Goal: Task Accomplishment & Management: Manage account settings

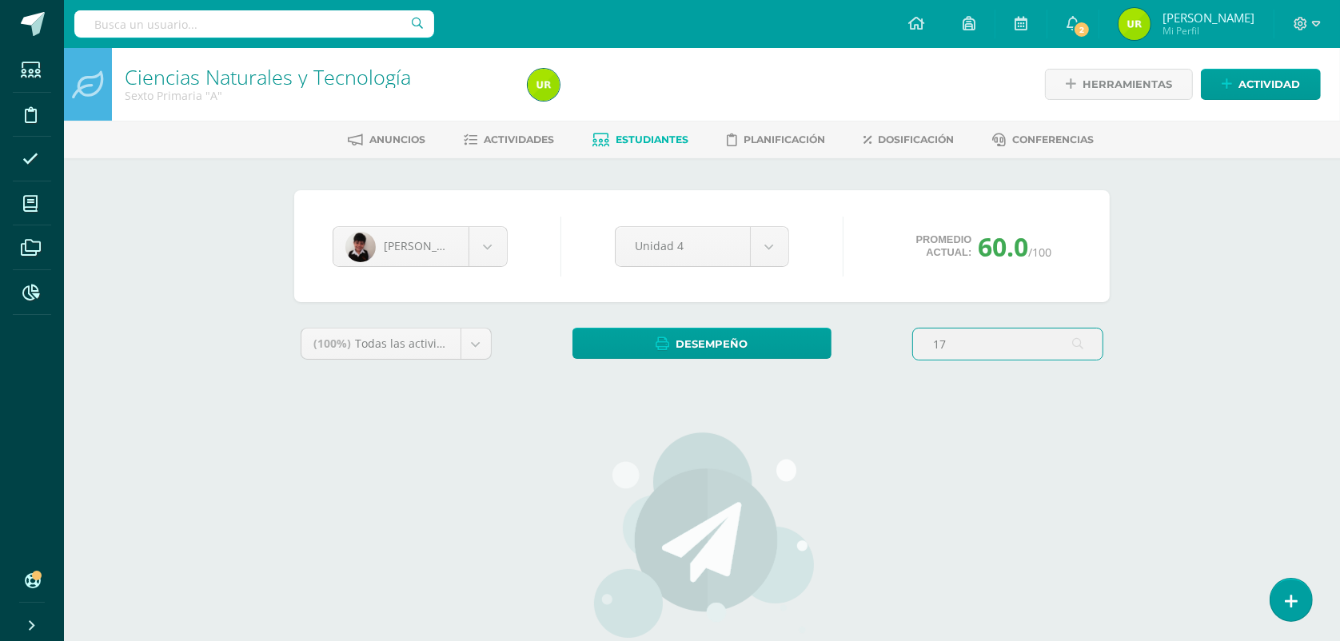
click at [976, 345] on input "17" at bounding box center [1007, 343] width 189 height 31
type input "1"
click at [860, 460] on div "(100%) Todas las actividades de esta unidad Todas las actividades de esta unida…" at bounding box center [701, 558] width 815 height 460
drag, startPoint x: 860, startPoint y: 460, endPoint x: 641, endPoint y: 440, distance: 220.0
click at [0, 0] on div "Historial de actividad Actividad Evaluación creada por Ursula Oct. 9, 2025, 12:…" at bounding box center [0, 0] width 0 height 0
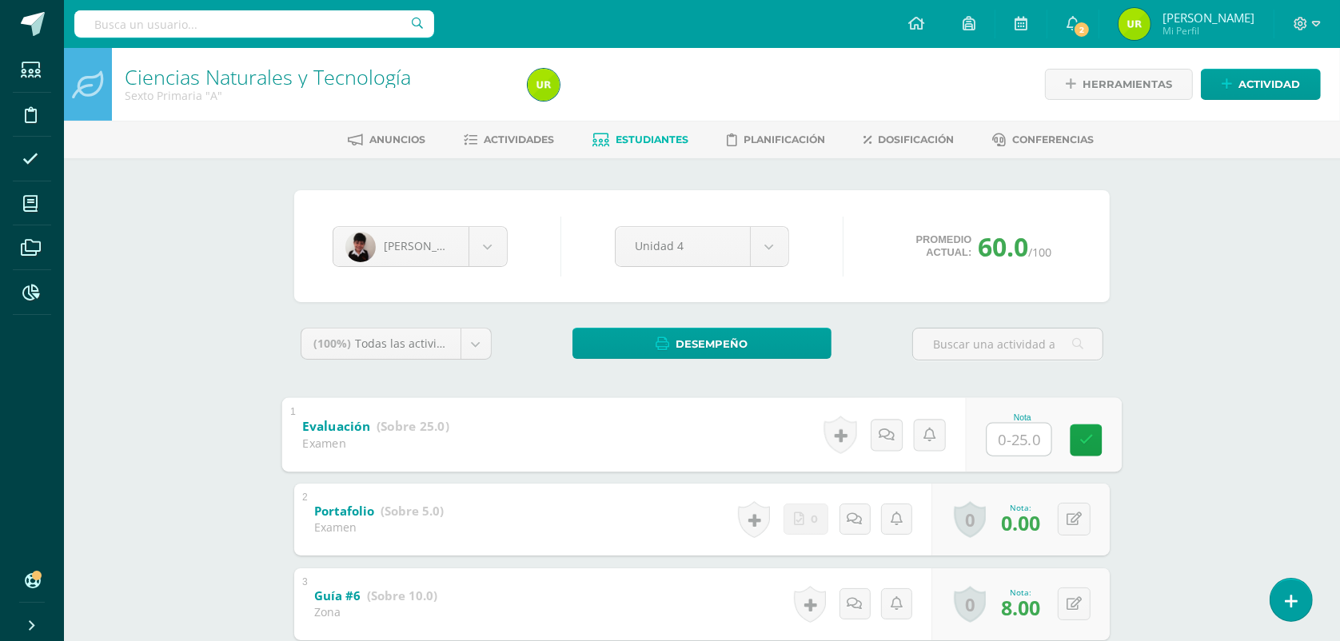
click at [1031, 453] on input "text" at bounding box center [1019, 439] width 64 height 32
type input "17"
click at [1070, 440] on link at bounding box center [1086, 440] width 32 height 32
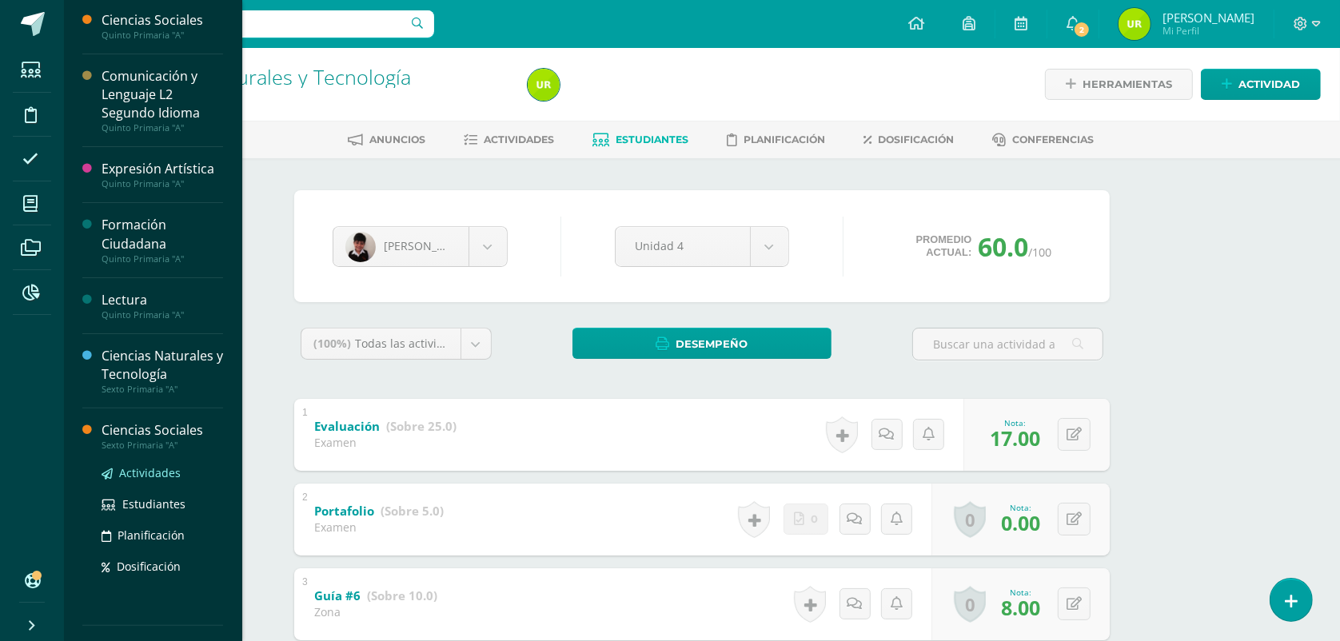
click at [148, 472] on span "Actividades" at bounding box center [150, 472] width 62 height 15
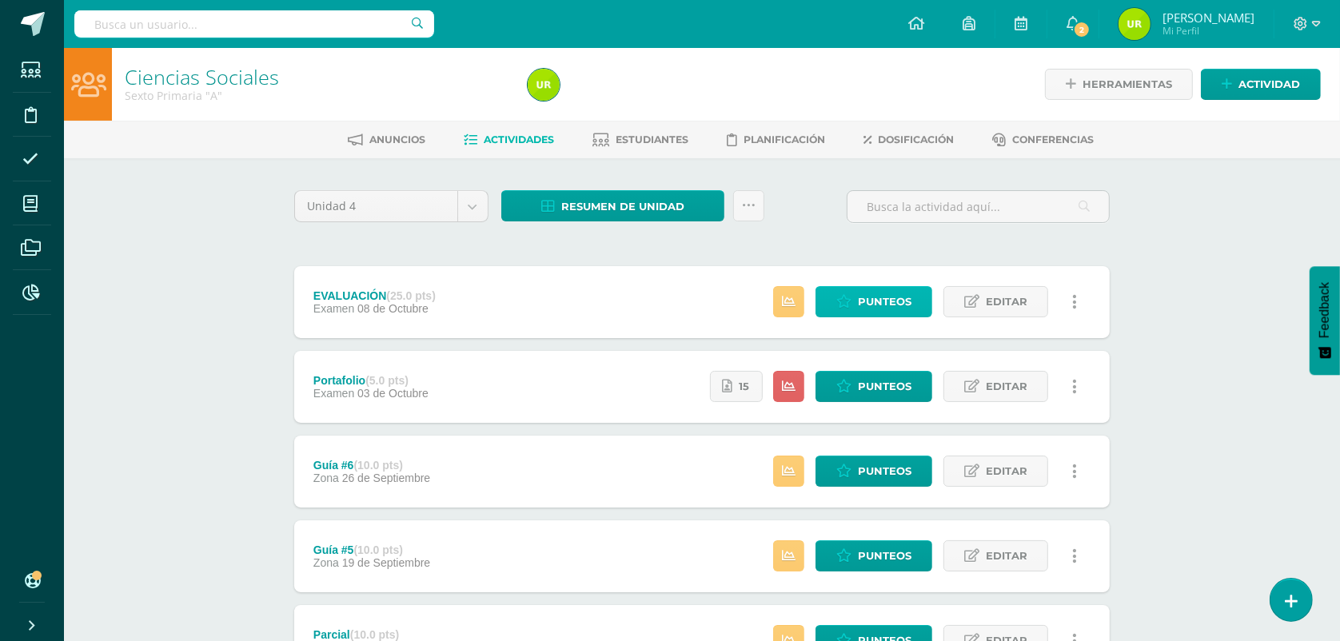
click at [865, 297] on span "Punteos" at bounding box center [885, 302] width 54 height 30
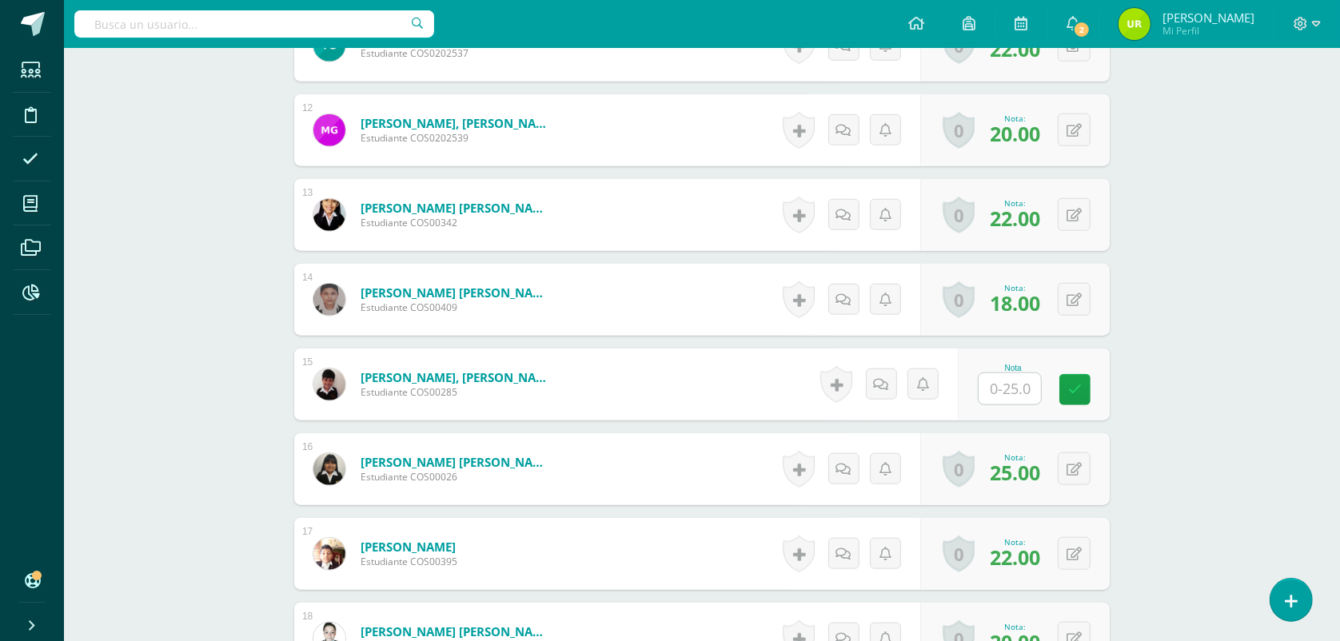
scroll to position [1599, 0]
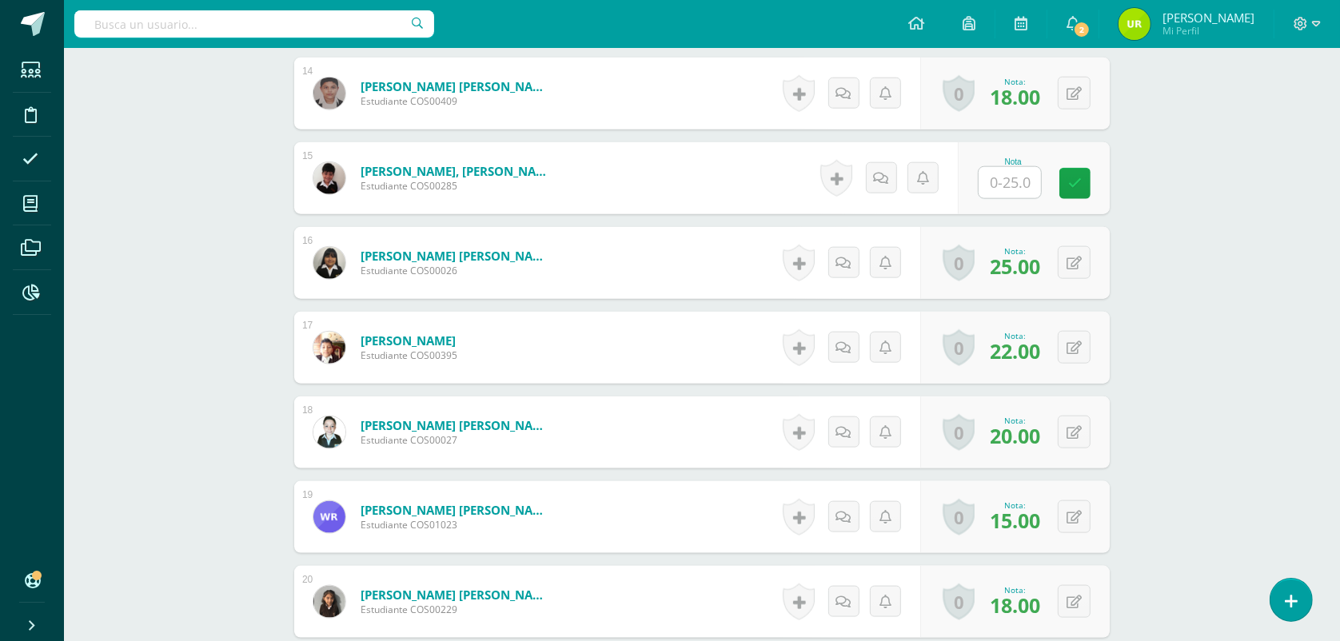
click at [1025, 196] on input "text" at bounding box center [1009, 182] width 62 height 31
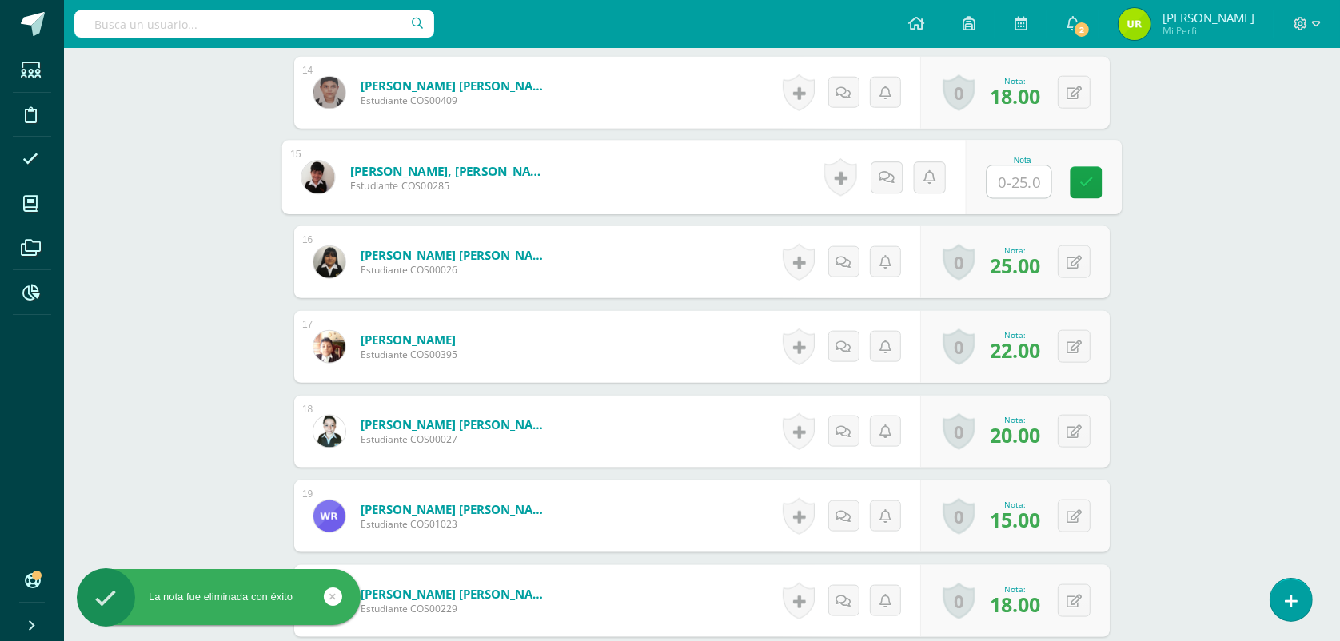
click at [1029, 178] on input "text" at bounding box center [1019, 182] width 64 height 32
click at [1036, 193] on input "text" at bounding box center [1019, 182] width 64 height 32
type input "21"
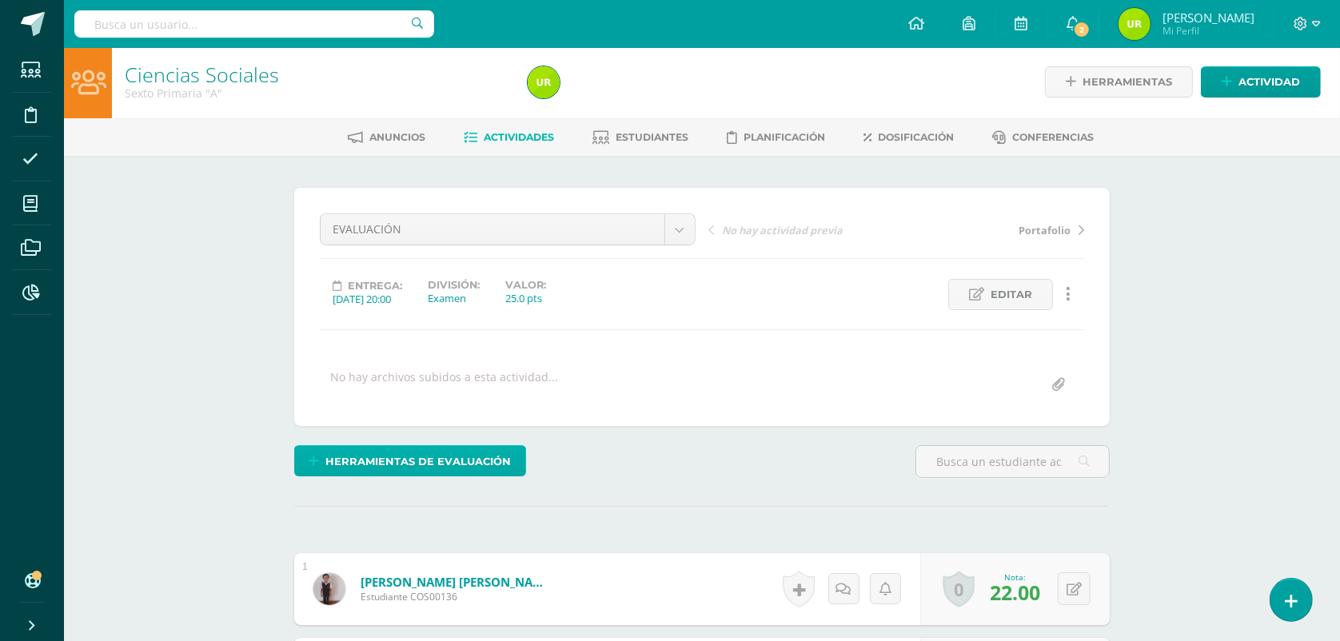
scroll to position [0, 0]
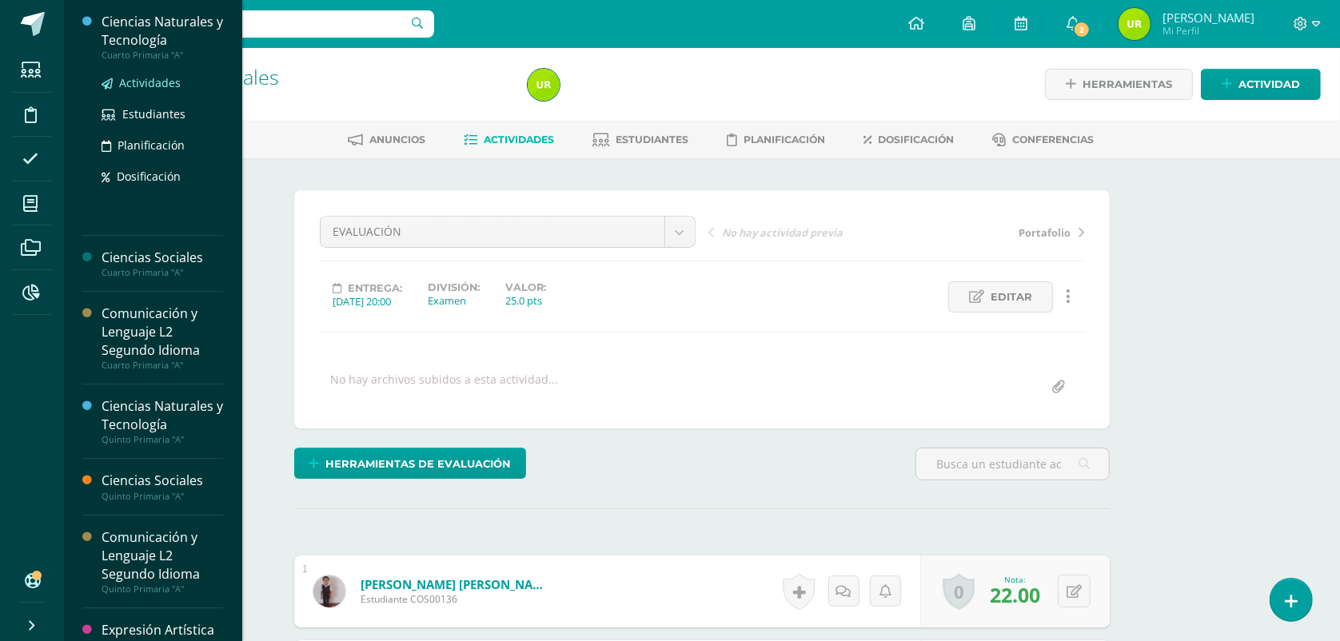
click at [166, 86] on span "Actividades" at bounding box center [150, 82] width 62 height 15
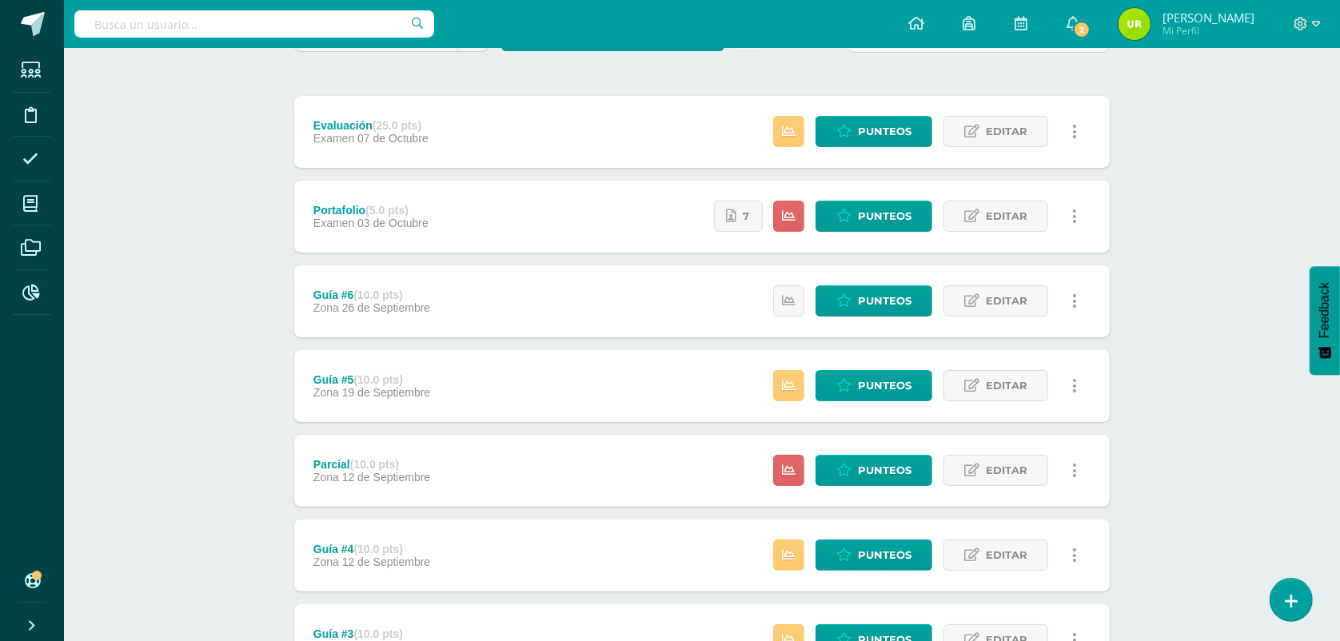
scroll to position [200, 0]
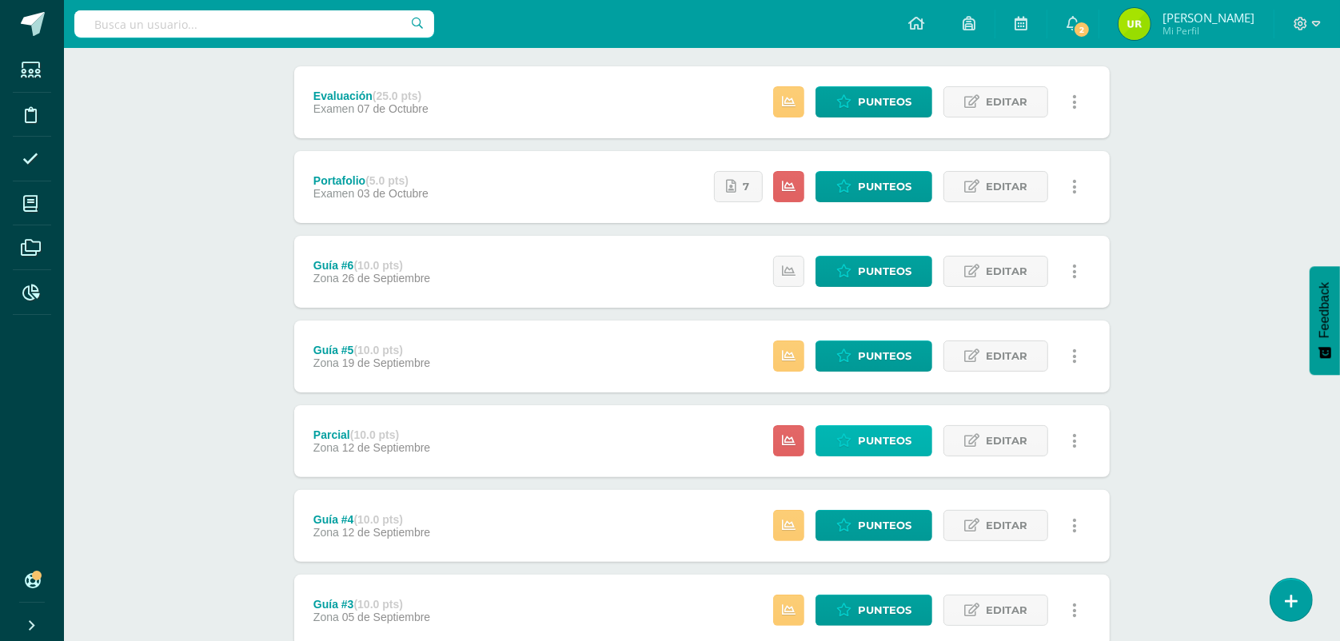
click at [852, 440] on link "Punteos" at bounding box center [873, 440] width 117 height 31
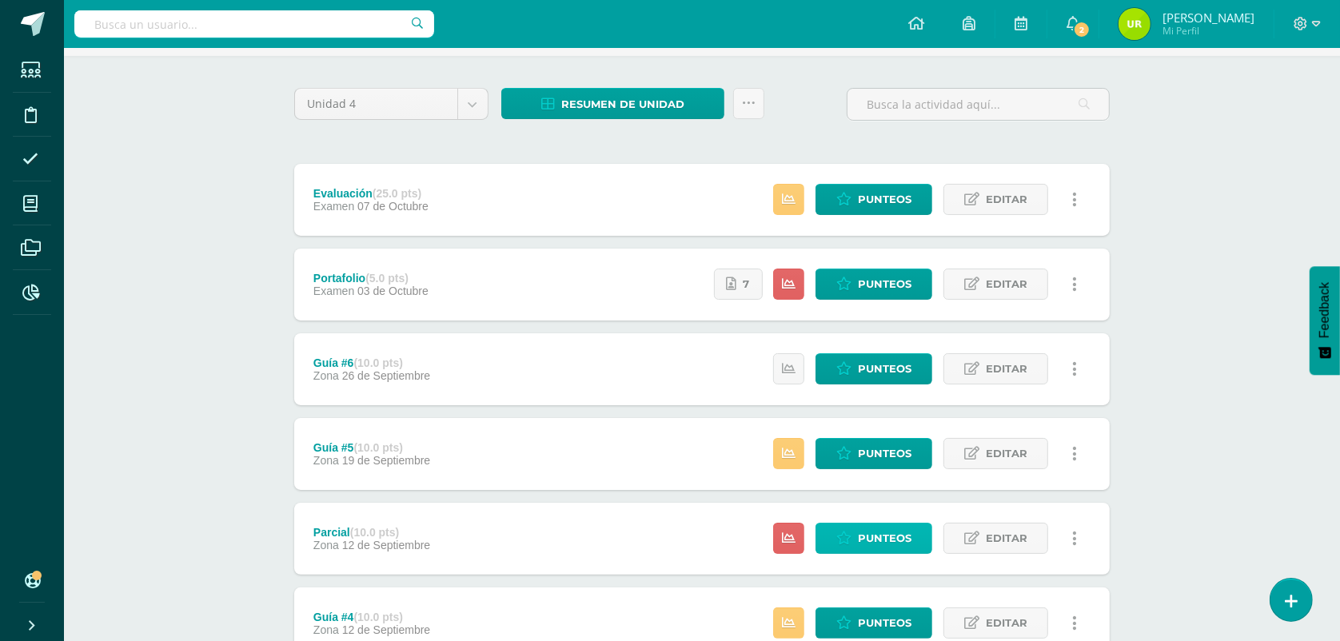
scroll to position [0, 0]
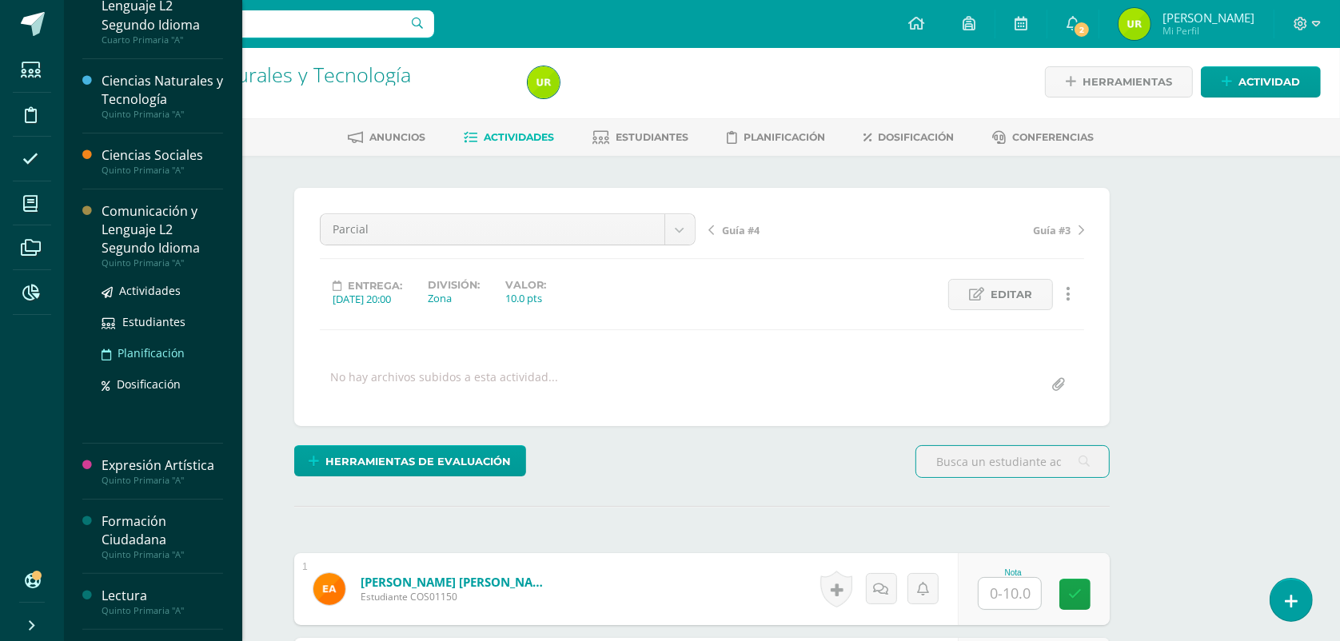
scroll to position [200, 0]
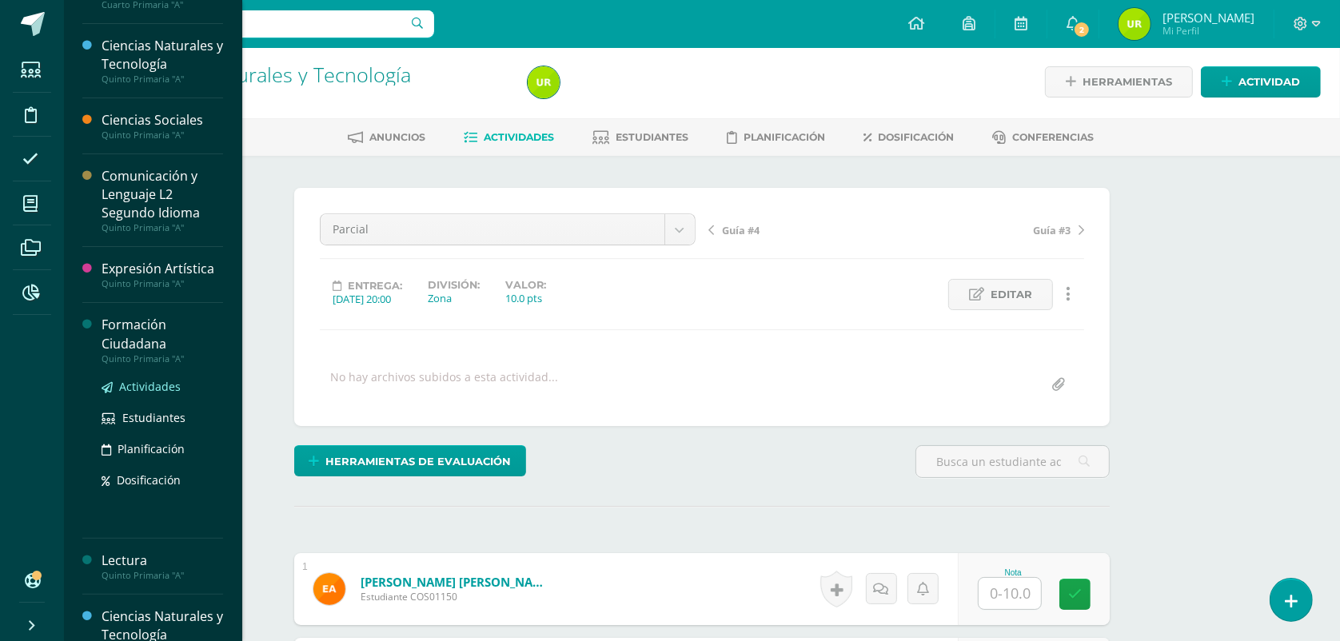
click at [138, 384] on span "Actividades" at bounding box center [150, 386] width 62 height 15
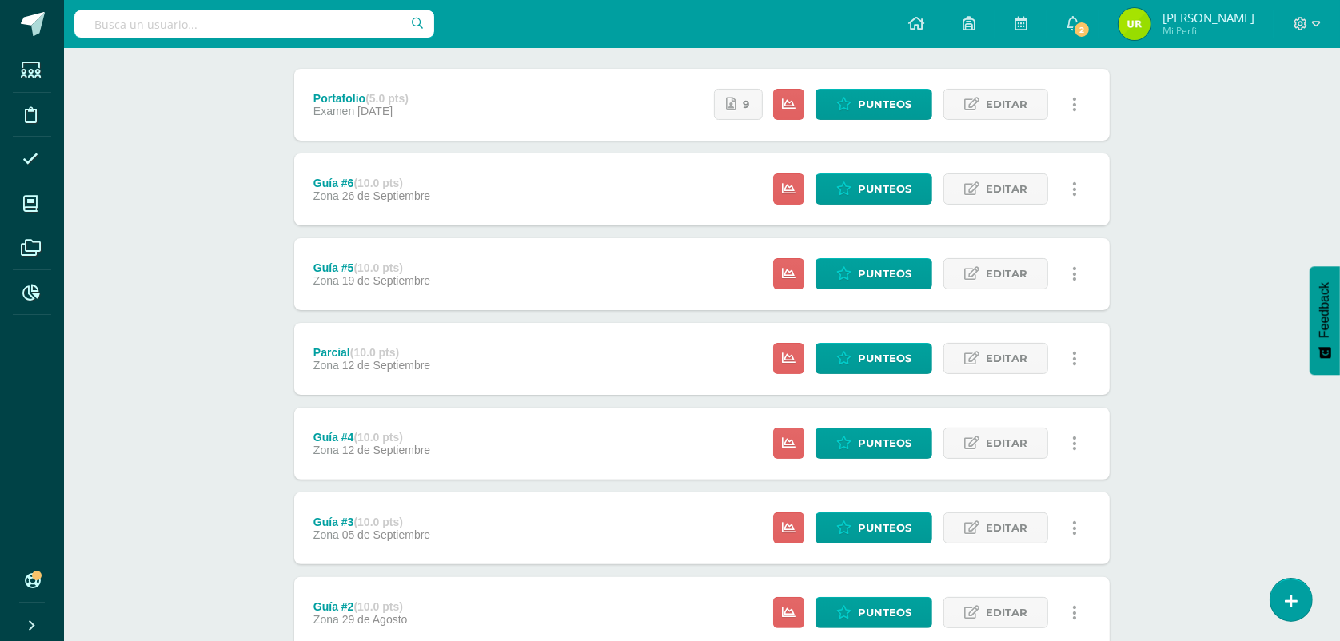
scroll to position [200, 0]
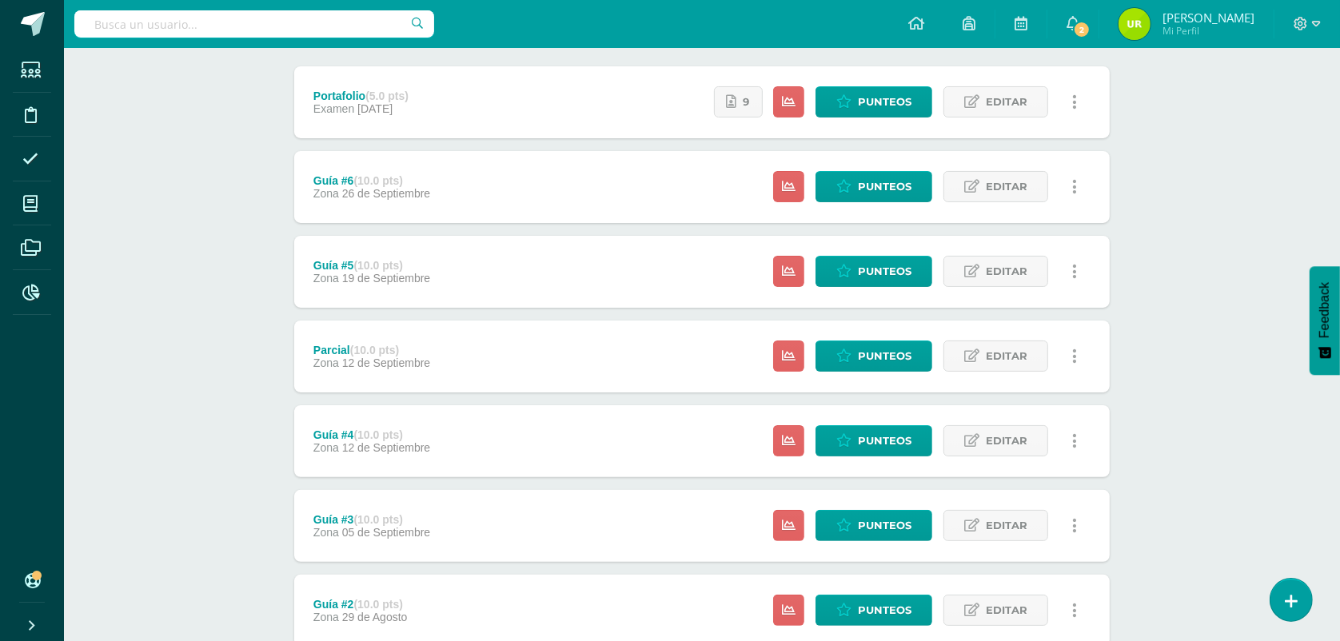
click at [855, 372] on div "Estatus de Actividad: 21 Estudiantes sin calificar 0 Estudiantes con cero Media…" at bounding box center [929, 357] width 360 height 72
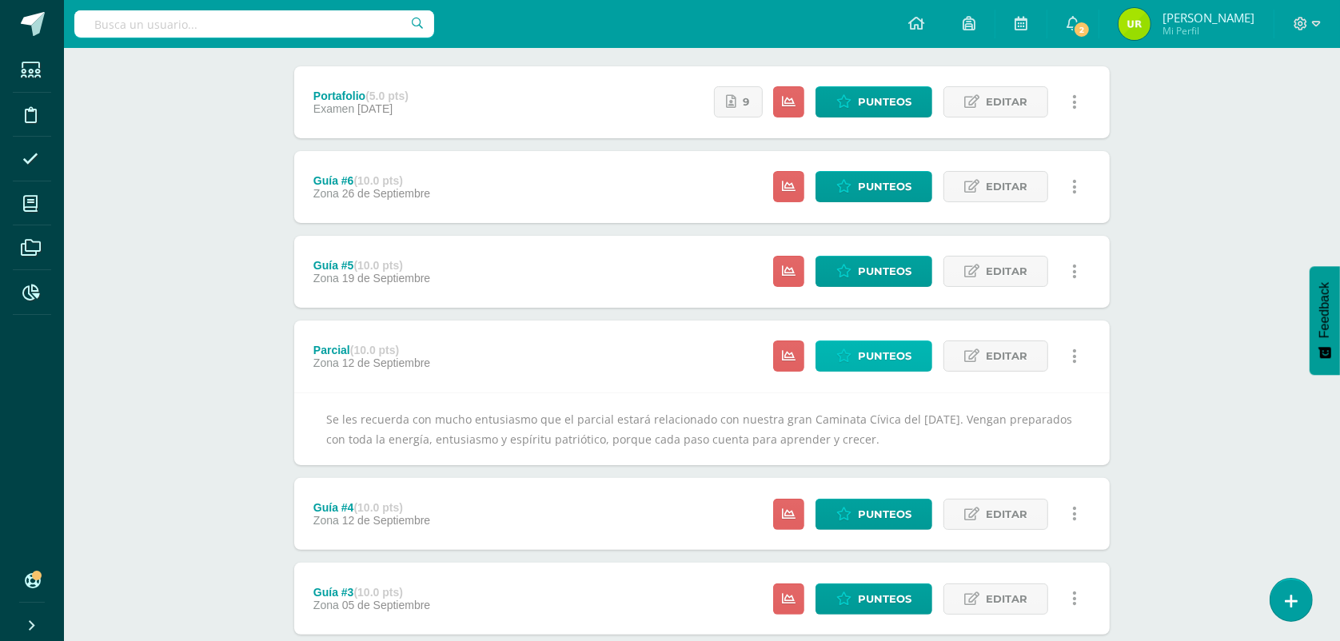
click at [868, 360] on span "Punteos" at bounding box center [885, 356] width 54 height 30
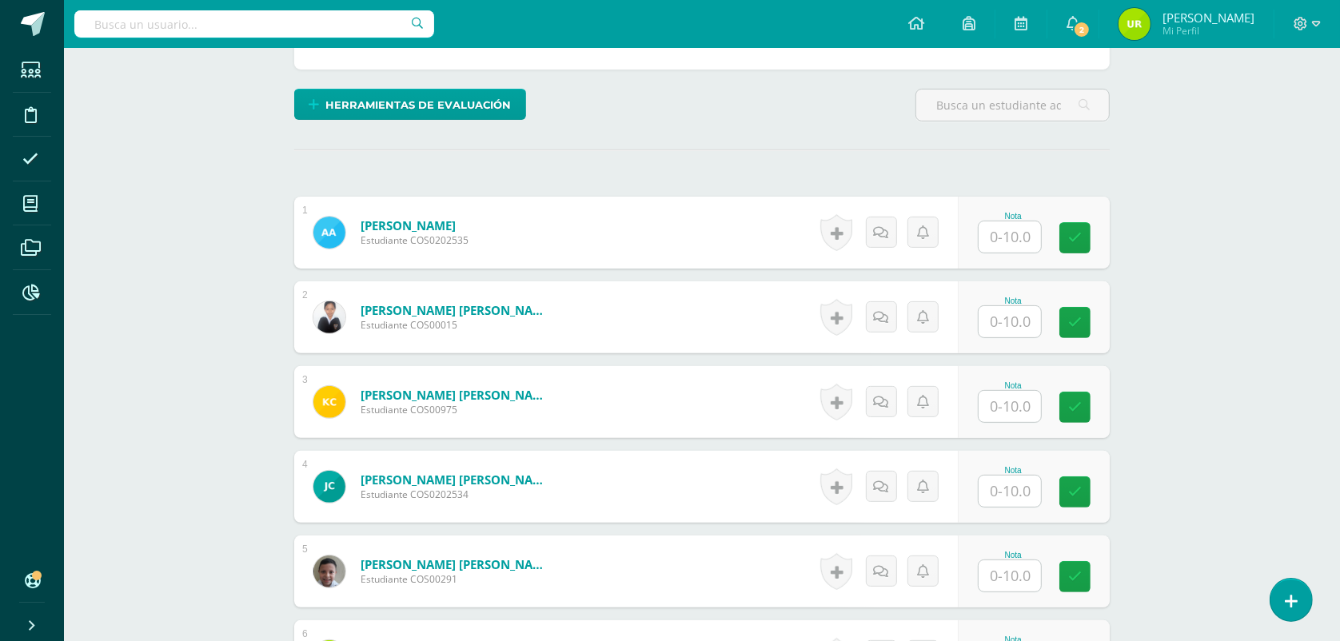
scroll to position [402, 0]
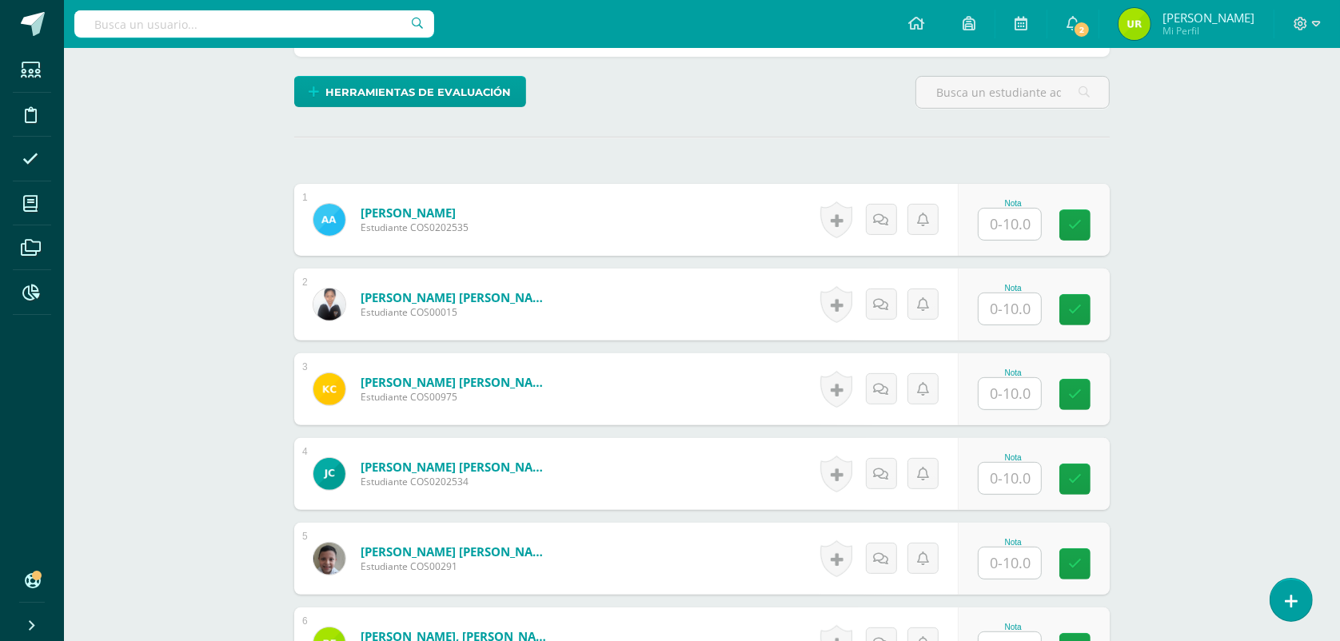
click at [1031, 220] on input "text" at bounding box center [1009, 224] width 62 height 31
type input "10"
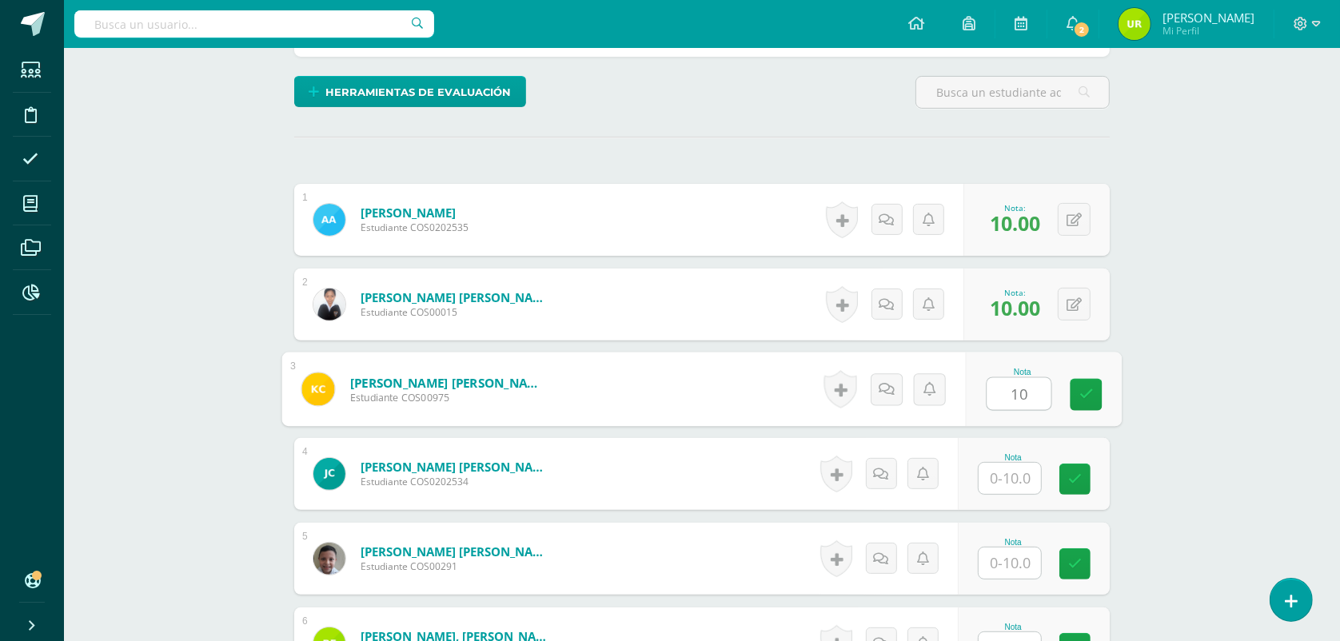
type input "10"
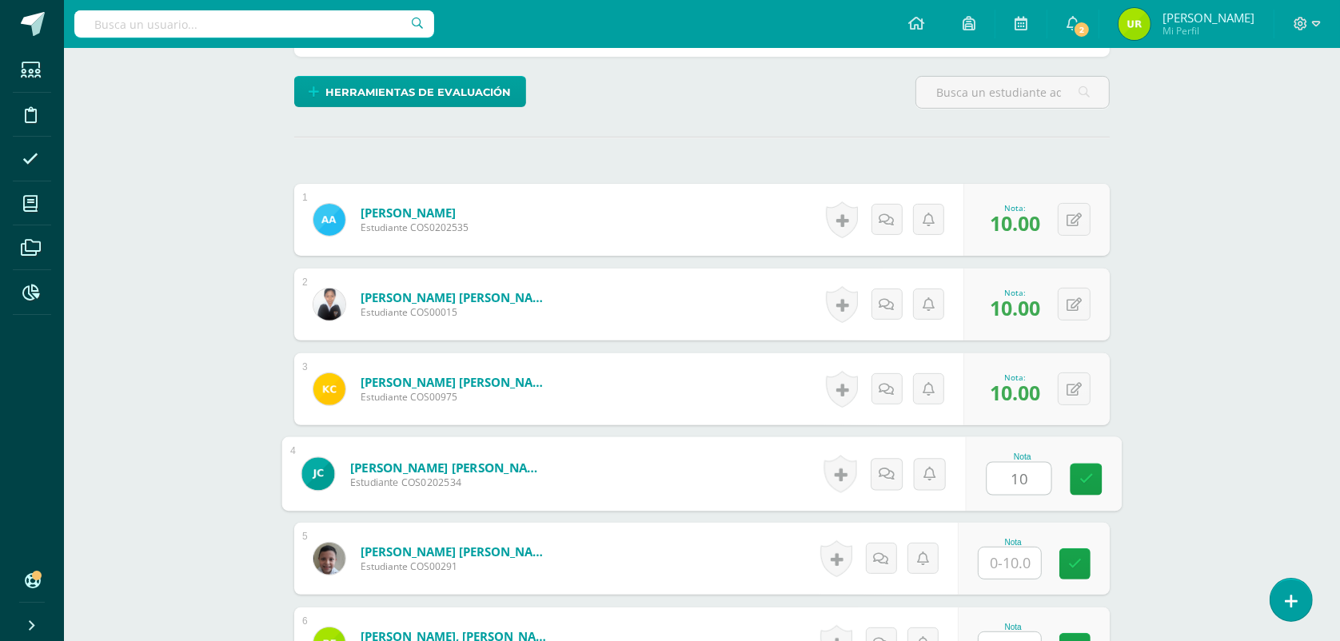
type input "10"
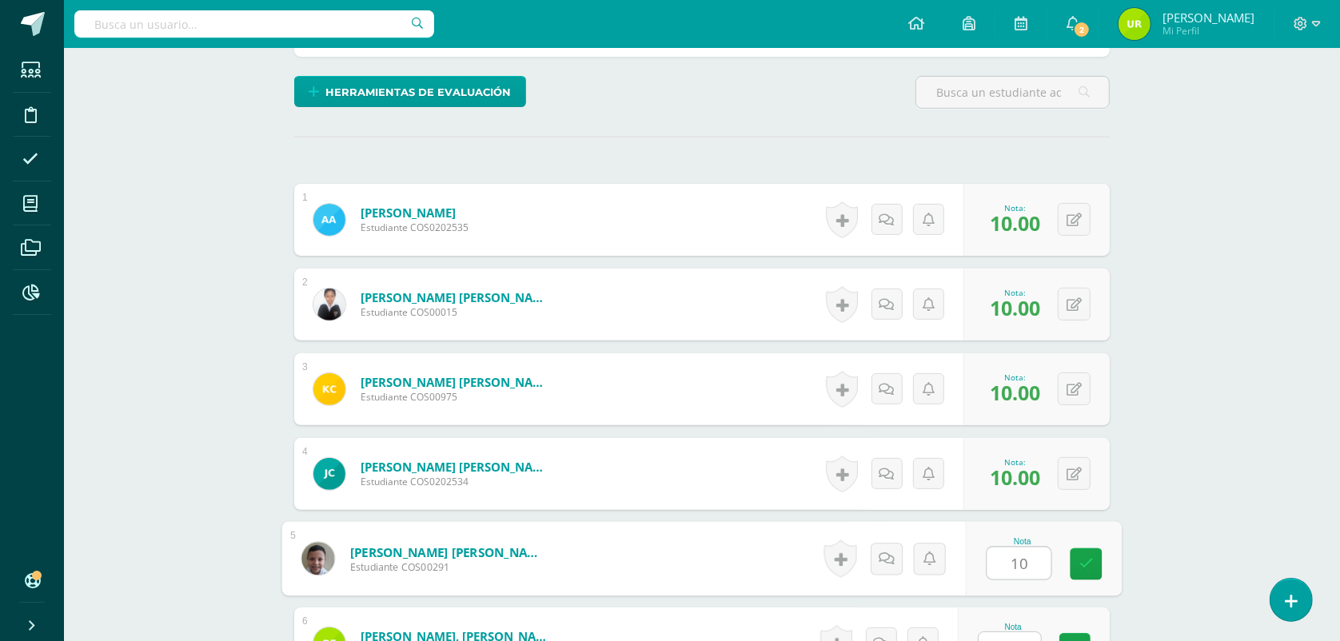
type input "10"
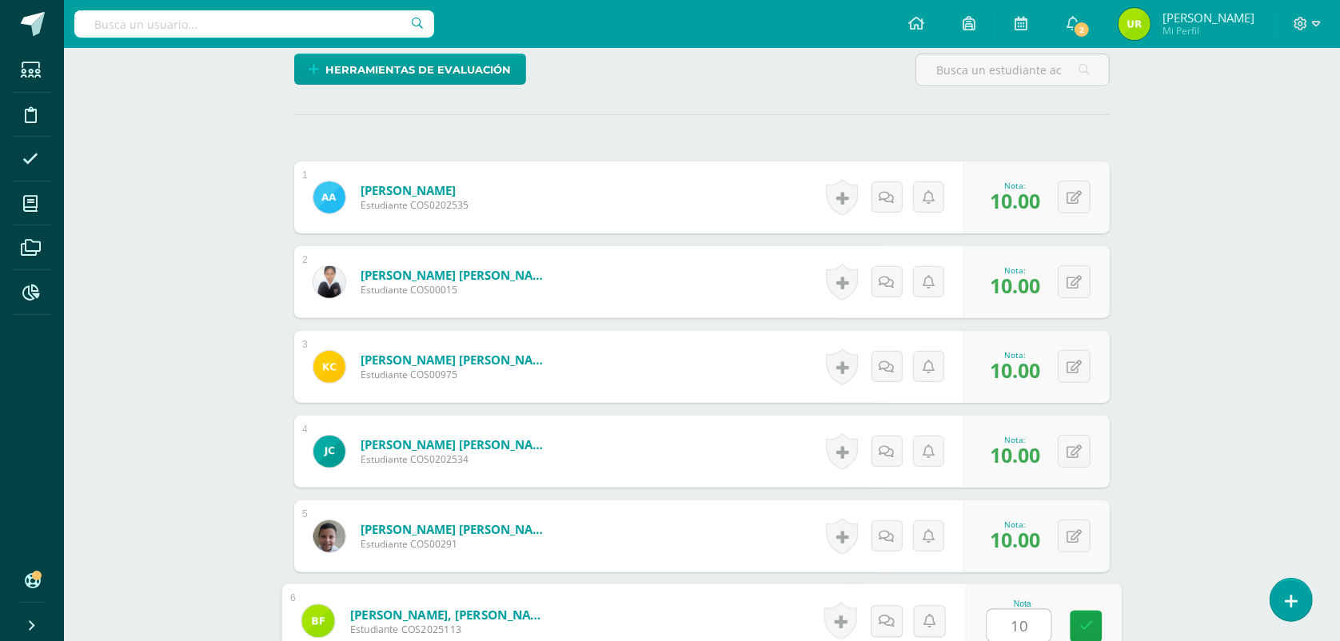
type input "10"
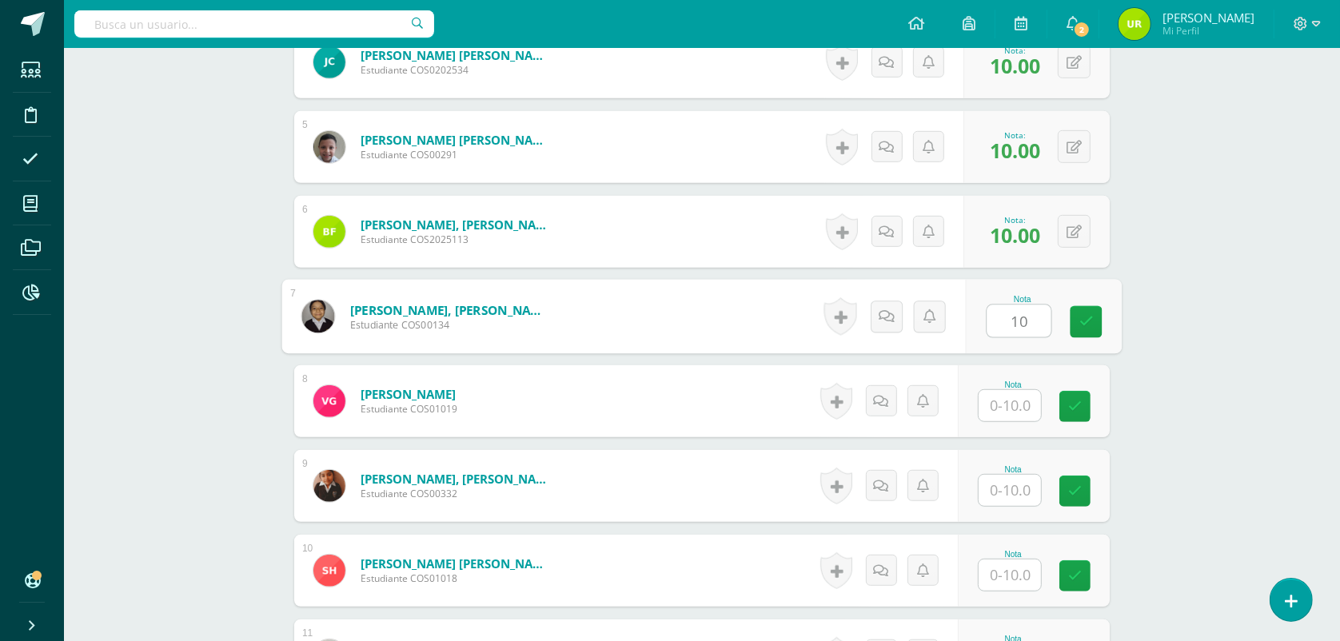
type input "10"
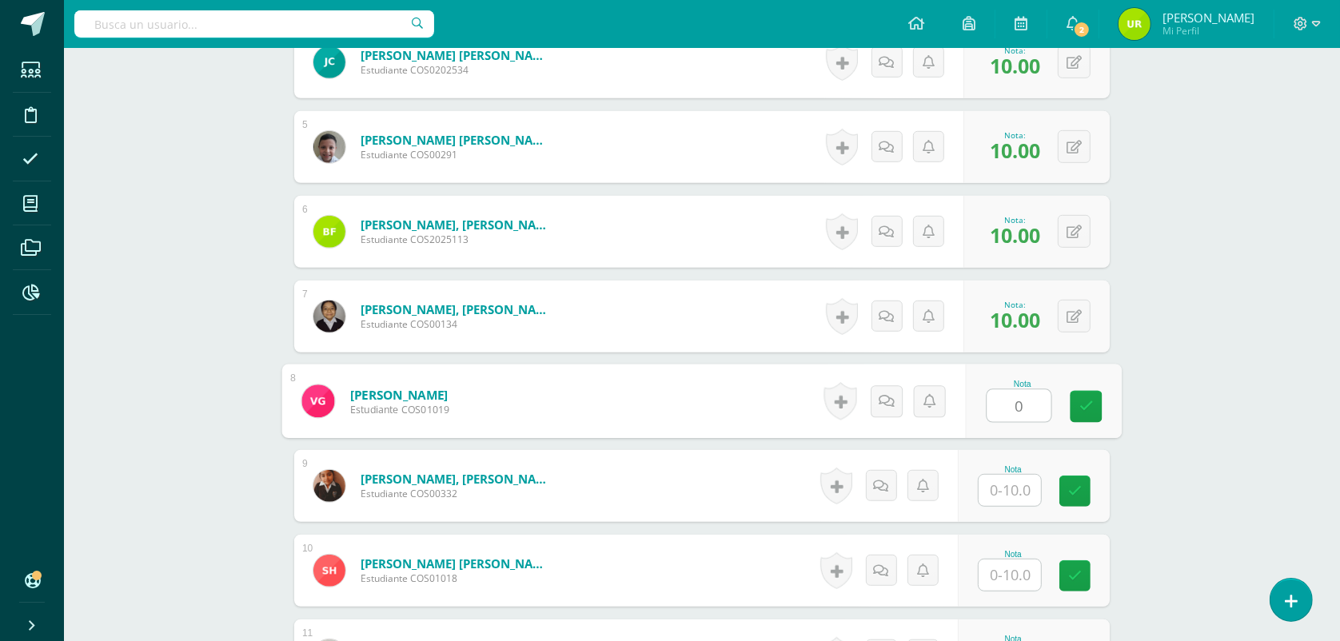
type input "0"
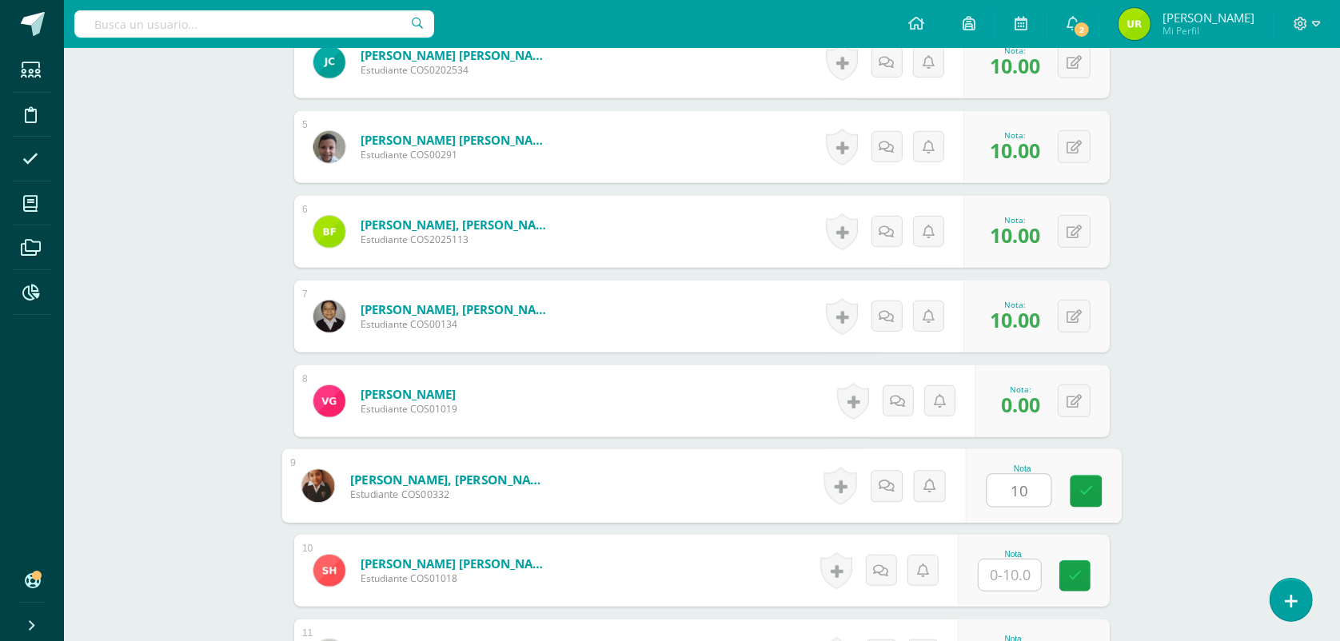
type input "10"
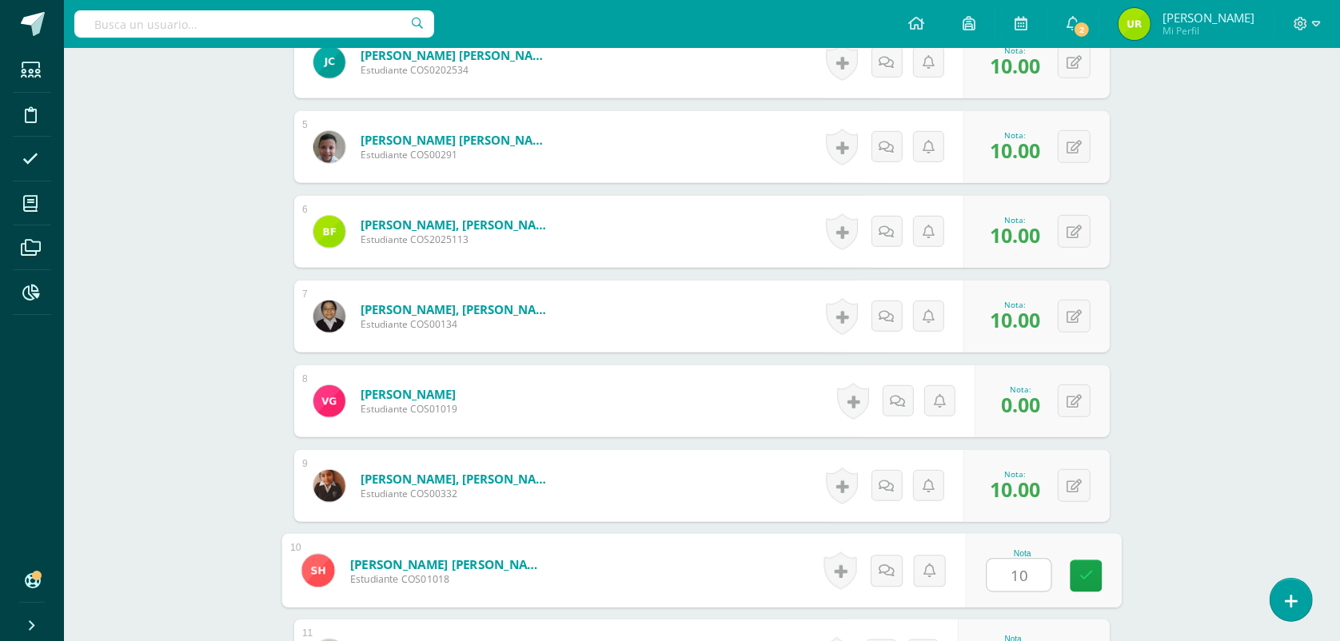
type input "10"
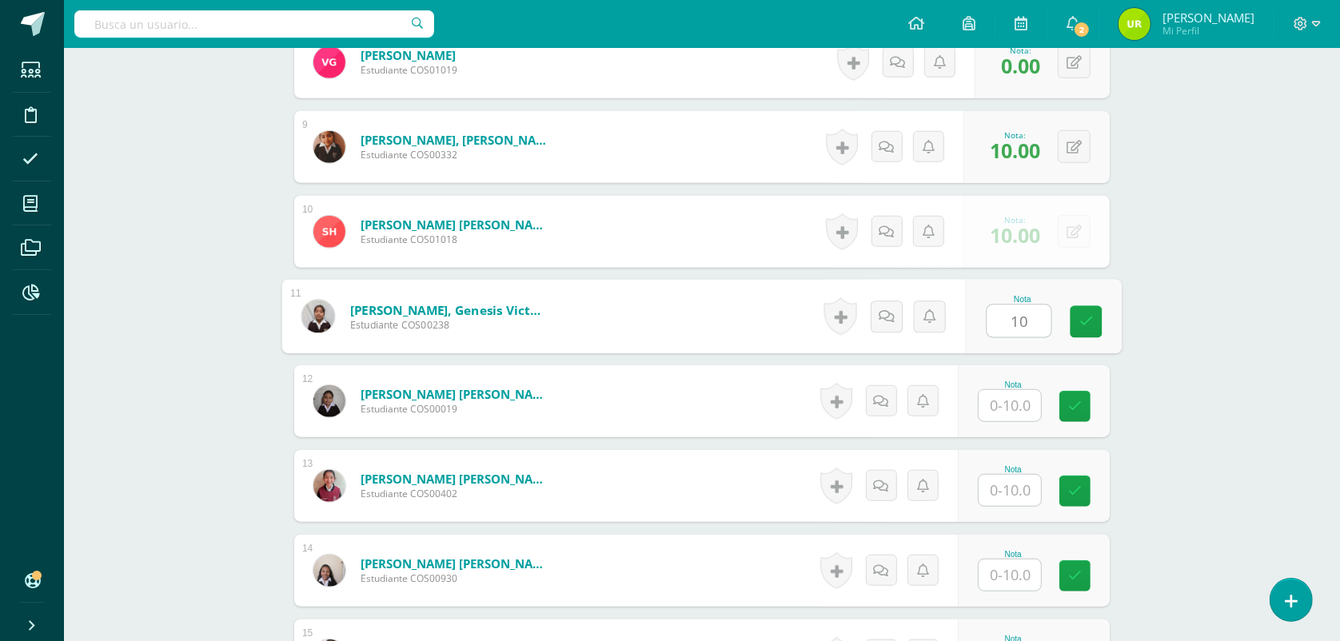
type input "10"
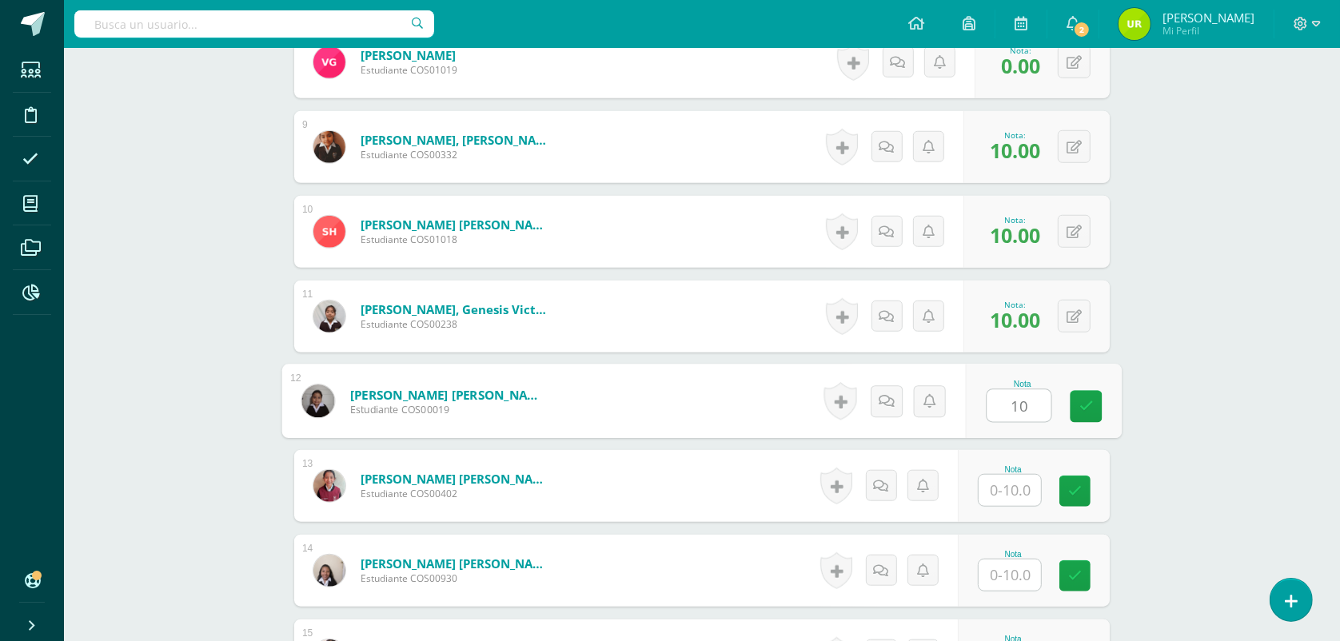
type input "10"
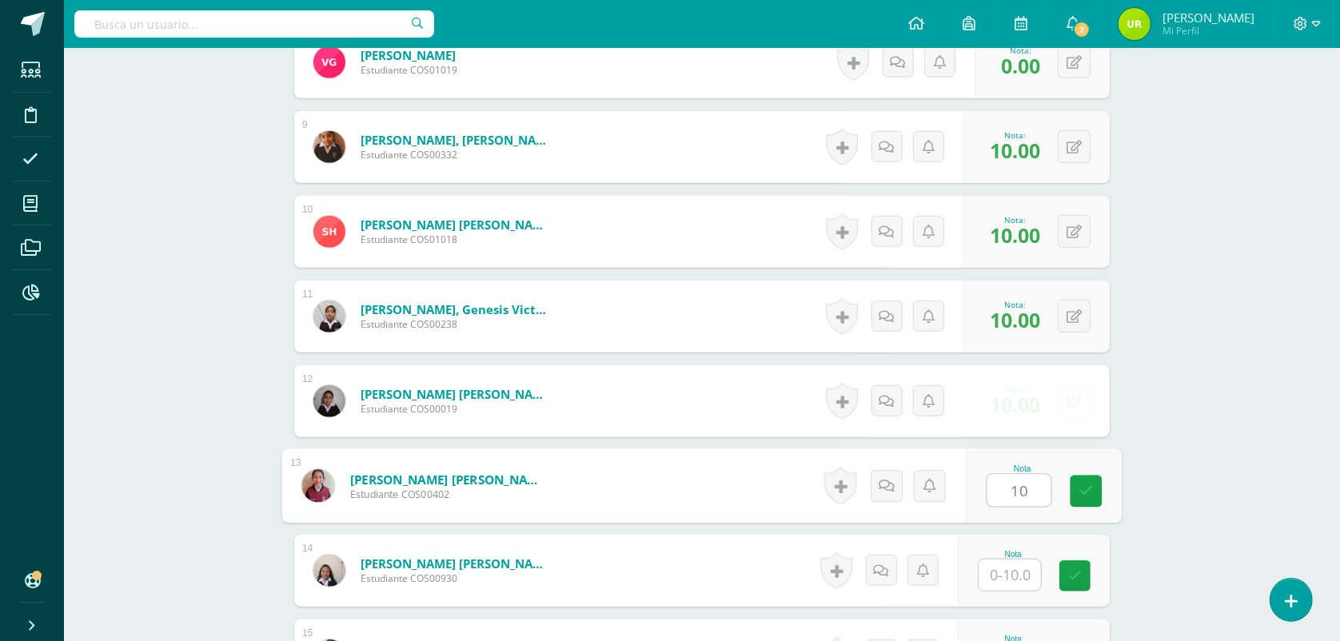
type input "10"
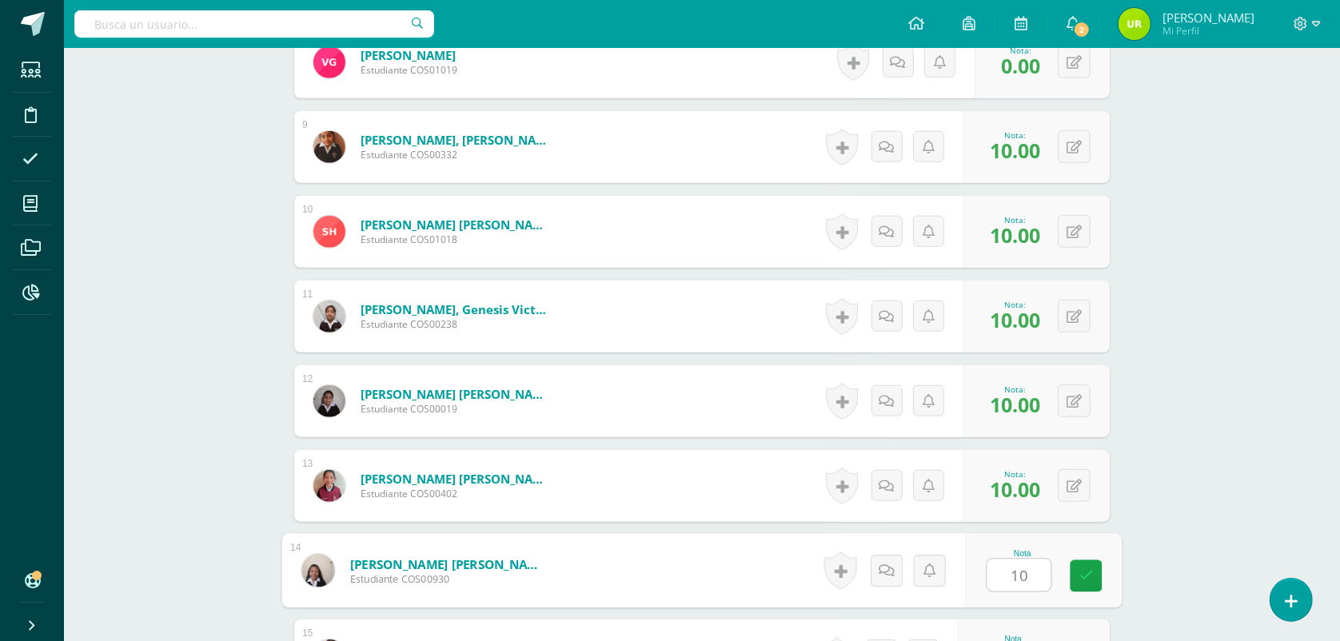
type input "10"
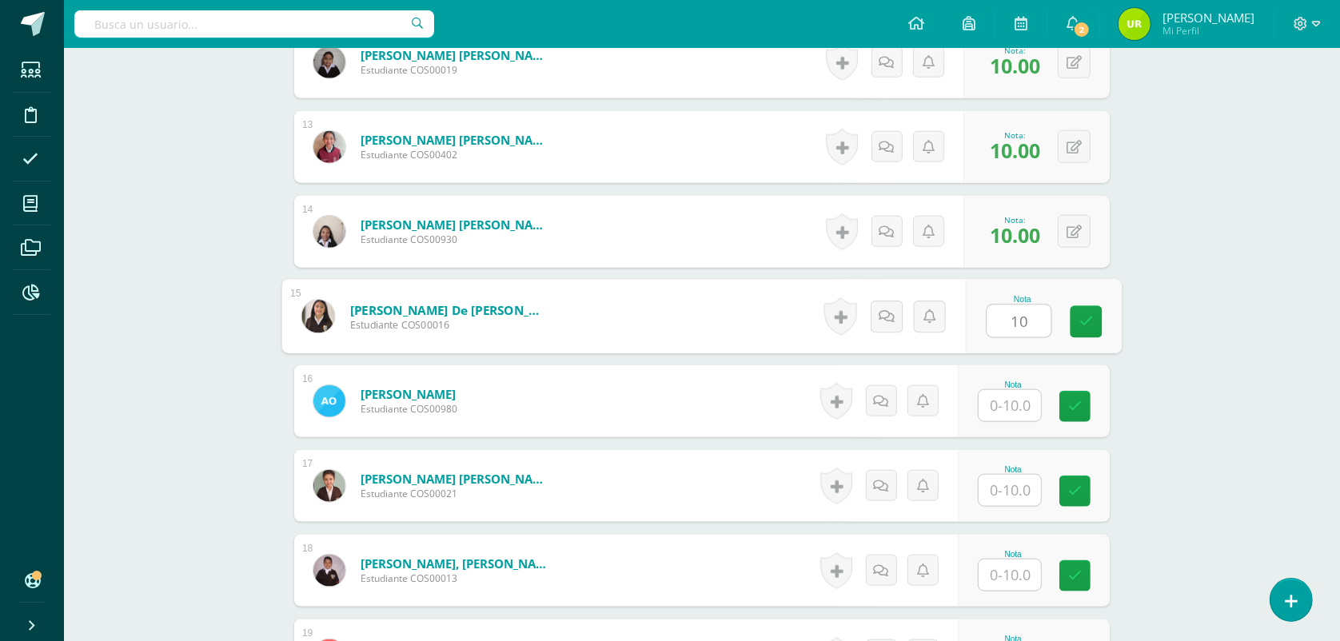
type input "10"
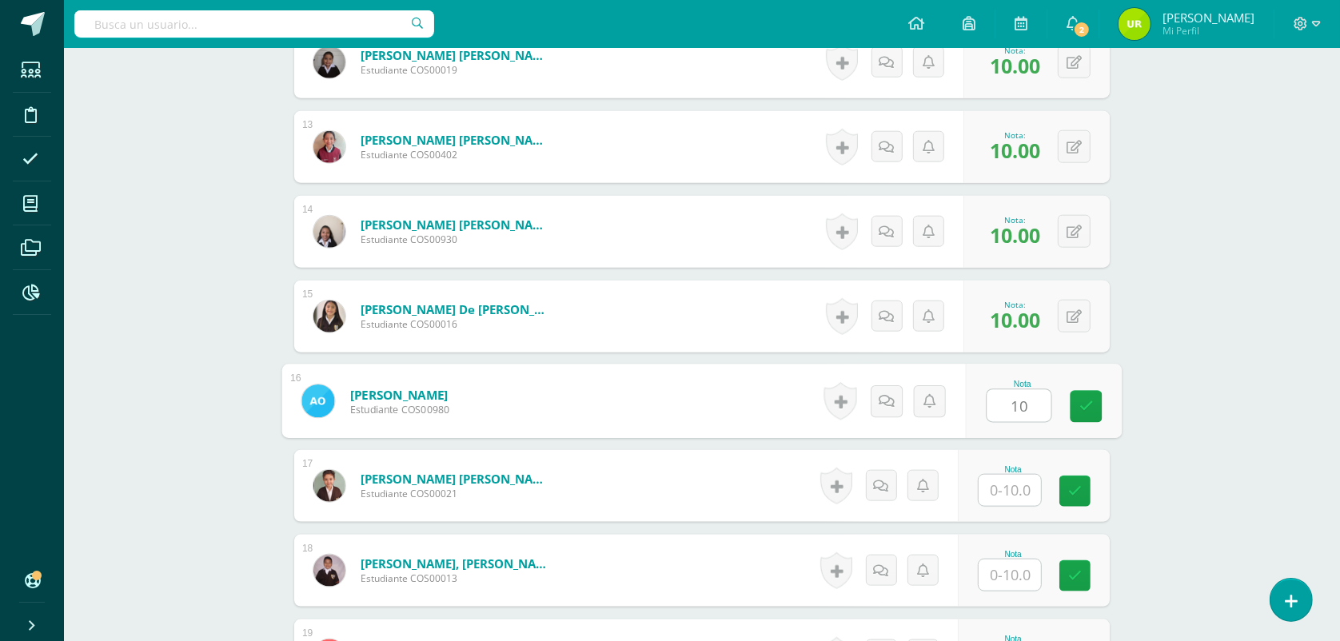
type input "10"
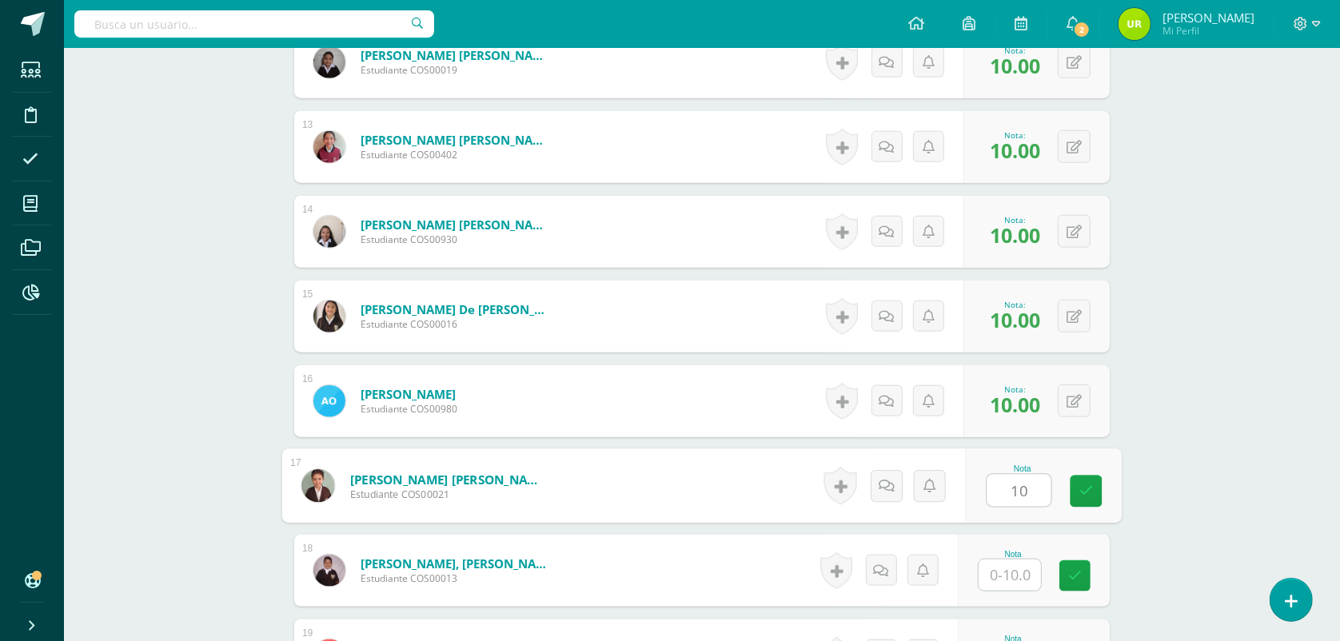
type input "10"
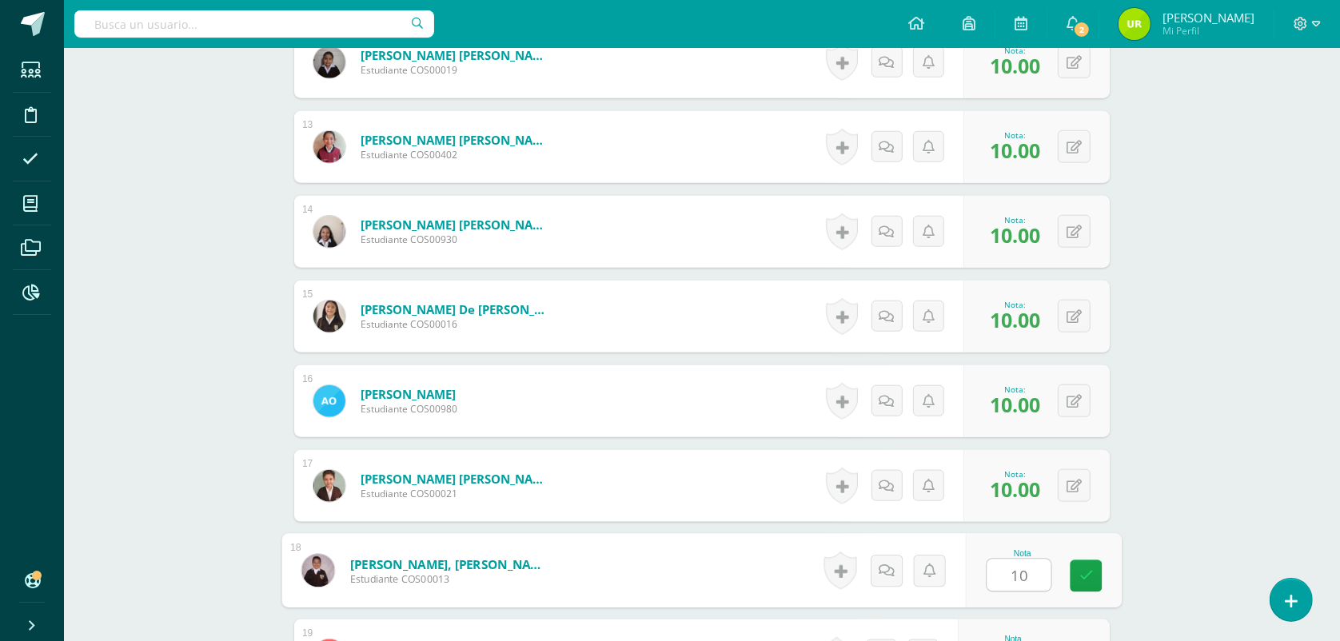
type input "10"
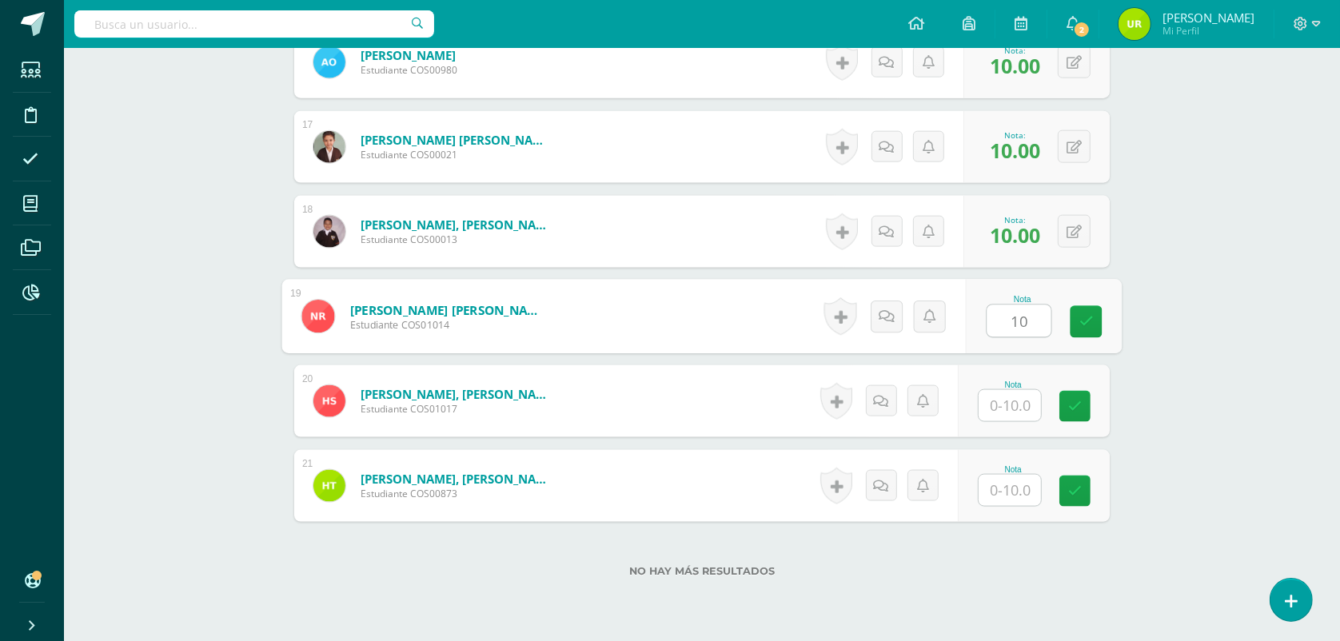
type input "10"
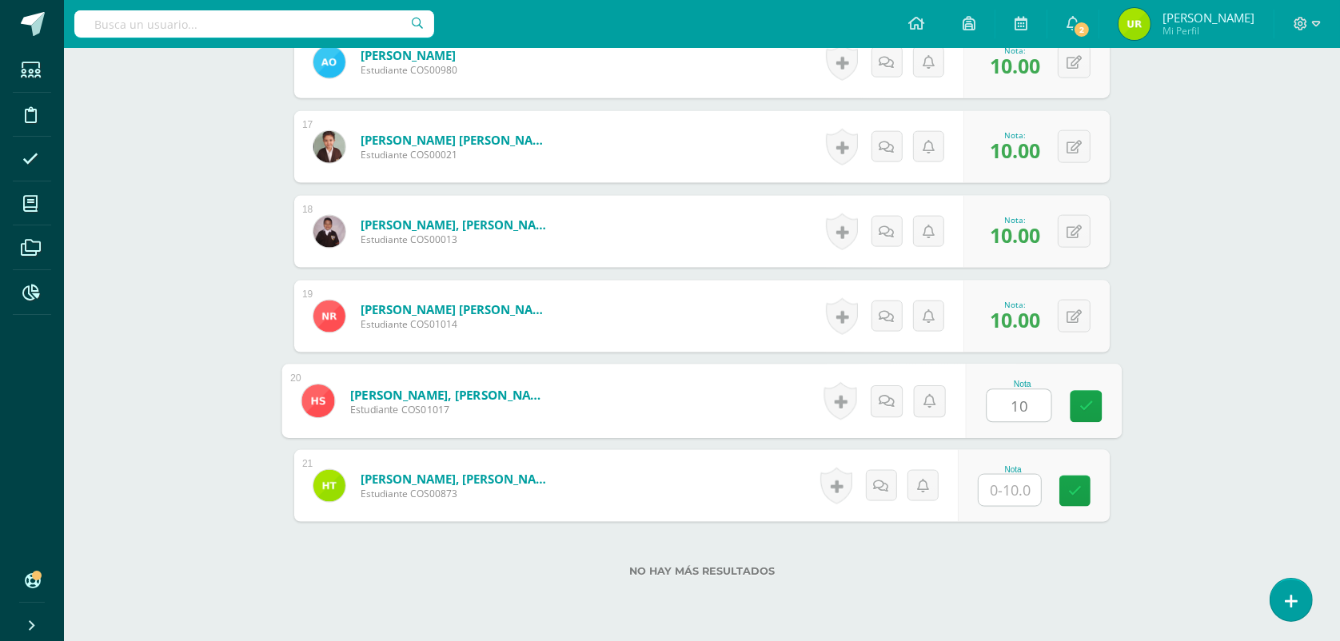
type input "10"
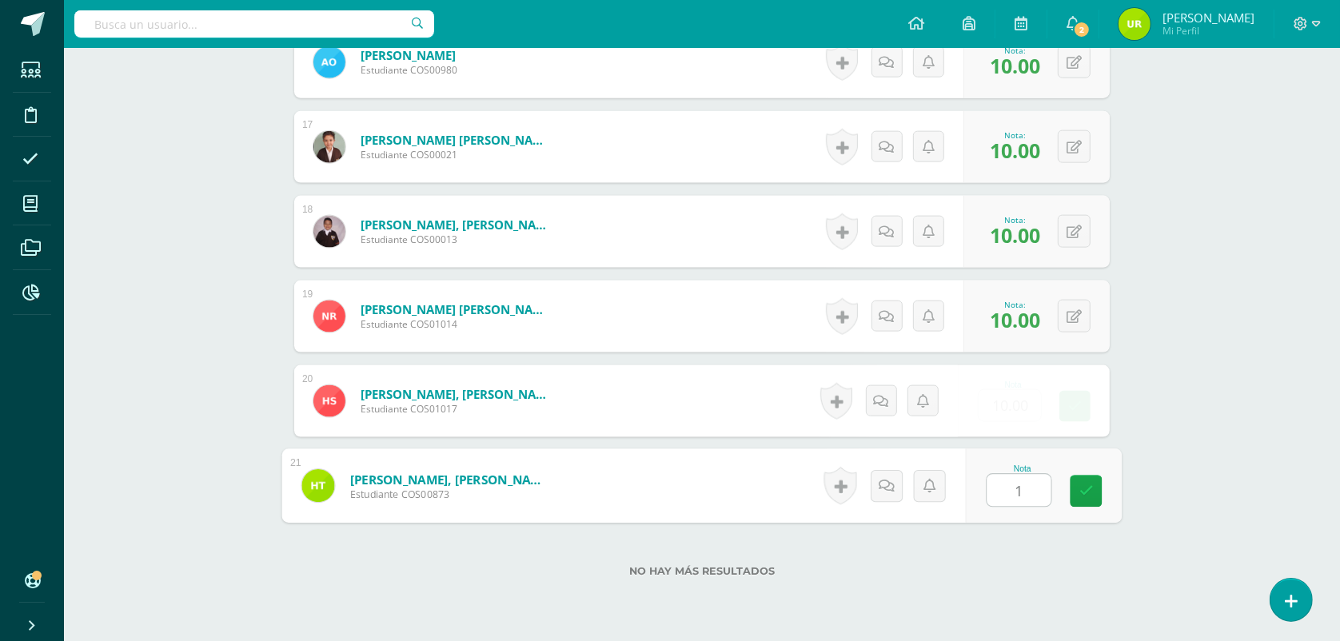
type input "10"
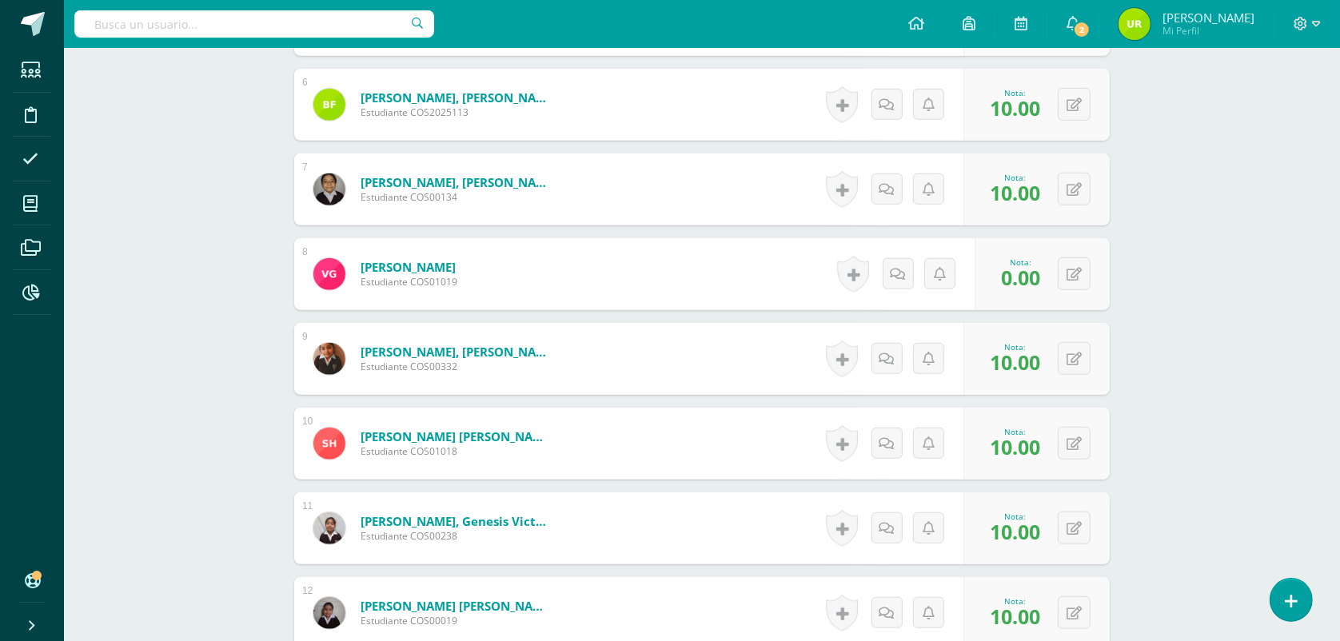
scroll to position [899, 0]
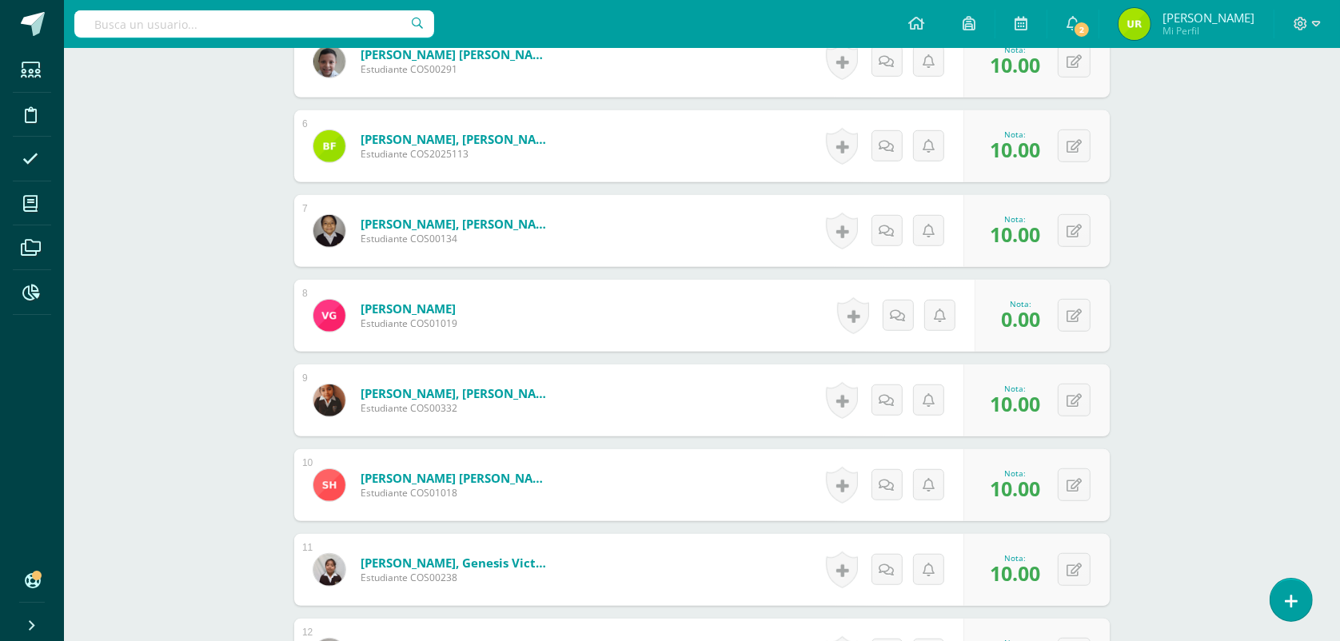
click at [1097, 298] on div "0 Logros Logros obtenidos Aún no hay logros agregados Nota: 0.00" at bounding box center [1041, 316] width 135 height 72
click at [1085, 308] on button at bounding box center [1073, 315] width 33 height 33
type input "10"
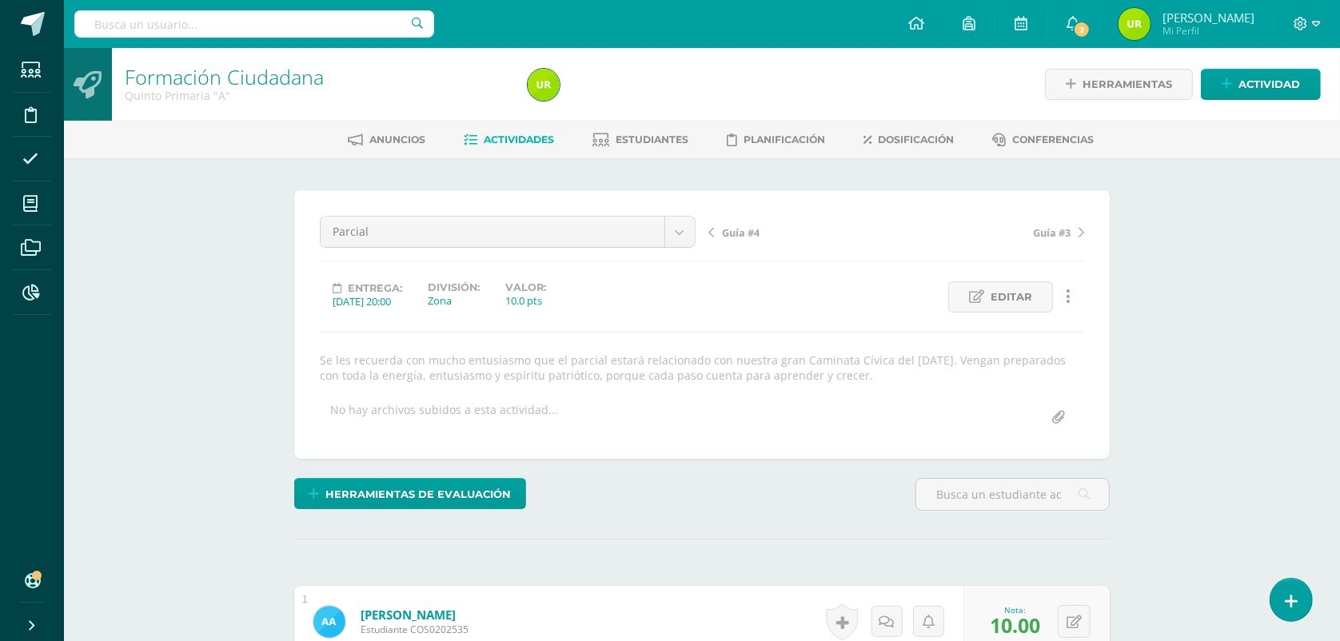
scroll to position [217, 0]
click at [631, 141] on span "Estudiantes" at bounding box center [652, 139] width 73 height 12
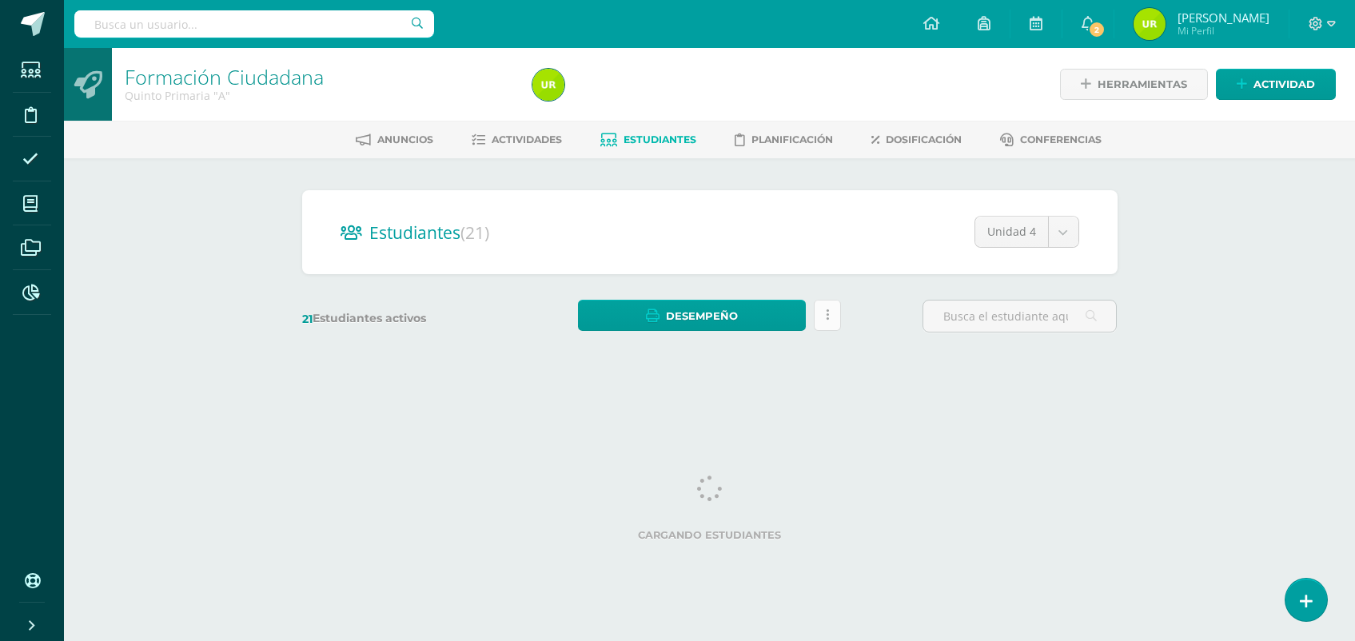
click at [832, 312] on link at bounding box center [827, 315] width 27 height 31
click at [539, 125] on div "Anuncios Actividades Estudiantes Planificación Dosificación Conferencias" at bounding box center [728, 140] width 1329 height 38
click at [533, 144] on span "Actividades" at bounding box center [527, 139] width 70 height 12
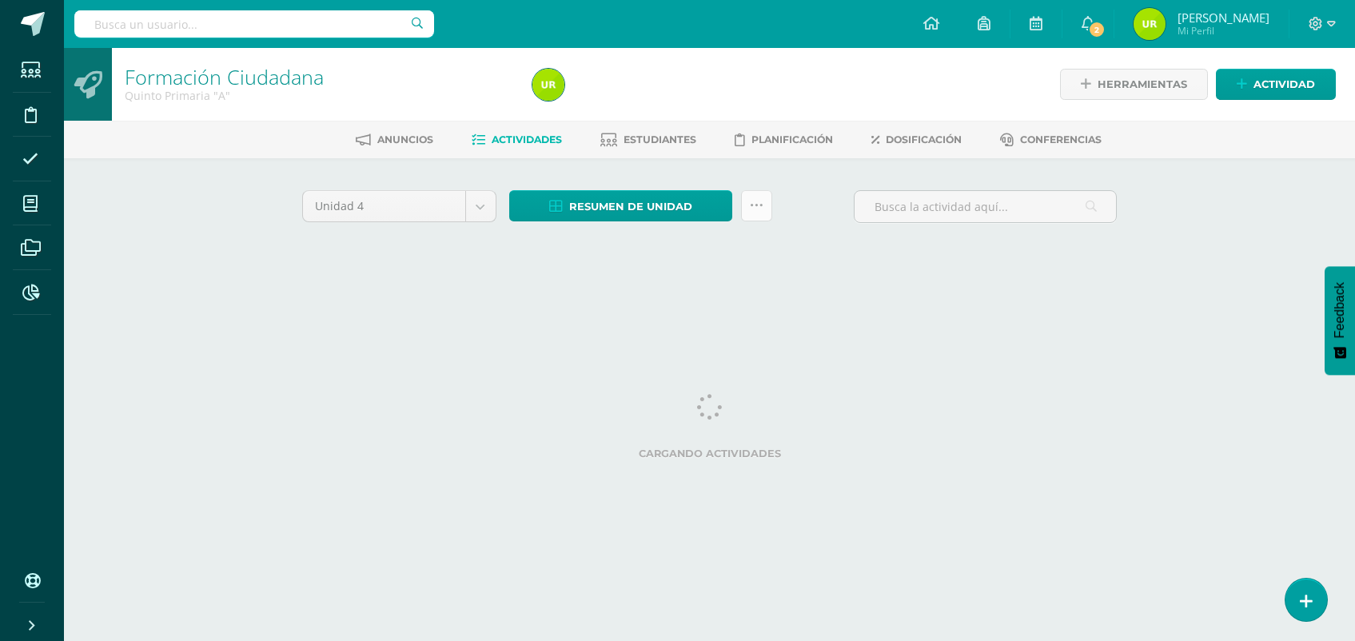
click at [757, 205] on icon at bounding box center [757, 206] width 14 height 14
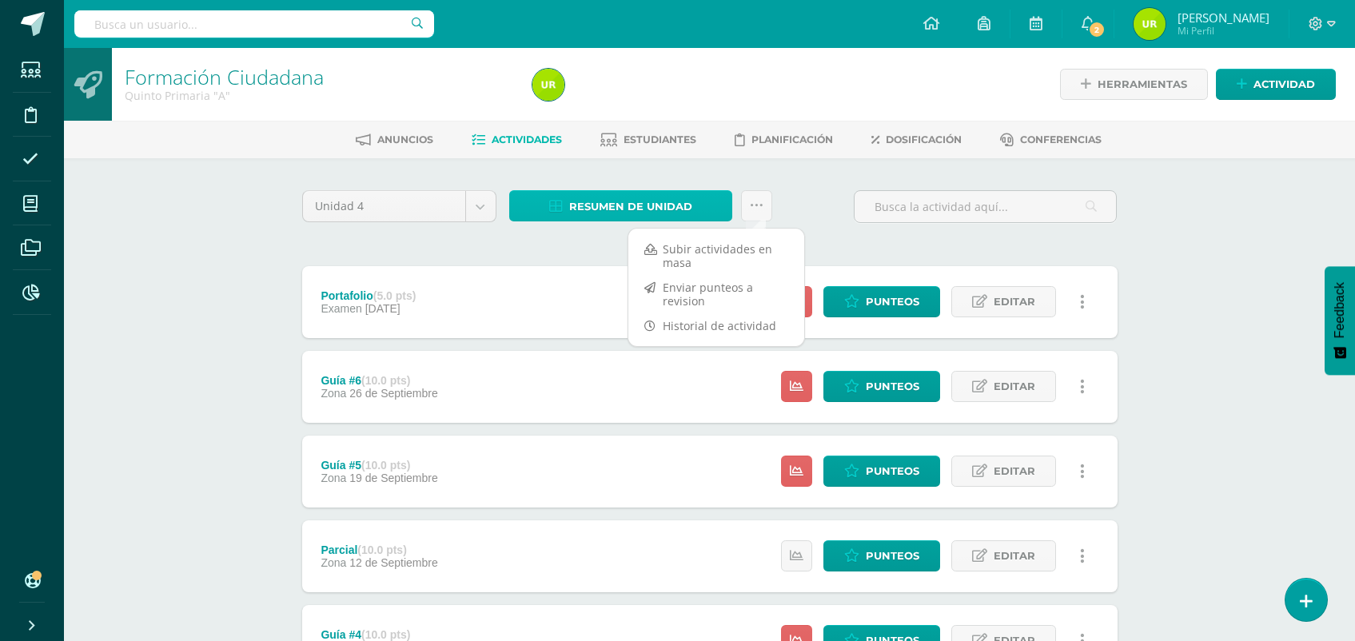
click at [671, 201] on span "Resumen de unidad" at bounding box center [630, 207] width 123 height 30
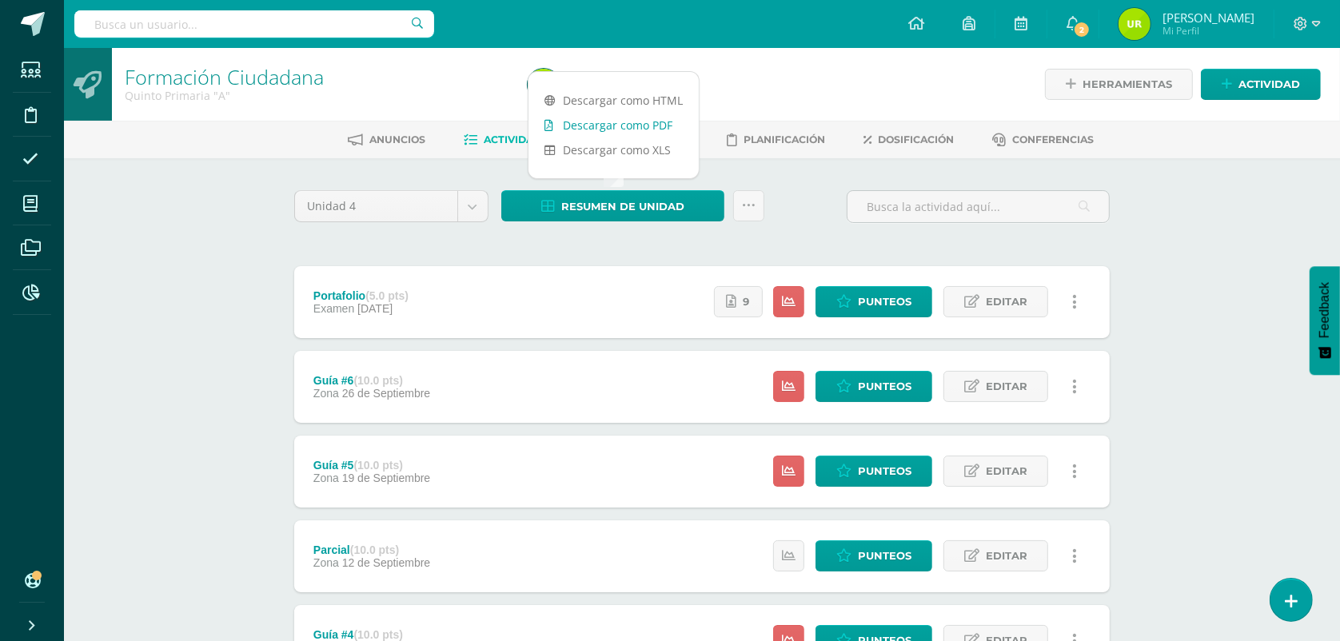
click at [599, 129] on link "Descargar como PDF" at bounding box center [613, 125] width 170 height 25
click at [1233, 278] on div "Formación Ciudadana Quinto Primaria "A" Herramientas Detalle de asistencias Act…" at bounding box center [702, 542] width 1276 height 989
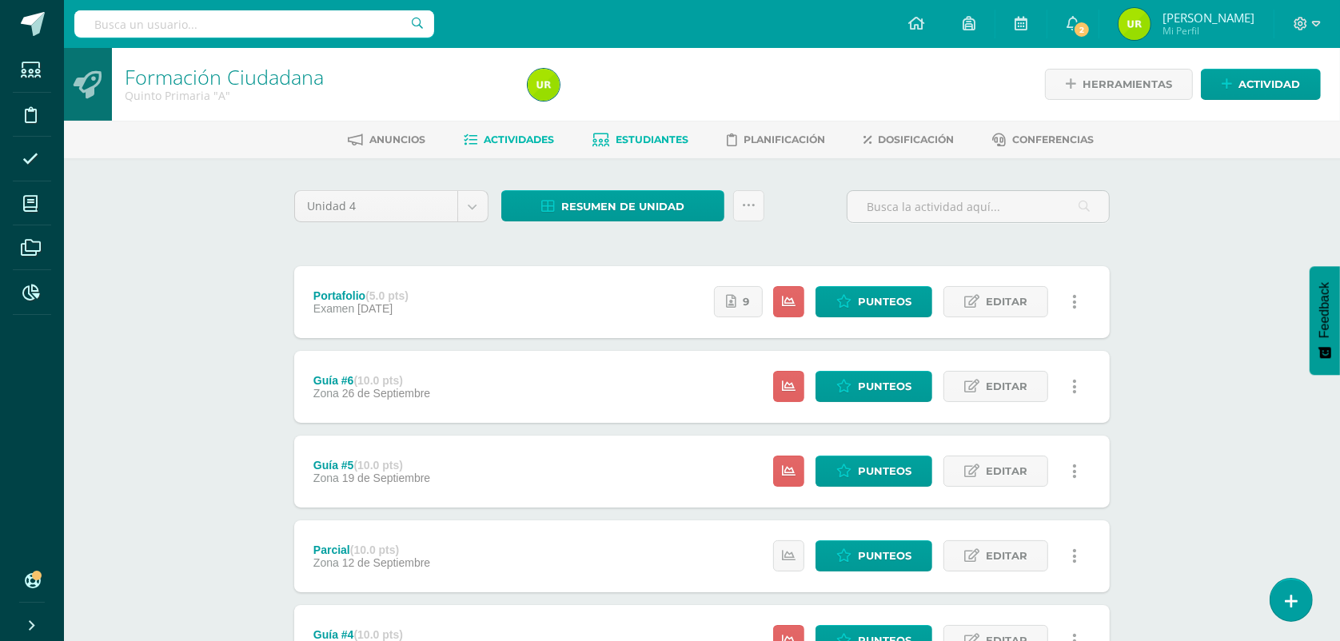
click at [672, 138] on span "Estudiantes" at bounding box center [652, 139] width 73 height 12
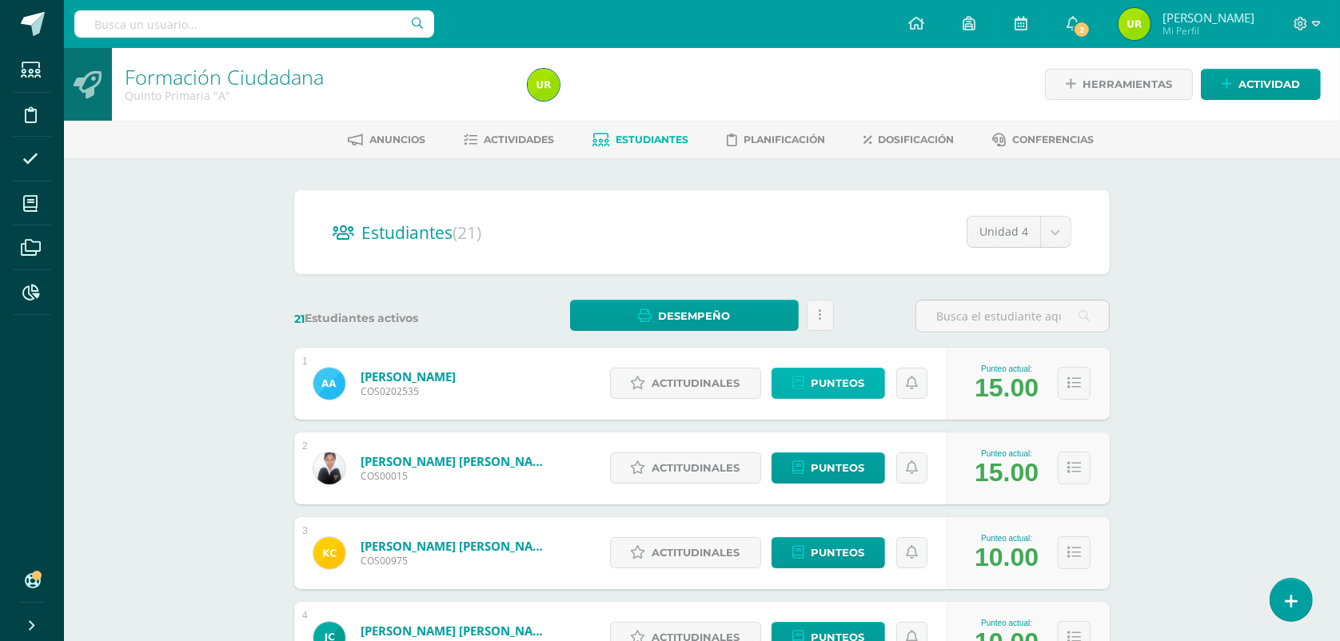
click at [830, 381] on span "Punteos" at bounding box center [837, 383] width 54 height 30
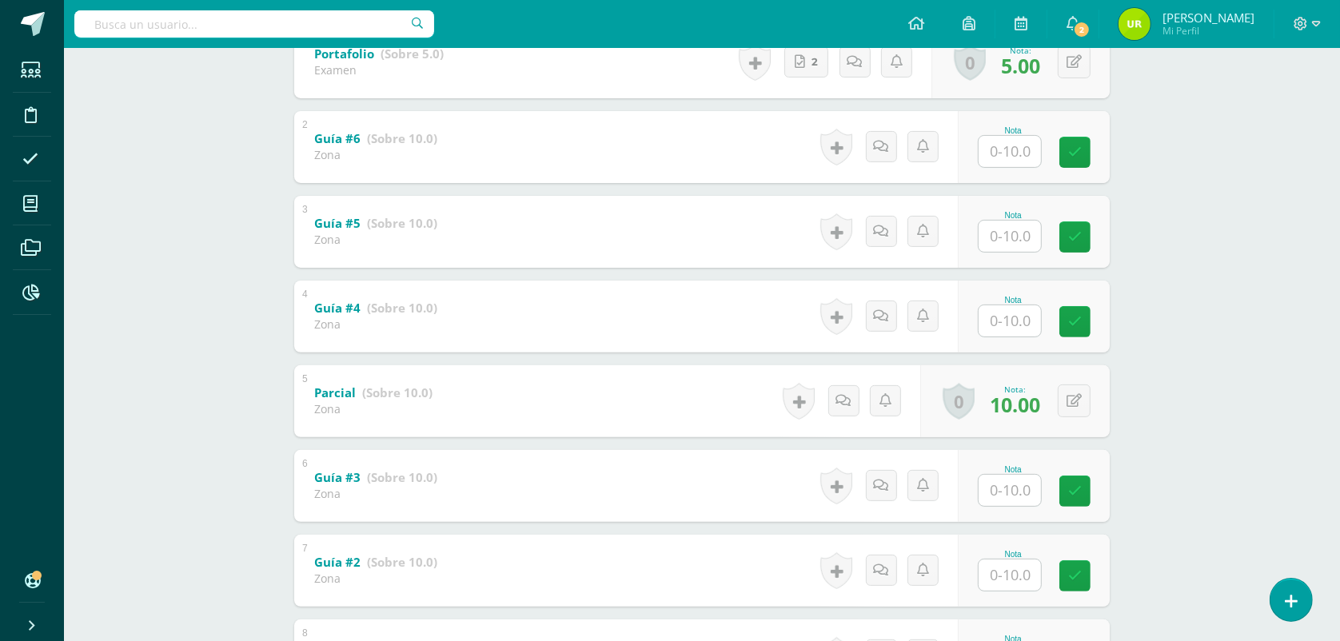
scroll to position [400, 0]
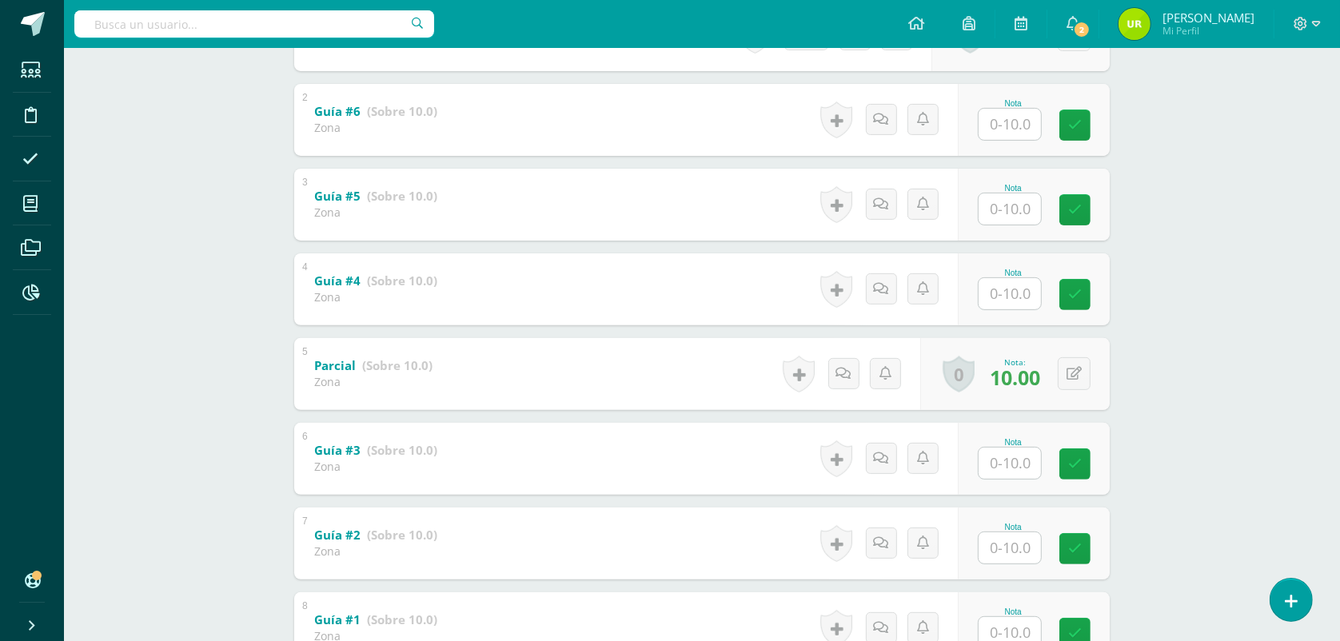
click at [1017, 126] on input "text" at bounding box center [1009, 124] width 62 height 31
drag, startPoint x: 1017, startPoint y: 126, endPoint x: 1027, endPoint y: 129, distance: 10.1
click at [1017, 125] on input "text" at bounding box center [1009, 124] width 62 height 31
type input "7"
type input "9"
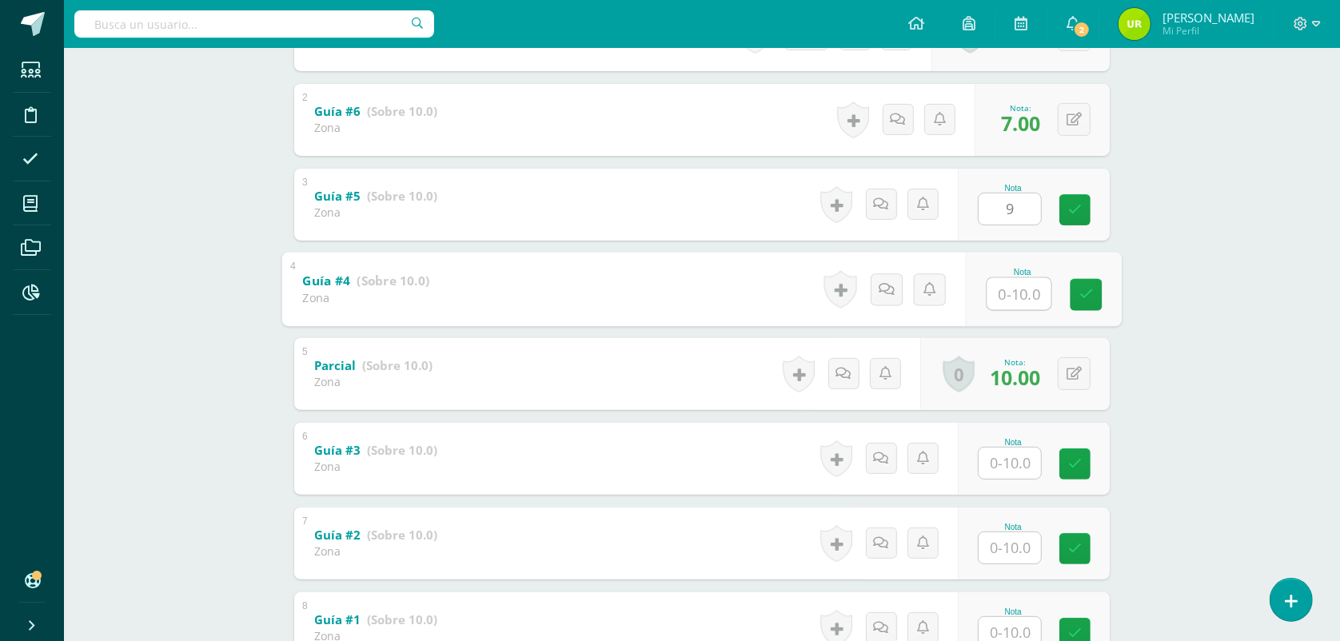
type input "5"
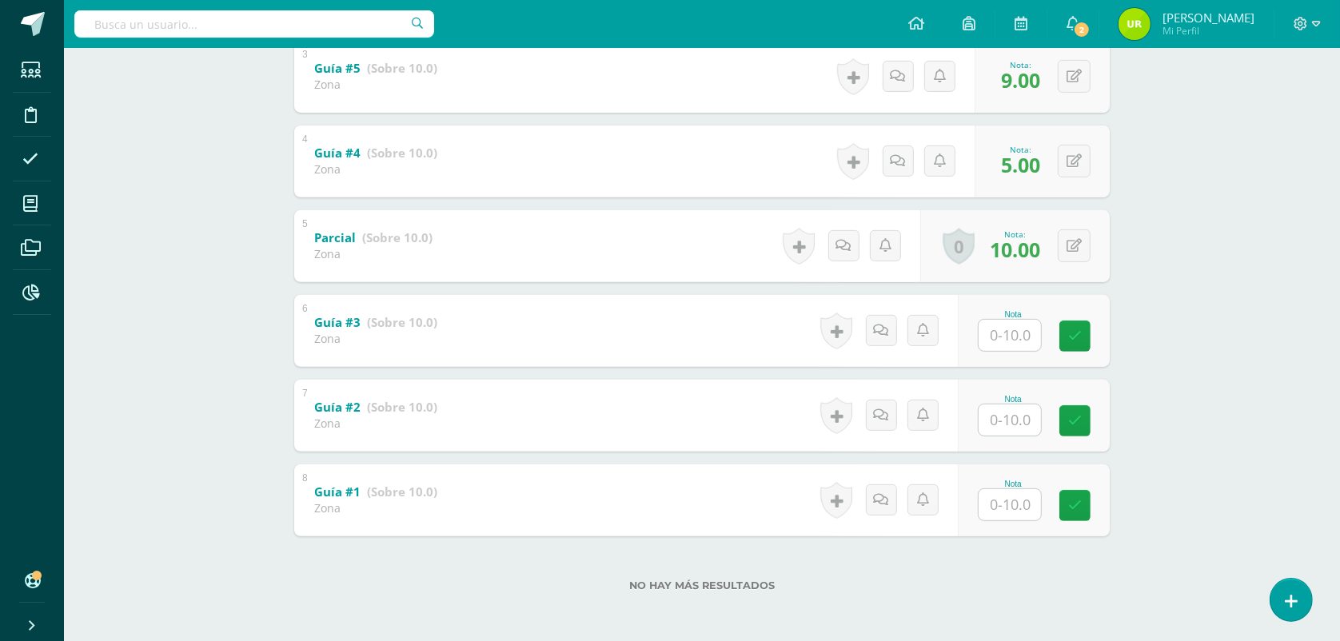
scroll to position [528, 0]
click at [992, 334] on input "text" at bounding box center [1009, 334] width 62 height 31
type input "9"
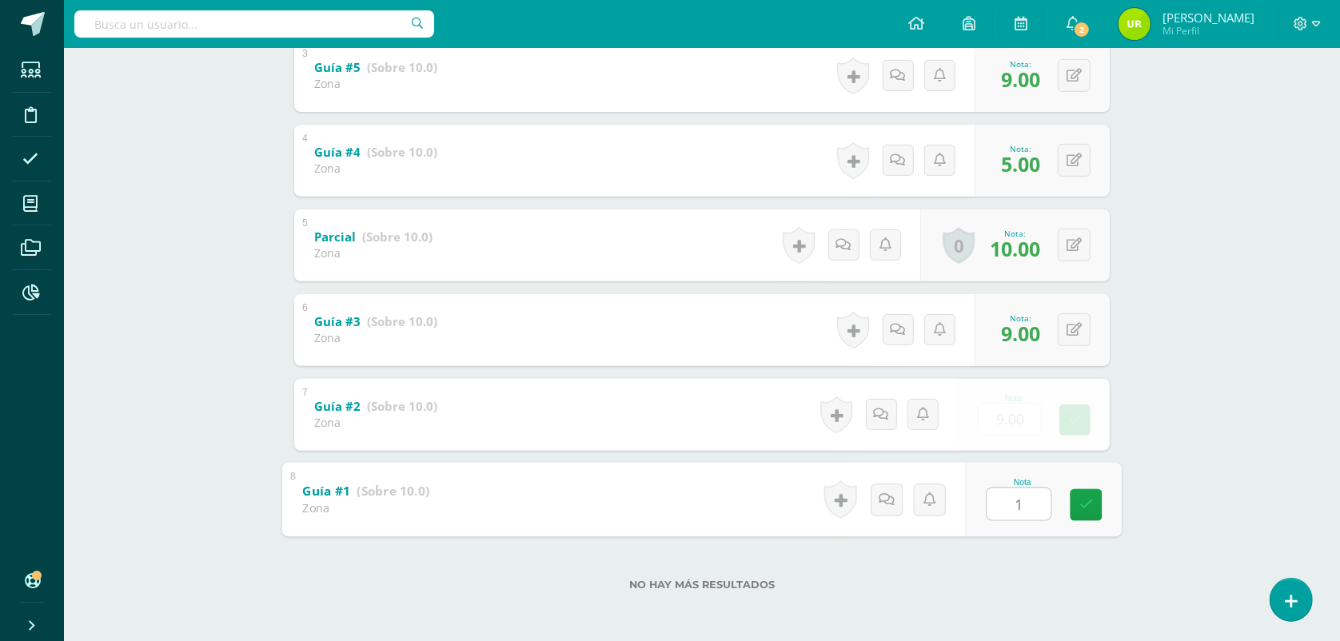
type input "10"
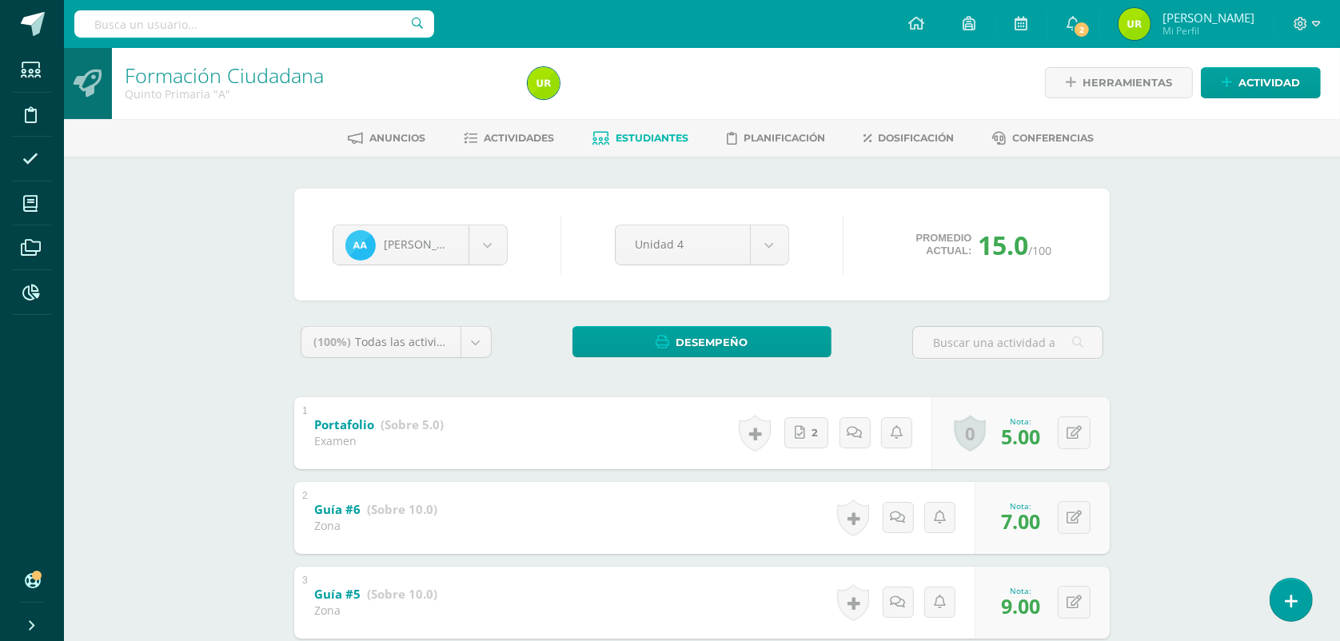
scroll to position [0, 0]
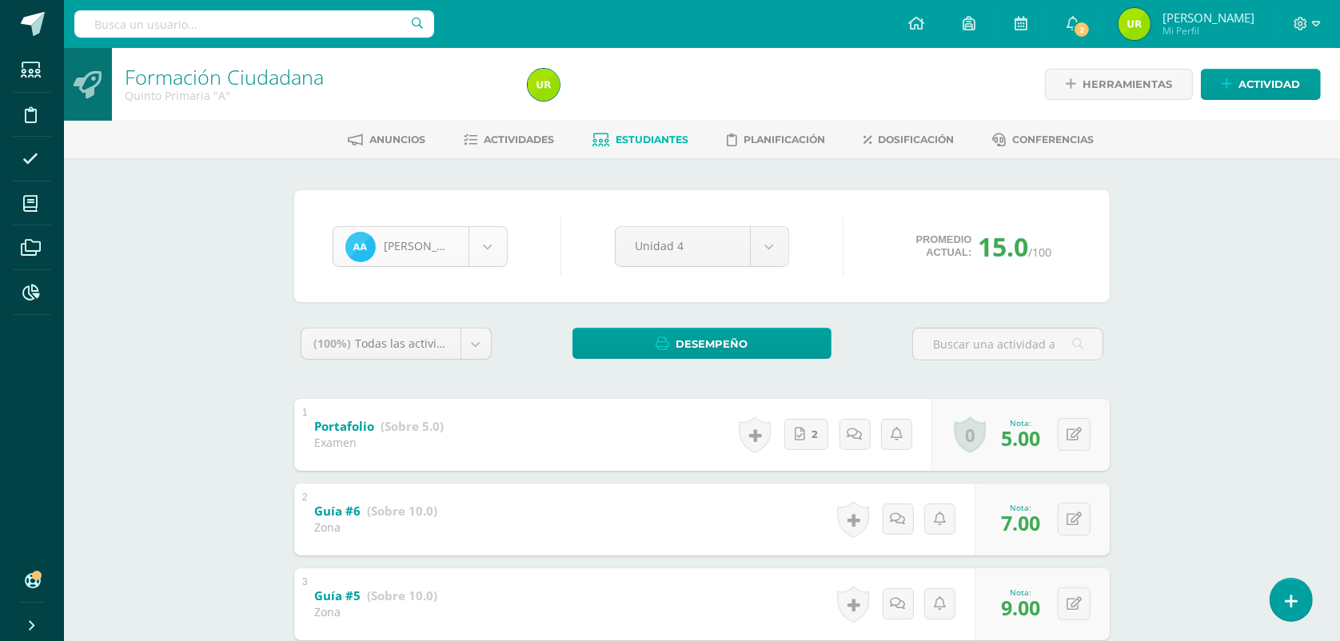
click at [486, 248] on body "Estudiantes Disciplina Asistencia Mis cursos Archivos Reportes Soporte Ayuda Re…" at bounding box center [670, 585] width 1340 height 1170
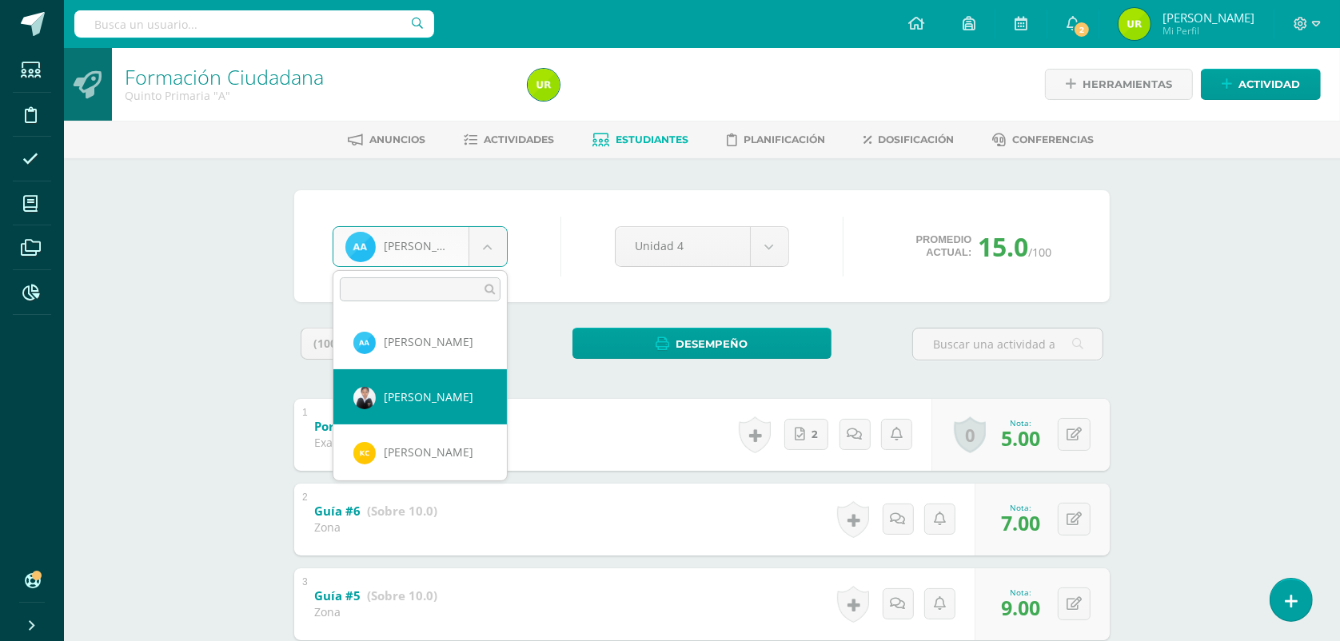
select select "145"
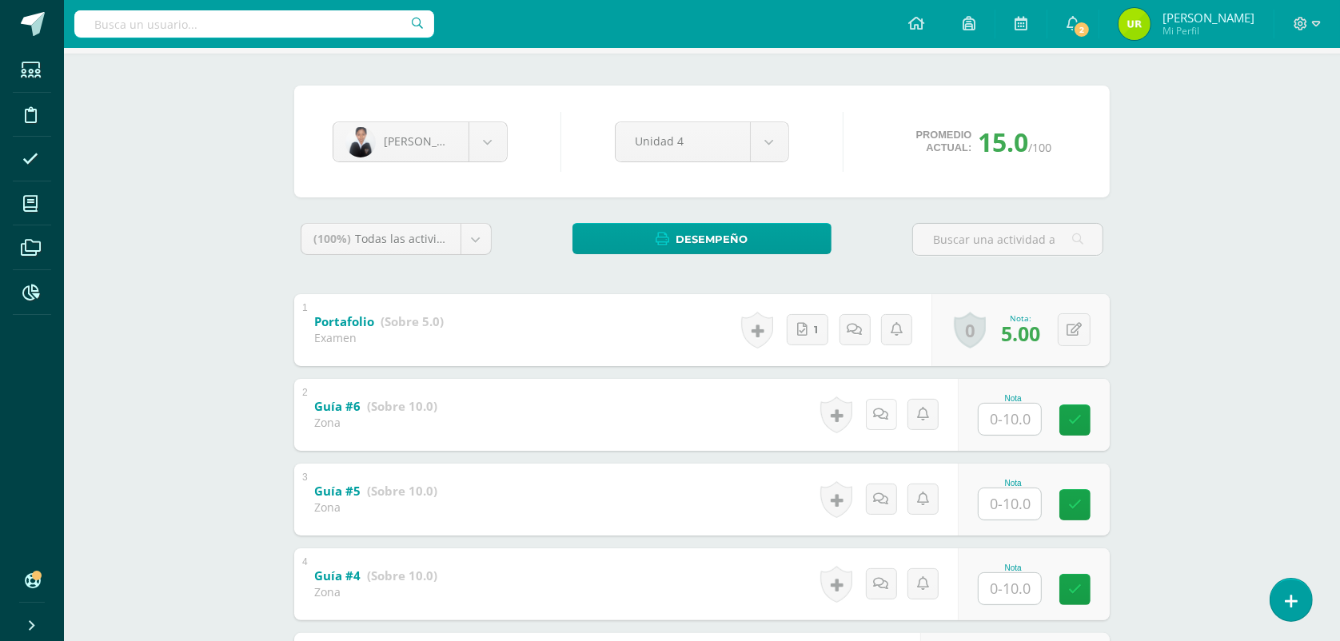
scroll to position [200, 0]
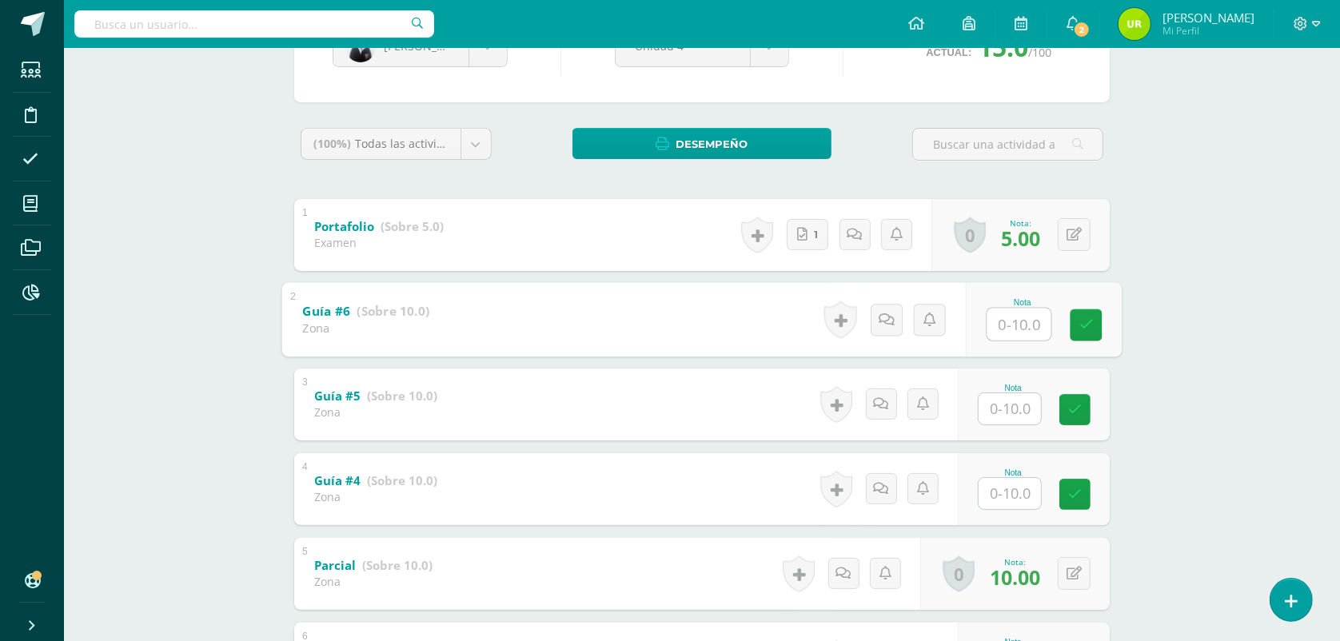
click at [1033, 313] on input "text" at bounding box center [1019, 324] width 64 height 32
type input "7"
type input "8"
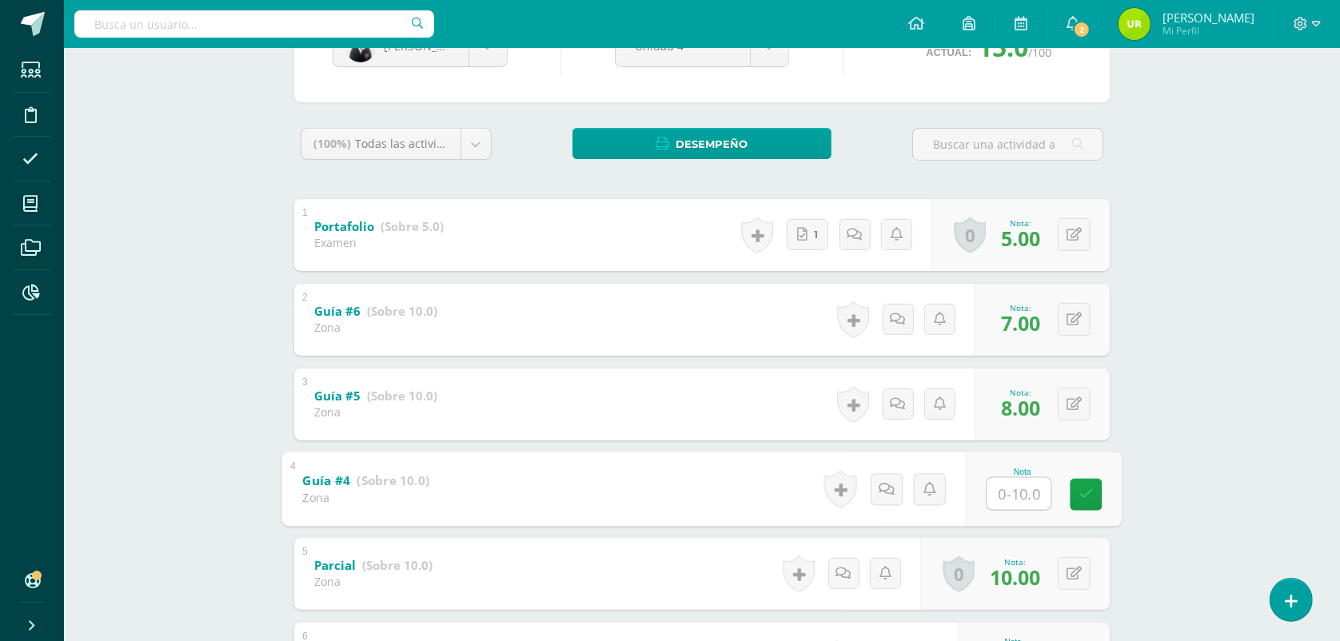
type input "8"
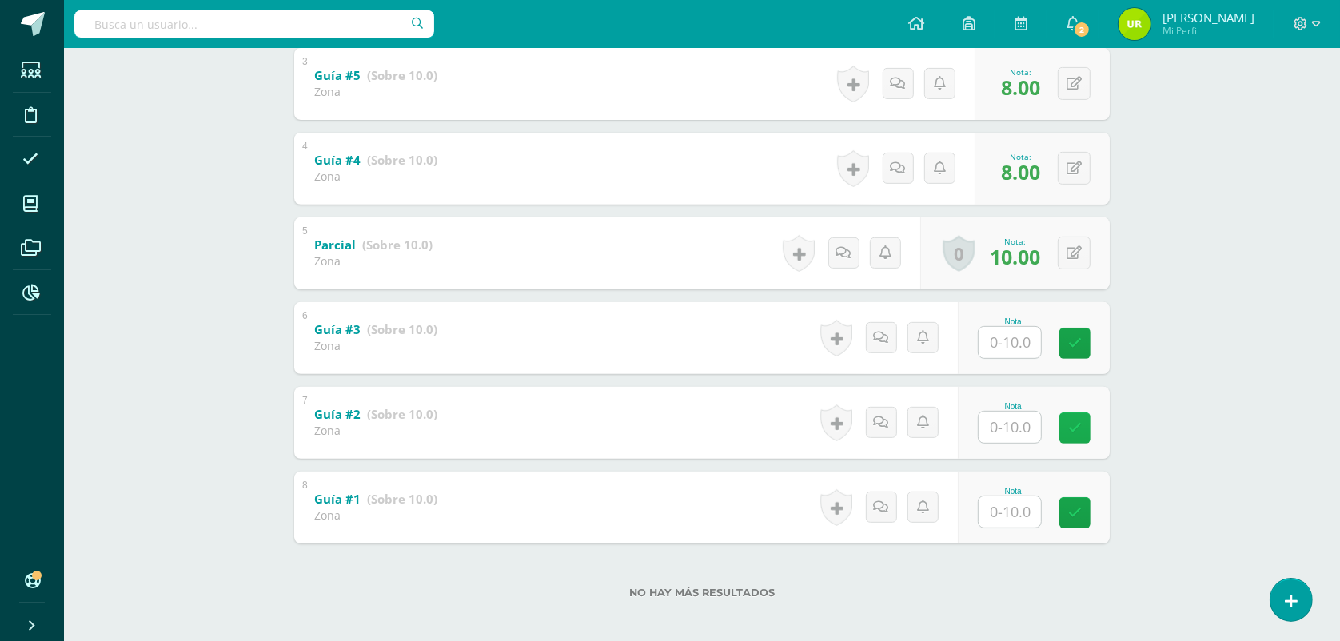
scroll to position [528, 0]
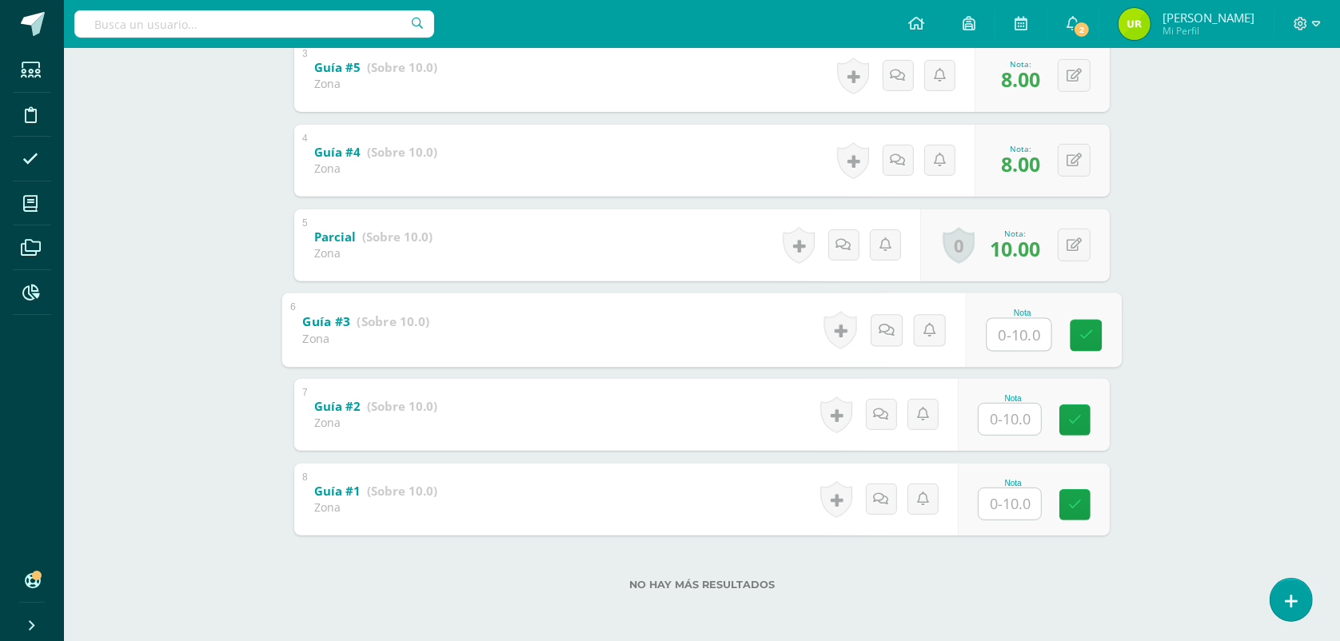
click at [997, 332] on input "text" at bounding box center [1019, 334] width 64 height 32
type input "9"
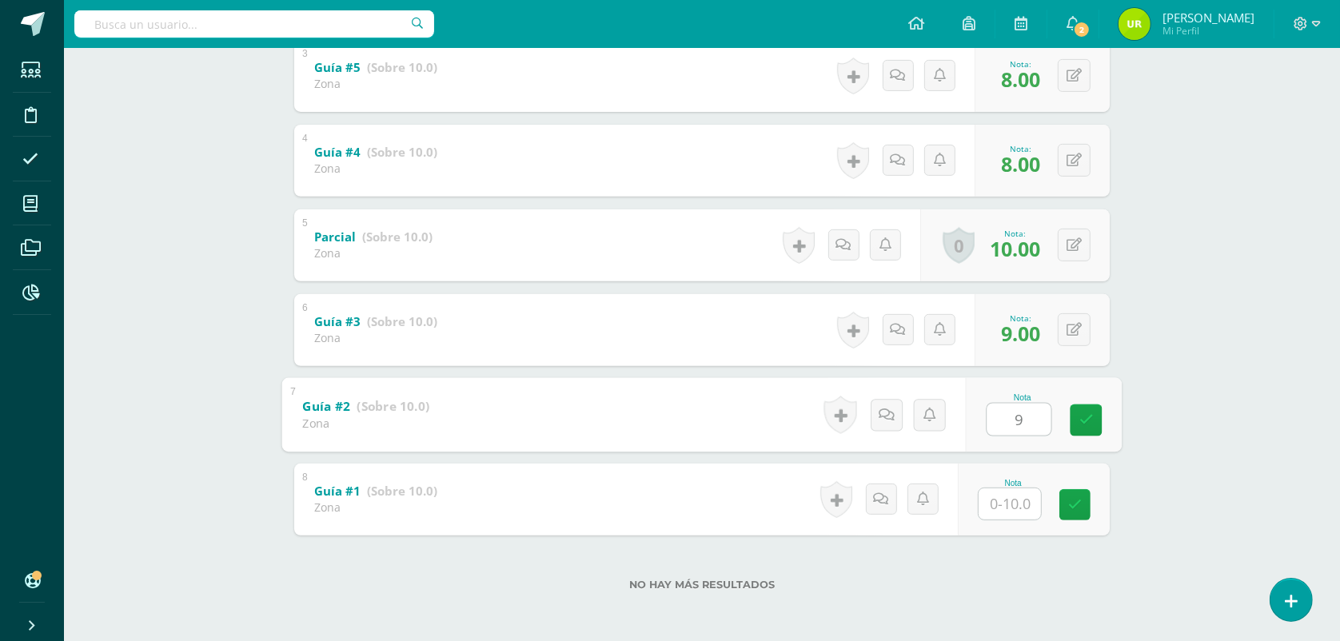
type input "9"
type input "10"
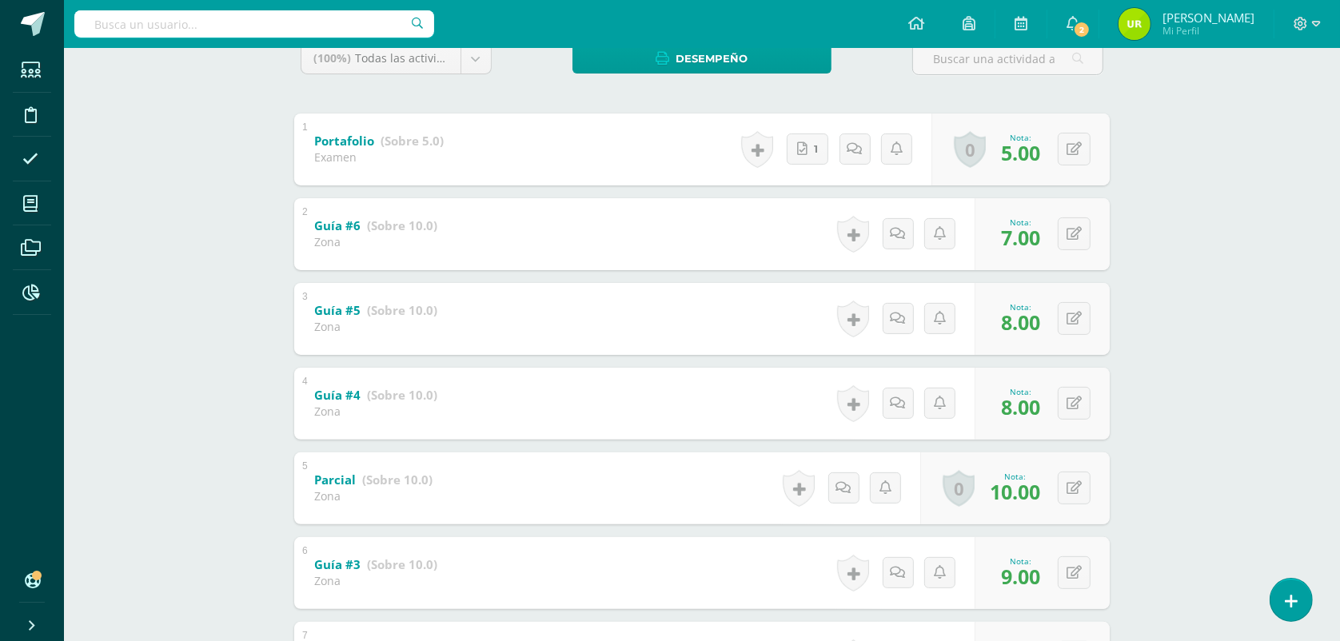
scroll to position [0, 0]
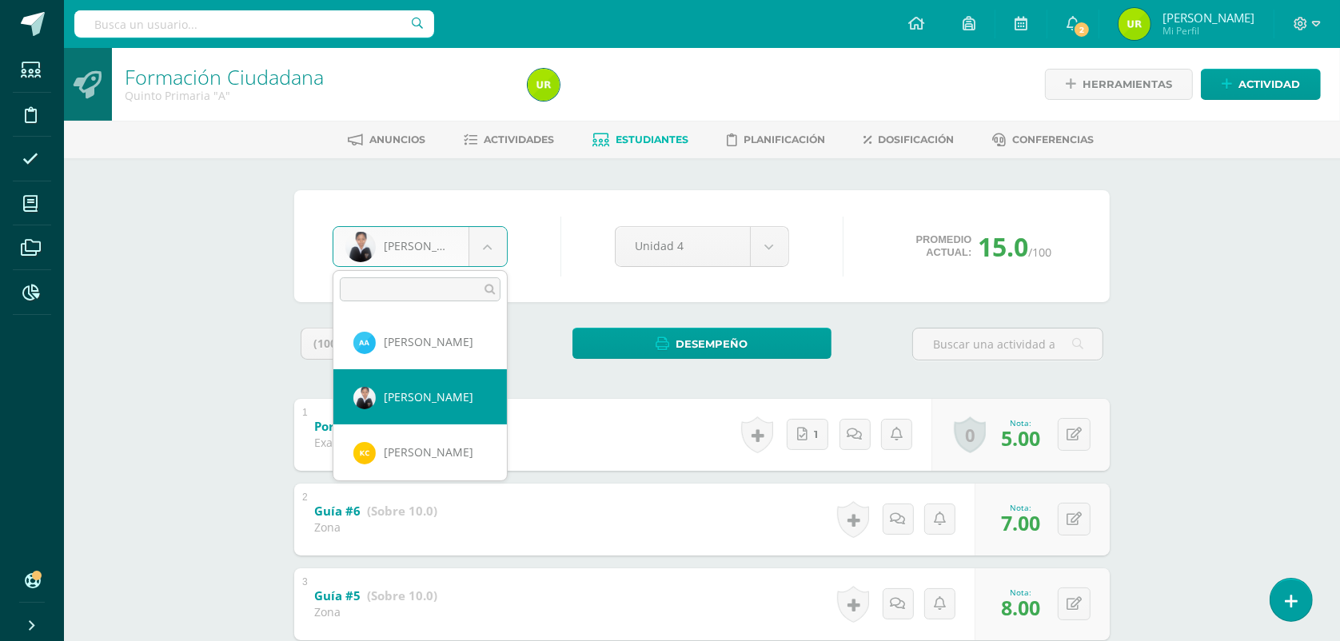
click at [476, 245] on body "Estudiantes Disciplina Asistencia Mis cursos Archivos Reportes Soporte Ayuda Re…" at bounding box center [670, 585] width 1340 height 1170
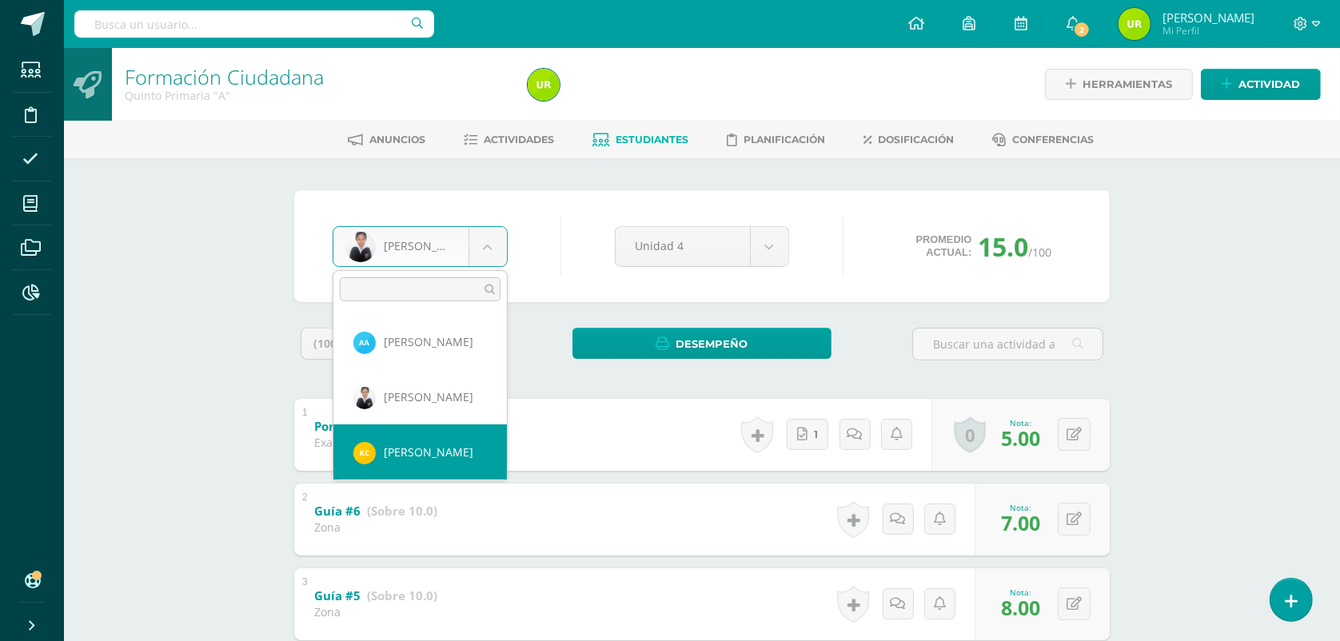
select select "1393"
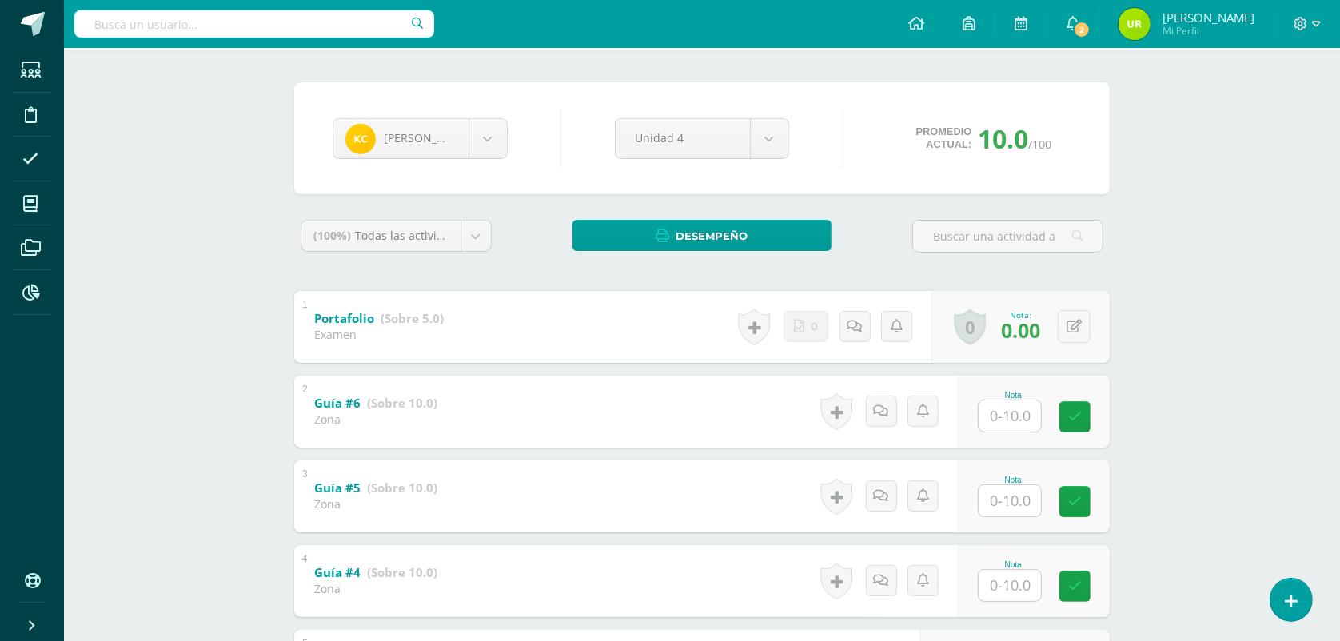
scroll to position [300, 0]
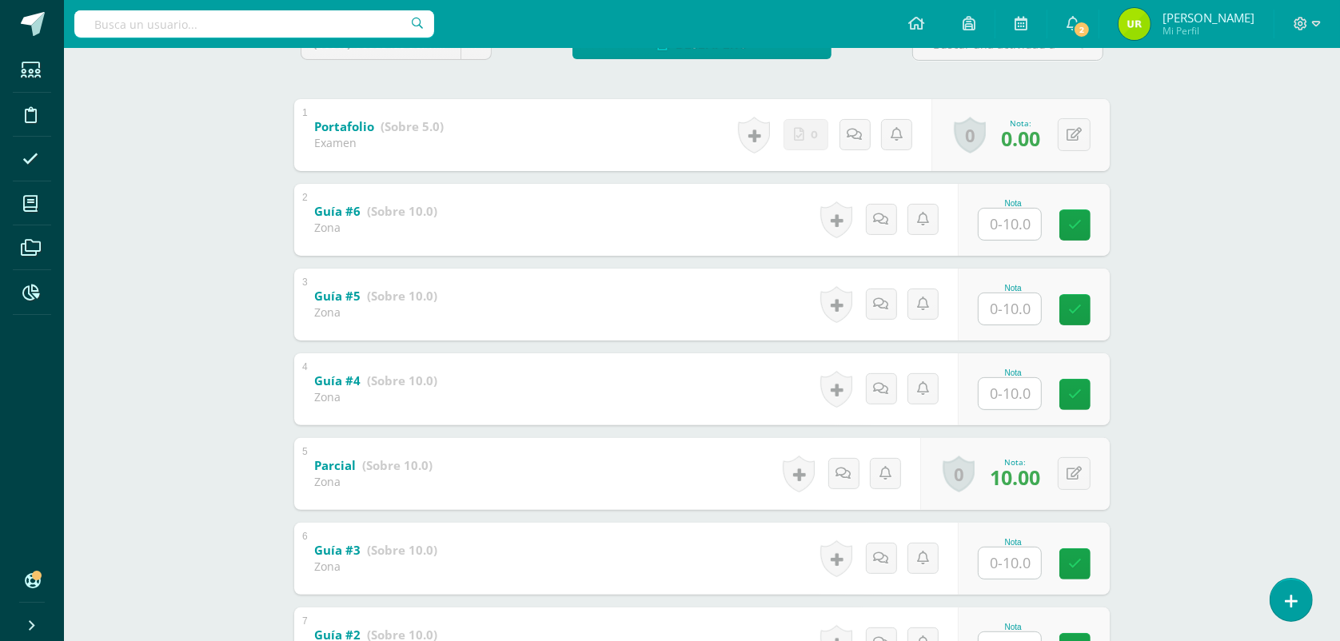
click at [1025, 218] on input "text" at bounding box center [1009, 224] width 62 height 31
type input "7"
type input "8"
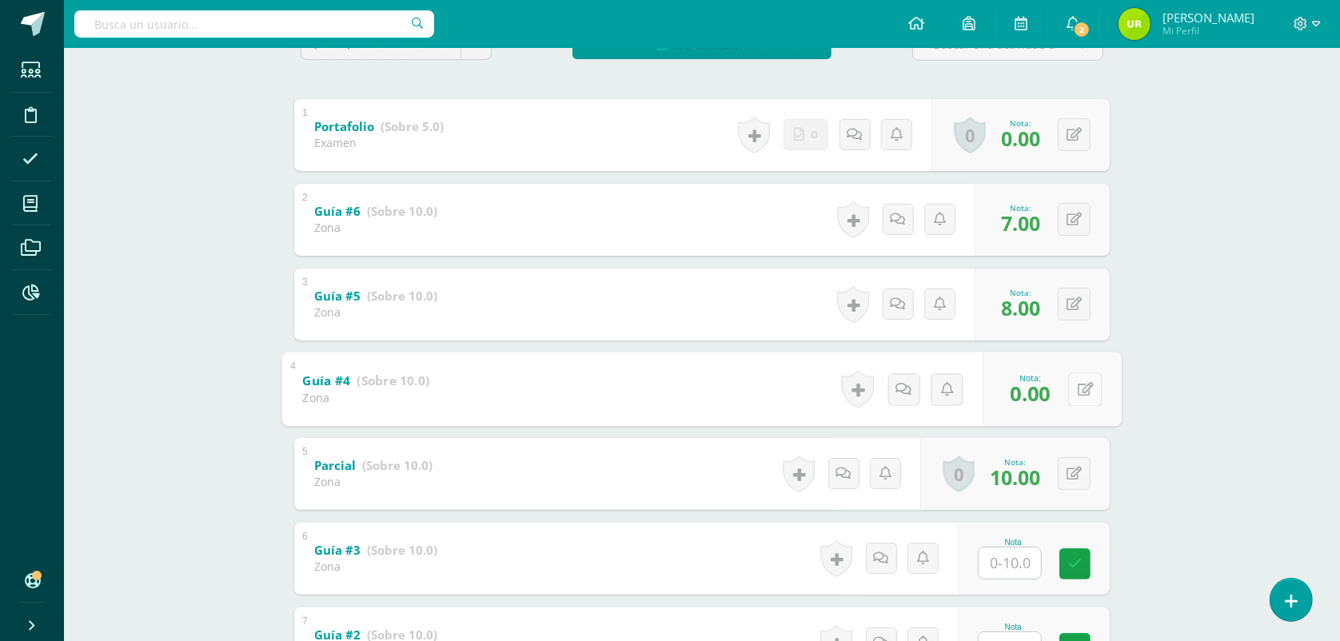
click at [1081, 384] on button at bounding box center [1085, 389] width 34 height 34
type input "5"
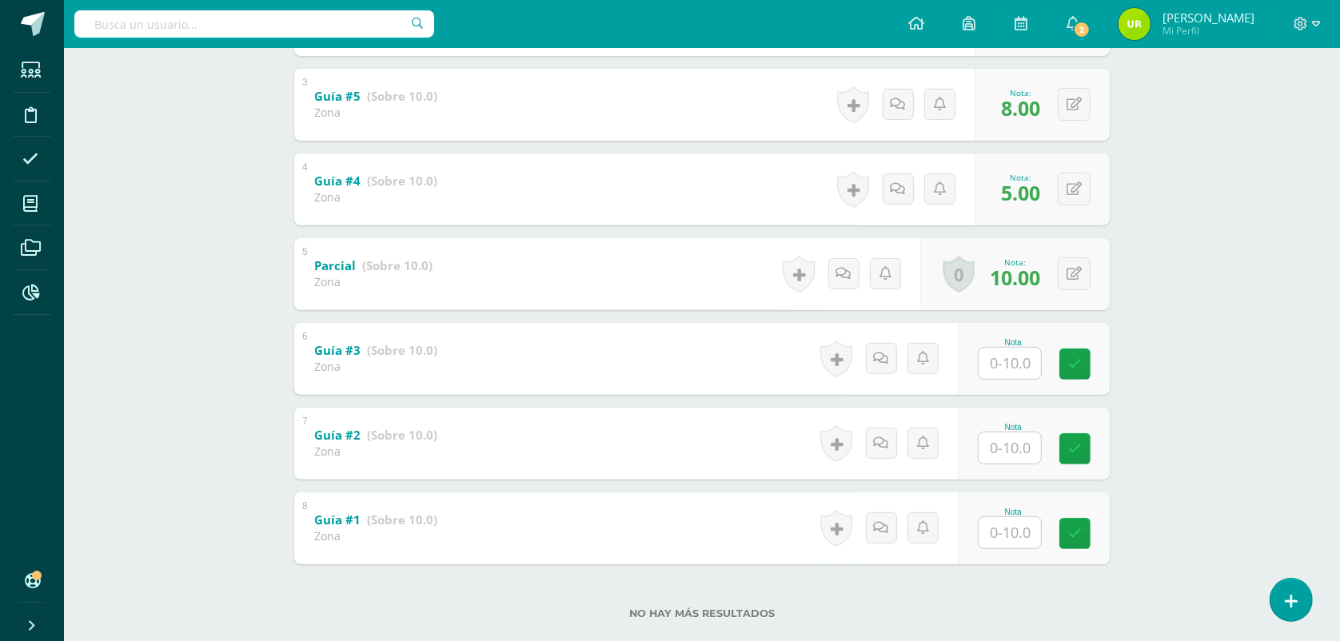
click at [1017, 365] on input "text" at bounding box center [1009, 363] width 62 height 31
type input "9"
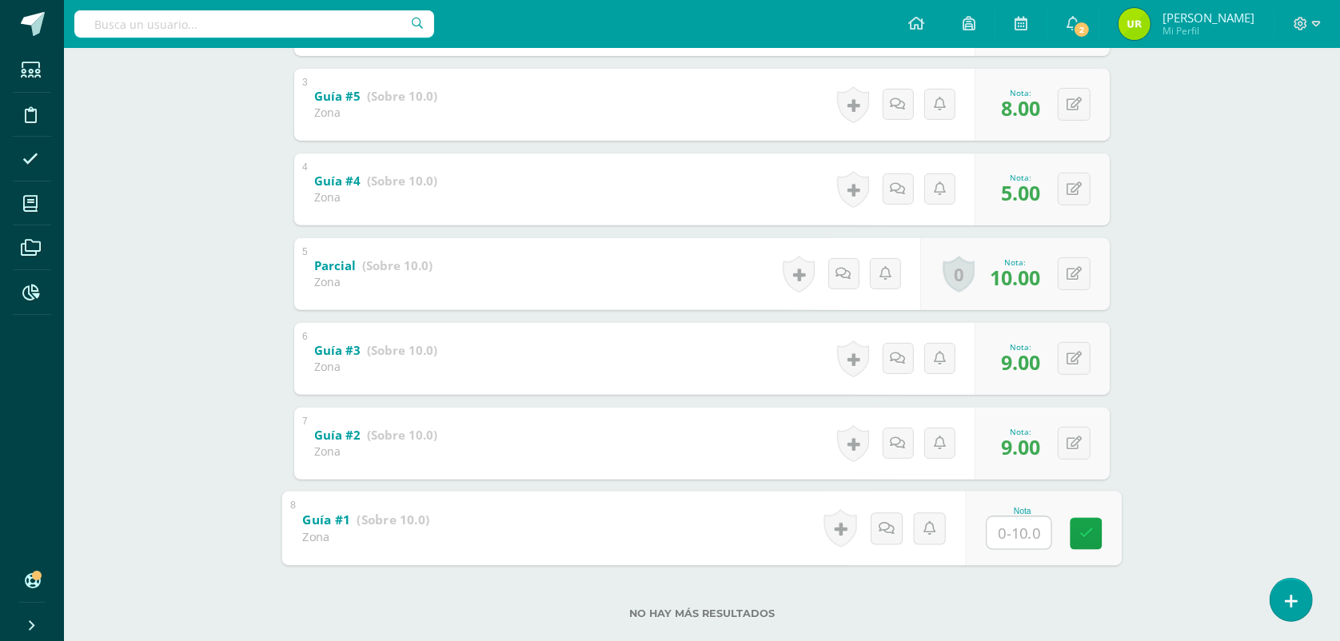
type input "0"
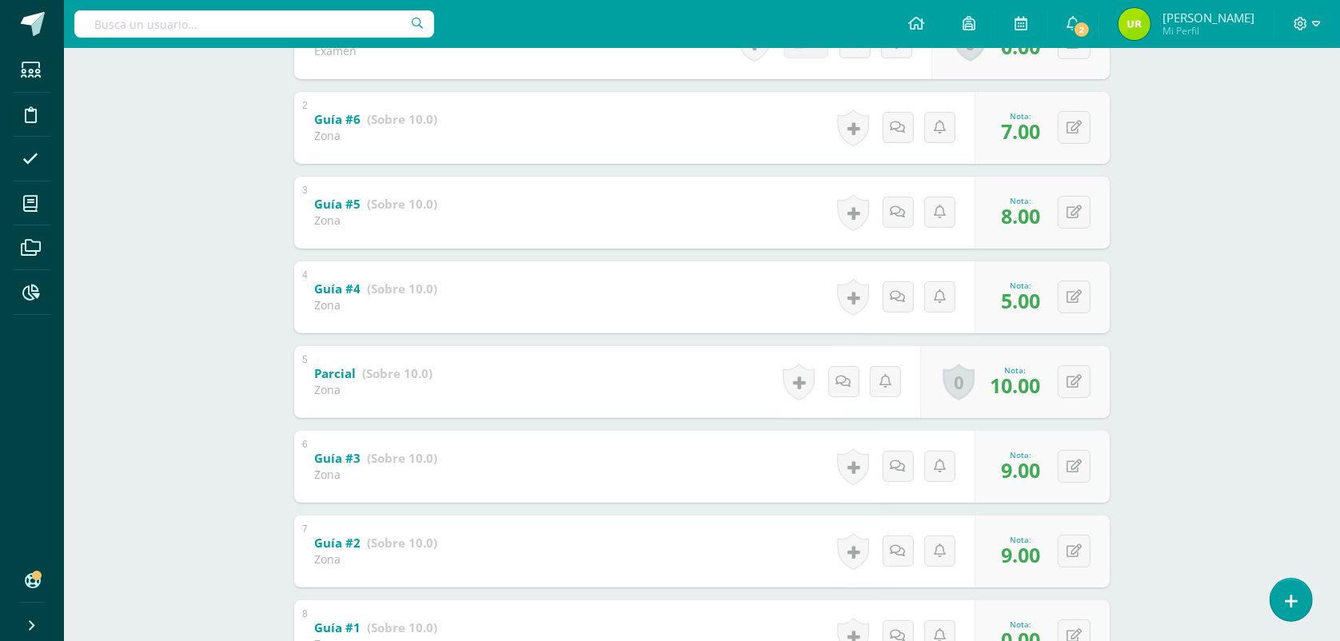
scroll to position [0, 0]
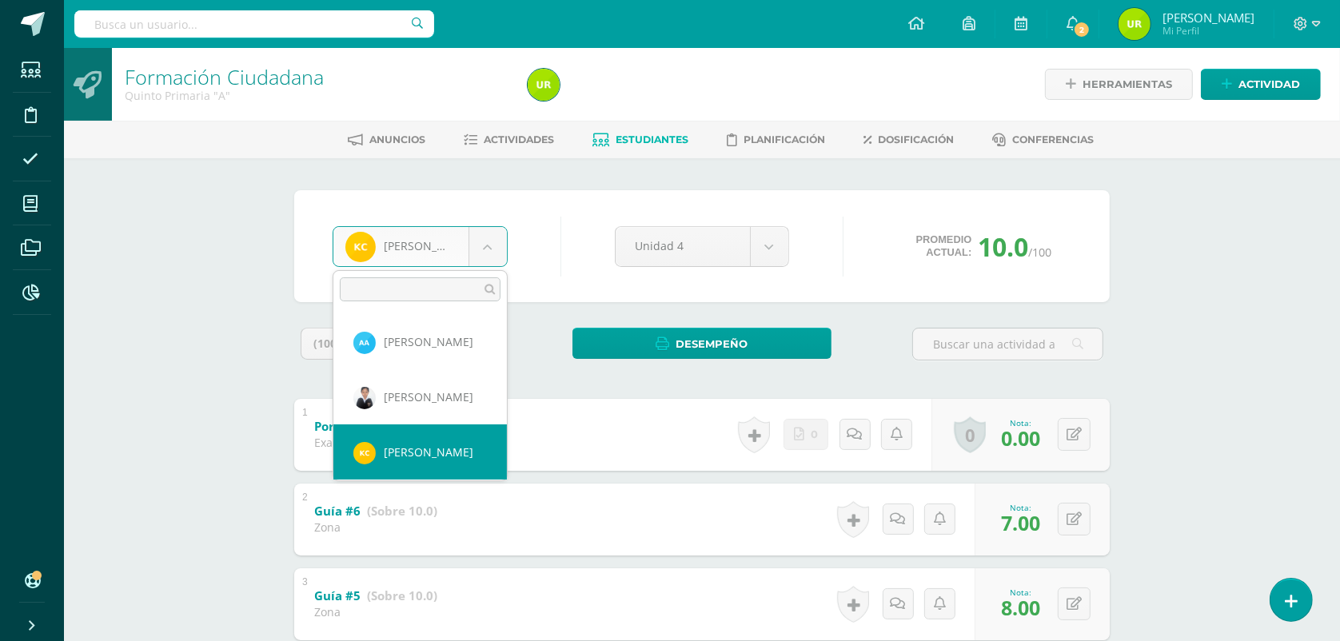
click at [490, 244] on body "Estudiantes Disciplina Asistencia Mis cursos Archivos Reportes Soporte Ayuda Re…" at bounding box center [670, 585] width 1340 height 1170
select select "1613"
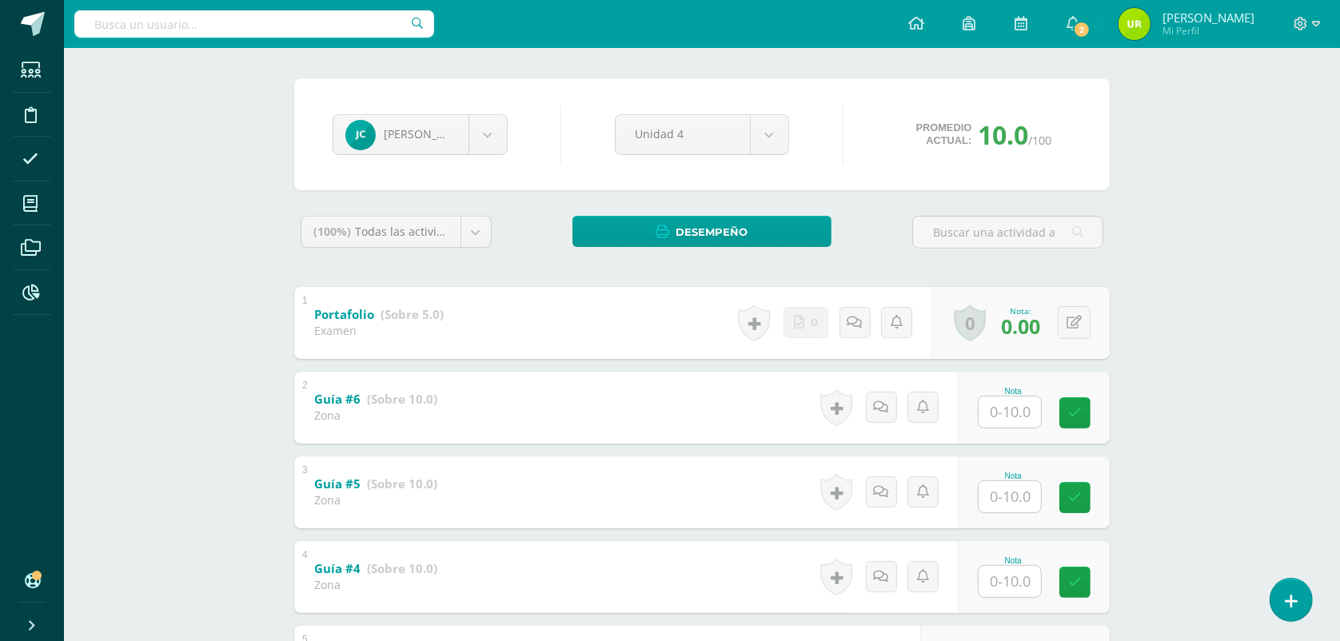
scroll to position [200, 0]
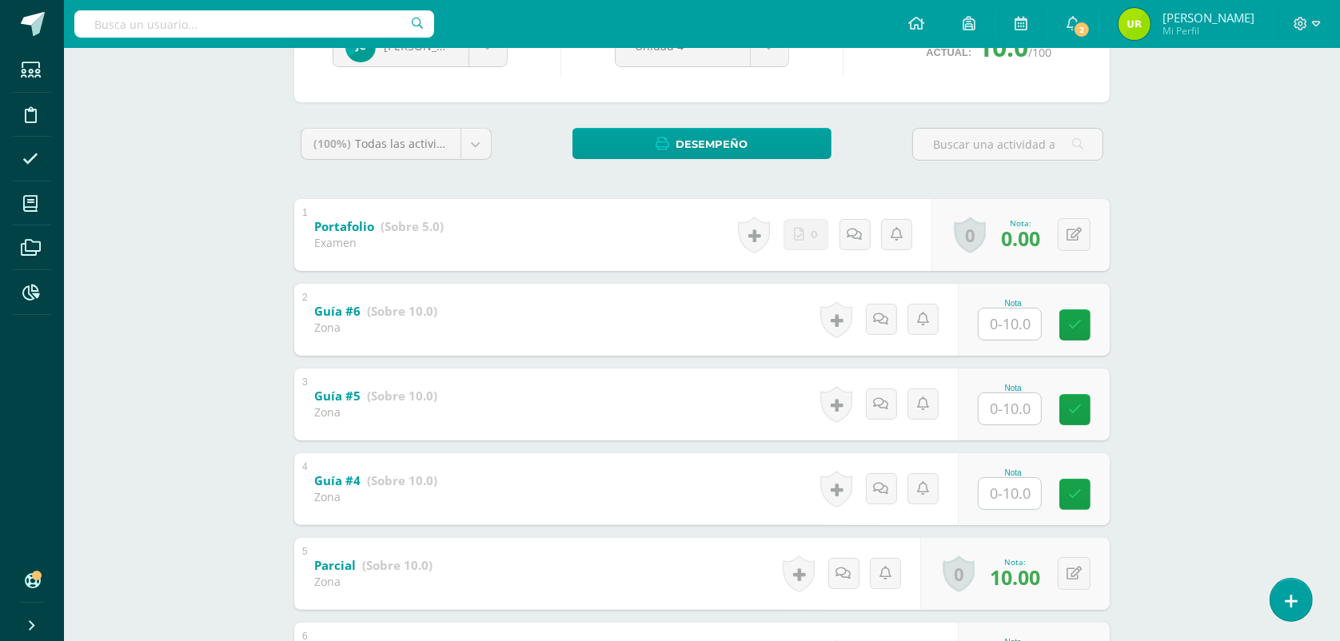
click at [1021, 326] on input "text" at bounding box center [1009, 324] width 62 height 31
type input "7"
type input "9"
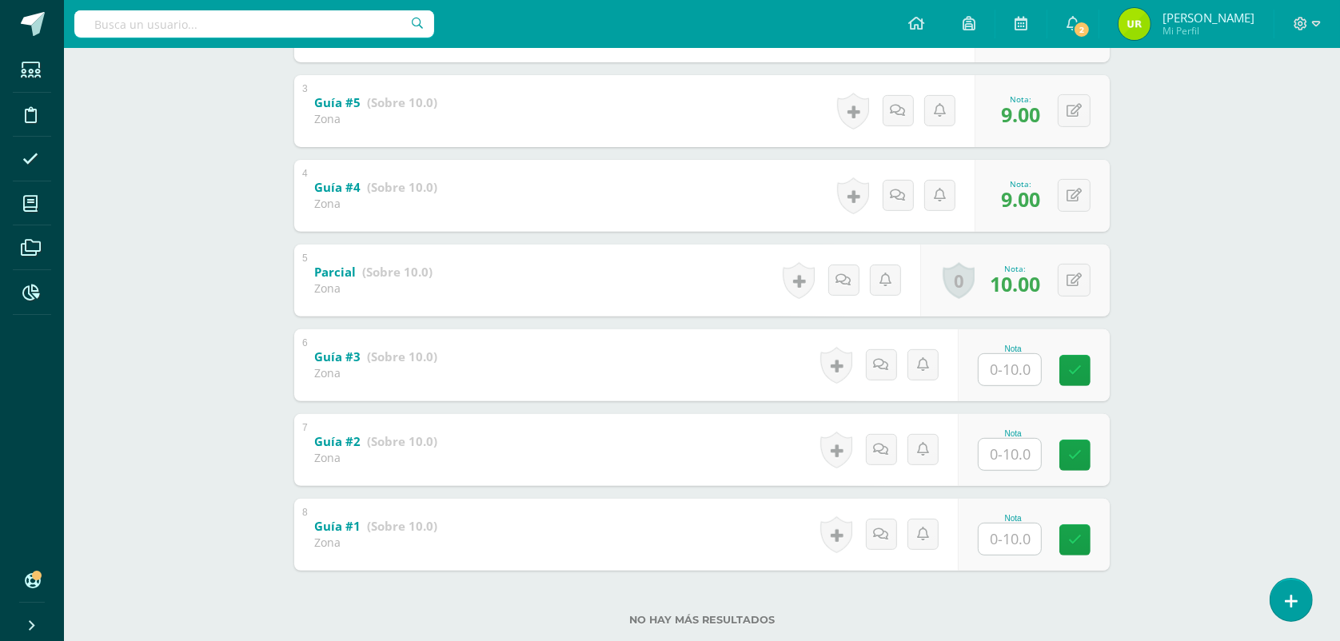
scroll to position [528, 0]
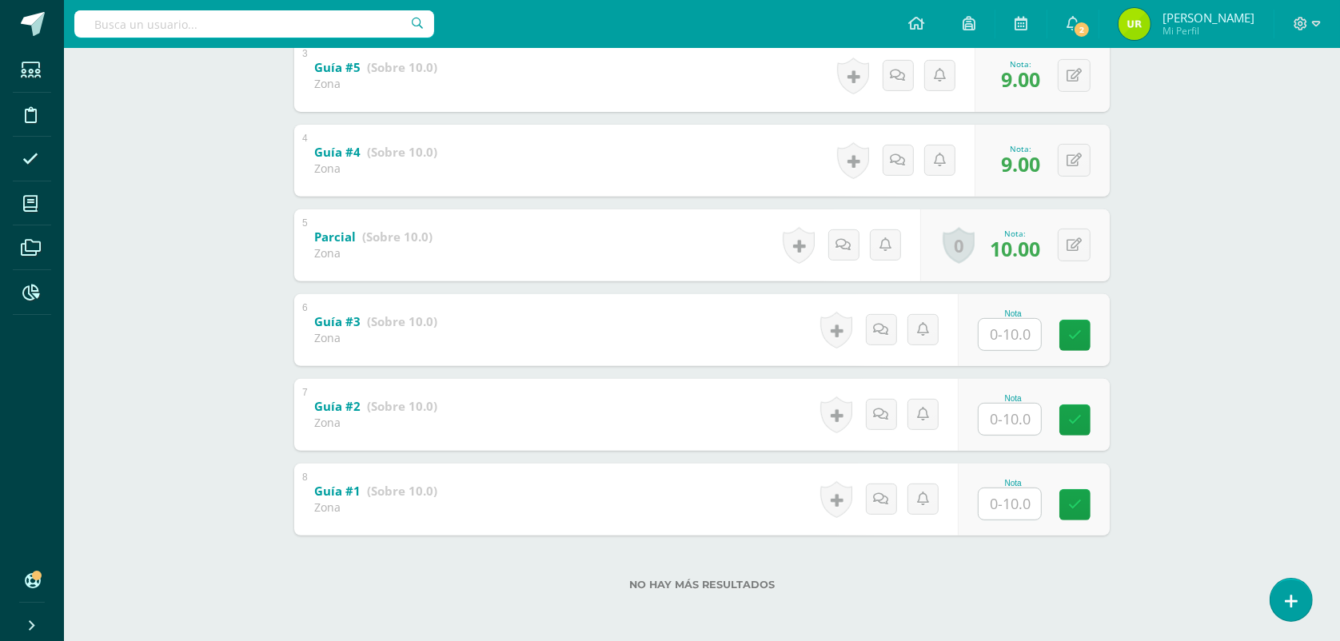
click at [1041, 336] on div at bounding box center [1009, 334] width 64 height 33
click at [1021, 334] on input "text" at bounding box center [1019, 334] width 64 height 32
type input "8"
type input "9"
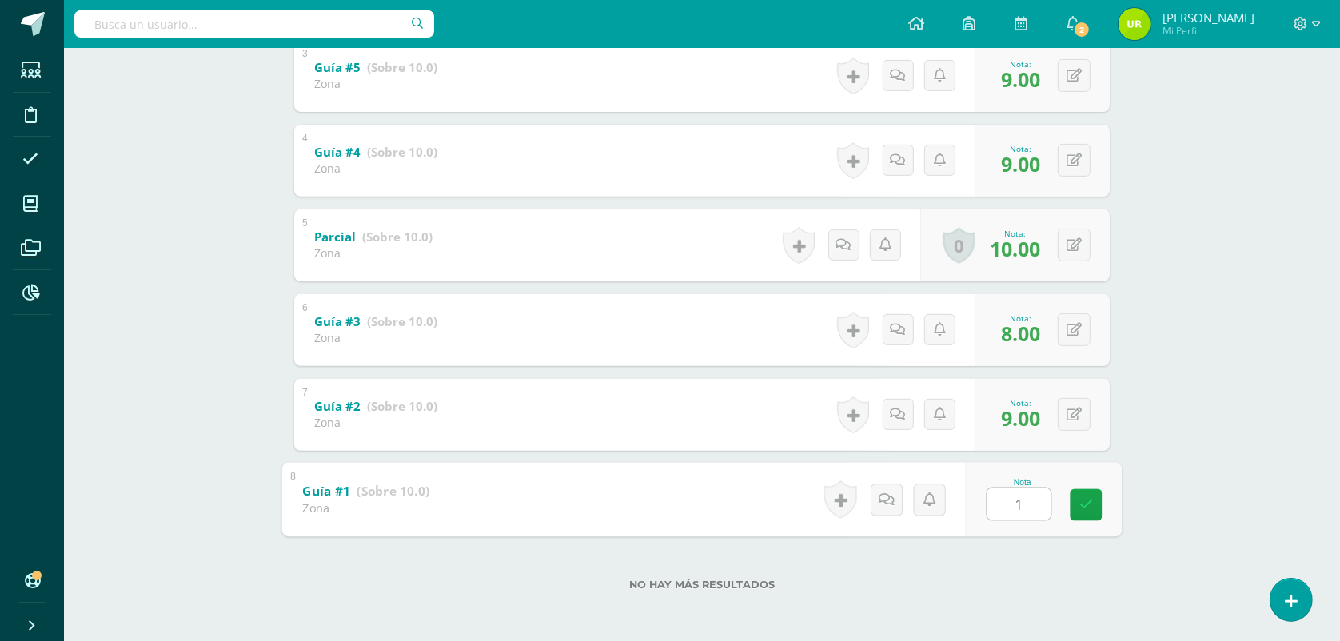
type input "10"
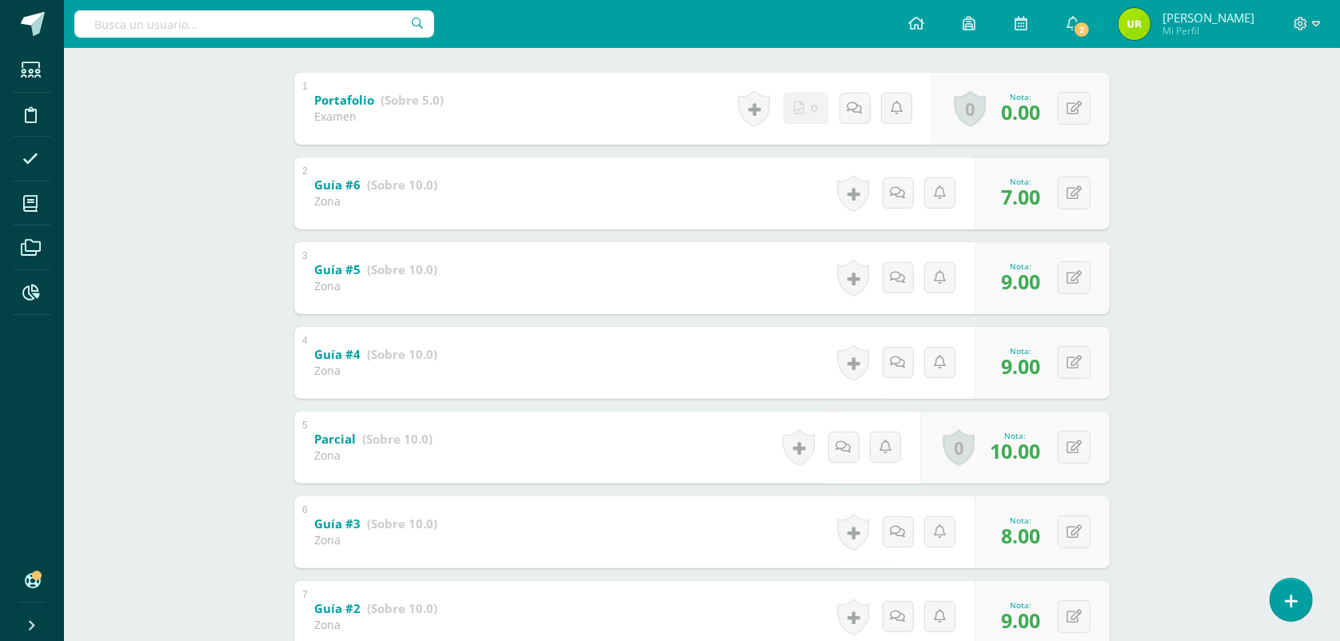
scroll to position [29, 0]
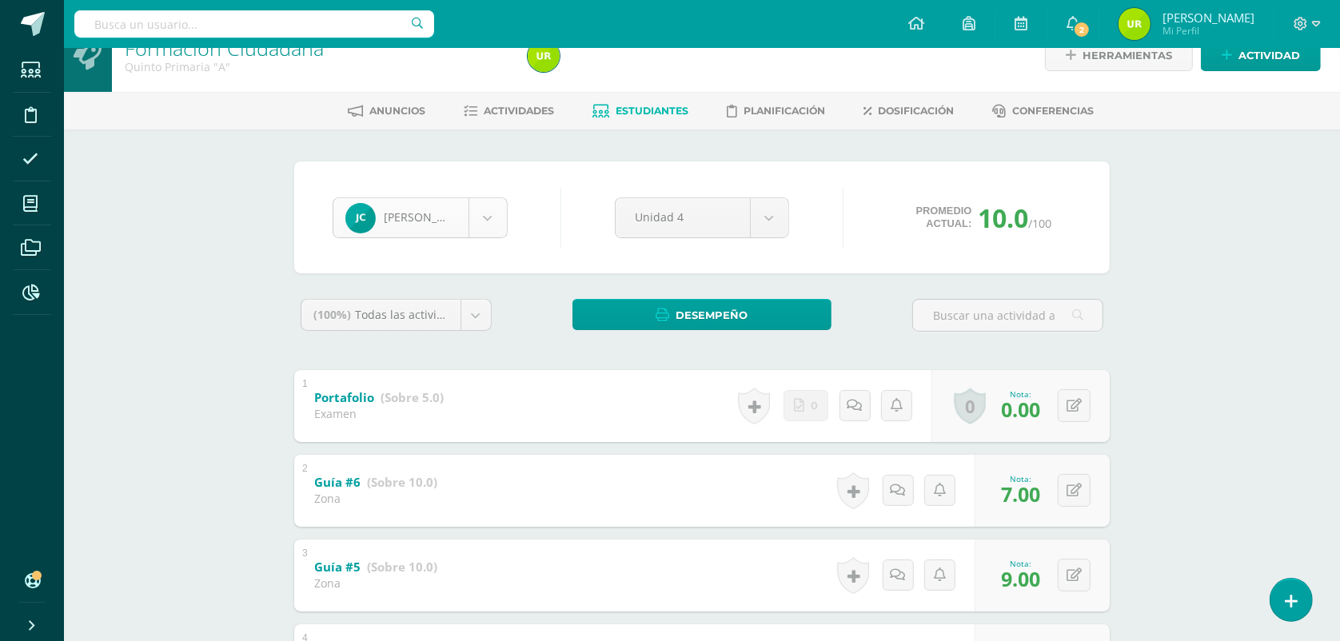
click at [480, 226] on body "Estudiantes Disciplina Asistencia Mis cursos Archivos Reportes Soporte Ayuda Re…" at bounding box center [670, 556] width 1340 height 1170
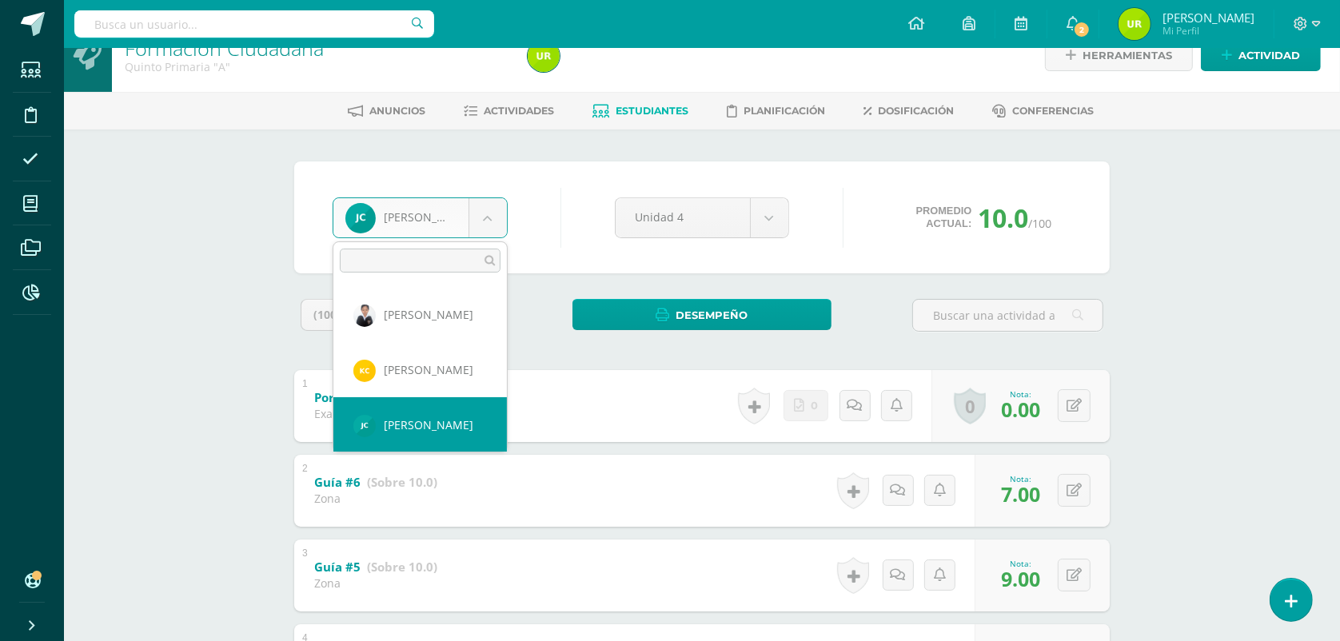
scroll to position [109, 0]
select select "703"
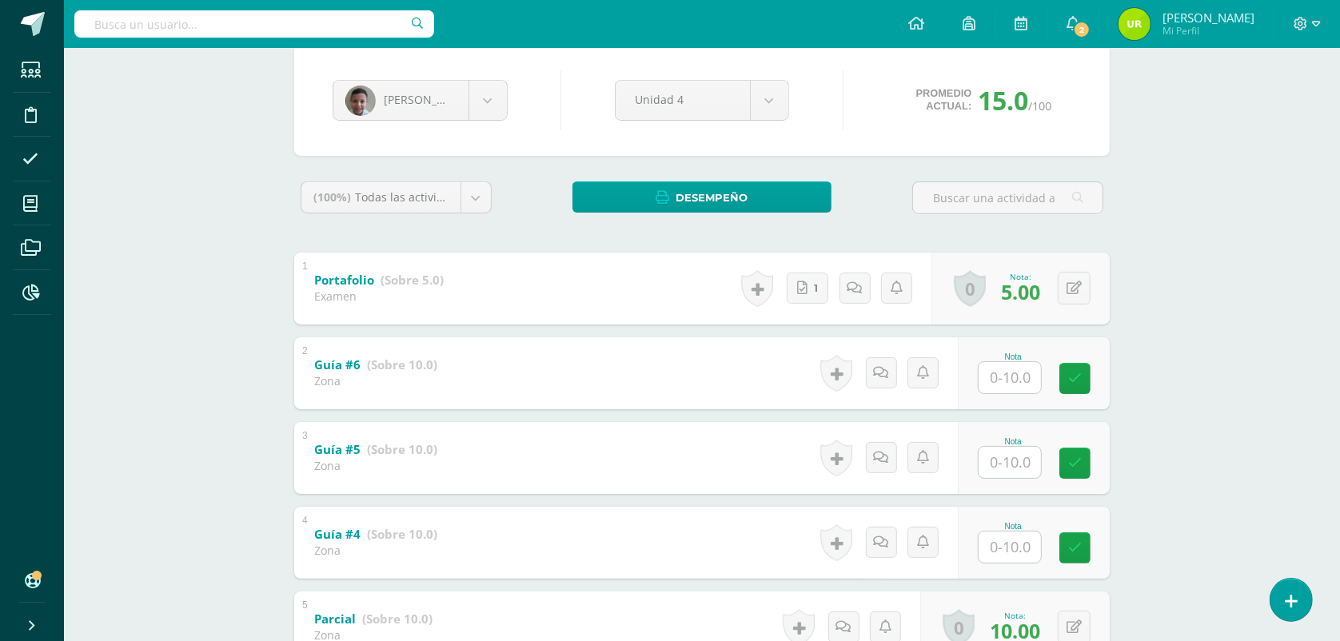
scroll to position [300, 0]
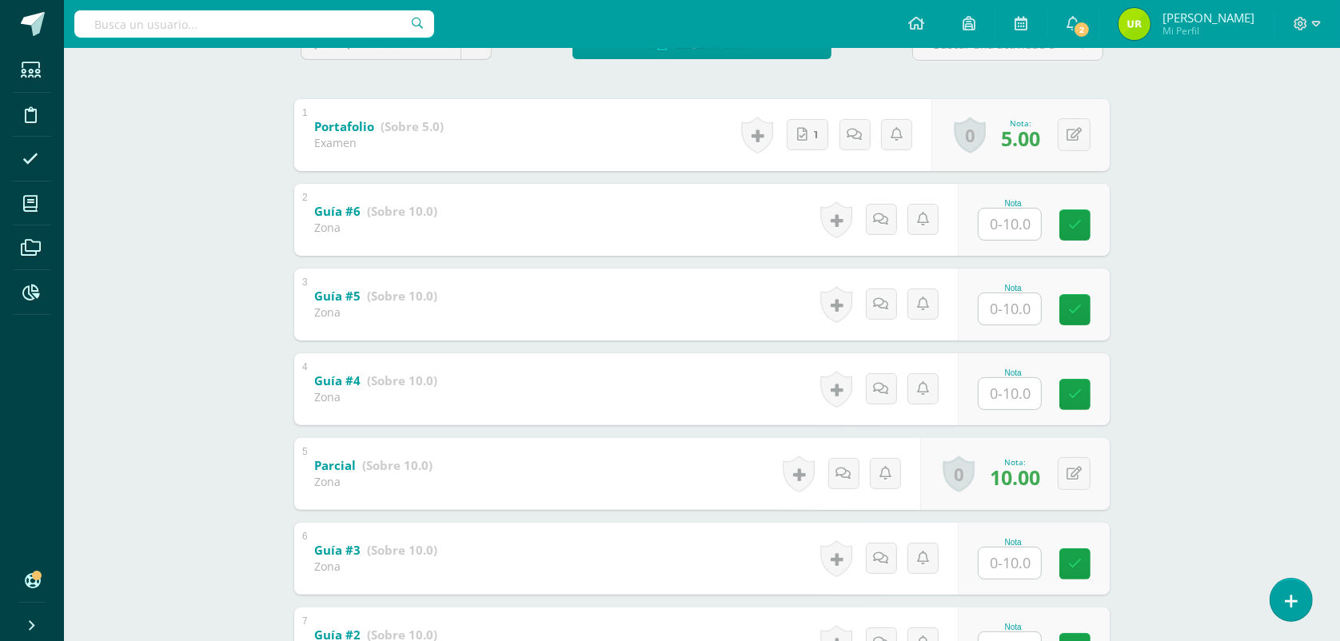
click at [1041, 213] on div "Nota" at bounding box center [1012, 220] width 70 height 42
click at [1023, 230] on input "text" at bounding box center [1019, 224] width 64 height 32
type input "9"
type input "8"
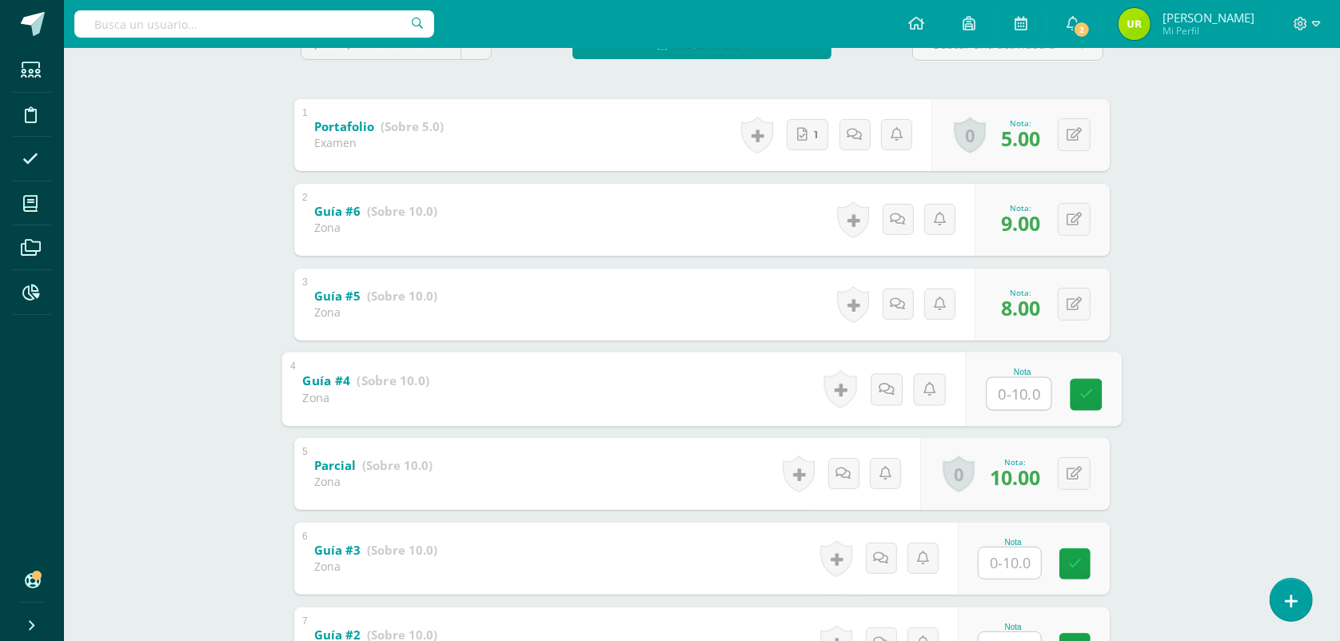
type input "9"
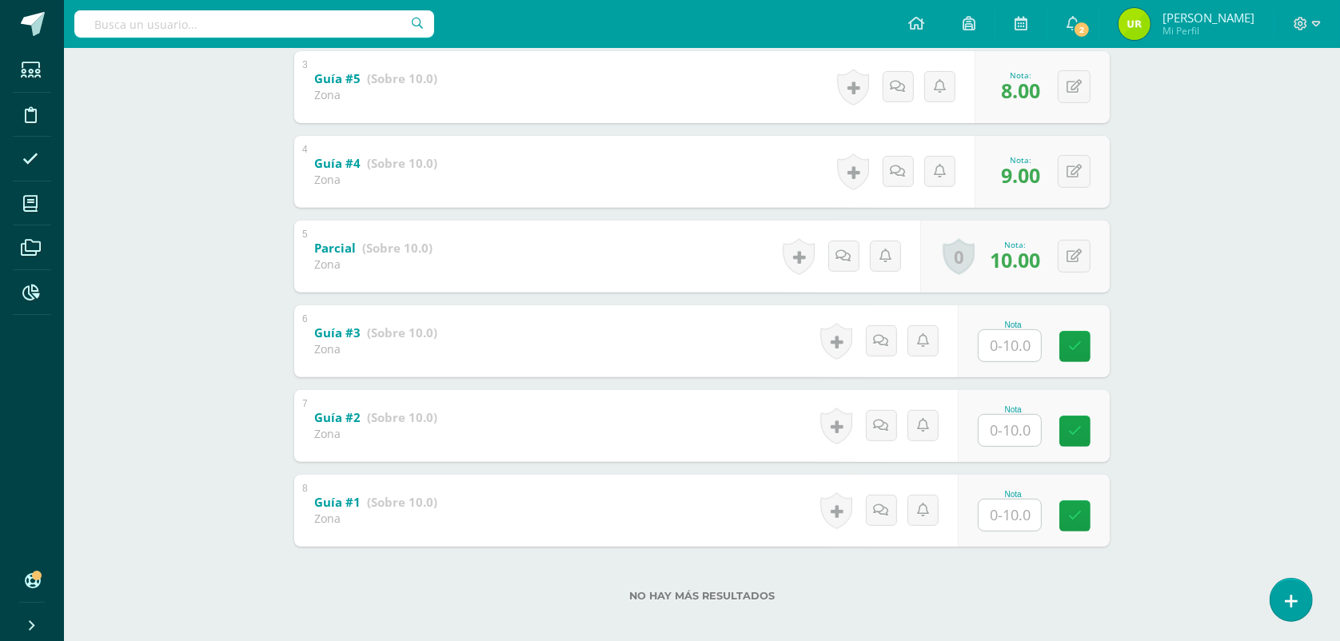
scroll to position [528, 0]
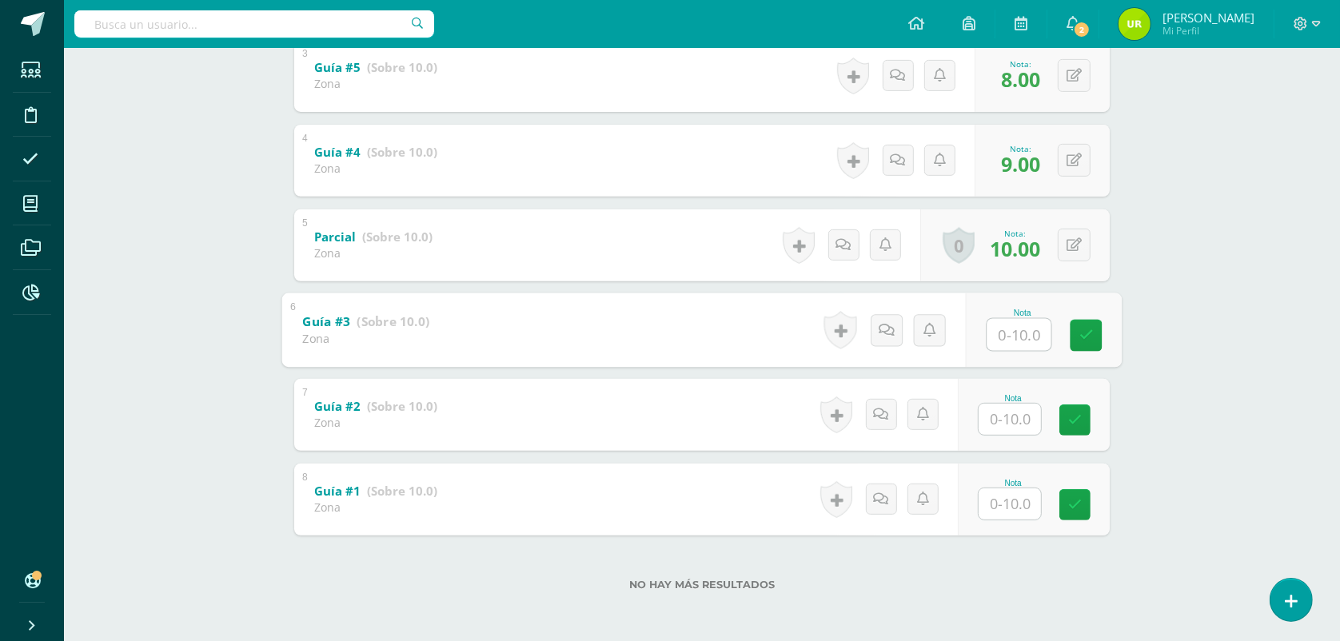
click at [997, 340] on input "text" at bounding box center [1019, 334] width 64 height 32
type input "10"
type input "9"
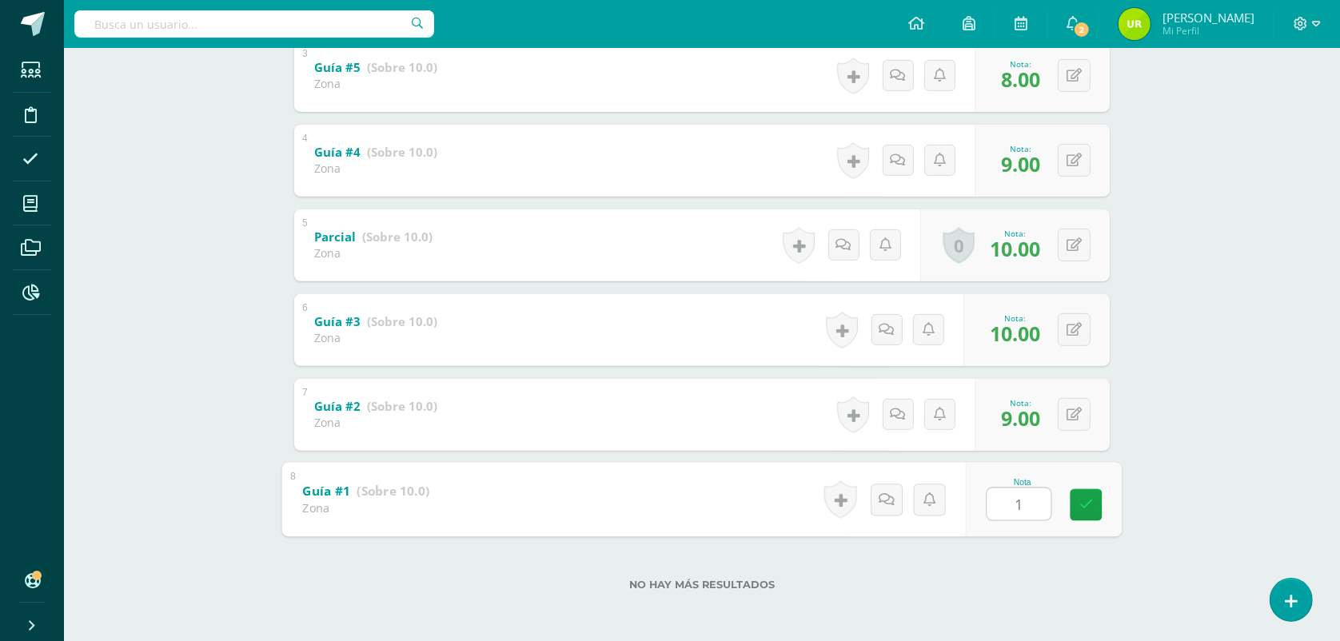
type input "10"
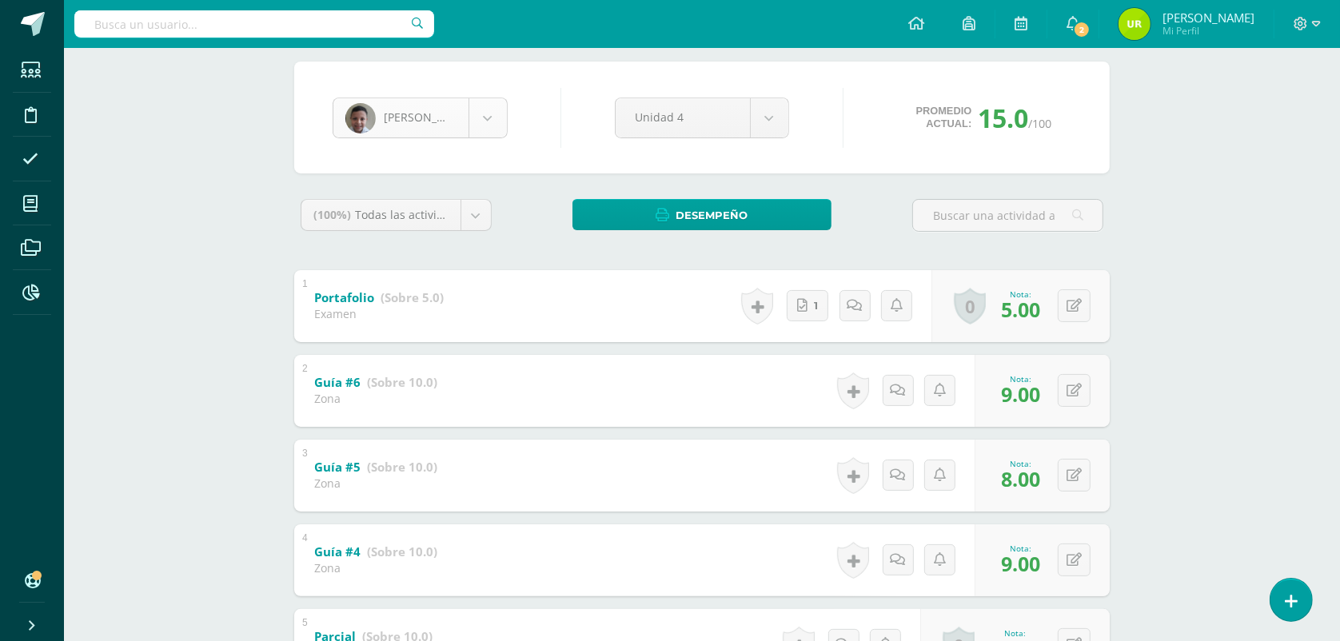
scroll to position [109, 0]
click at [481, 133] on body "Estudiantes Disciplina Asistencia Mis cursos Archivos Reportes Soporte Ayuda Re…" at bounding box center [670, 456] width 1340 height 1170
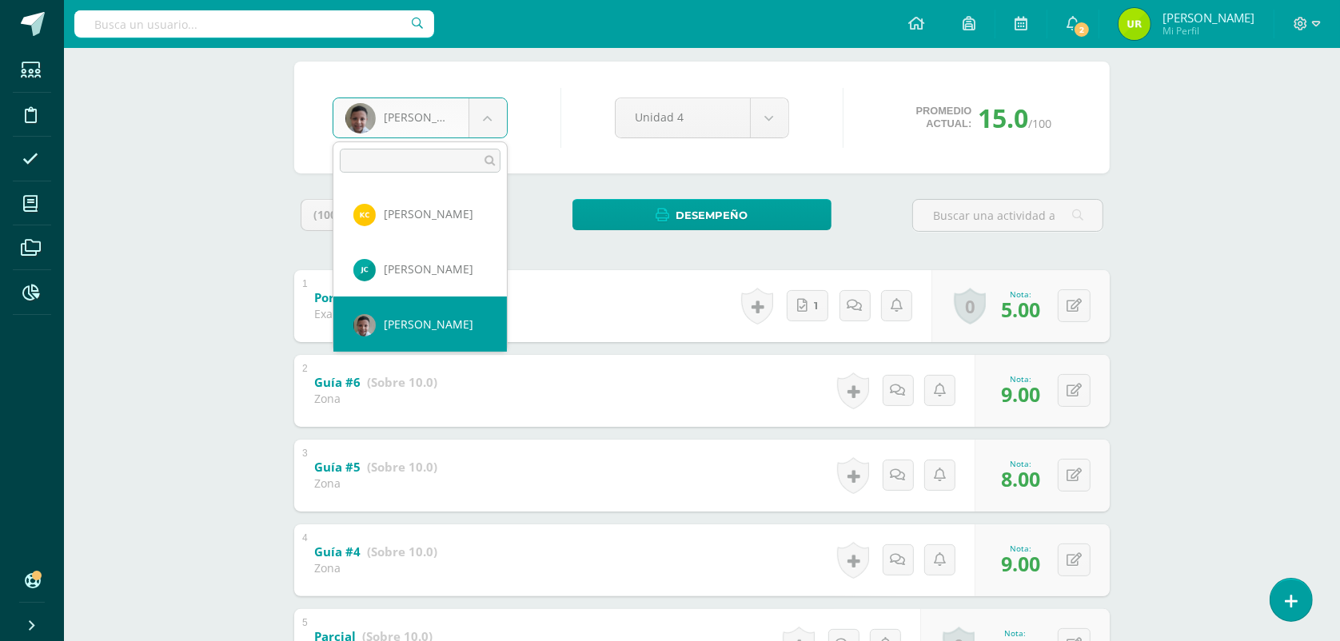
scroll to position [165, 0]
select select "1693"
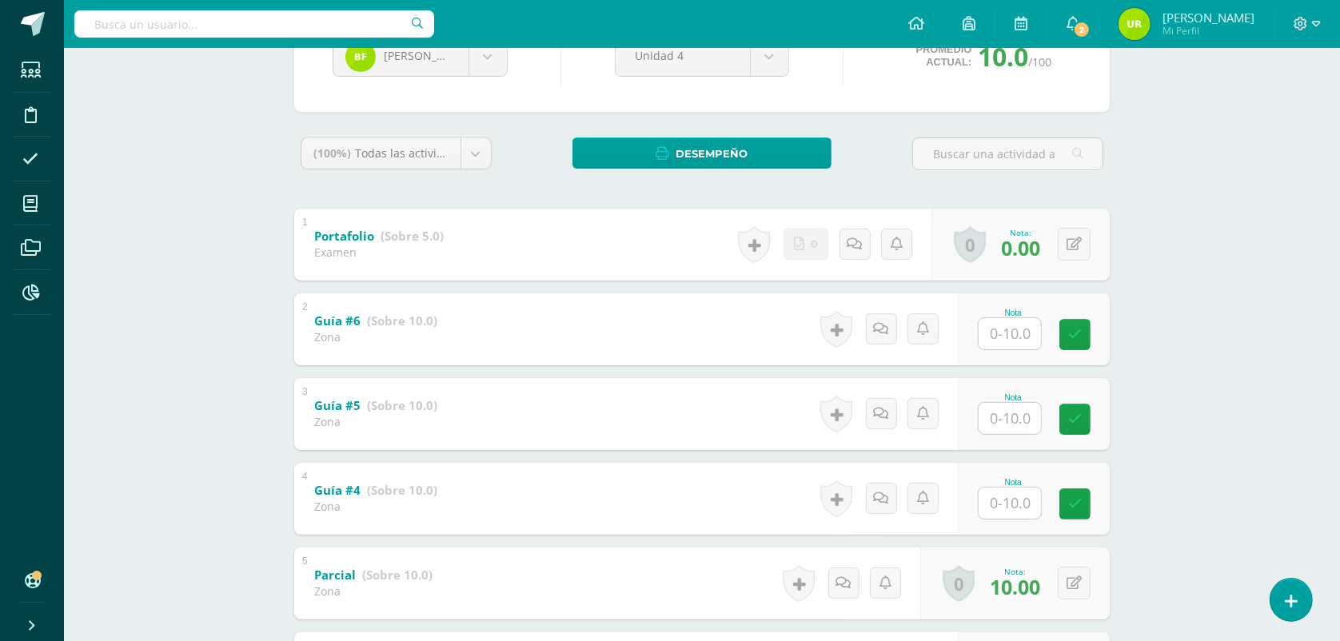
scroll to position [200, 0]
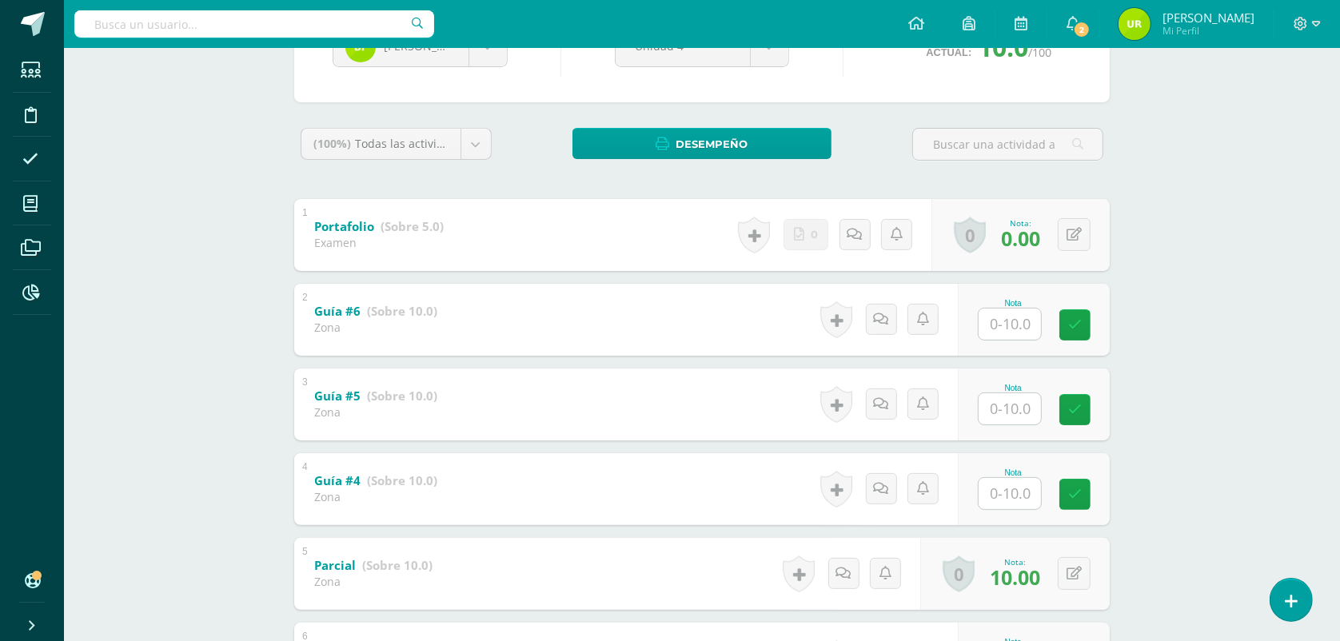
click at [997, 328] on input "text" at bounding box center [1009, 324] width 62 height 31
type input "0"
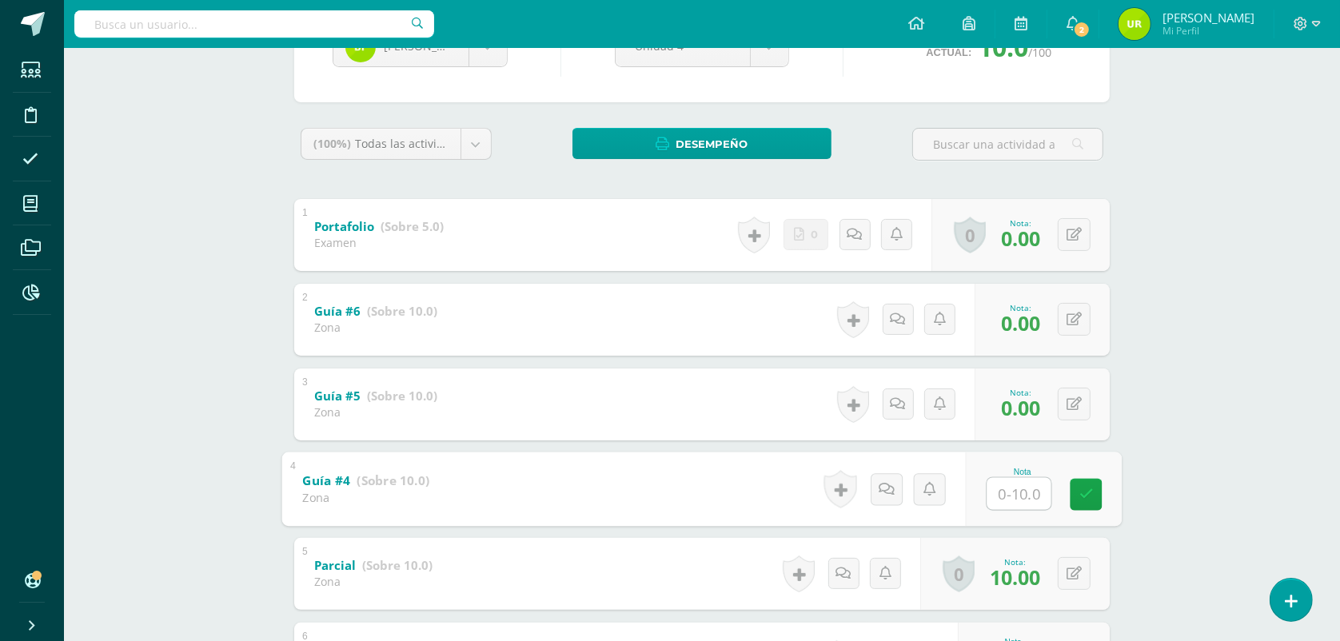
type input "3"
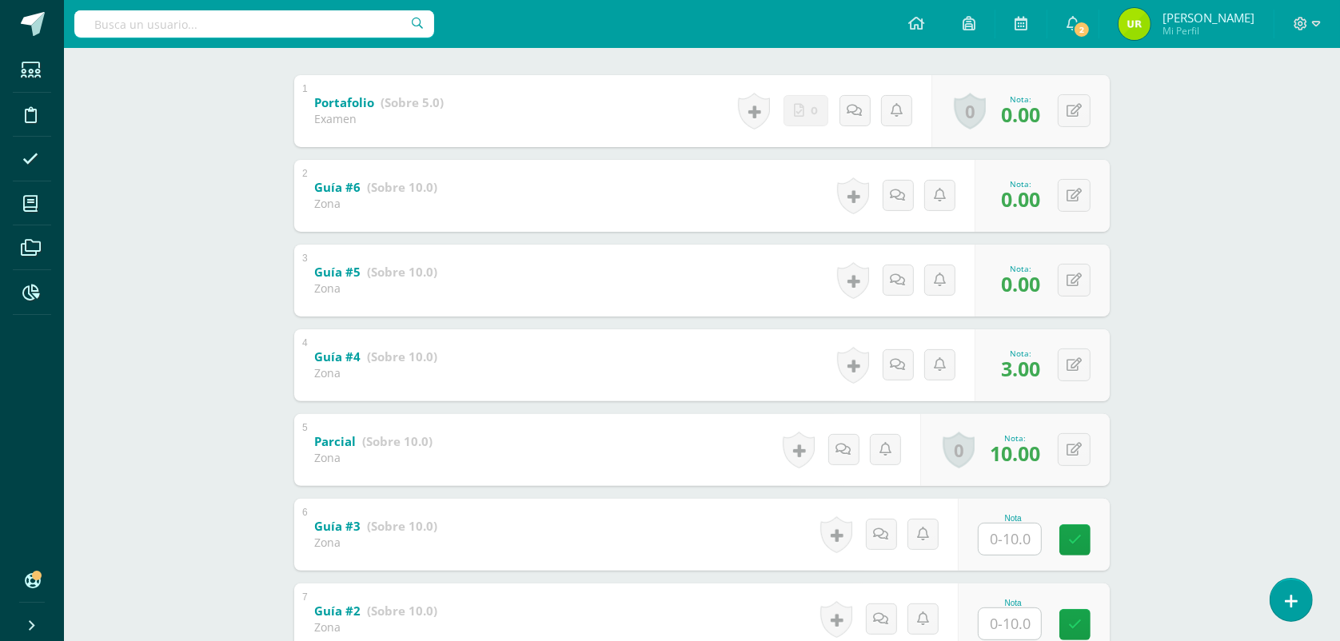
scroll to position [528, 0]
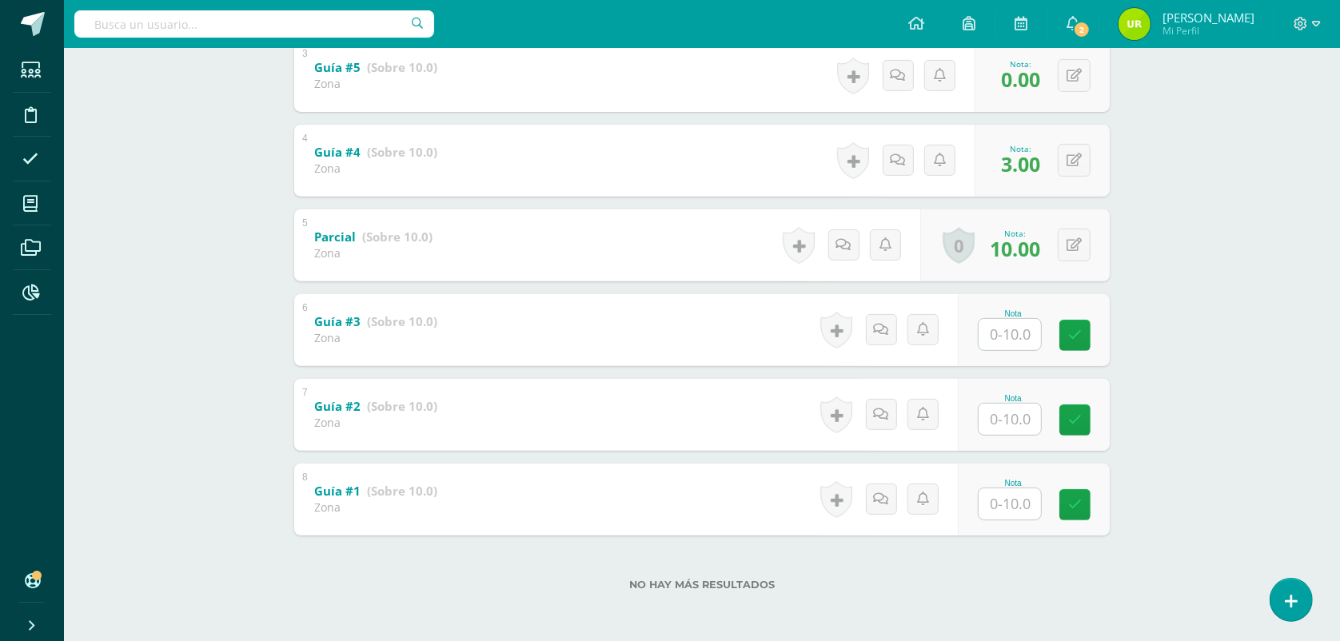
click at [1028, 328] on input "text" at bounding box center [1009, 334] width 62 height 31
type input "5"
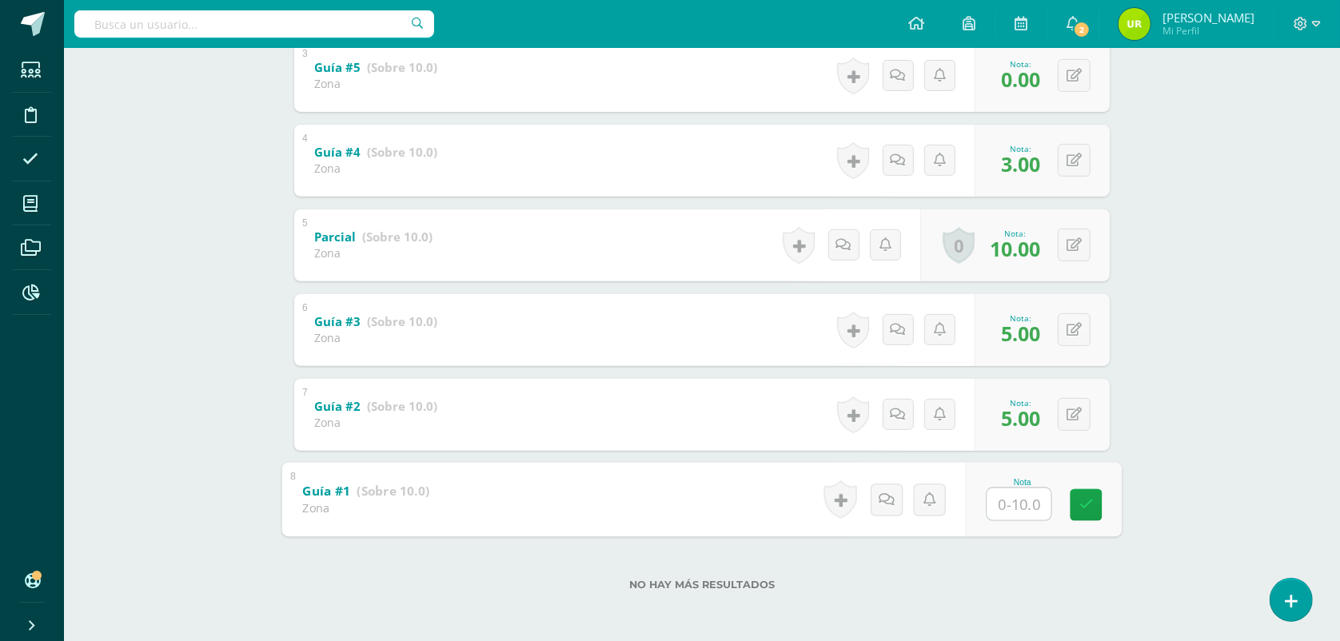
type input "0"
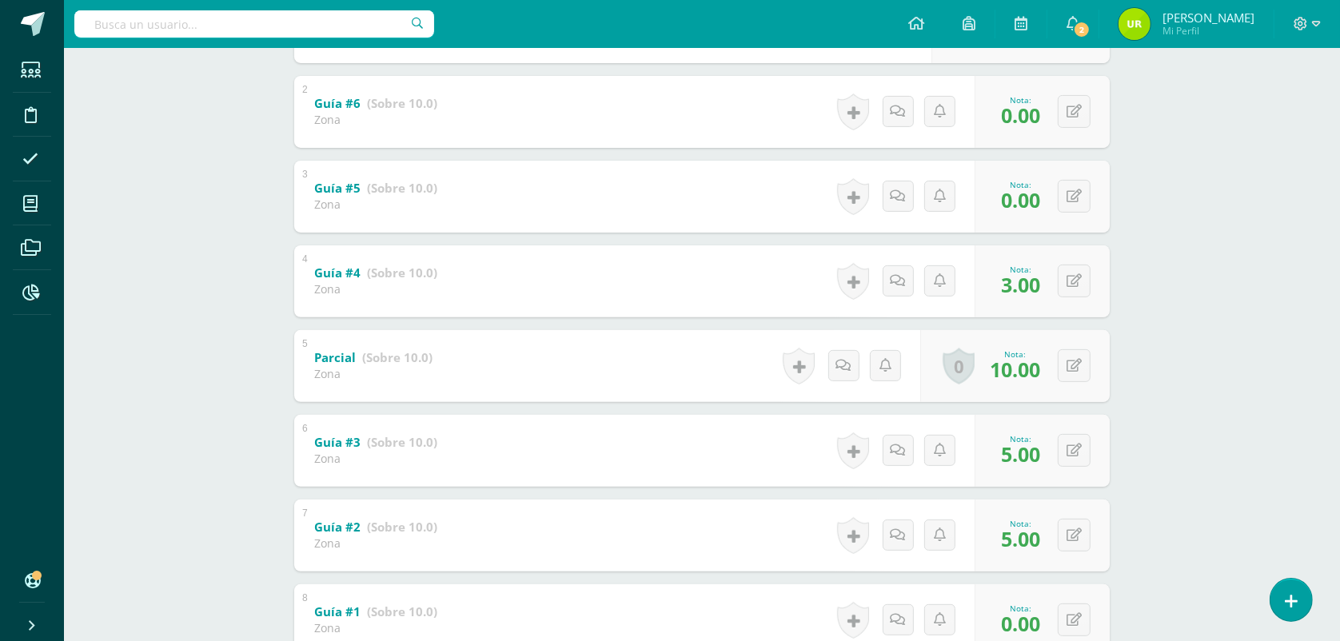
scroll to position [229, 0]
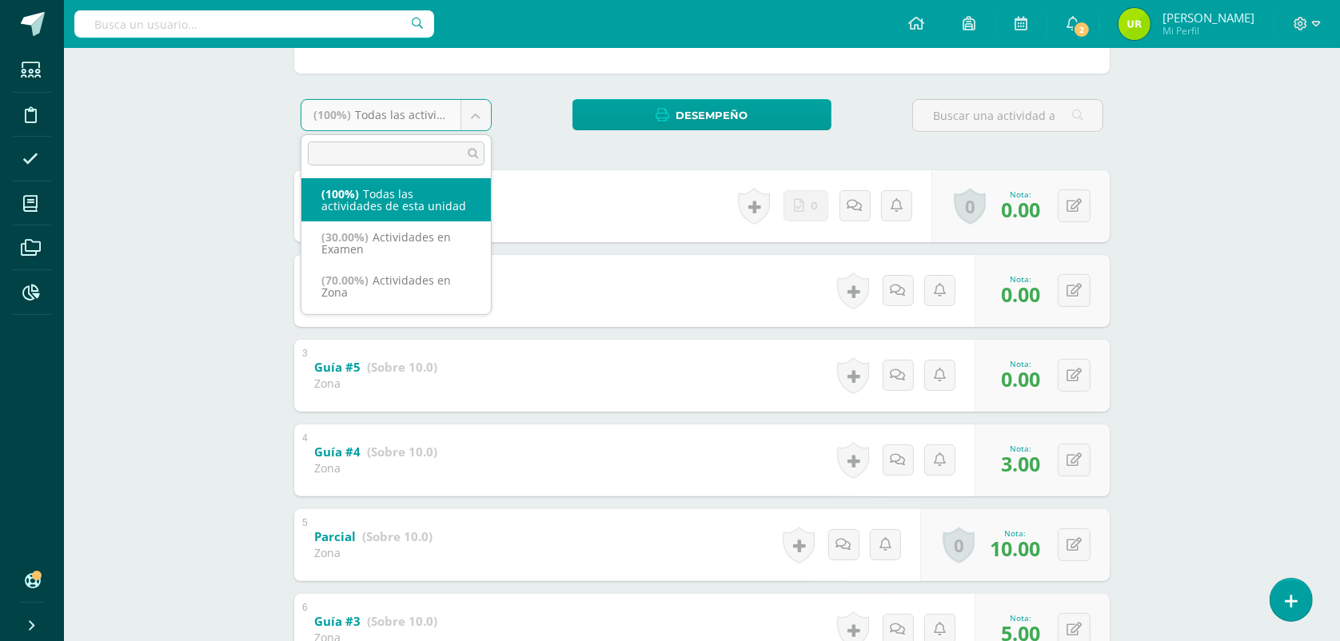
click at [476, 118] on body "Estudiantes Disciplina Asistencia Mis cursos Archivos Reportes Soporte Ayuda Re…" at bounding box center [670, 356] width 1340 height 1170
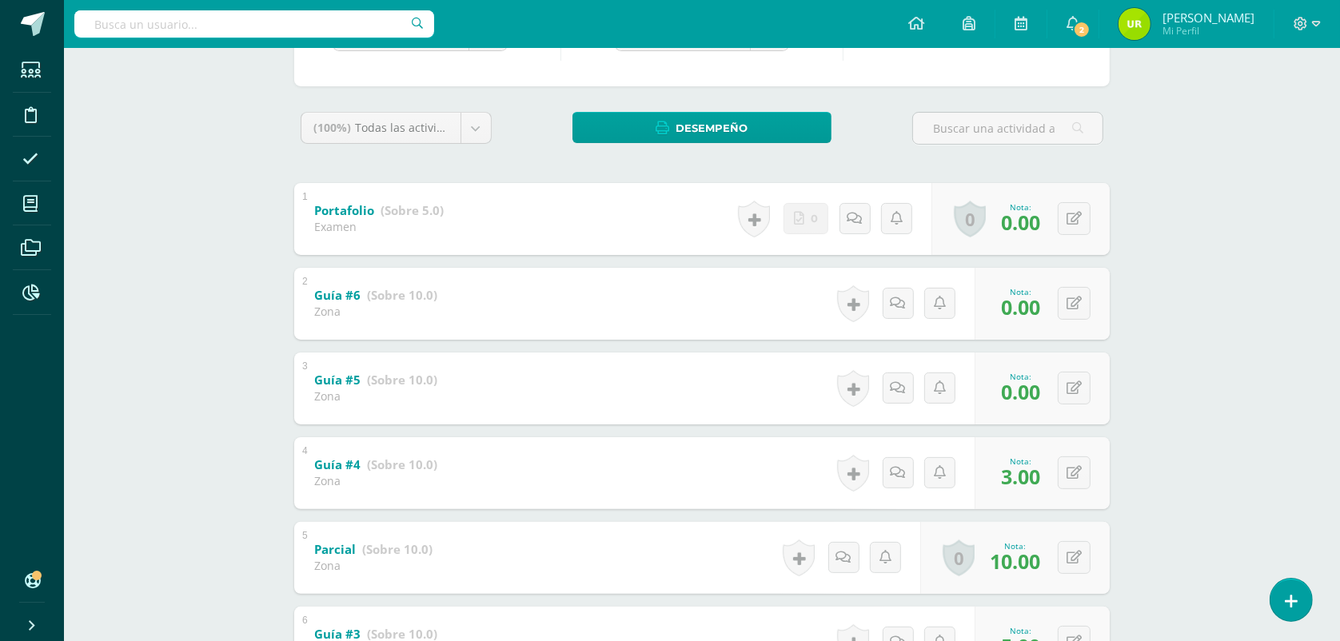
scroll to position [29, 0]
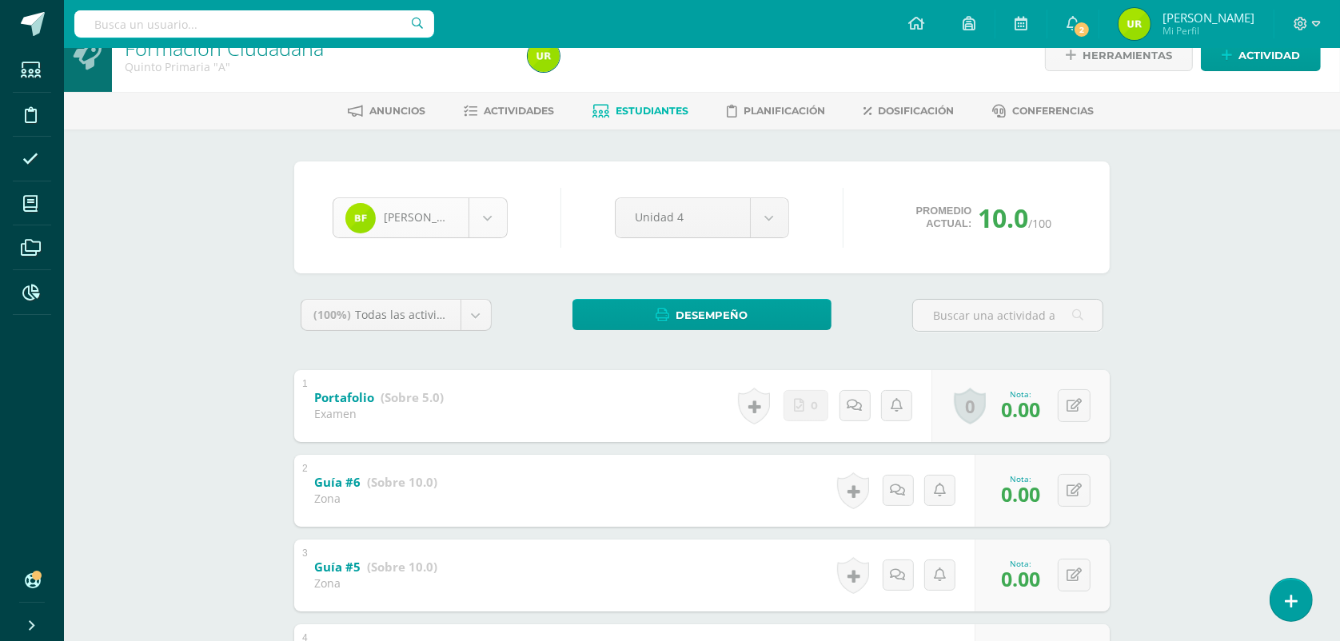
click at [498, 205] on body "Estudiantes Disciplina Asistencia Mis cursos Archivos Reportes Soporte Ayuda Re…" at bounding box center [670, 556] width 1340 height 1170
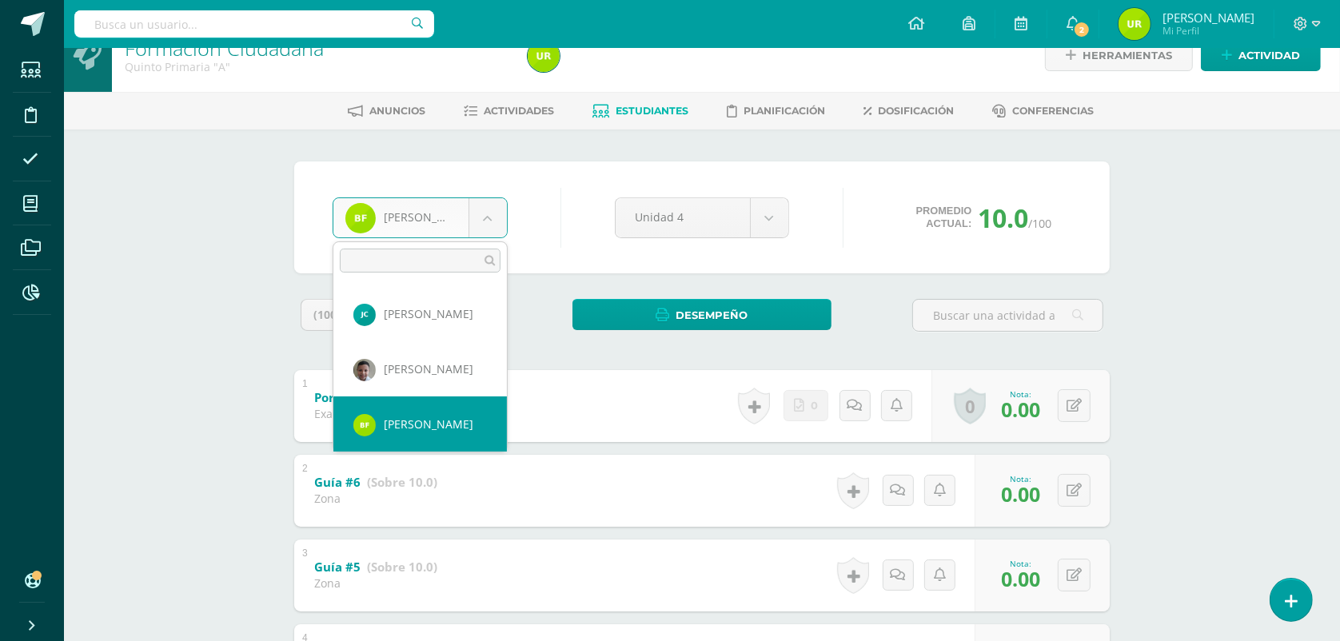
scroll to position [220, 0]
select select "143"
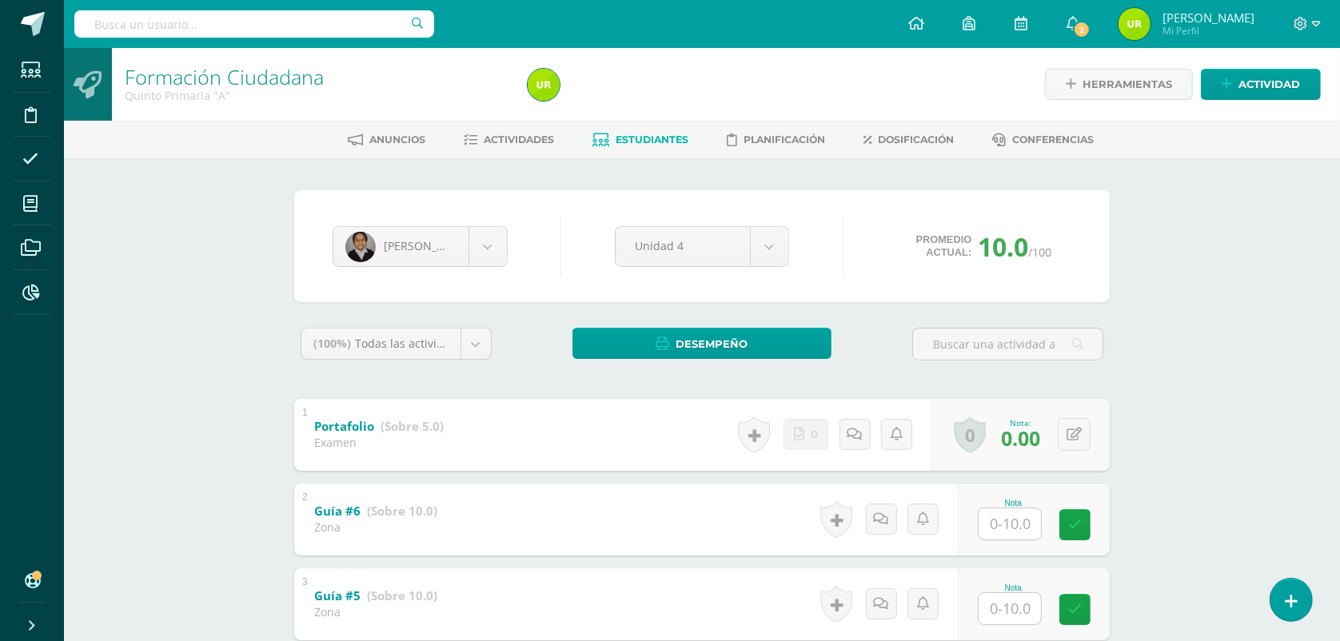
scroll to position [200, 0]
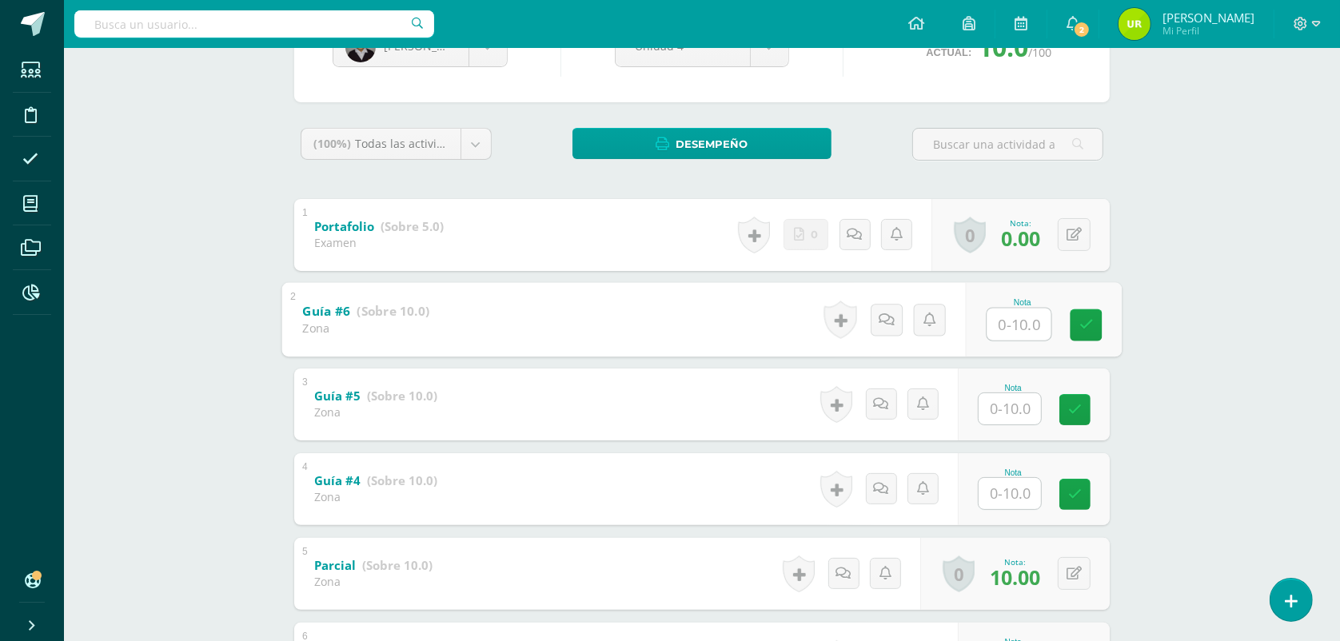
click at [1013, 317] on input "text" at bounding box center [1019, 324] width 64 height 32
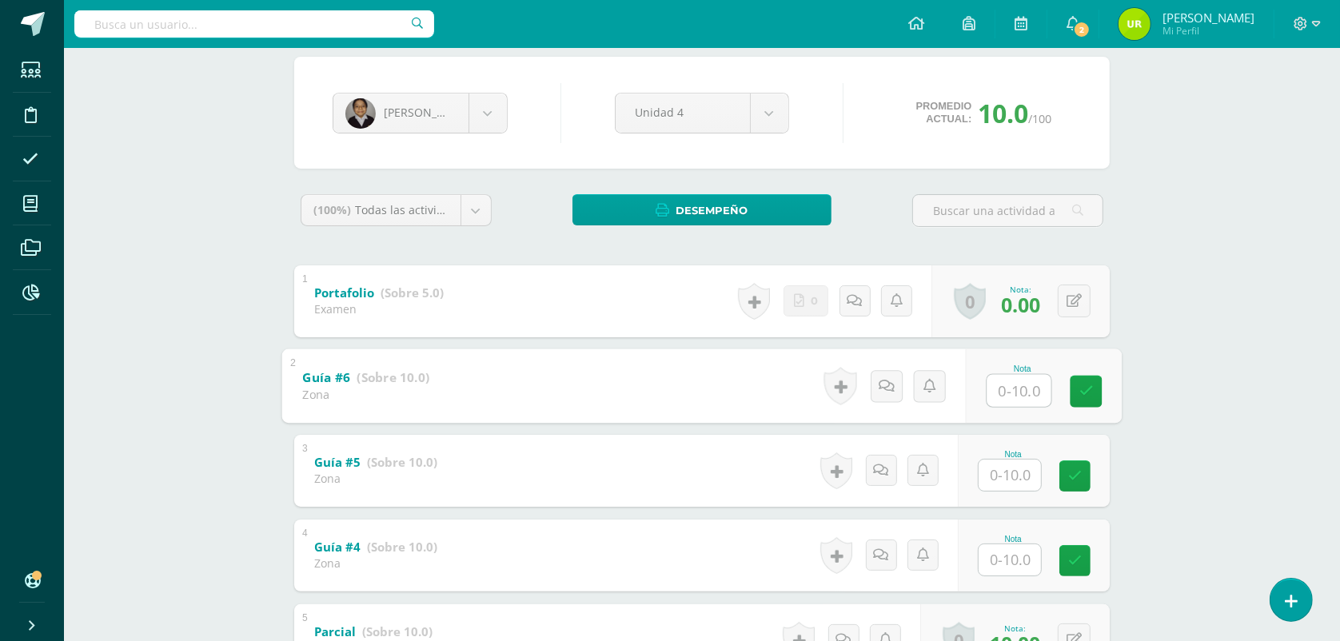
scroll to position [100, 0]
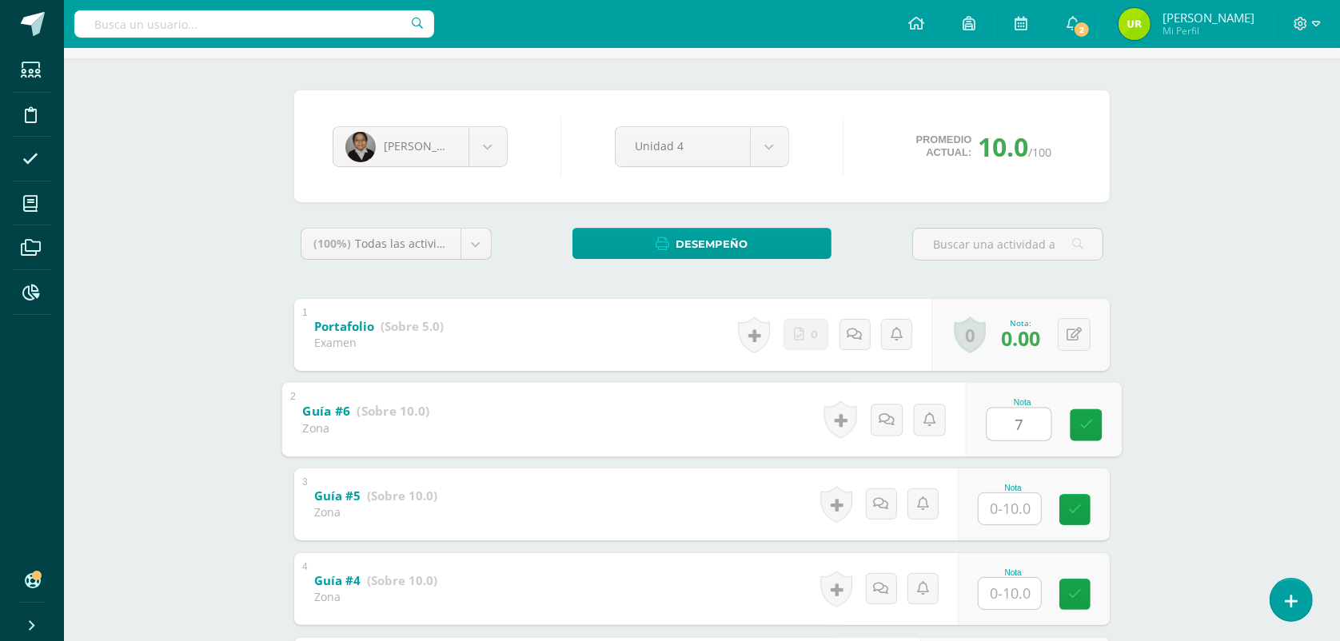
type input "7"
type input "9"
type input "5"
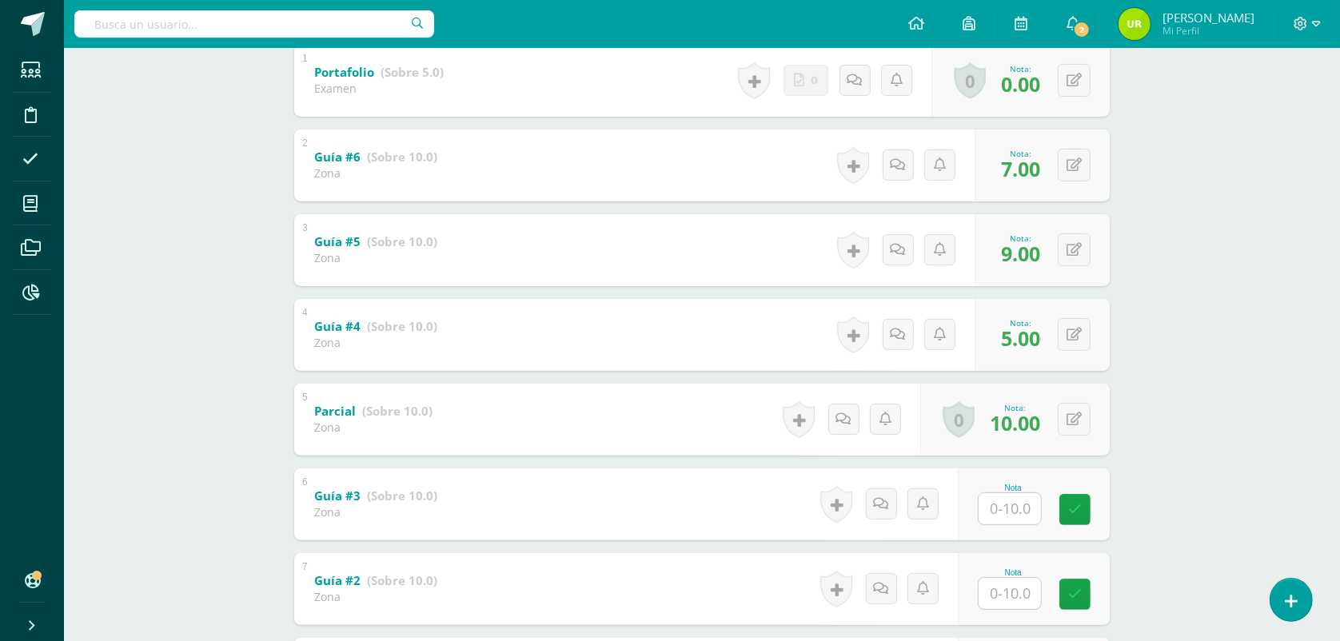
scroll to position [400, 0]
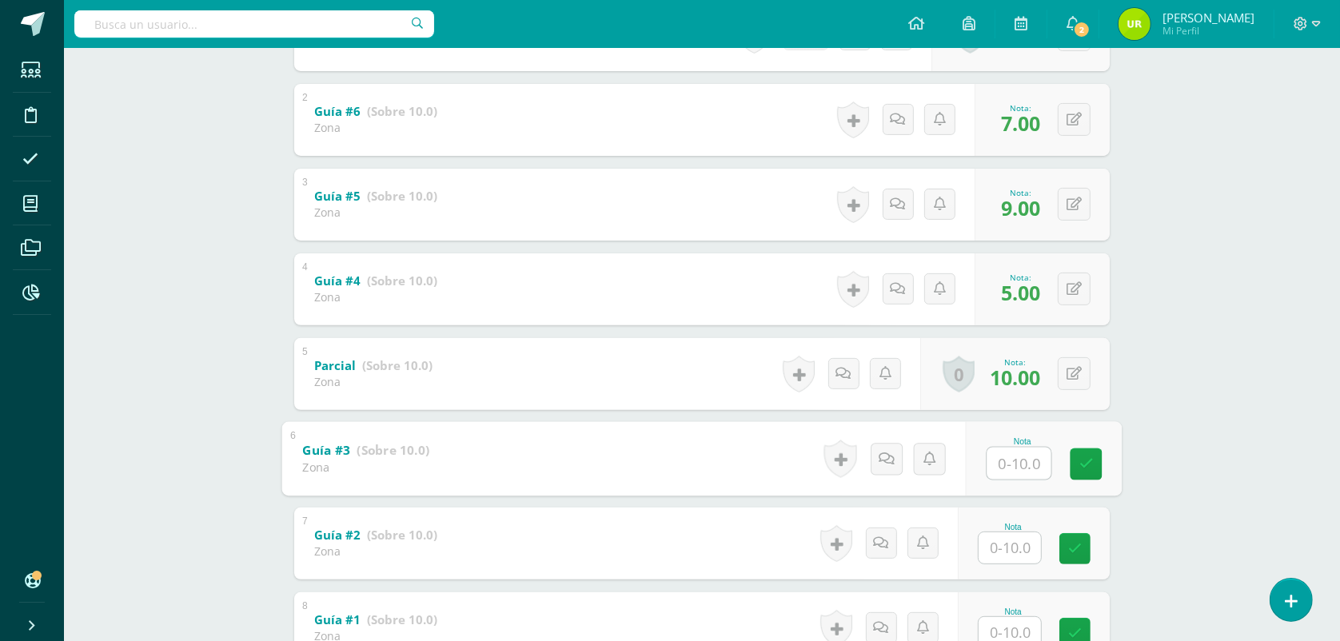
click at [1025, 447] on input "text" at bounding box center [1019, 463] width 64 height 32
type input "10"
type input "8"
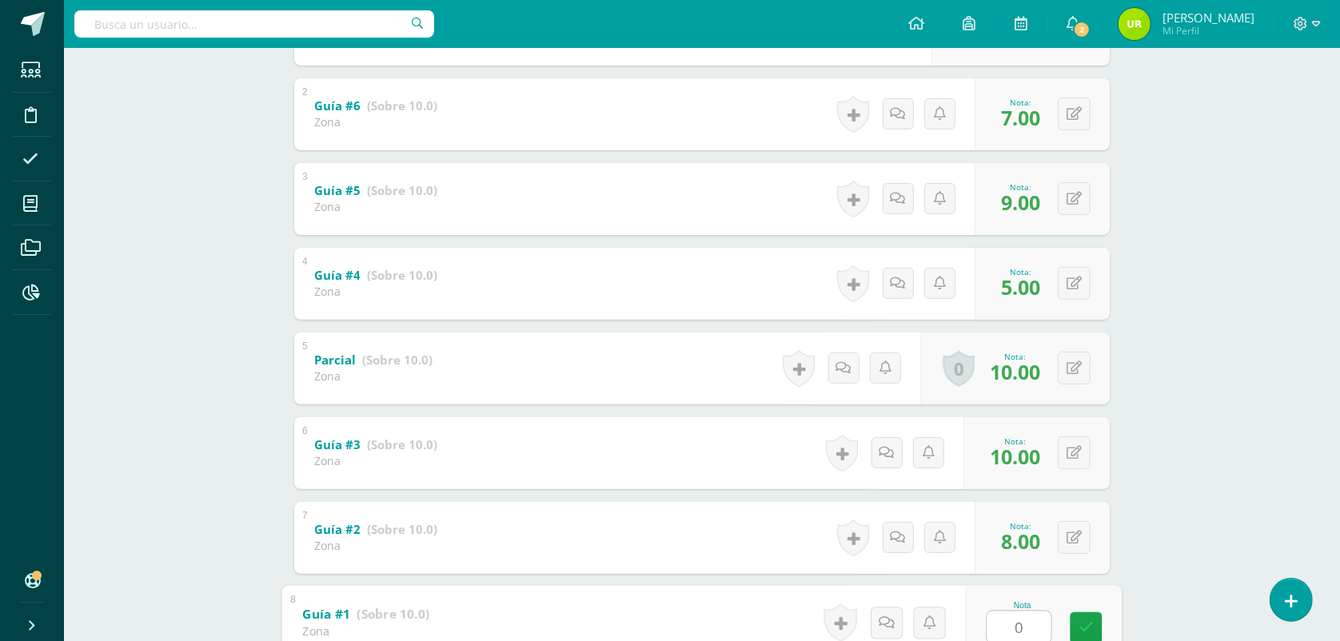
type input "0."
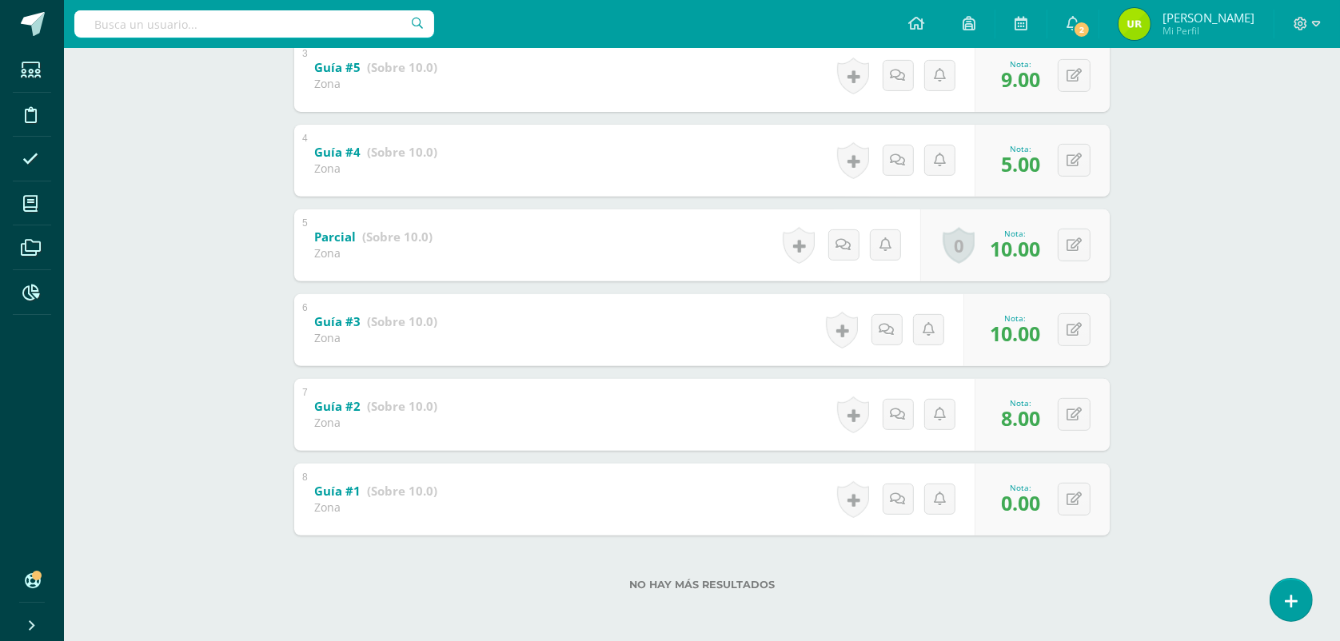
scroll to position [0, 0]
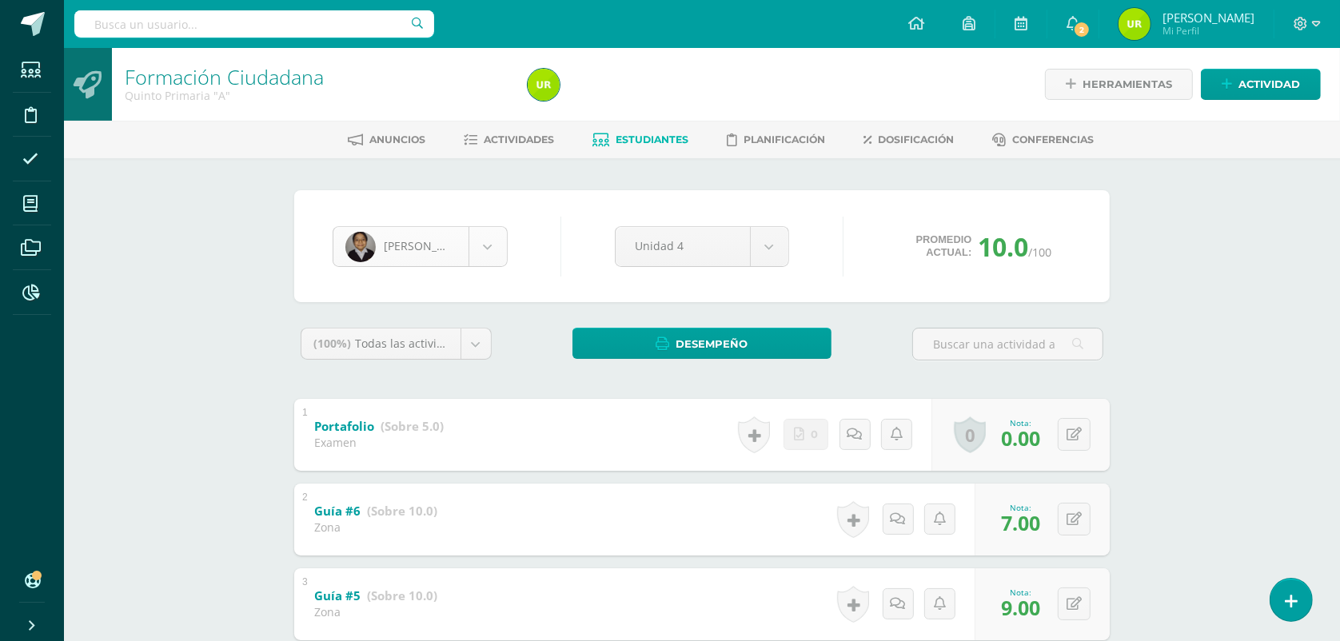
click at [488, 252] on body "Estudiantes Disciplina Asistencia Mis cursos Archivos Reportes Soporte Ayuda Re…" at bounding box center [670, 585] width 1340 height 1170
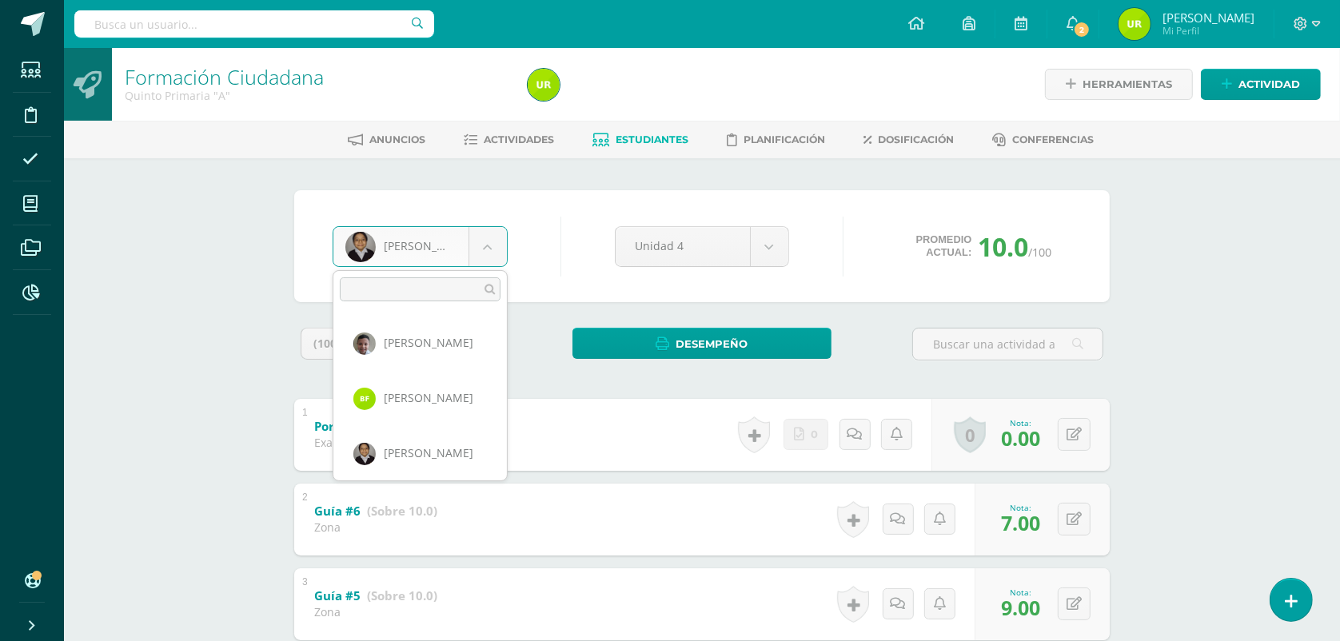
scroll to position [274, 0]
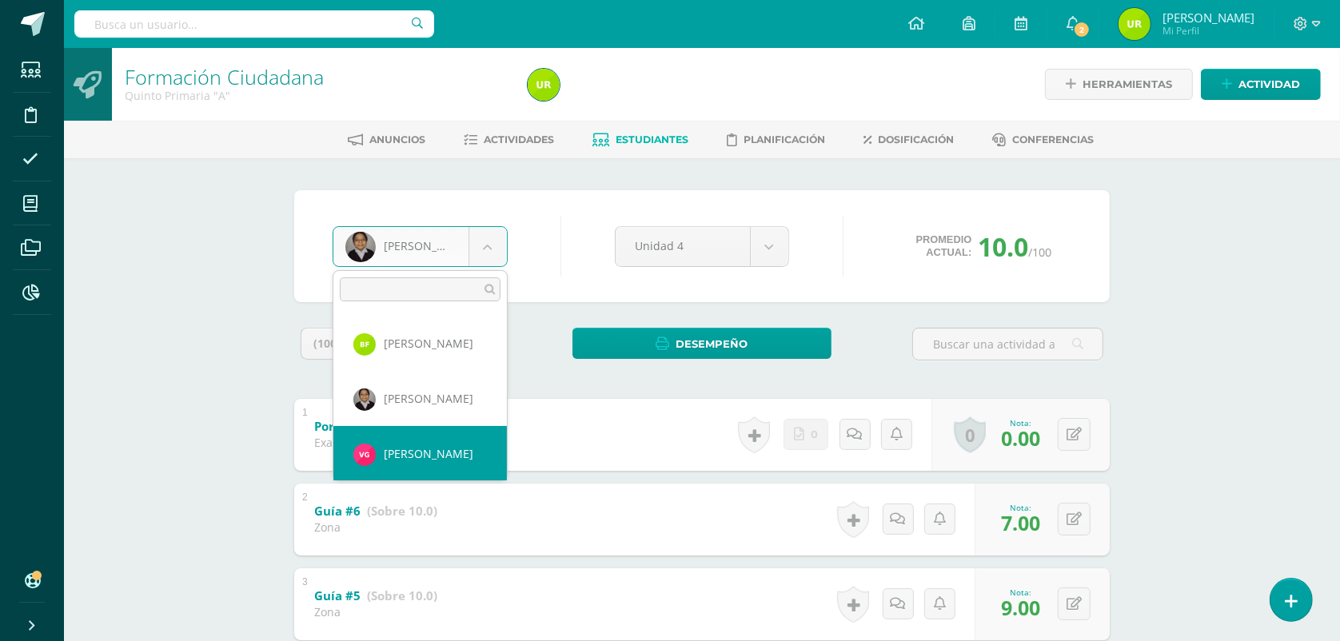
select select "1440"
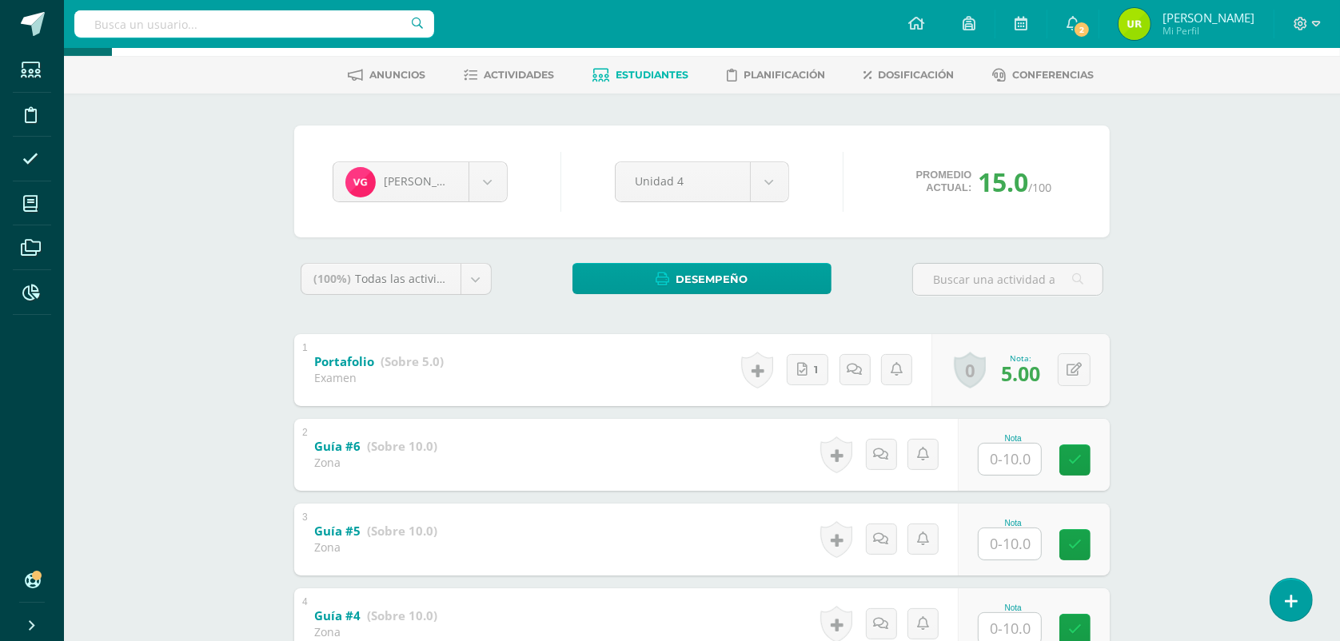
scroll to position [100, 0]
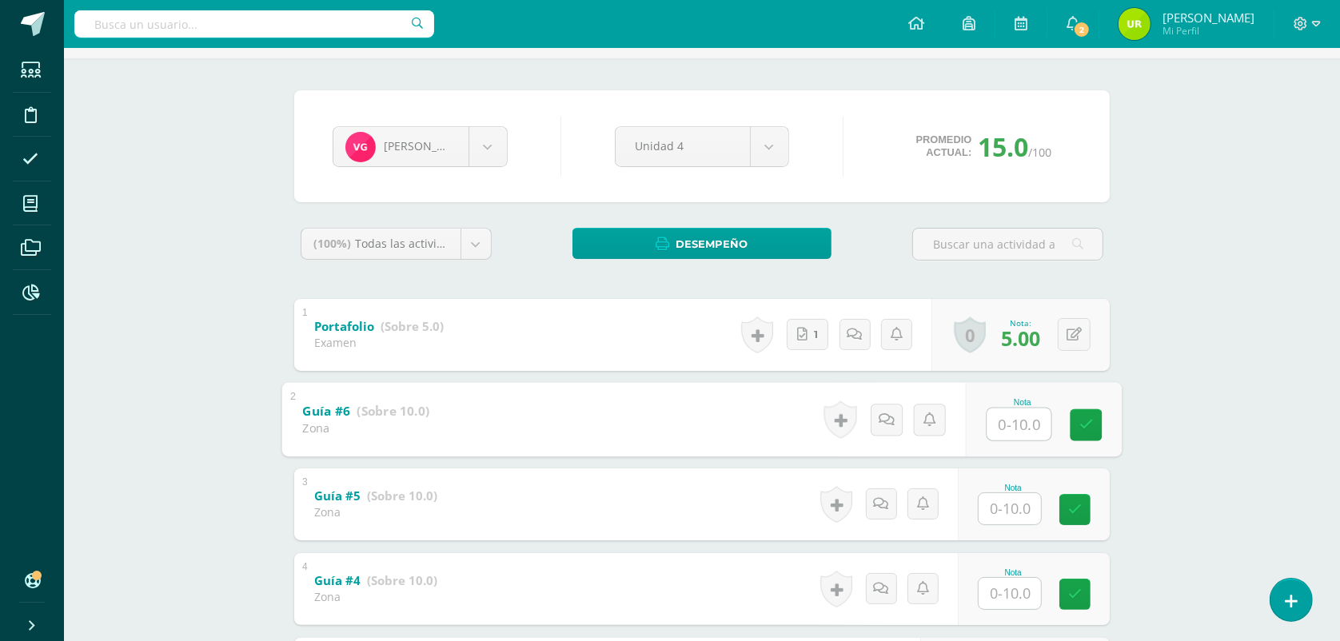
click at [1016, 428] on input "text" at bounding box center [1019, 424] width 64 height 32
type input "7"
type input "9"
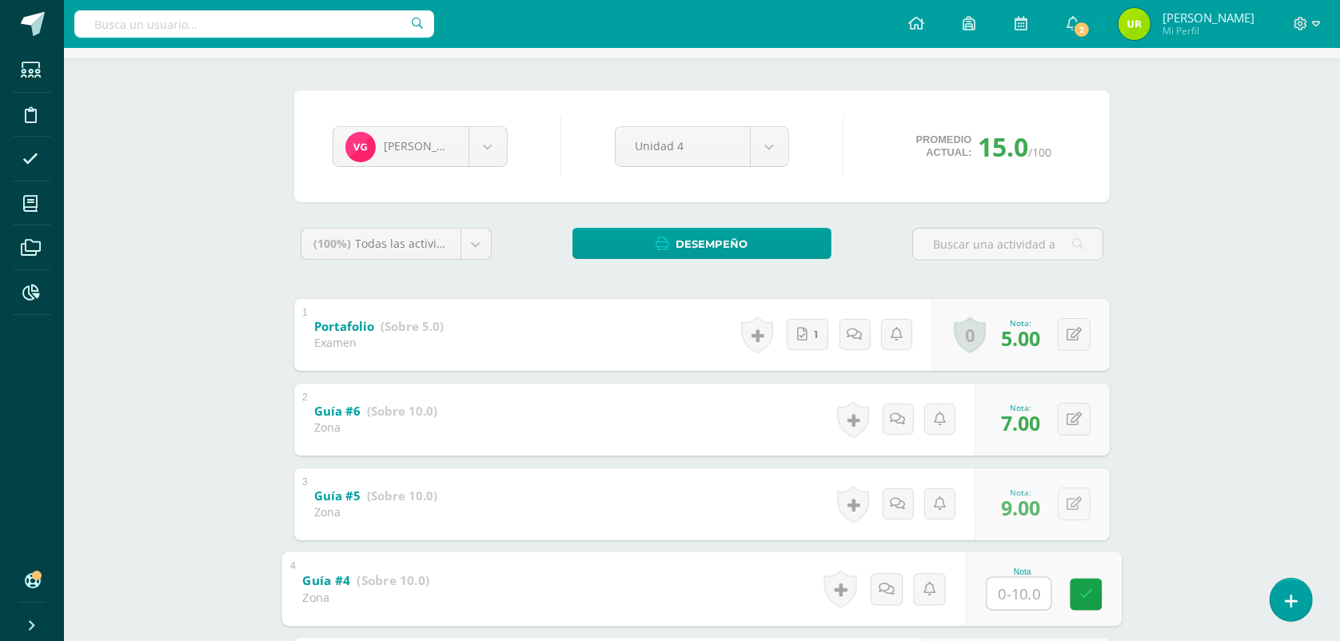
type input "5"
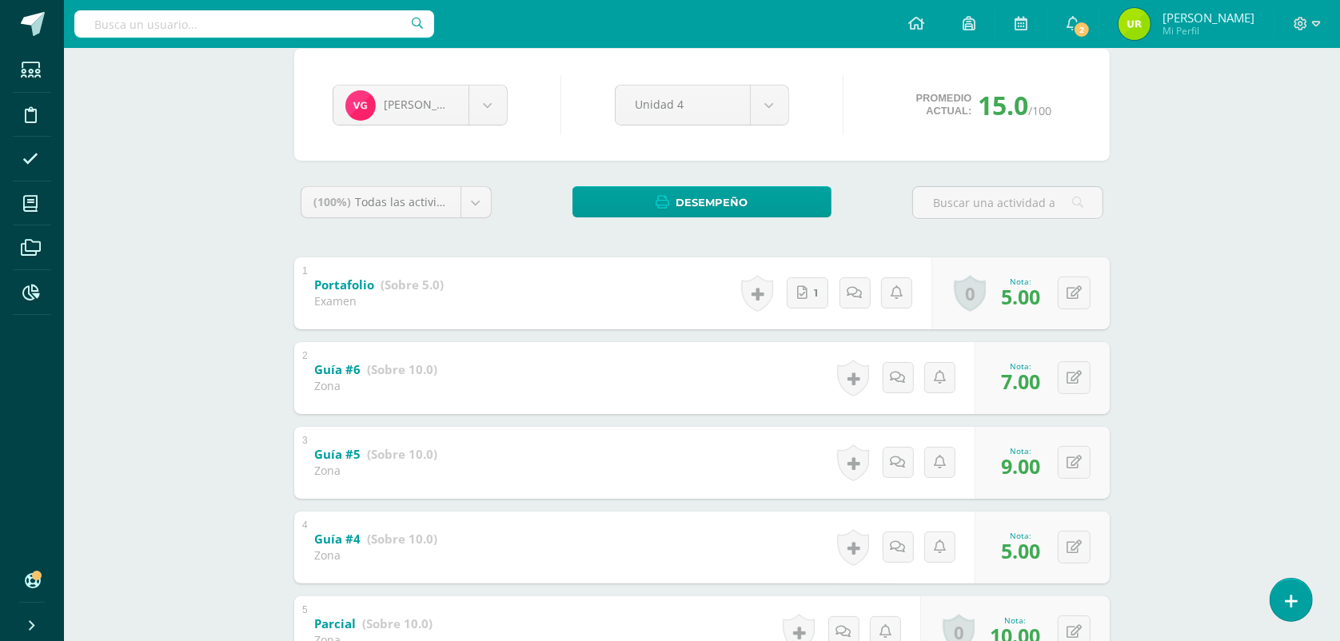
scroll to position [400, 0]
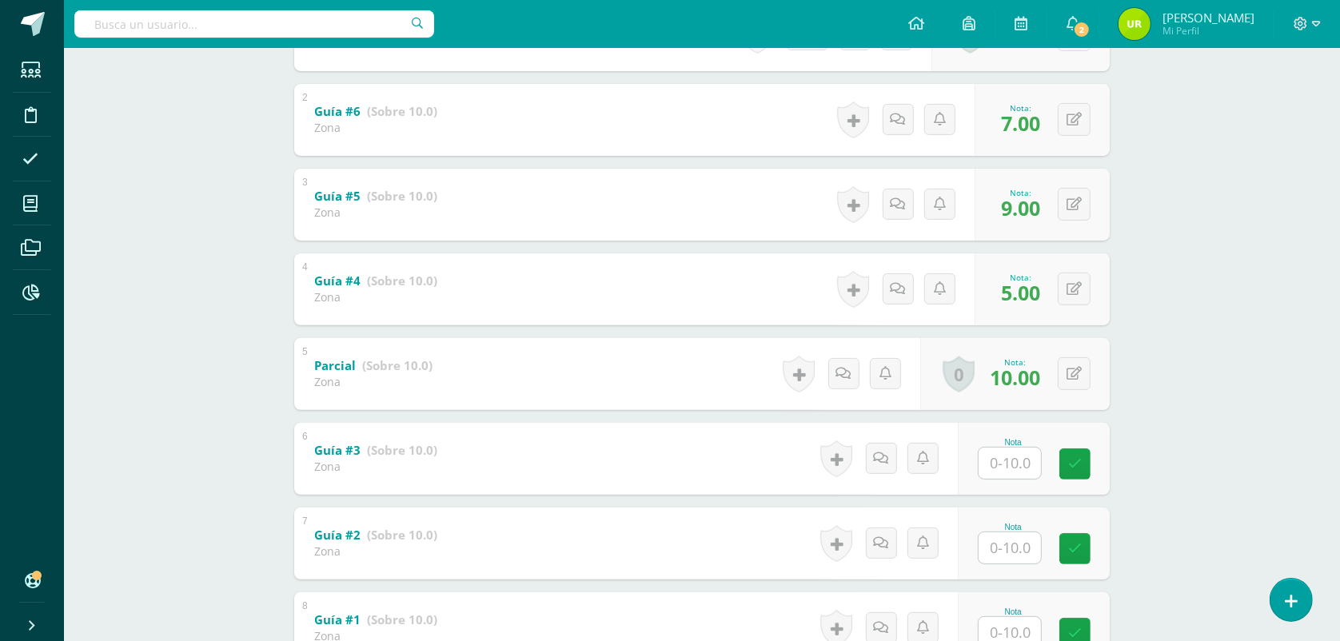
click at [1017, 472] on input "text" at bounding box center [1009, 463] width 62 height 31
type input "9"
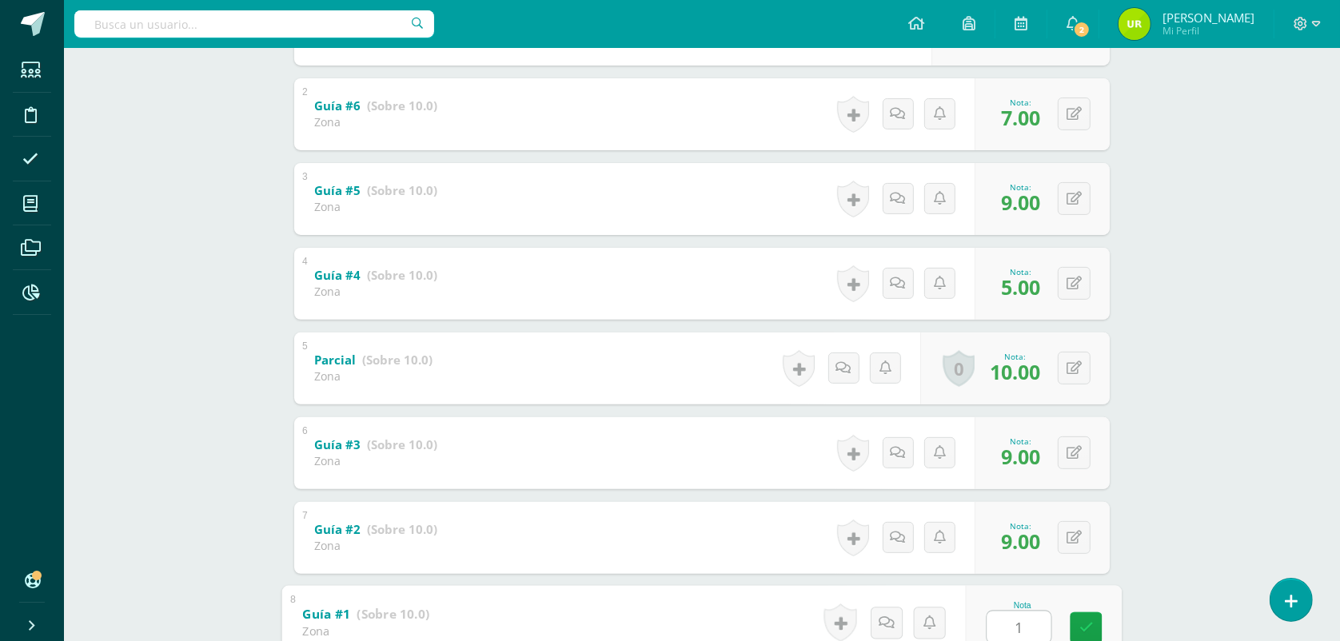
type input "10"
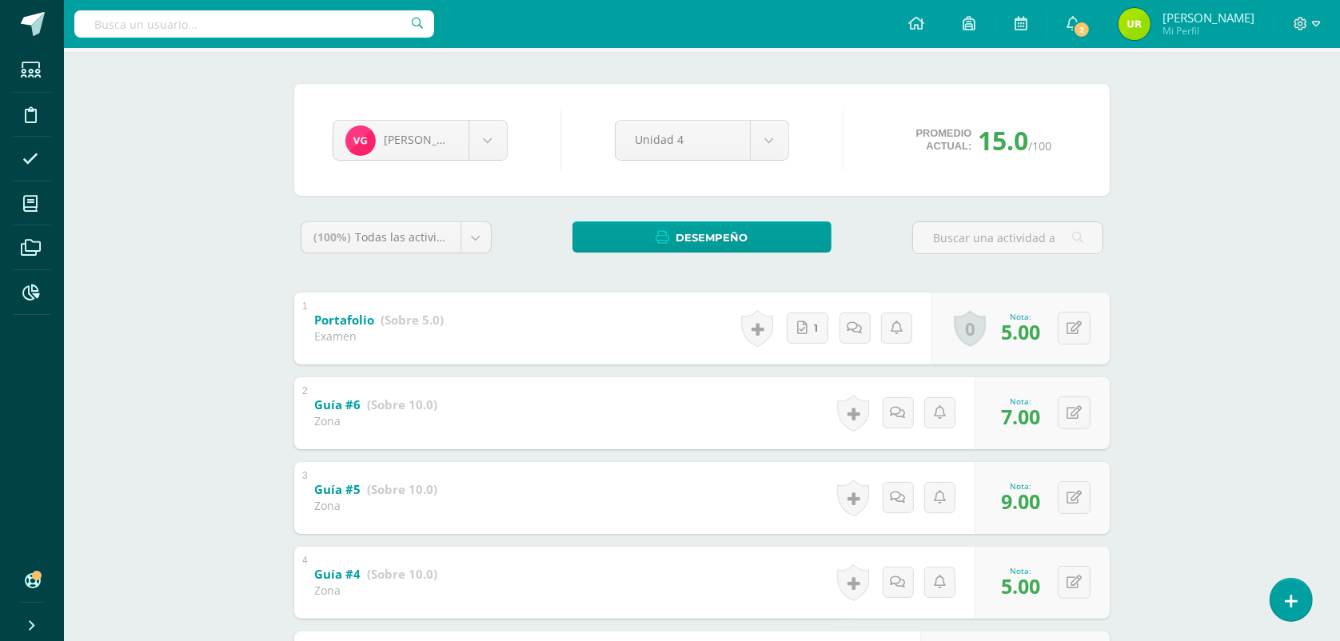
scroll to position [0, 0]
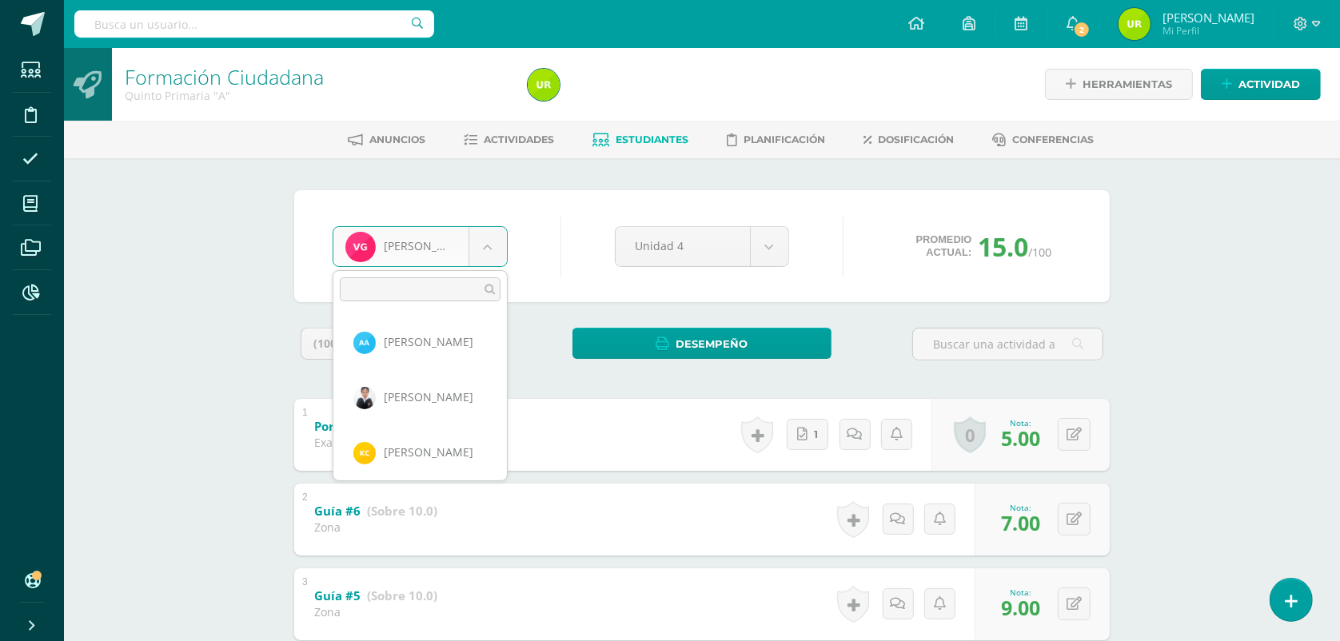
click at [488, 258] on body "Estudiantes Disciplina Asistencia Mis cursos Archivos Reportes Soporte Ayuda Re…" at bounding box center [670, 585] width 1340 height 1170
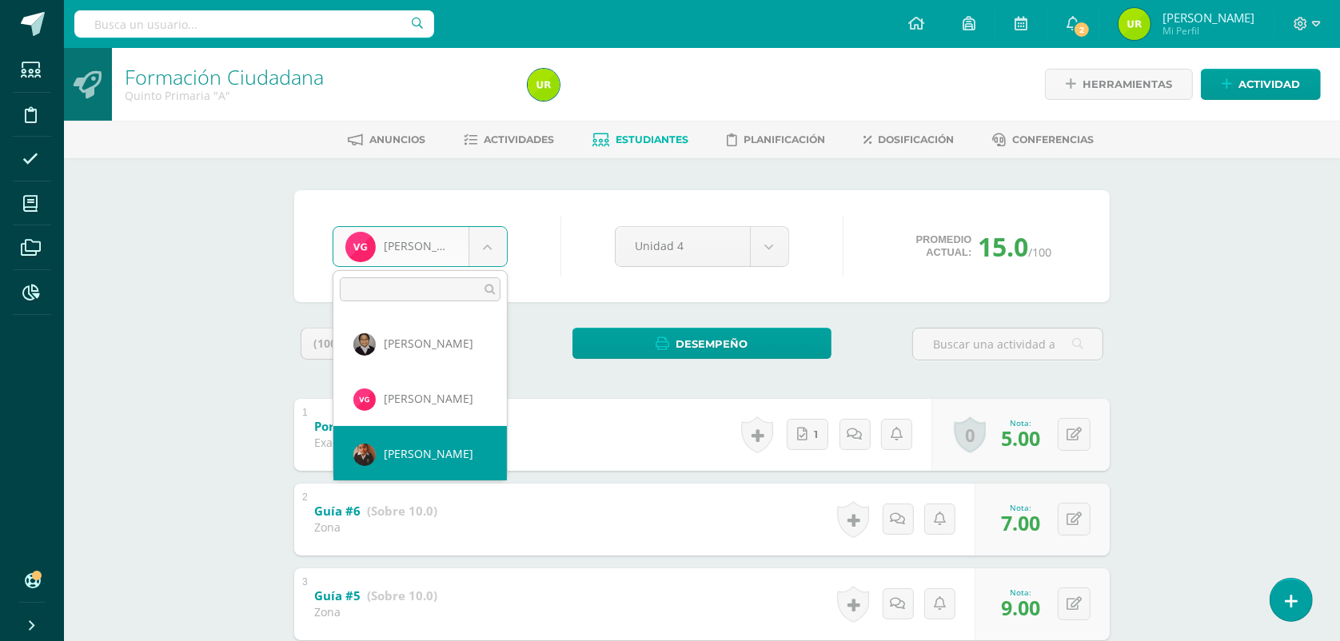
select select "744"
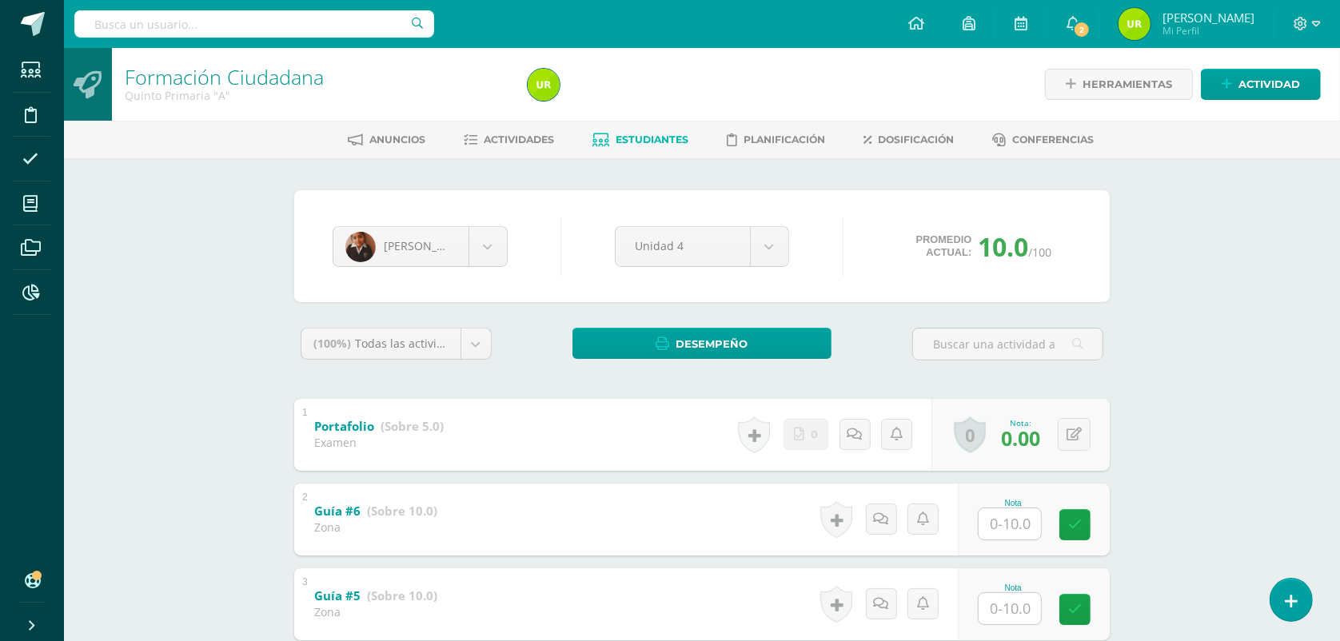
click at [1037, 512] on input "text" at bounding box center [1009, 523] width 62 height 31
type input "7"
type input "9"
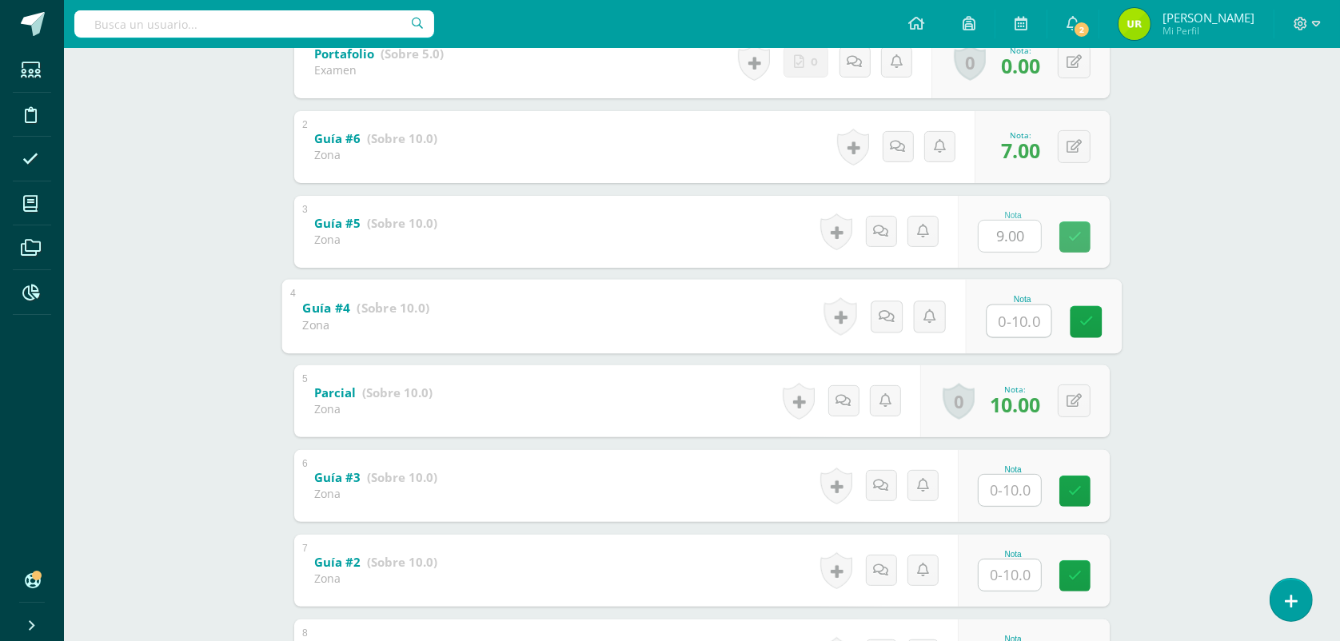
type input "5"
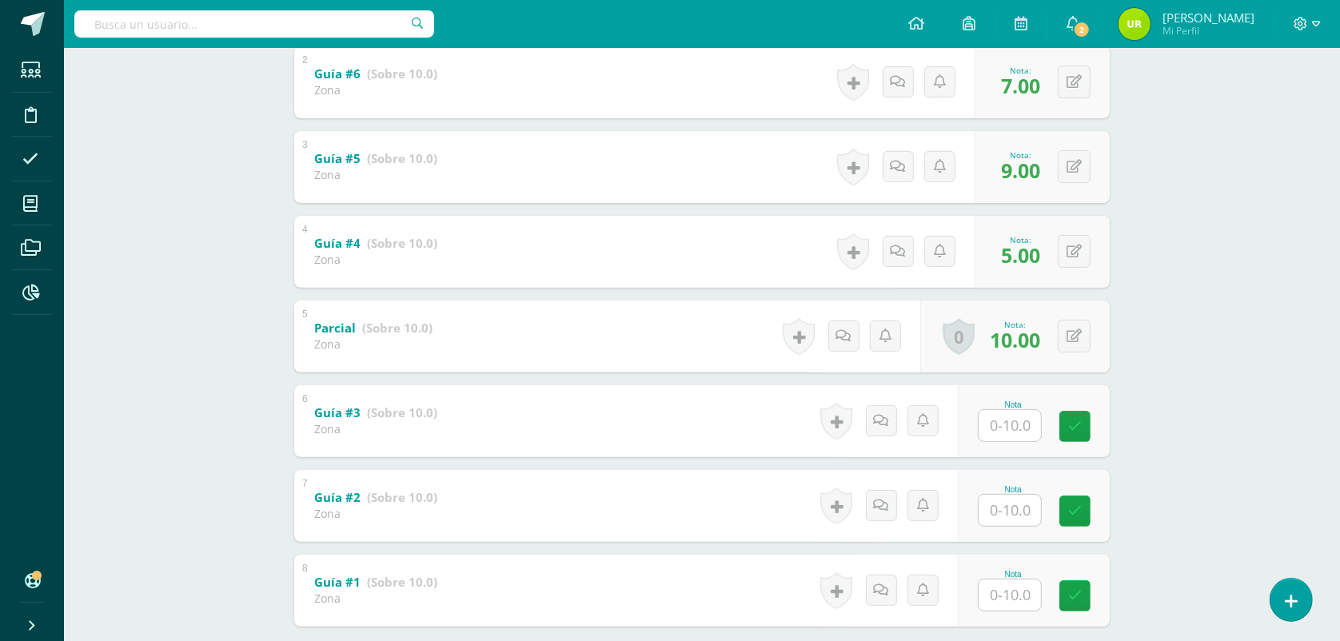
scroll to position [472, 0]
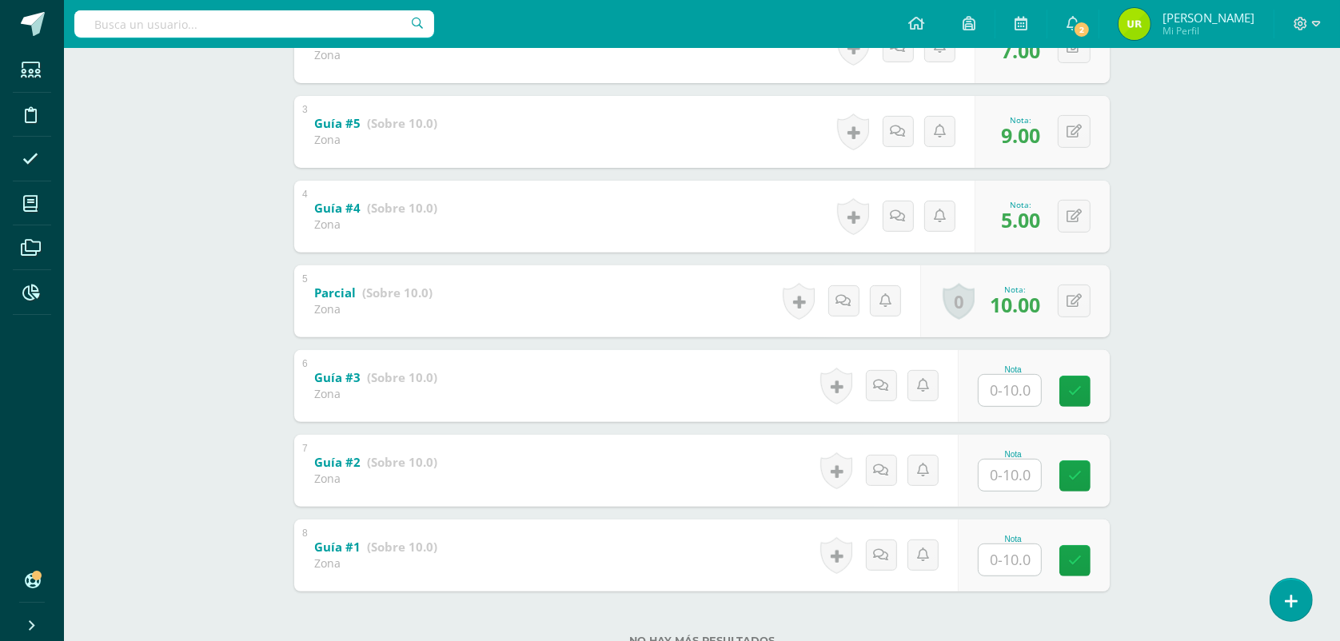
click at [1037, 384] on input "text" at bounding box center [1009, 390] width 62 height 31
type input "10"
type input "9"
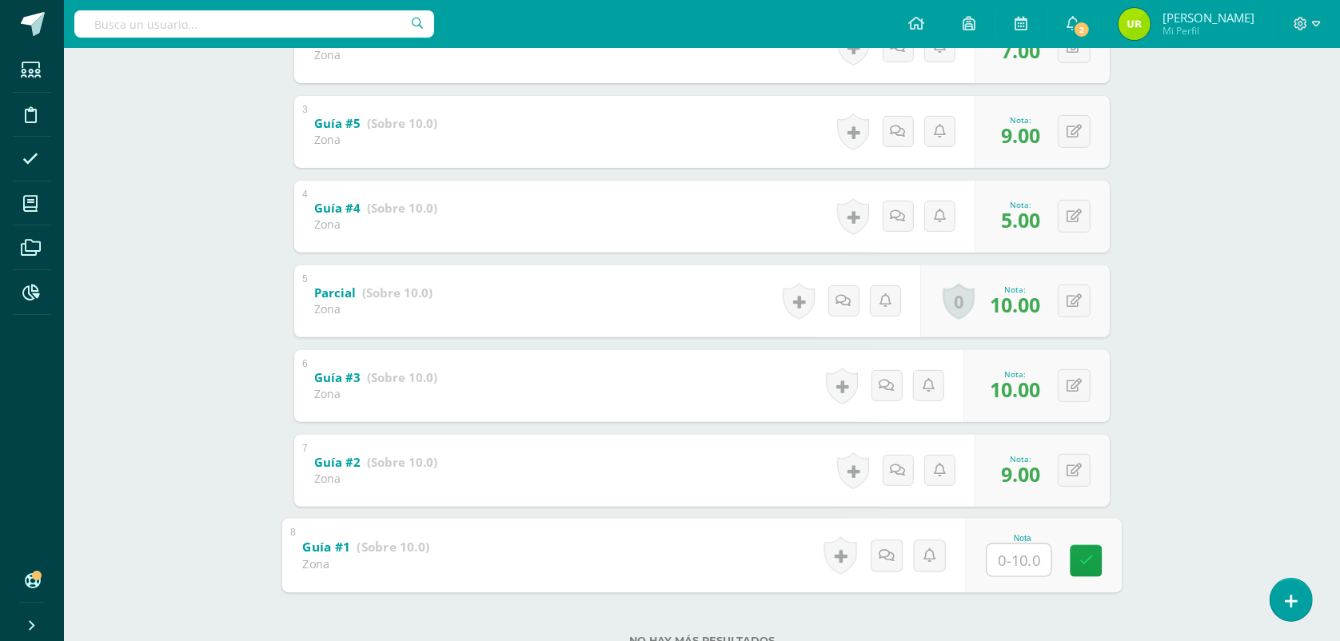
type input "9"
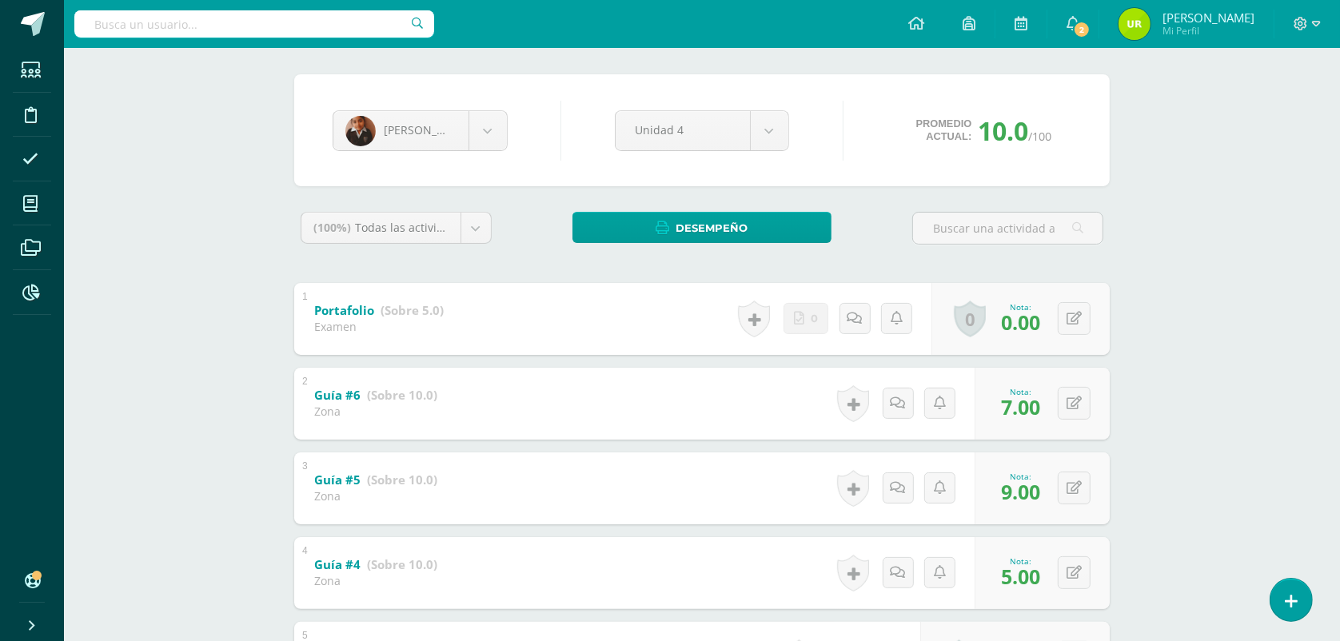
scroll to position [0, 0]
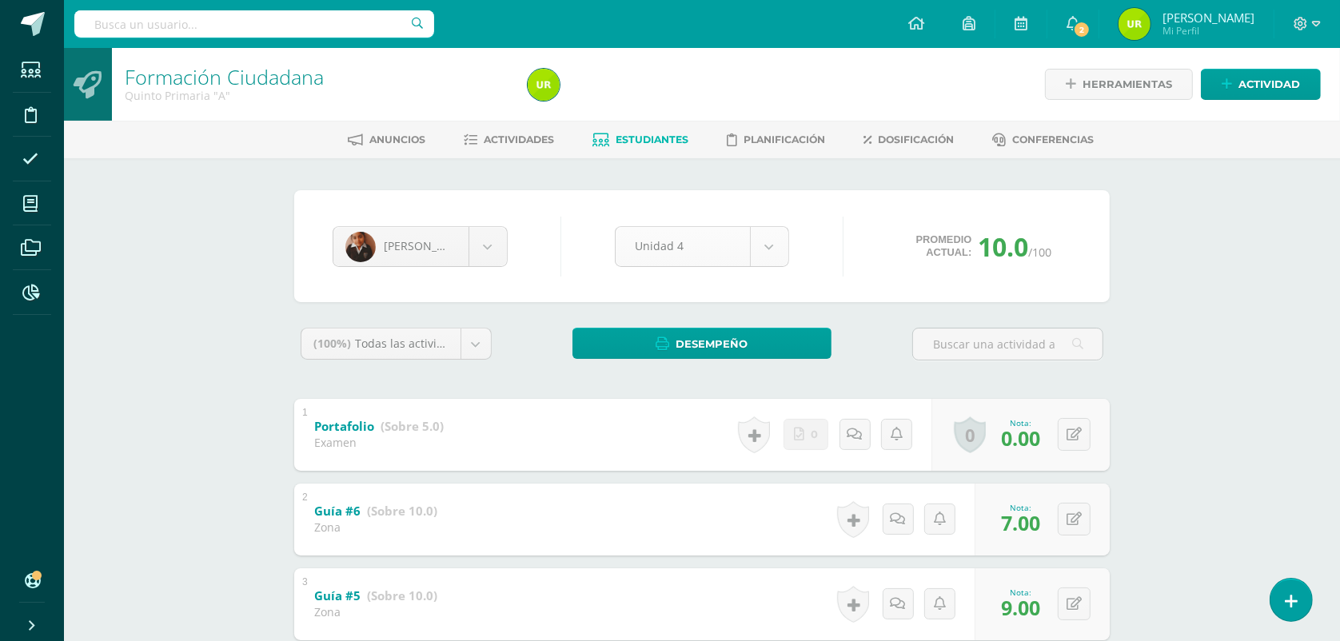
click at [736, 265] on div "Unidad 4" at bounding box center [702, 246] width 174 height 41
click at [489, 237] on body "Estudiantes Disciplina Asistencia Mis cursos Archivos Reportes Soporte Ayuda Re…" at bounding box center [670, 585] width 1340 height 1170
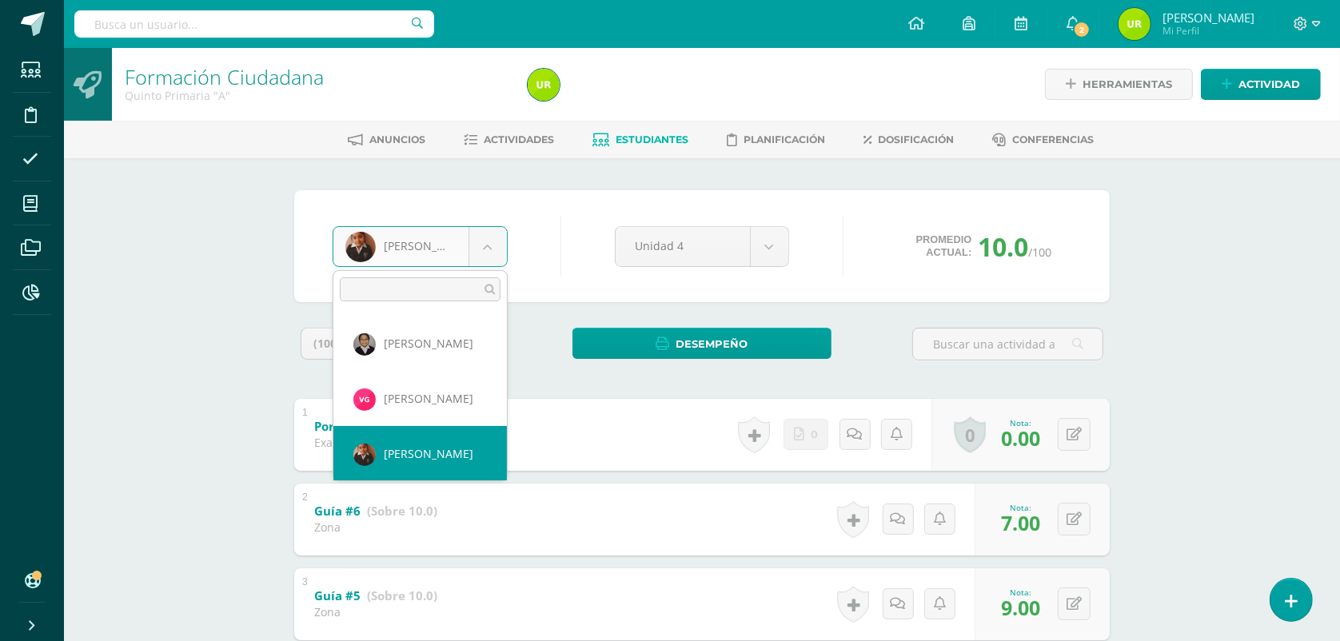
scroll to position [384, 0]
select select "1439"
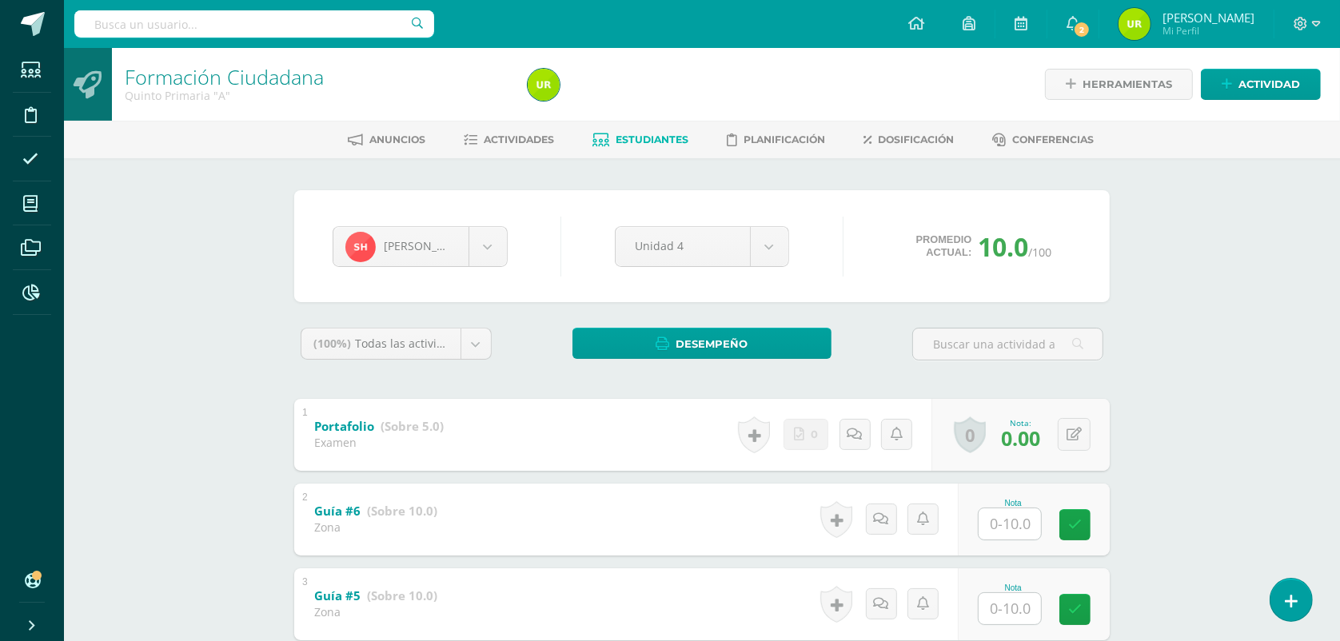
scroll to position [200, 0]
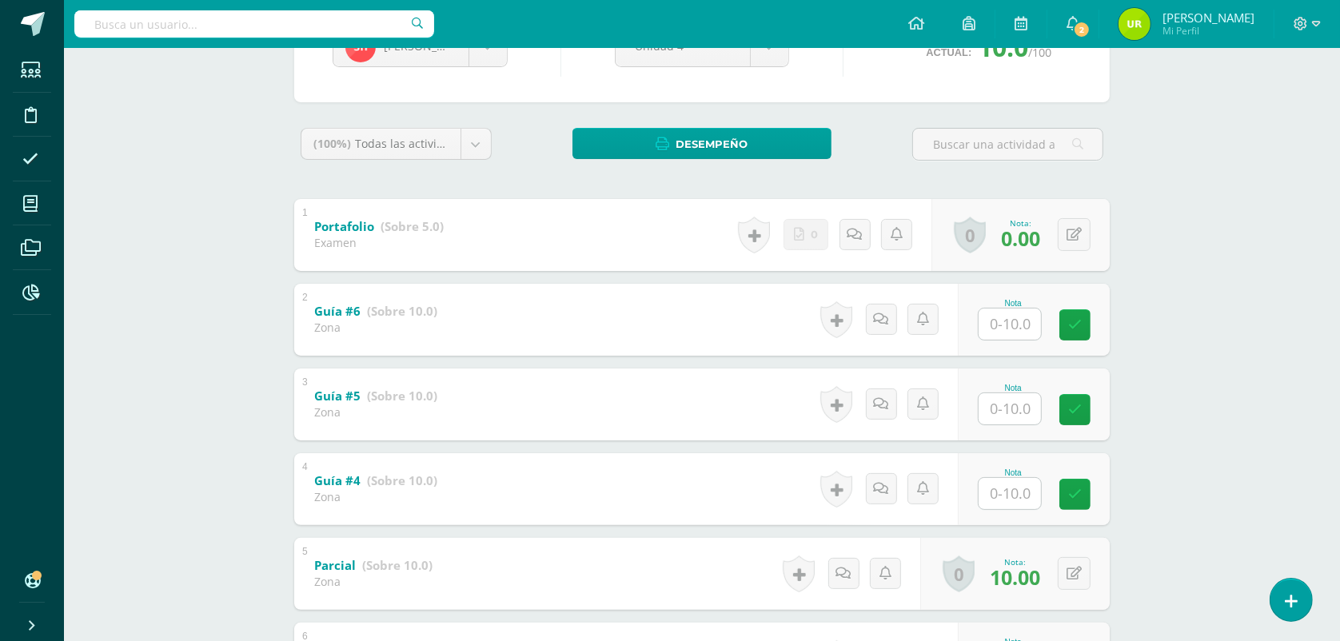
click at [1025, 324] on input "text" at bounding box center [1009, 324] width 62 height 31
type input "8"
type input "9"
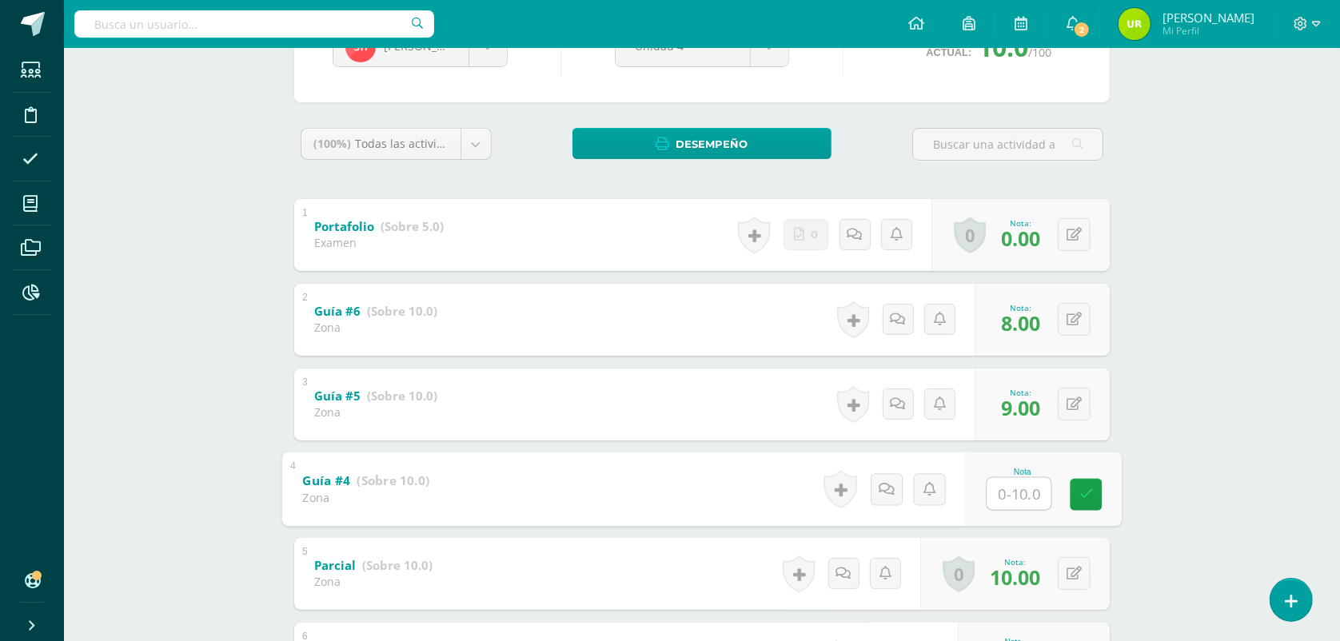
type input "5"
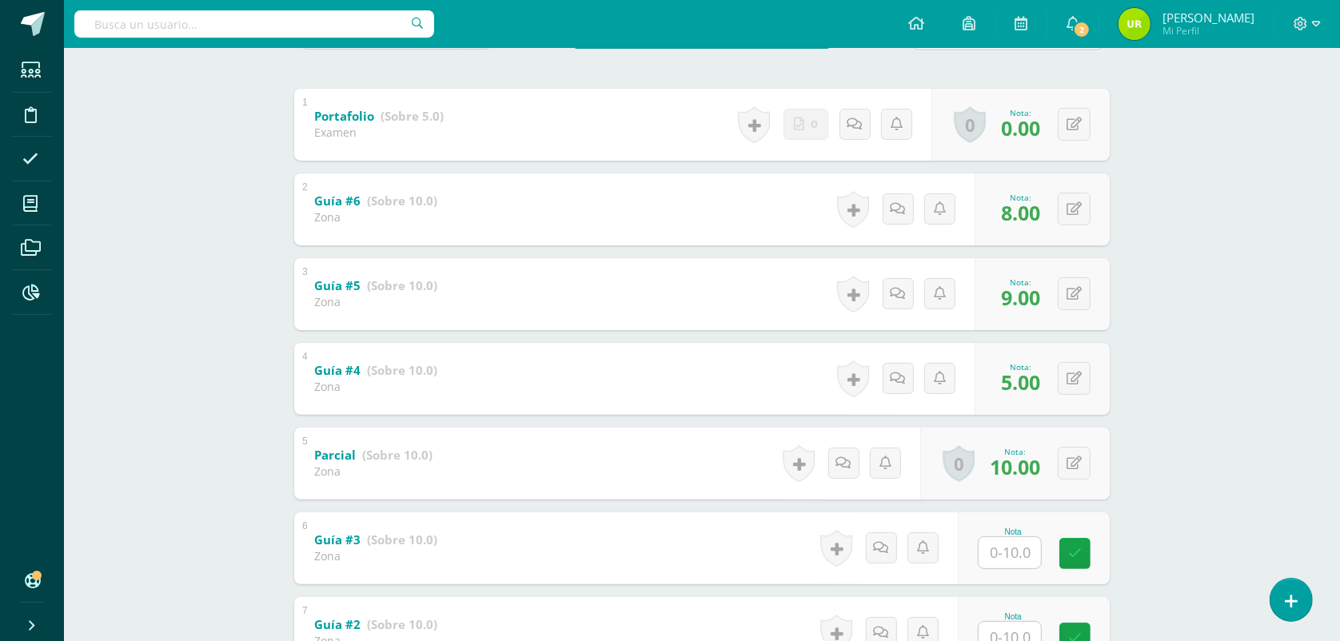
scroll to position [500, 0]
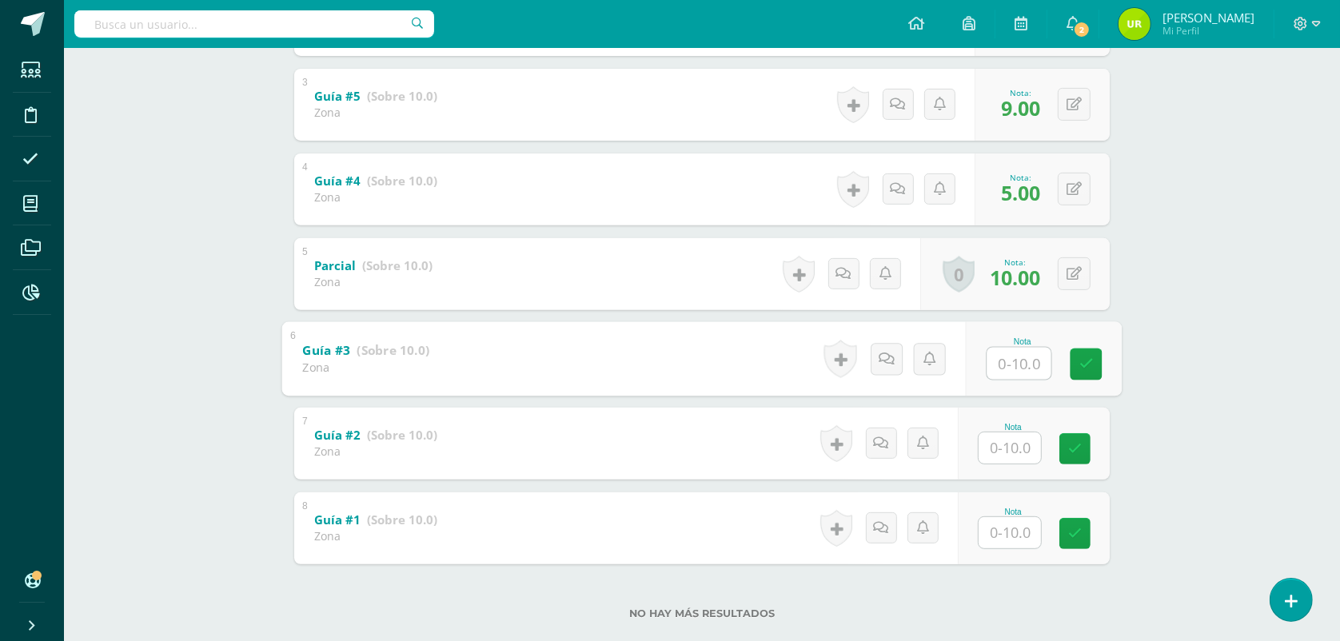
click at [1036, 361] on input "text" at bounding box center [1019, 363] width 64 height 32
type input "10"
type input "9"
type input "8"
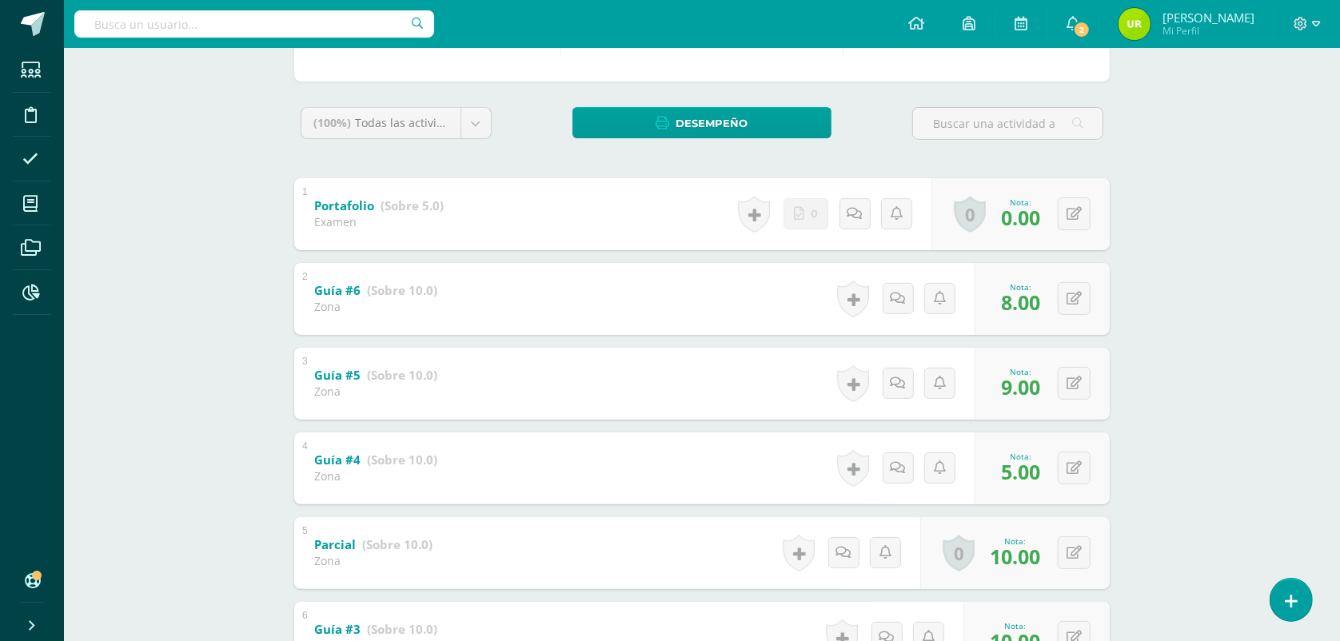
scroll to position [200, 0]
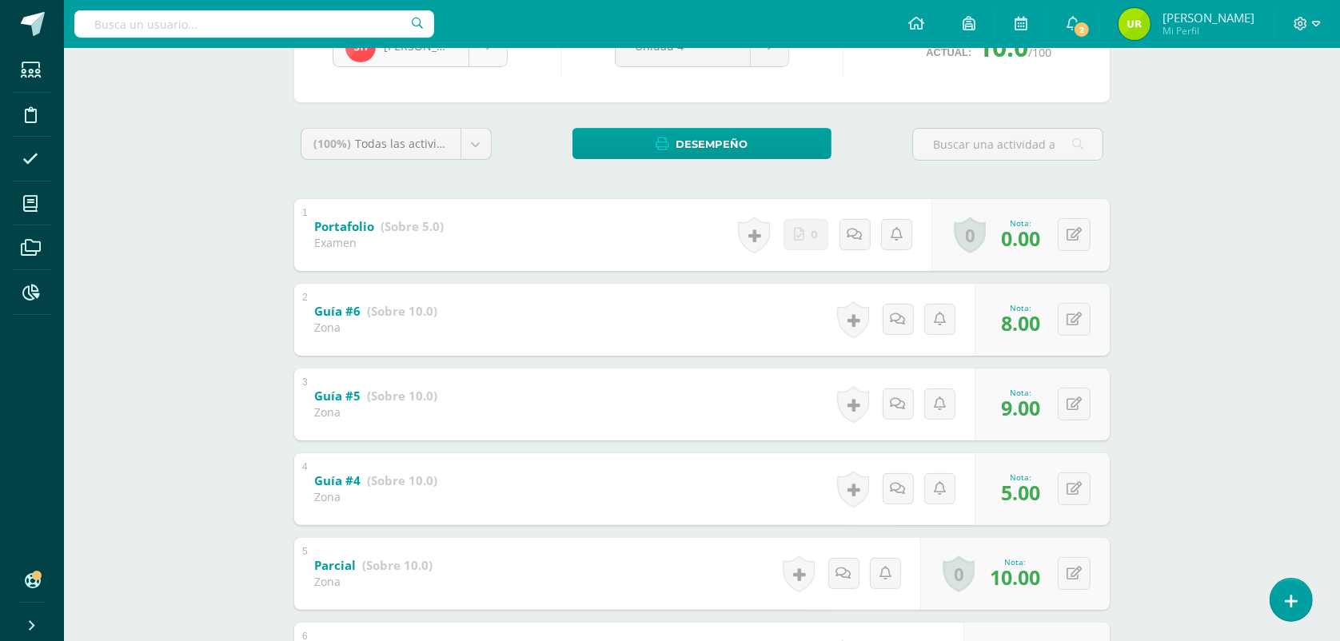
click at [473, 58] on body "Estudiantes Disciplina Asistencia Mis cursos Archivos Reportes Soporte Ayuda Re…" at bounding box center [670, 385] width 1340 height 1170
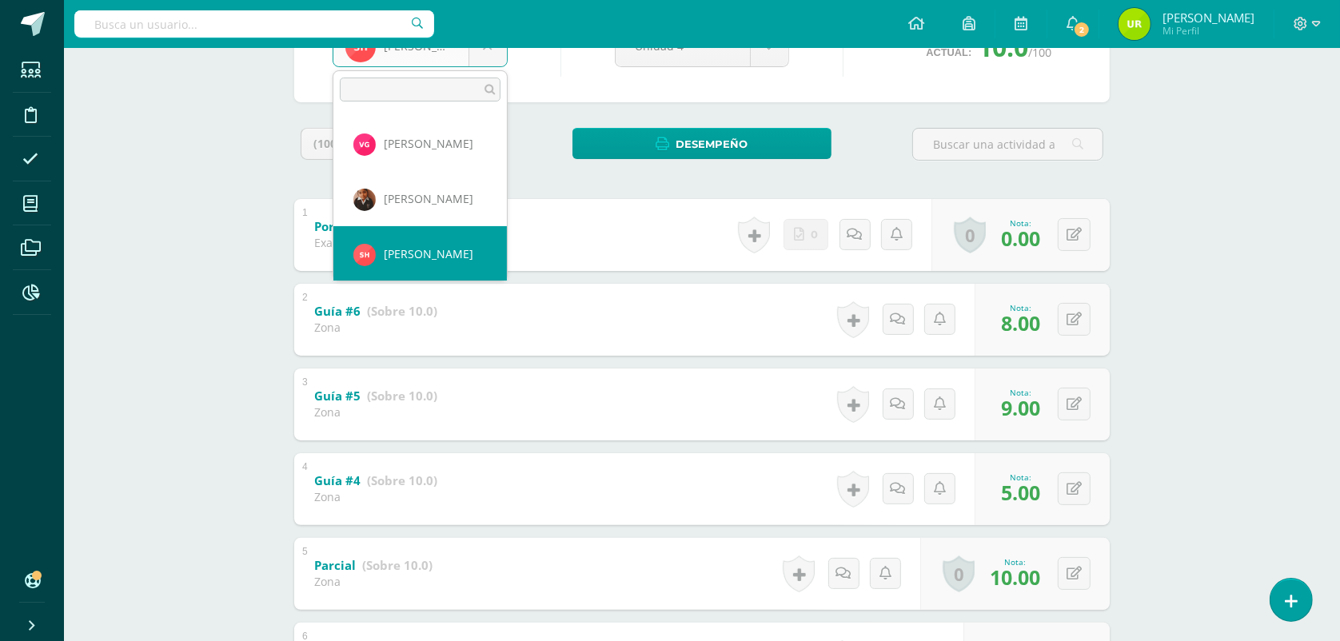
scroll to position [440, 0]
select select "238"
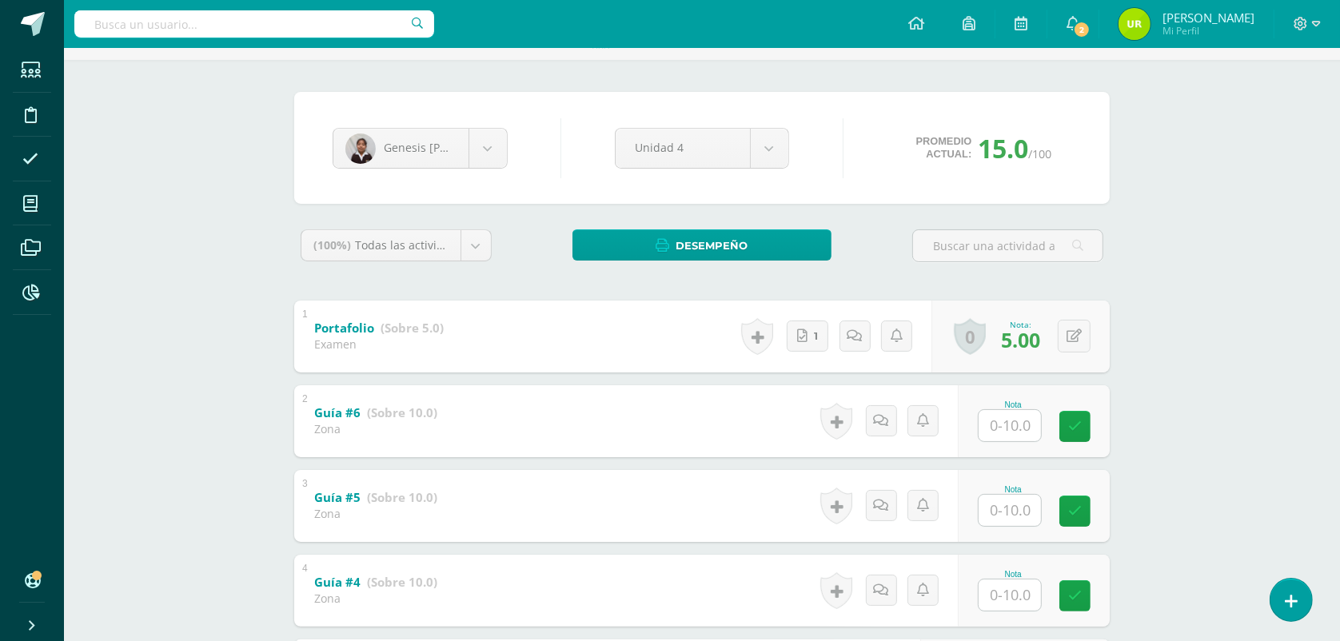
scroll to position [100, 0]
click at [1032, 413] on input "text" at bounding box center [1009, 423] width 62 height 31
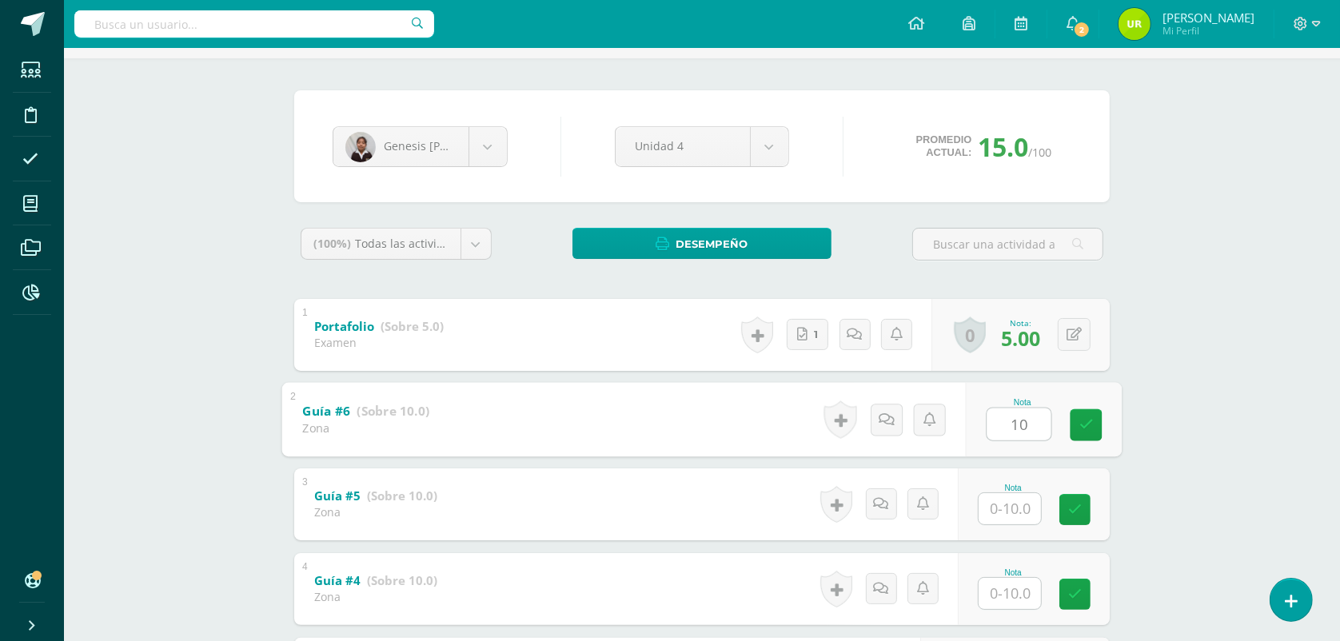
type input "10"
type input "9"
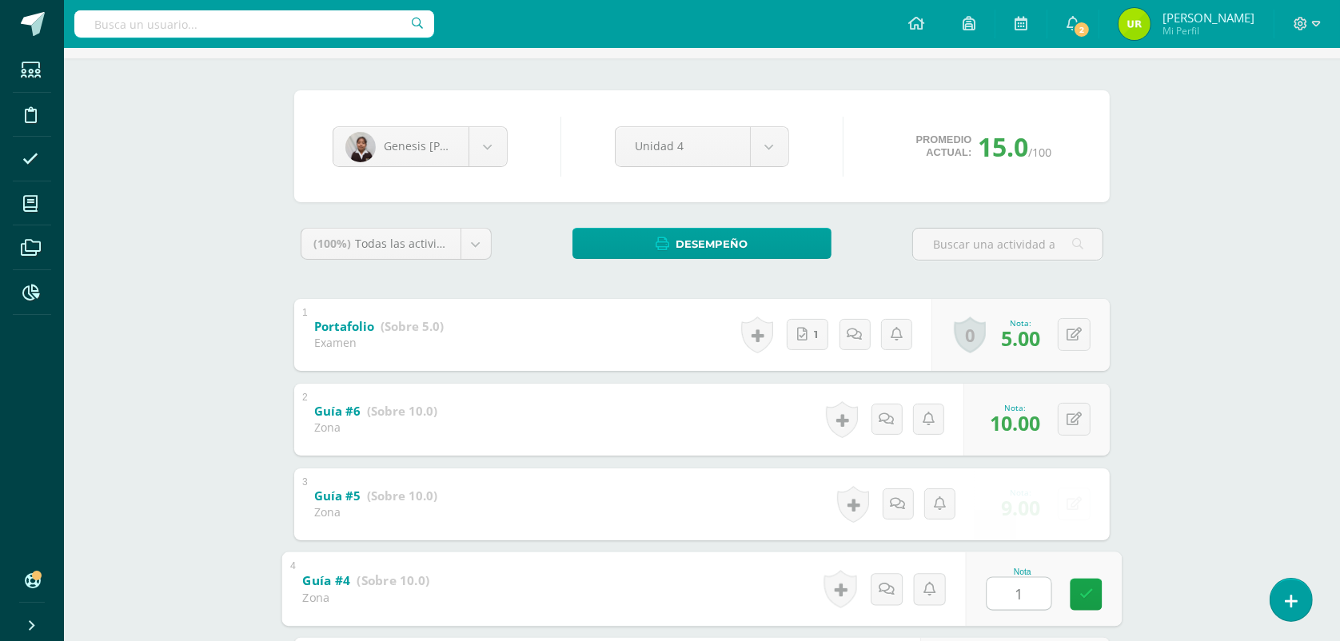
type input "10"
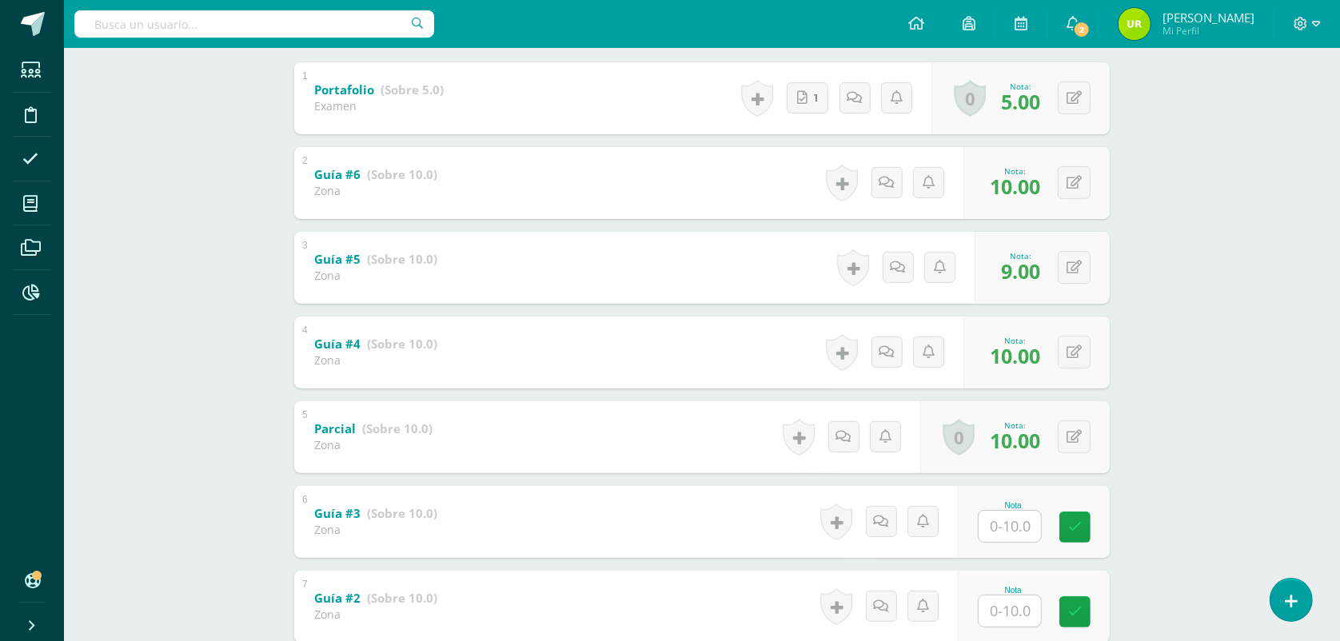
scroll to position [400, 0]
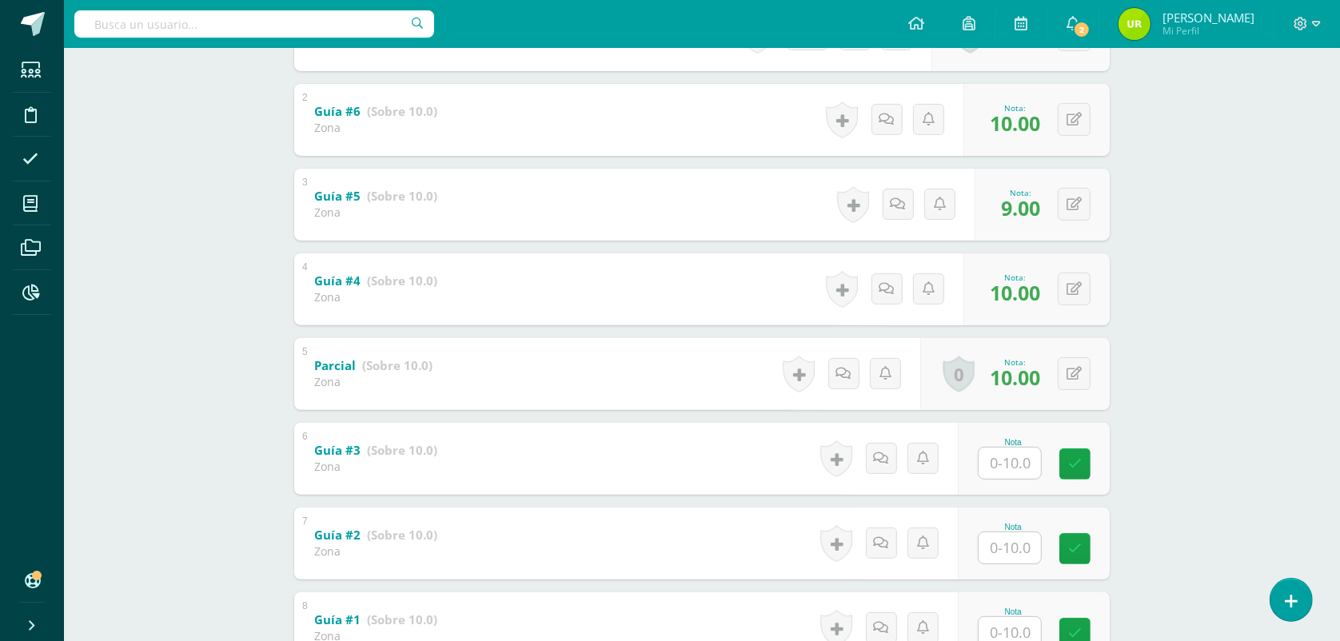
click at [1031, 461] on input "text" at bounding box center [1009, 463] width 62 height 31
type input "10"
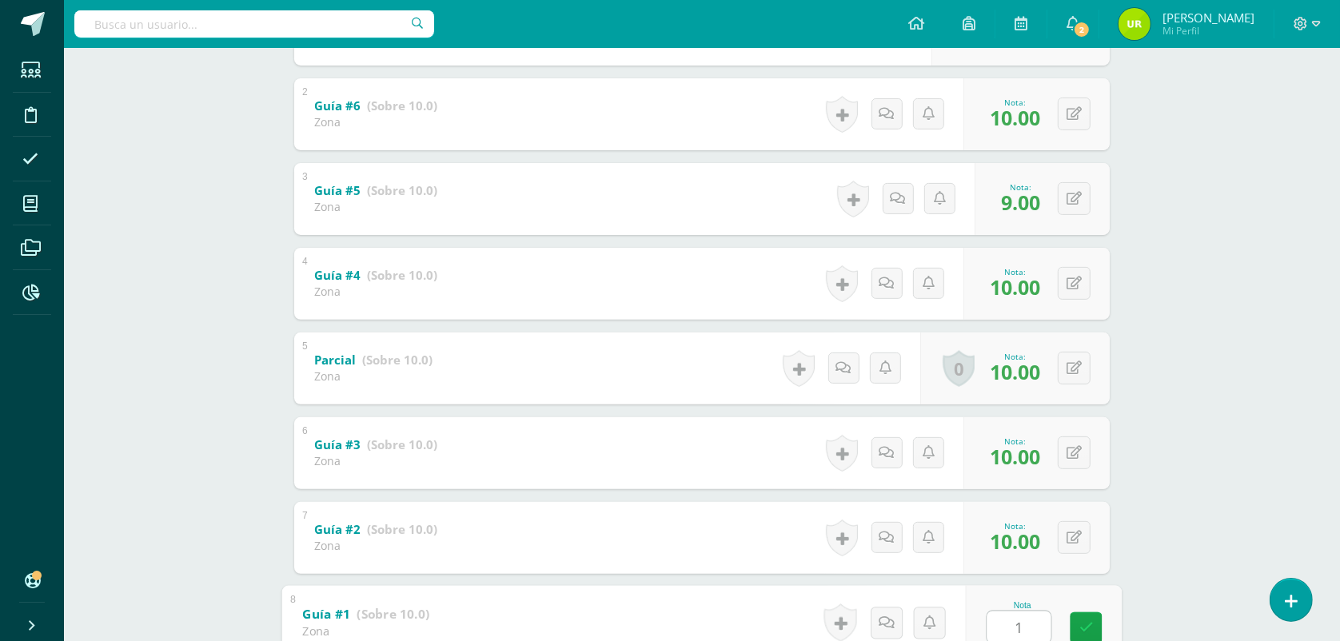
type input "10"
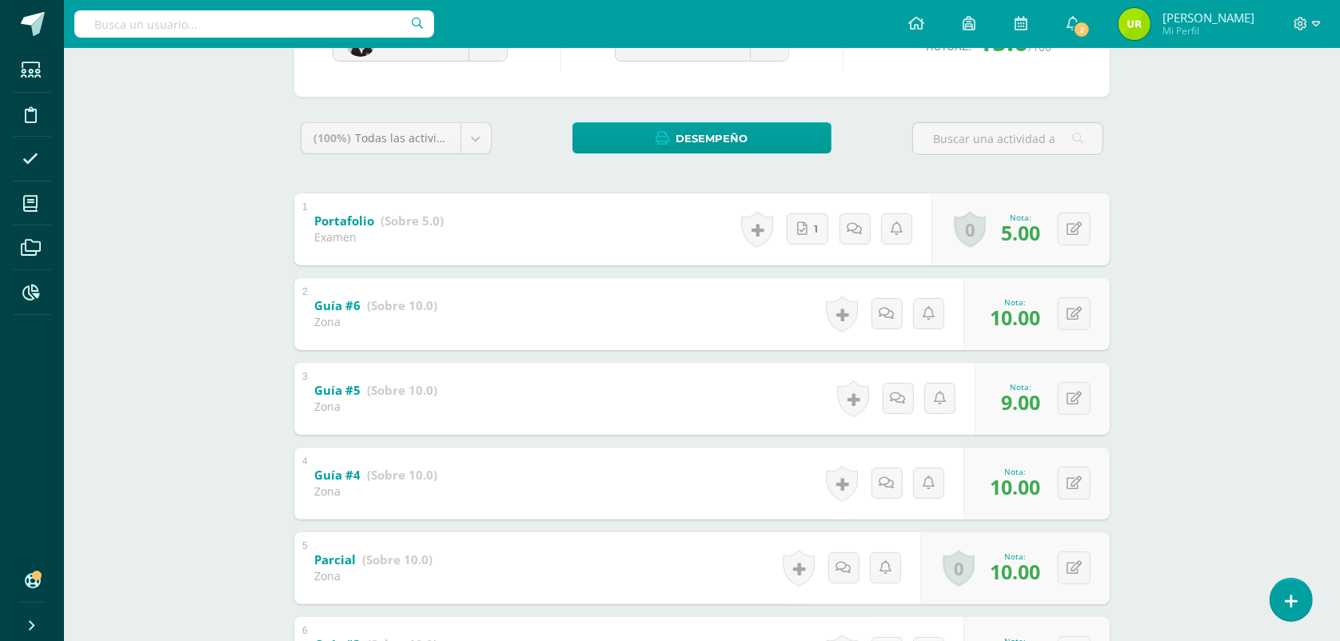
scroll to position [0, 0]
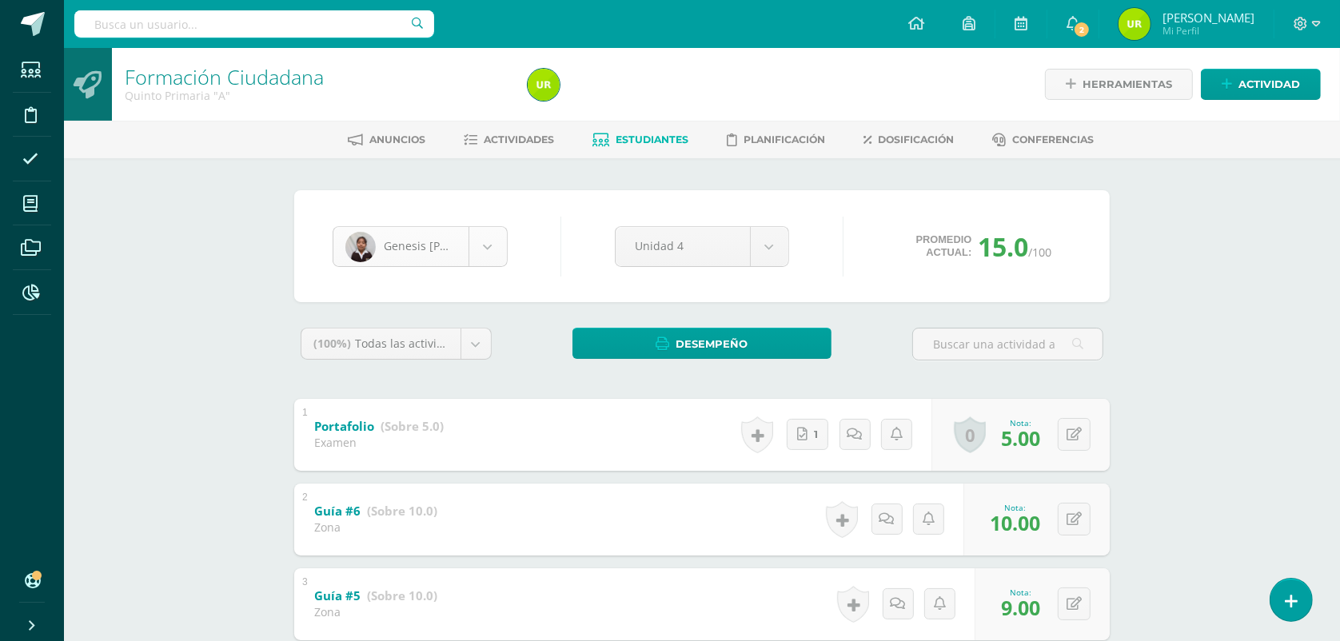
click at [478, 233] on body "Estudiantes Disciplina Asistencia Mis cursos Archivos Reportes Soporte Ayuda Re…" at bounding box center [670, 585] width 1340 height 1170
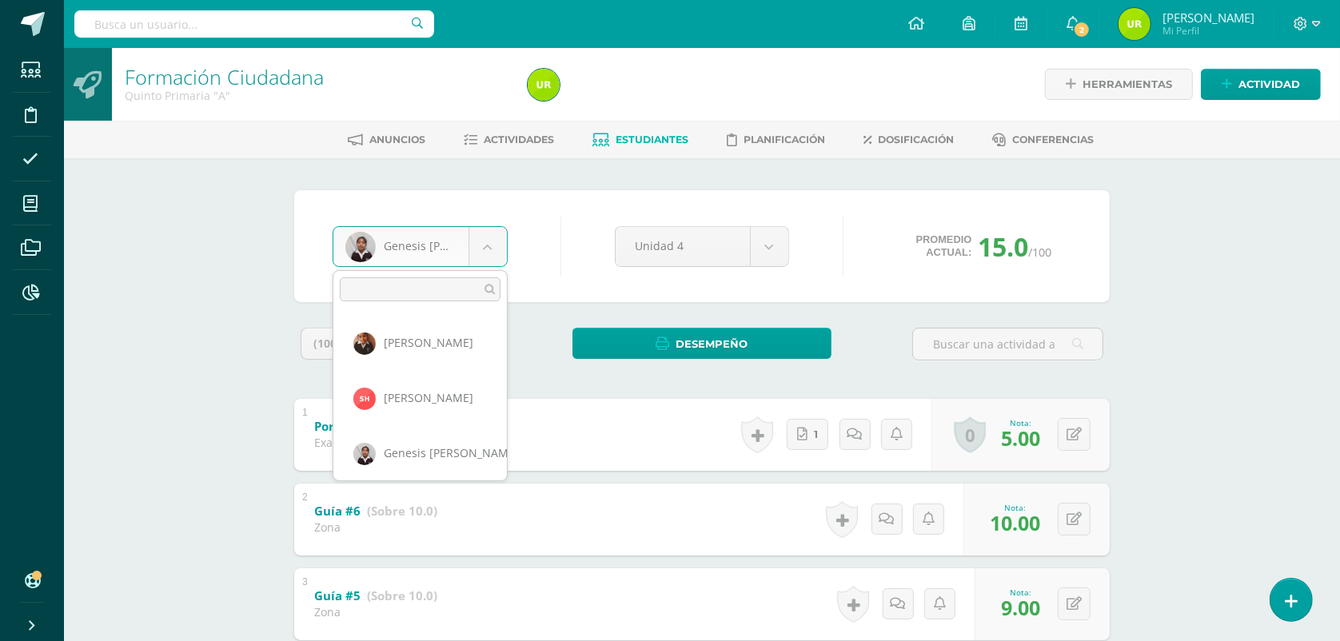
scroll to position [496, 0]
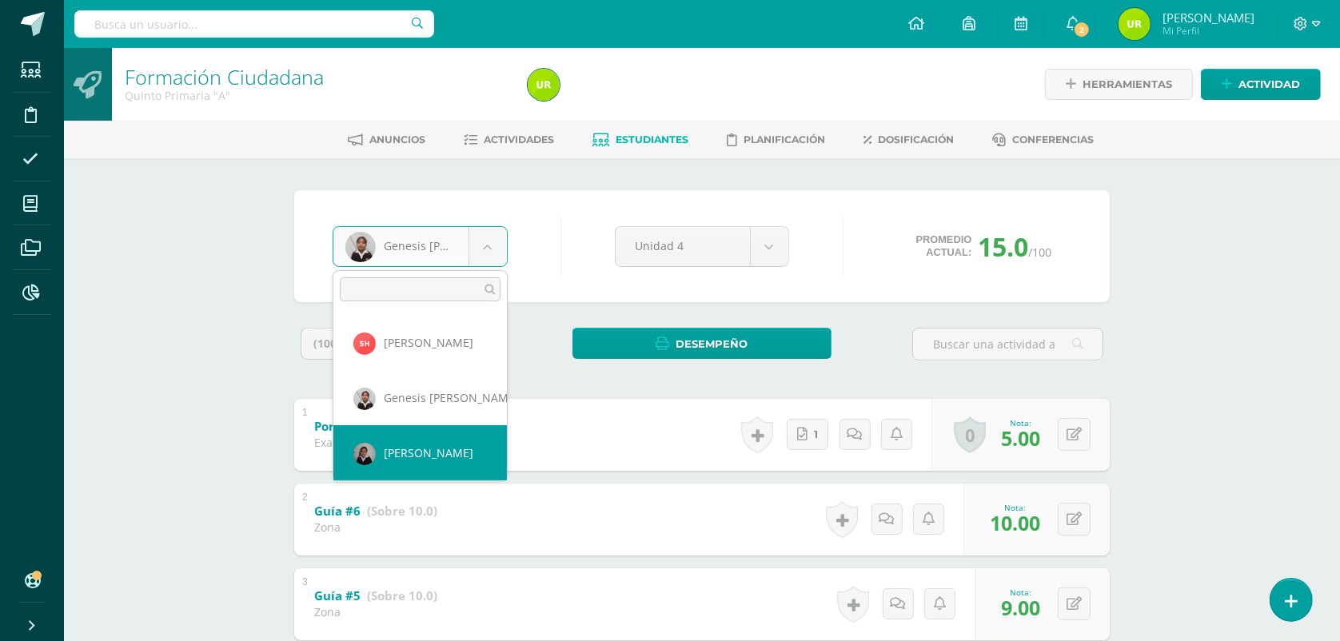
select select "138"
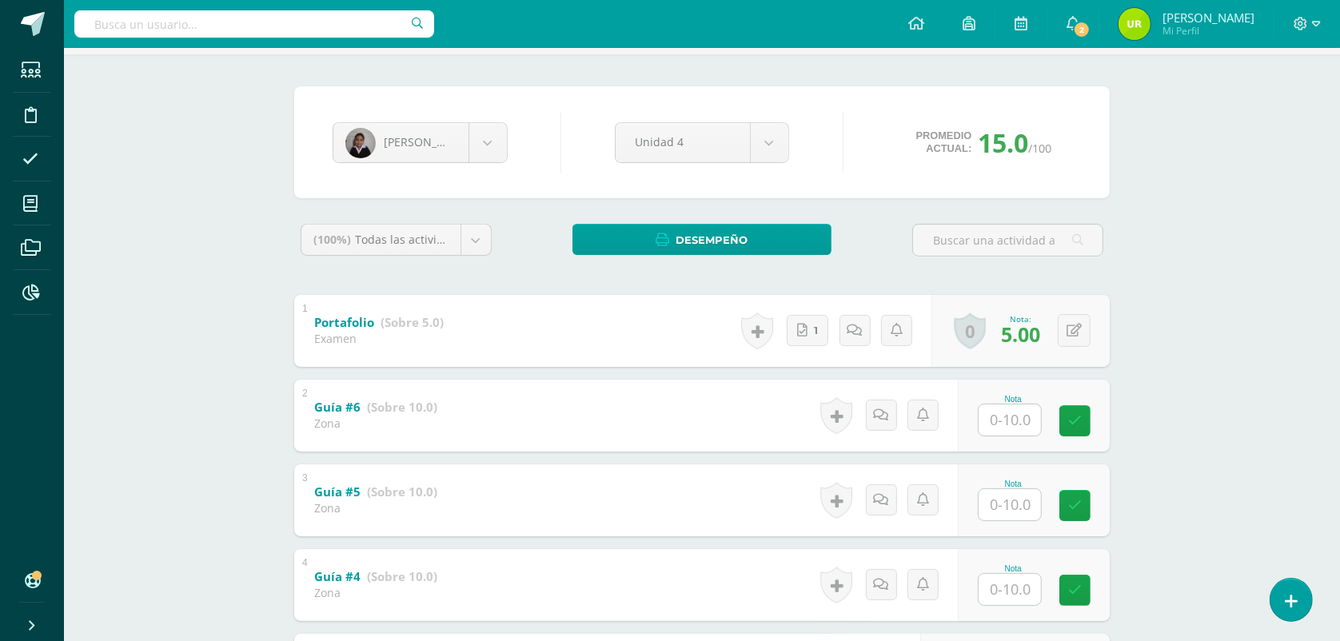
scroll to position [200, 0]
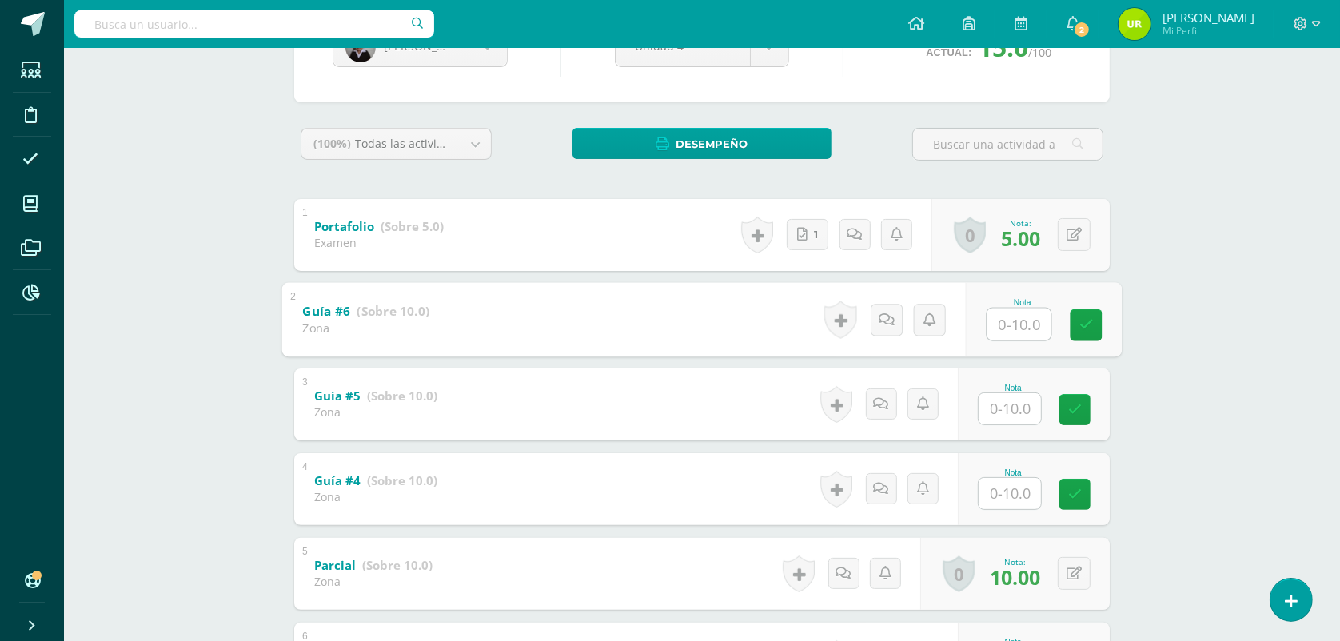
drag, startPoint x: 1021, startPoint y: 326, endPoint x: 1027, endPoint y: 310, distance: 17.2
click at [1020, 324] on input "text" at bounding box center [1019, 324] width 64 height 32
type input "9"
type input "10"
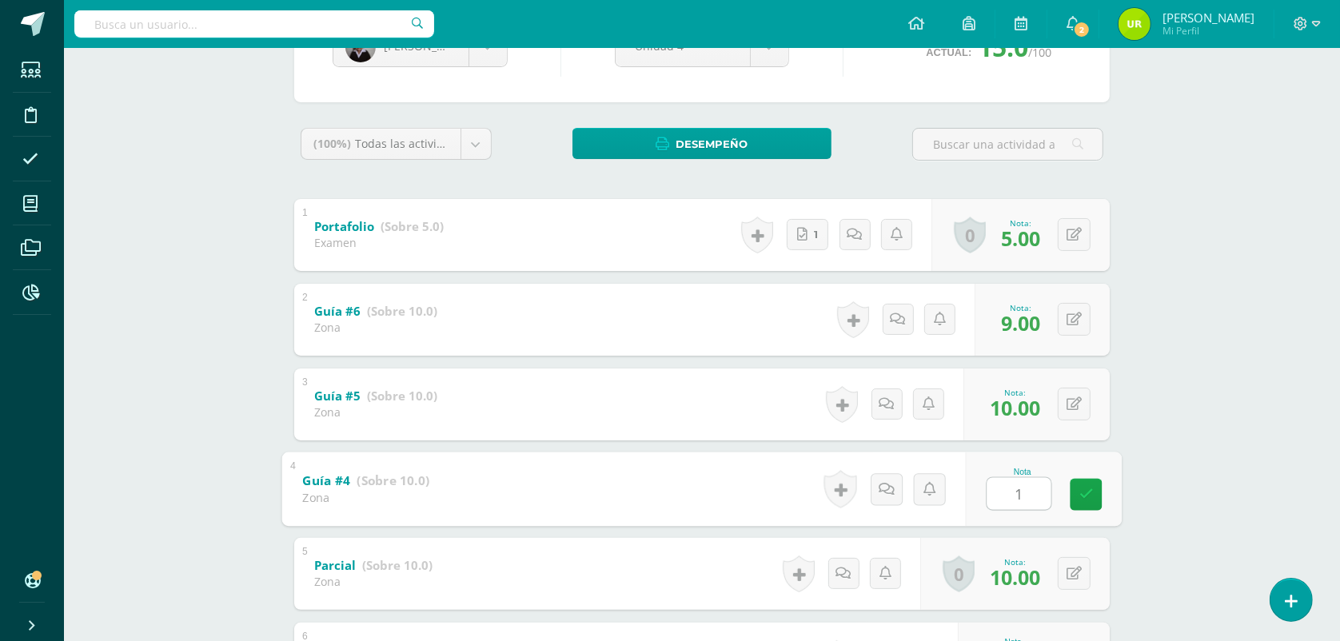
type input "10"
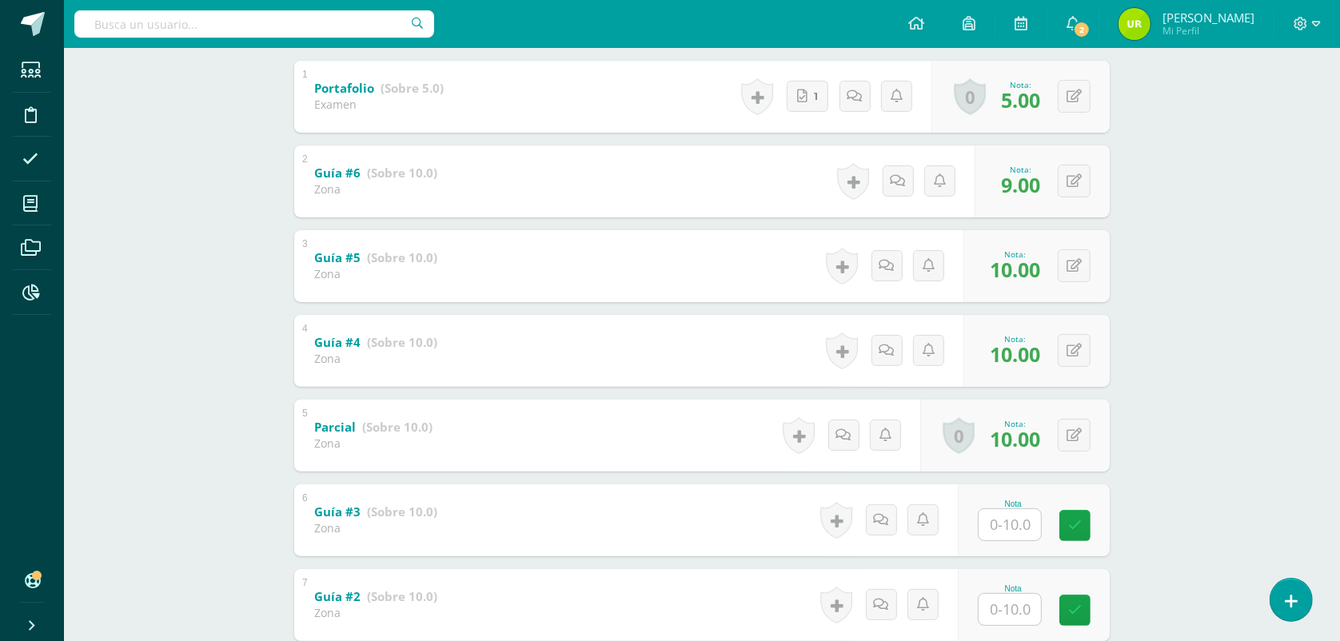
scroll to position [528, 0]
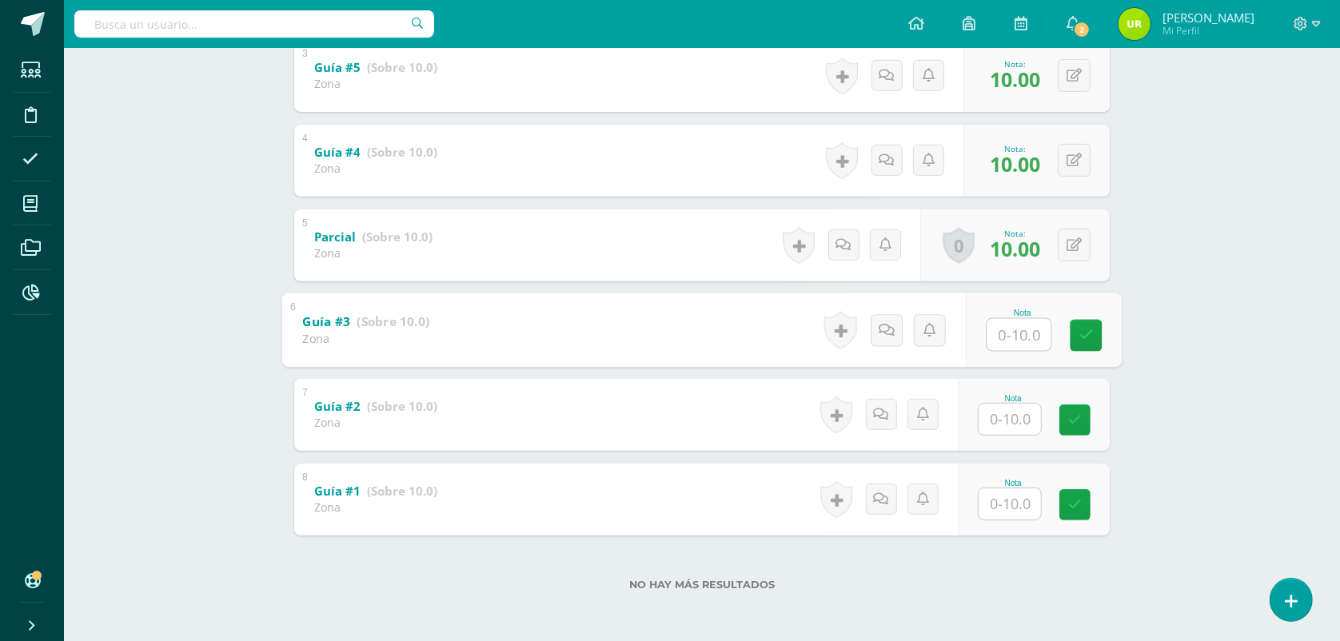
click at [997, 346] on input "text" at bounding box center [1019, 334] width 64 height 32
type input "10"
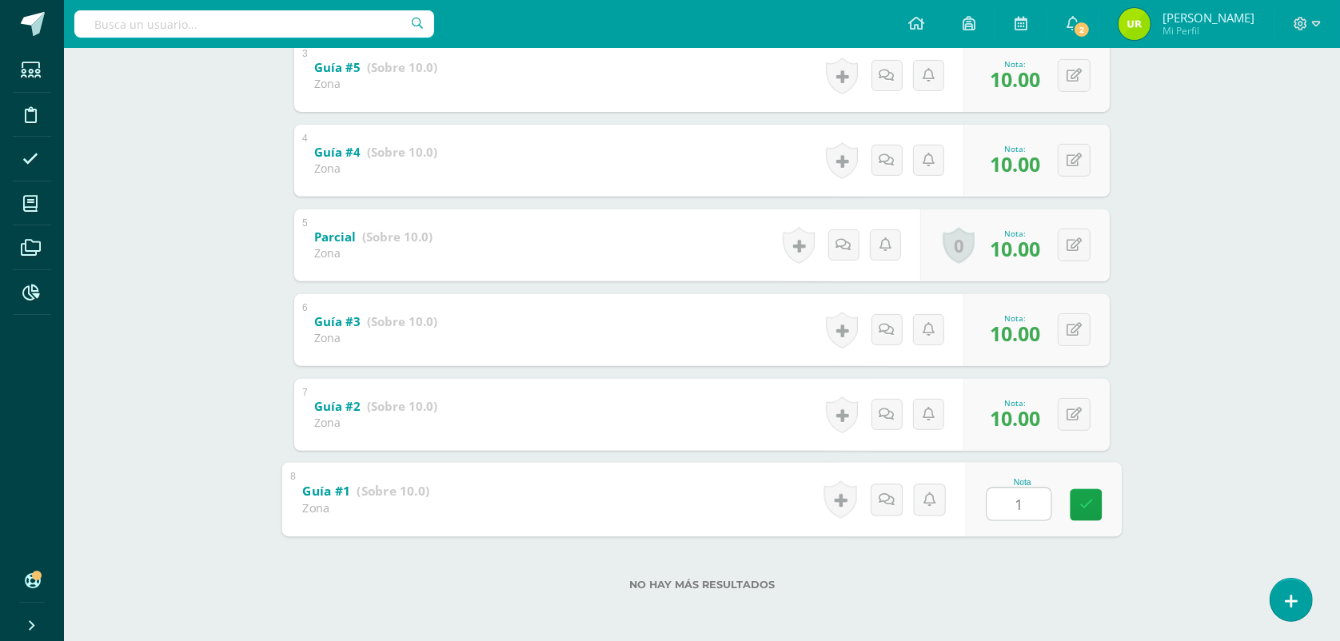
type input "10"
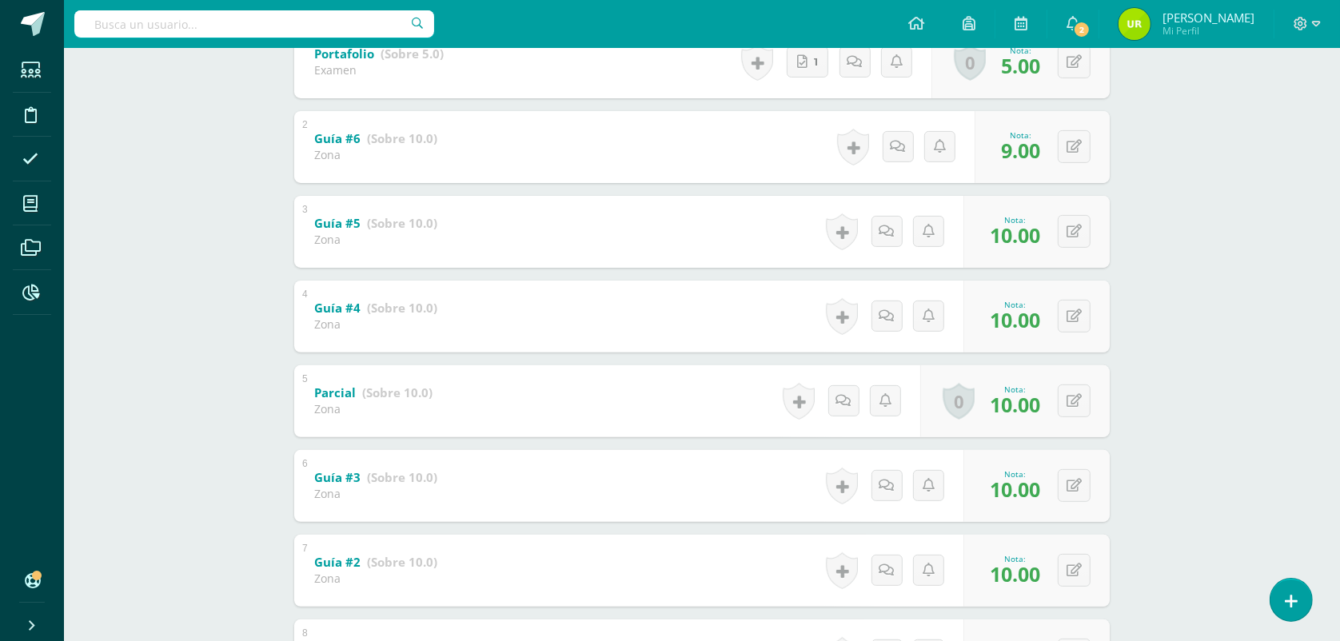
scroll to position [129, 0]
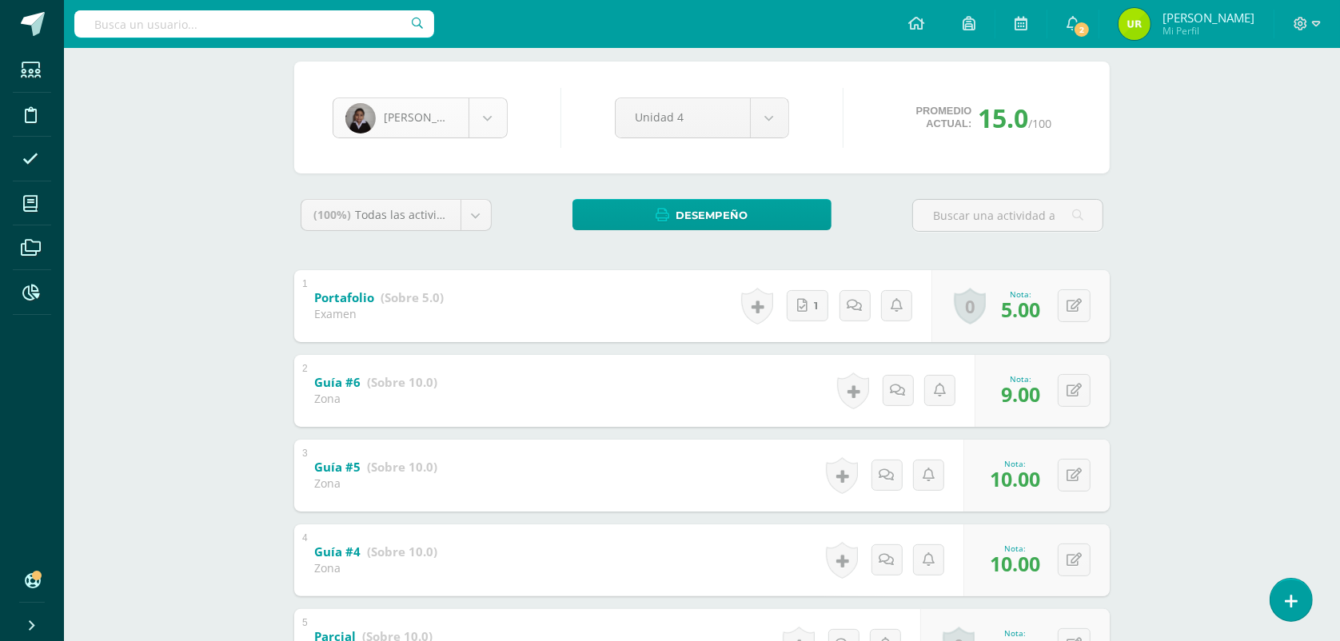
click at [493, 113] on body "Estudiantes Disciplina Asistencia Mis cursos Archivos Reportes Soporte Ayuda Re…" at bounding box center [670, 456] width 1340 height 1170
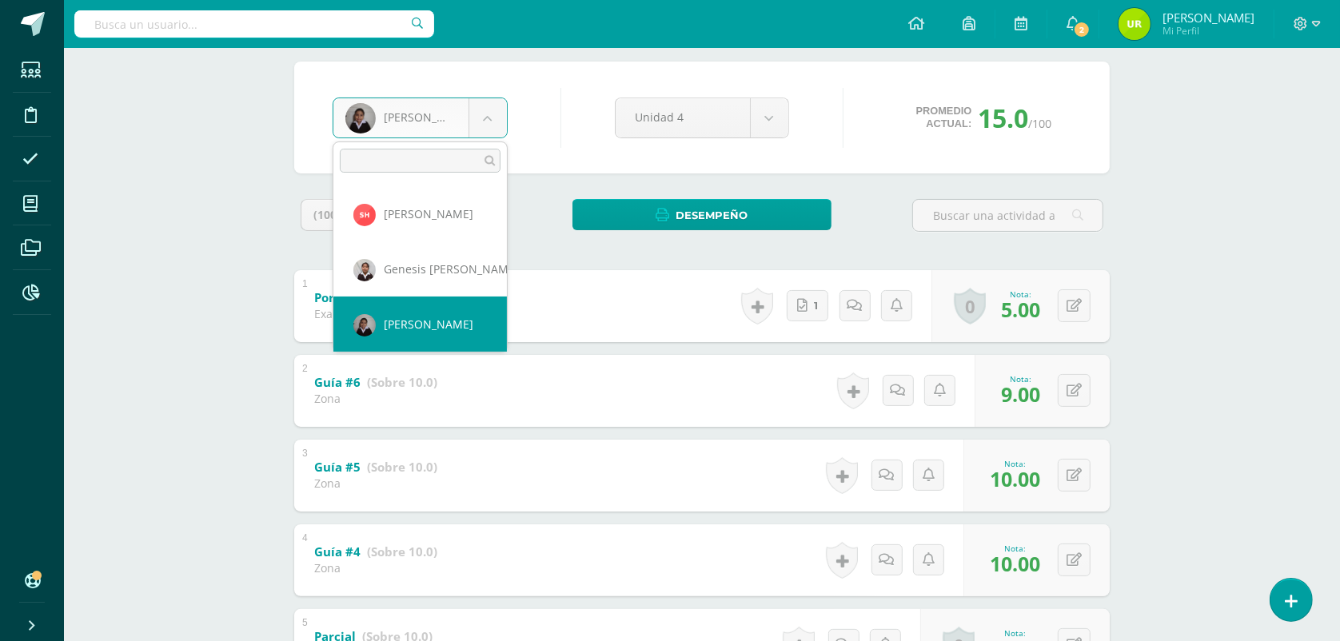
scroll to position [550, 0]
select select "808"
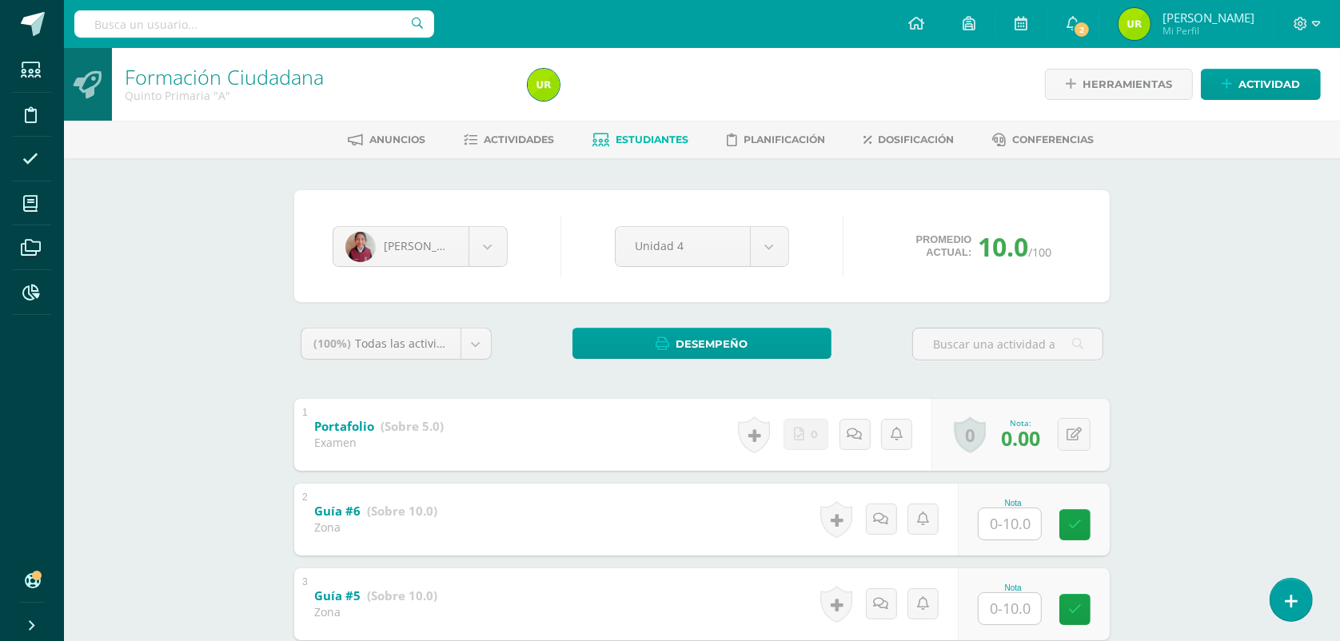
scroll to position [200, 0]
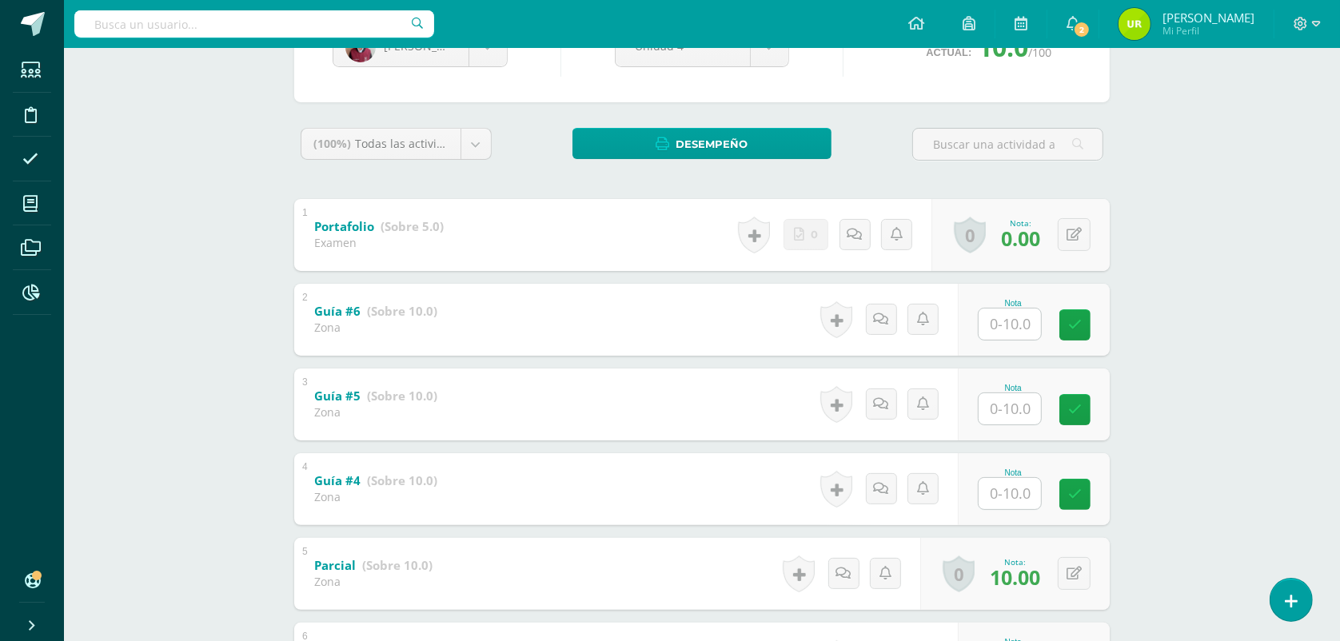
click at [1032, 310] on input "text" at bounding box center [1009, 324] width 62 height 31
type input "8"
type input "10"
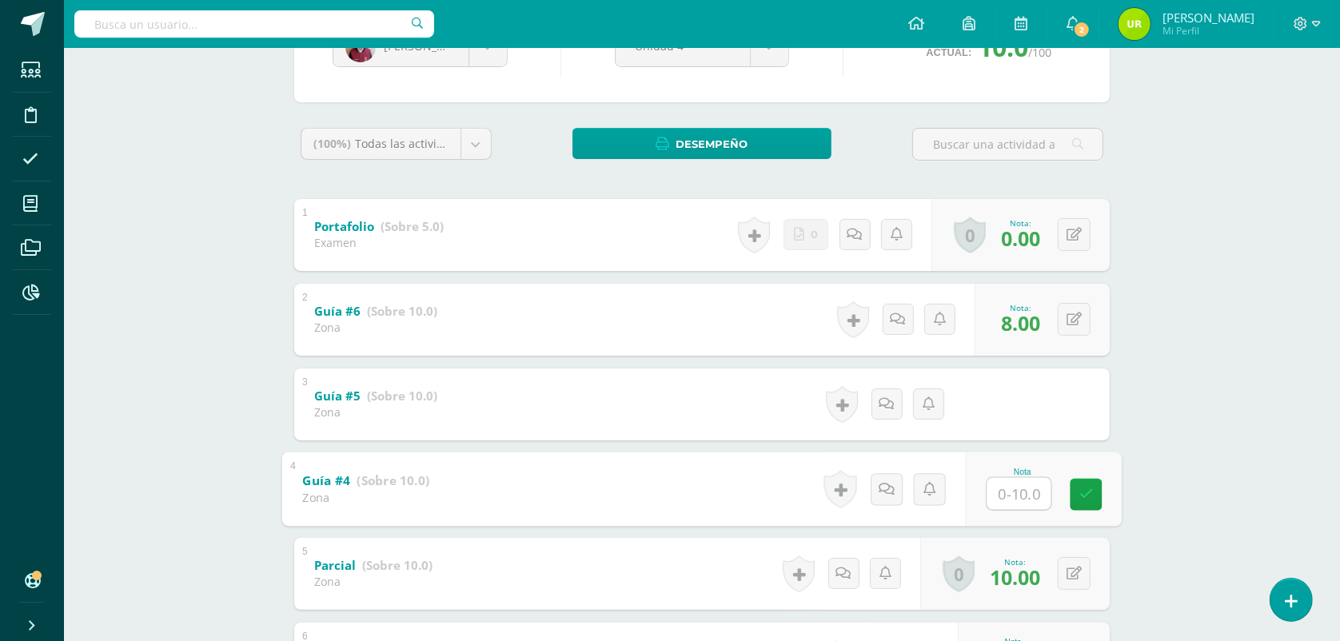
type input "5"
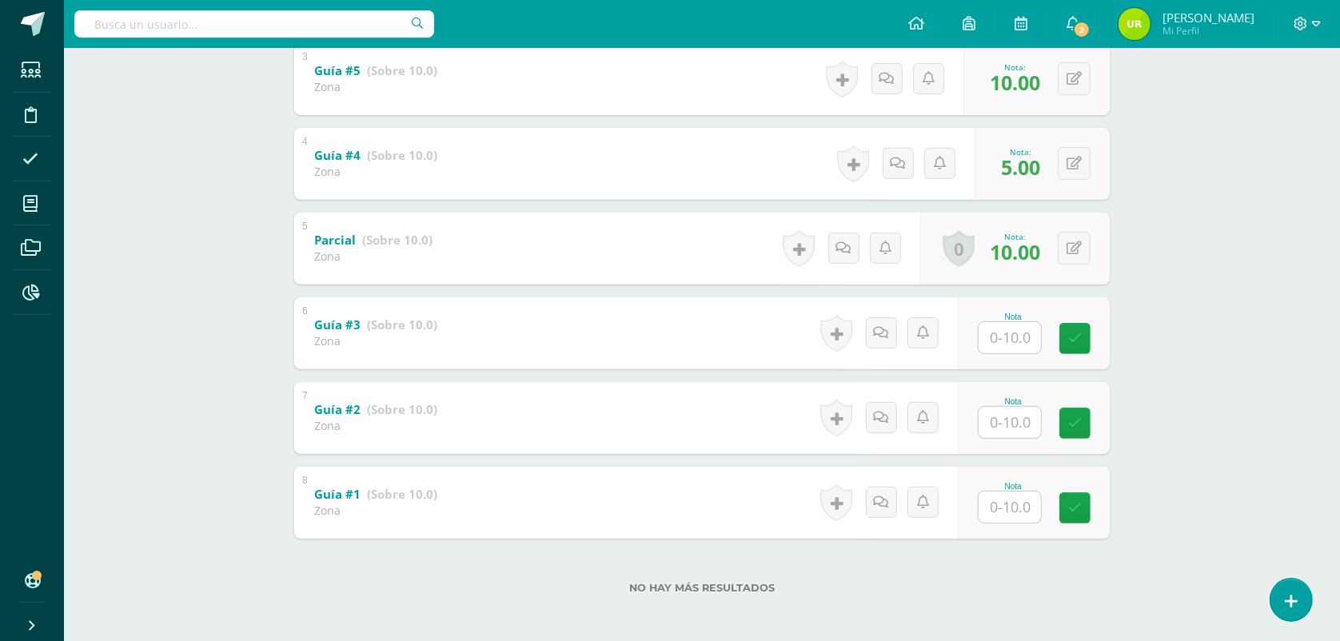
scroll to position [528, 0]
click at [1020, 325] on input "text" at bounding box center [1009, 334] width 62 height 31
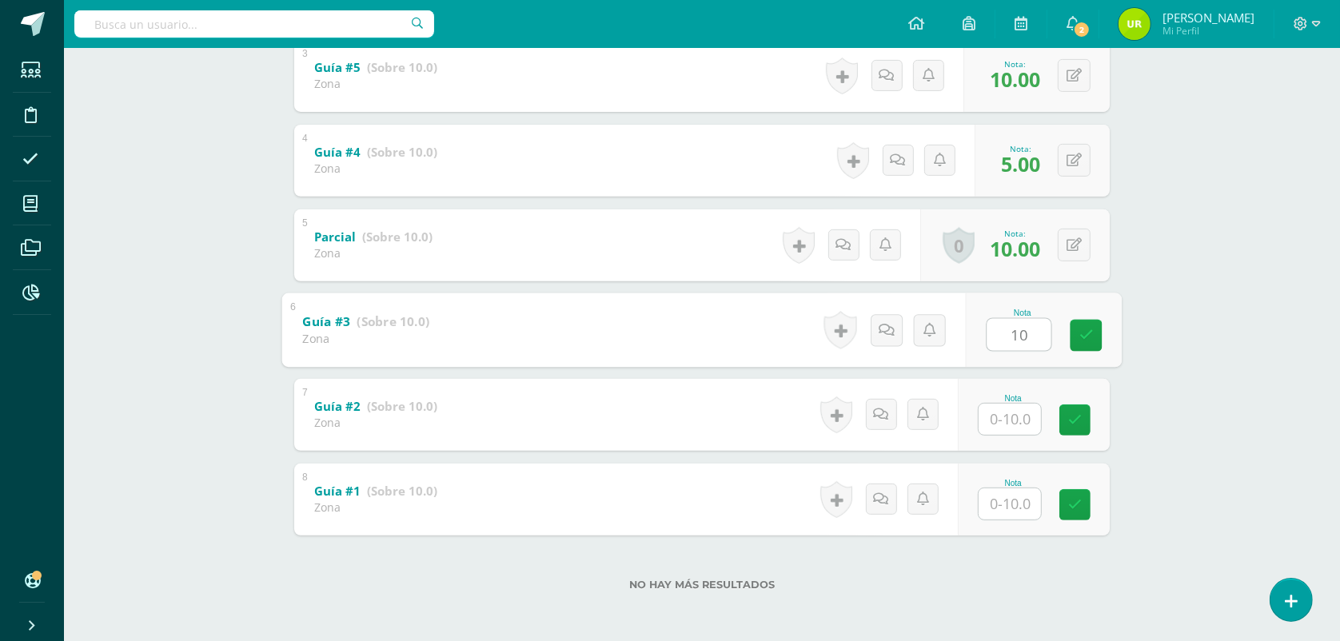
type input "10"
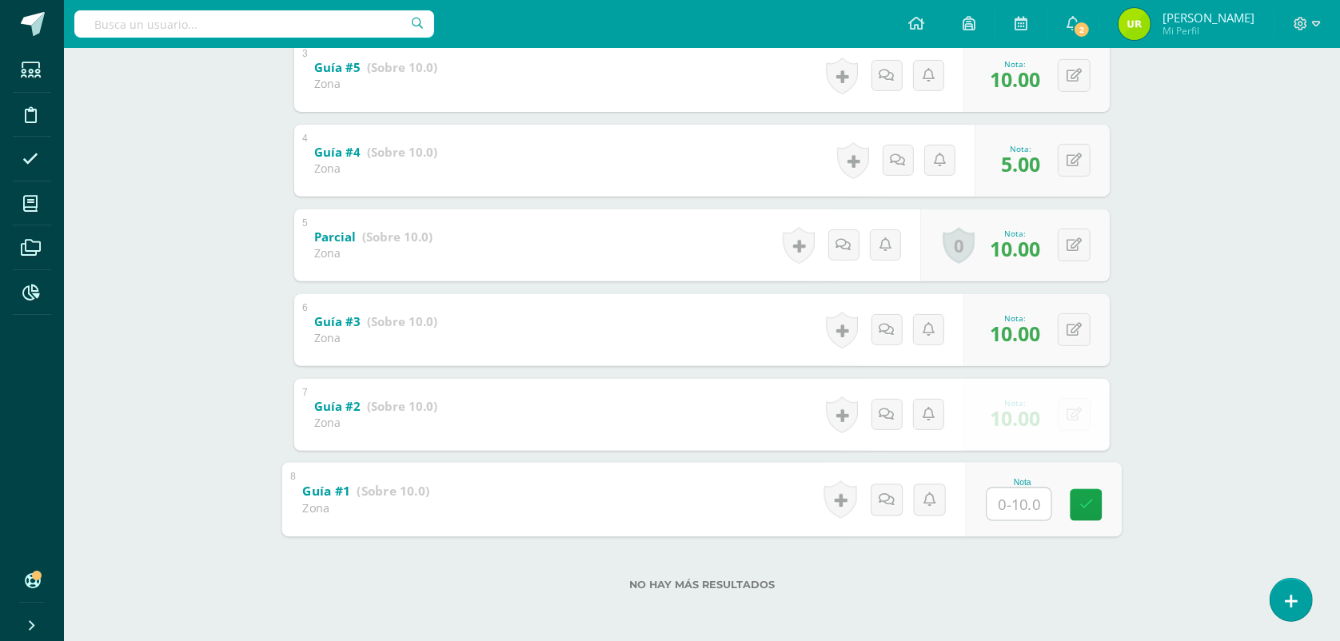
type input "9"
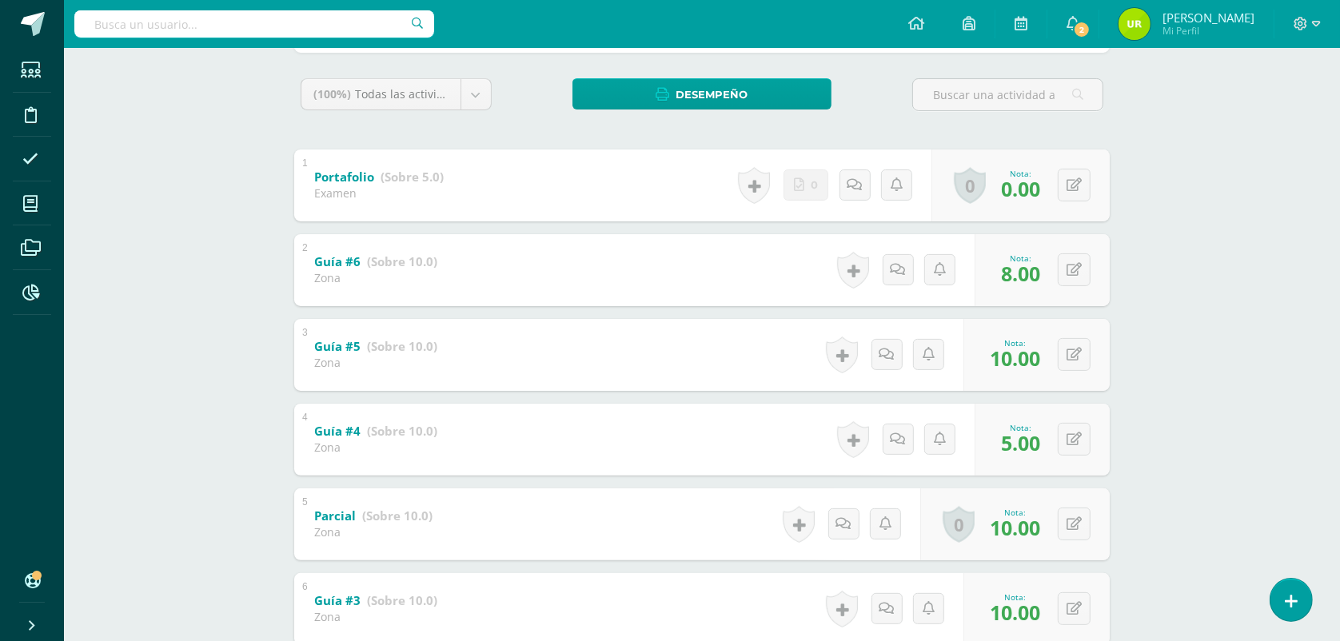
scroll to position [0, 0]
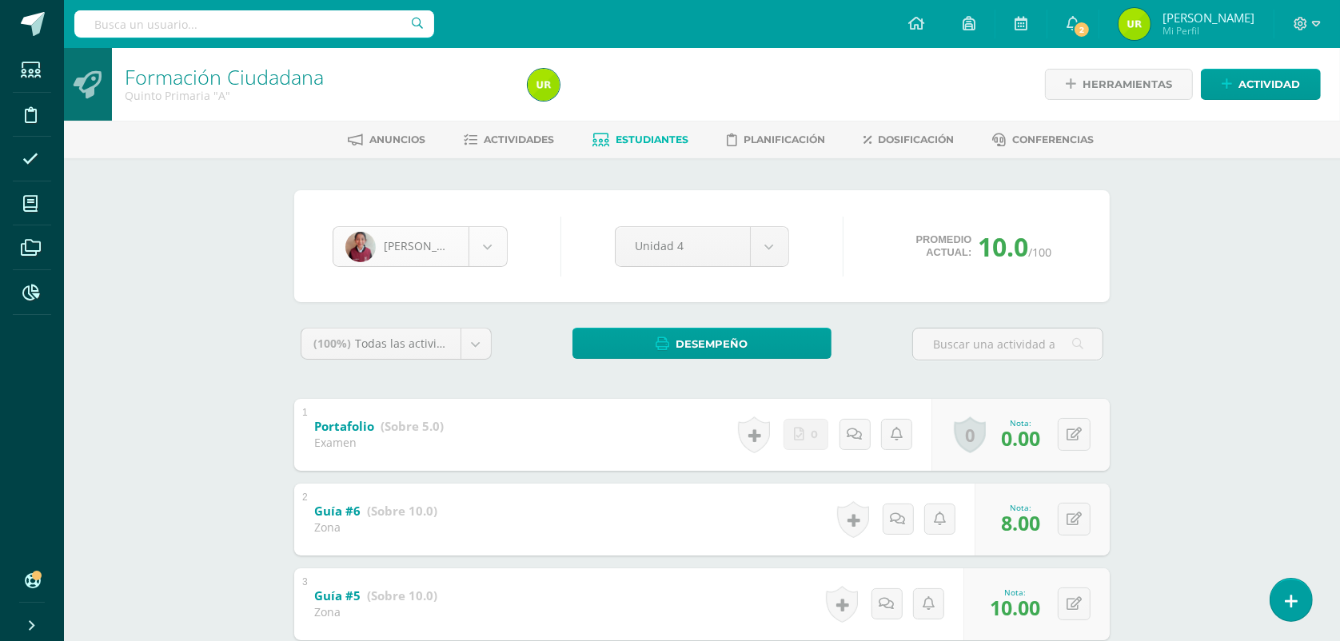
click at [496, 260] on body "Estudiantes Disciplina Asistencia Mis cursos Archivos Reportes Soporte Ayuda Re…" at bounding box center [670, 585] width 1340 height 1170
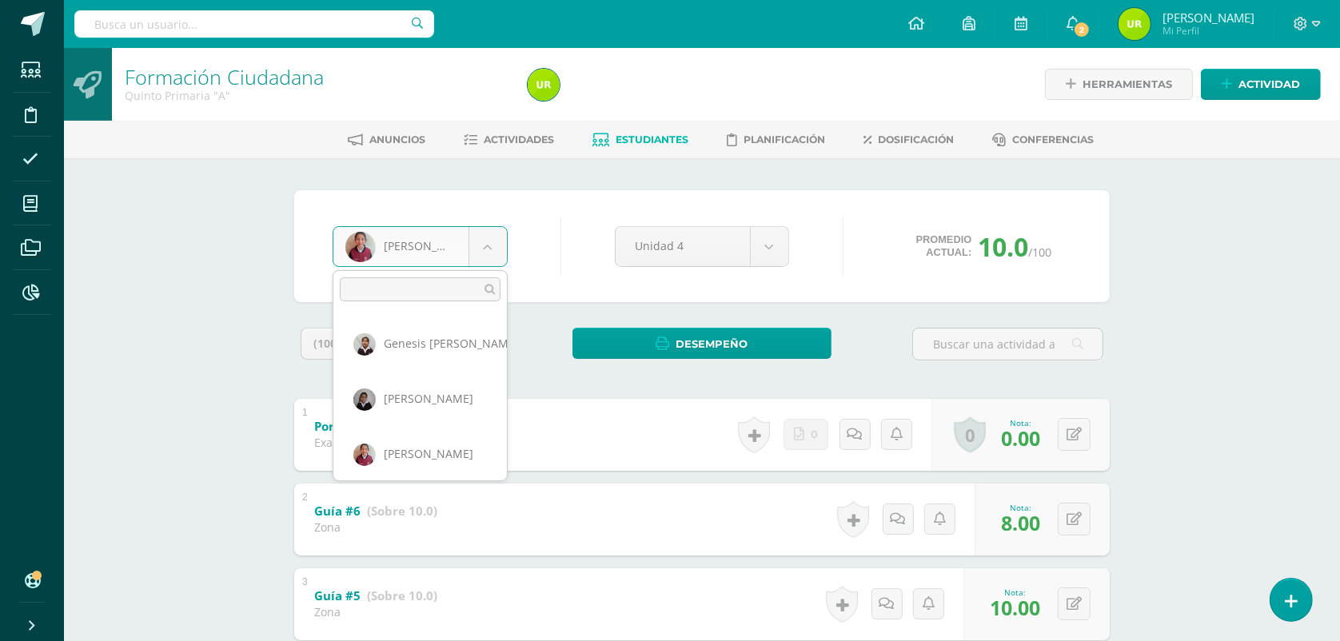
scroll to position [605, 0]
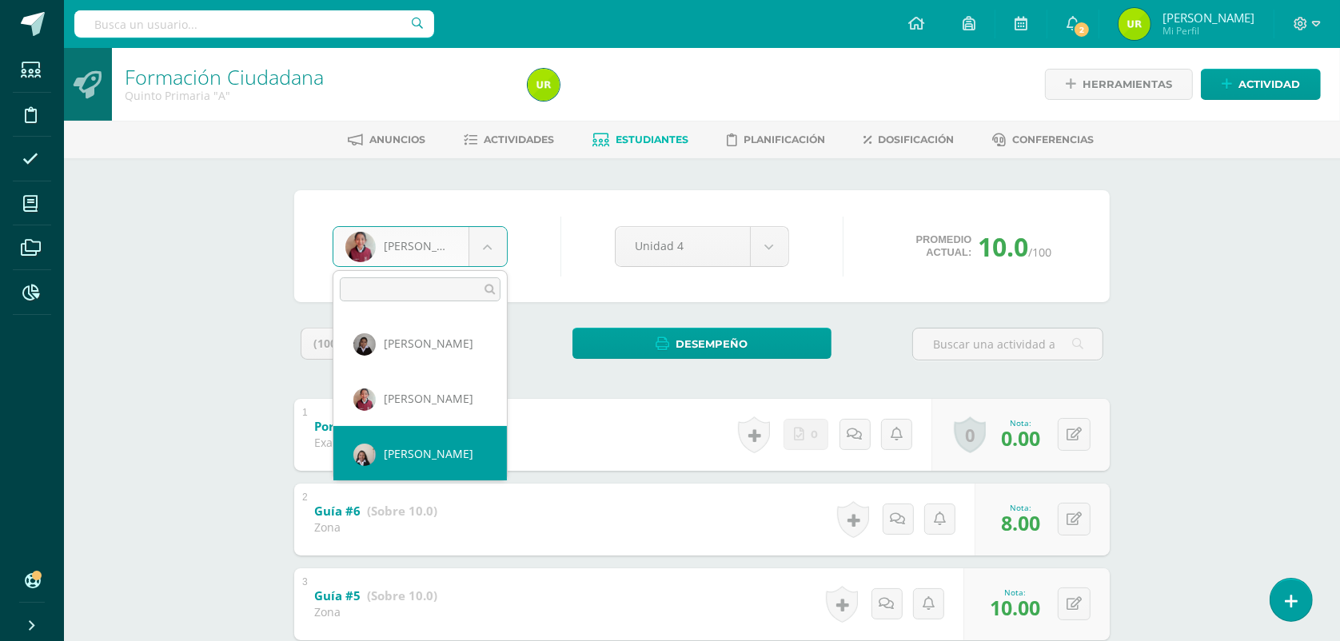
select select "1338"
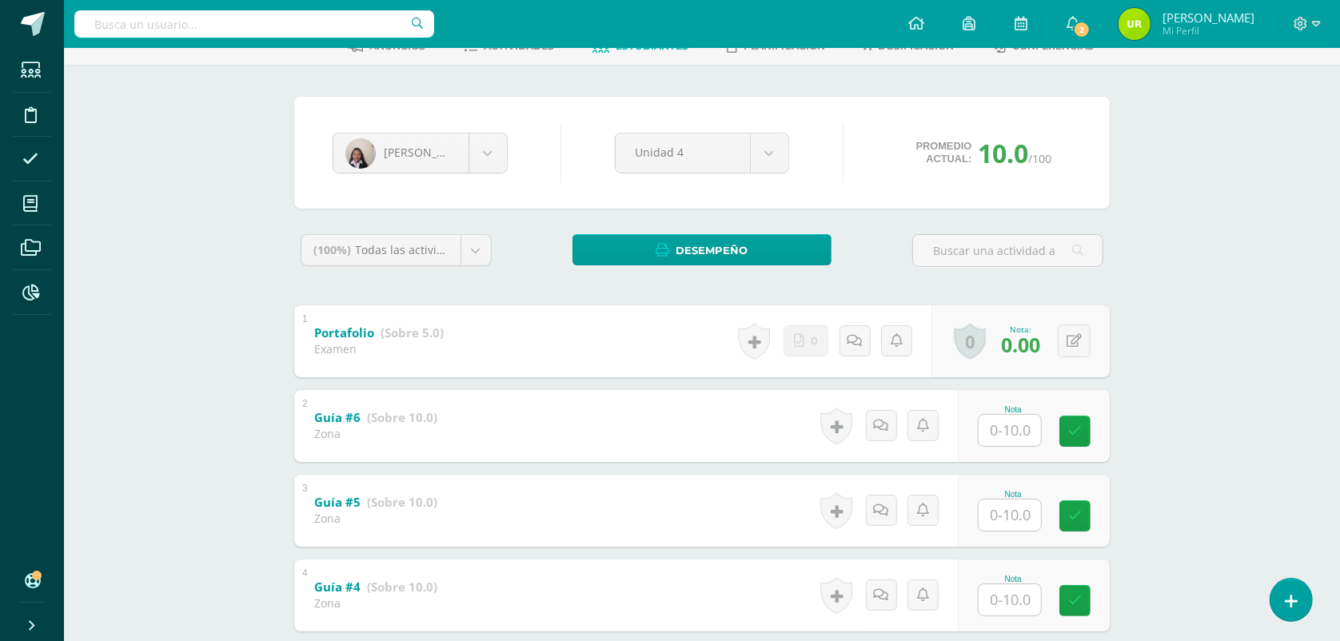
scroll to position [200, 0]
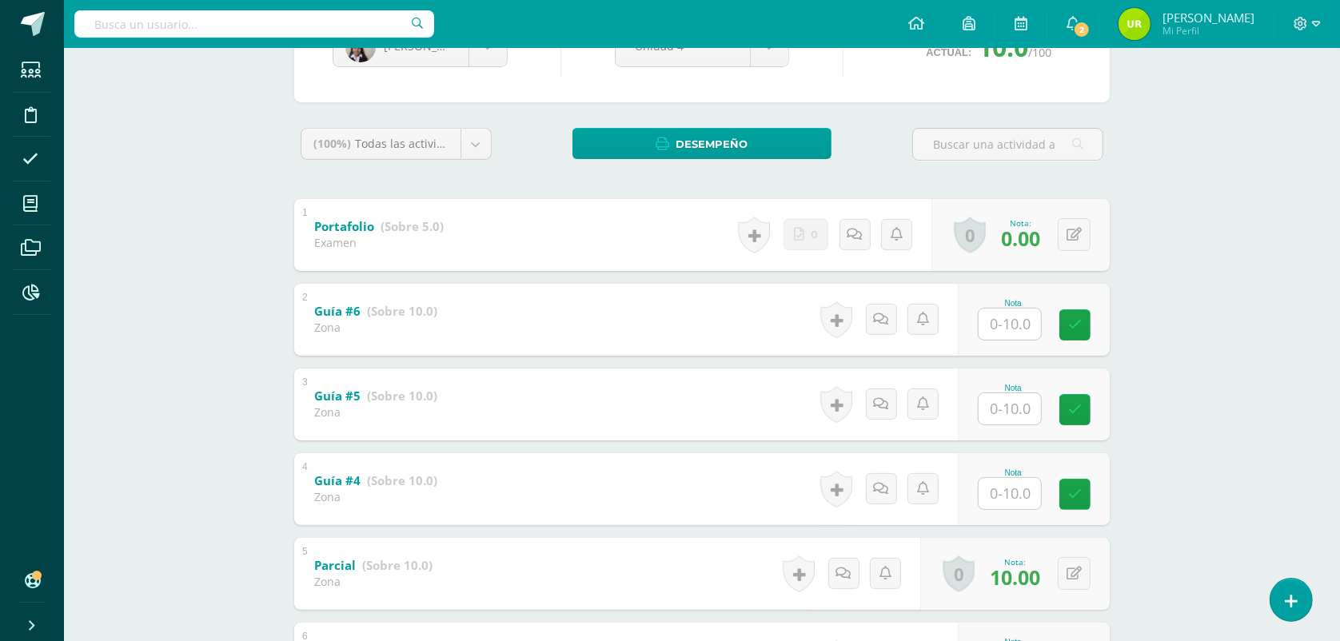
drag, startPoint x: 1021, startPoint y: 302, endPoint x: 1016, endPoint y: 314, distance: 12.9
click at [1021, 301] on div "Nota" at bounding box center [1012, 303] width 70 height 9
click at [1016, 316] on input "text" at bounding box center [1009, 324] width 62 height 31
type input "9"
type input "10"
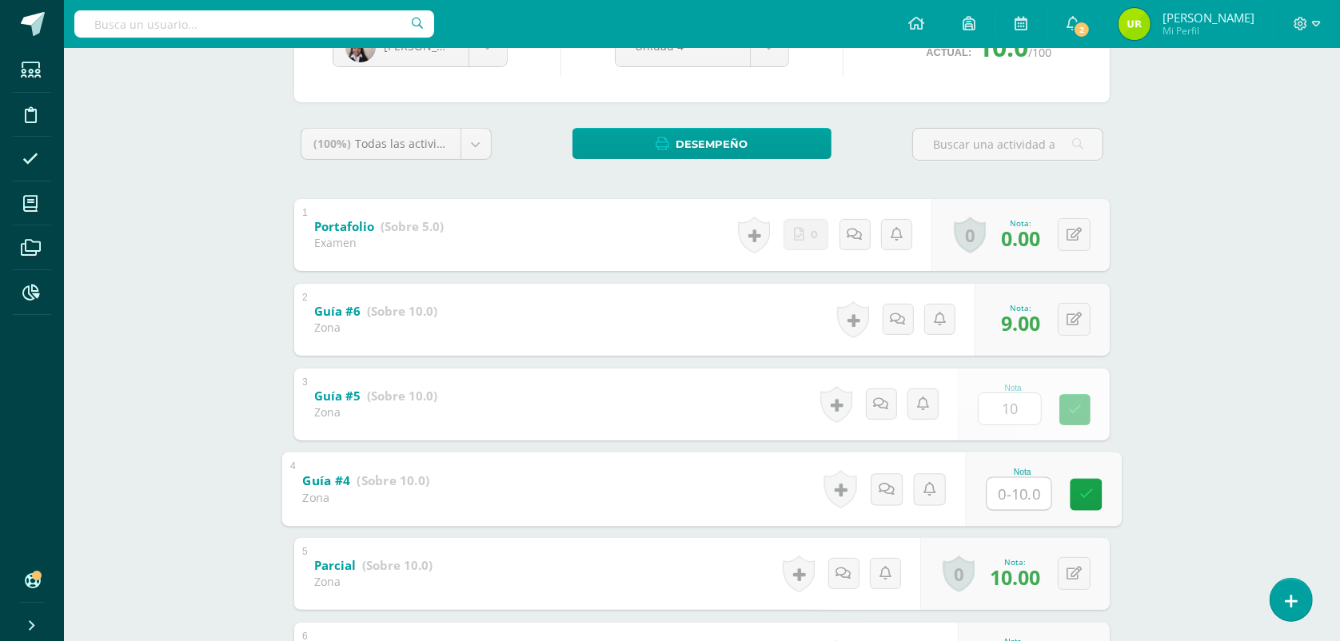
type input "5"
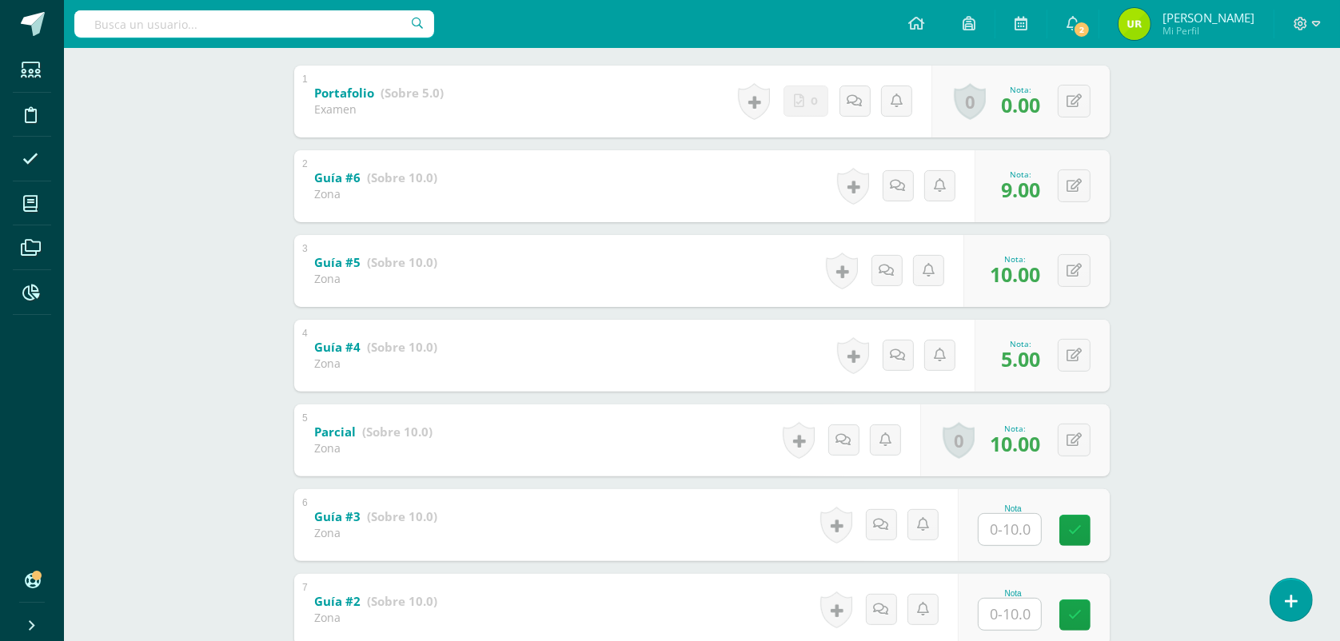
scroll to position [528, 0]
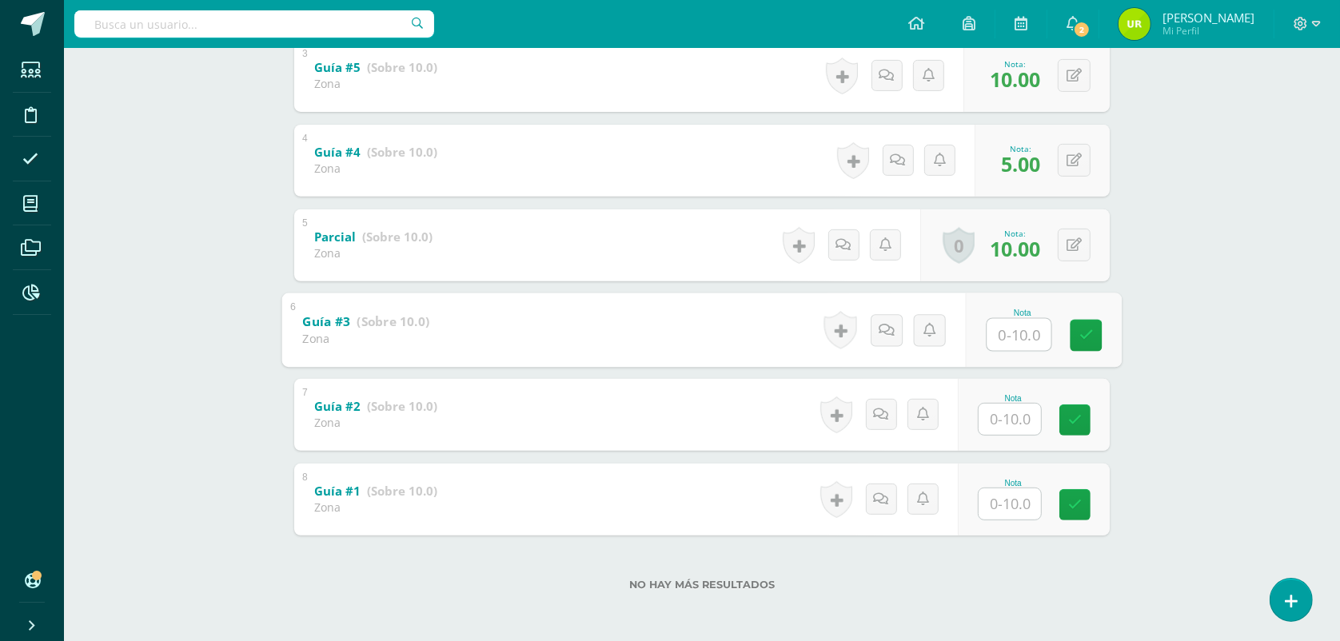
click at [1017, 338] on input "text" at bounding box center [1019, 334] width 64 height 32
type input "10"
type input "9"
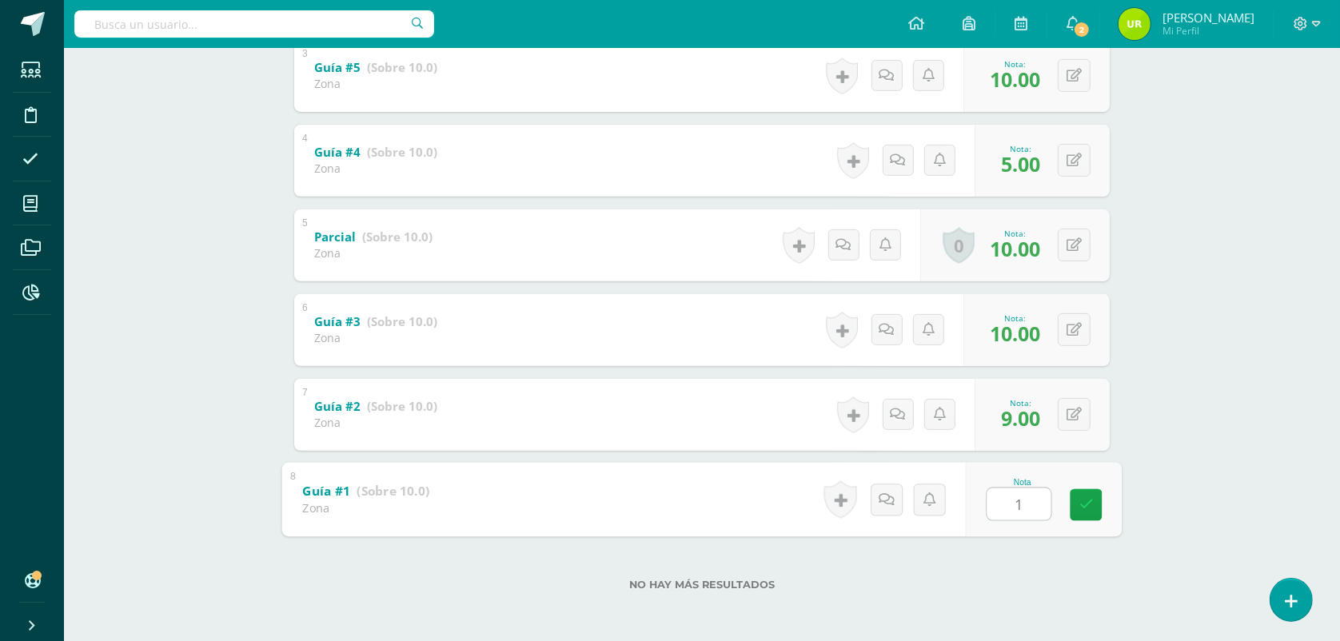
type input "10"
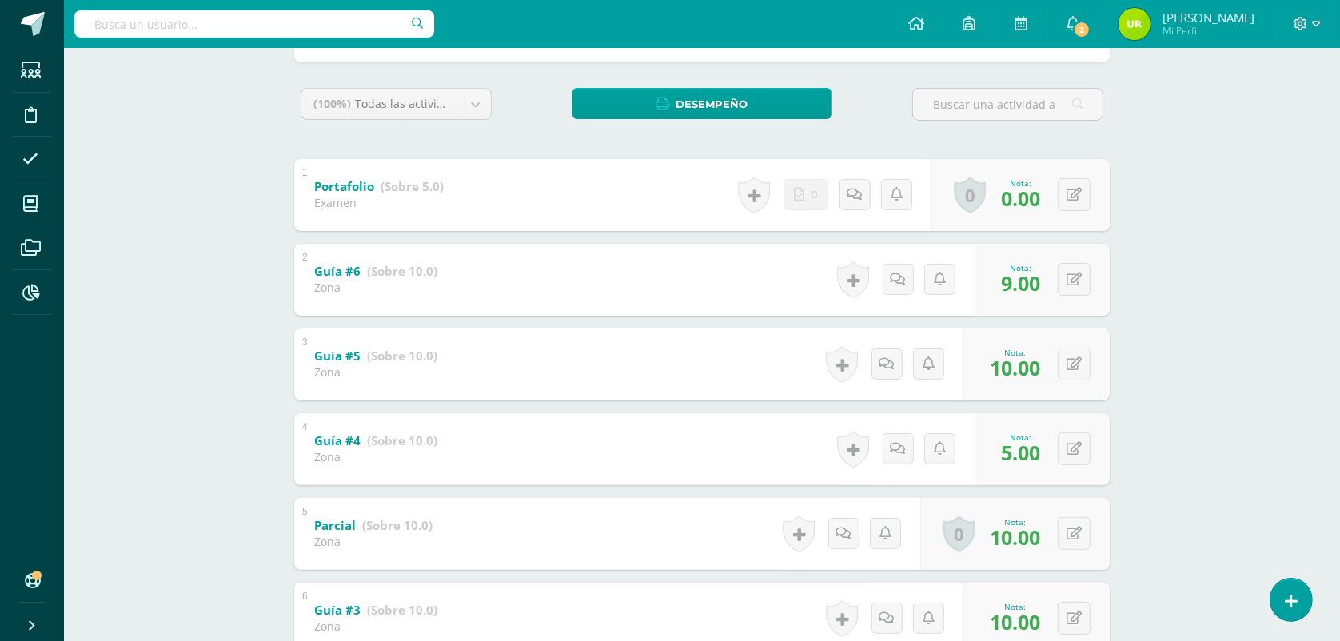
scroll to position [0, 0]
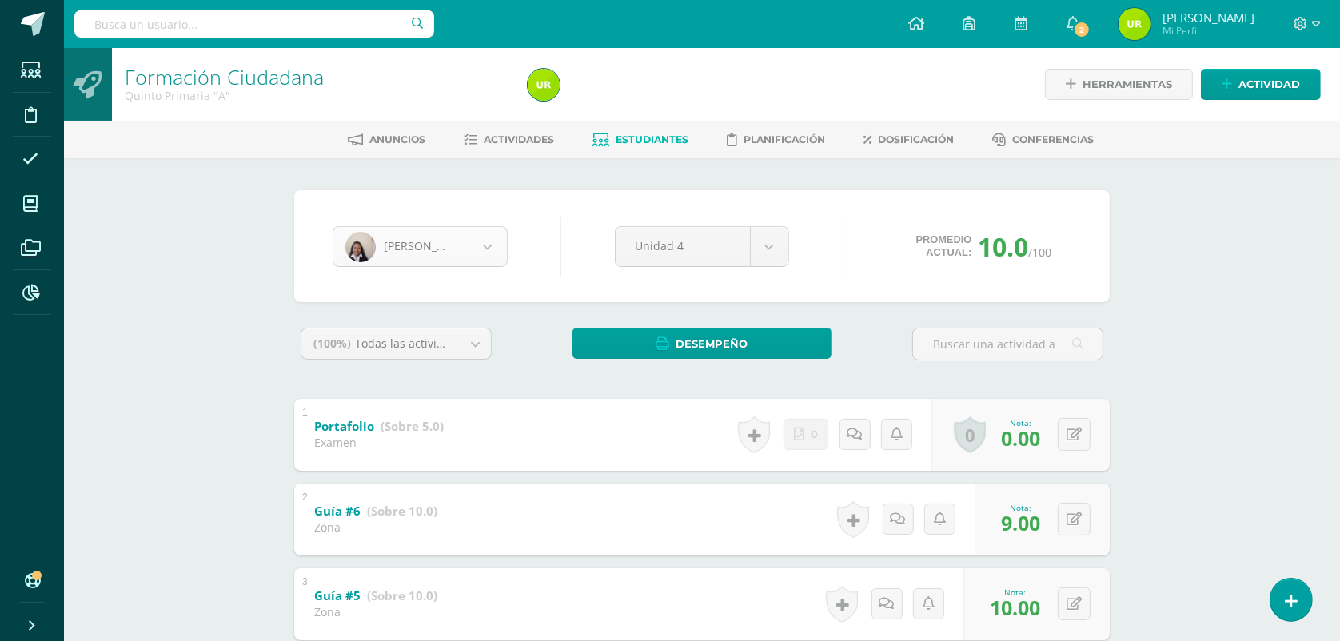
click at [485, 245] on body "Estudiantes Disciplina Asistencia Mis cursos Archivos Reportes Soporte Ayuda Re…" at bounding box center [670, 585] width 1340 height 1170
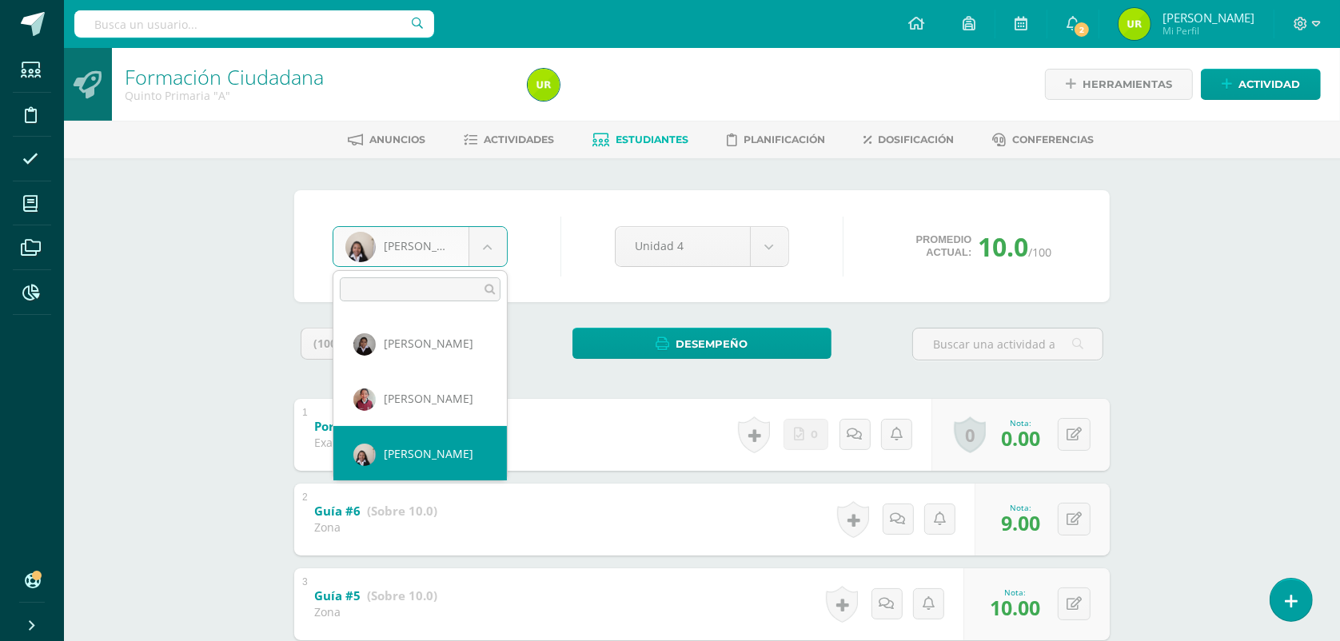
scroll to position [660, 0]
select select "137"
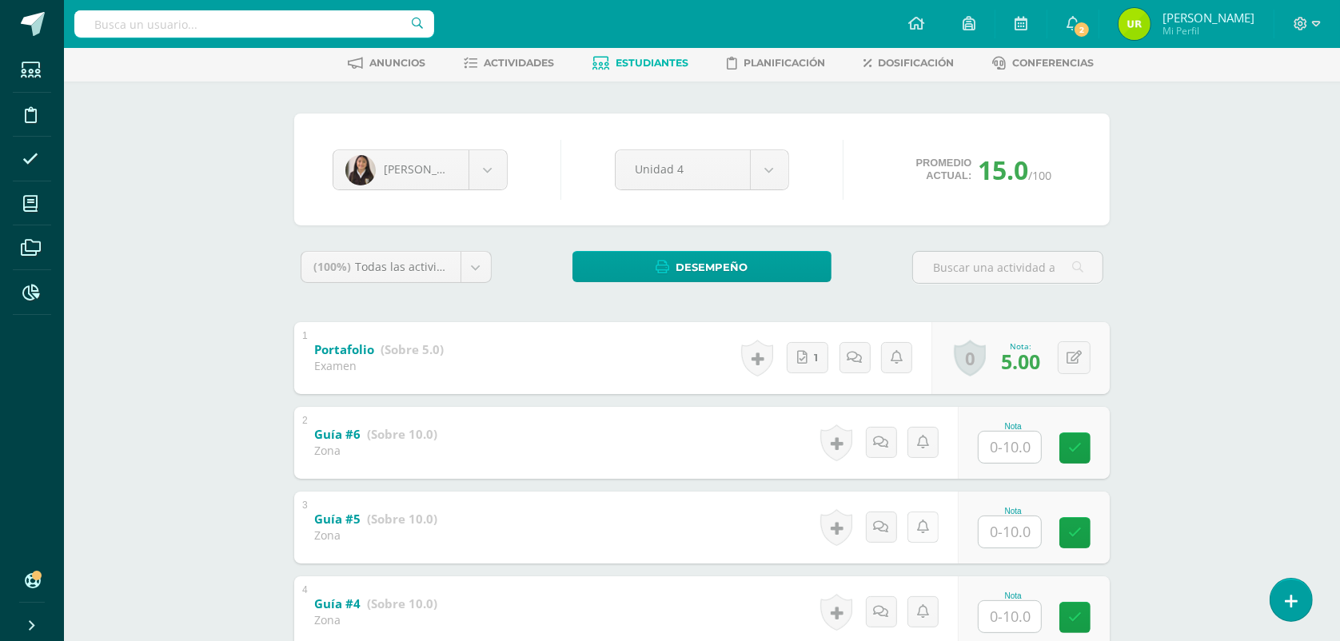
scroll to position [200, 0]
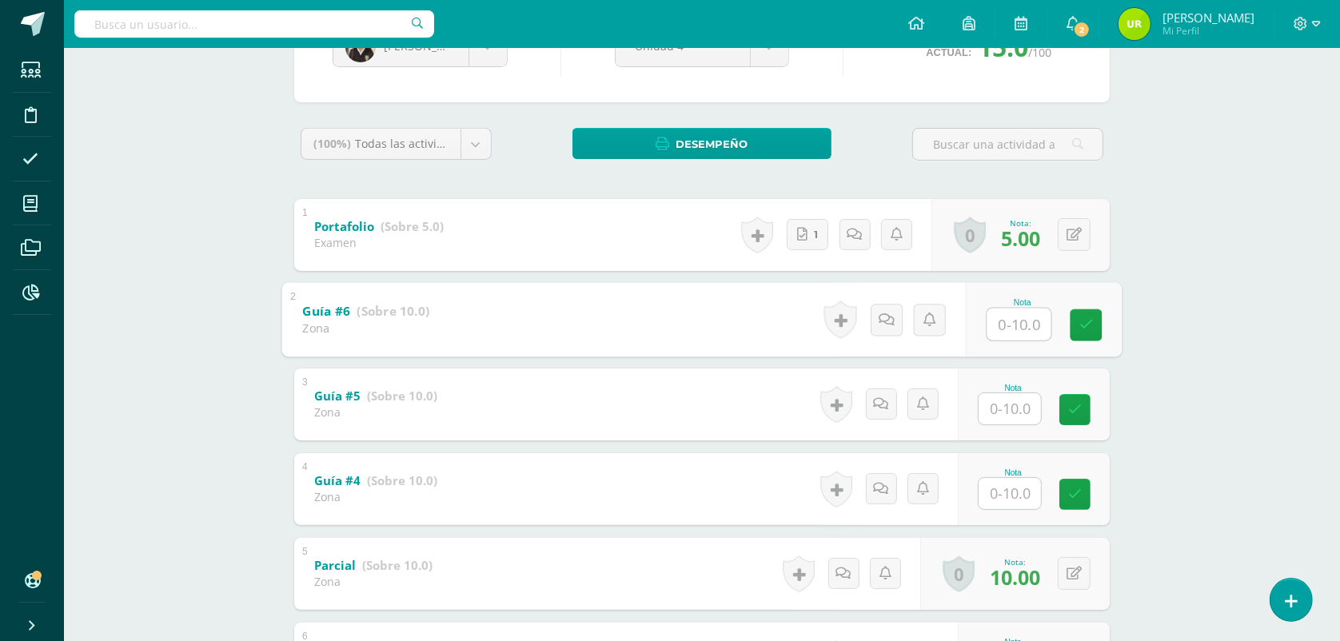
click at [1012, 317] on input "text" at bounding box center [1019, 324] width 64 height 32
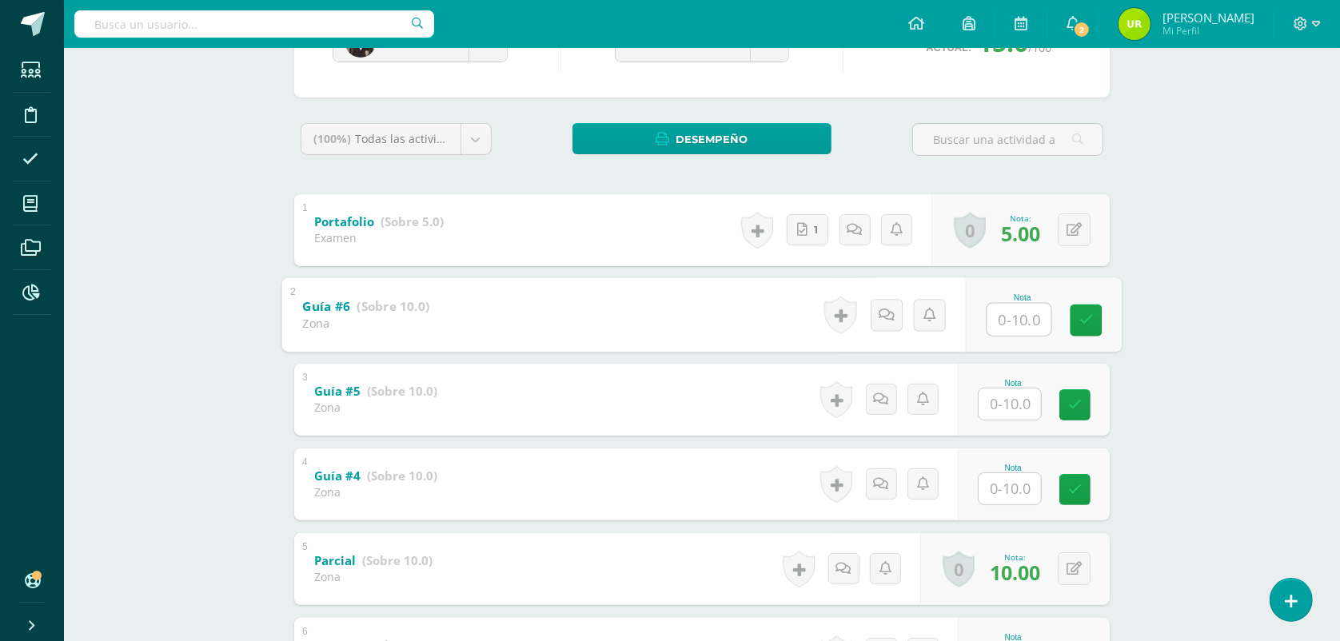
scroll to position [300, 0]
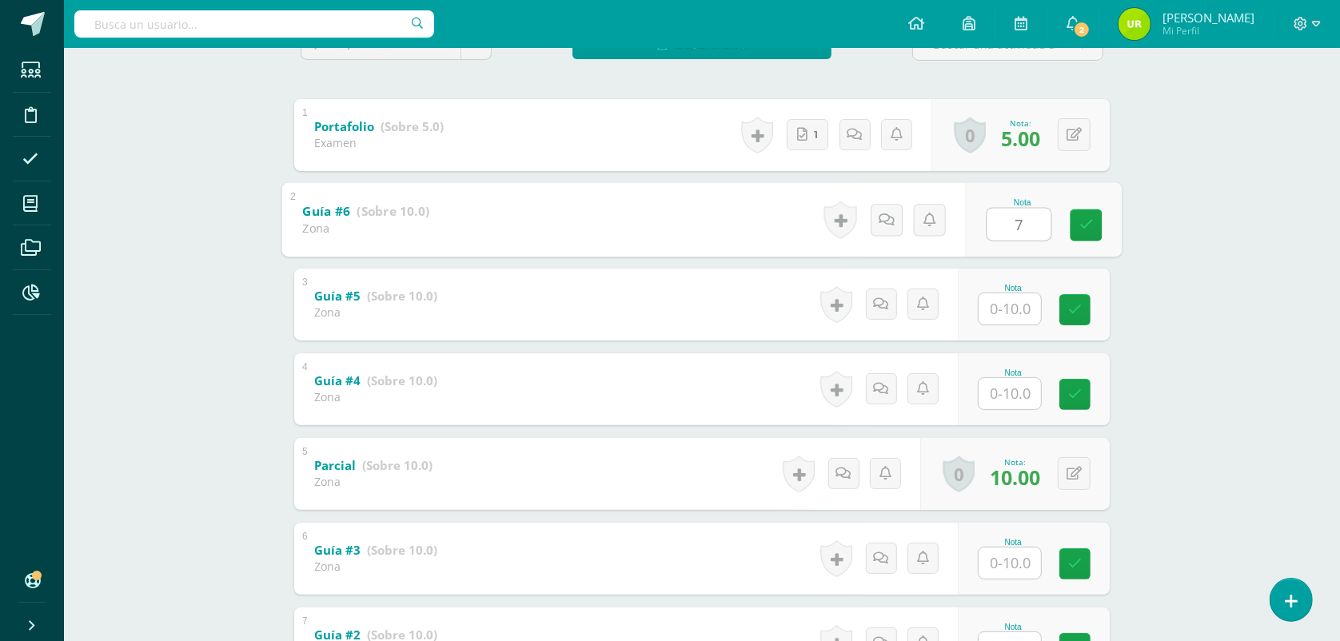
type input "7"
type input "9"
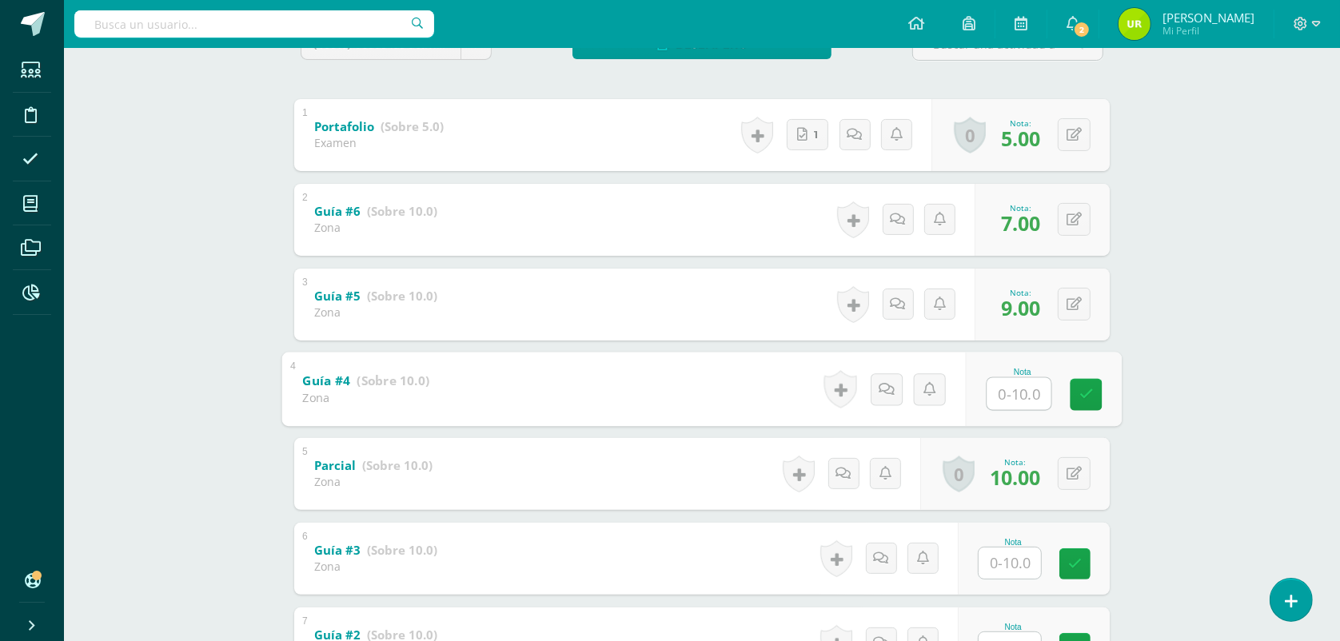
type input "5"
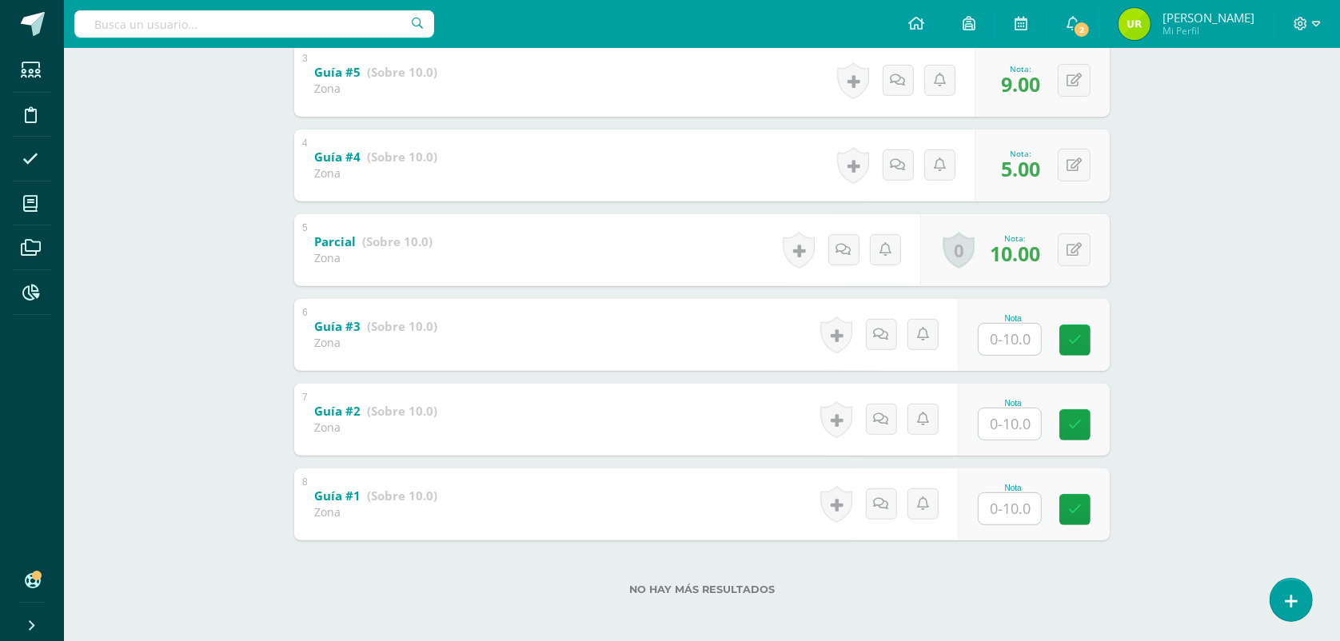
scroll to position [528, 0]
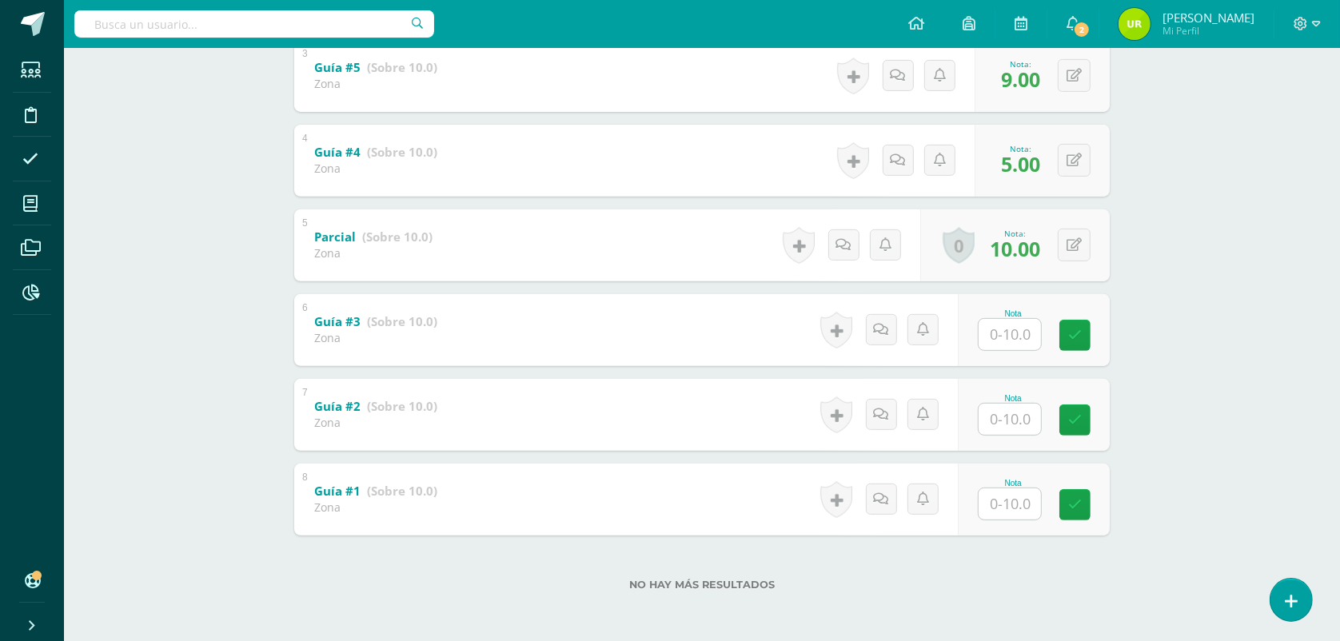
click at [1024, 340] on input "text" at bounding box center [1009, 334] width 62 height 31
type input "9"
type input "10"
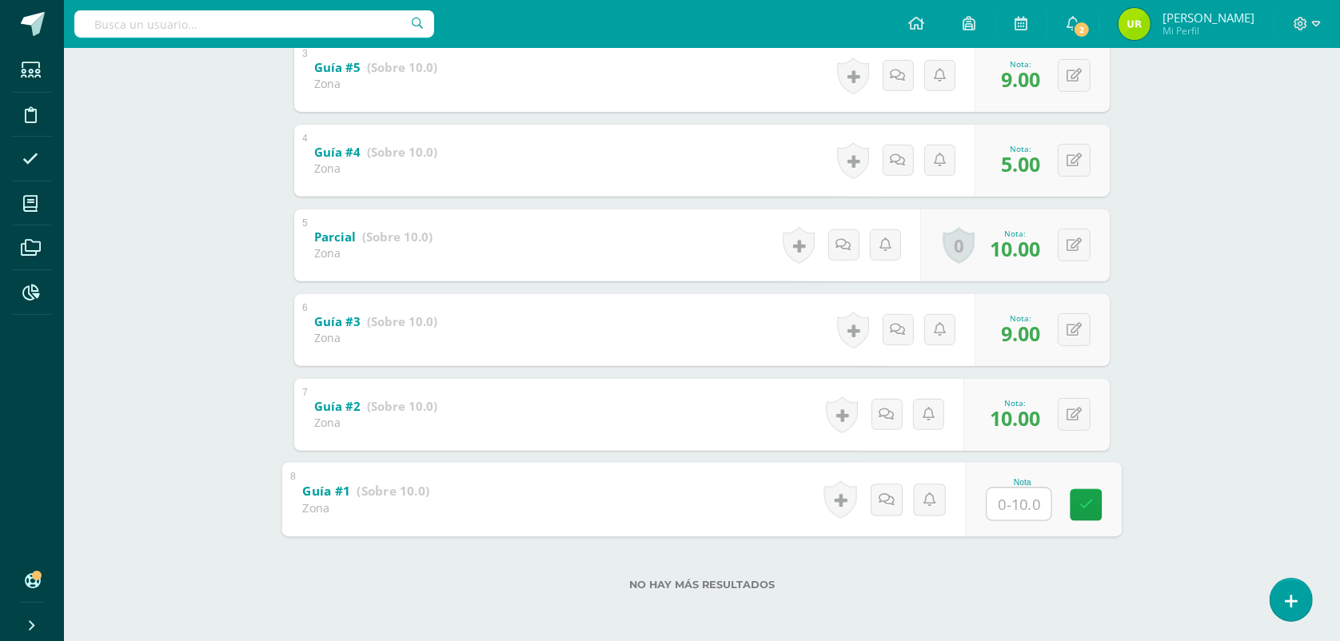
type input "8"
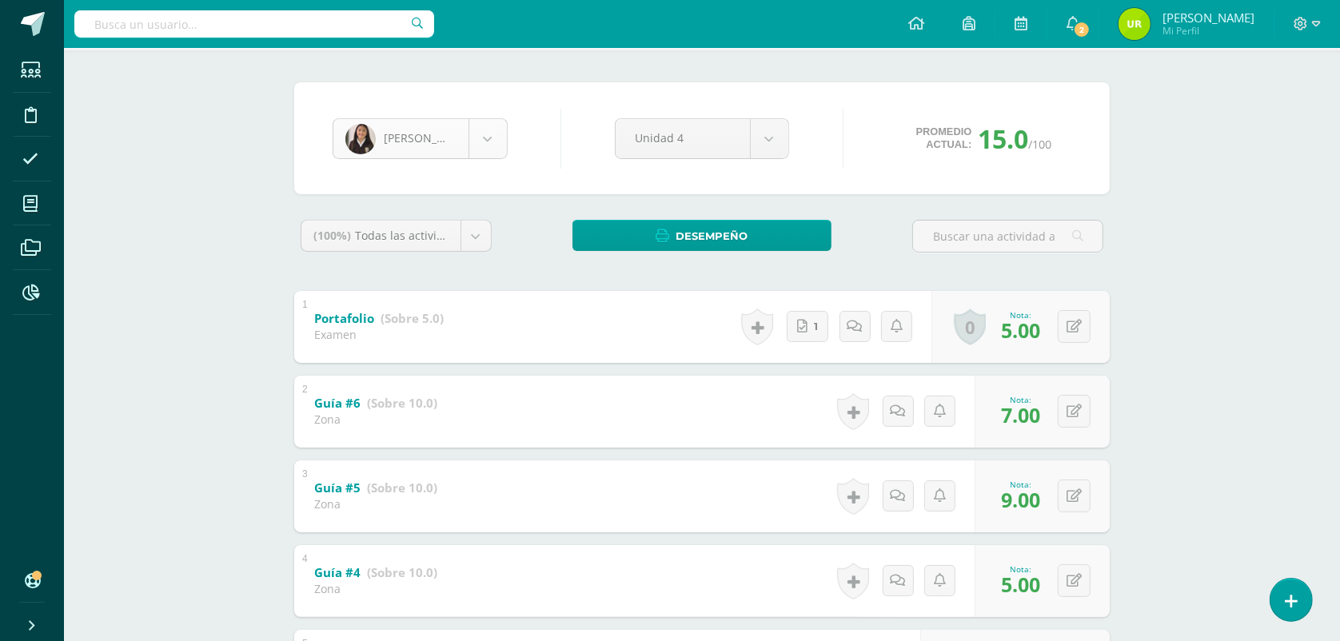
scroll to position [29, 0]
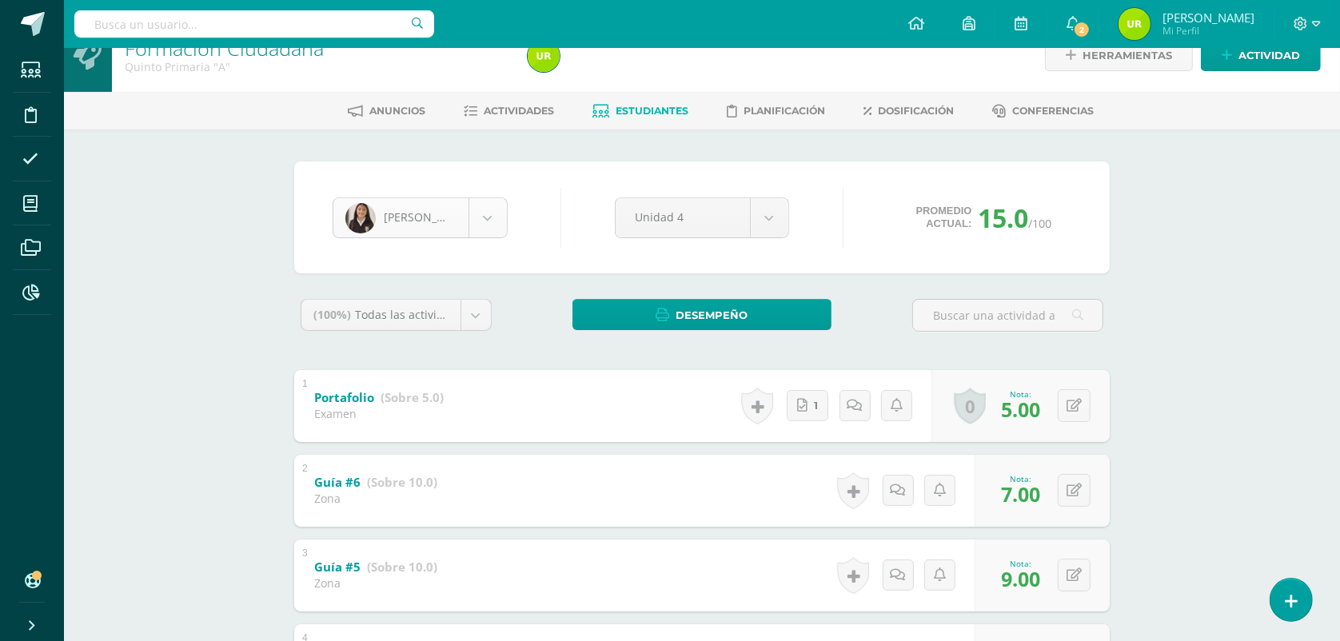
click at [468, 217] on body "Estudiantes Disciplina Asistencia Mis cursos Archivos Reportes Soporte Ayuda Re…" at bounding box center [670, 556] width 1340 height 1170
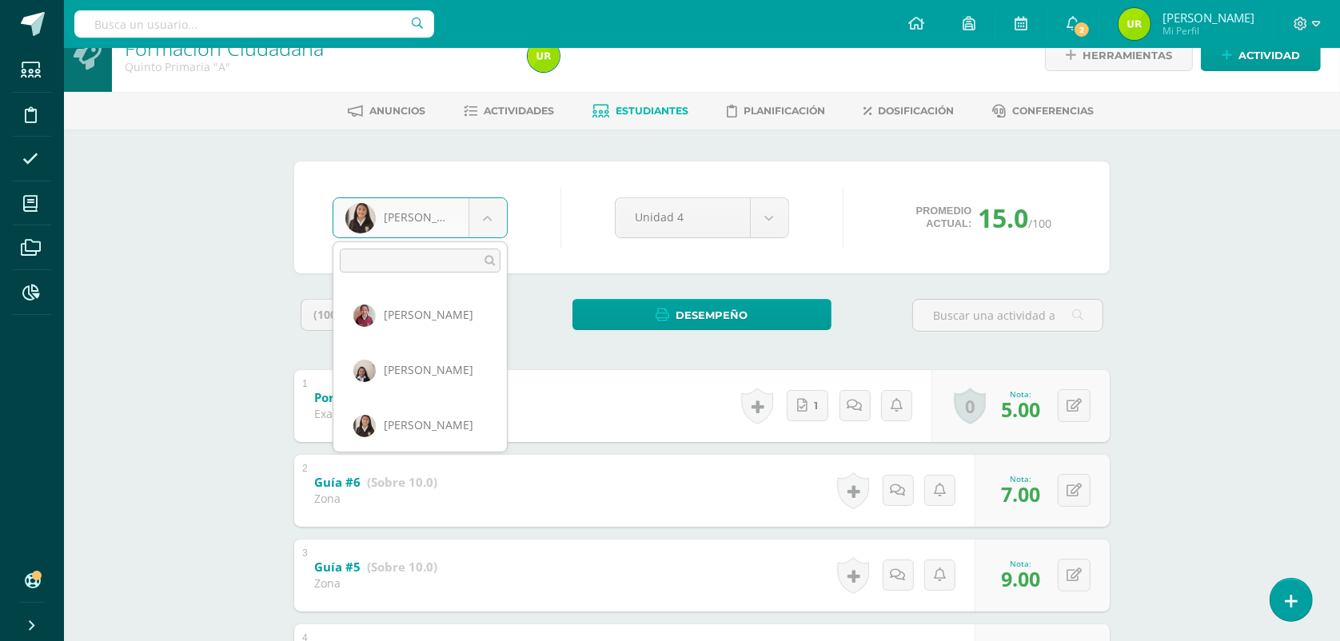
scroll to position [716, 0]
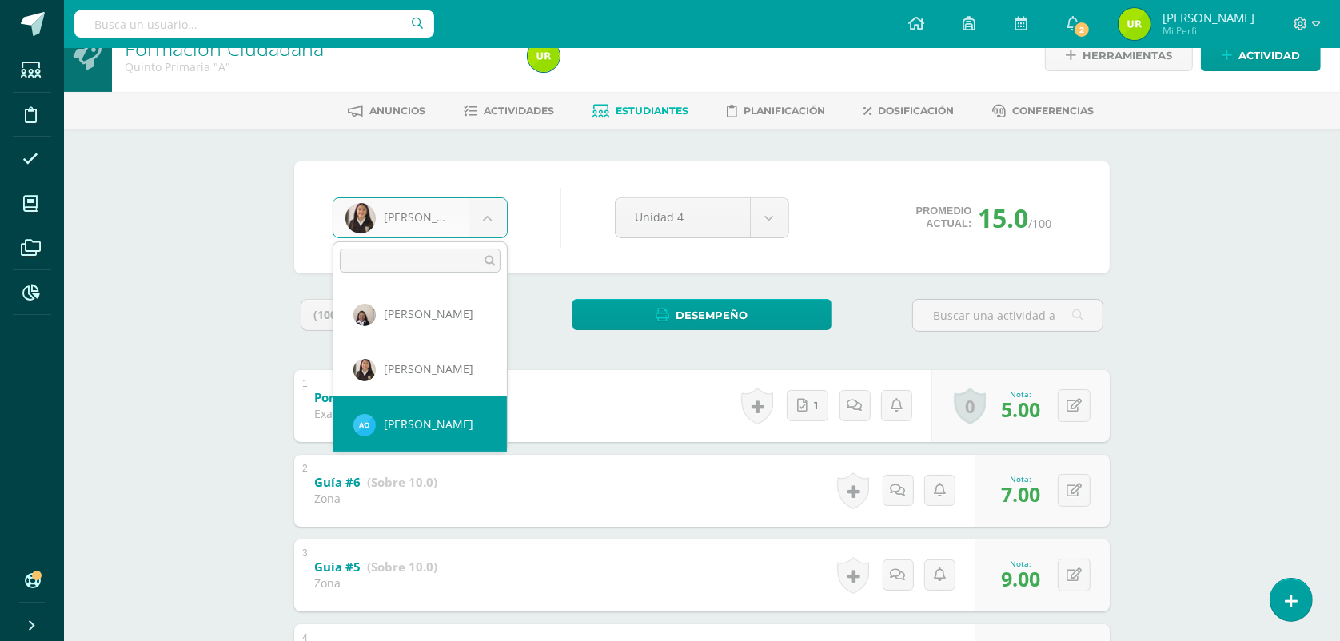
select select "1399"
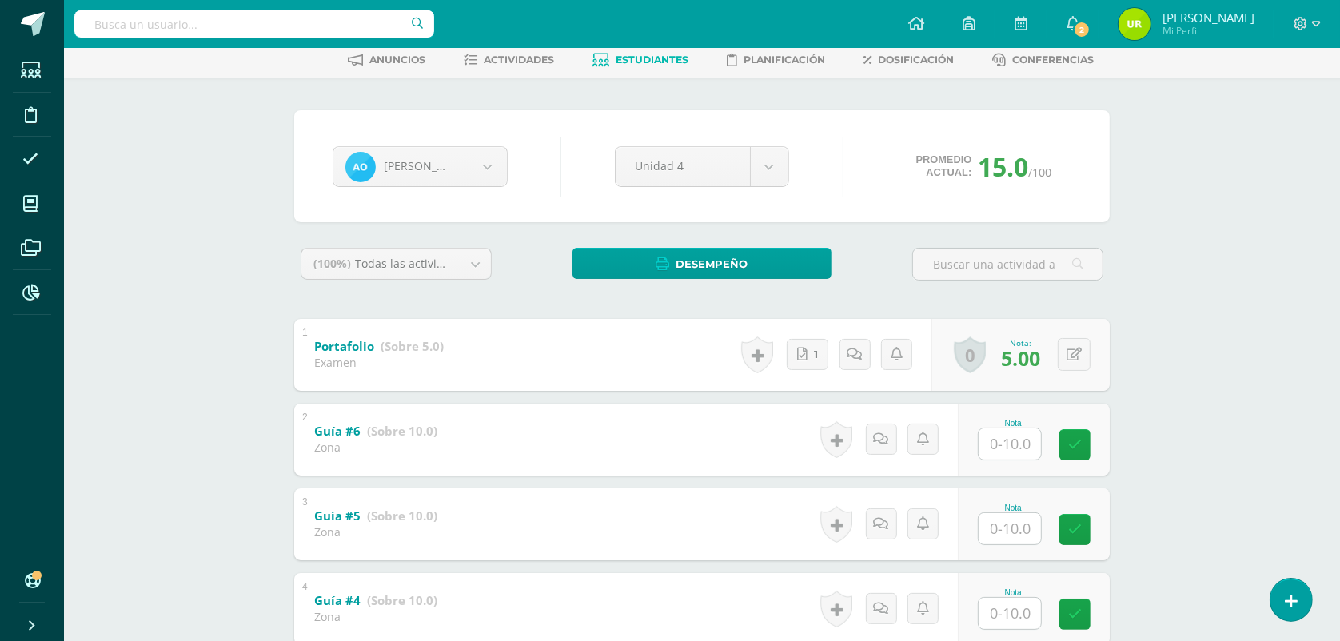
scroll to position [200, 0]
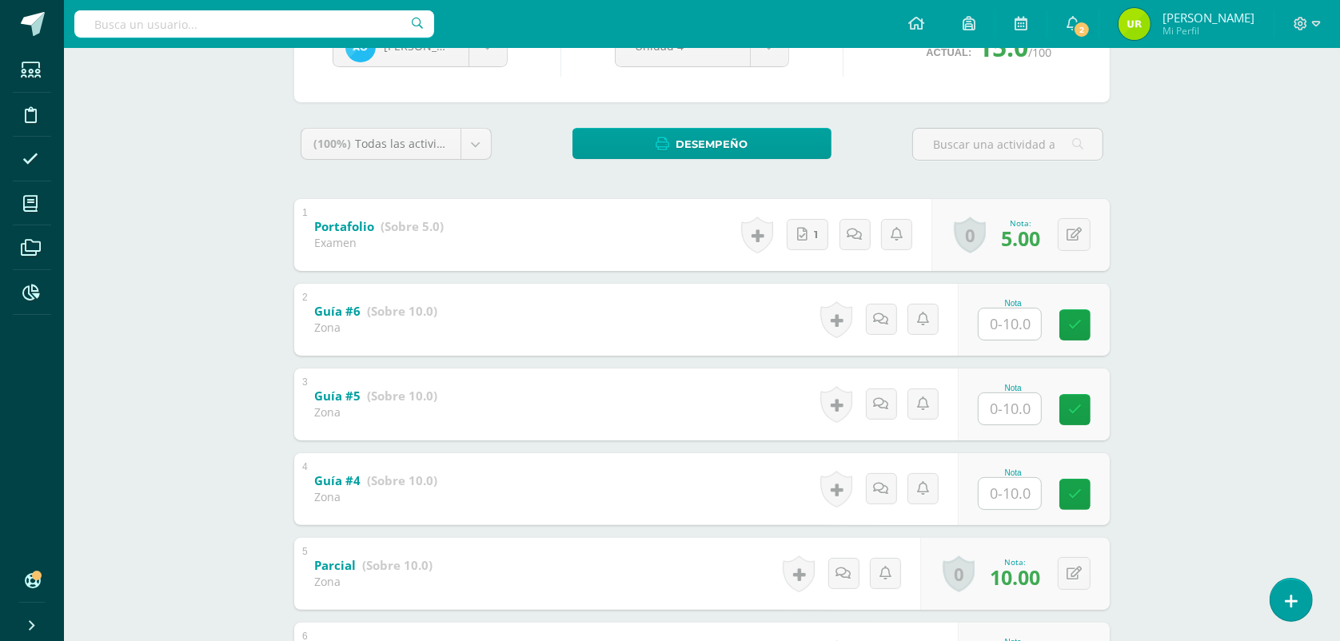
click at [1025, 317] on input "text" at bounding box center [1009, 324] width 62 height 31
type input "9"
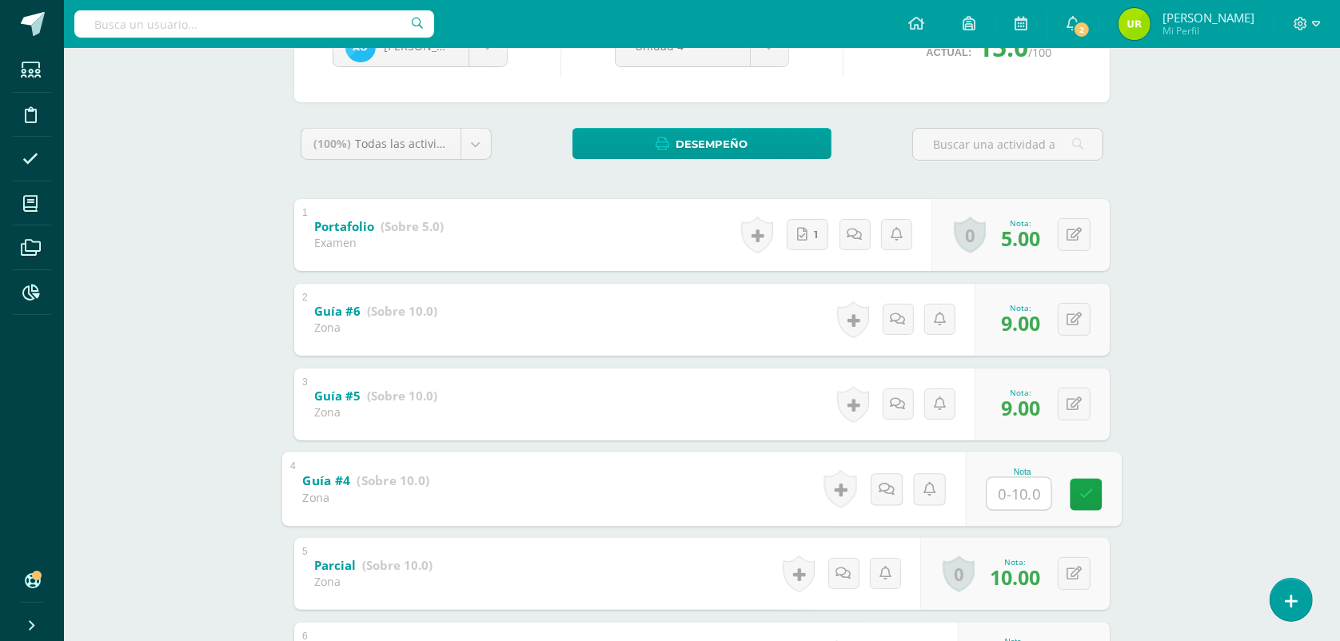
type input "5"
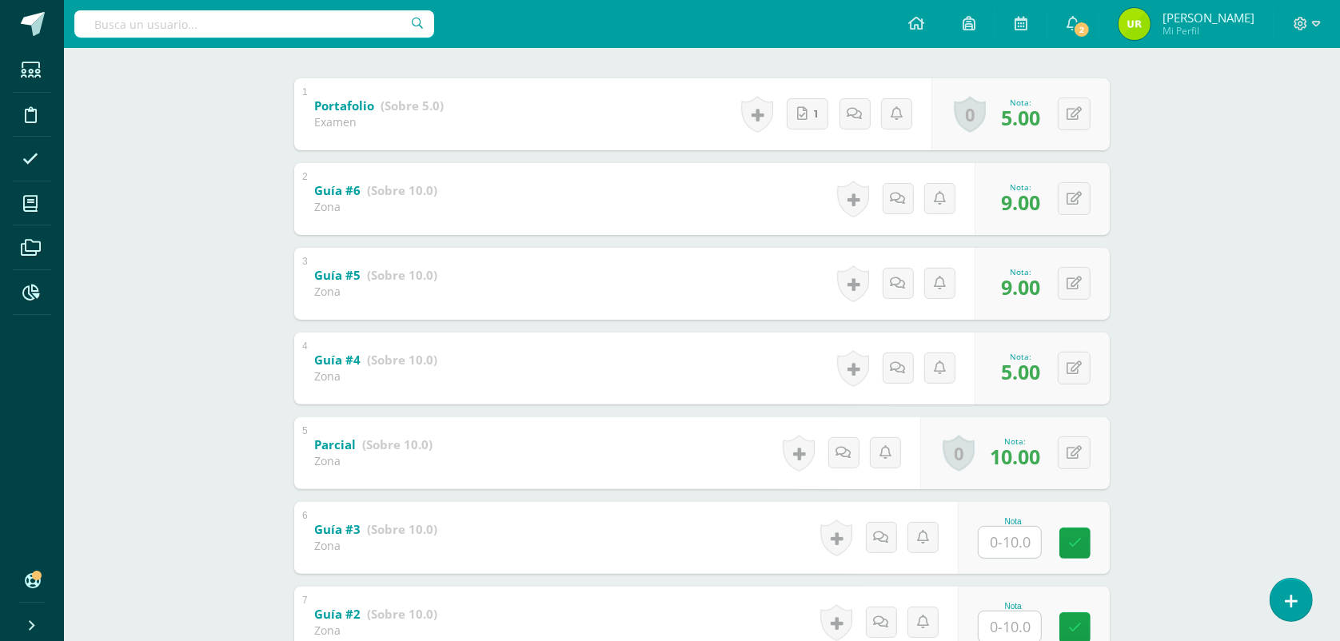
scroll to position [500, 0]
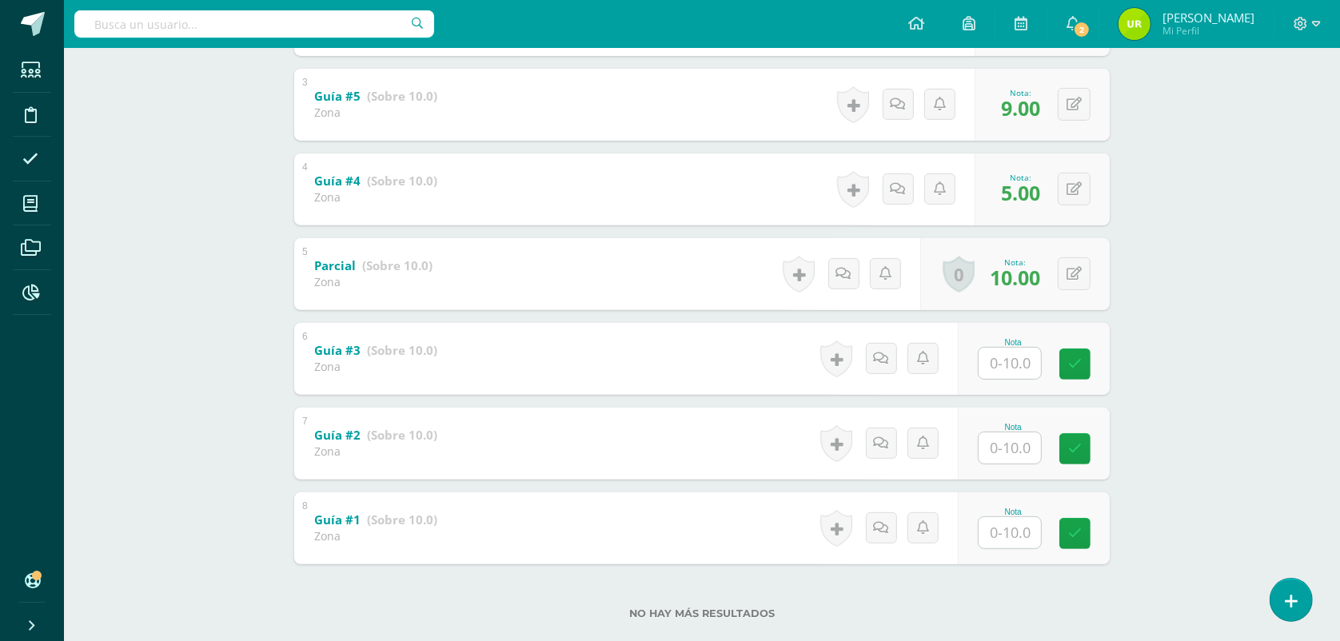
click at [996, 344] on div "Nota" at bounding box center [1012, 342] width 70 height 9
click at [1033, 368] on input "text" at bounding box center [1009, 363] width 62 height 31
type input "10"
type input "9"
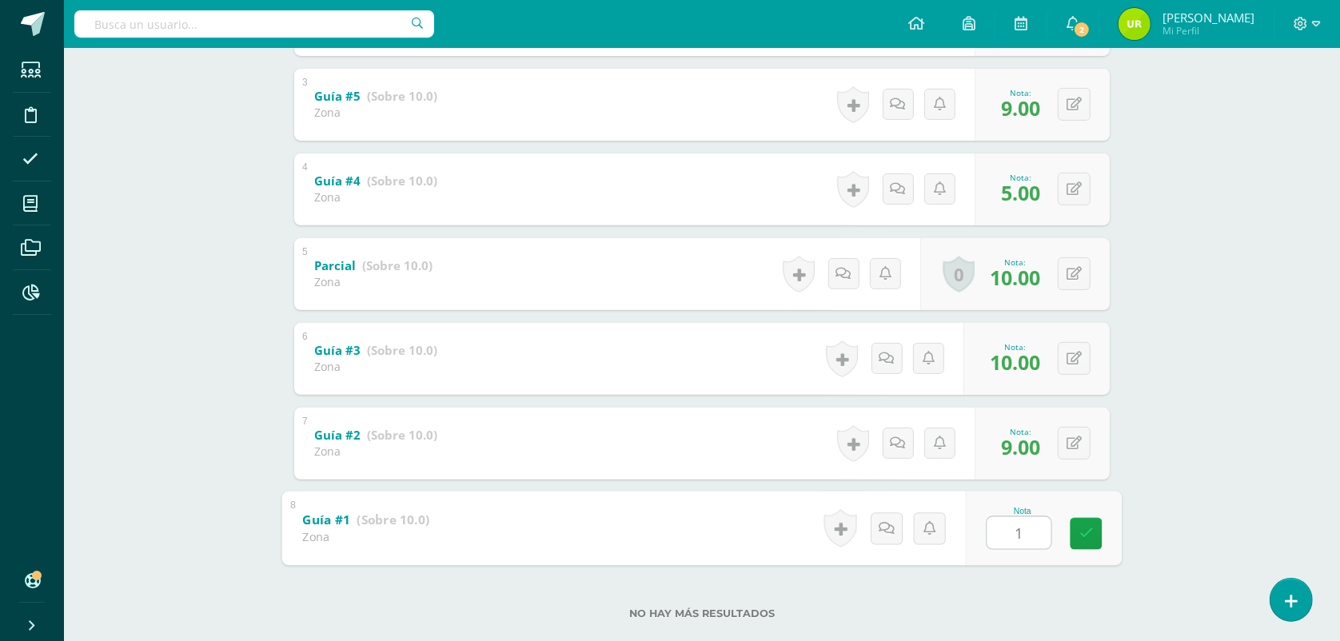
type input "10"
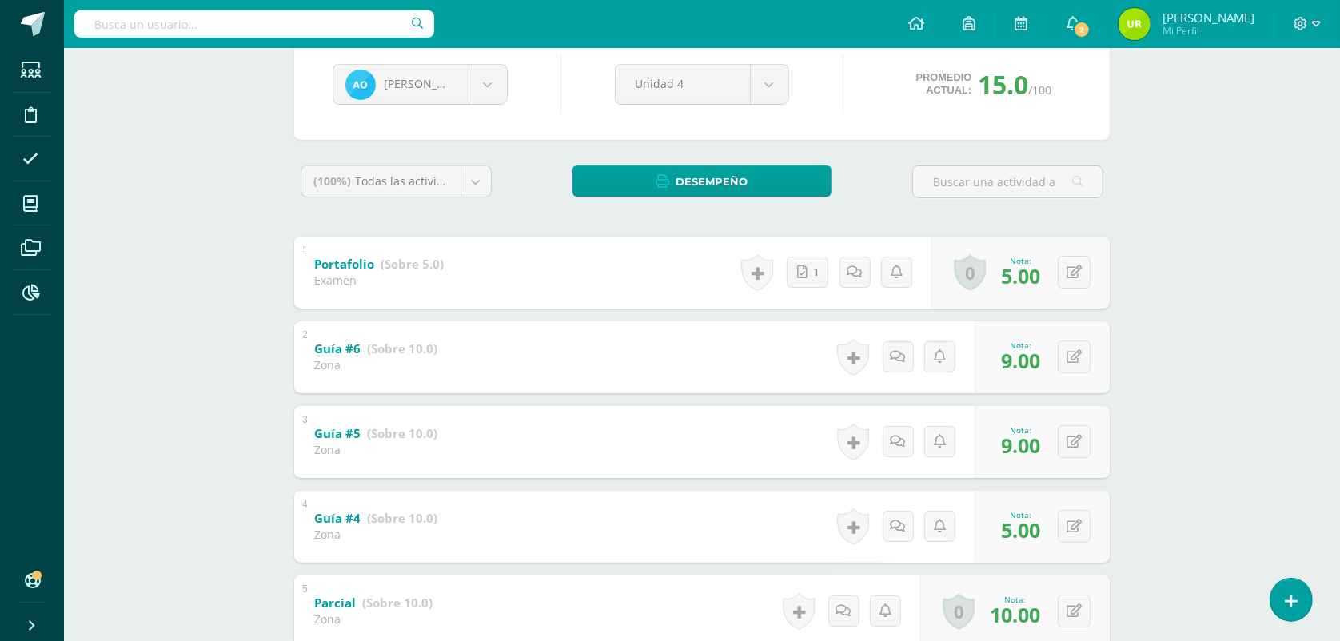
scroll to position [0, 0]
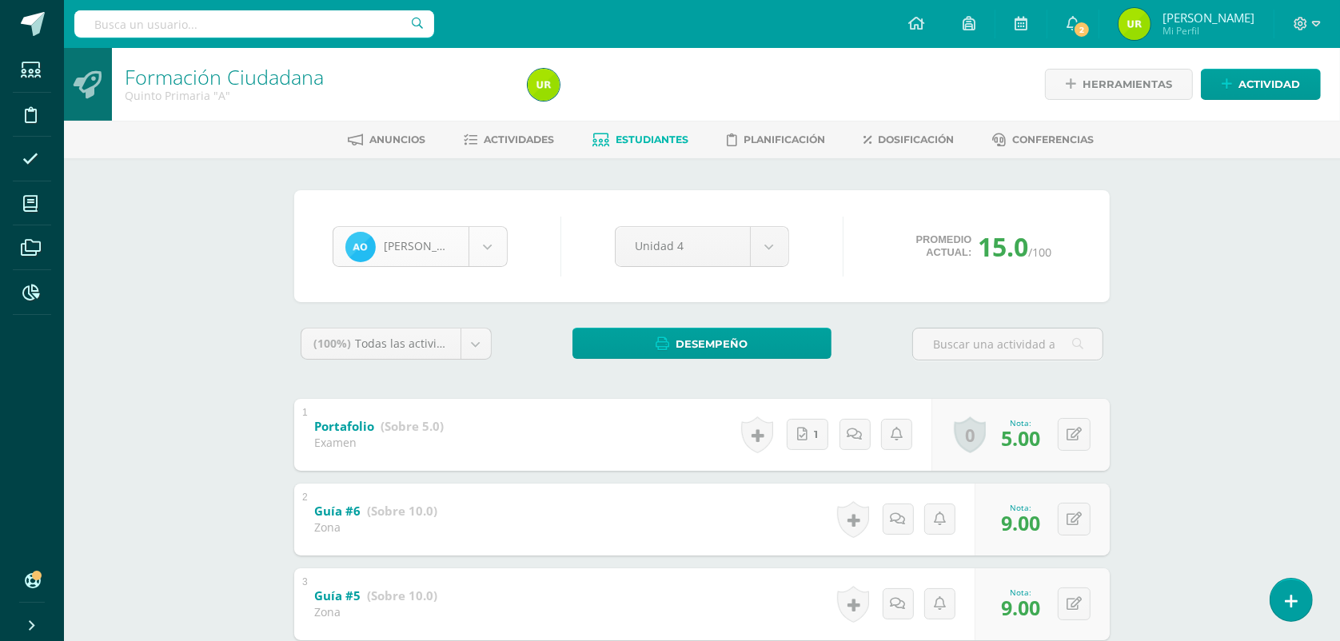
click at [486, 244] on body "Estudiantes Disciplina Asistencia Mis cursos Archivos Reportes Soporte Ayuda Re…" at bounding box center [670, 585] width 1340 height 1170
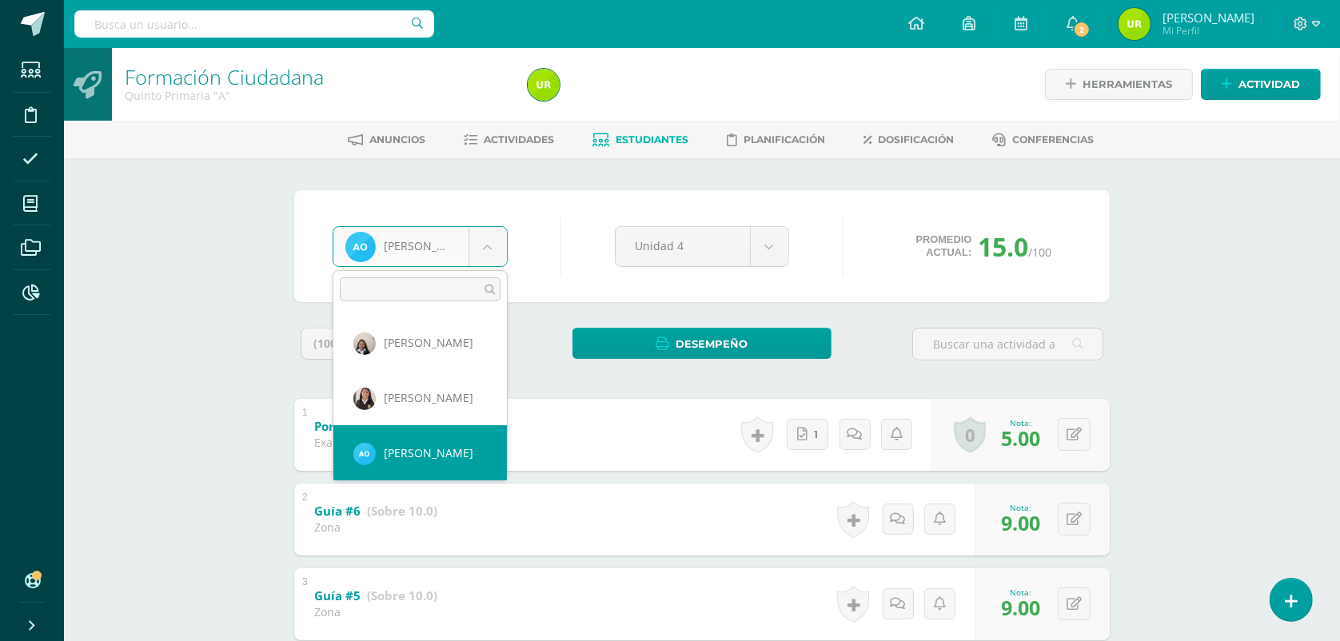
scroll to position [771, 0]
select select "136"
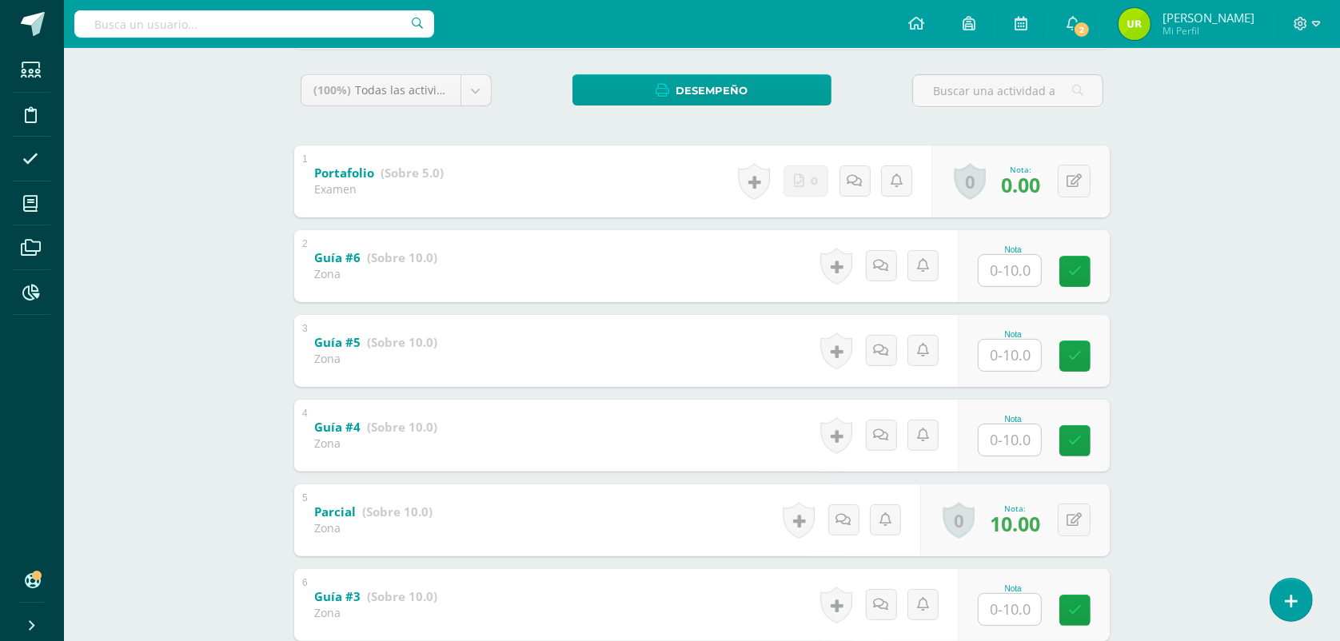
scroll to position [400, 0]
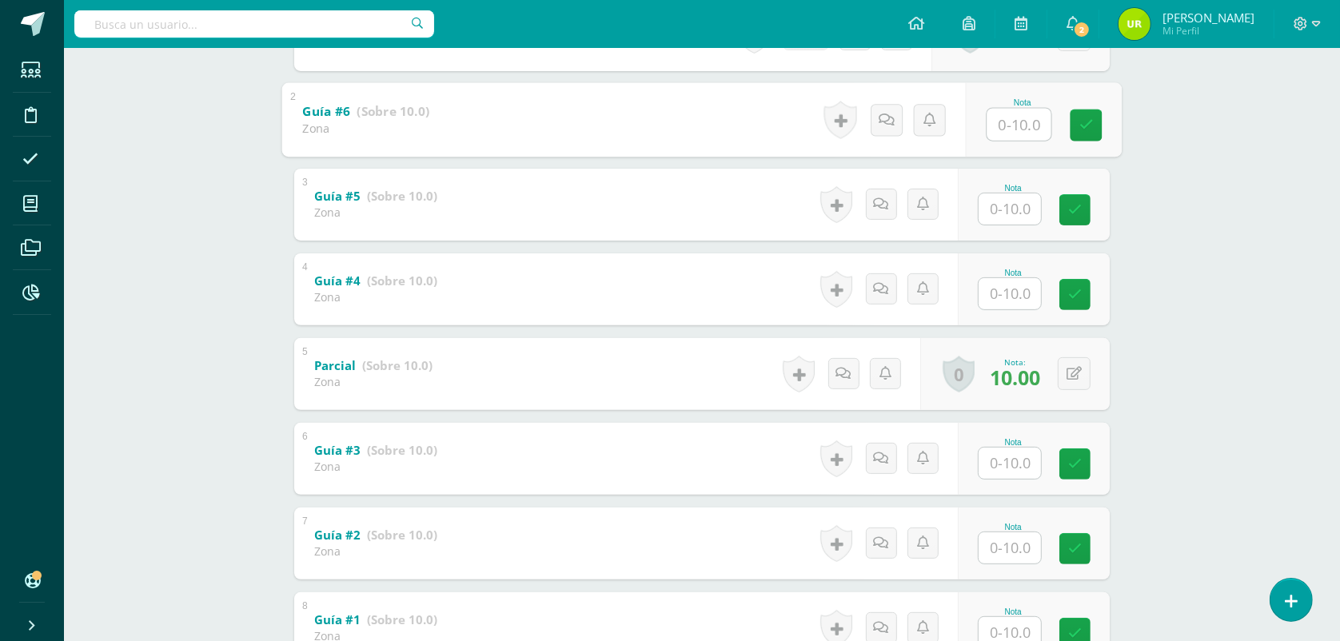
click at [1016, 120] on input "text" at bounding box center [1019, 124] width 64 height 32
type input "7"
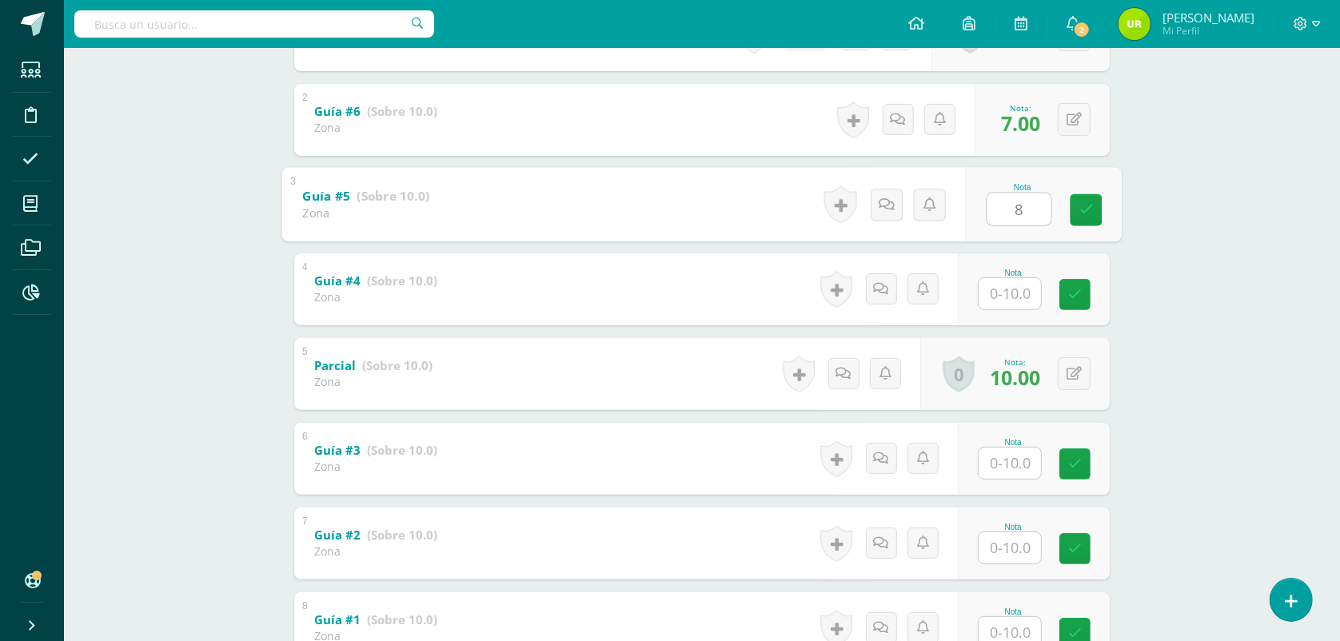
type input "8"
type input "5"
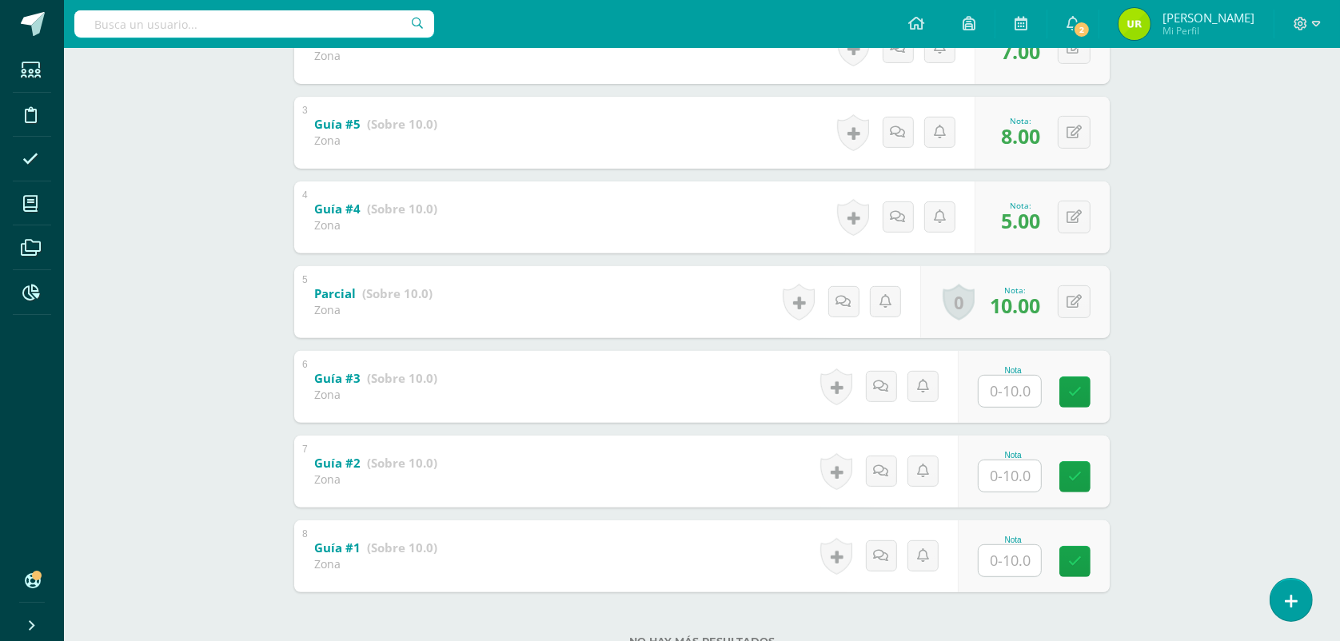
scroll to position [528, 0]
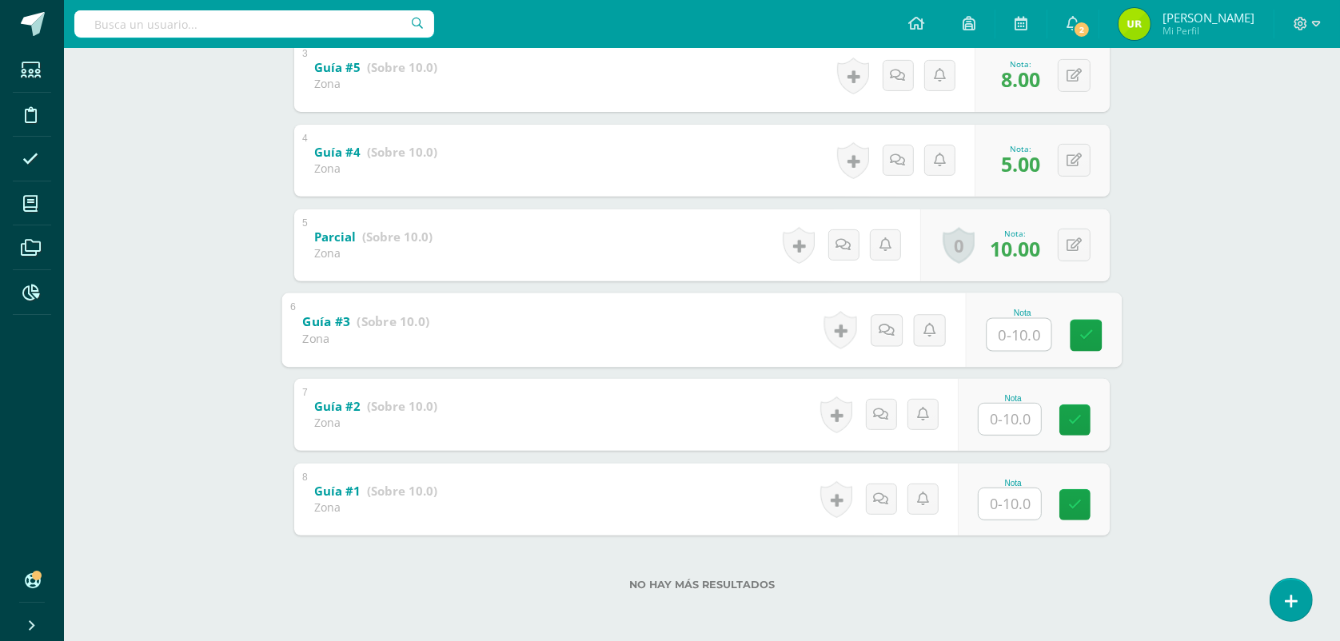
click at [1025, 336] on input "text" at bounding box center [1019, 334] width 64 height 32
type input "9"
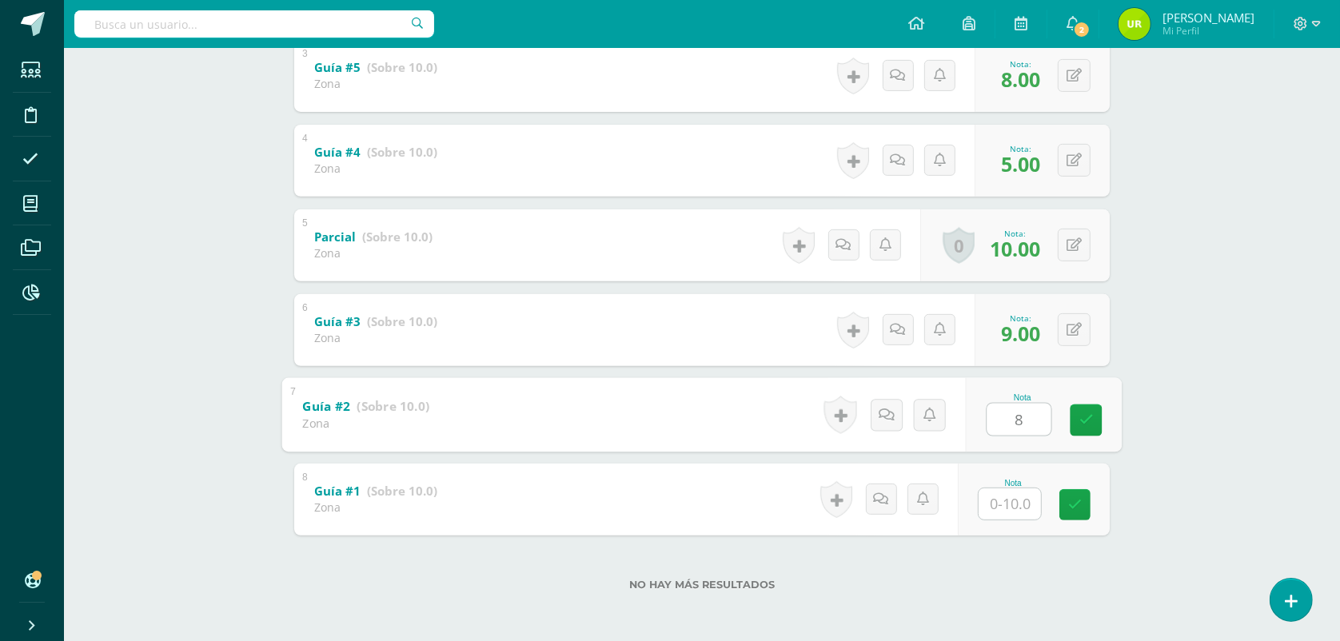
type input "8"
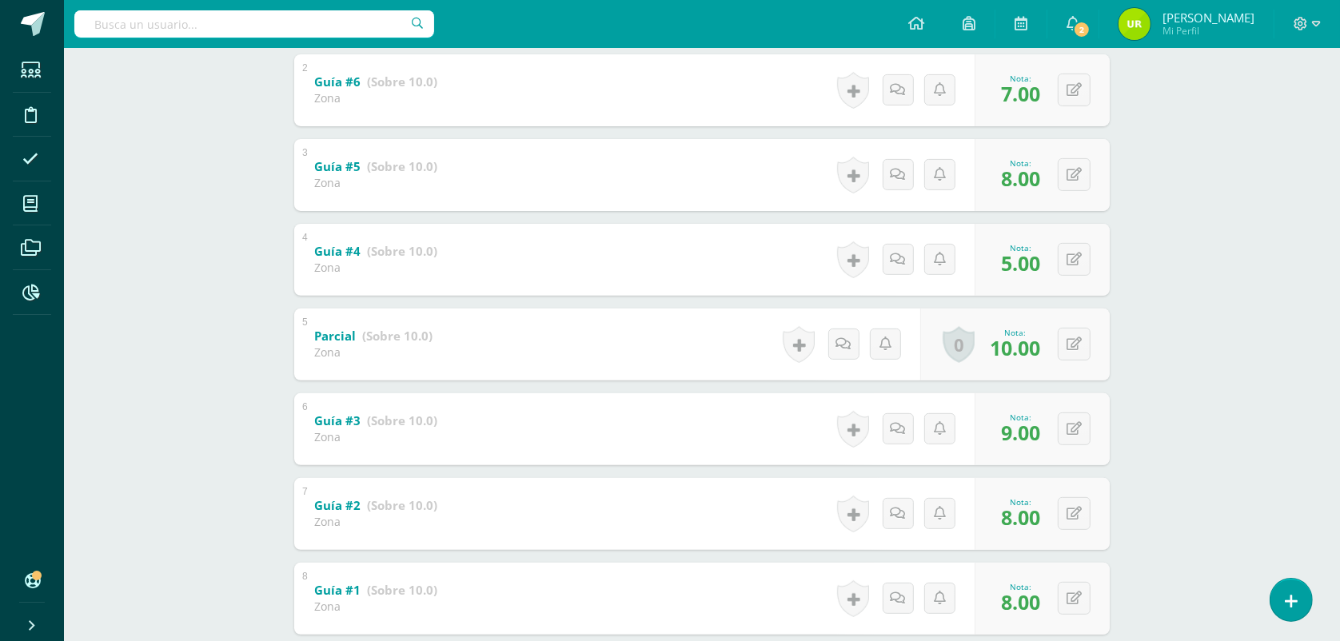
scroll to position [229, 0]
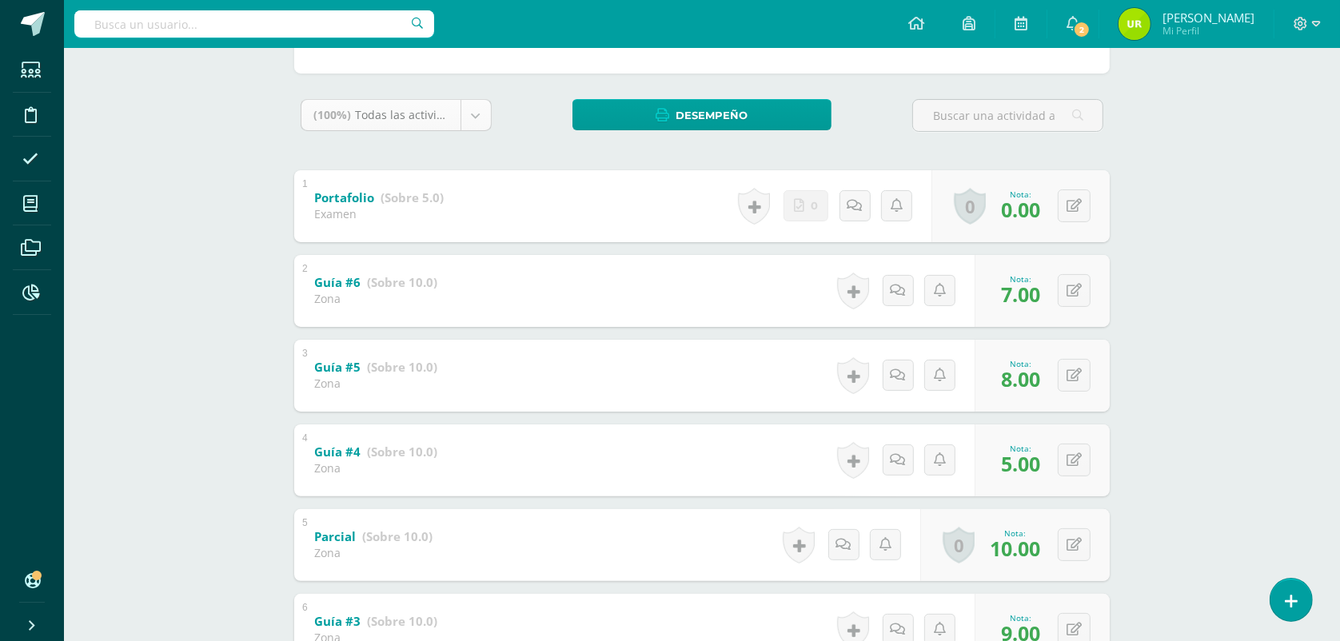
click at [472, 112] on body "Estudiantes Disciplina Asistencia Mis cursos Archivos Reportes Soporte Ayuda Re…" at bounding box center [670, 356] width 1340 height 1170
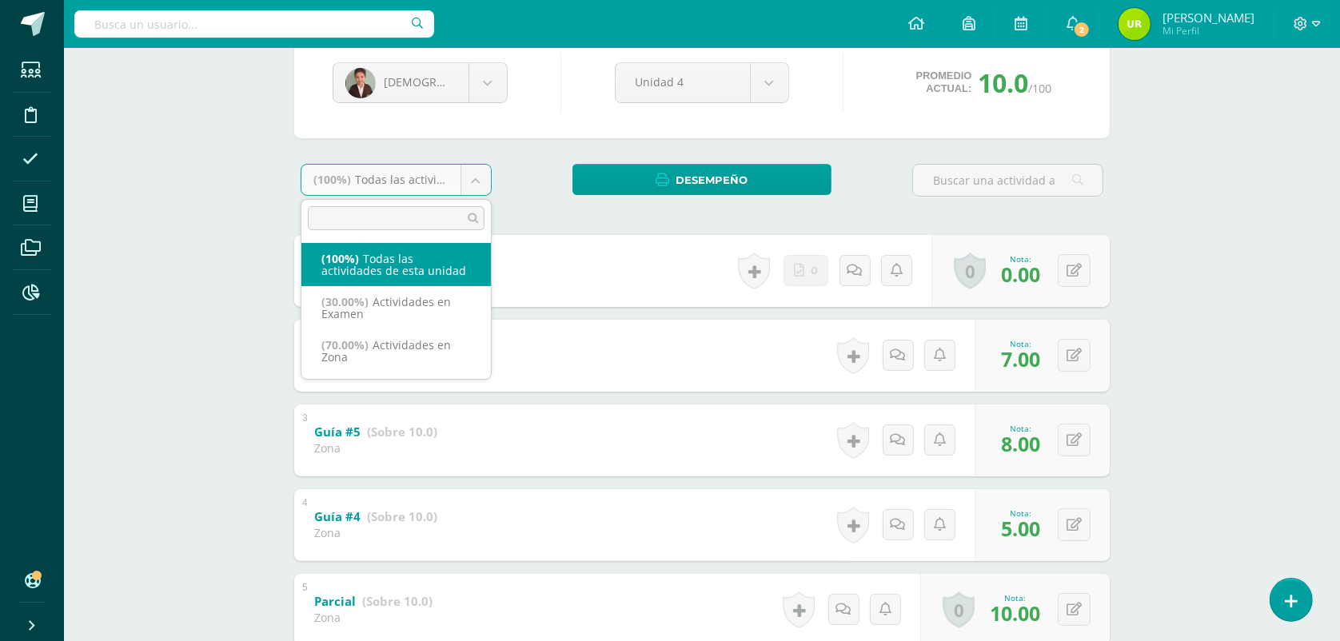
scroll to position [129, 0]
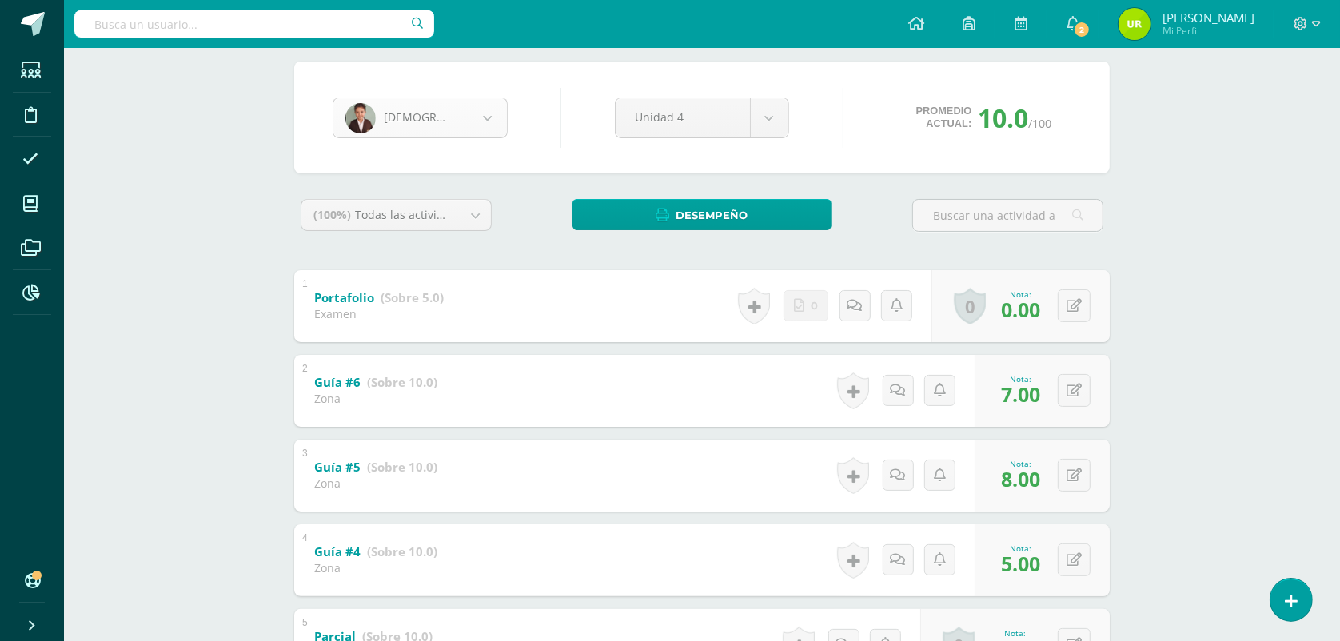
click at [497, 110] on body "Estudiantes Disciplina Asistencia Mis cursos Archivos Reportes Soporte Ayuda Re…" at bounding box center [670, 456] width 1340 height 1170
click at [498, 109] on body "Estudiantes Disciplina Asistencia Mis cursos Archivos Reportes Soporte Ayuda Re…" at bounding box center [670, 456] width 1340 height 1170
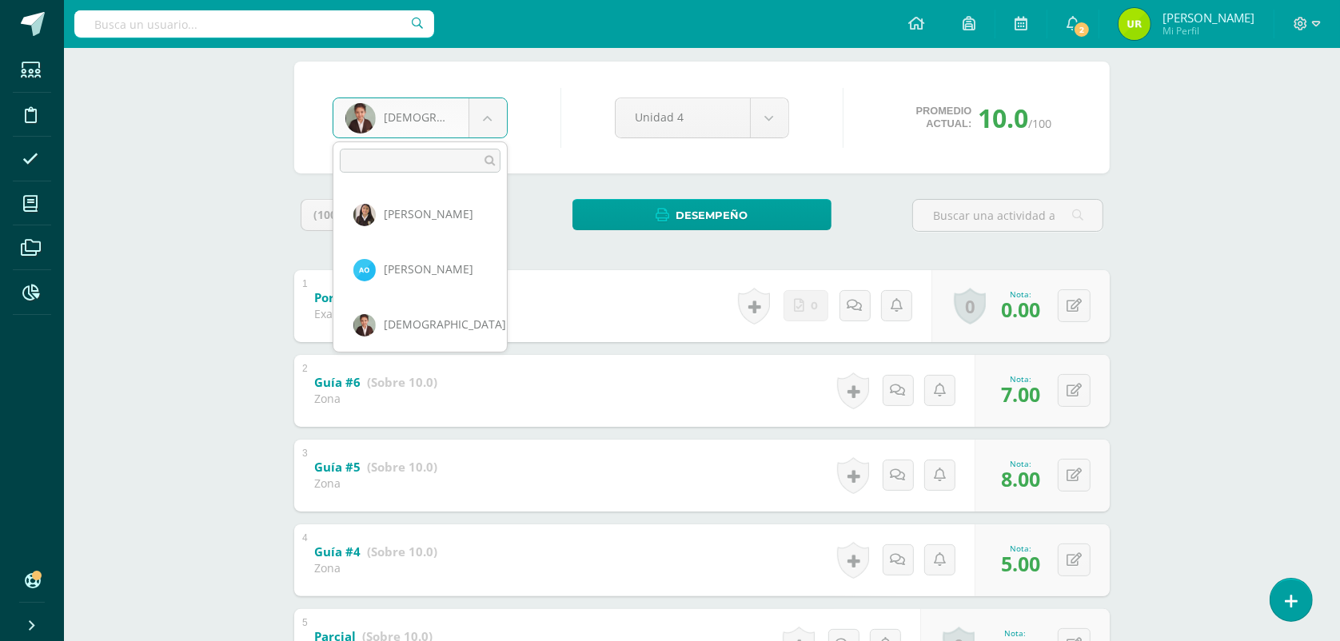
scroll to position [826, 0]
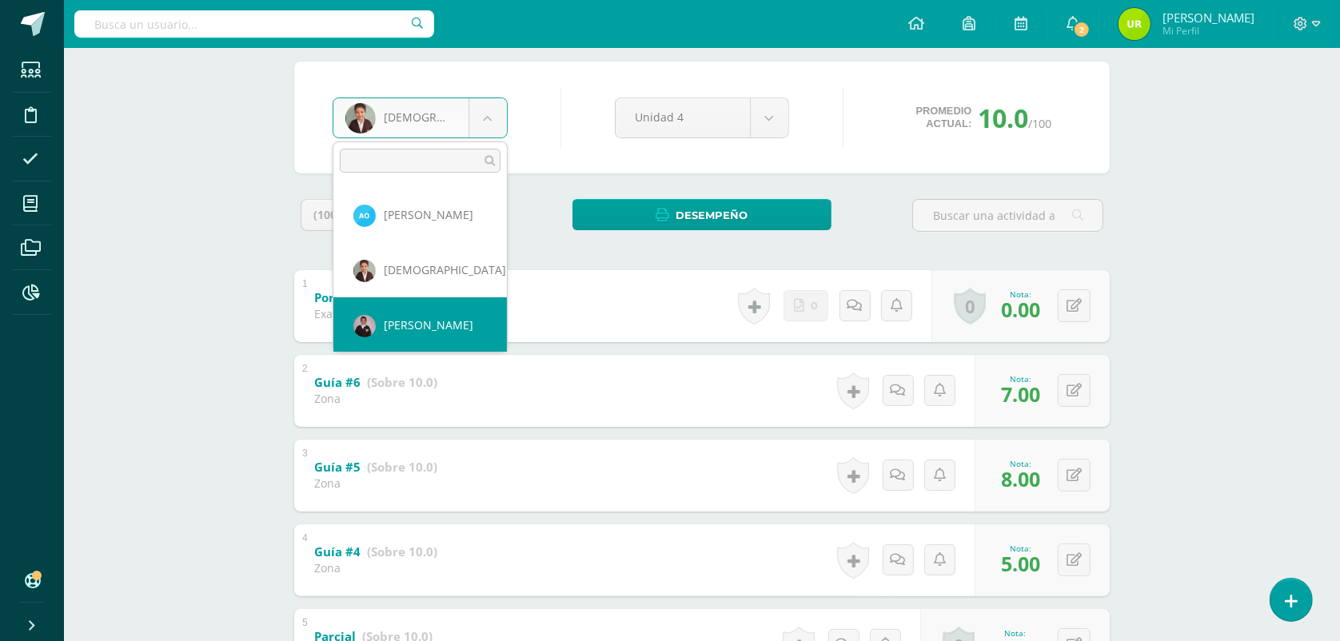
select select "135"
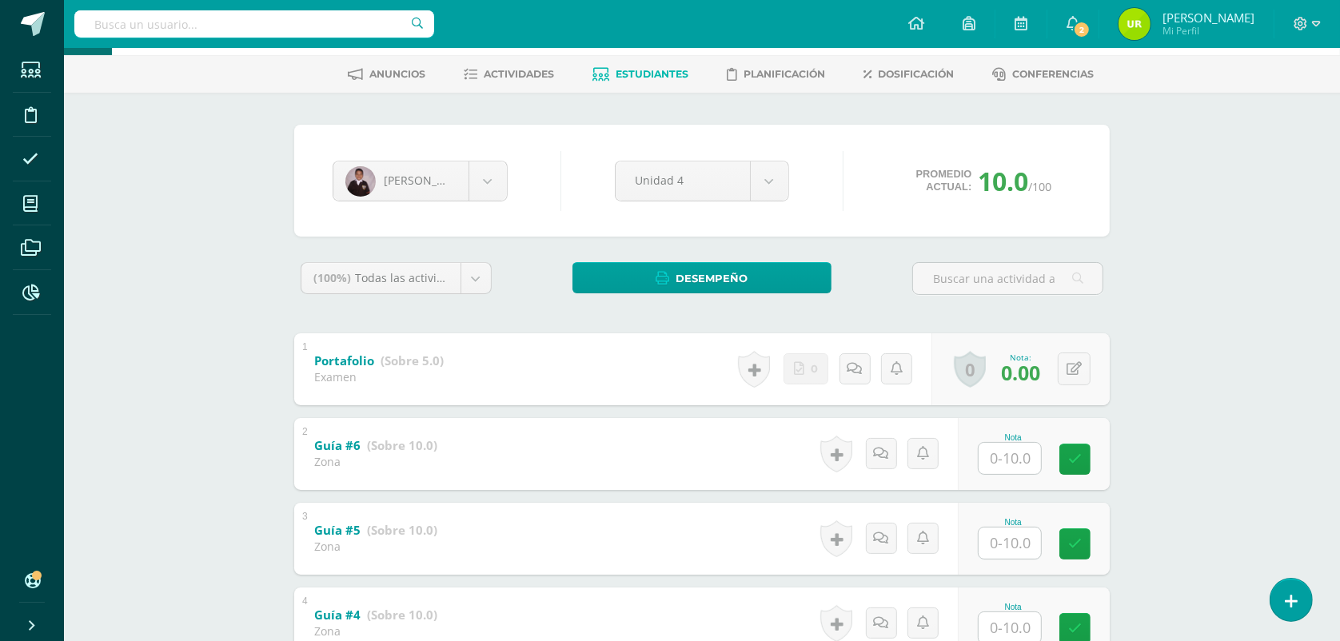
scroll to position [100, 0]
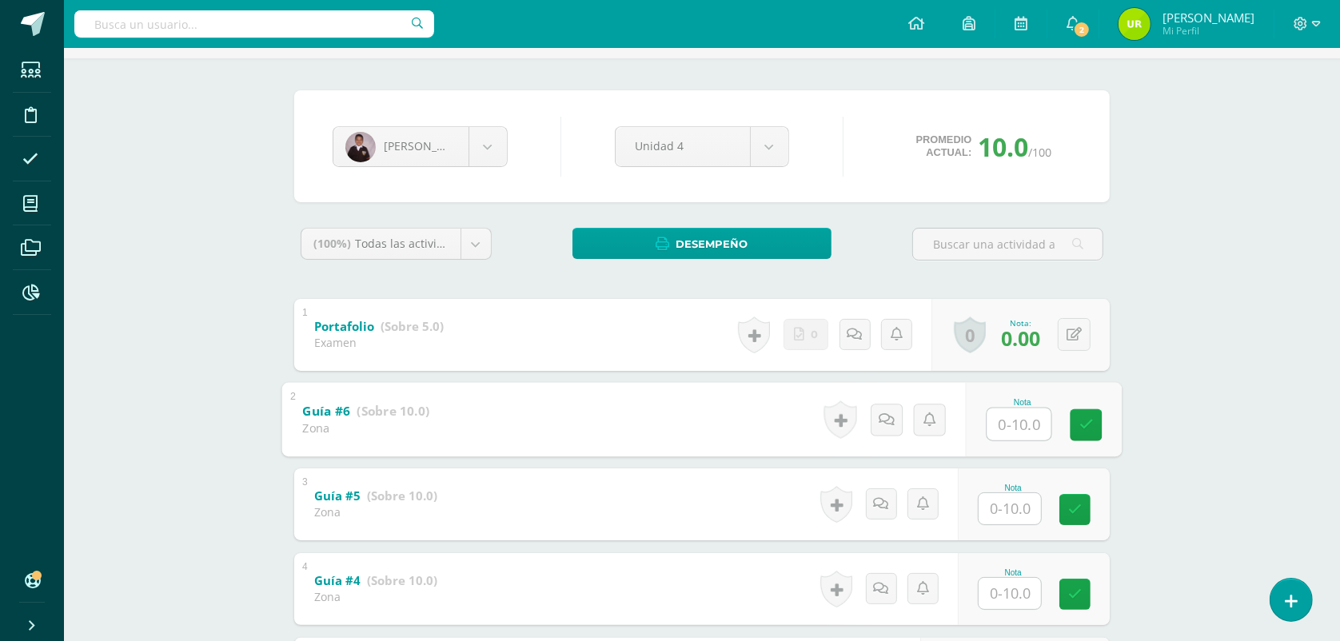
click at [1009, 412] on input "text" at bounding box center [1019, 424] width 64 height 32
type input "9"
type input "10"
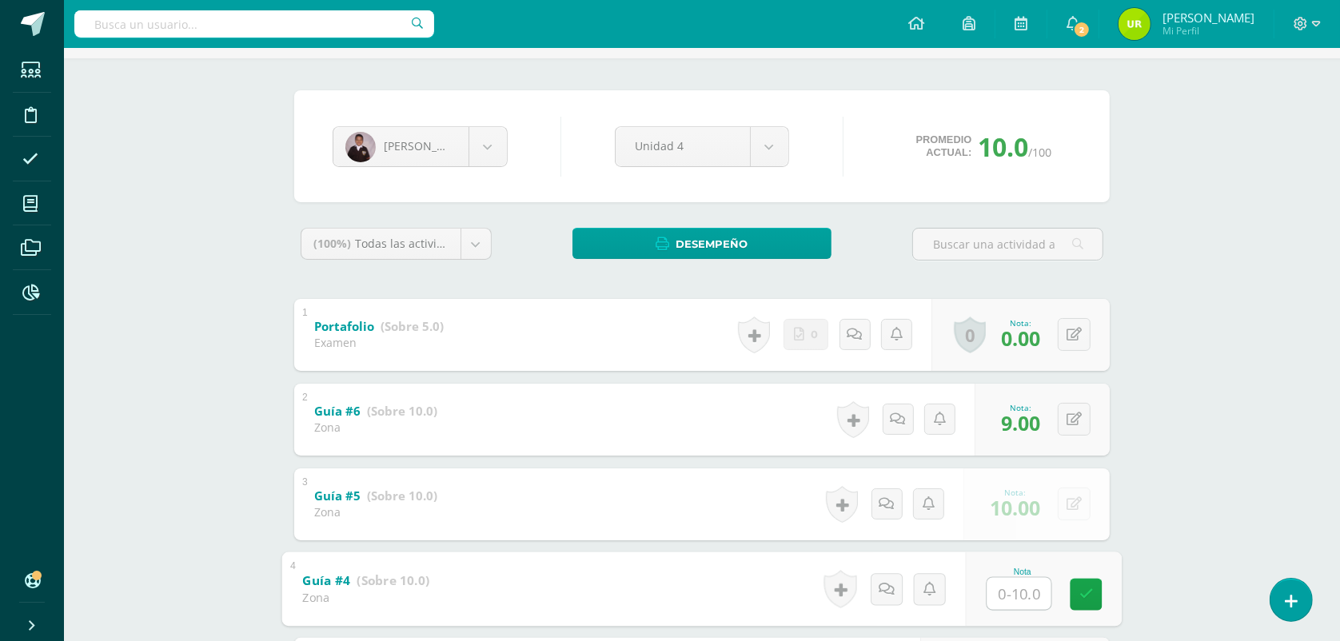
type input "5"
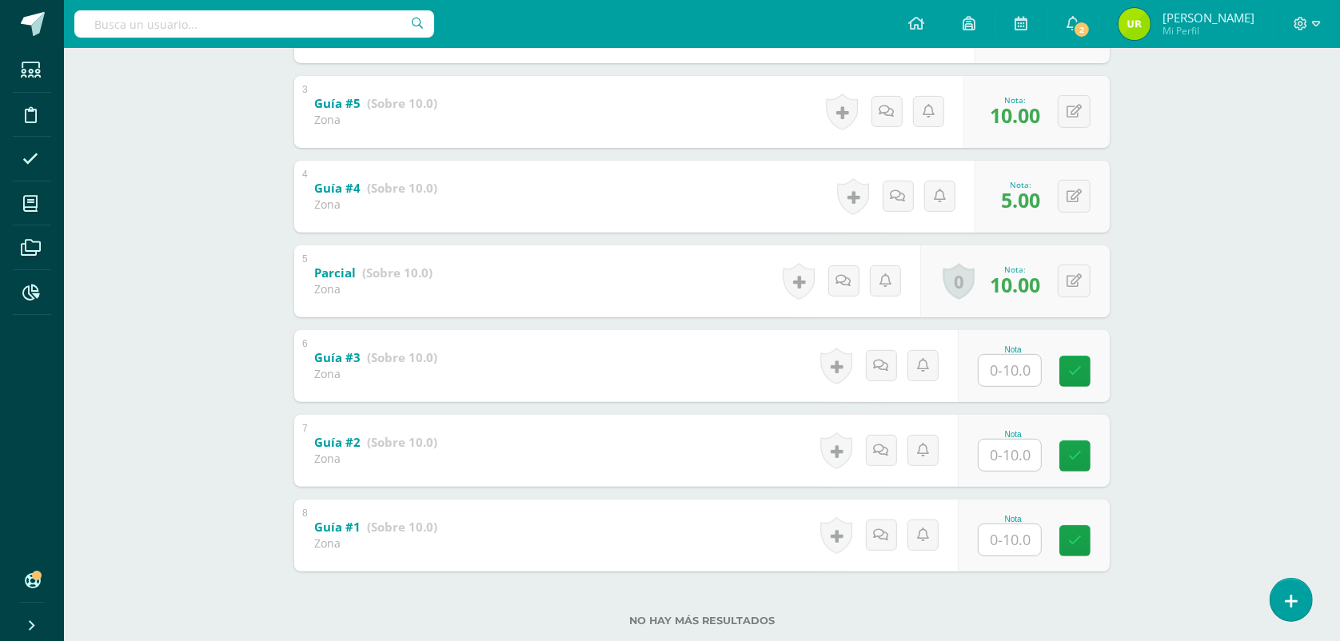
scroll to position [528, 0]
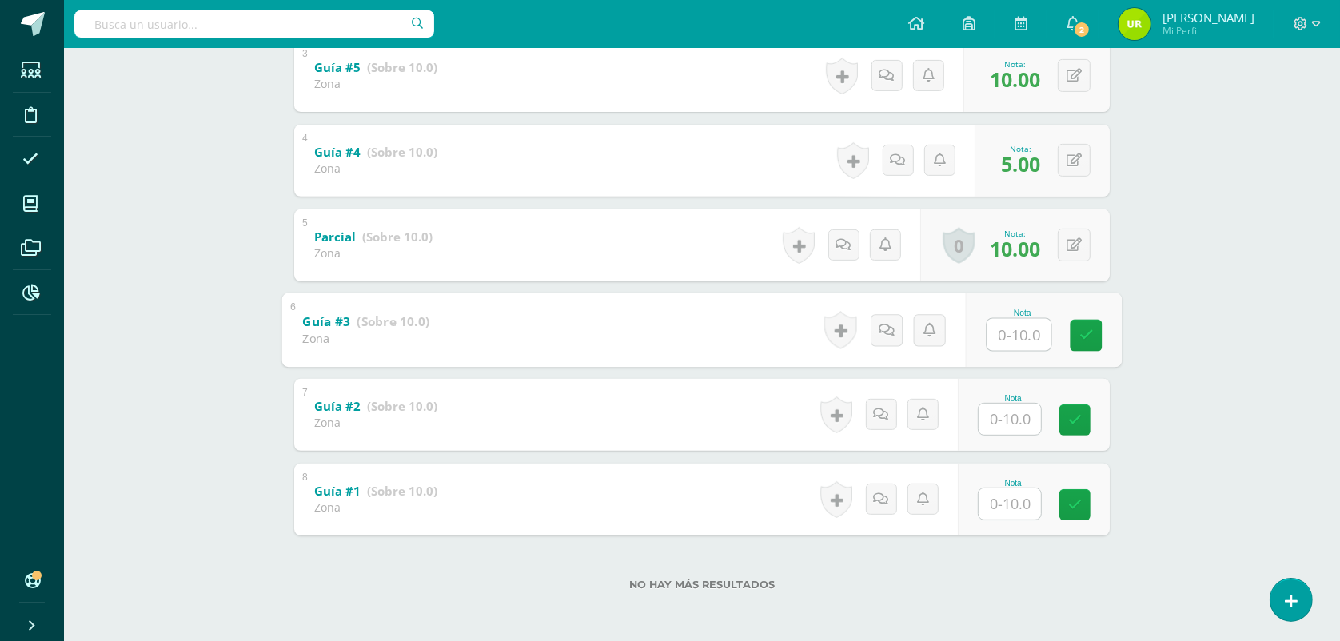
click at [1024, 340] on input "text" at bounding box center [1019, 334] width 64 height 32
type input "9"
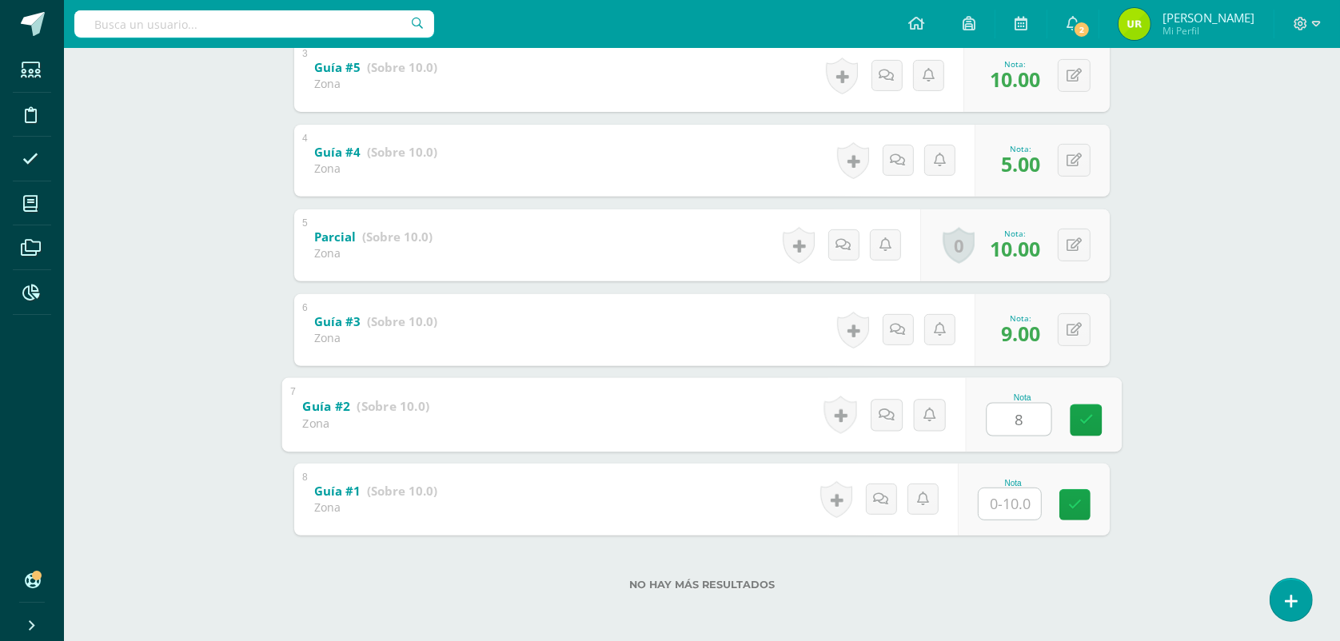
type input "8"
type input "7"
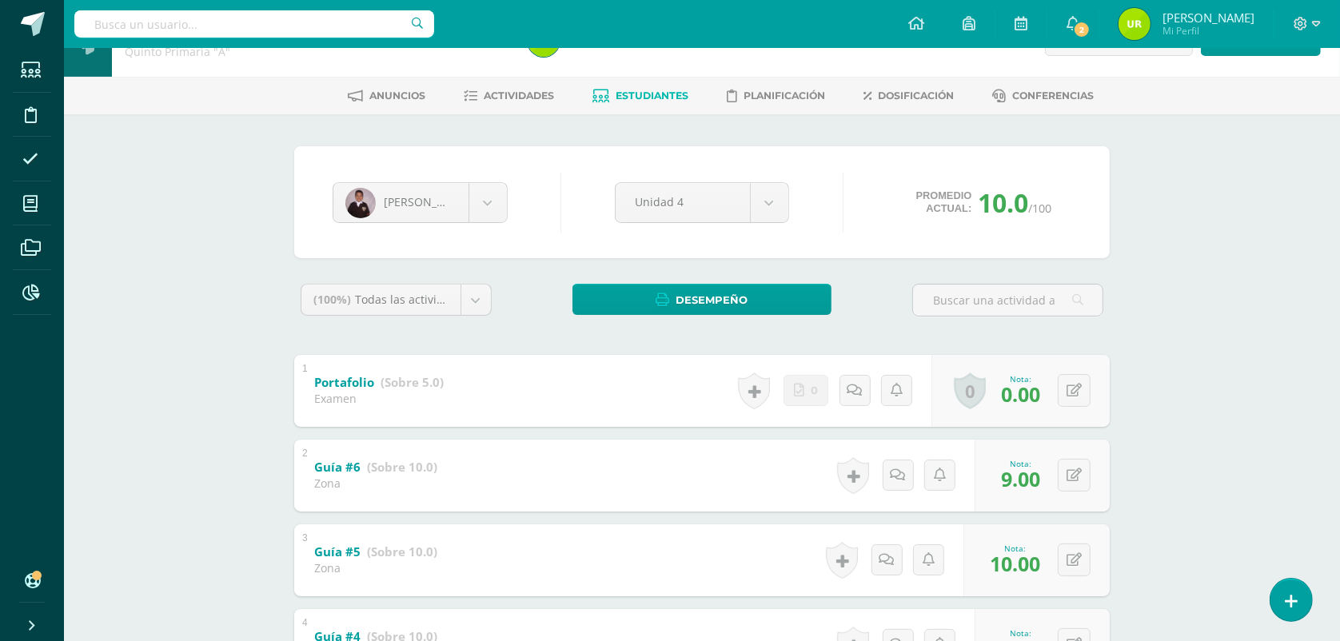
scroll to position [29, 0]
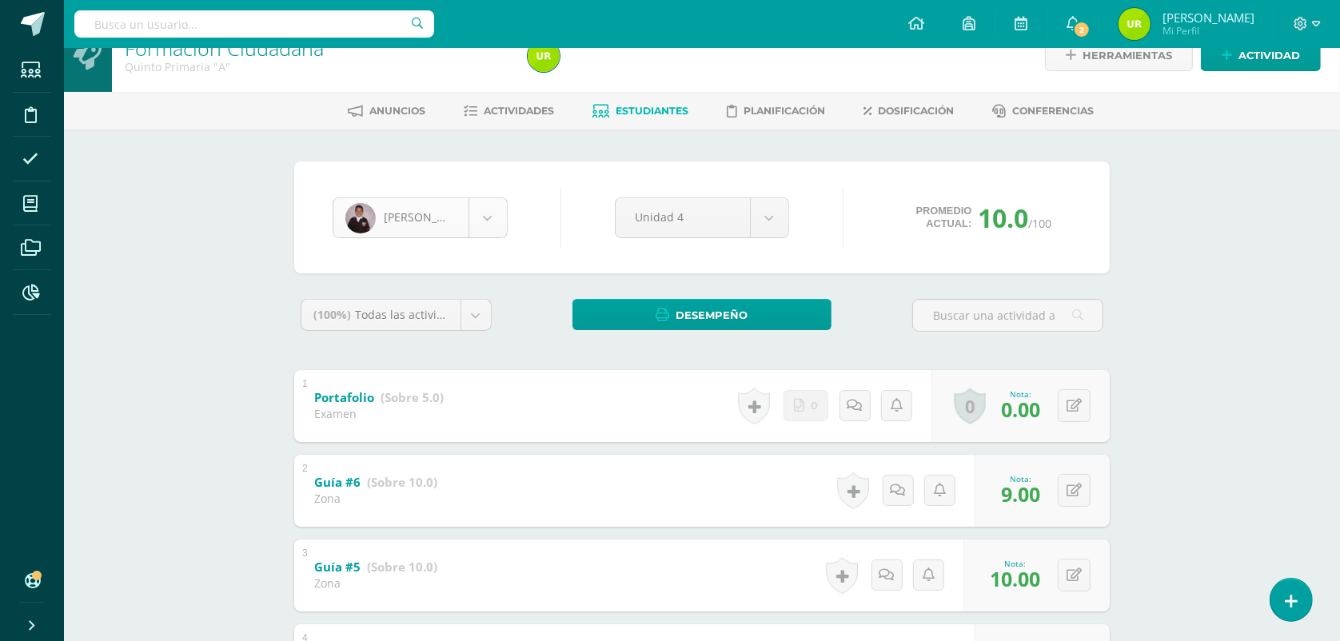
click at [482, 216] on body "Estudiantes Disciplina Asistencia Mis cursos Archivos Reportes Soporte Ayuda Re…" at bounding box center [670, 556] width 1340 height 1170
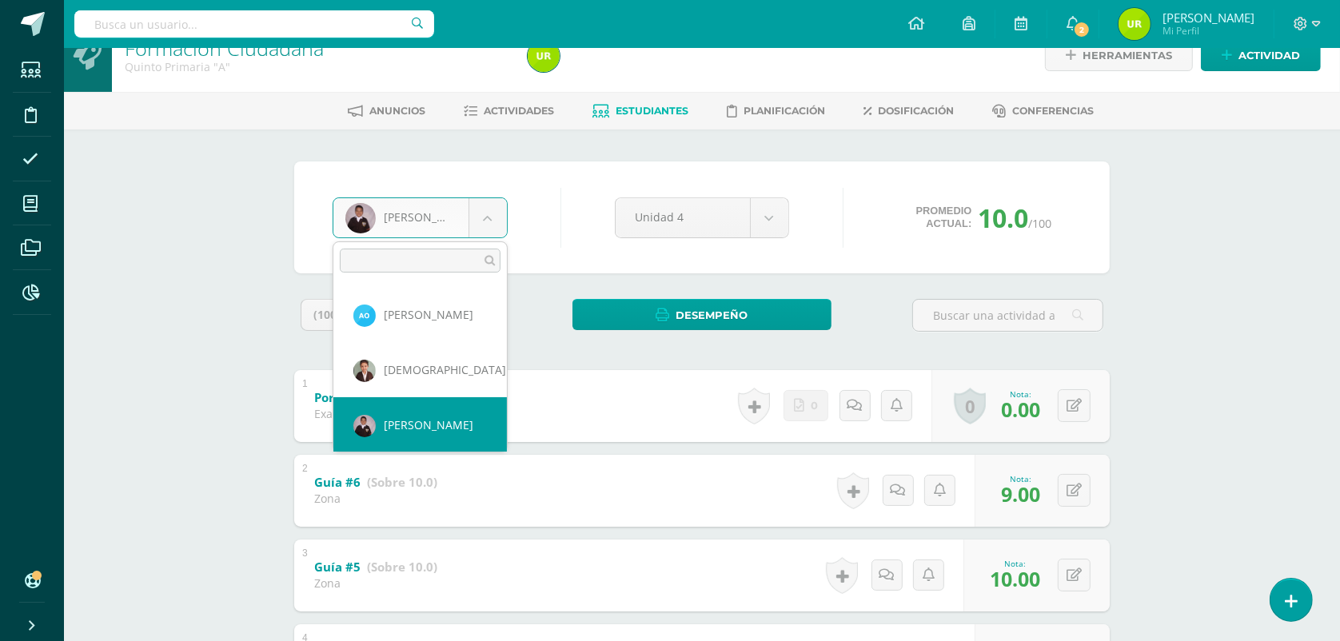
scroll to position [881, 0]
select select "1435"
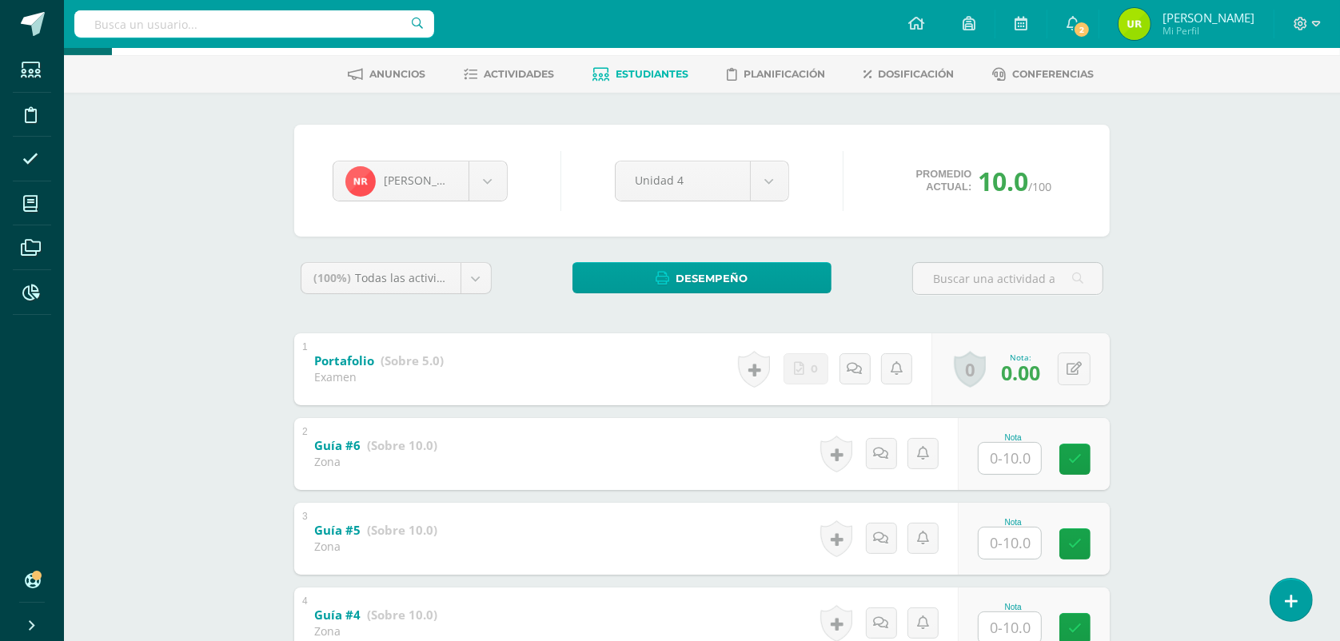
scroll to position [100, 0]
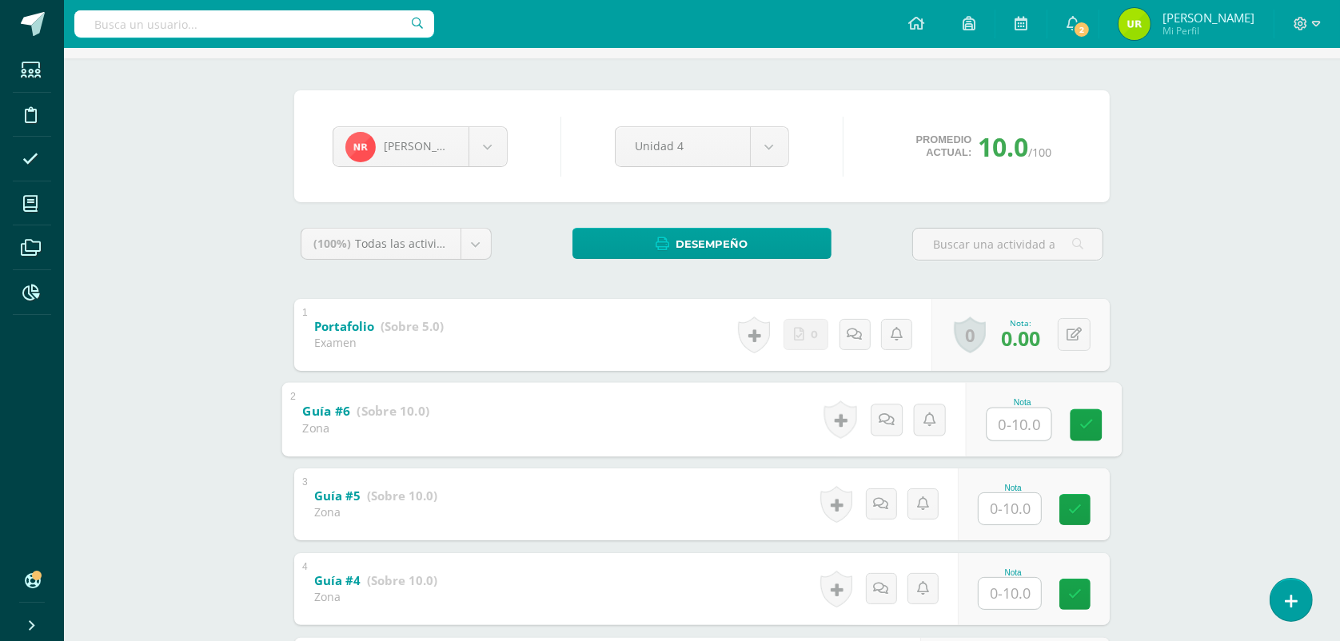
click at [1021, 412] on input "text" at bounding box center [1019, 424] width 64 height 32
type input "6"
type input "8"
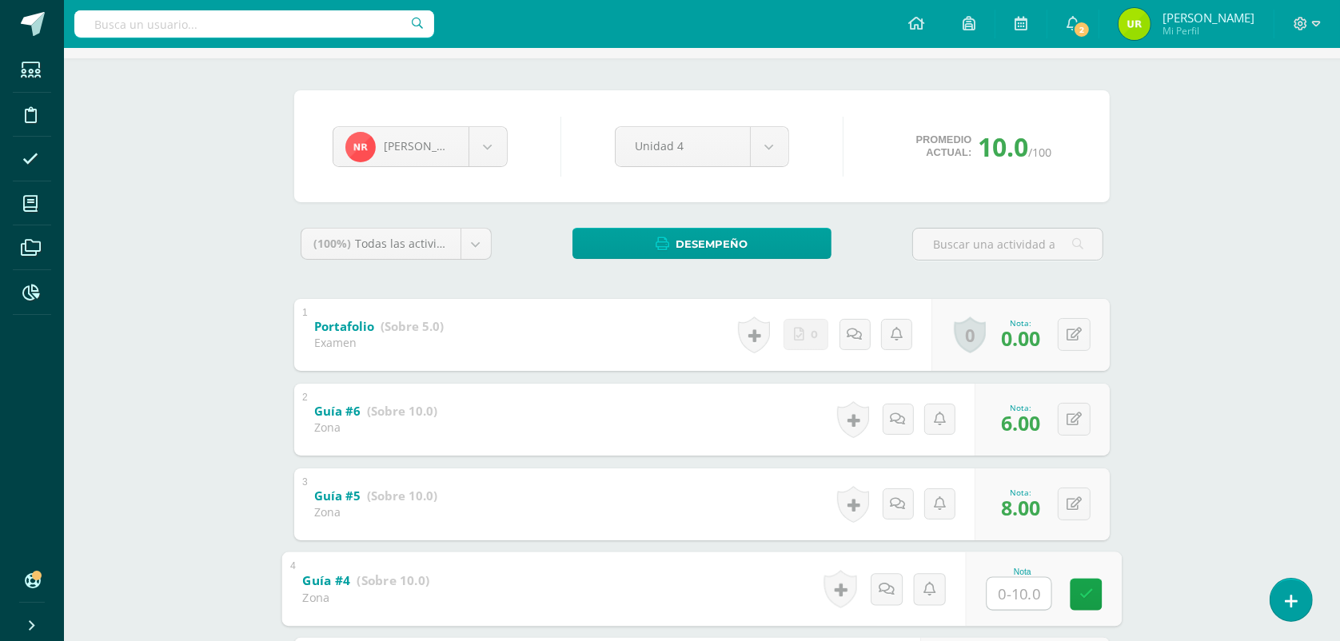
type input "5"
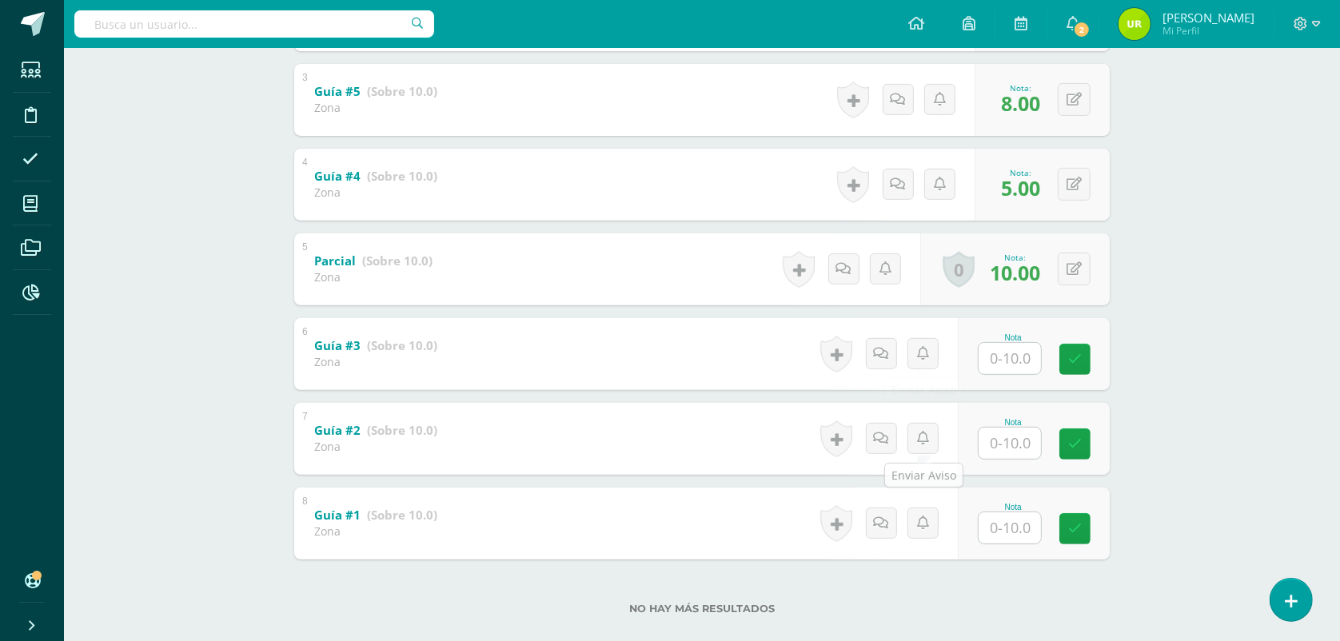
scroll to position [528, 0]
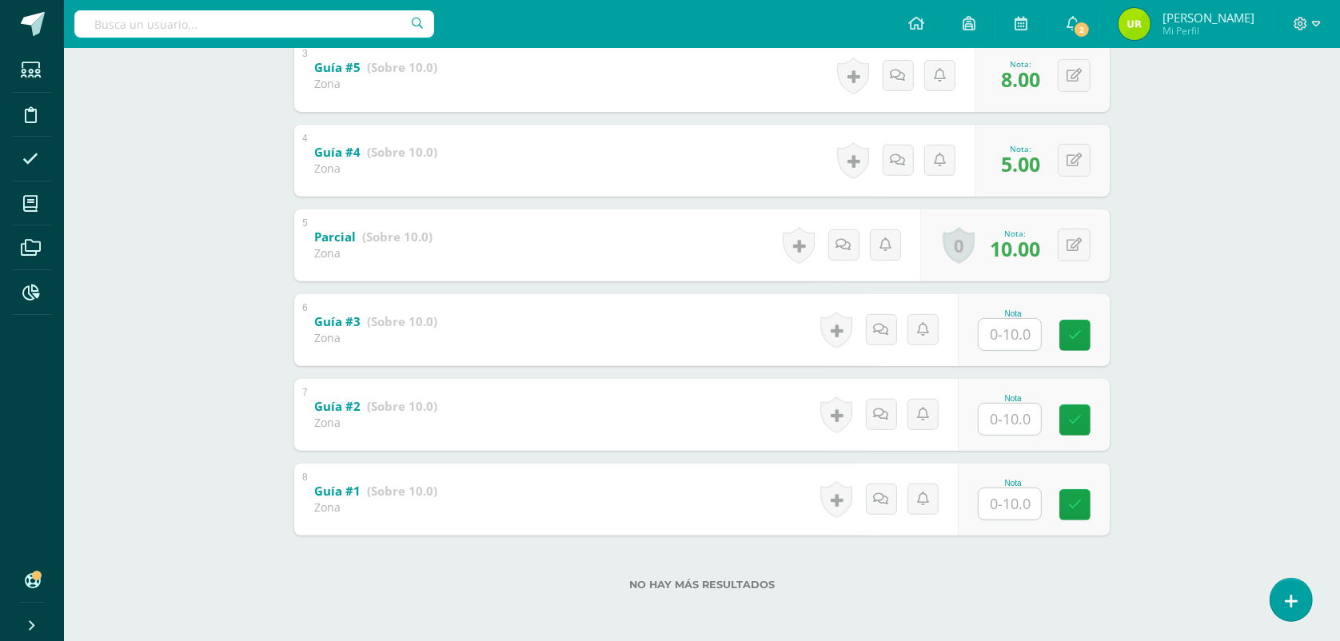
click at [1029, 332] on input "text" at bounding box center [1009, 334] width 62 height 31
type input "8"
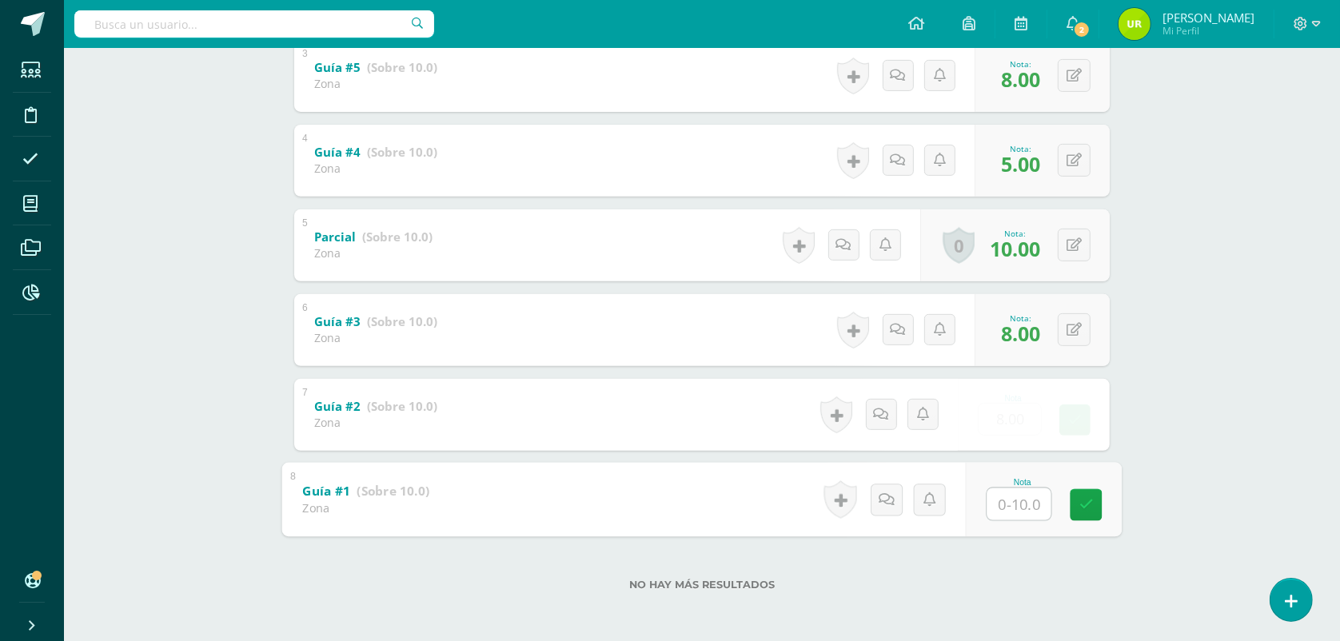
type input "0"
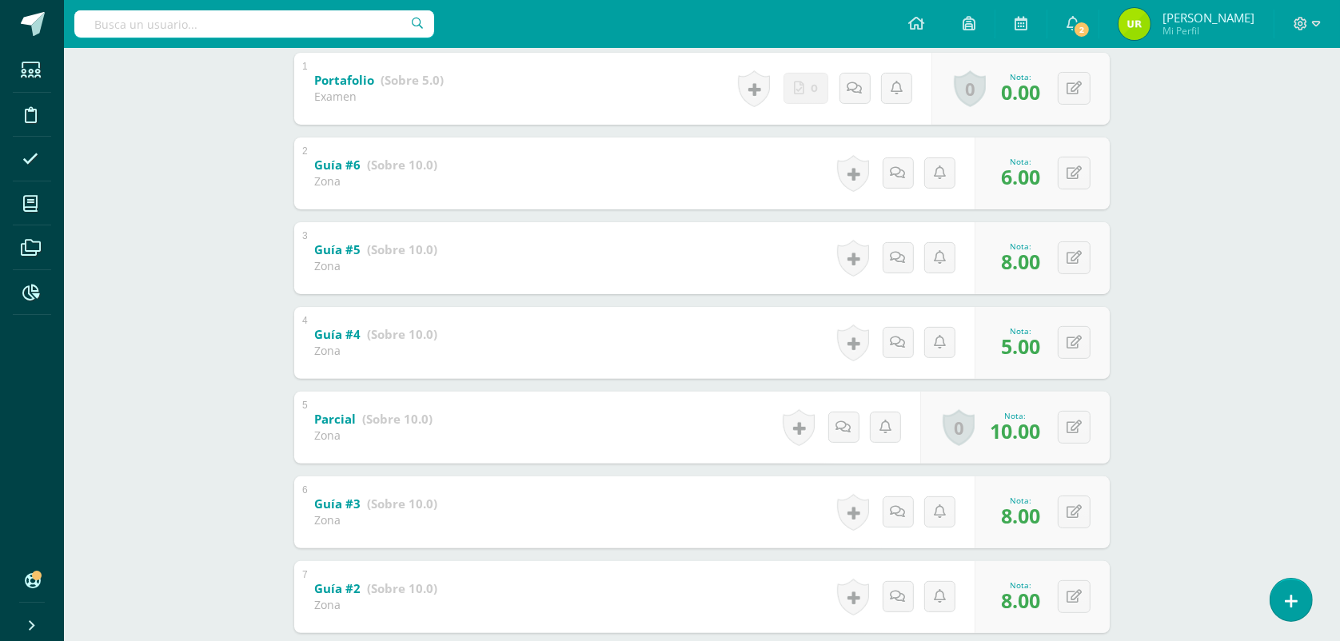
scroll to position [29, 0]
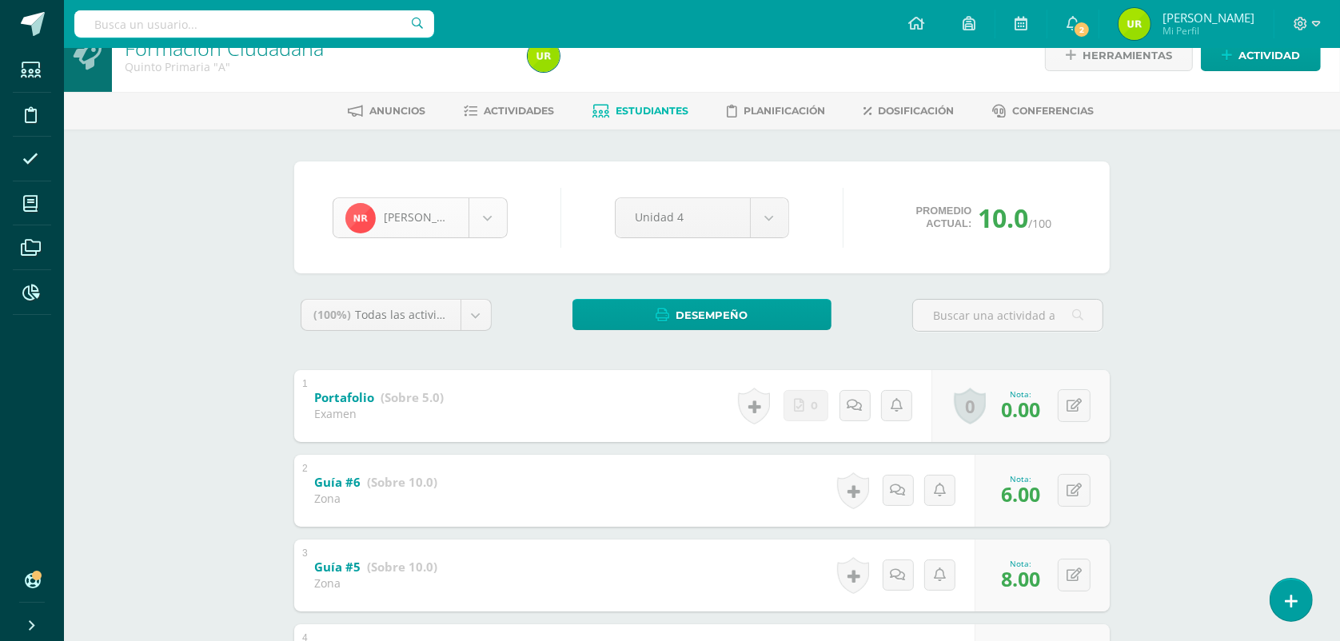
click at [496, 213] on body "Estudiantes Disciplina Asistencia Mis cursos Archivos Reportes Soporte Ayuda Re…" at bounding box center [670, 556] width 1340 height 1170
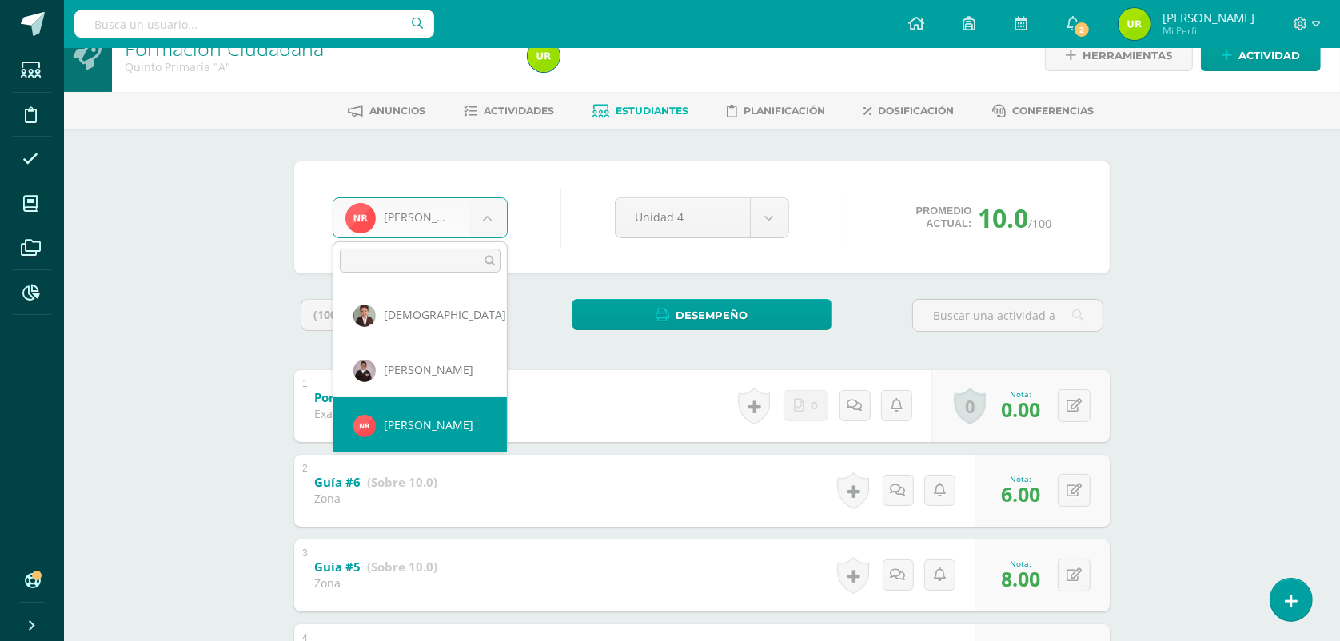
scroll to position [936, 0]
select select "1438"
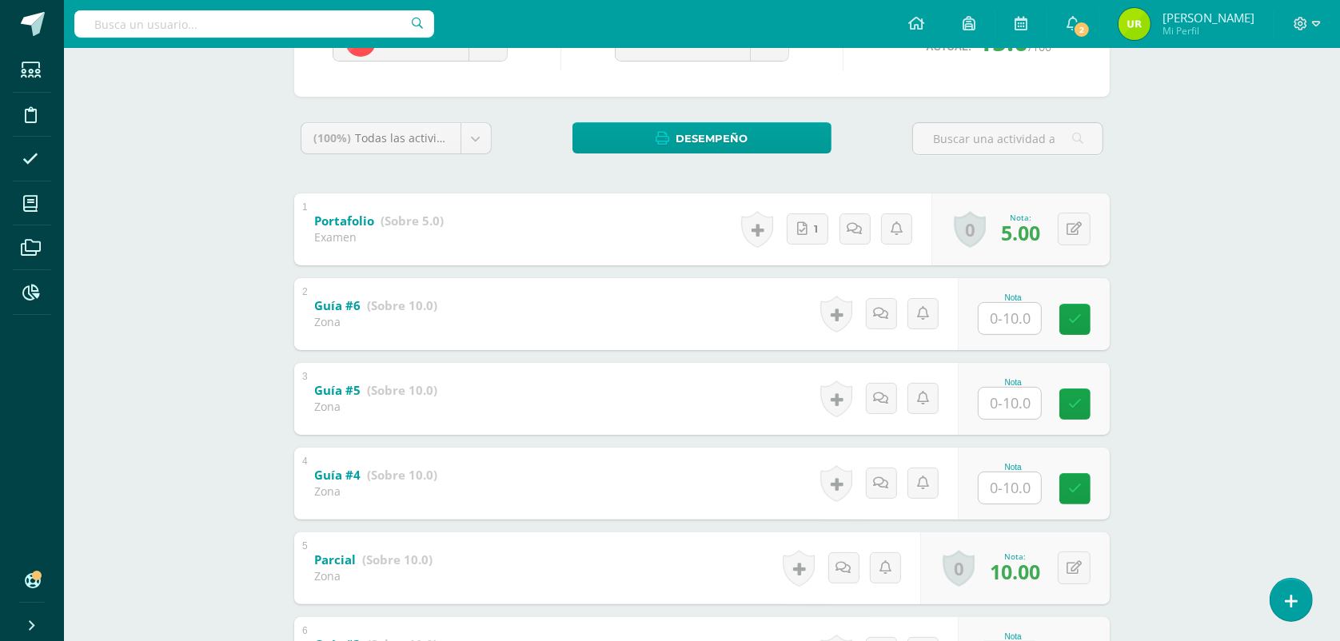
scroll to position [300, 0]
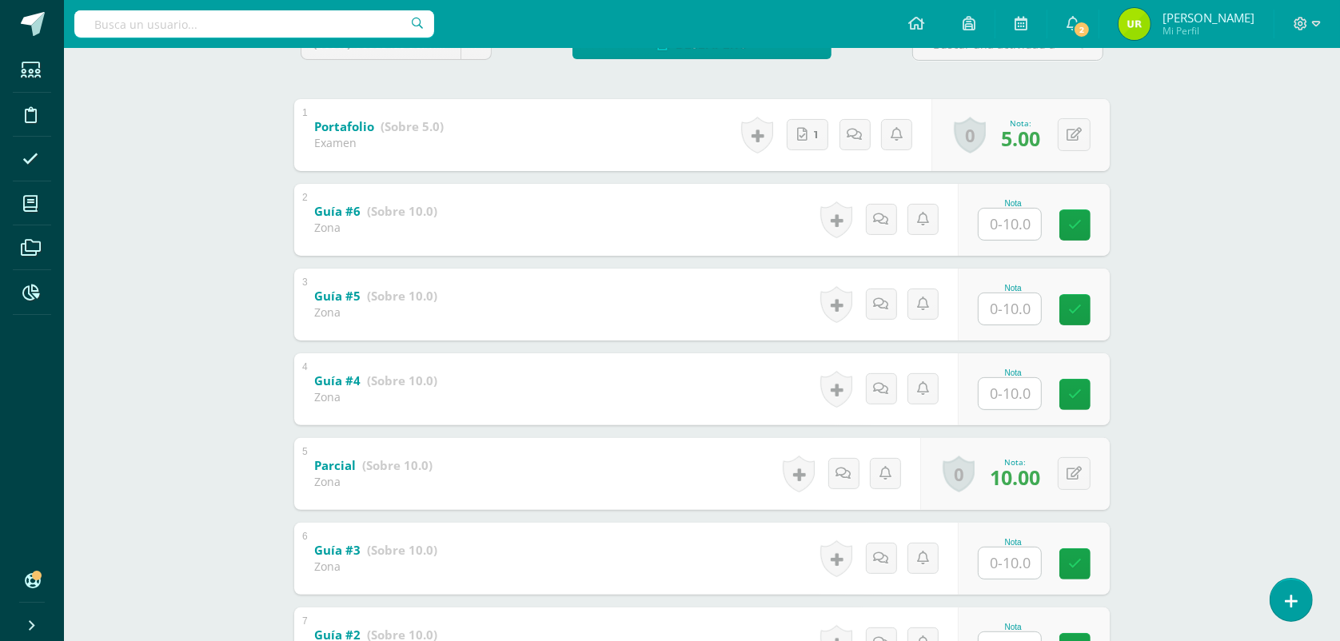
click at [1023, 212] on input "text" at bounding box center [1009, 224] width 62 height 31
type input "9"
type input "10"
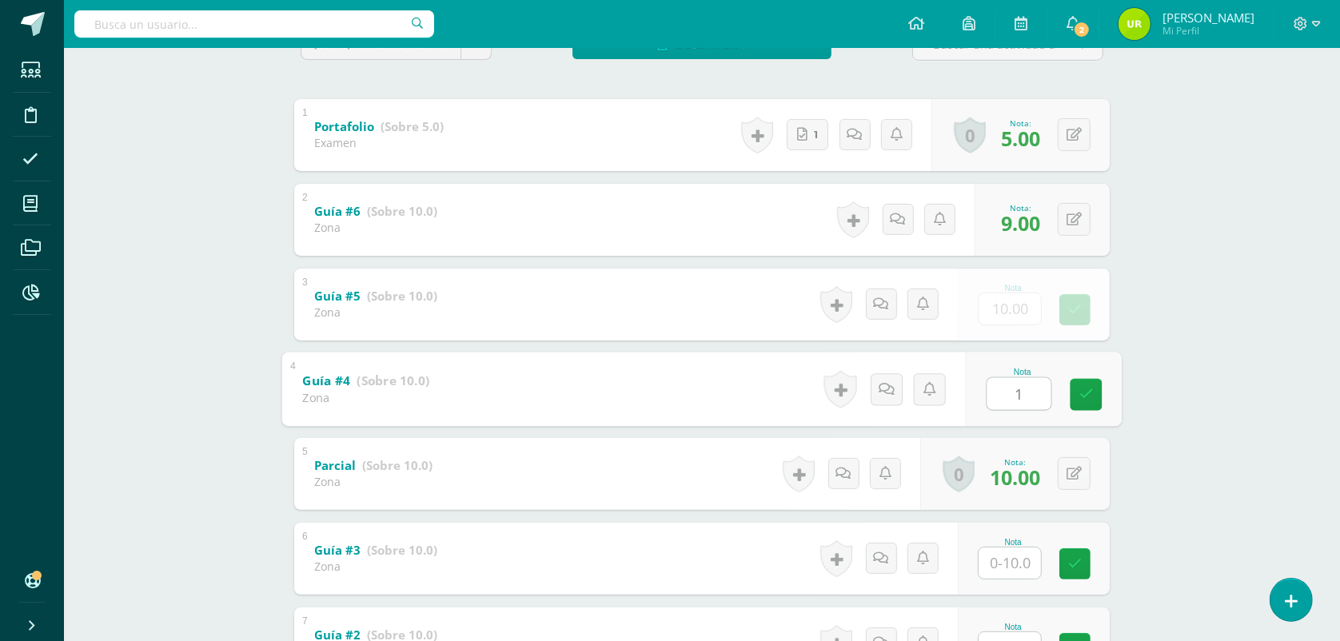
type input "10"
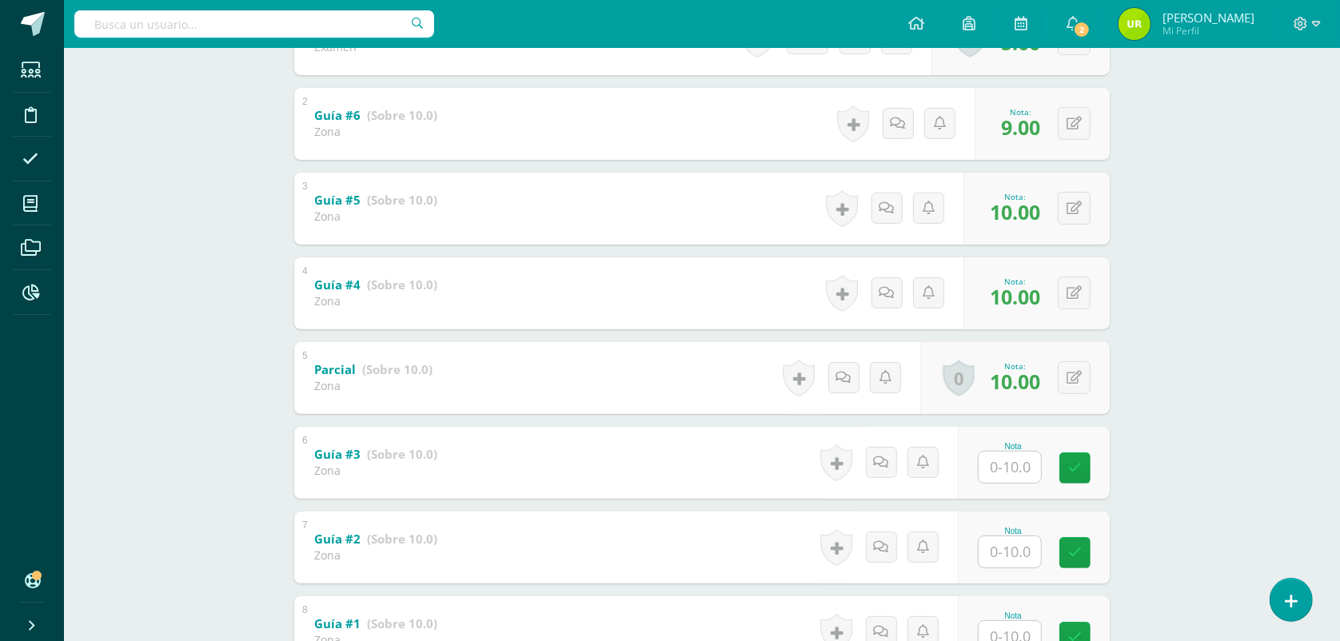
scroll to position [528, 0]
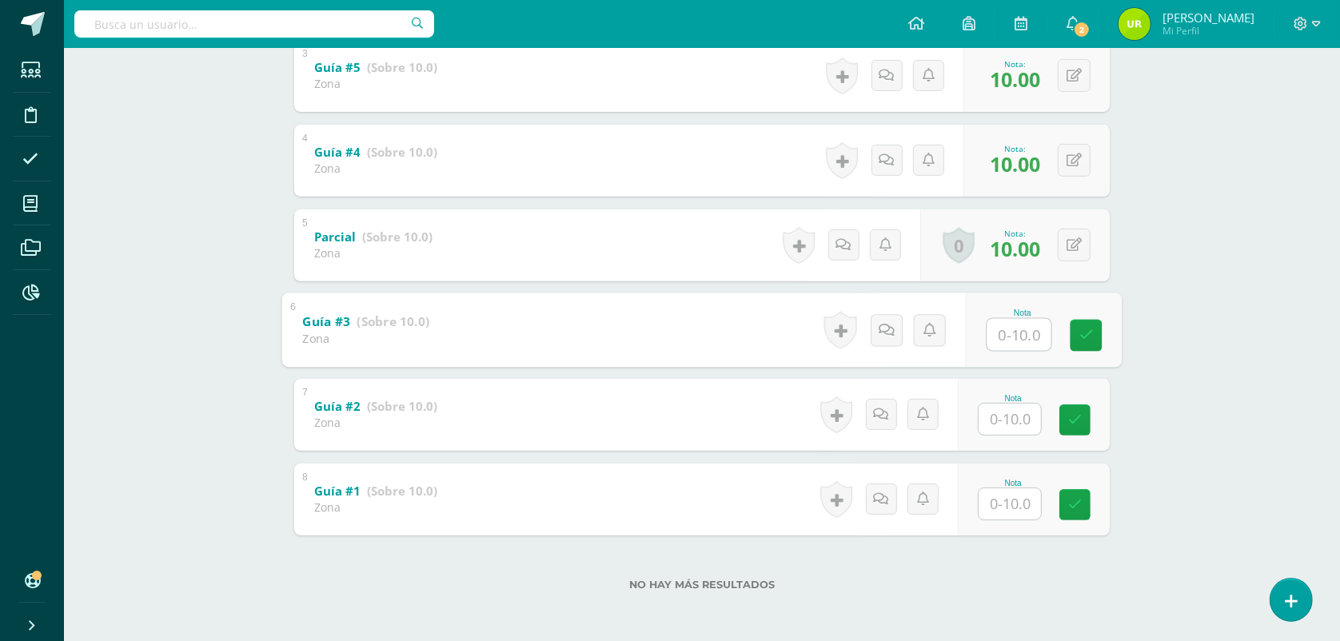
click at [1013, 328] on input "text" at bounding box center [1019, 334] width 64 height 32
type input "10"
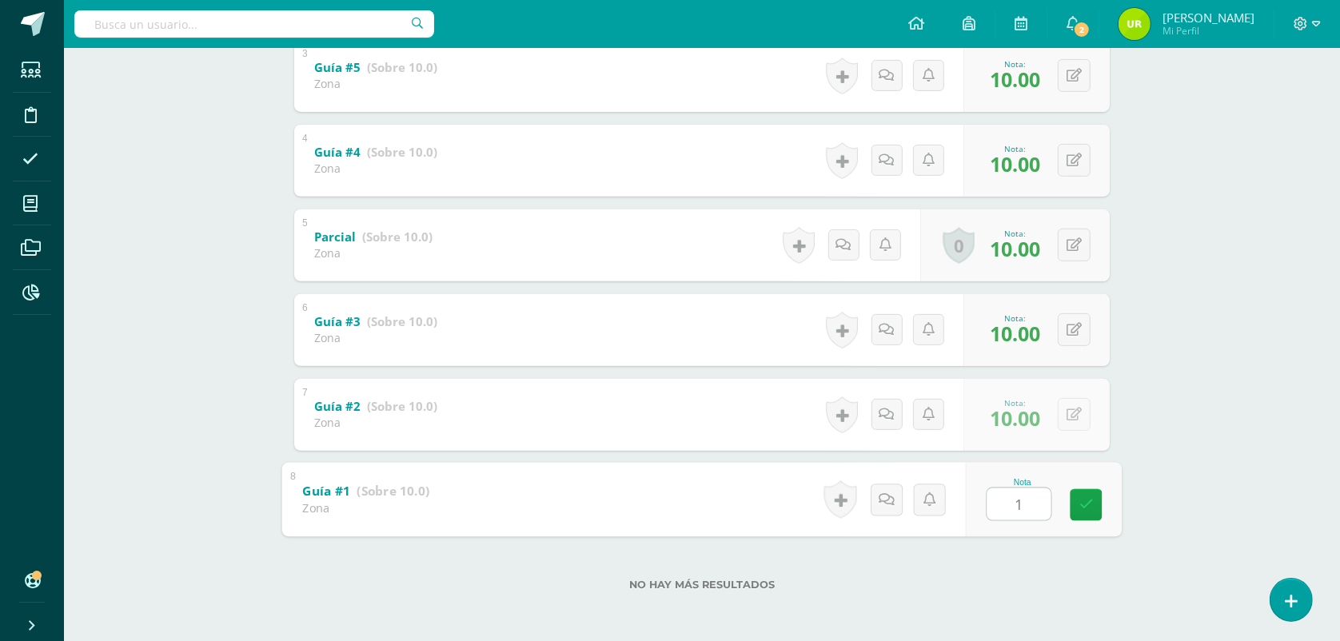
type input "10"
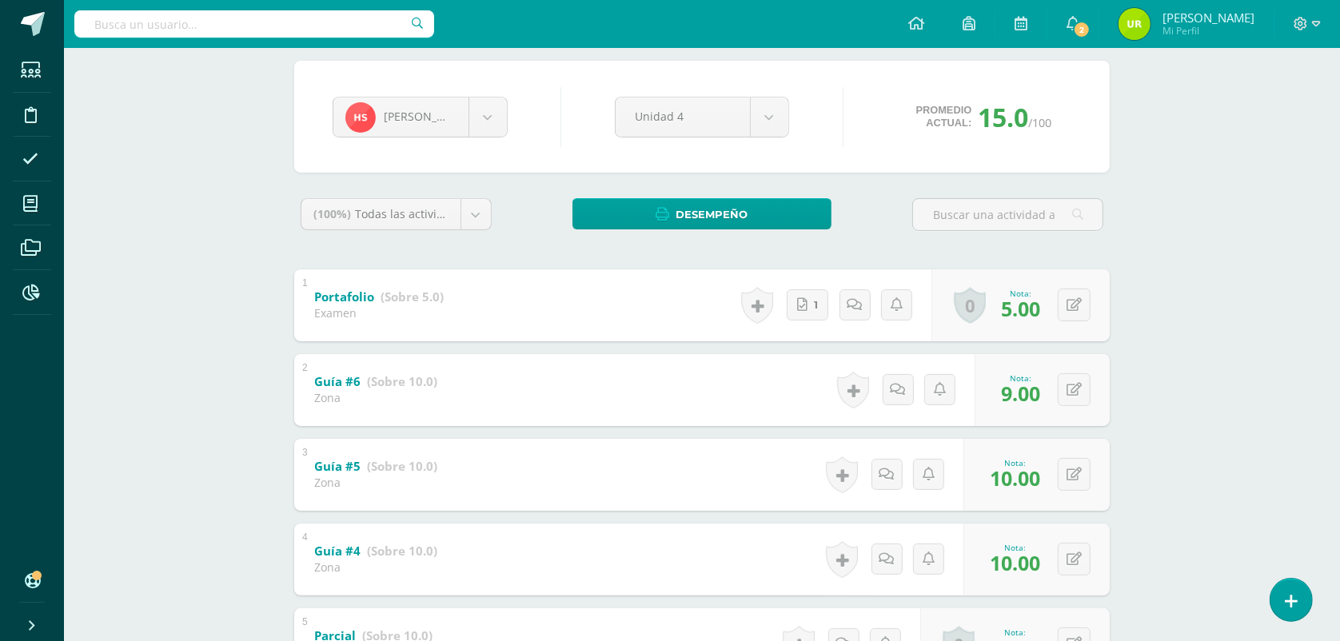
scroll to position [29, 0]
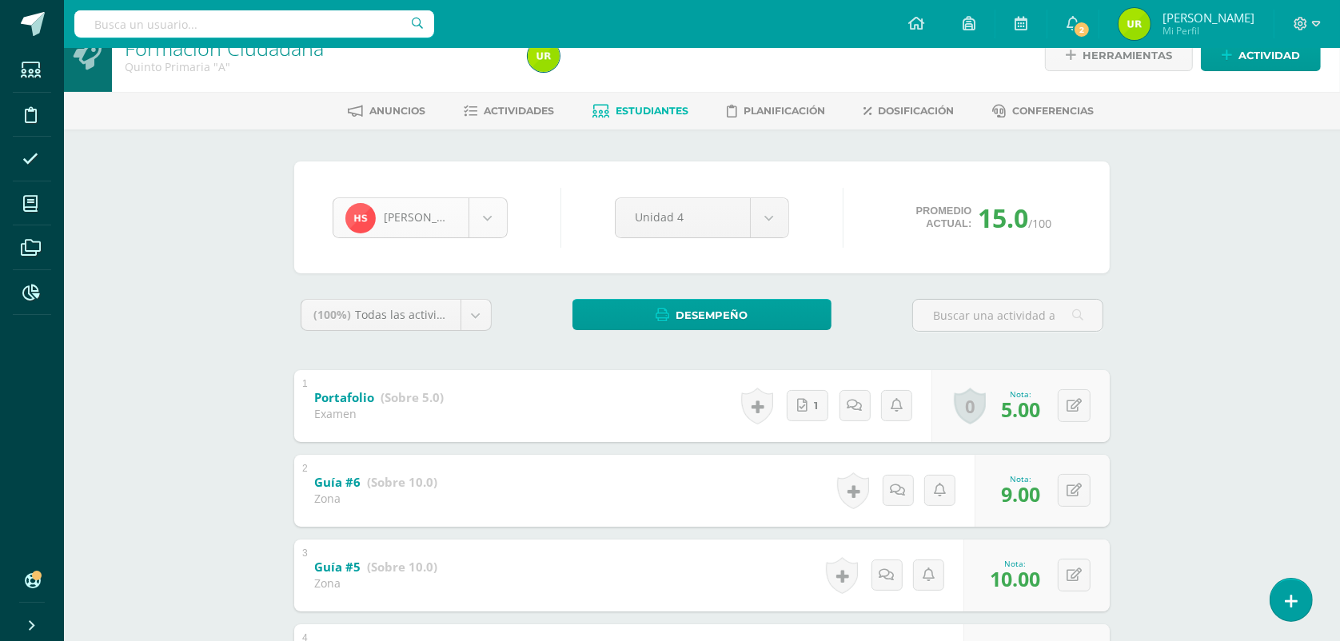
click at [478, 225] on body "Estudiantes Disciplina Asistencia Mis cursos Archivos Reportes Soporte Ayuda Re…" at bounding box center [670, 556] width 1340 height 1170
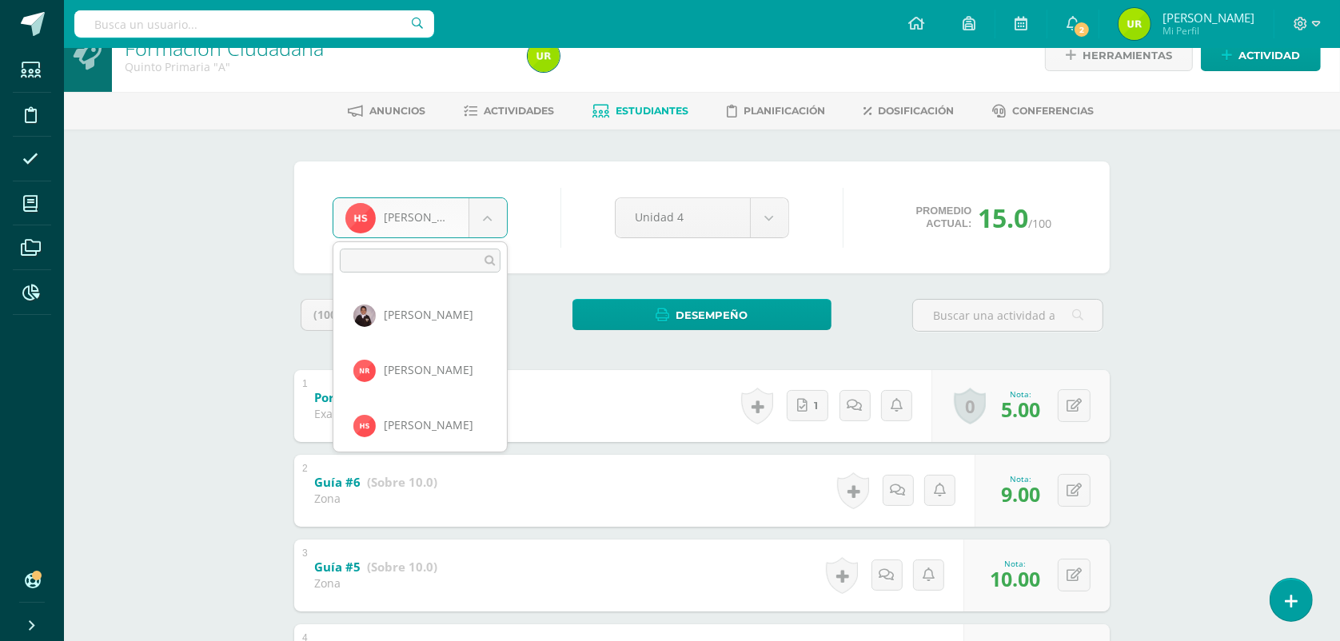
scroll to position [992, 0]
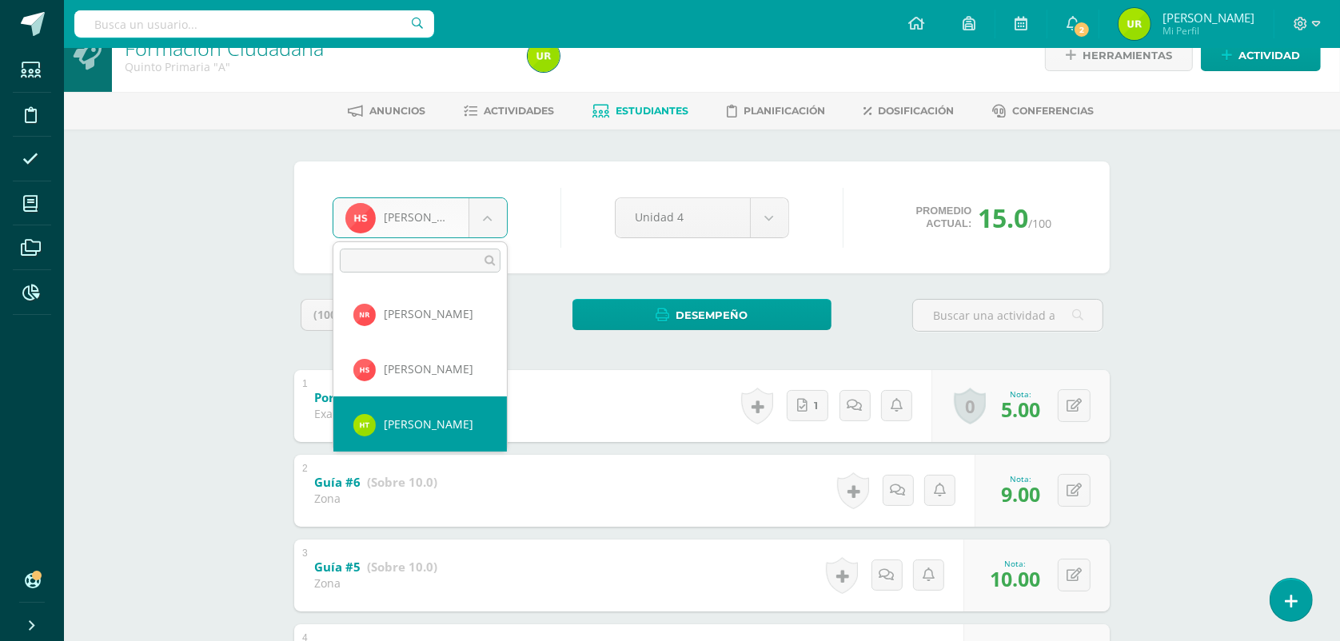
select select "1335"
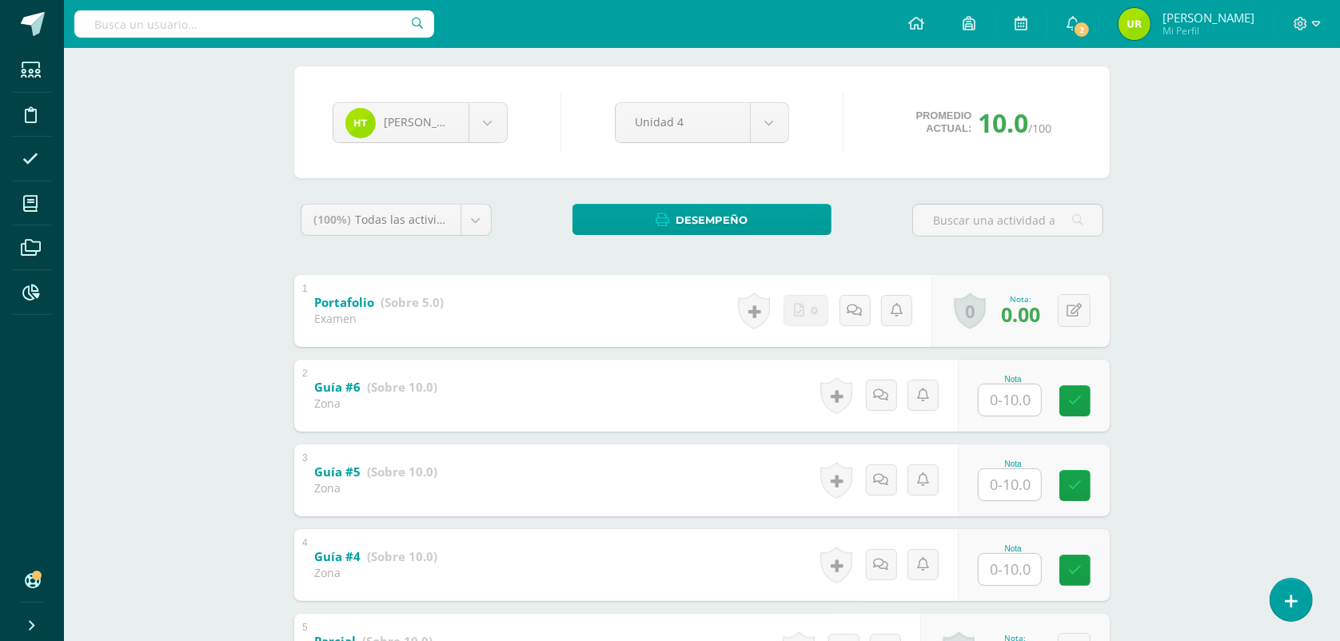
scroll to position [200, 0]
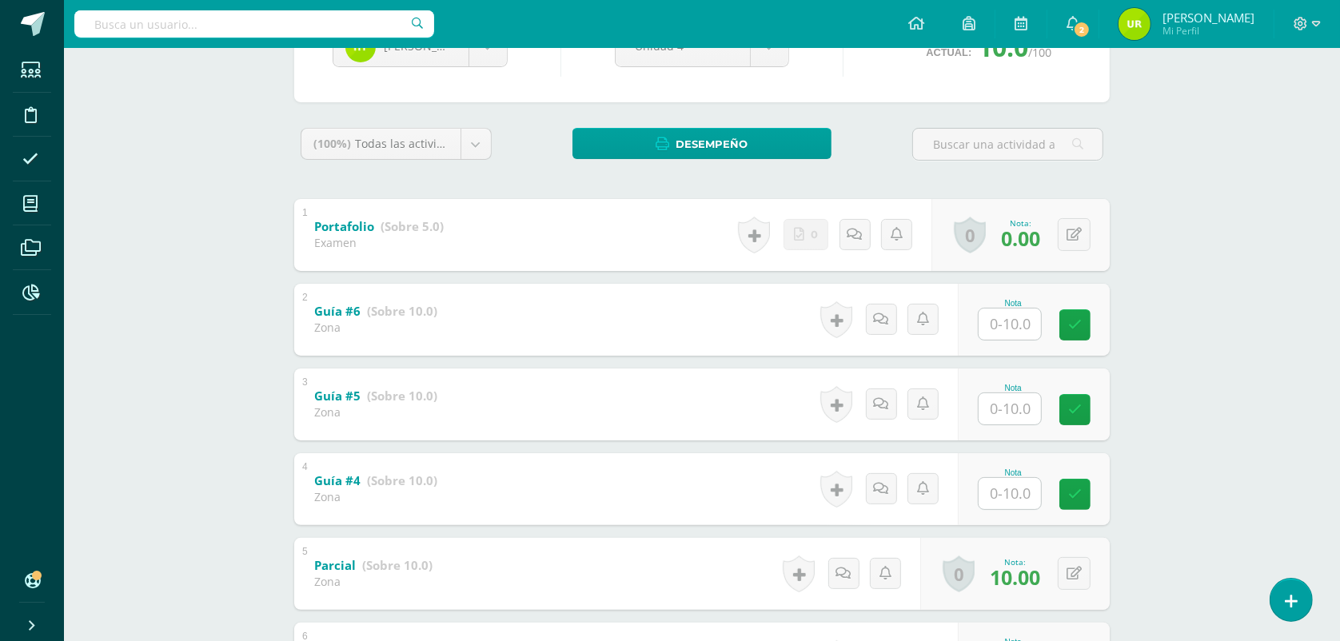
drag, startPoint x: 1017, startPoint y: 344, endPoint x: 1012, endPoint y: 336, distance: 10.0
click at [1015, 344] on div "Nota" at bounding box center [1034, 320] width 152 height 72
click at [1012, 334] on input "text" at bounding box center [1009, 324] width 62 height 31
type input "7"
type input "10"
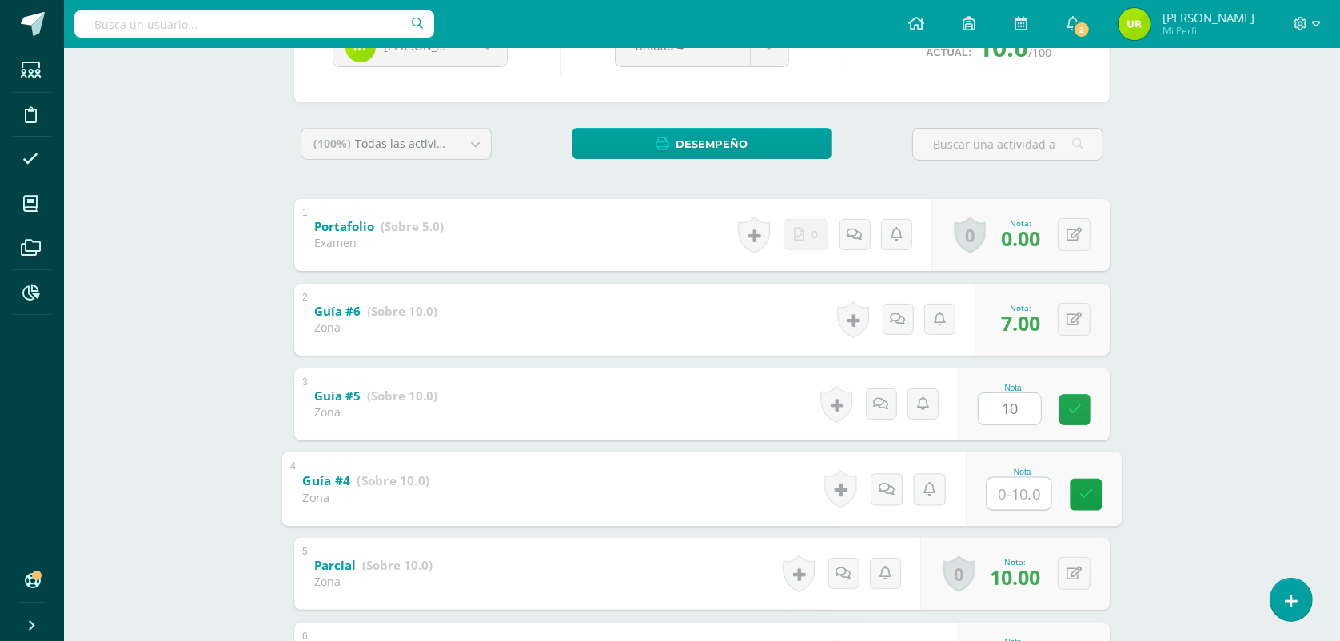
type input "5"
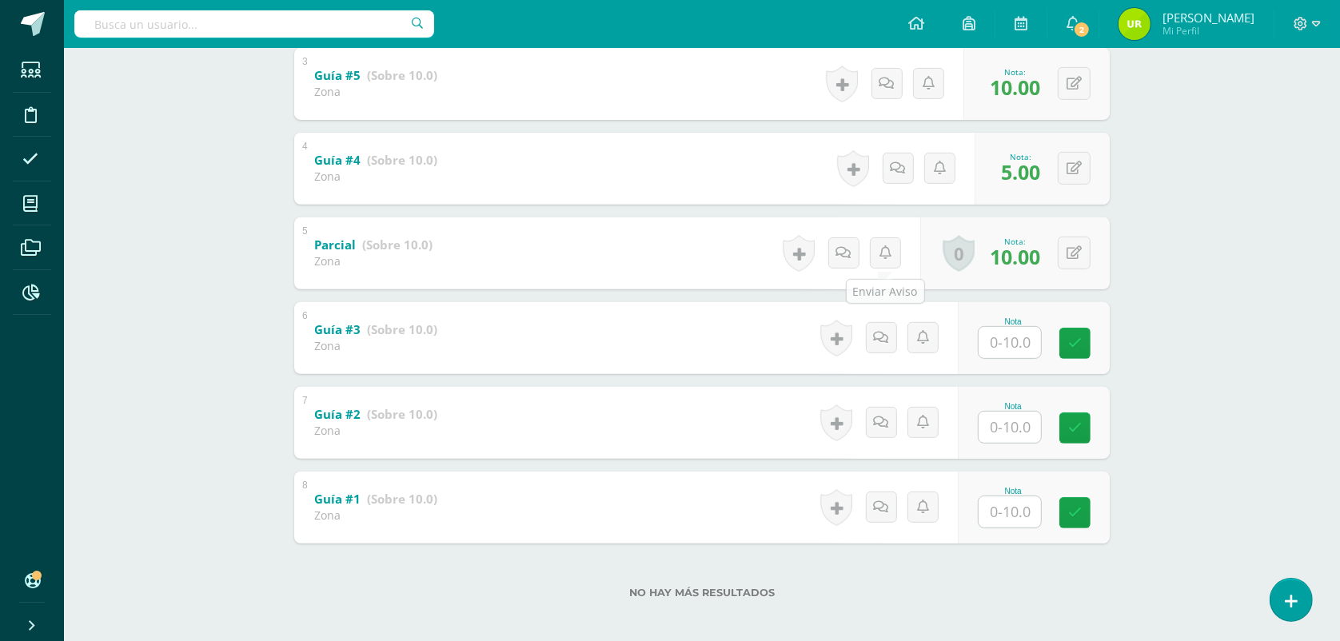
scroll to position [528, 0]
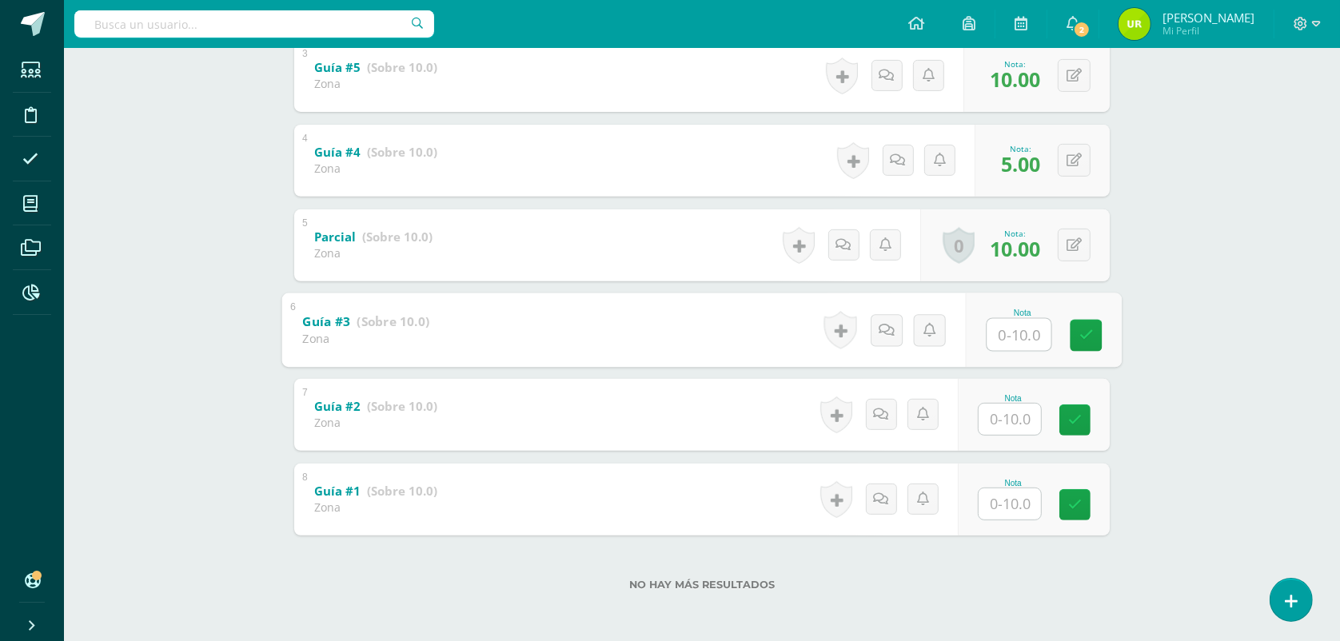
click at [1007, 325] on input "text" at bounding box center [1019, 334] width 64 height 32
type input "10"
type input "9"
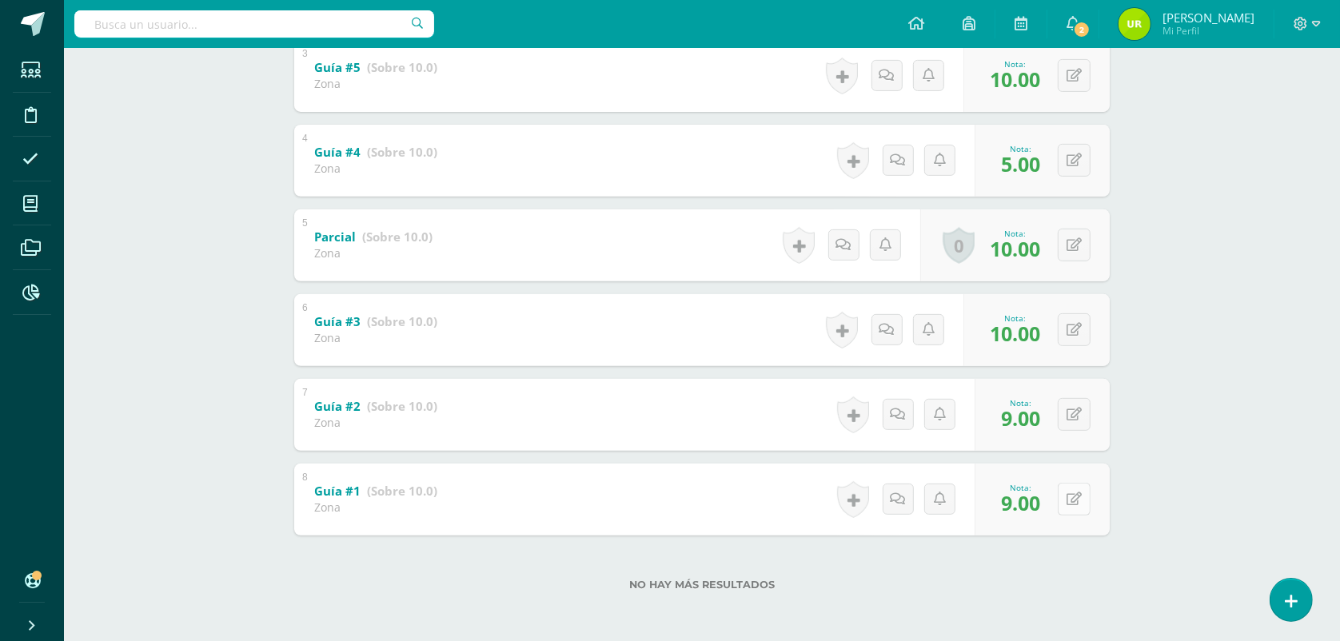
click at [1061, 504] on div "0 Logros Logros obtenidos Aún no hay logros agregados Nota: 9.00" at bounding box center [1041, 500] width 135 height 72
drag, startPoint x: 1089, startPoint y: 478, endPoint x: 1080, endPoint y: 498, distance: 22.2
click at [1085, 486] on div "0 Logros Logros obtenidos Aún no hay logros agregados Nota: 9.00" at bounding box center [1041, 500] width 135 height 72
click at [1080, 498] on icon at bounding box center [1073, 499] width 15 height 14
type input "5"
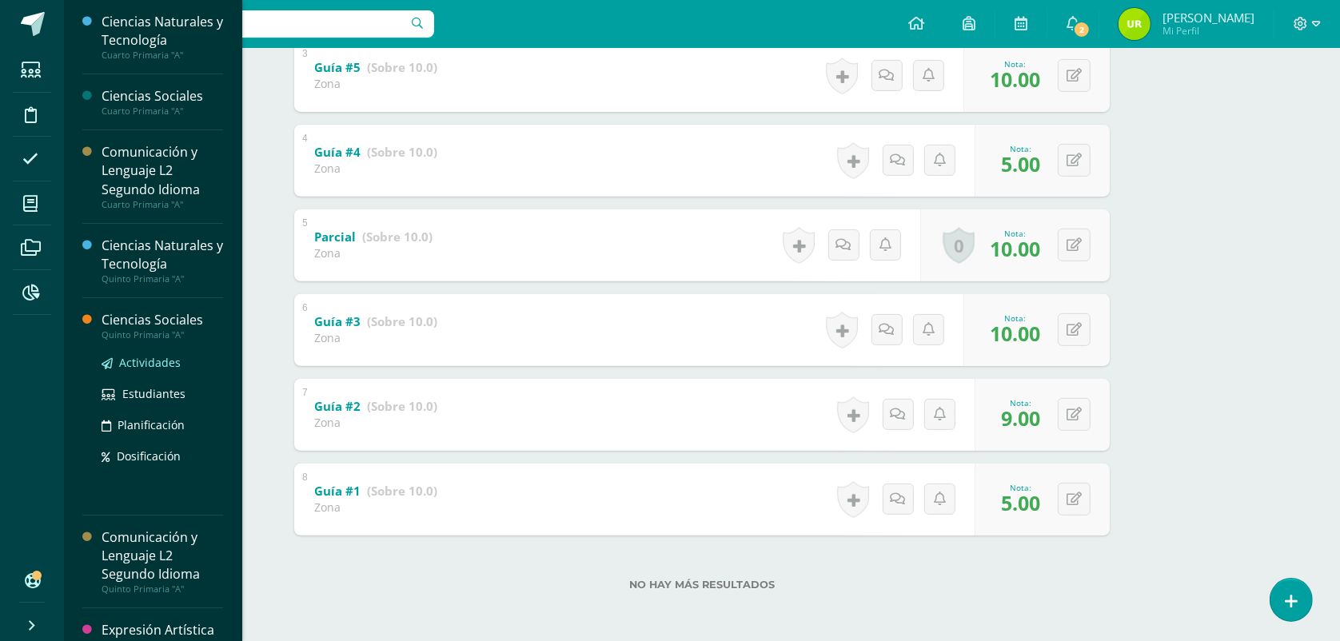
click at [162, 362] on span "Actividades" at bounding box center [150, 362] width 62 height 15
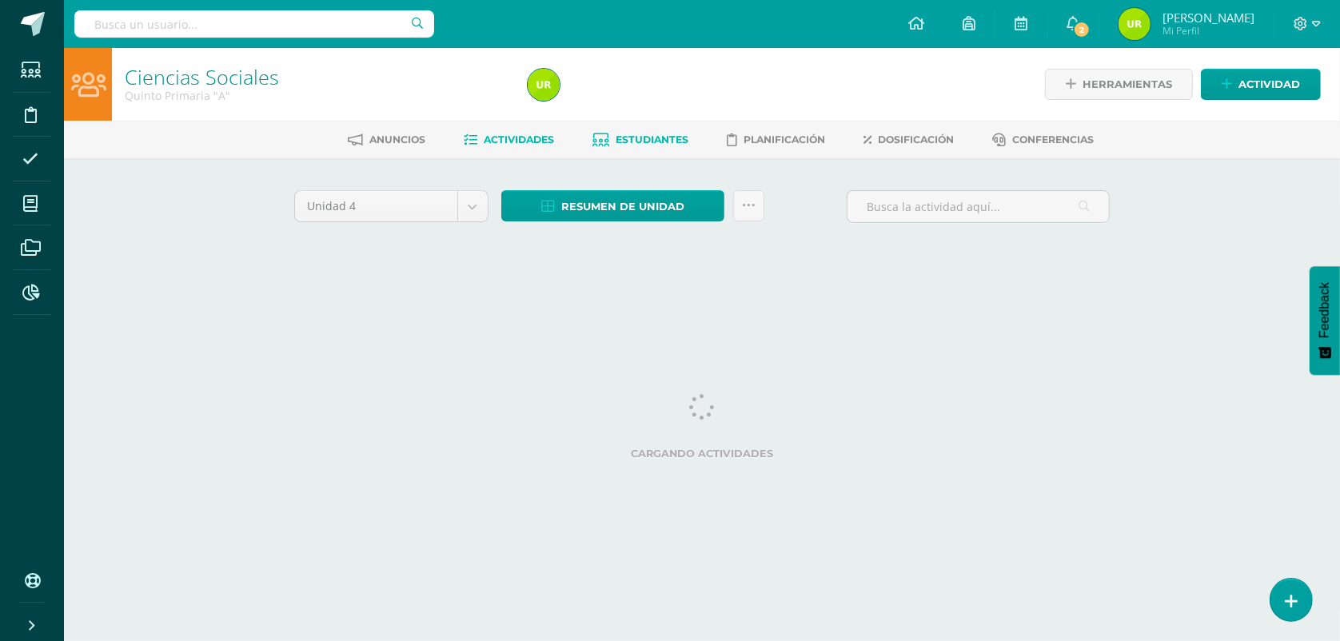
click at [658, 137] on span "Estudiantes" at bounding box center [652, 139] width 73 height 12
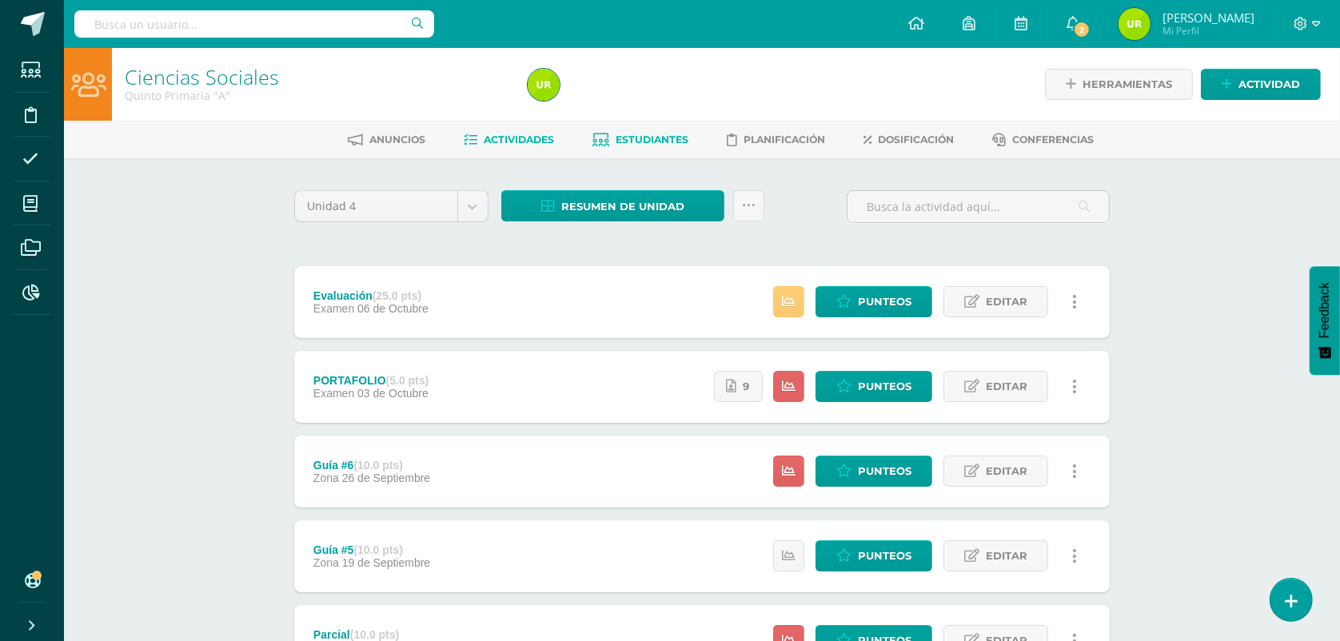
click at [658, 137] on span "Estudiantes" at bounding box center [652, 139] width 73 height 12
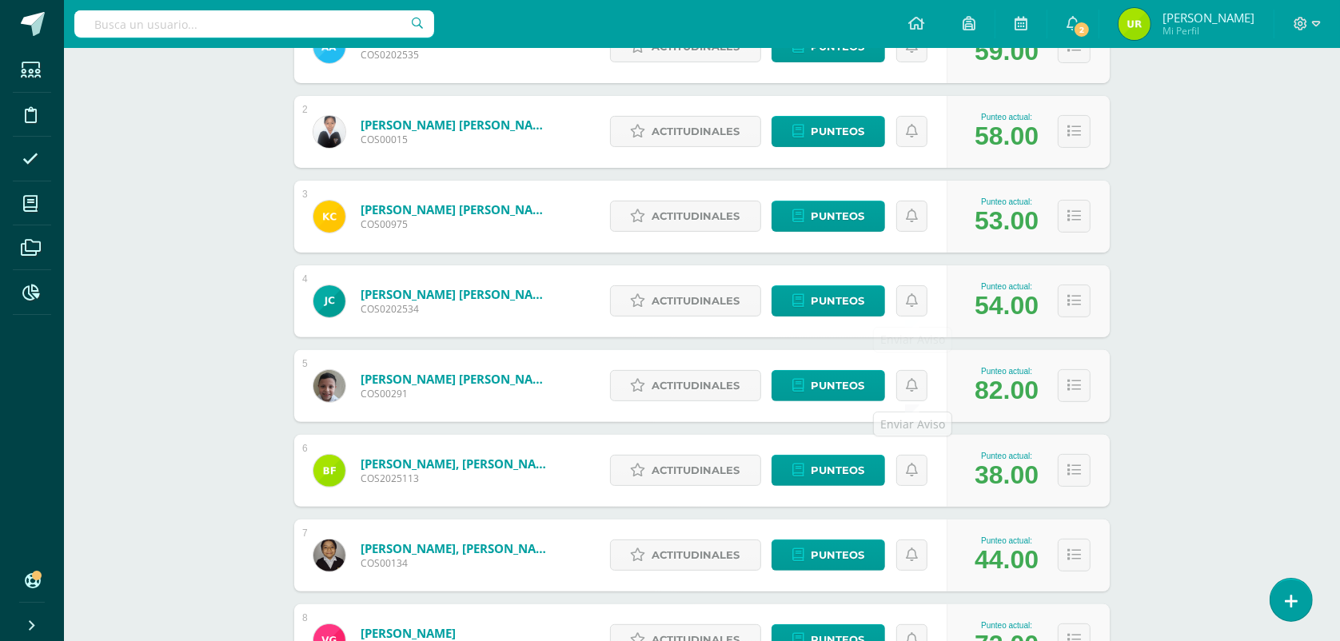
scroll to position [200, 0]
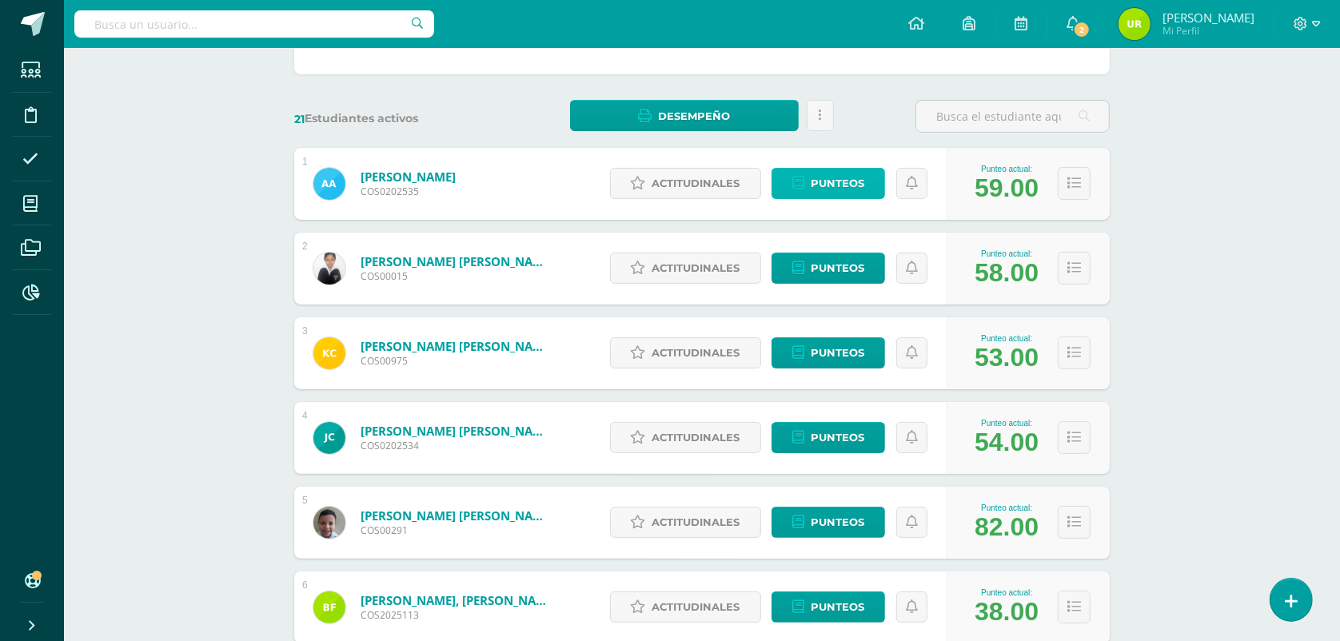
drag, startPoint x: 840, startPoint y: 180, endPoint x: 841, endPoint y: 205, distance: 25.6
click at [839, 177] on span "Punteos" at bounding box center [837, 184] width 54 height 30
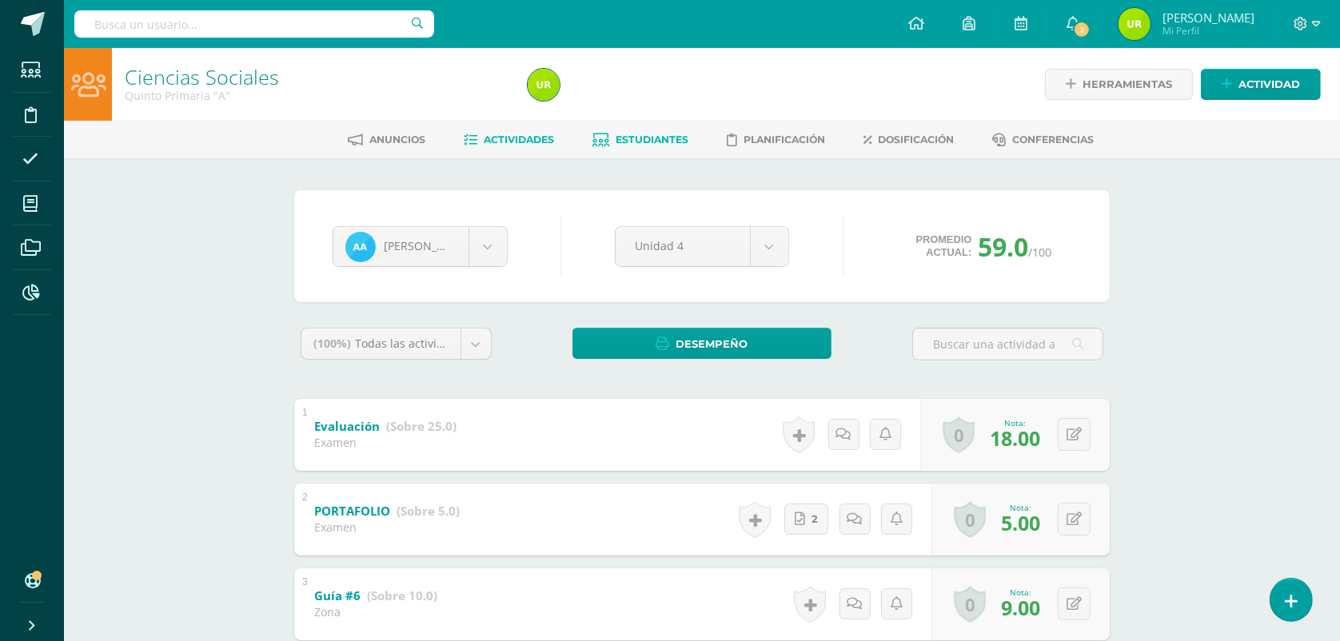
click at [526, 137] on span "Actividades" at bounding box center [519, 139] width 70 height 12
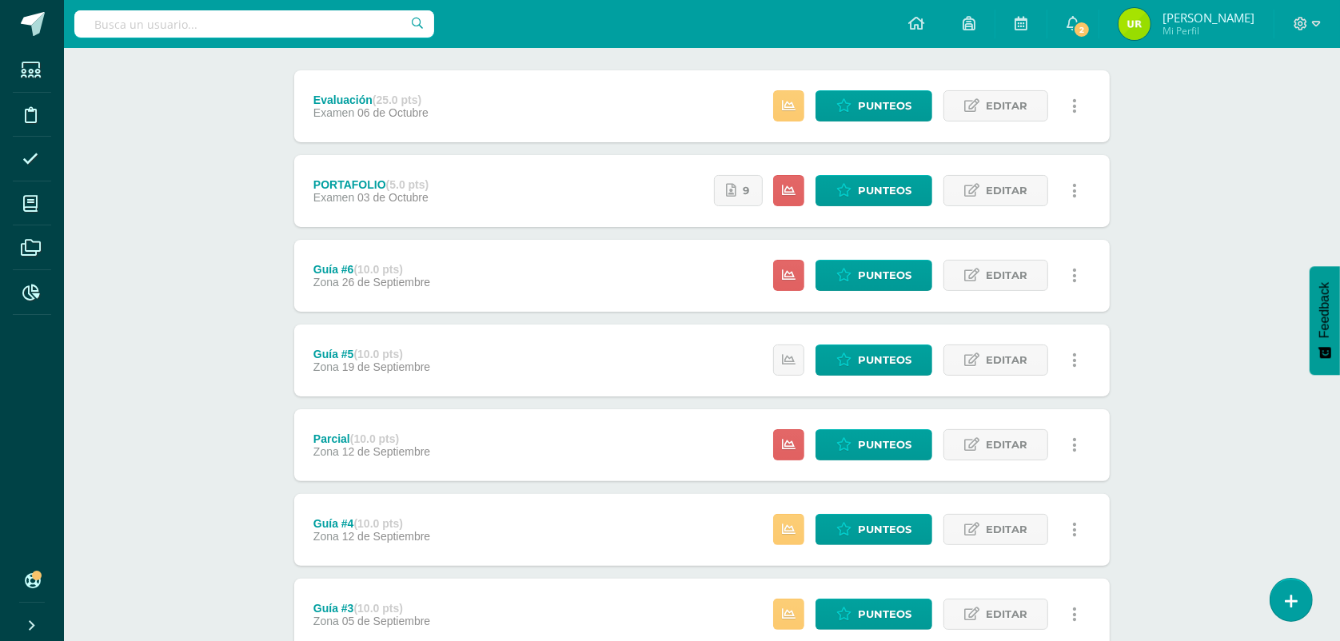
scroll to position [200, 0]
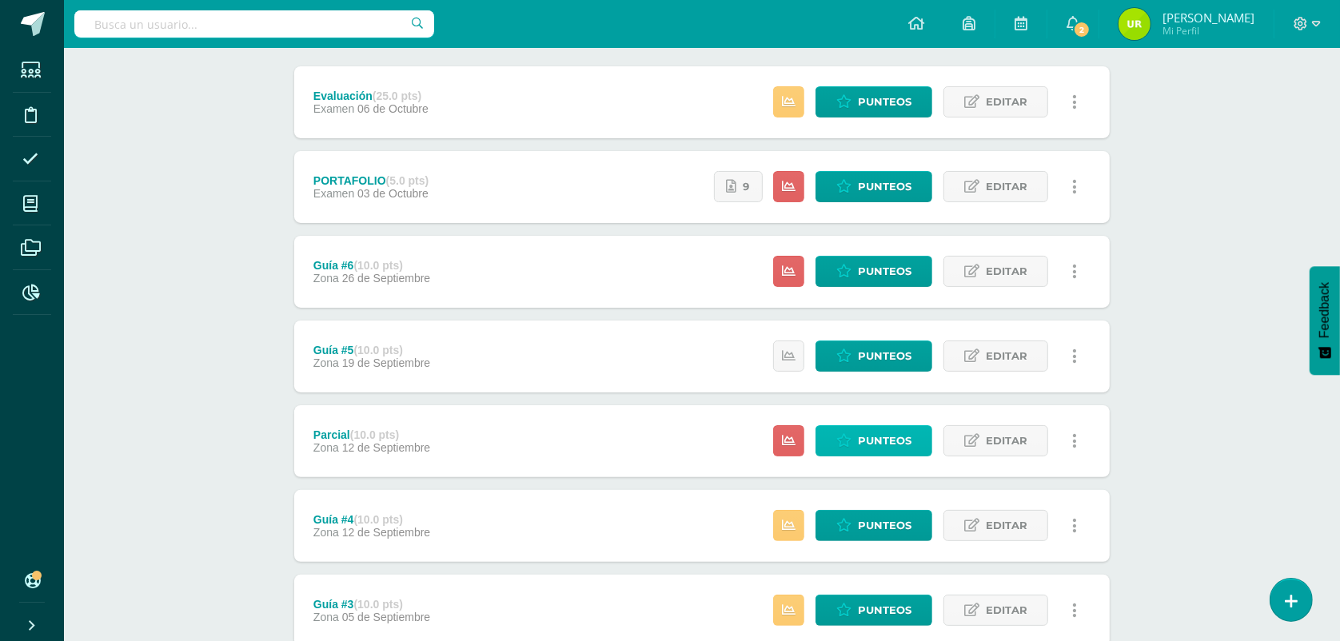
click at [874, 444] on span "Punteos" at bounding box center [885, 441] width 54 height 30
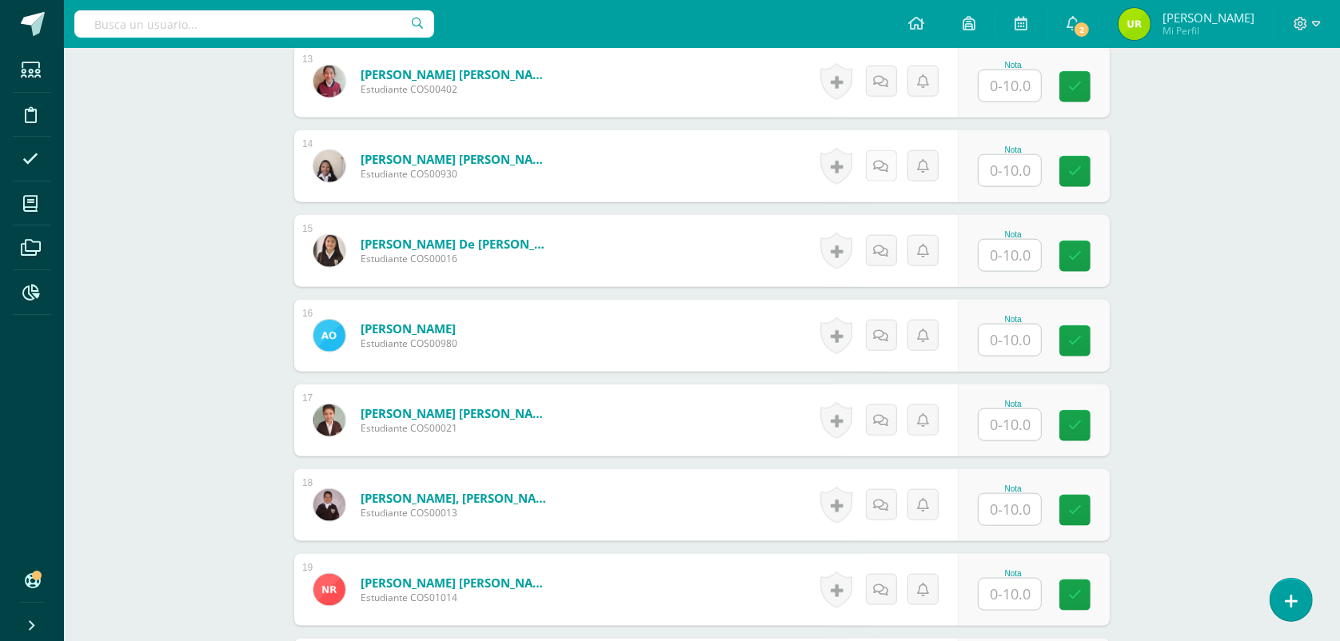
scroll to position [1626, 0]
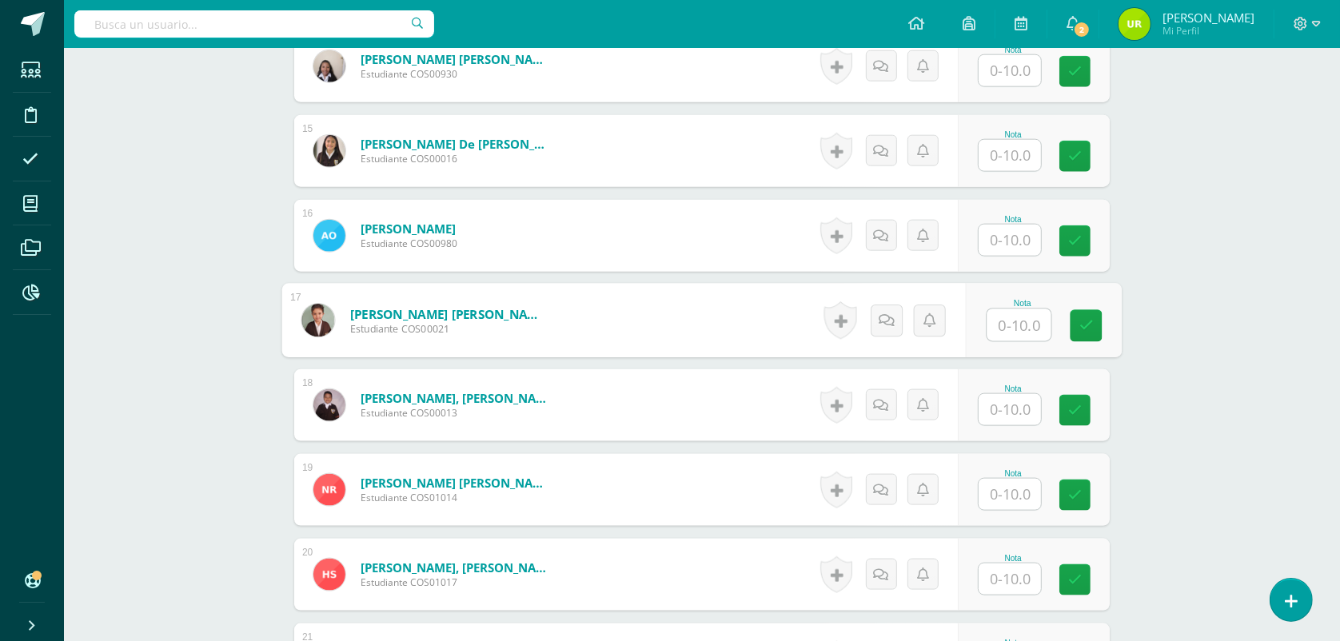
click at [1004, 313] on input "text" at bounding box center [1019, 325] width 64 height 32
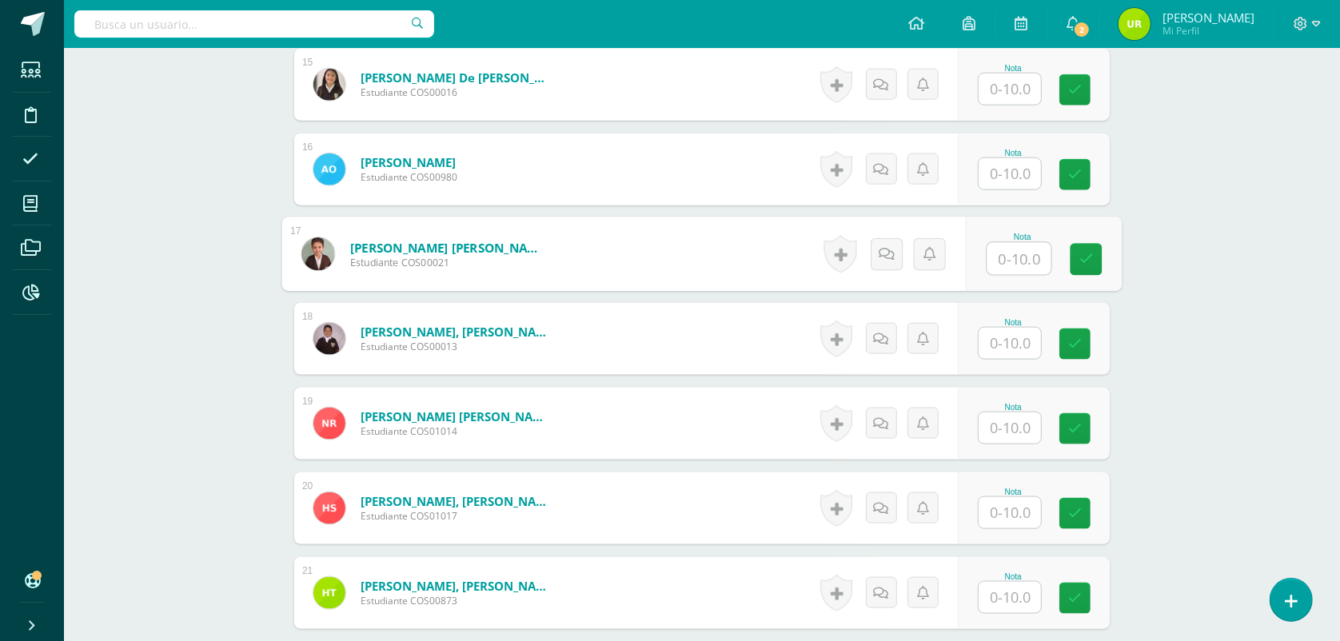
scroll to position [1864, 0]
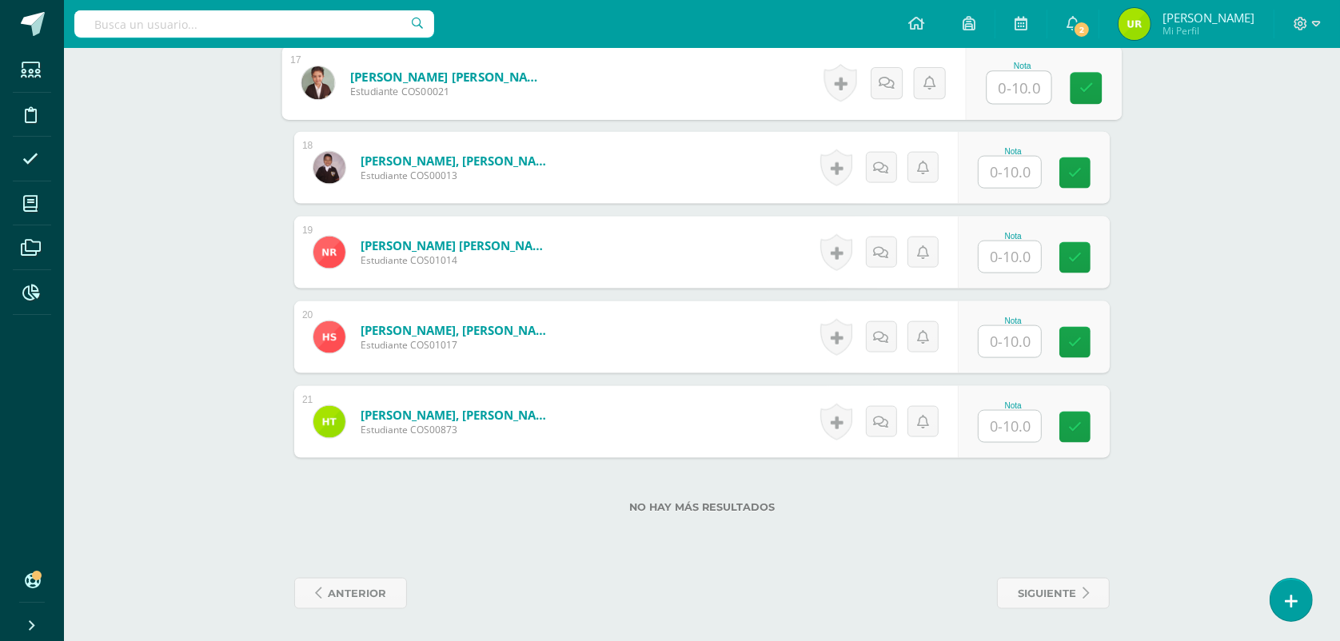
click at [1020, 420] on input "text" at bounding box center [1009, 426] width 62 height 31
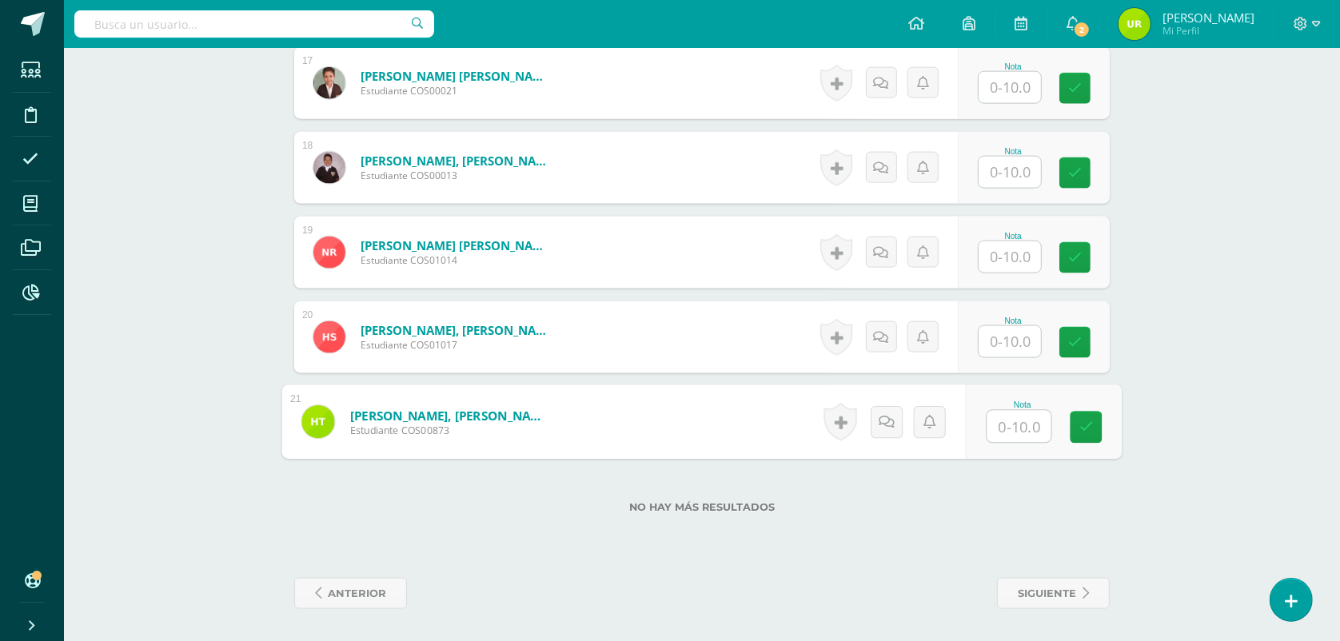
type input "9"
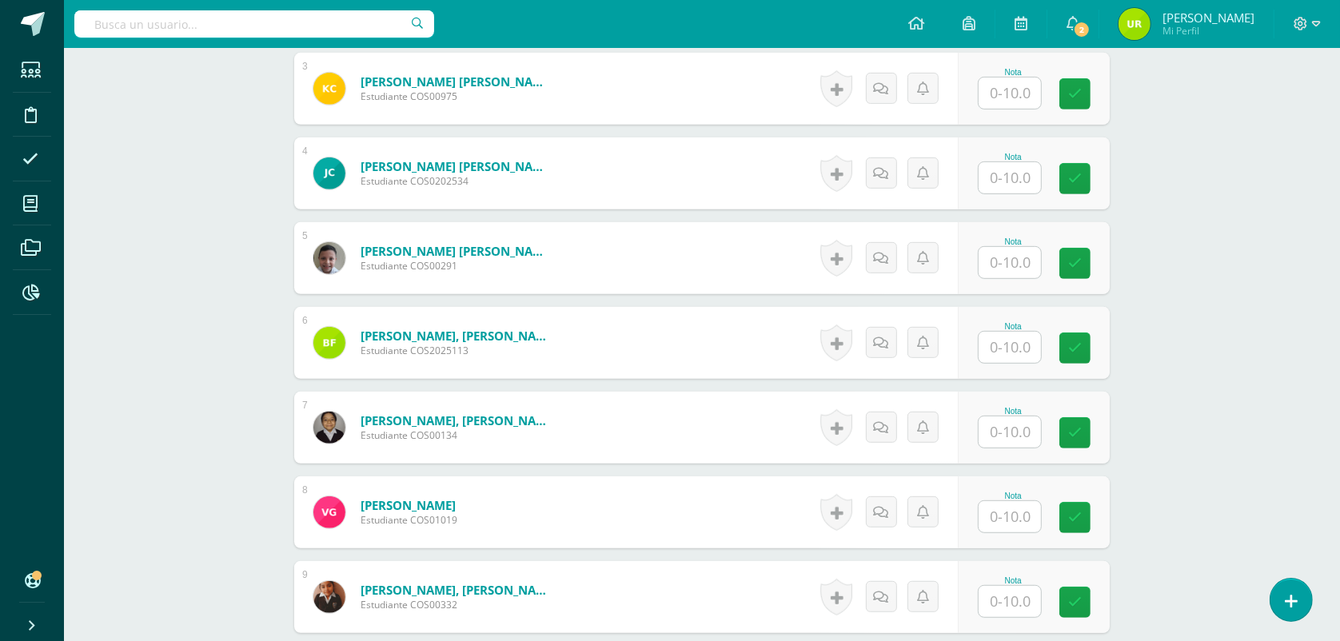
scroll to position [565, 0]
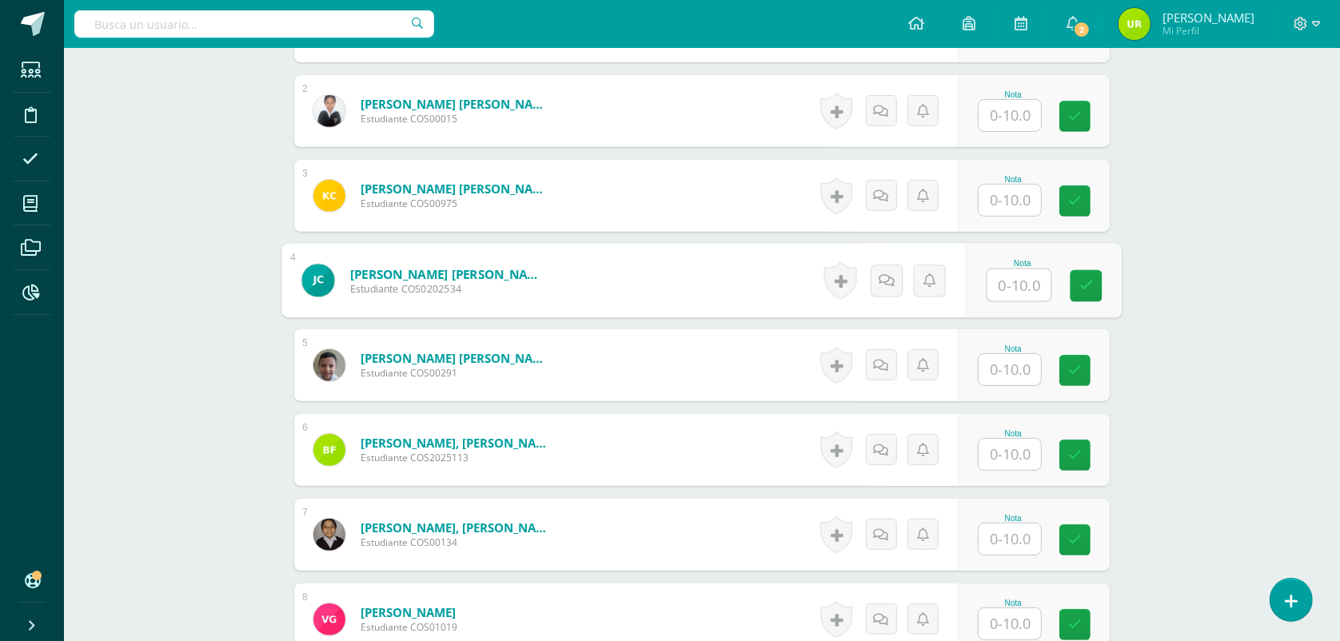
click at [1027, 278] on input "text" at bounding box center [1019, 285] width 64 height 32
type input "8"
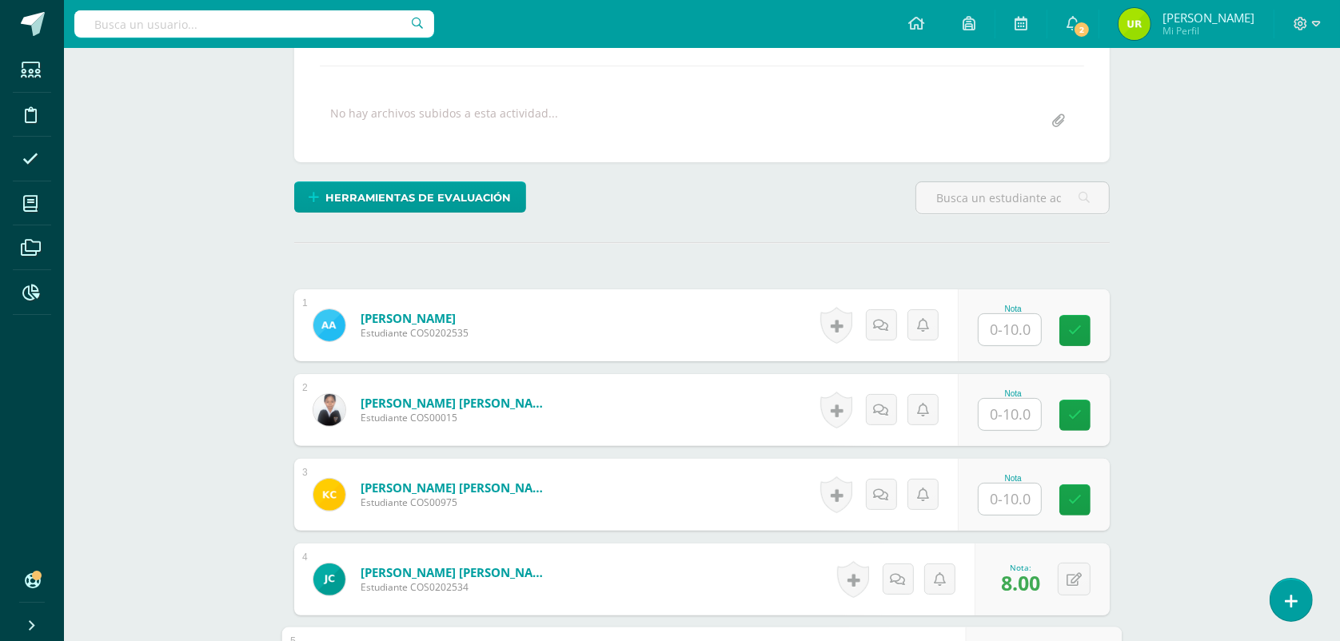
scroll to position [265, 0]
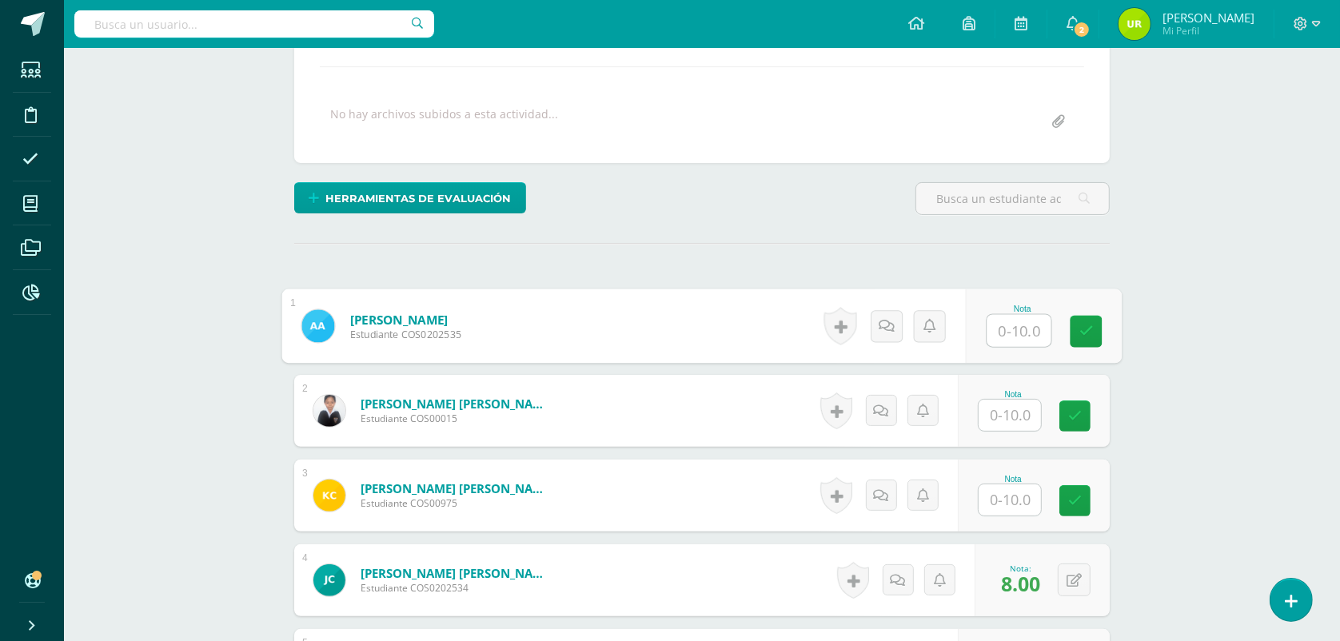
click at [1004, 321] on input "text" at bounding box center [1019, 331] width 64 height 32
type input "7"
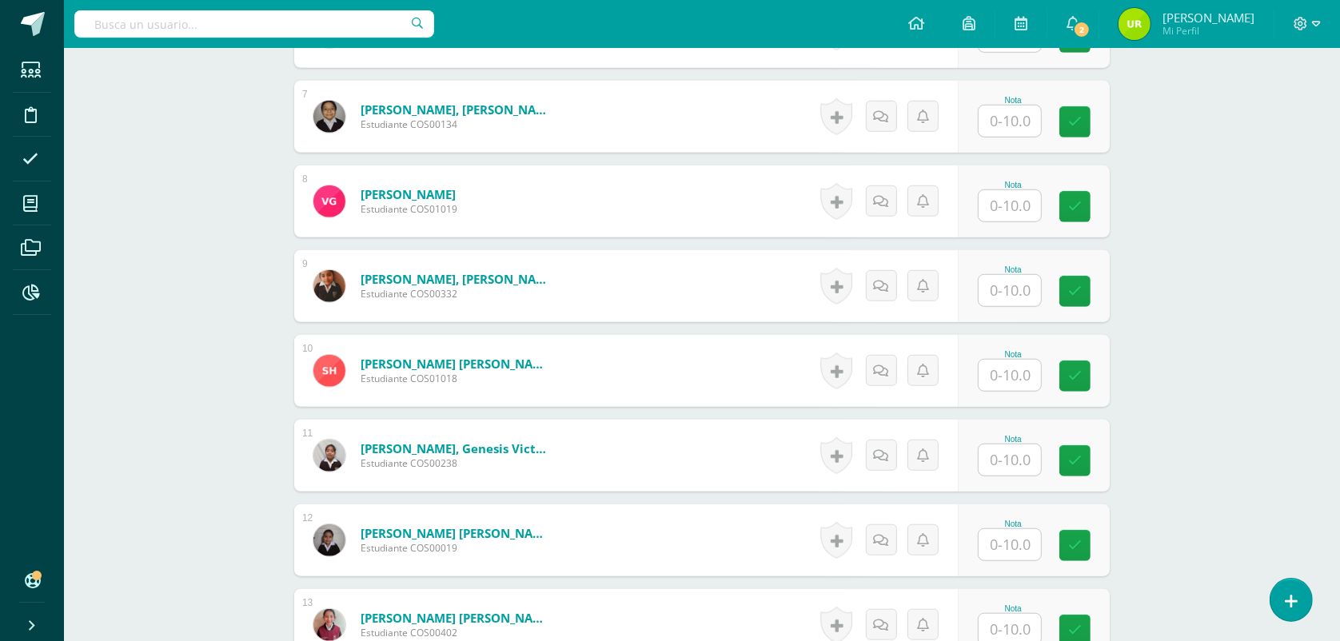
scroll to position [1165, 0]
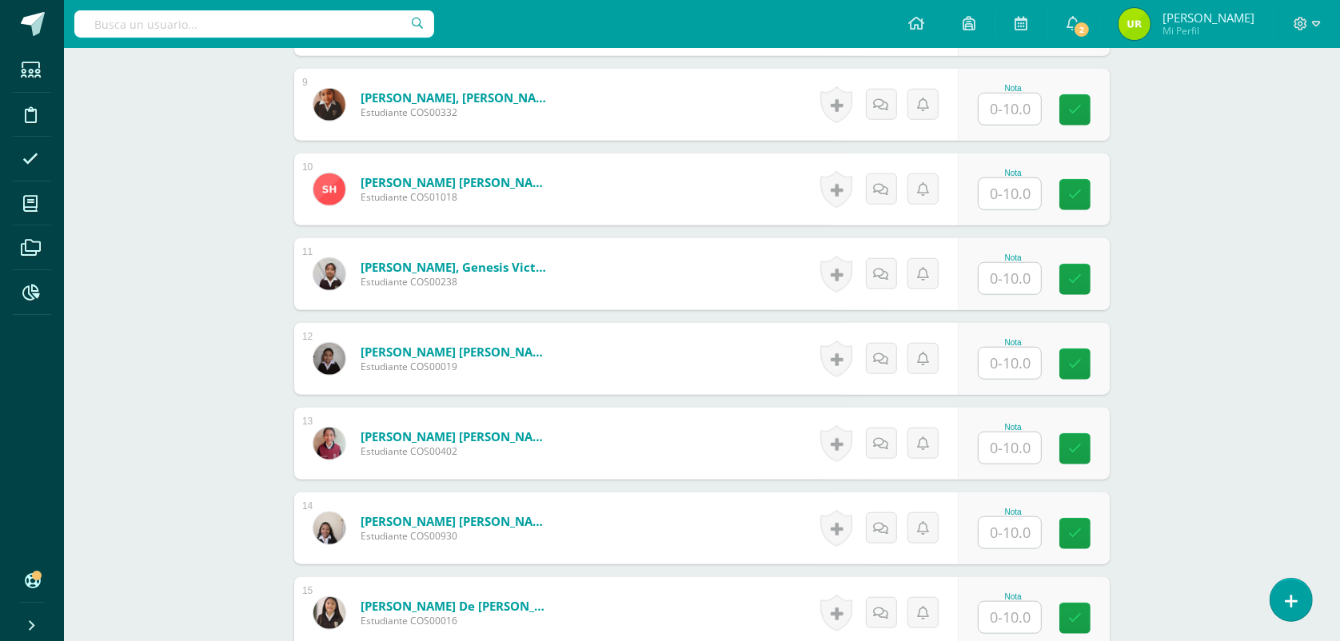
click at [1013, 533] on input "text" at bounding box center [1009, 532] width 62 height 31
type input "9"
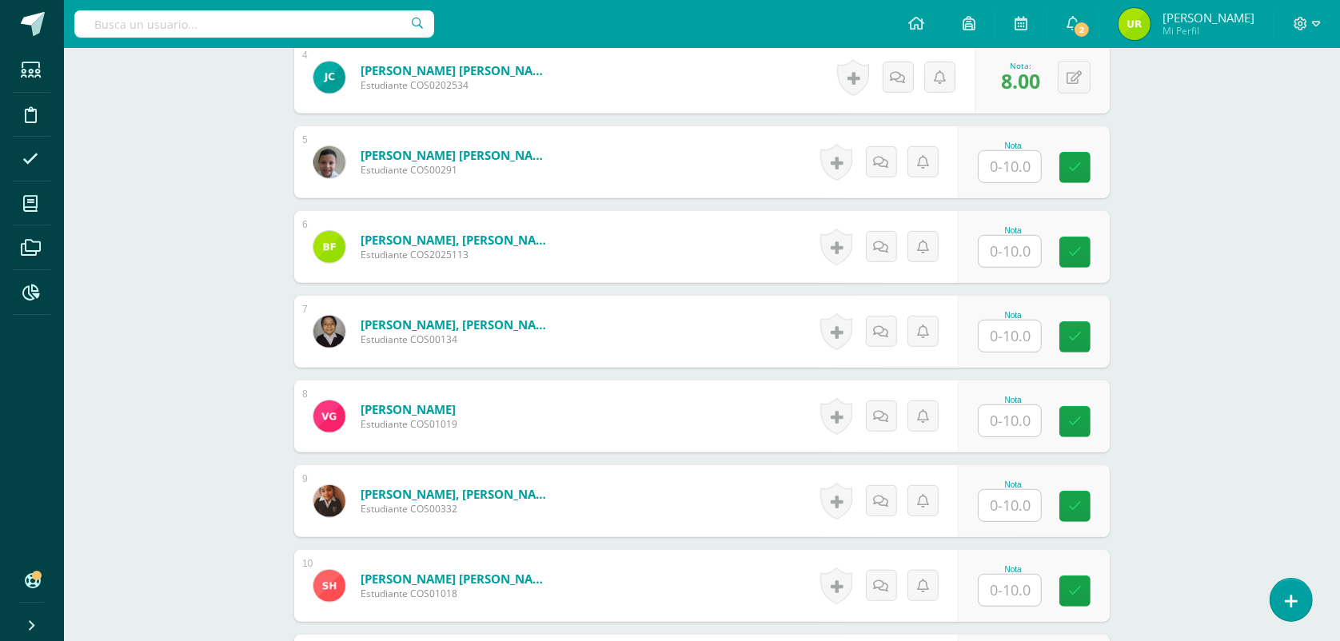
scroll to position [865, 0]
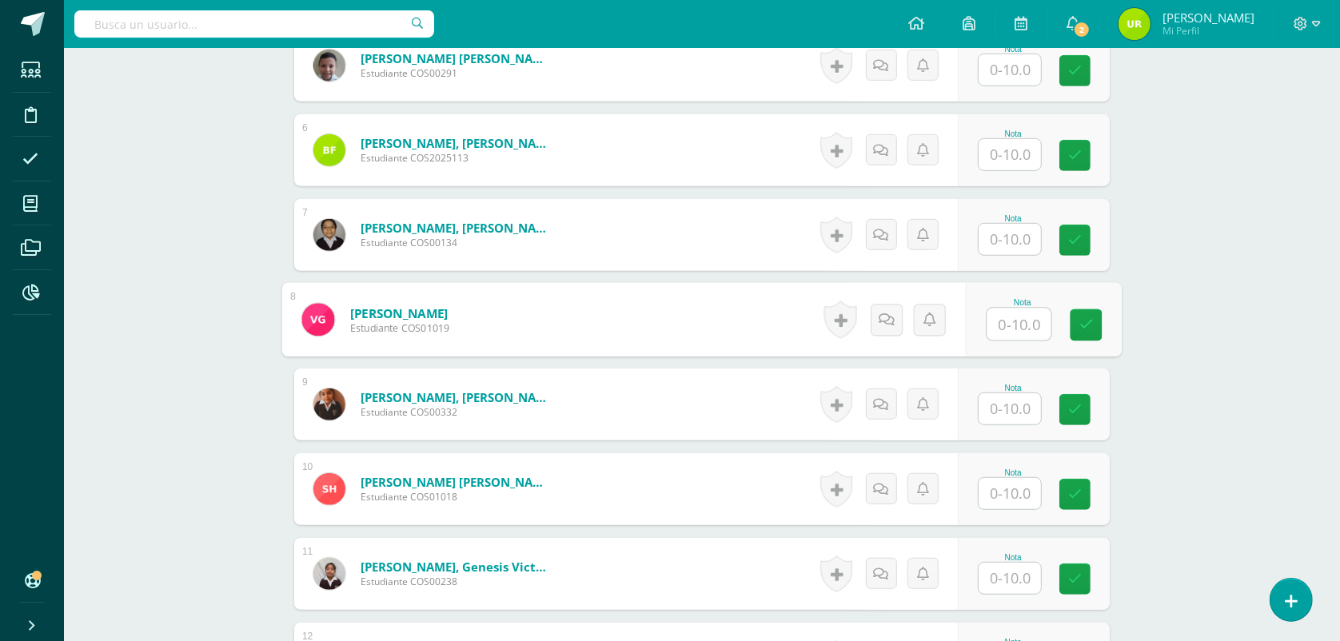
click at [1035, 314] on input "text" at bounding box center [1019, 325] width 64 height 32
type input "9"
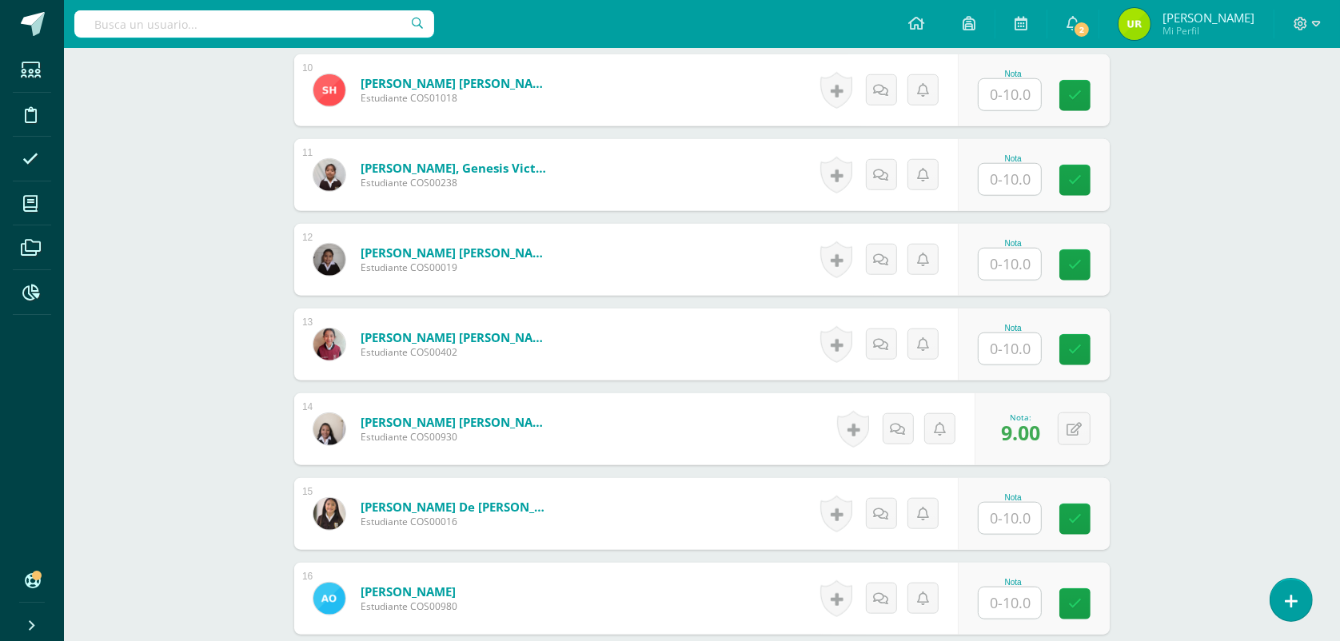
scroll to position [1264, 0]
click at [1017, 520] on input "text" at bounding box center [1009, 517] width 62 height 31
type input "9"
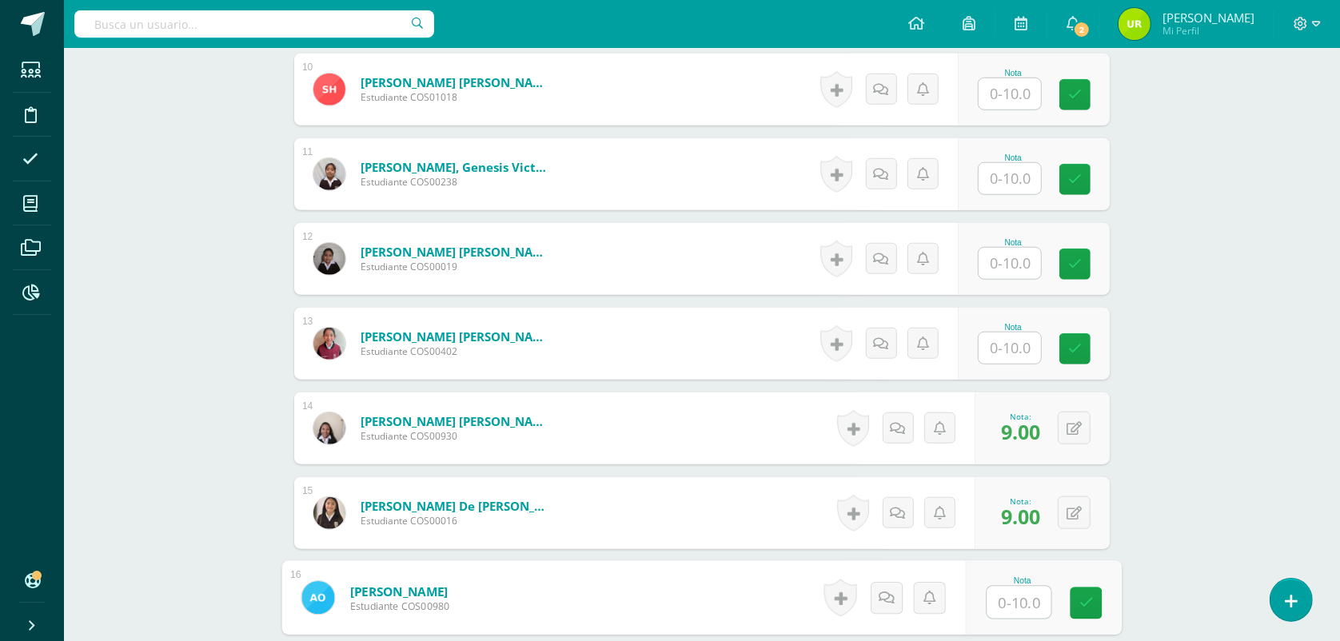
click at [1031, 348] on input "text" at bounding box center [1009, 347] width 62 height 31
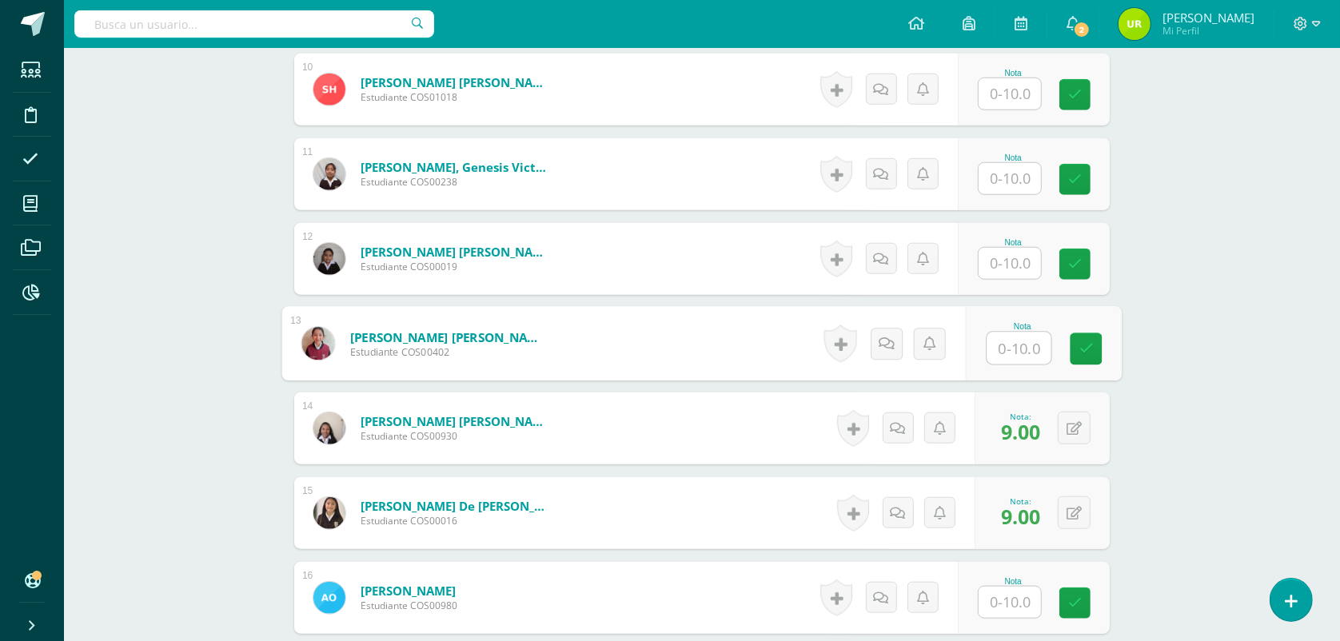
type input "9"
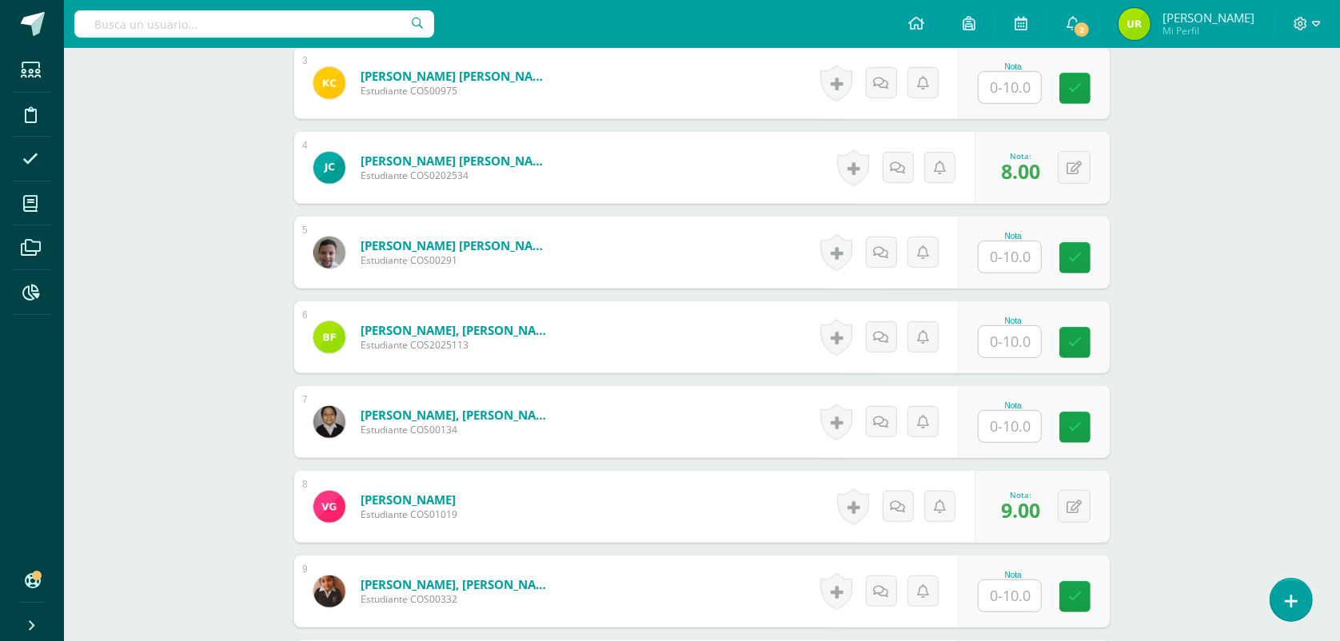
scroll to position [665, 0]
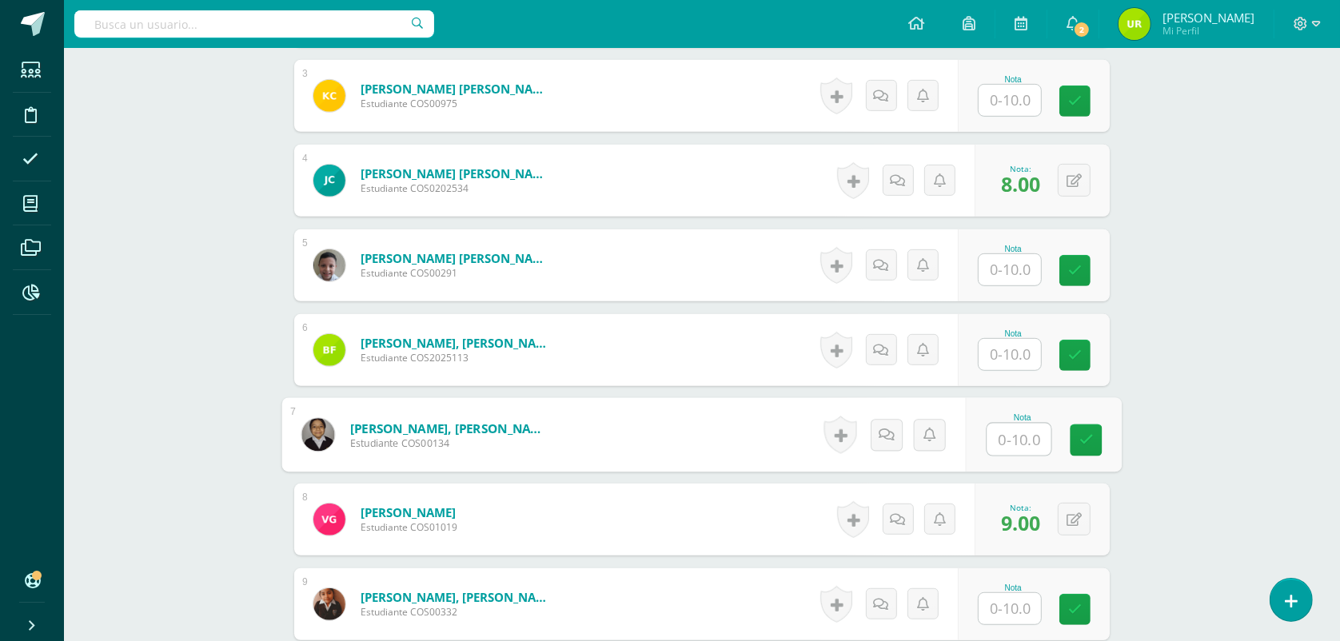
click at [1011, 425] on input "text" at bounding box center [1019, 440] width 64 height 32
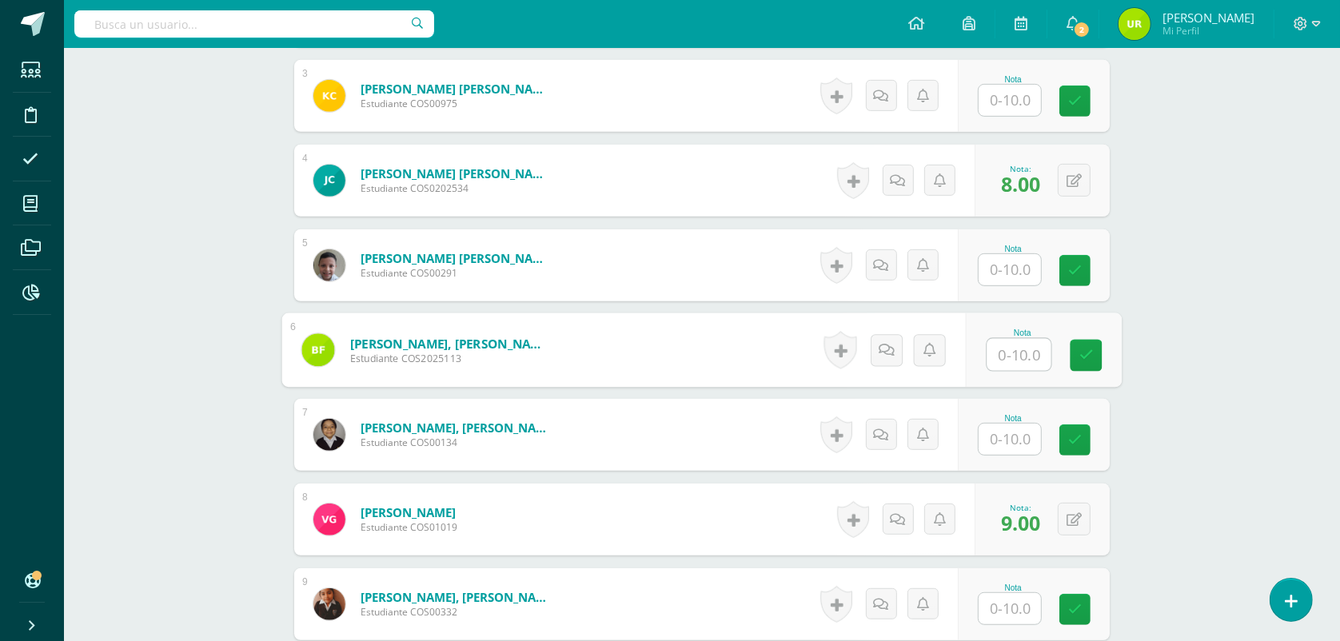
click at [1027, 360] on input "text" at bounding box center [1019, 355] width 64 height 32
type input "4"
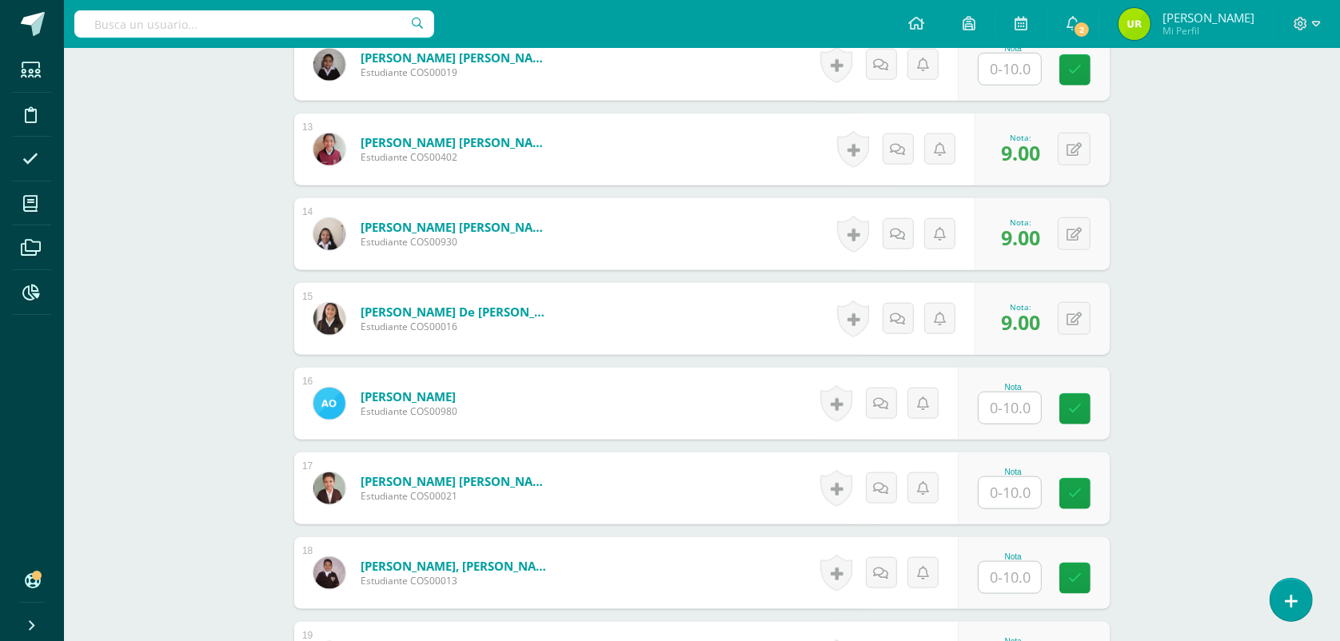
scroll to position [1464, 0]
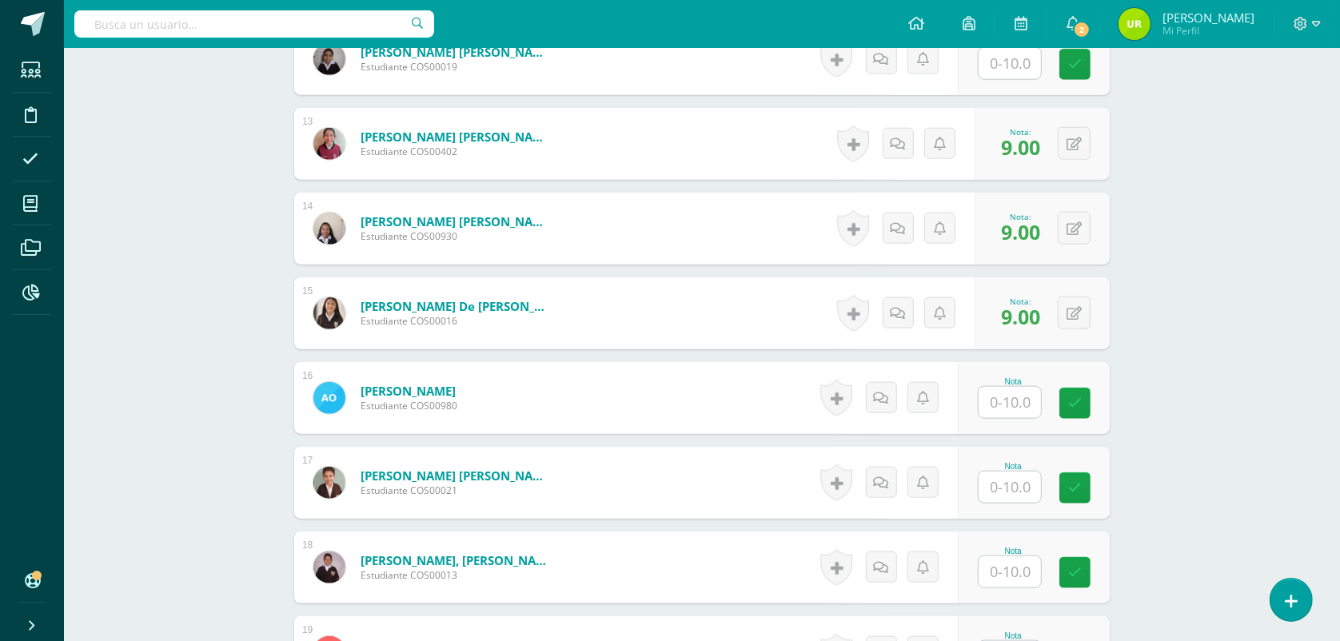
click at [1001, 405] on input "text" at bounding box center [1009, 402] width 62 height 31
type input "9"
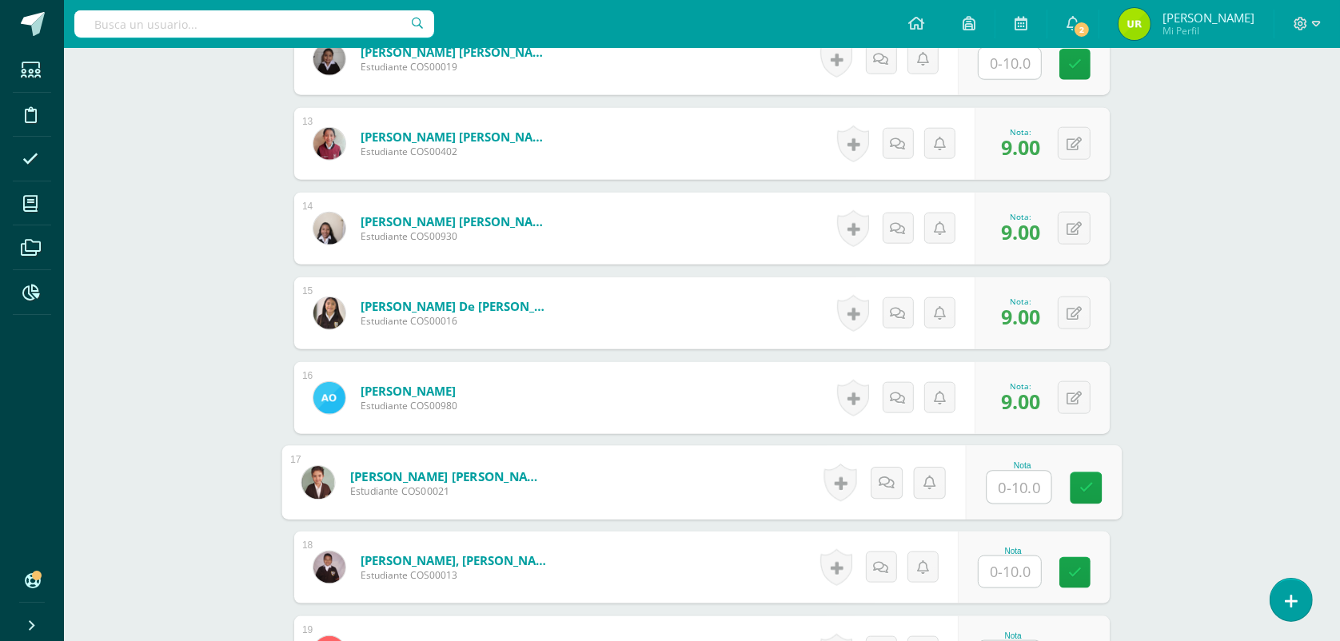
scroll to position [1764, 0]
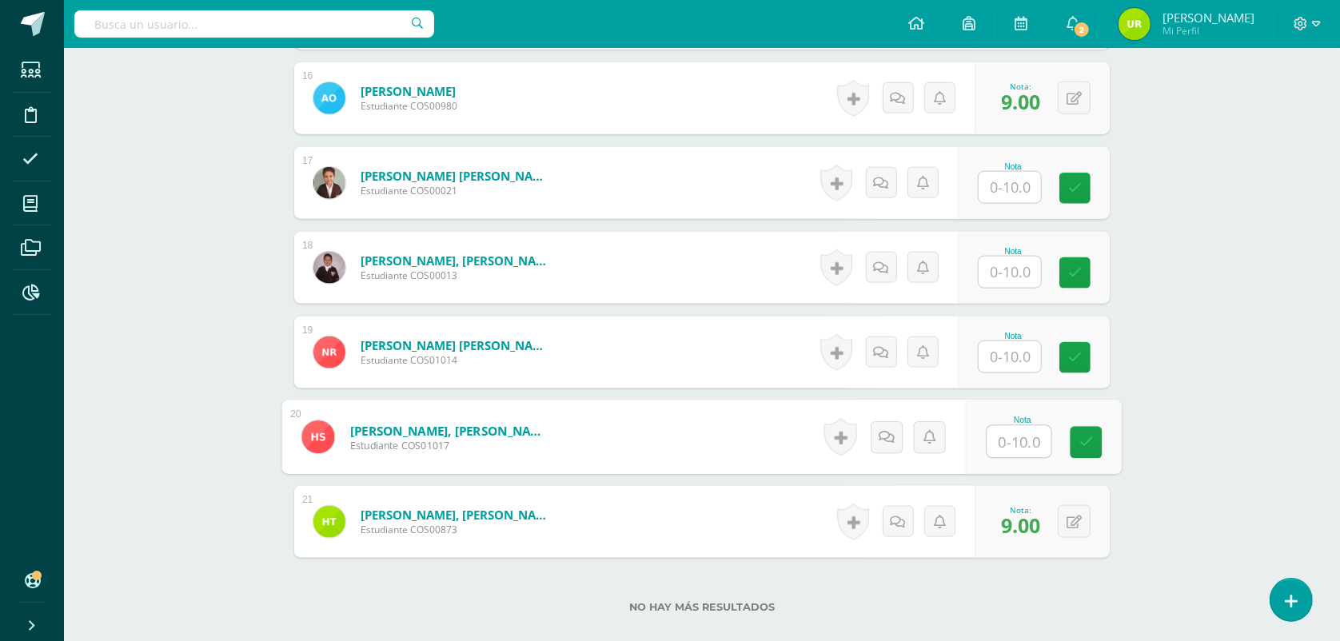
click at [1012, 448] on input "text" at bounding box center [1019, 442] width 64 height 32
type input "9"
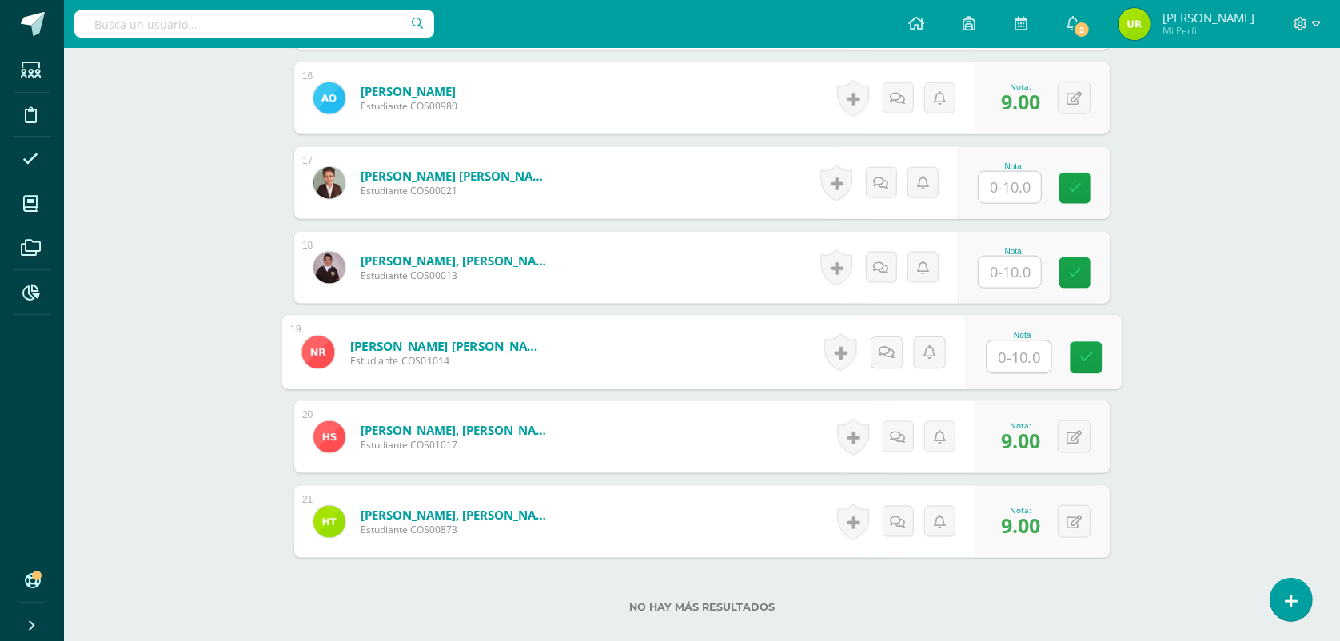
click at [1033, 349] on input "text" at bounding box center [1019, 357] width 64 height 32
type input "7"
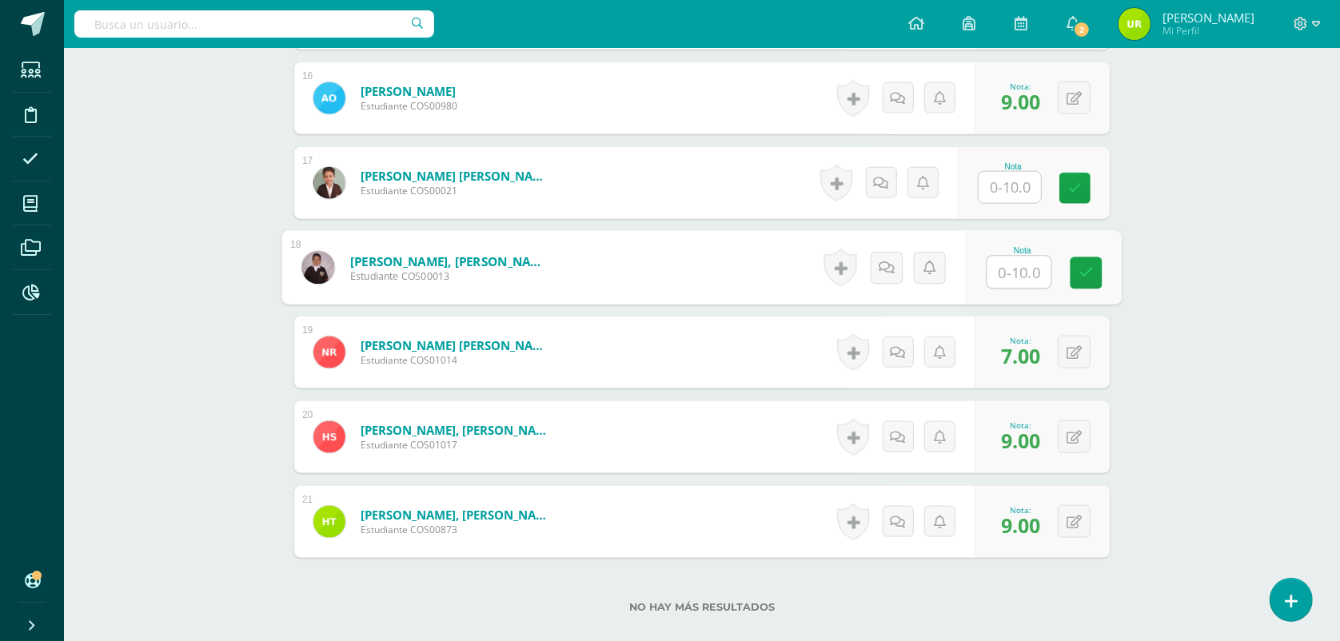
click at [1003, 261] on input "text" at bounding box center [1019, 273] width 64 height 32
type input "8"
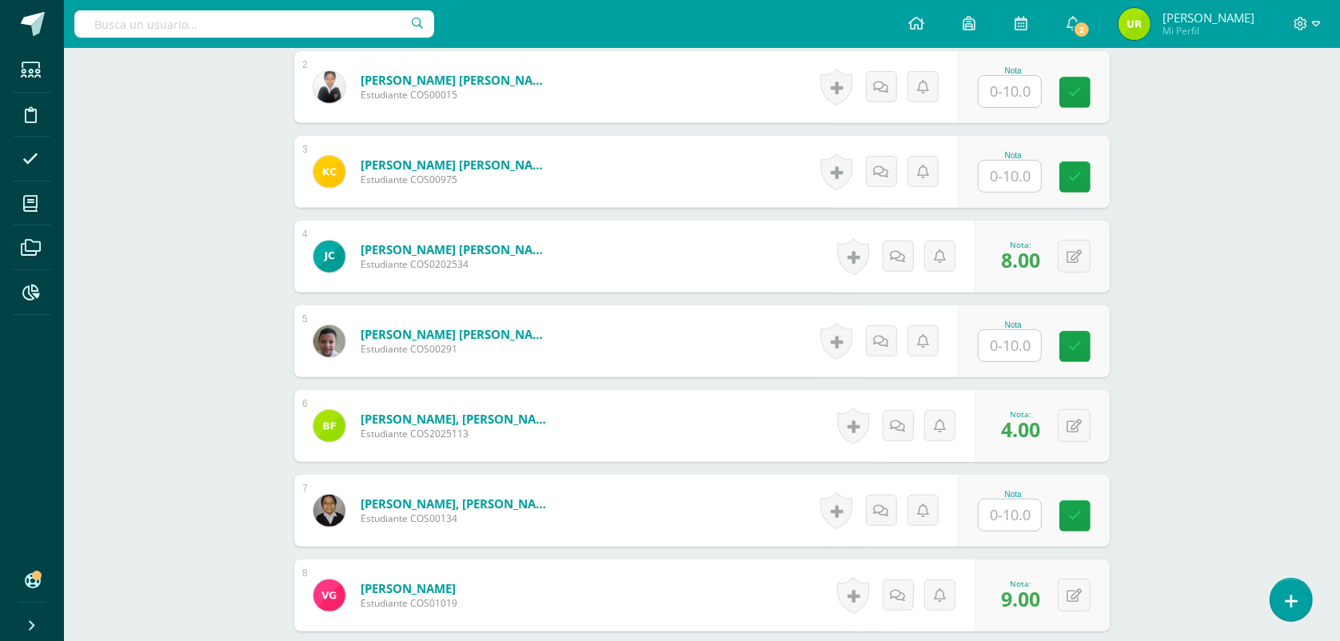
scroll to position [465, 0]
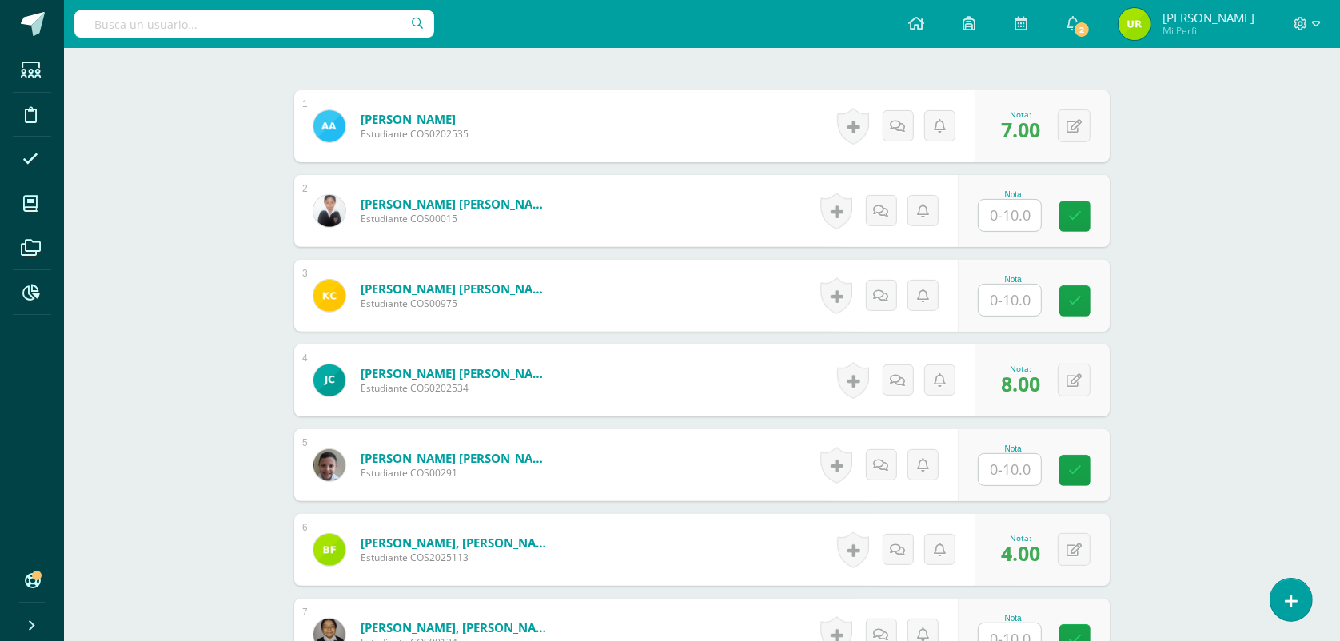
click at [1011, 213] on input "text" at bounding box center [1009, 215] width 62 height 31
type input "6"
type input "5"
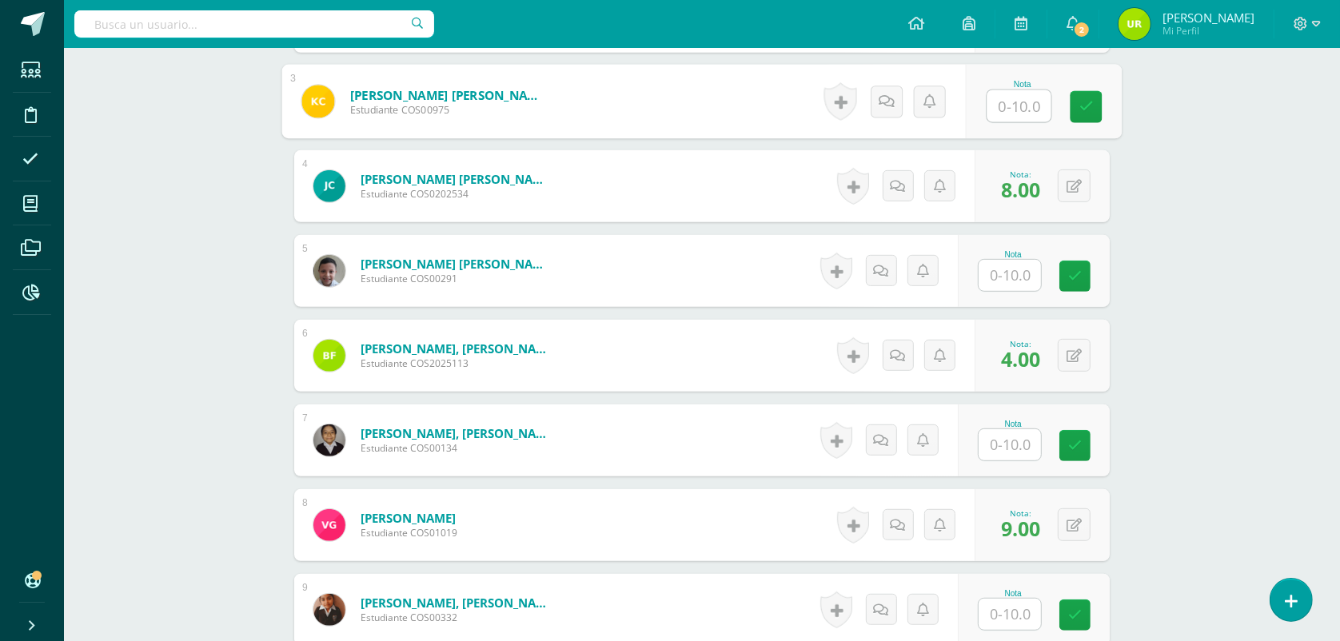
scroll to position [665, 0]
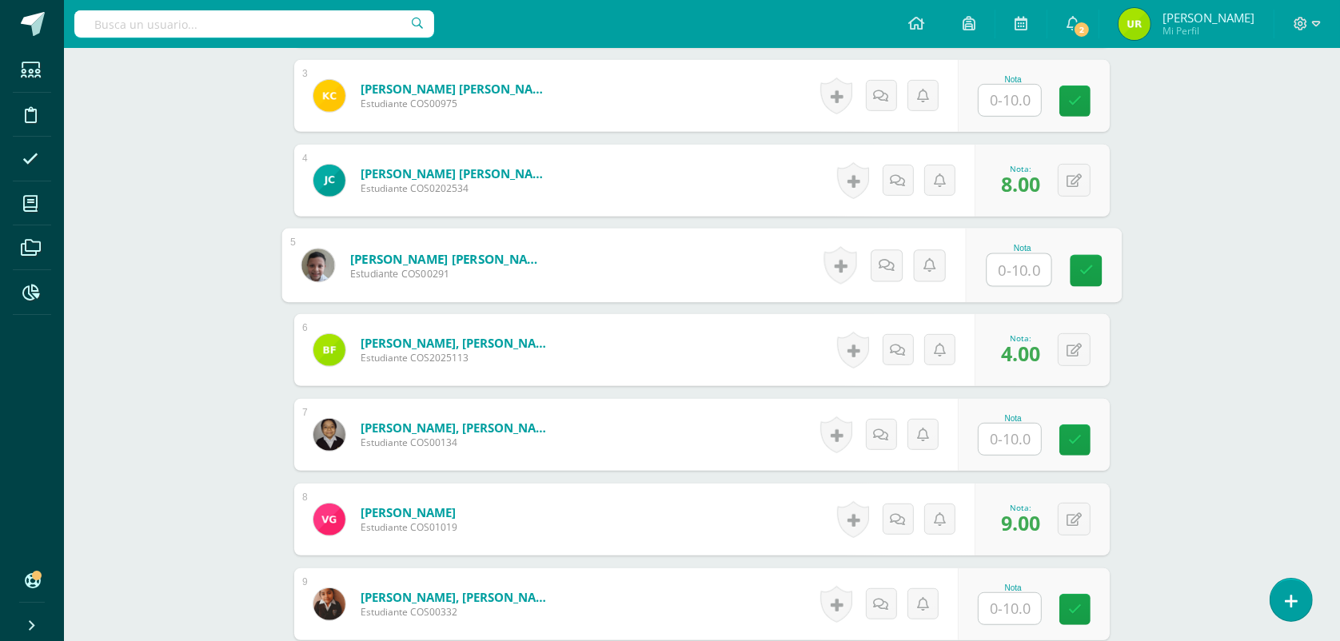
click at [1019, 276] on input "text" at bounding box center [1019, 270] width 64 height 32
type input "7"
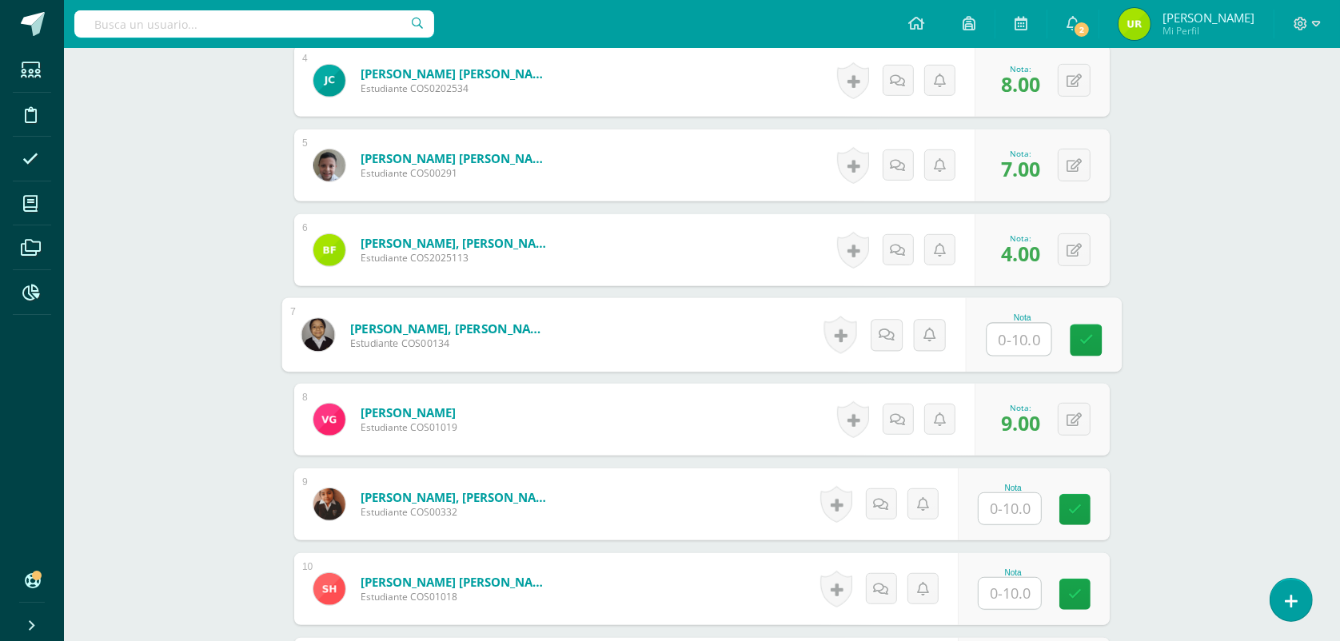
click at [1016, 341] on input "text" at bounding box center [1019, 340] width 64 height 32
type input "8"
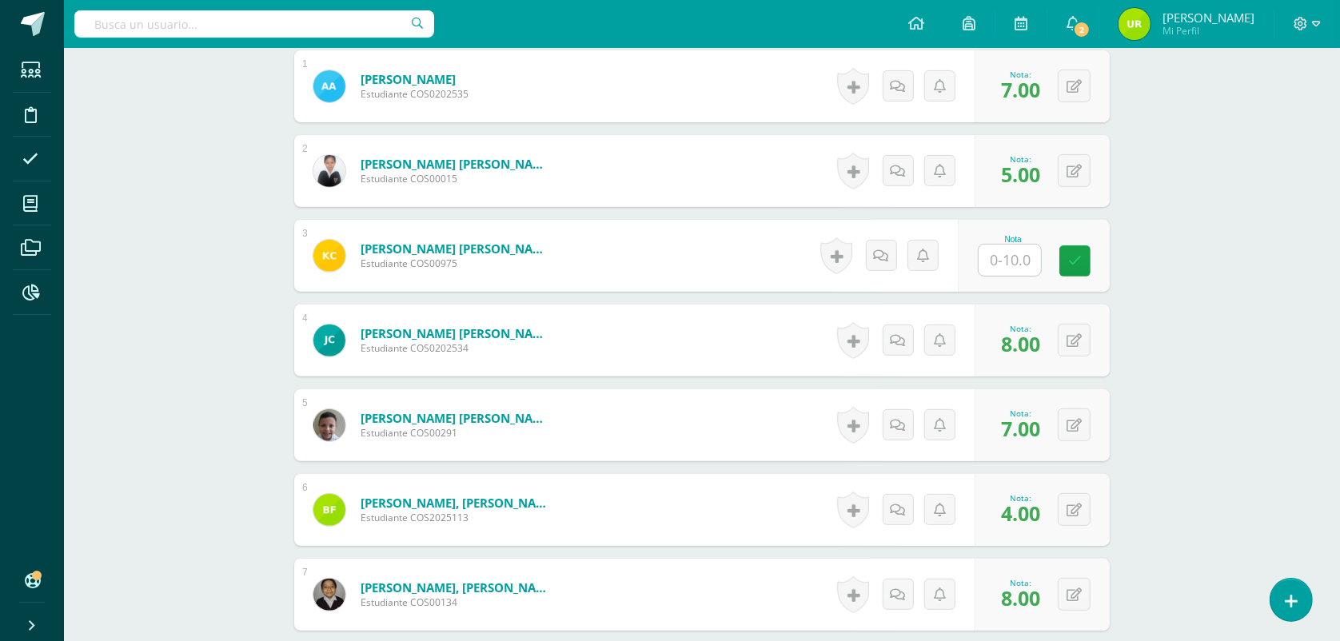
scroll to position [465, 0]
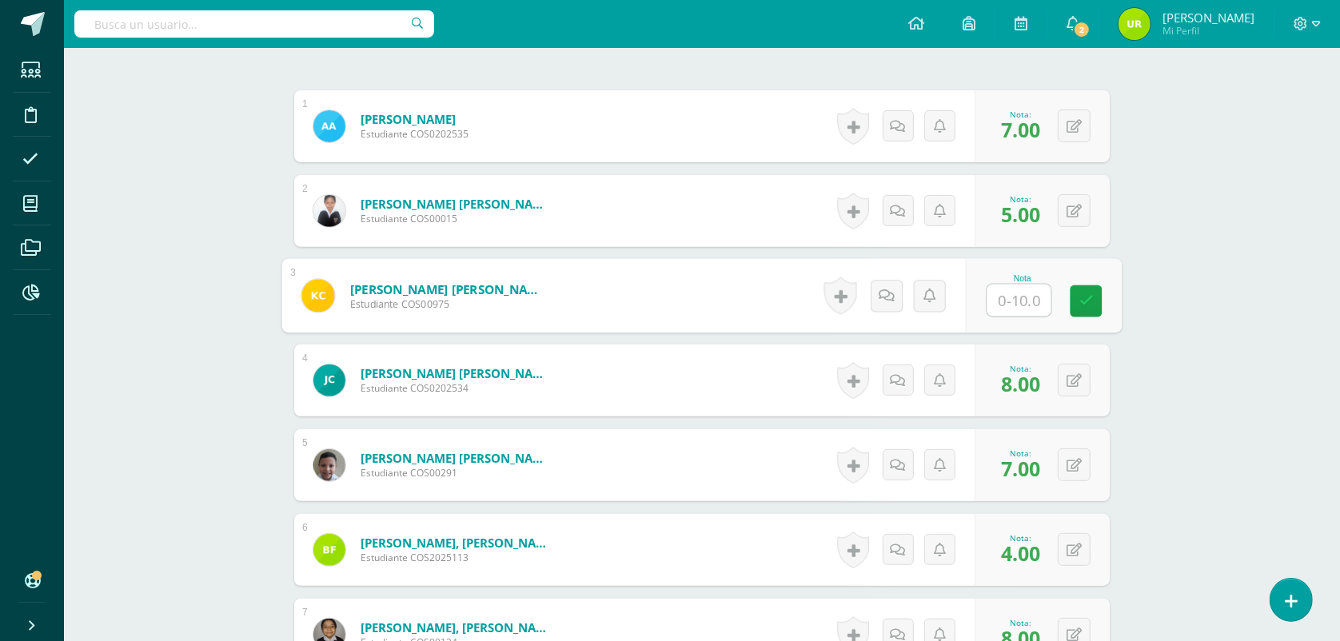
click at [1029, 296] on input "text" at bounding box center [1019, 301] width 64 height 32
type input "7"
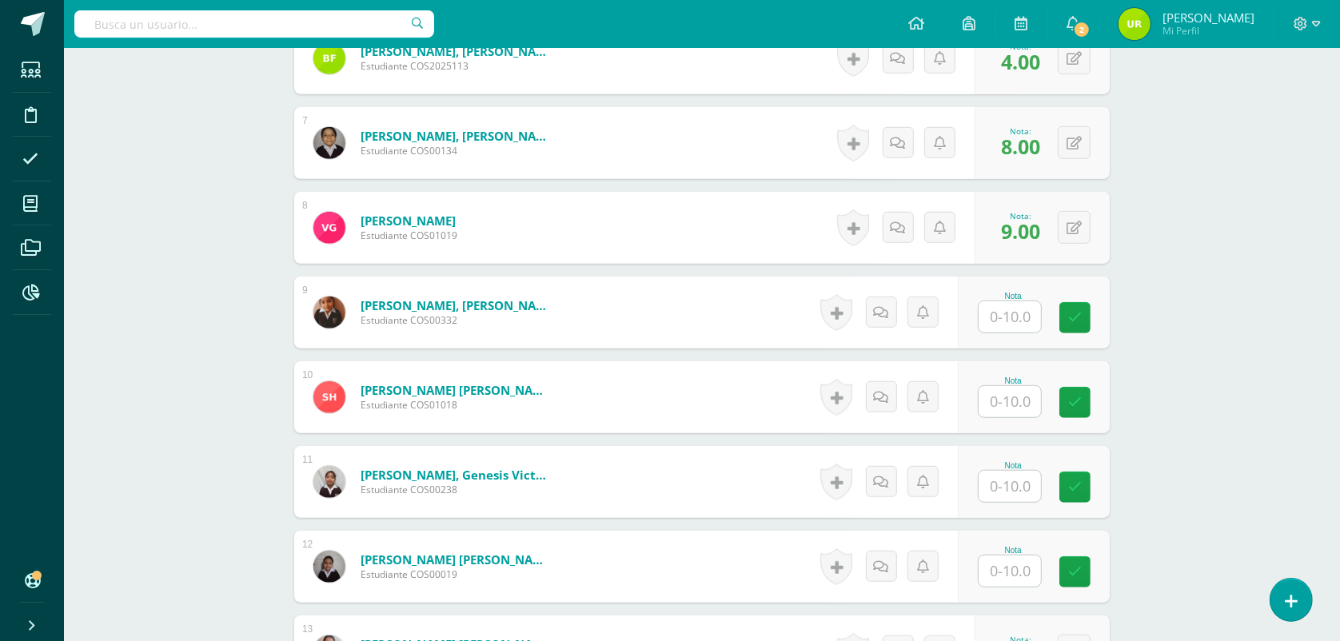
scroll to position [965, 0]
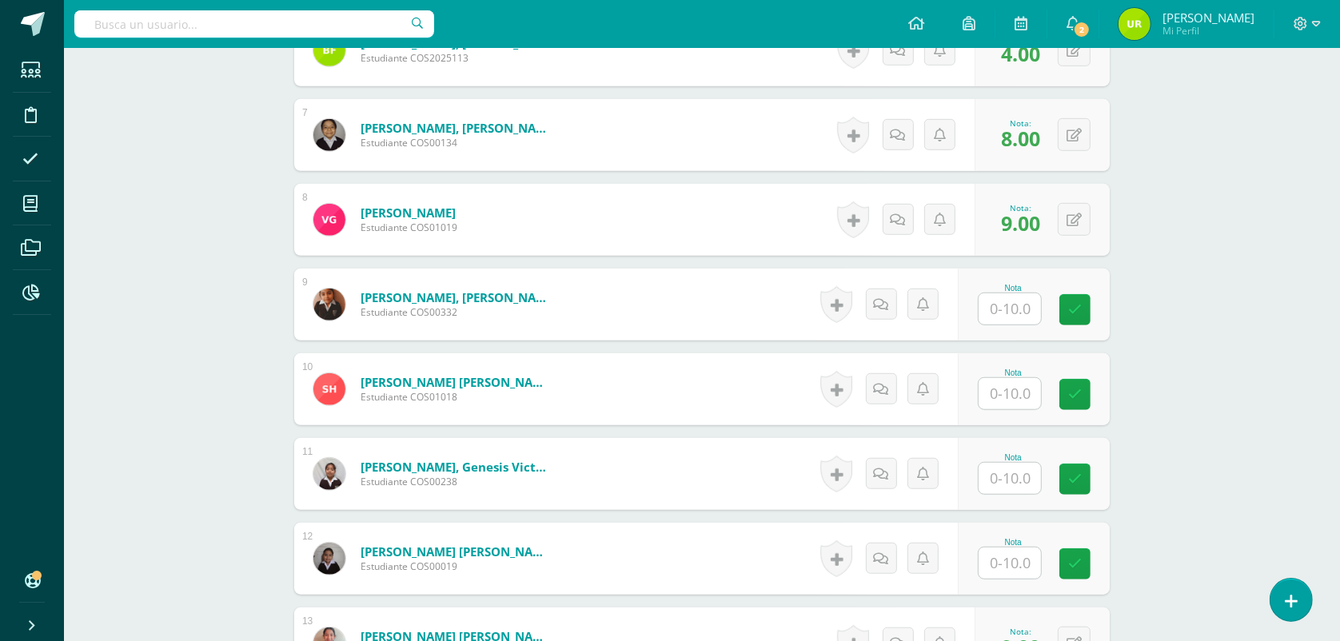
click at [1011, 488] on input "text" at bounding box center [1009, 478] width 62 height 31
type input "9"
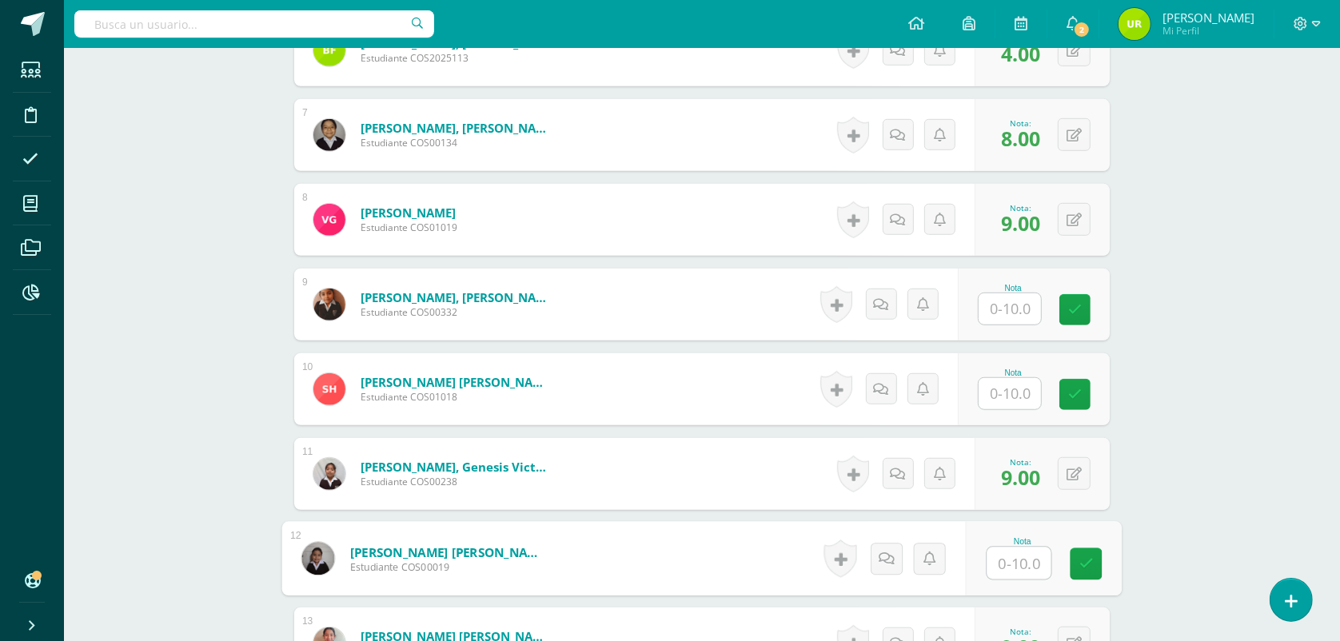
click at [1009, 388] on input "text" at bounding box center [1009, 393] width 62 height 31
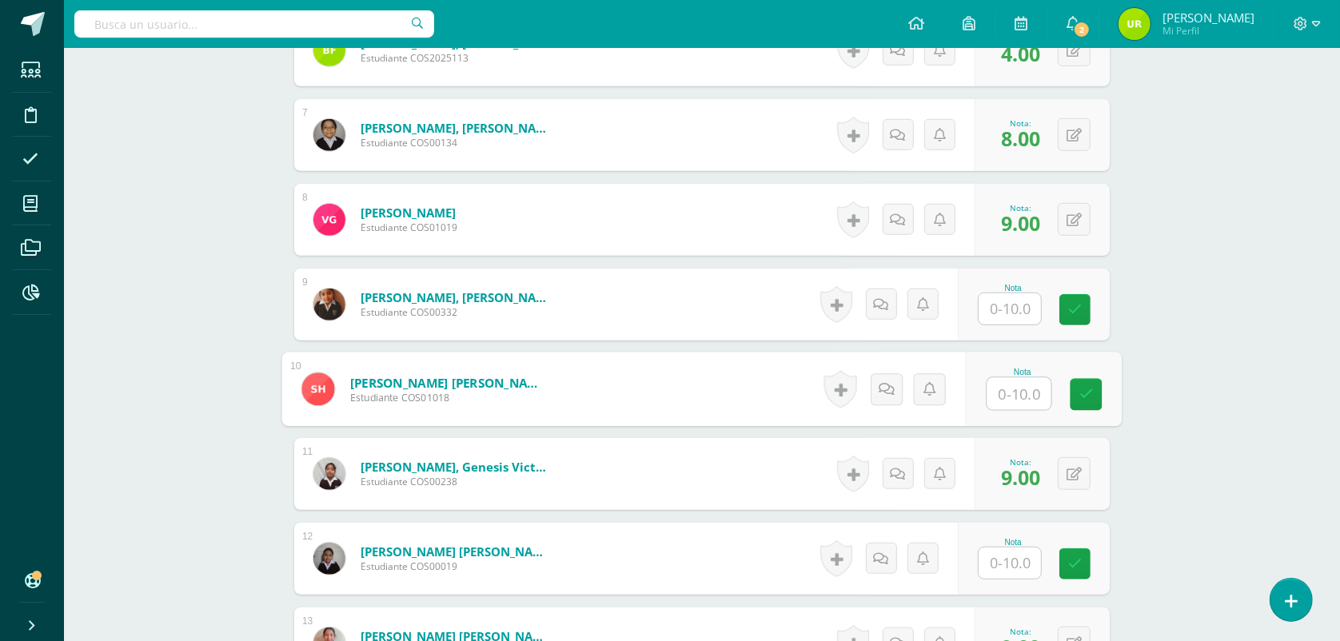
click at [996, 313] on input "text" at bounding box center [1009, 308] width 62 height 31
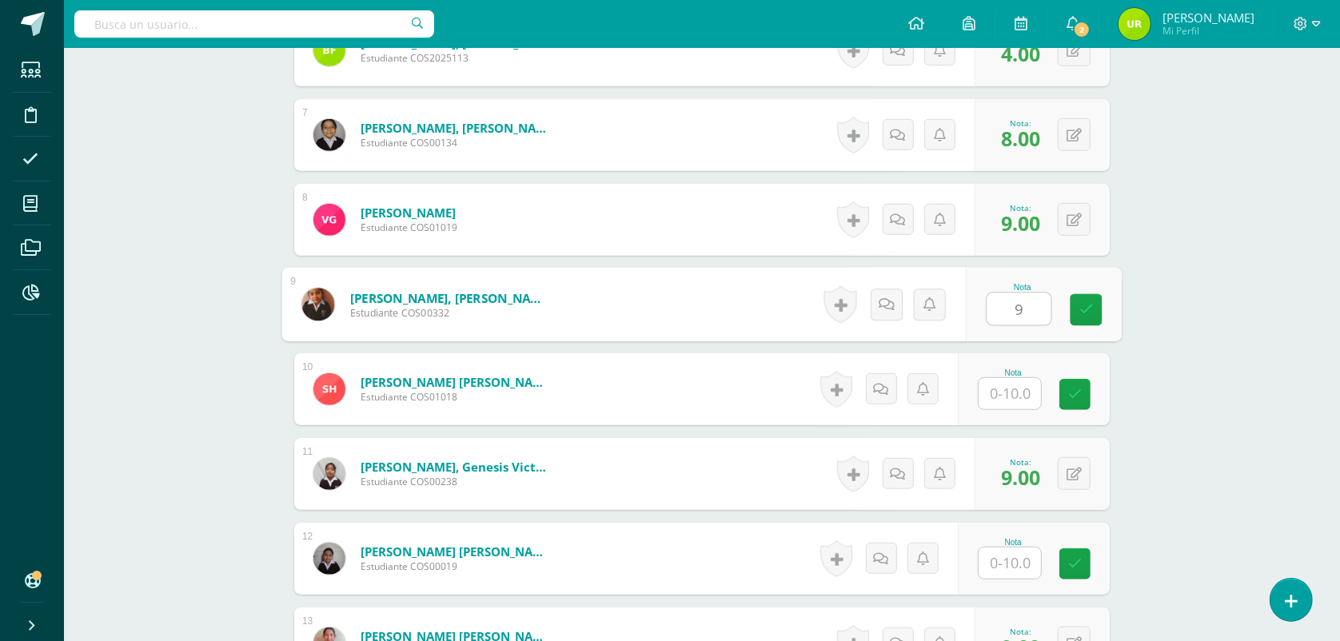
type input "9"
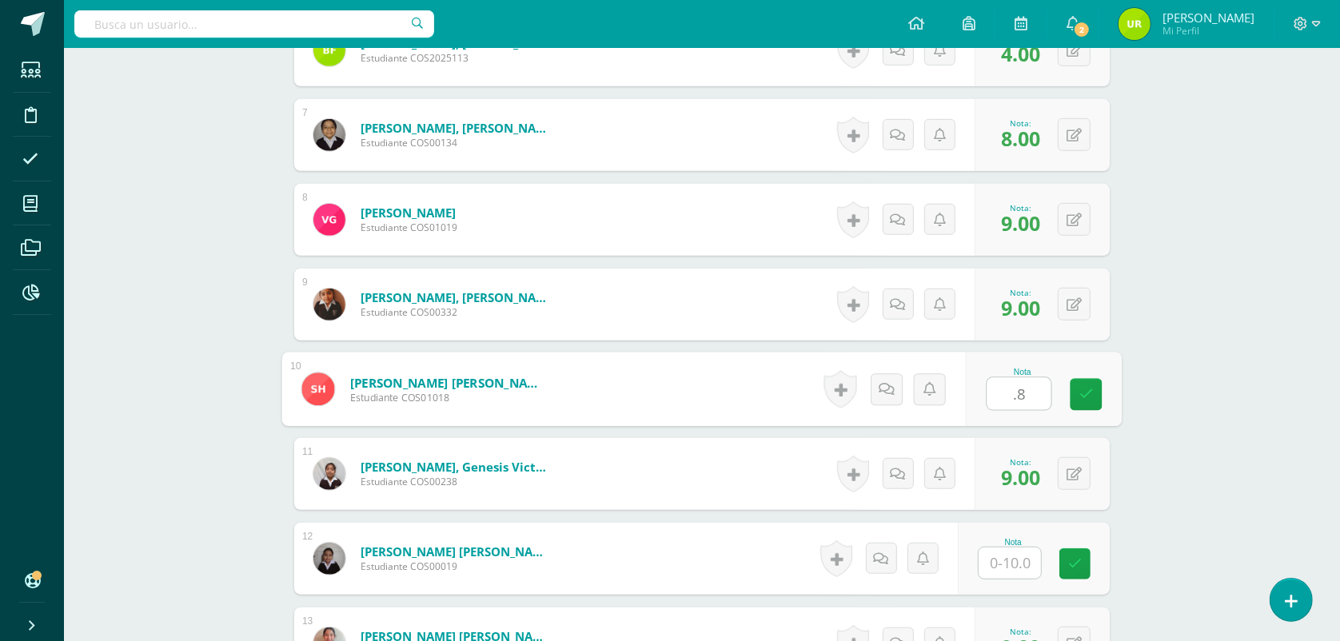
type input "."
type input "8."
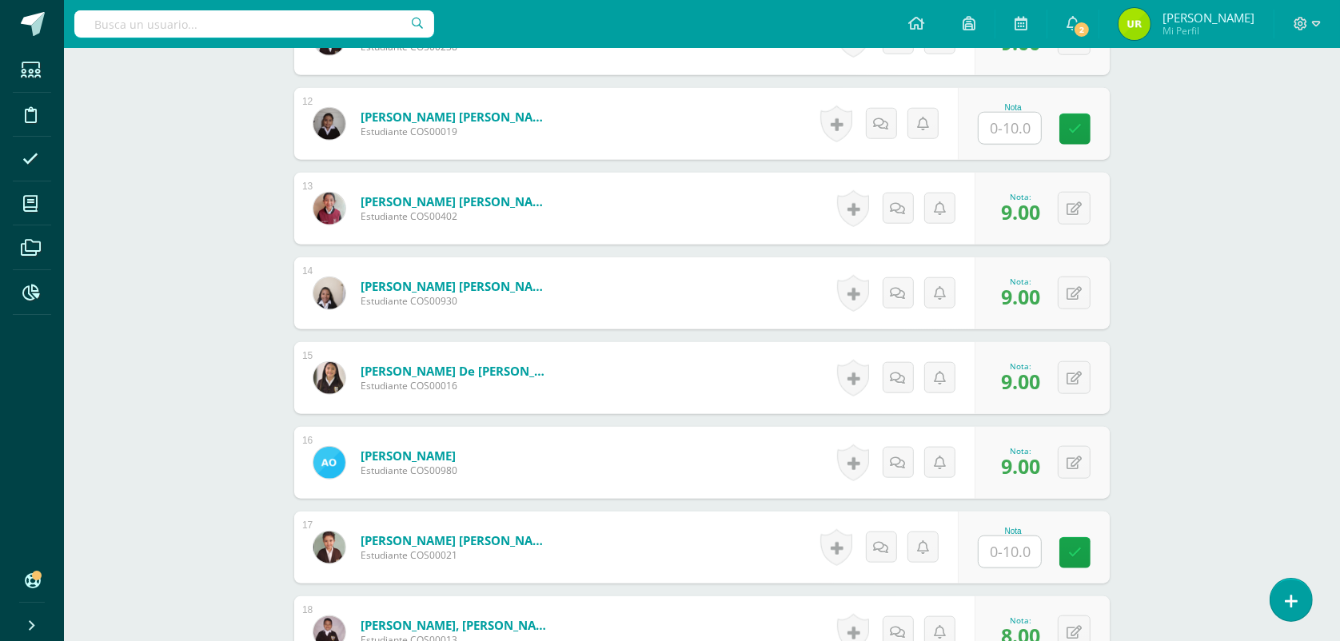
scroll to position [1364, 0]
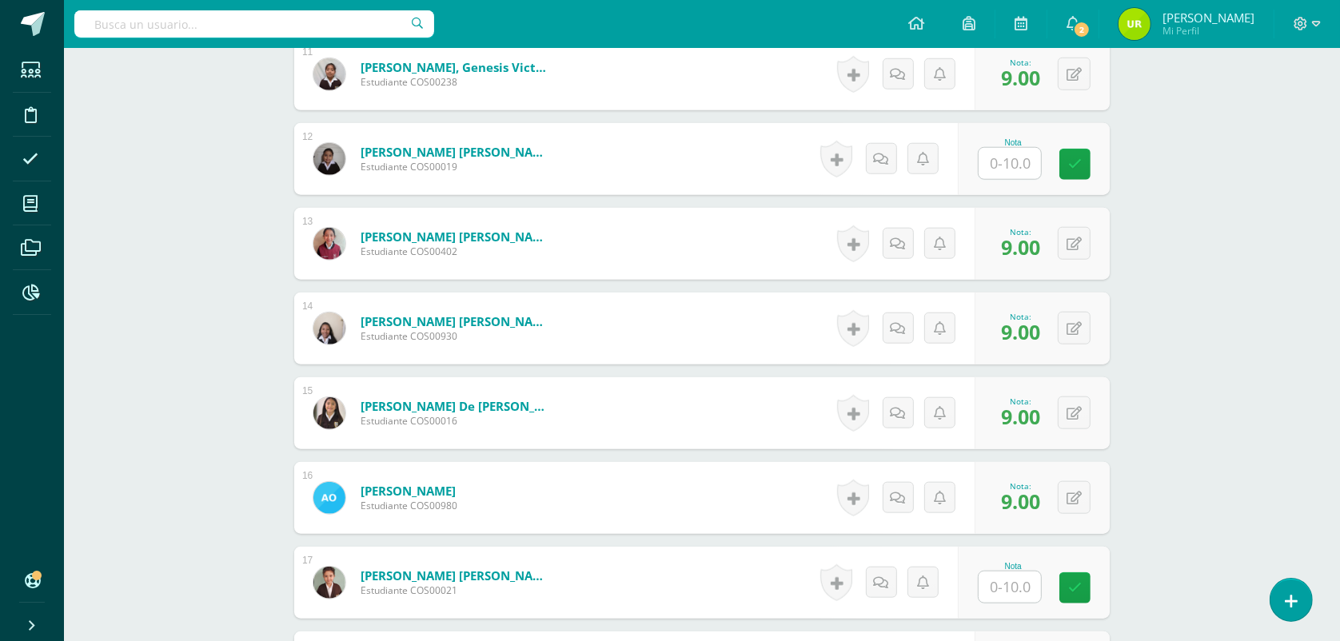
click at [1021, 160] on input "text" at bounding box center [1009, 163] width 62 height 31
click at [1029, 582] on input "text" at bounding box center [1019, 587] width 64 height 32
click at [1017, 173] on input "text" at bounding box center [1019, 164] width 64 height 32
type input "10"
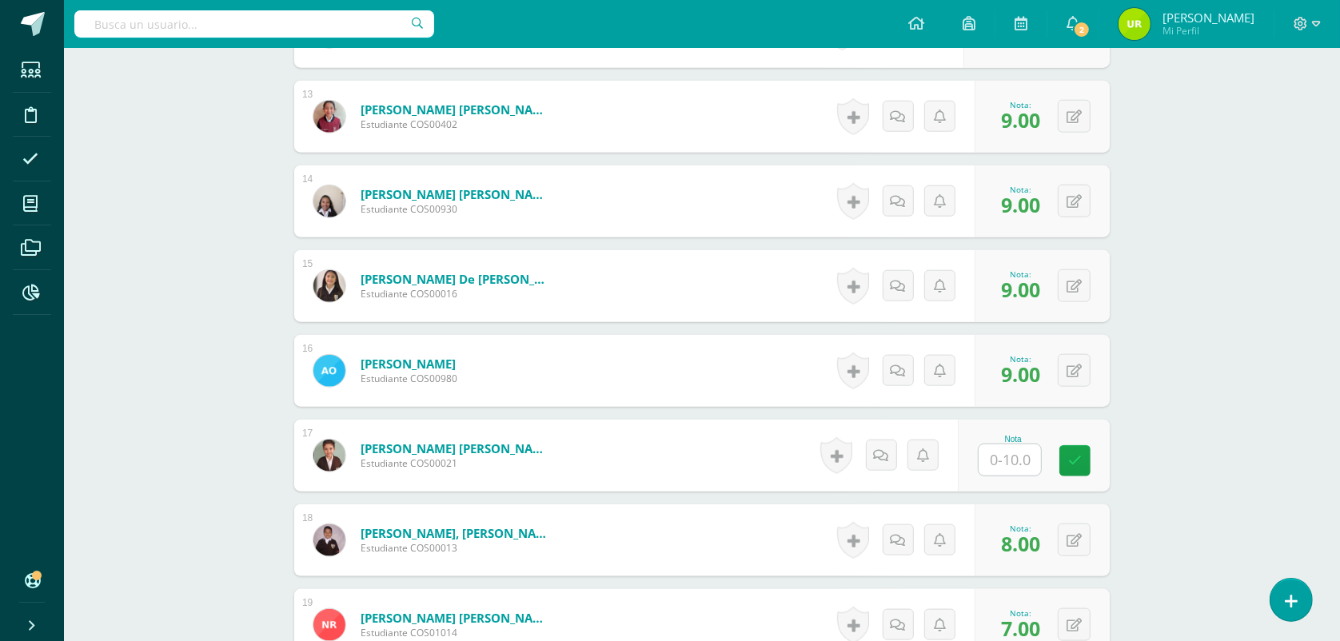
scroll to position [1664, 0]
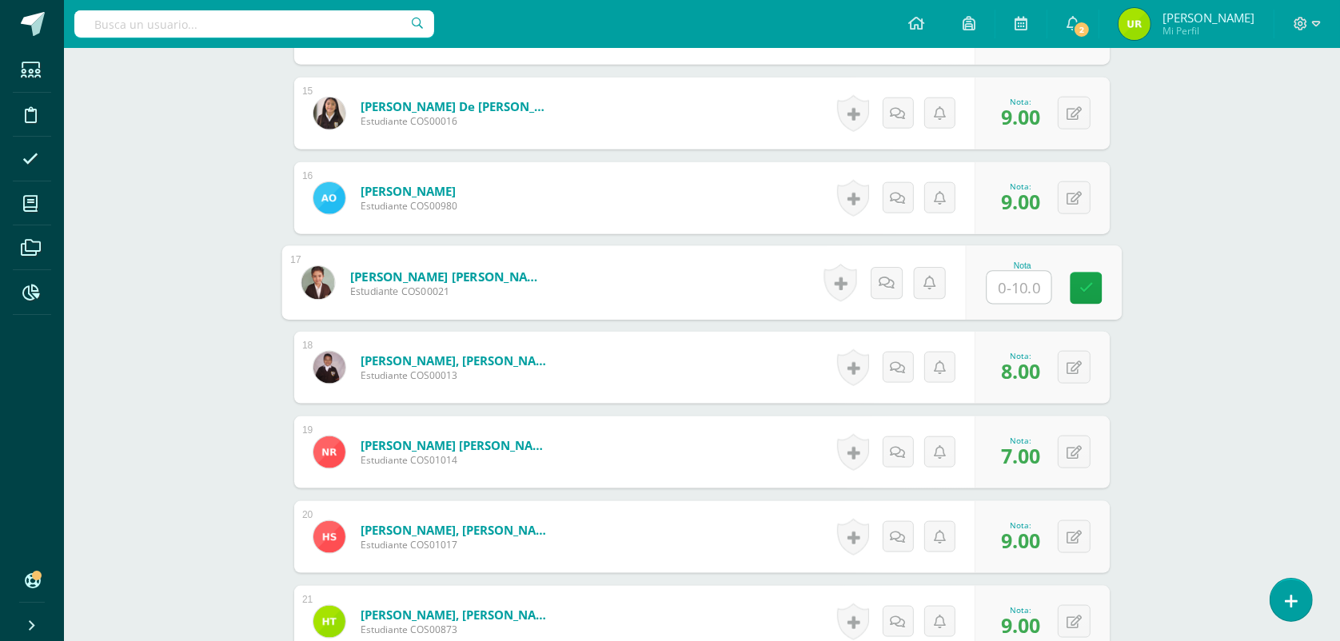
click at [1005, 278] on input "text" at bounding box center [1019, 288] width 64 height 32
type input "7"
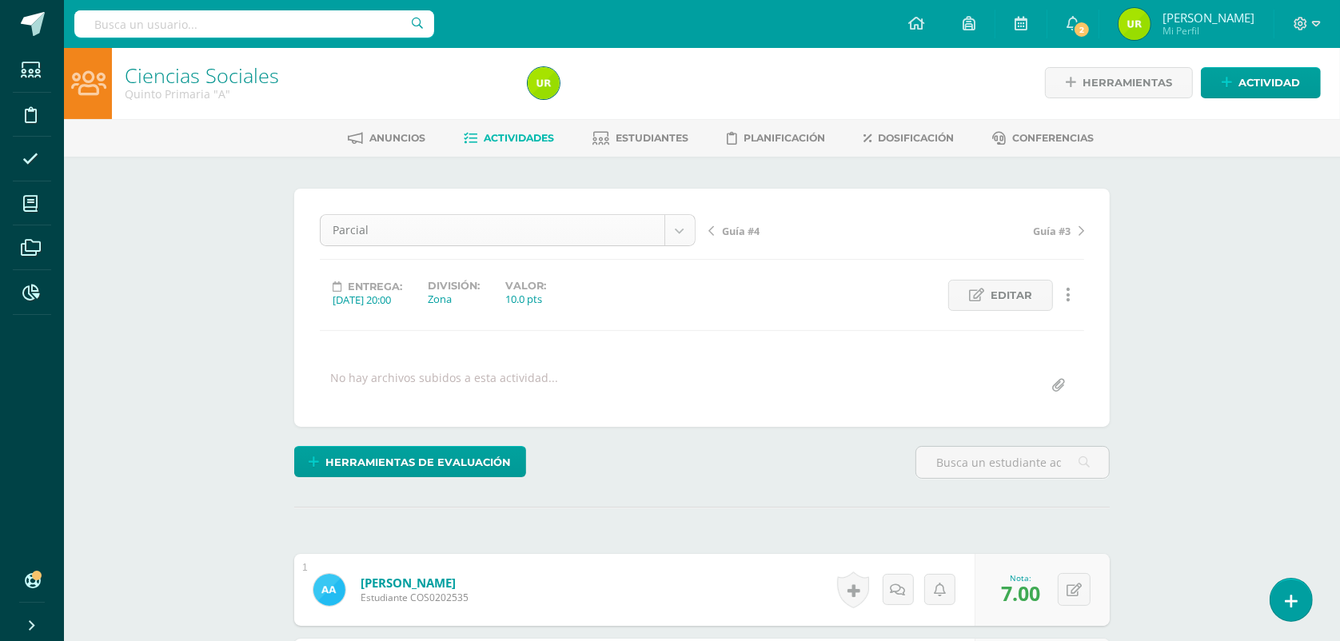
scroll to position [0, 0]
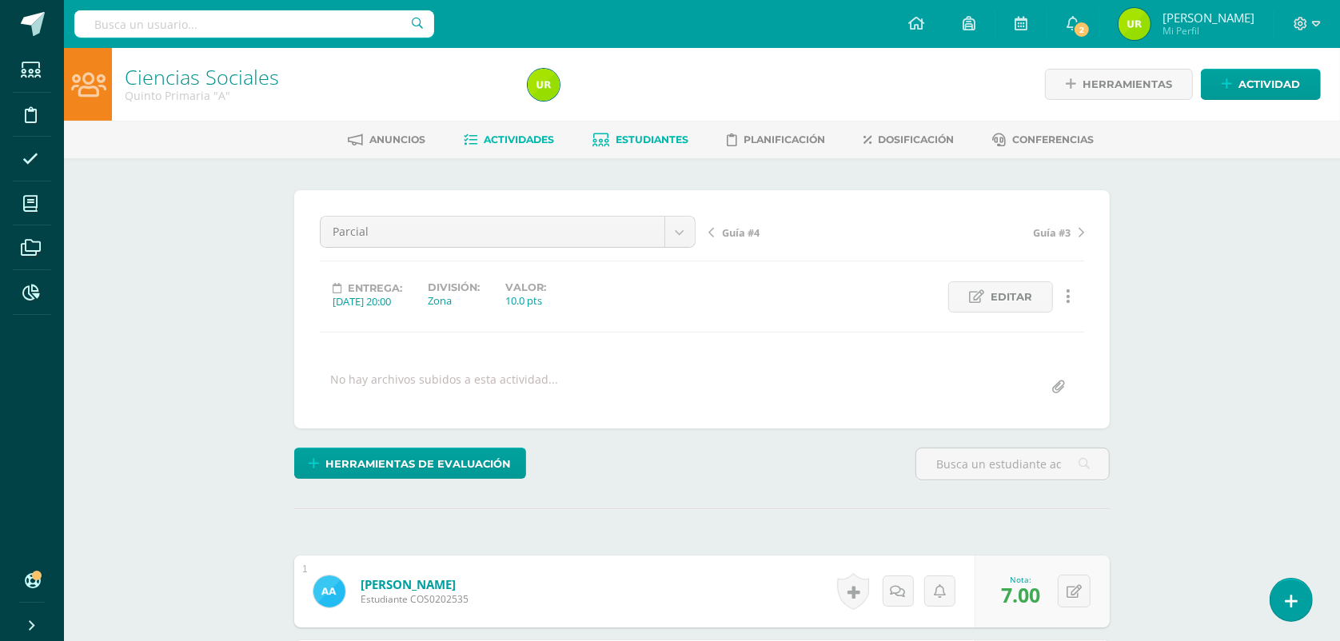
click at [634, 130] on link "Estudiantes" at bounding box center [641, 140] width 96 height 26
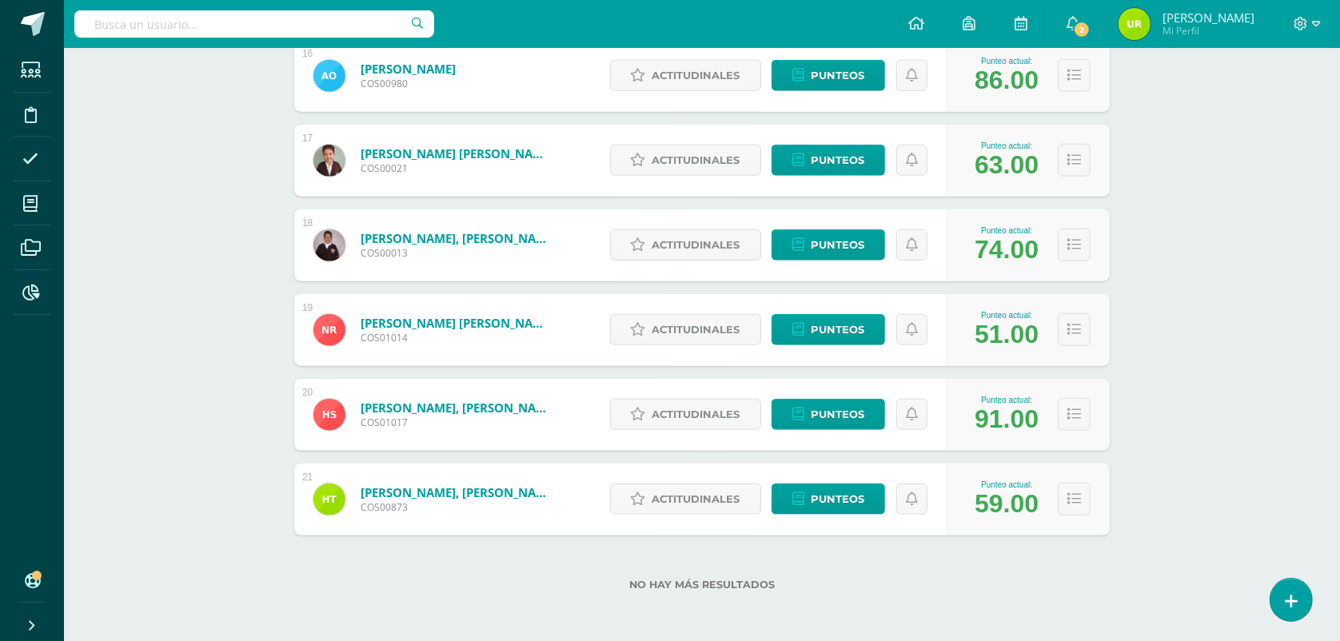
scroll to position [1579, 0]
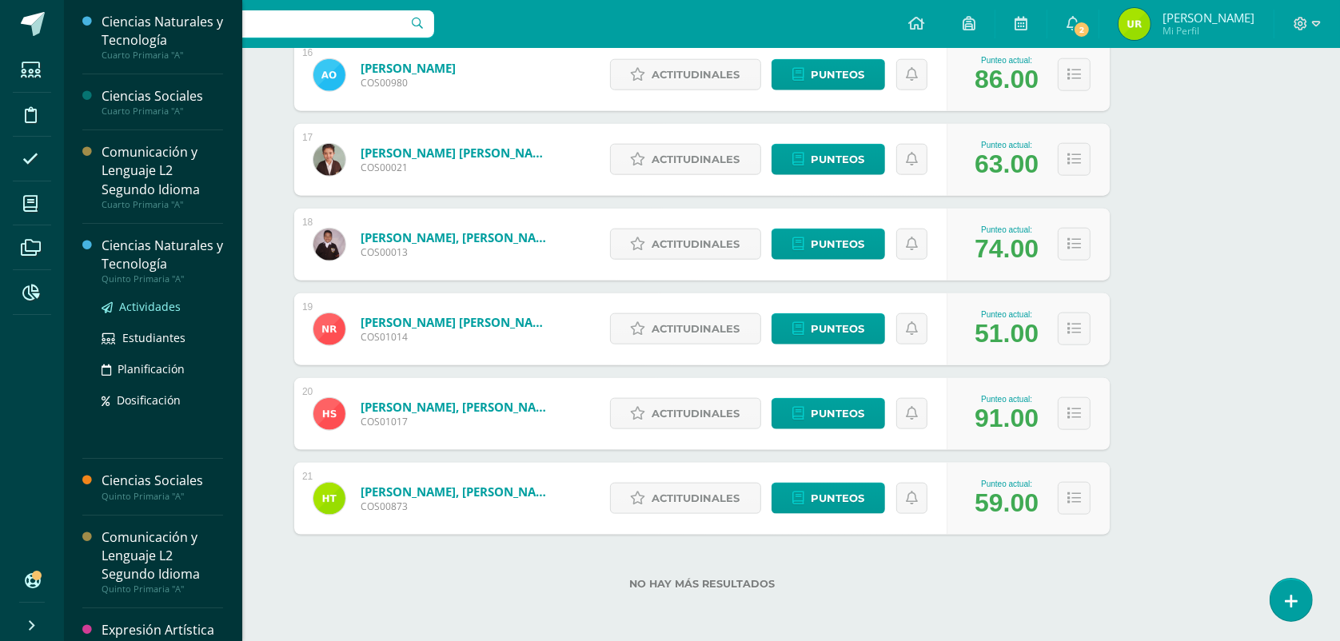
click at [153, 297] on link "Actividades" at bounding box center [162, 306] width 121 height 18
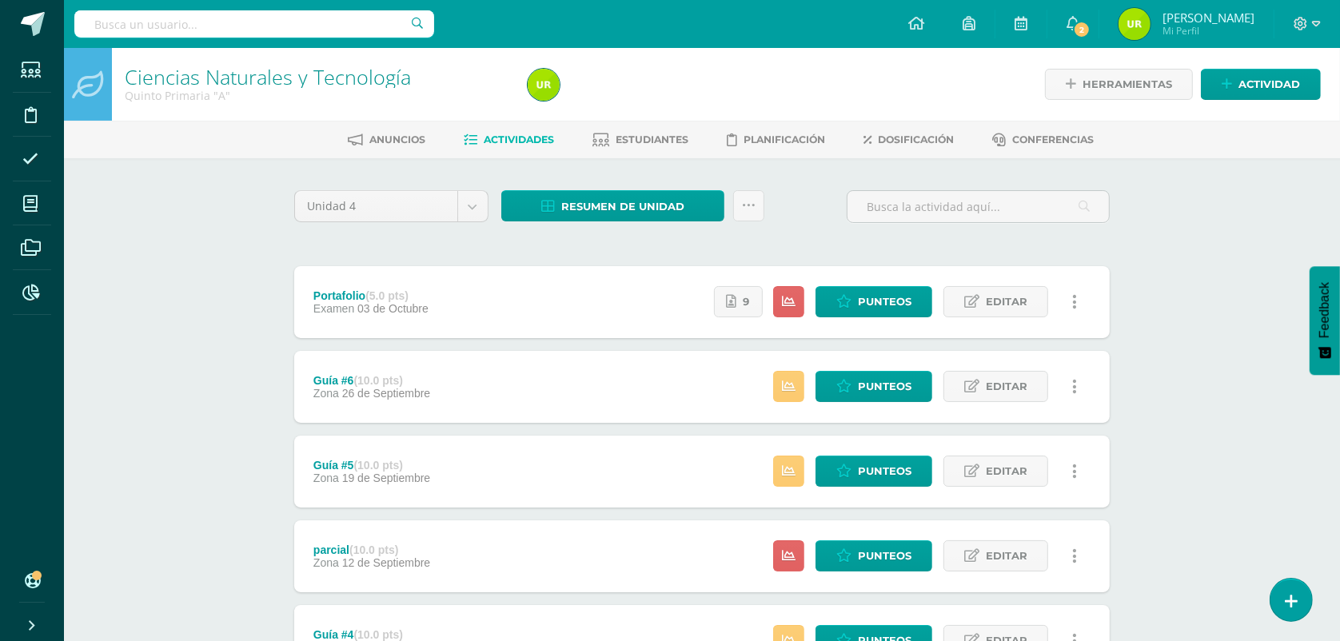
scroll to position [200, 0]
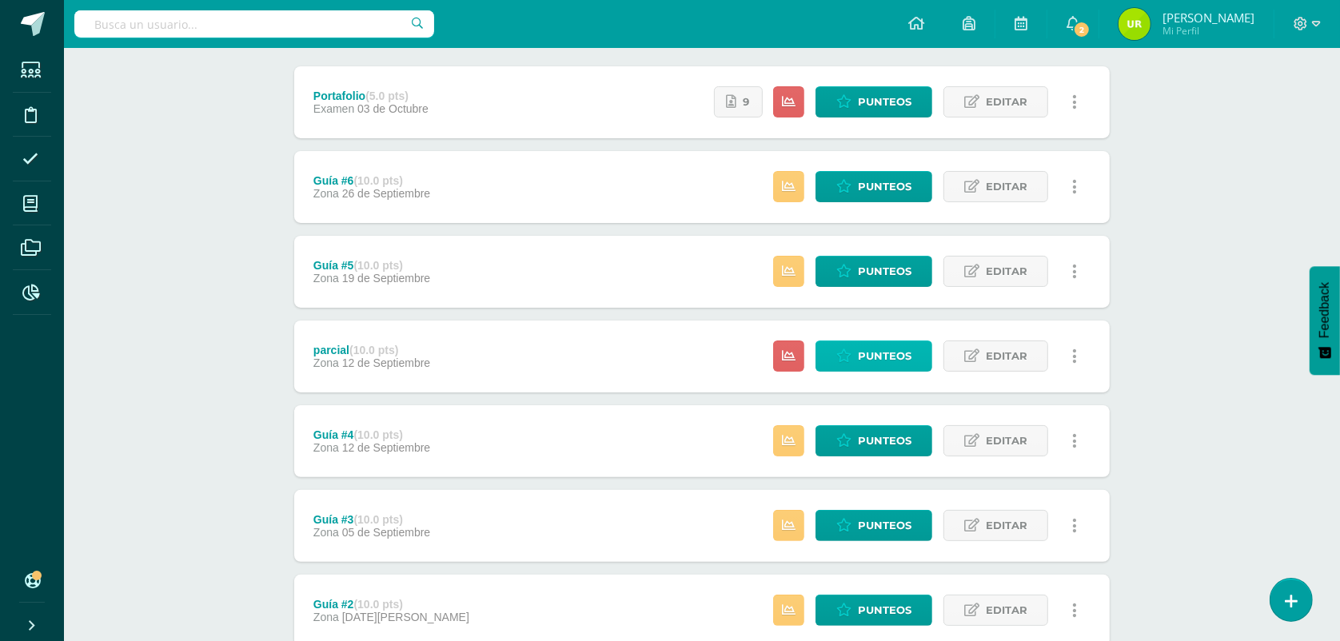
click at [872, 362] on span "Punteos" at bounding box center [885, 356] width 54 height 30
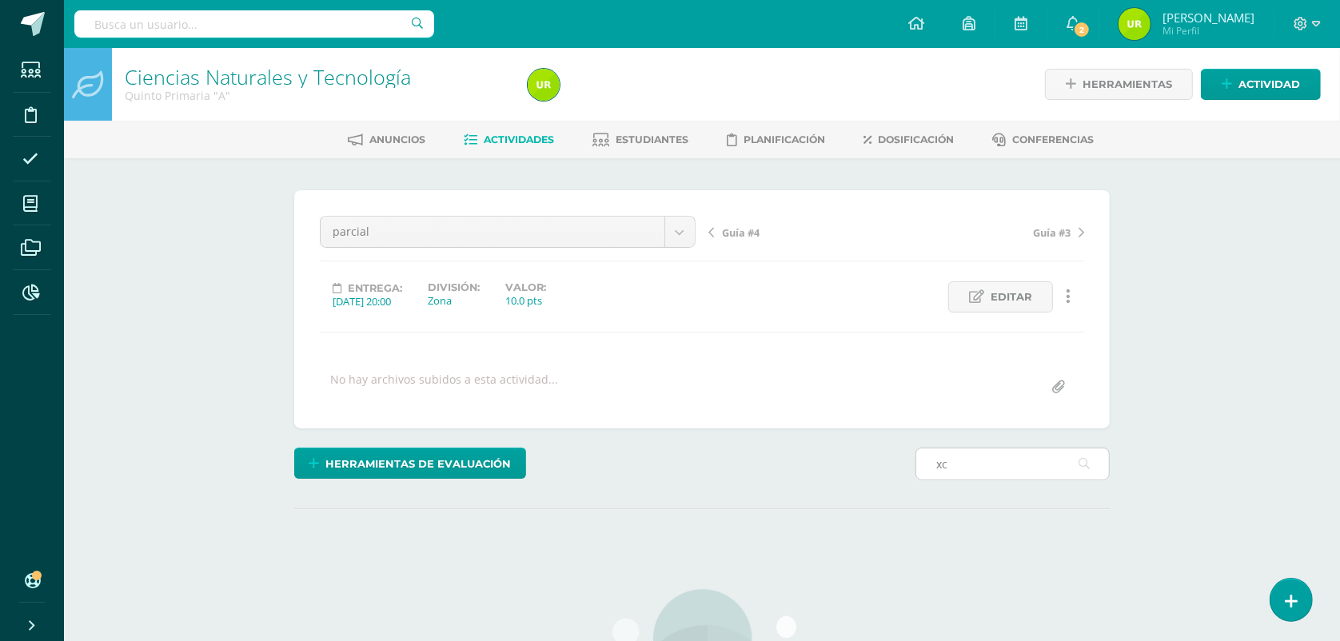
type input "x"
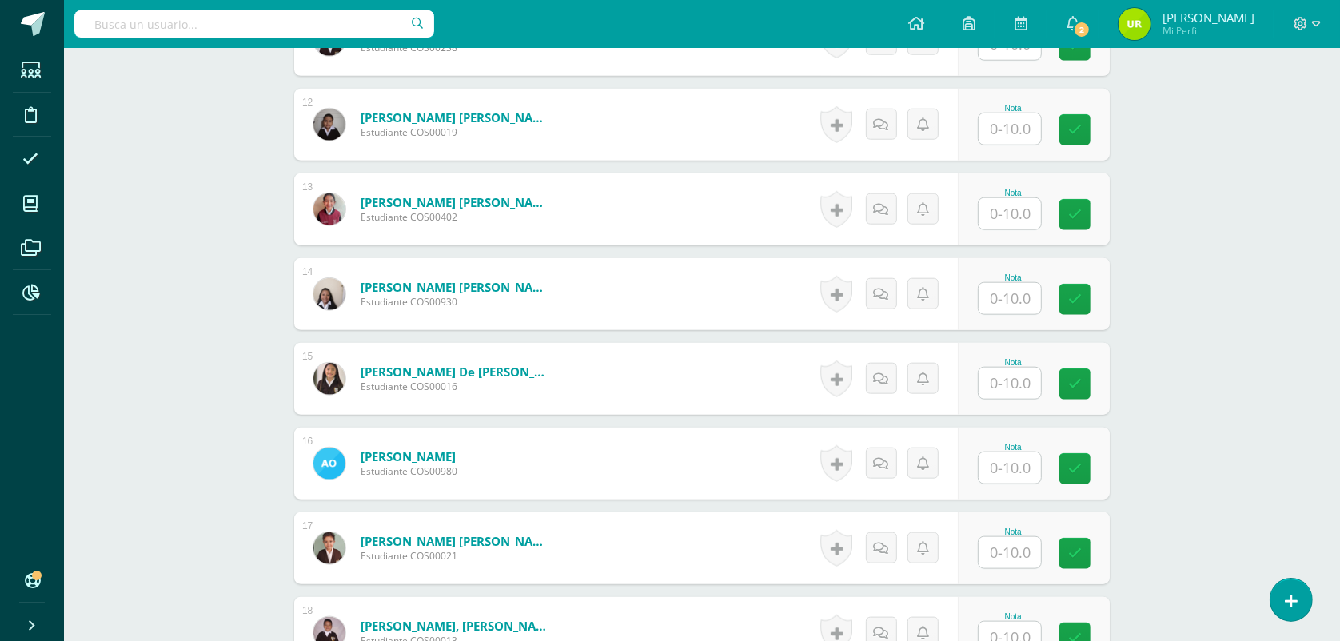
scroll to position [1499, 0]
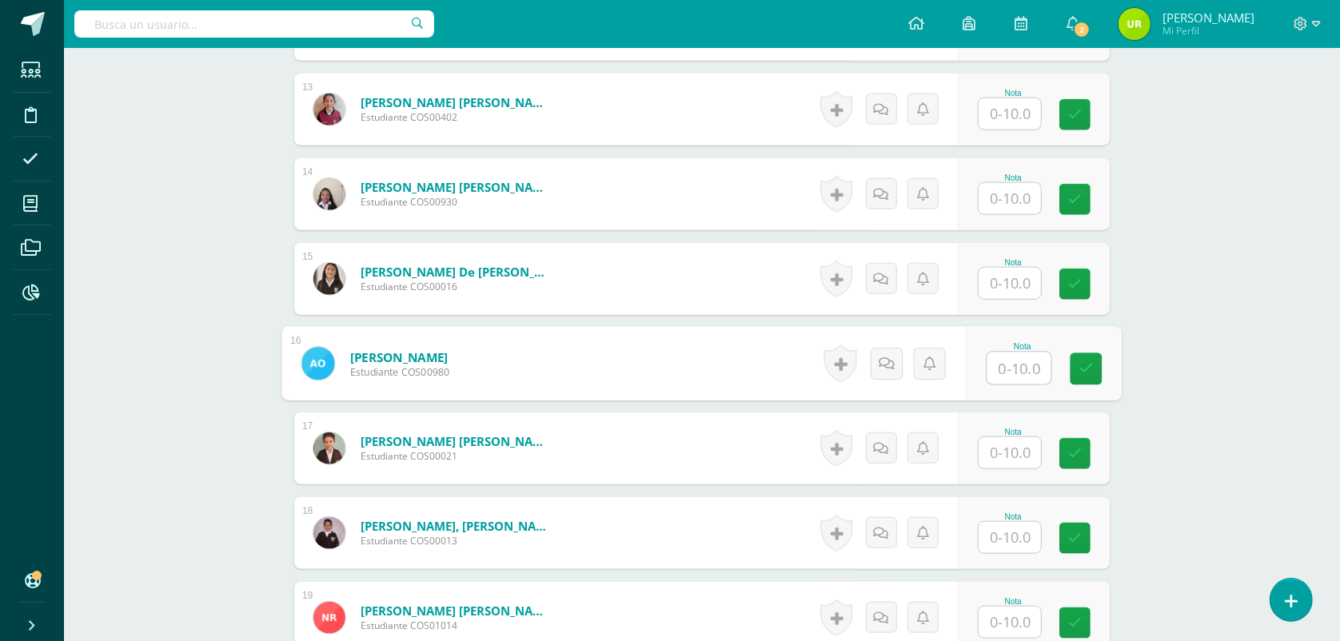
drag, startPoint x: 1017, startPoint y: 378, endPoint x: 1029, endPoint y: 376, distance: 12.2
click at [1025, 377] on input "text" at bounding box center [1019, 368] width 64 height 32
type input "6"
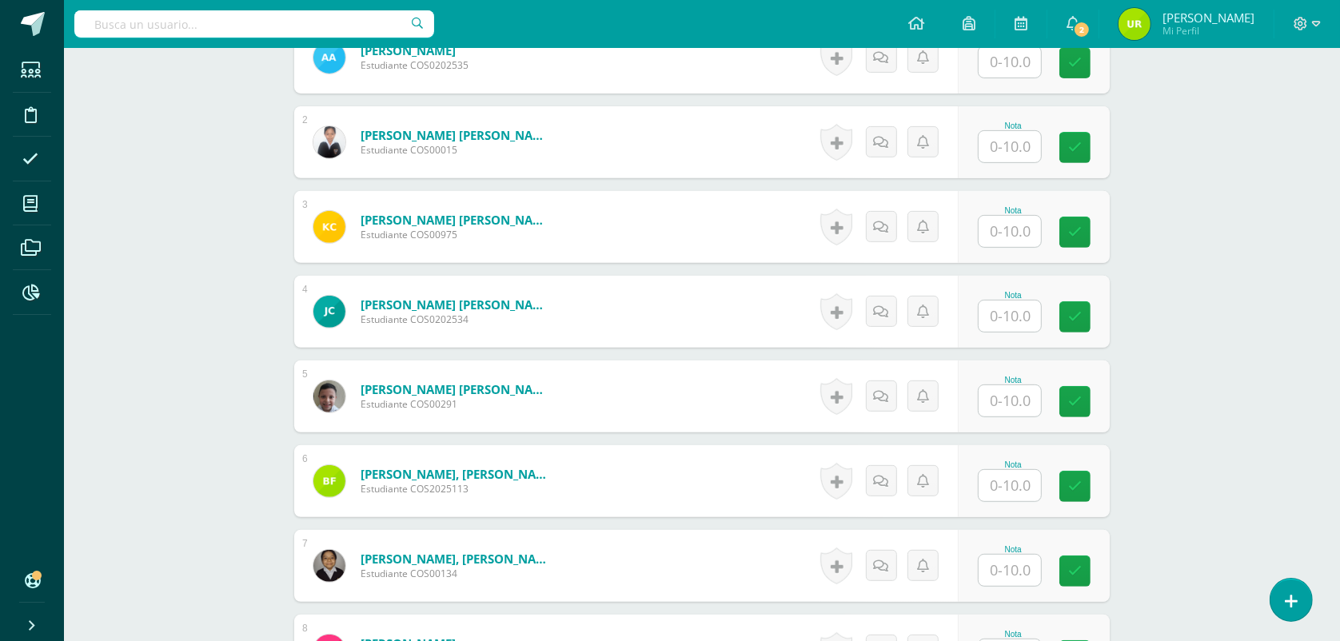
scroll to position [500, 0]
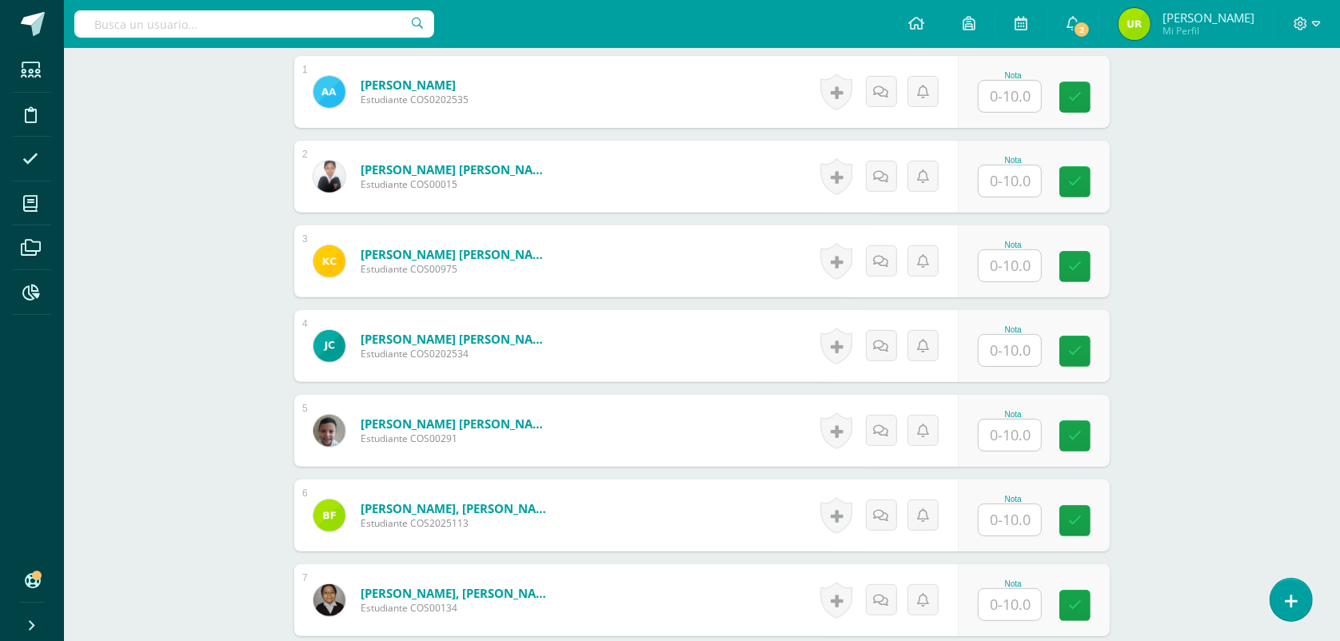
click at [1025, 185] on input "text" at bounding box center [1009, 180] width 62 height 31
type input "6"
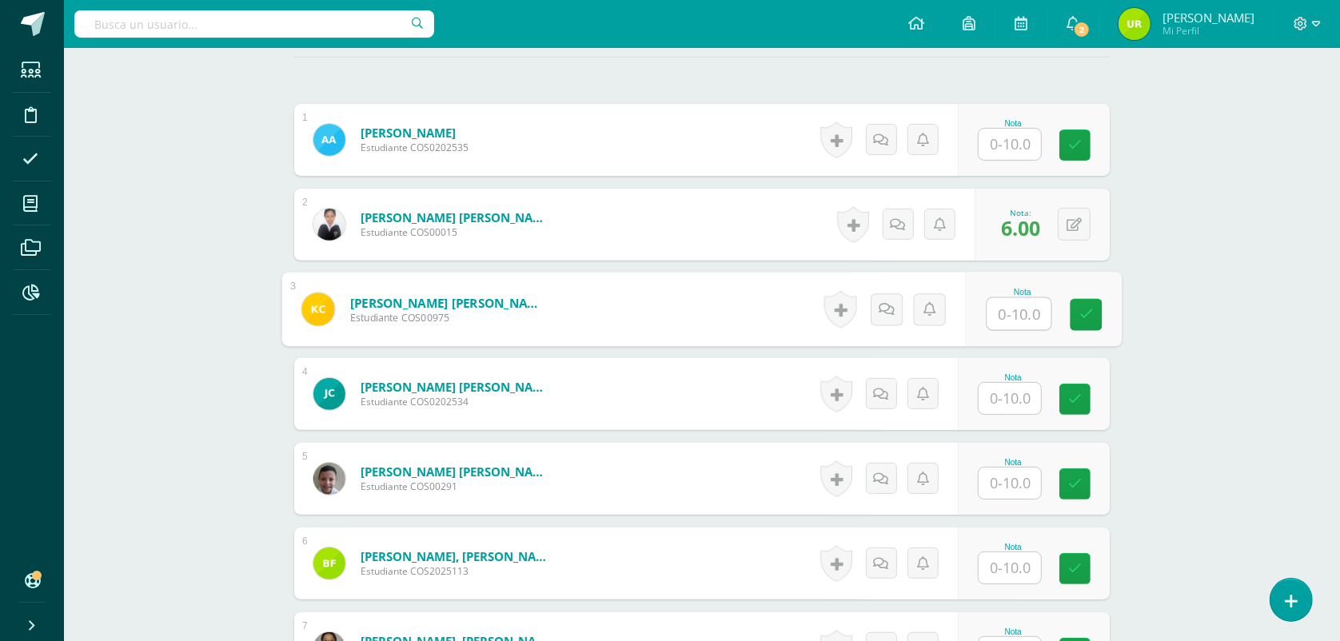
scroll to position [699, 0]
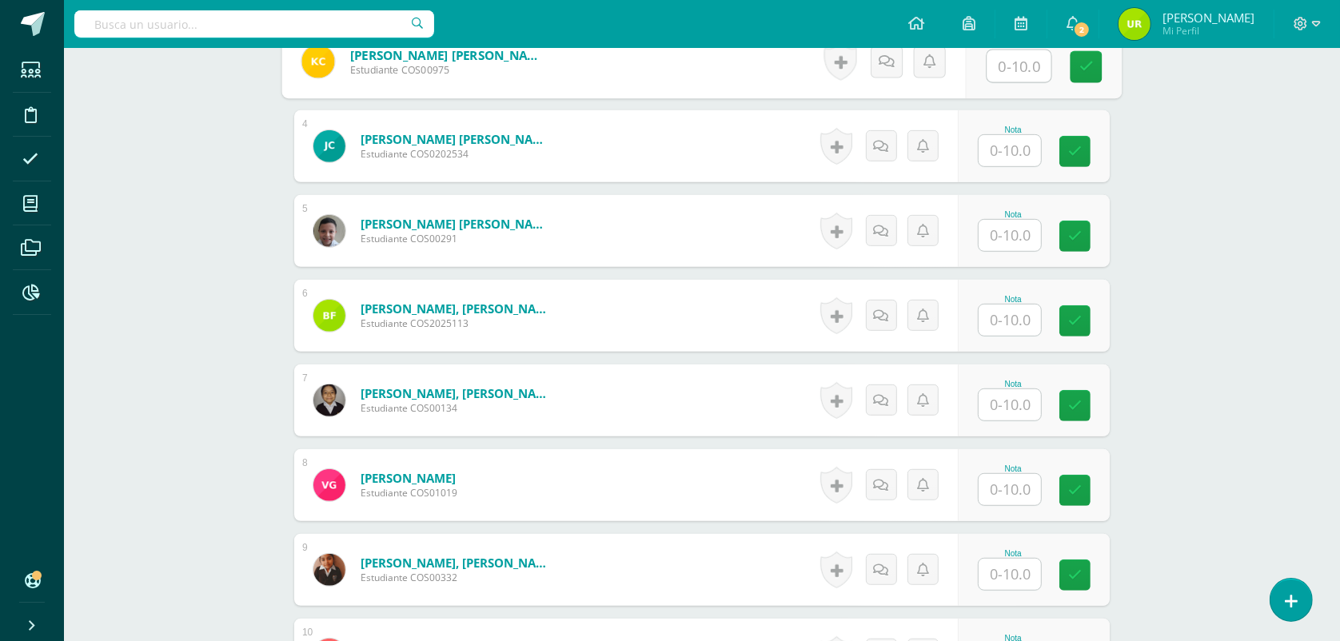
click at [1033, 322] on input "text" at bounding box center [1009, 320] width 62 height 31
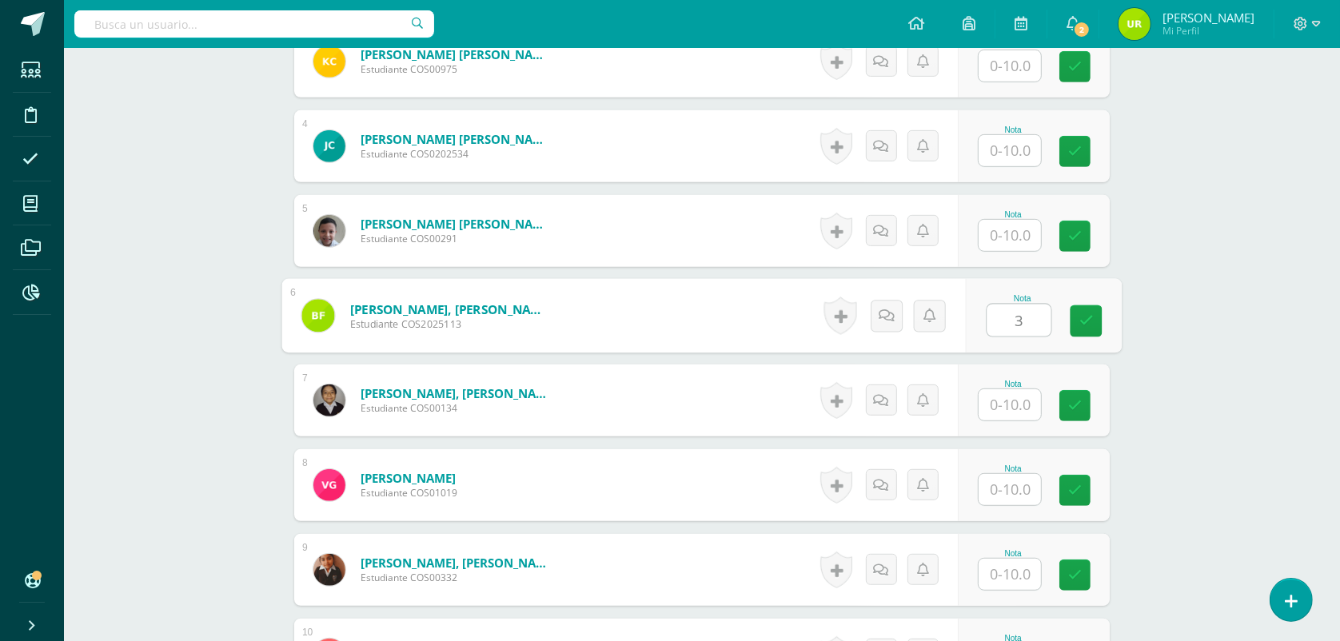
type input "3"
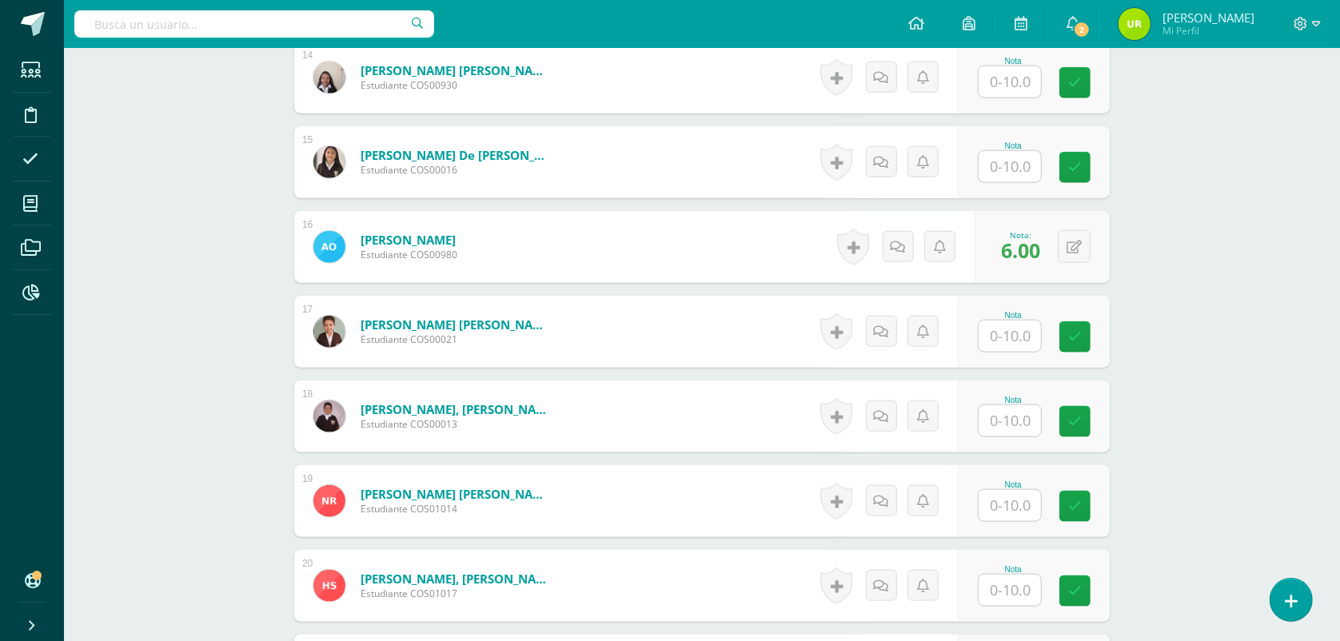
scroll to position [1864, 0]
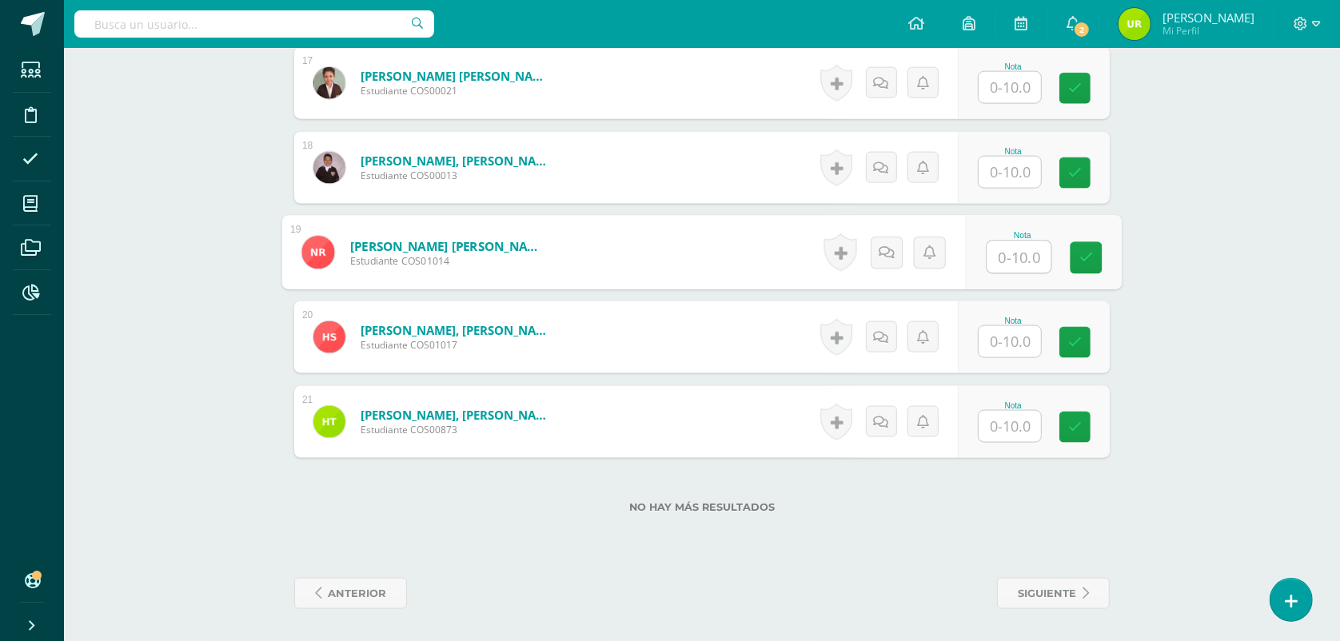
click at [1024, 254] on input "text" at bounding box center [1019, 257] width 64 height 32
type input "6"
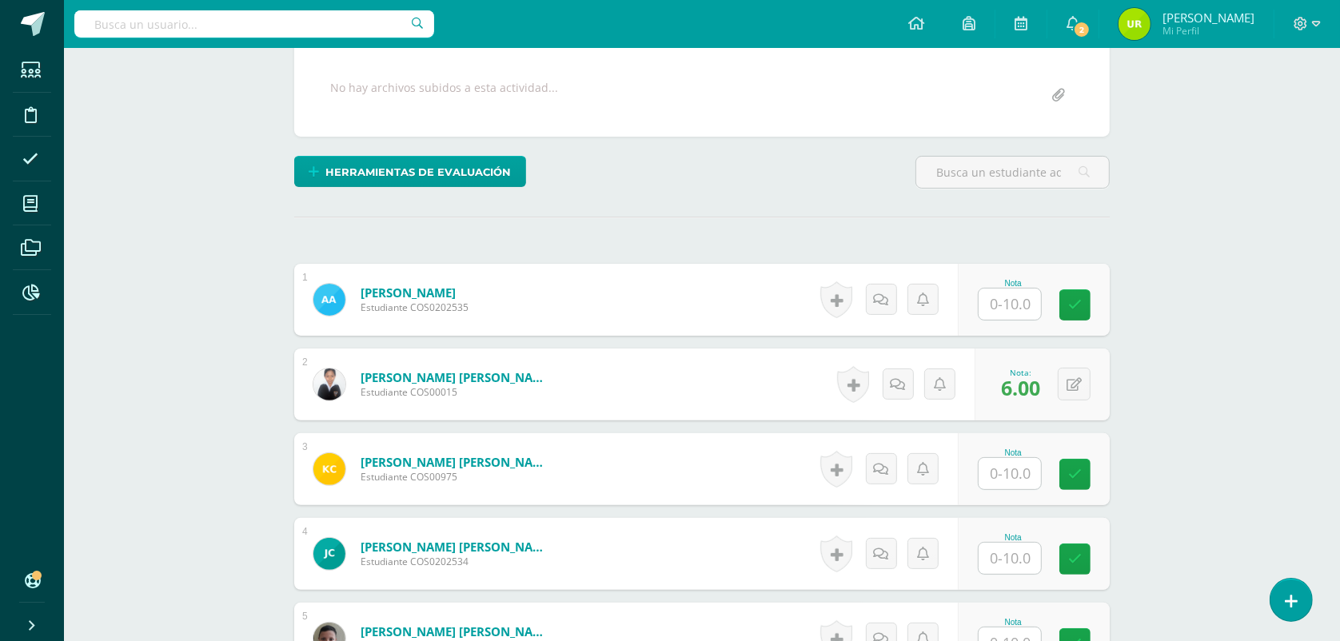
scroll to position [66, 0]
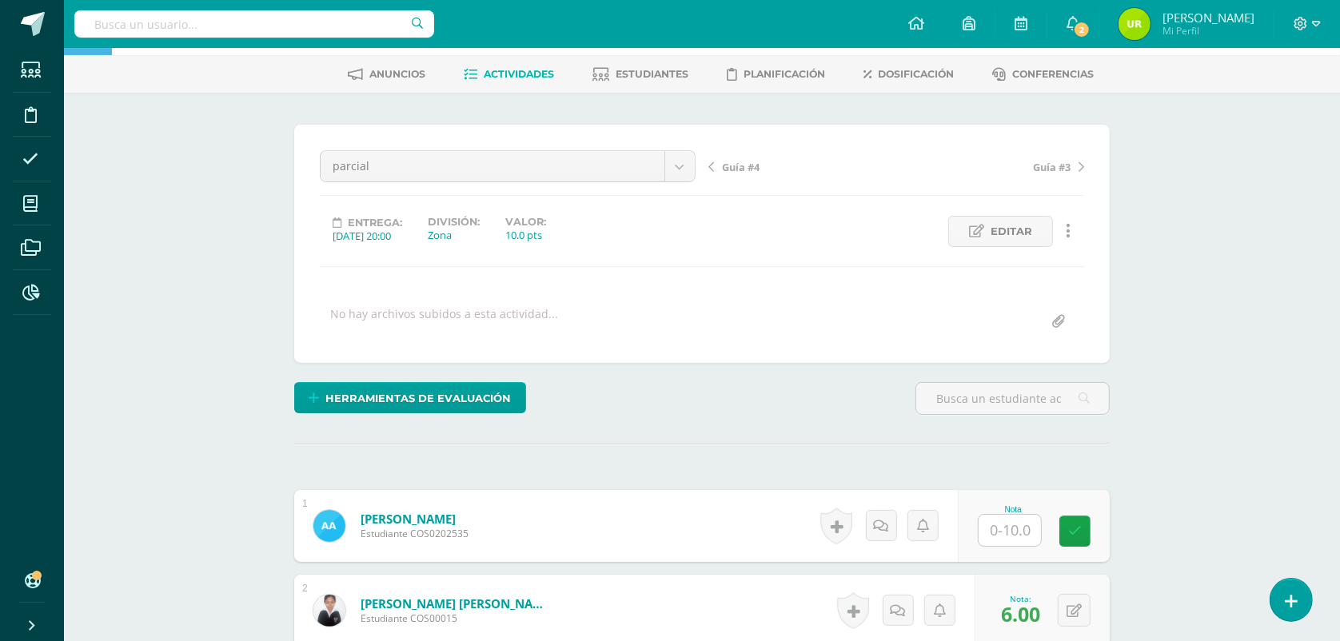
click at [1013, 532] on input "text" at bounding box center [1009, 530] width 62 height 31
type input "4"
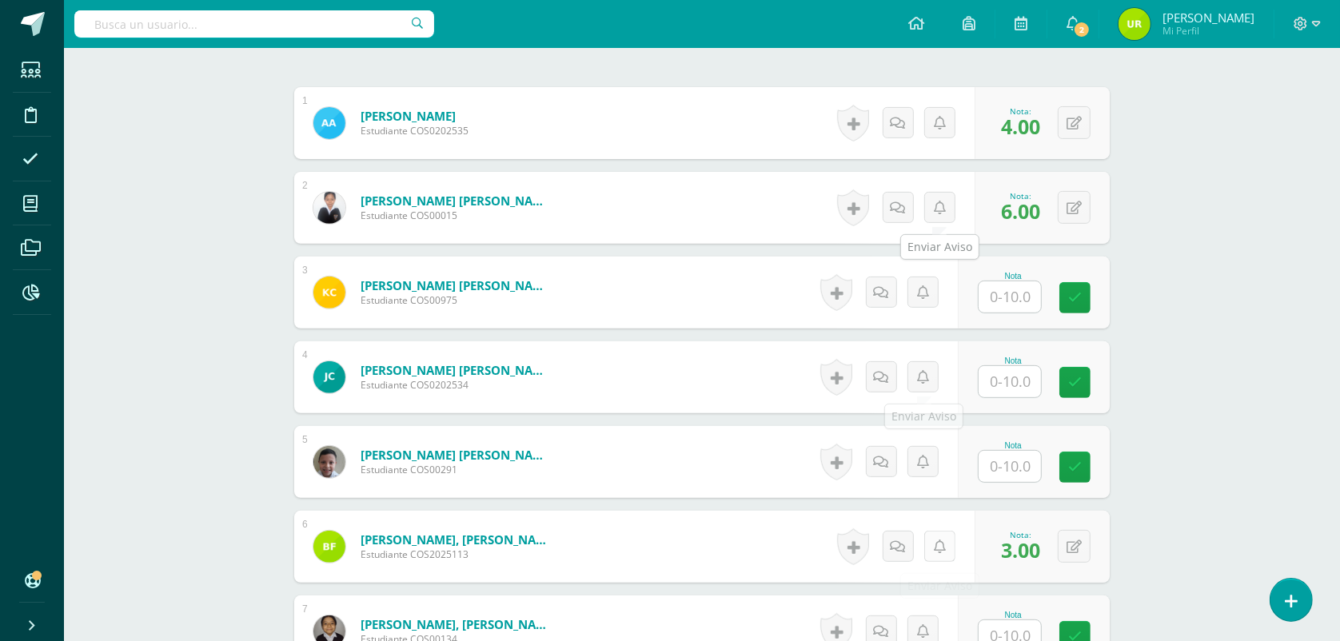
scroll to position [565, 0]
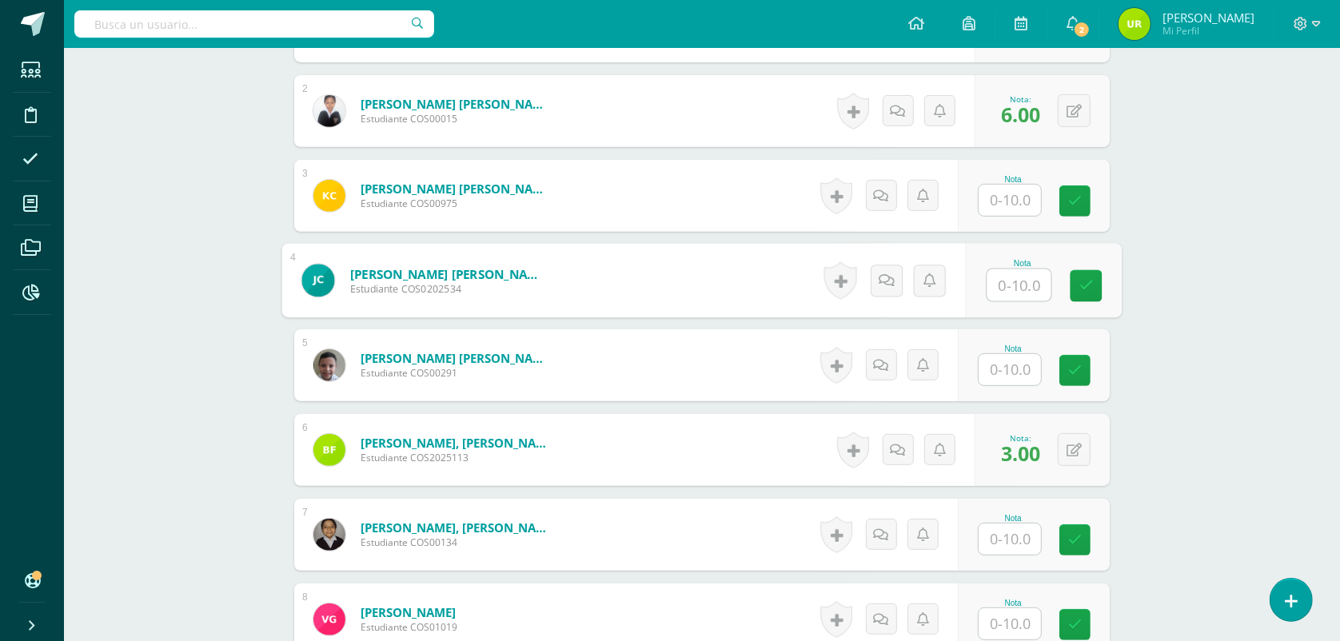
click at [1020, 280] on input "text" at bounding box center [1019, 285] width 64 height 32
type input "4"
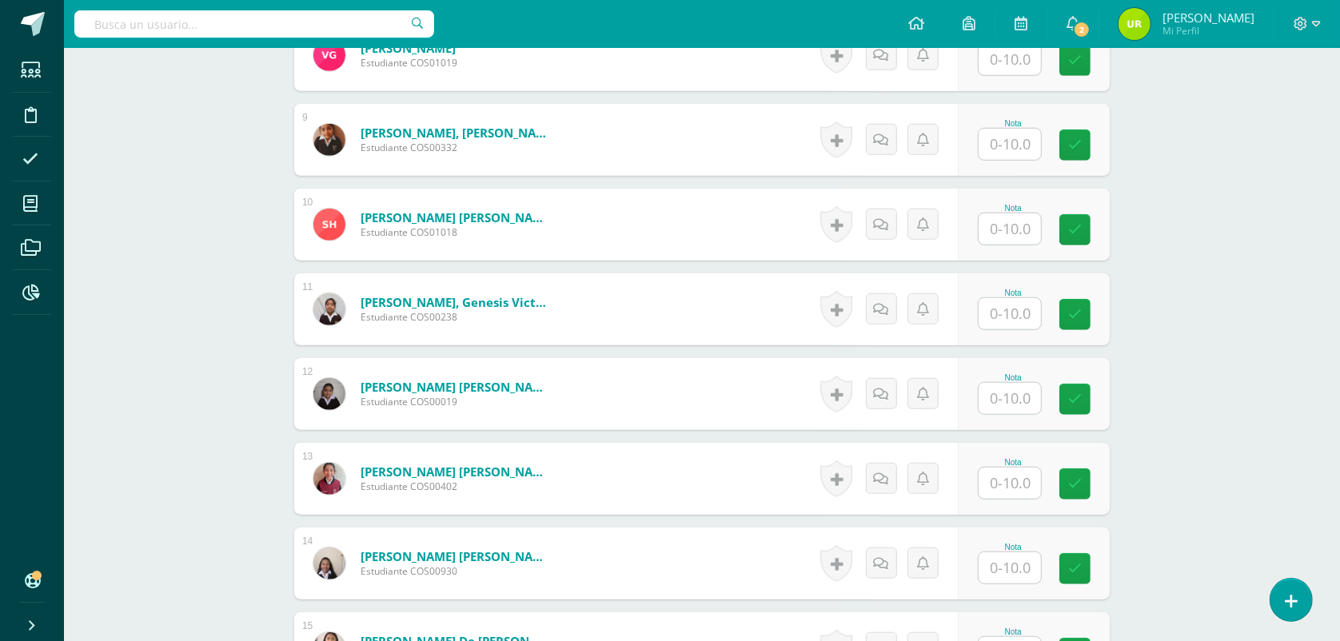
scroll to position [1165, 0]
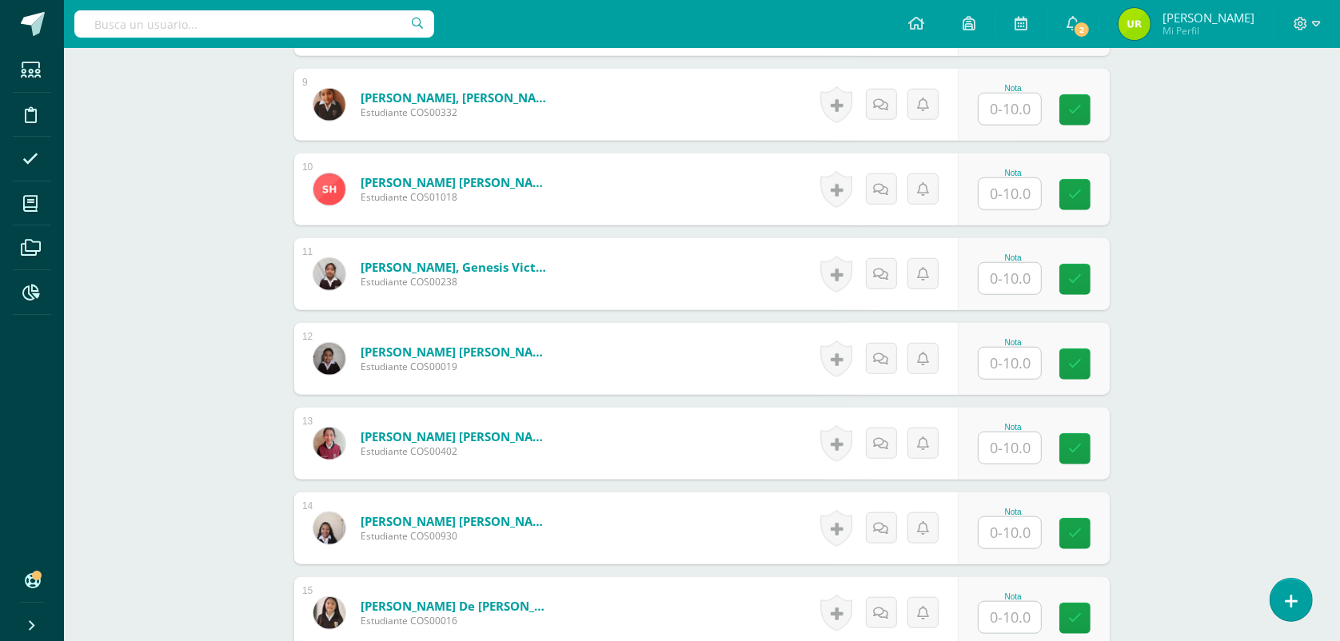
click at [1001, 533] on input "text" at bounding box center [1009, 532] width 62 height 31
type input "7"
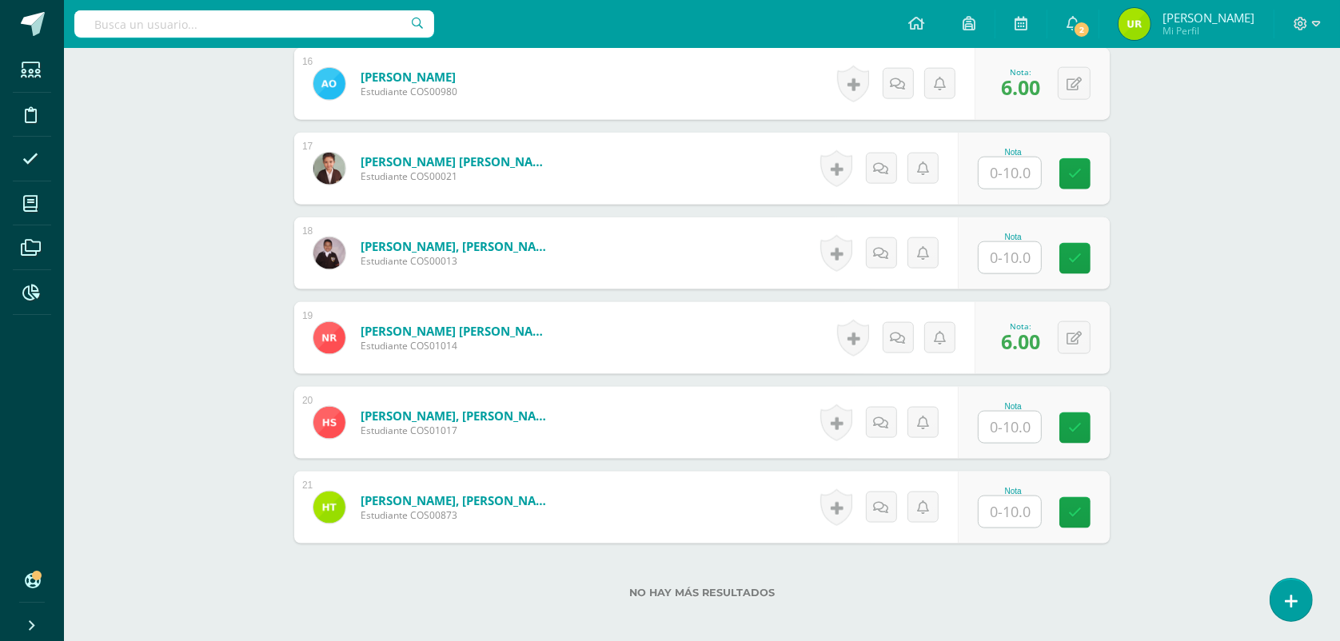
scroll to position [1864, 0]
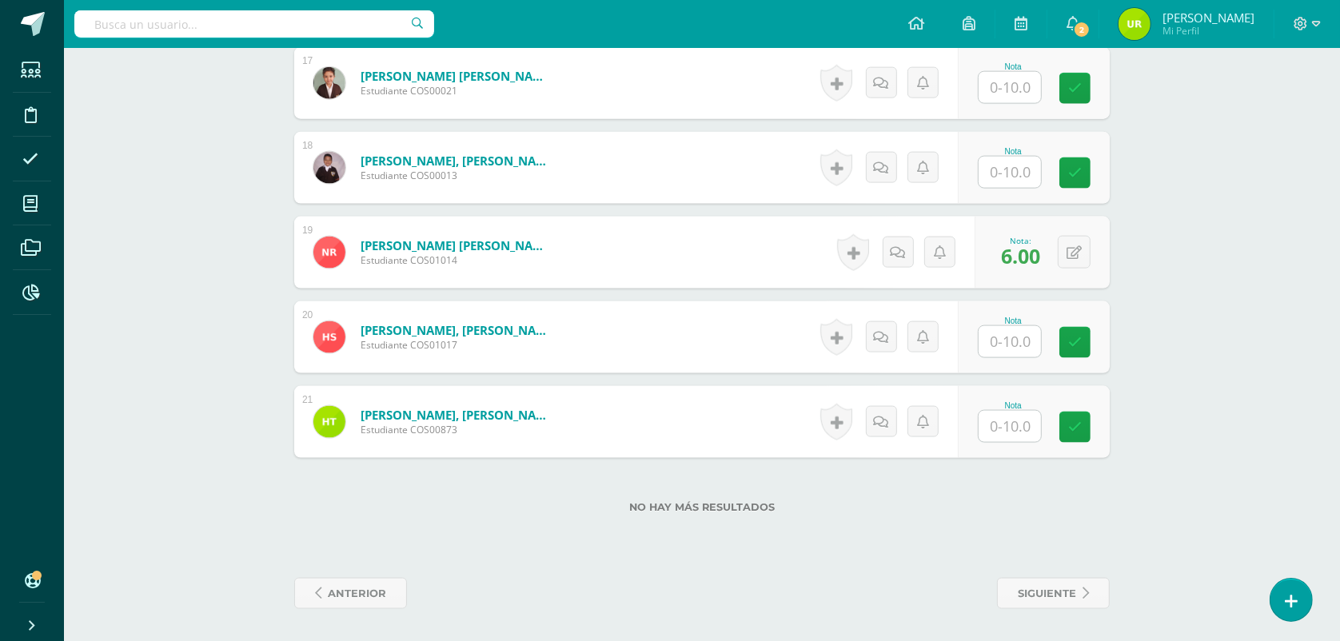
click at [1016, 434] on input "text" at bounding box center [1009, 426] width 62 height 31
type input "7"
click at [1009, 170] on input "text" at bounding box center [1009, 172] width 62 height 31
type input "7"
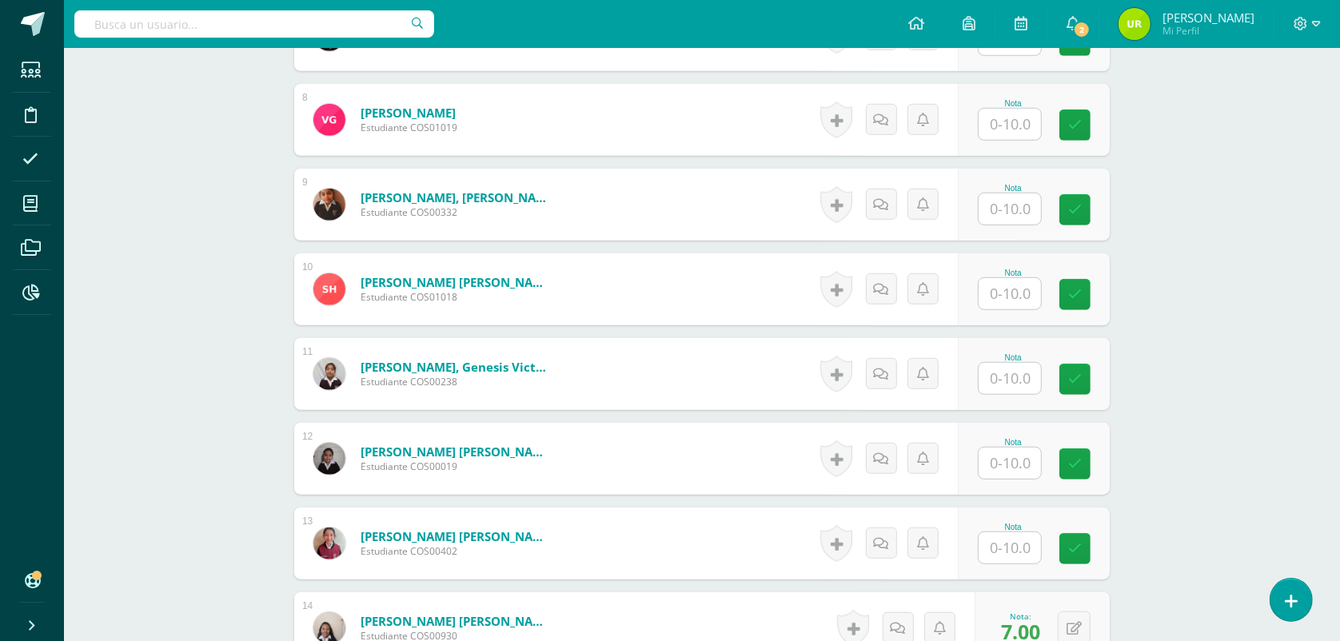
scroll to position [565, 0]
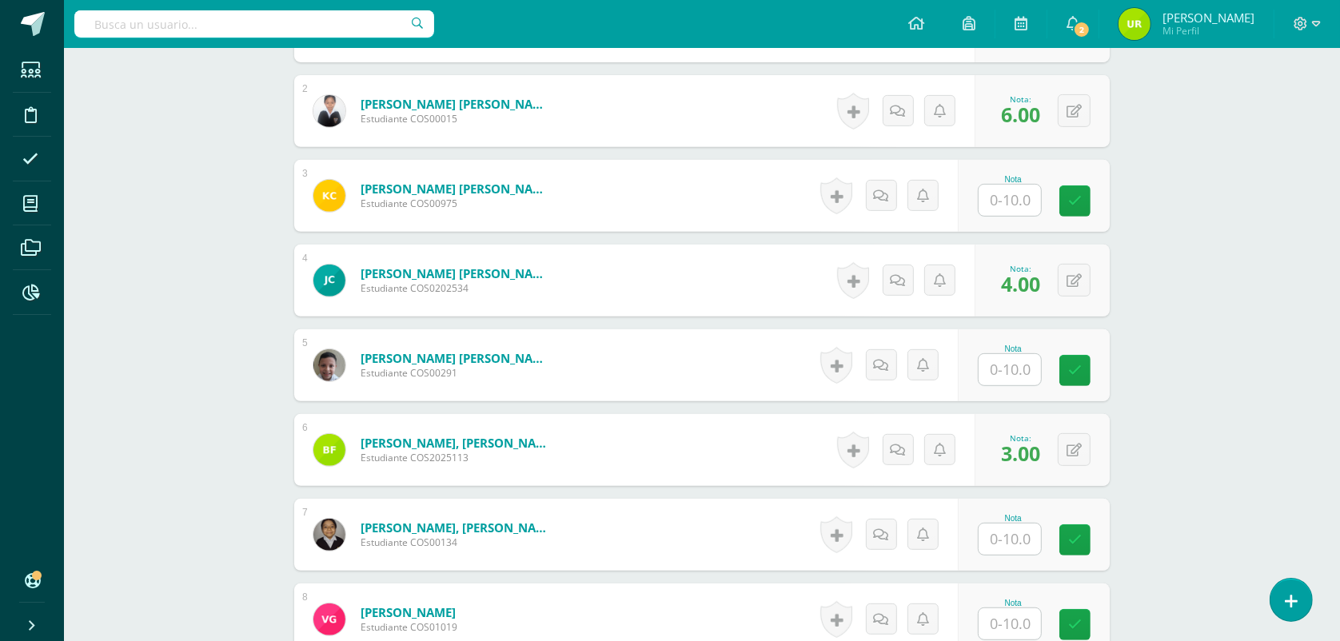
click at [1016, 201] on input "text" at bounding box center [1009, 200] width 62 height 31
type input "4"
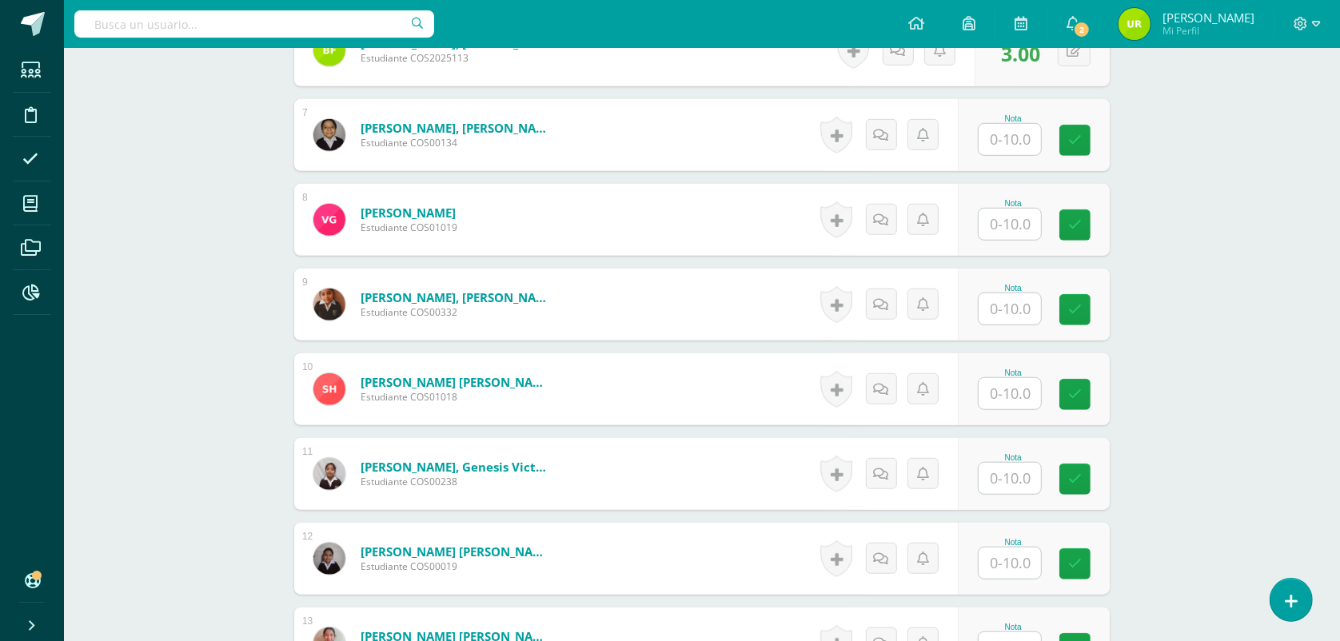
scroll to position [1065, 0]
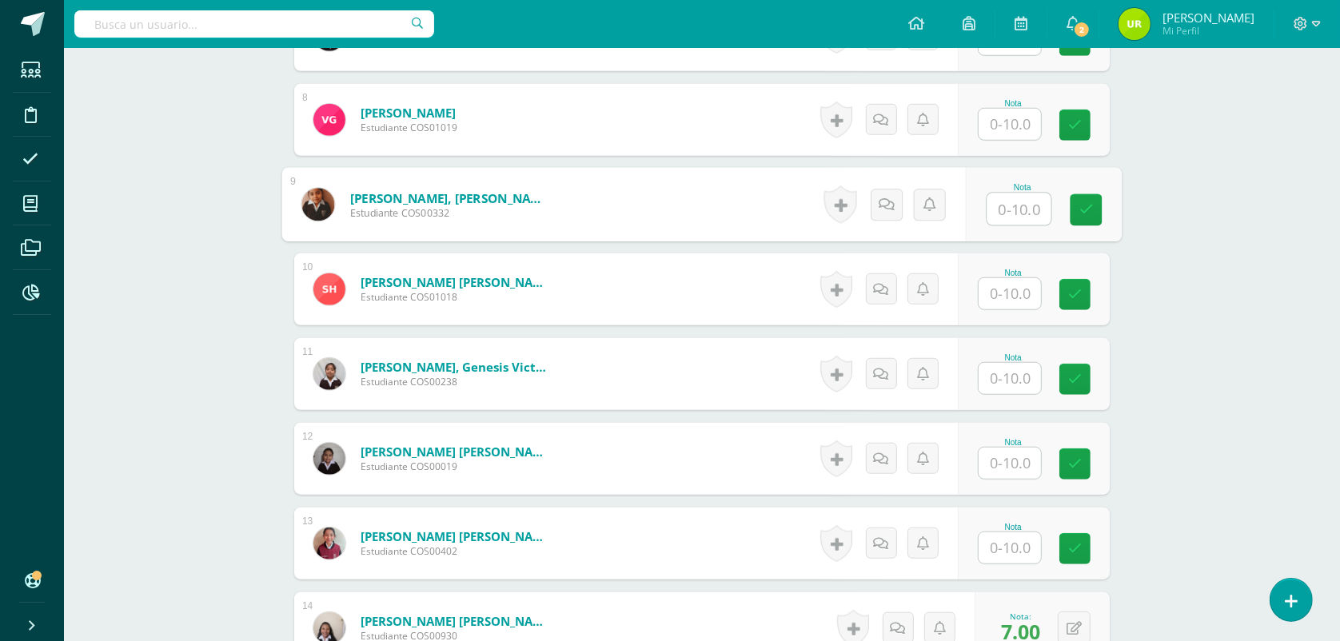
click at [997, 194] on input "text" at bounding box center [1019, 209] width 64 height 32
type input "8"
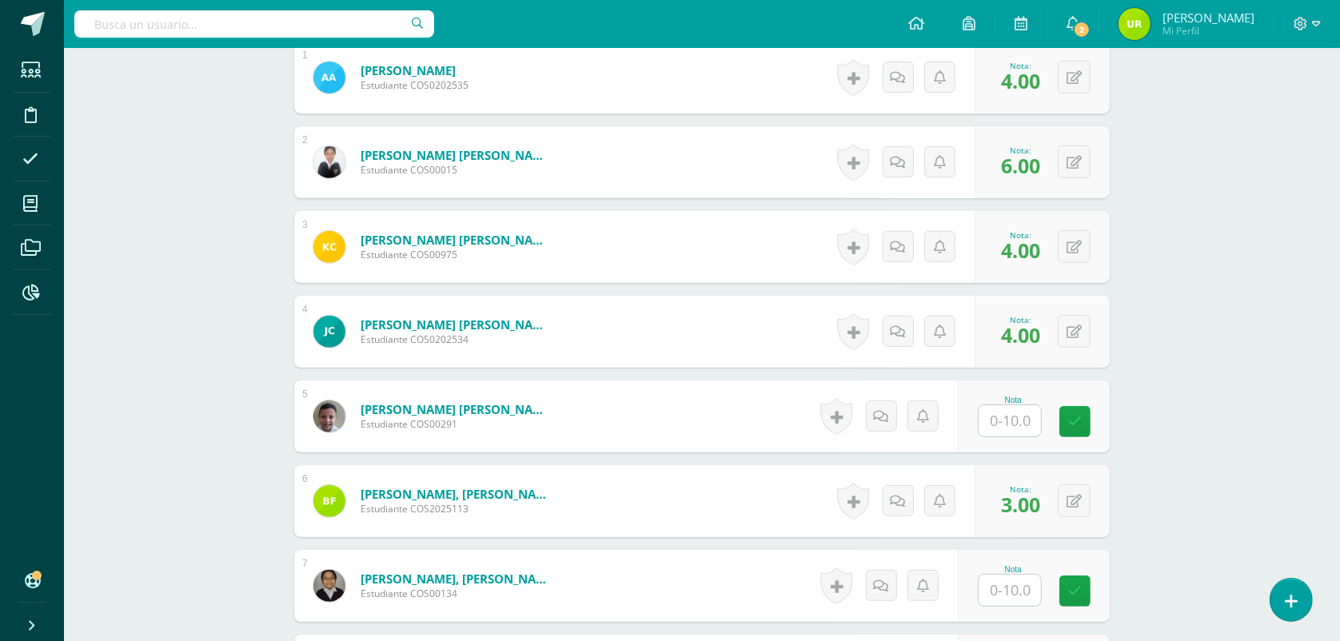
scroll to position [665, 0]
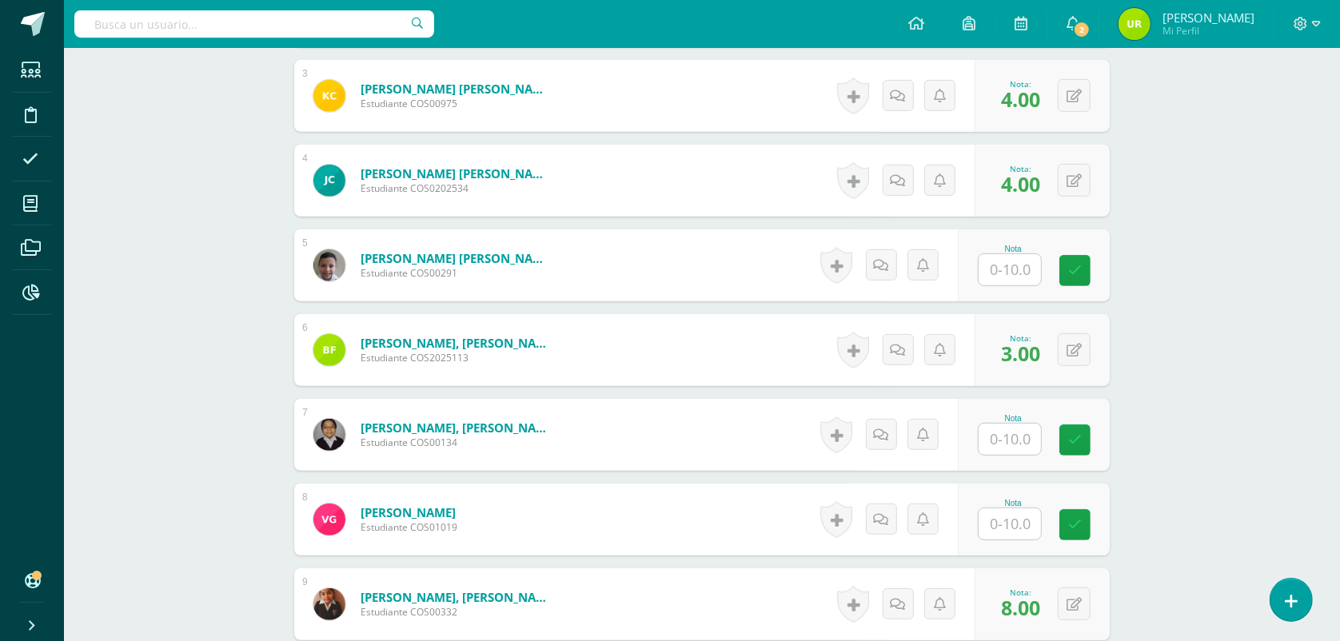
click at [1017, 437] on input "text" at bounding box center [1009, 439] width 62 height 31
type input "8"
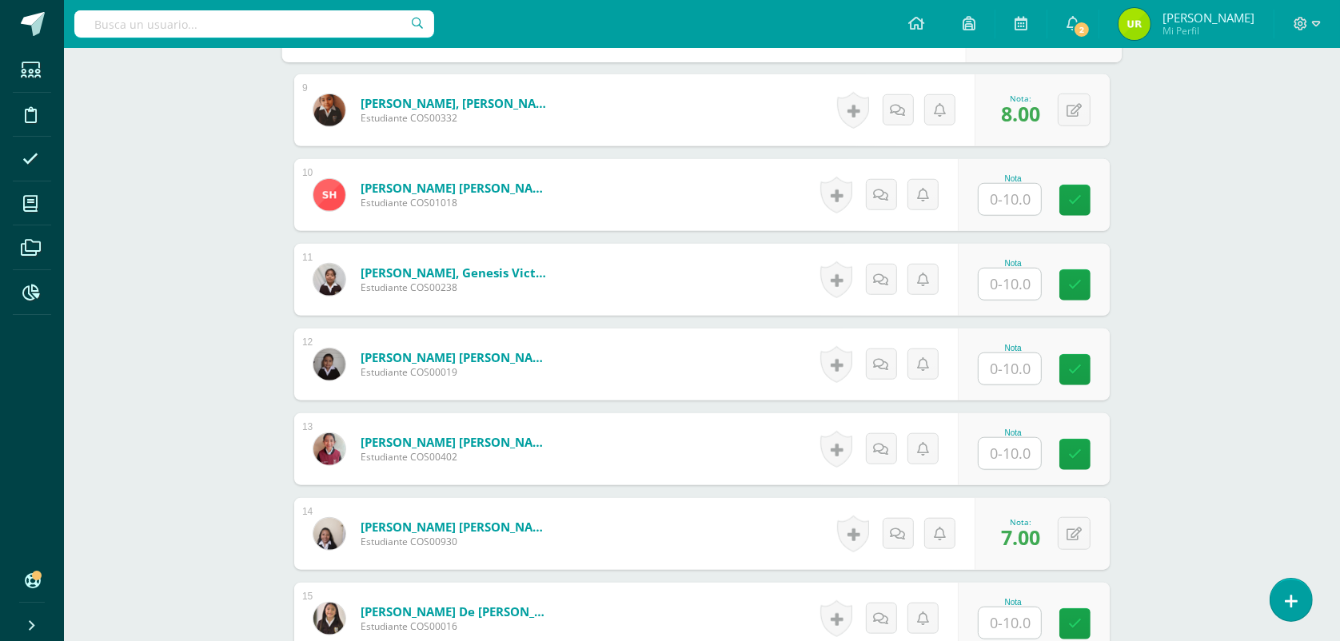
scroll to position [1165, 0]
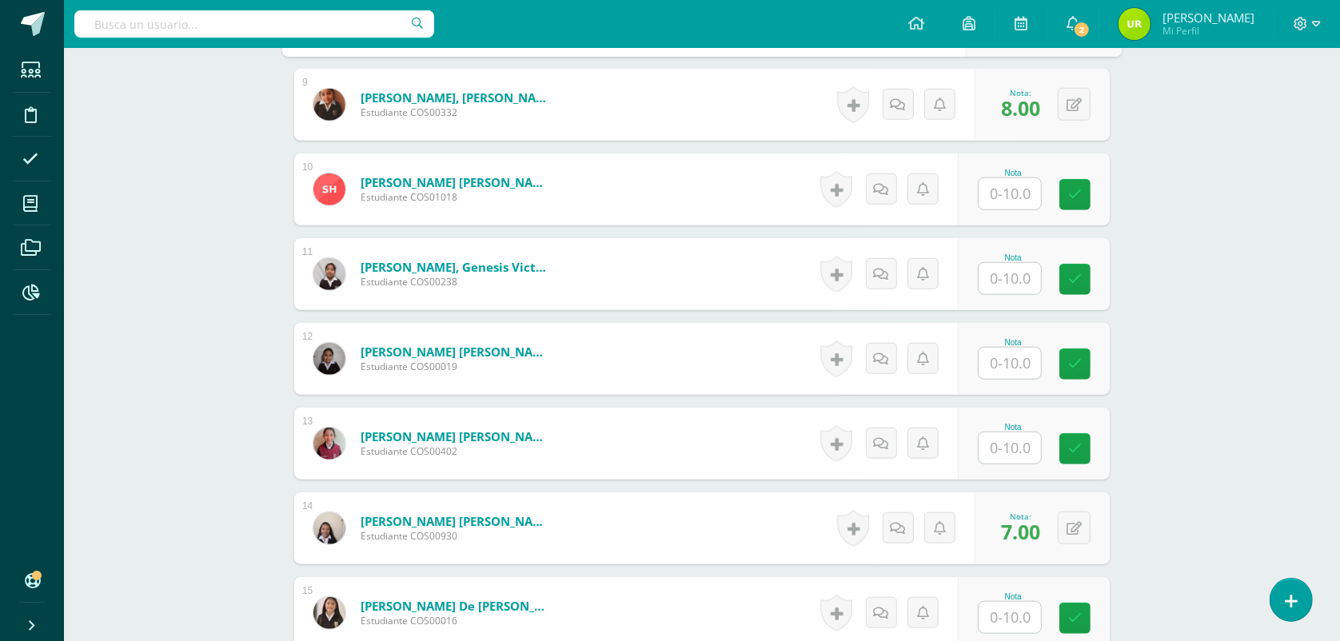
click at [1009, 444] on input "text" at bounding box center [1009, 447] width 62 height 31
type input "5"
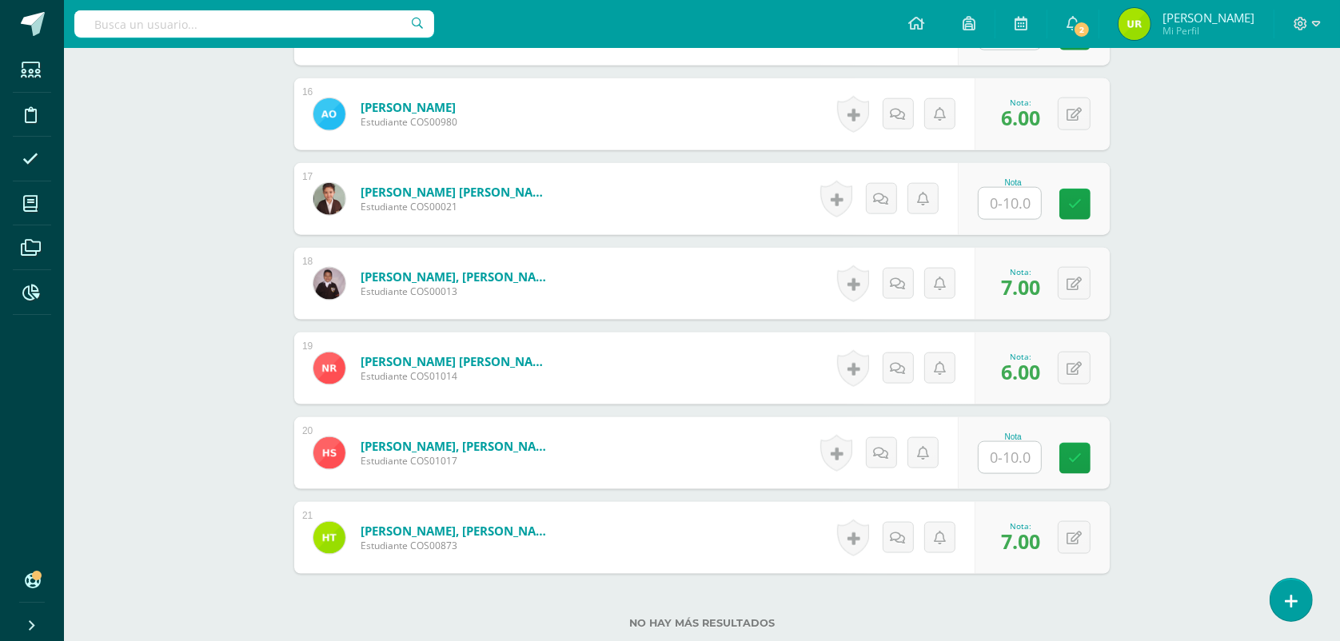
scroll to position [1864, 0]
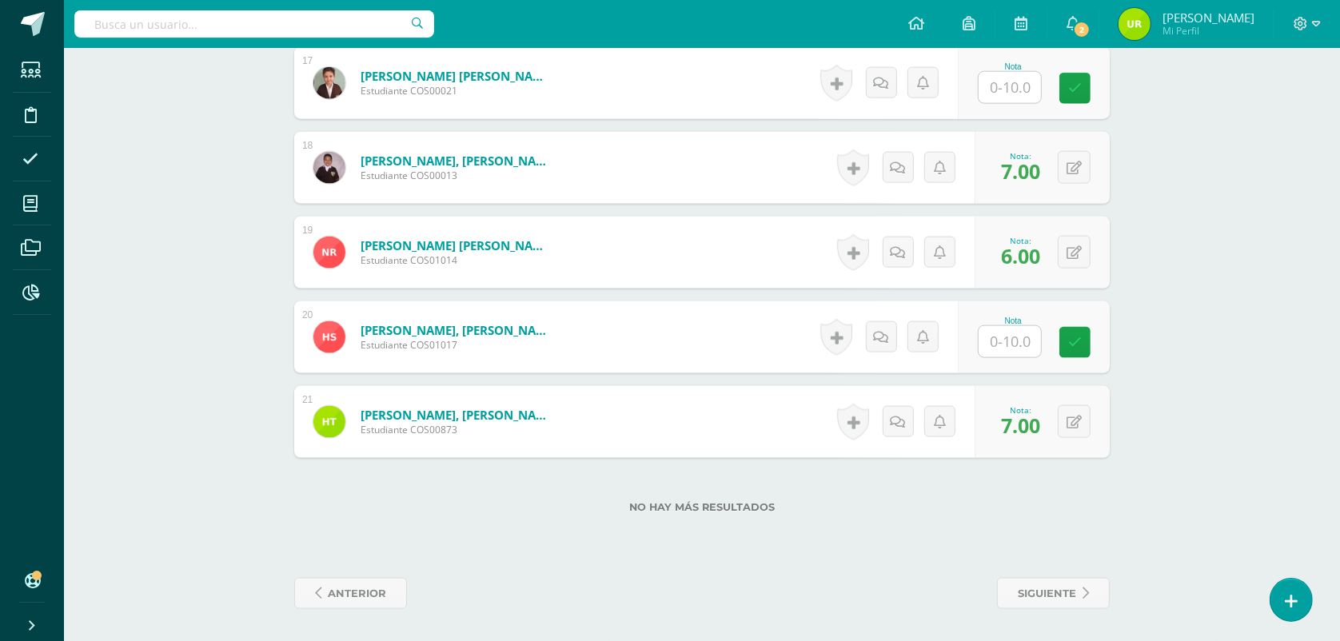
click at [1025, 349] on input "text" at bounding box center [1009, 341] width 62 height 31
type input "8"
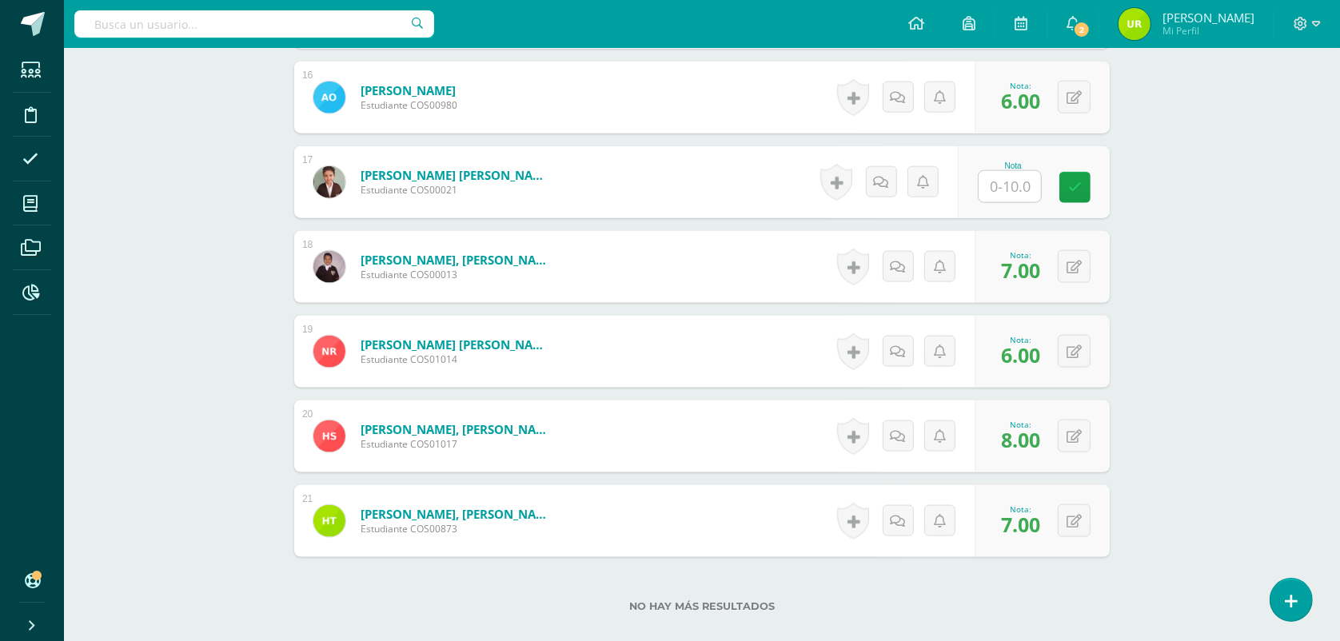
scroll to position [1564, 0]
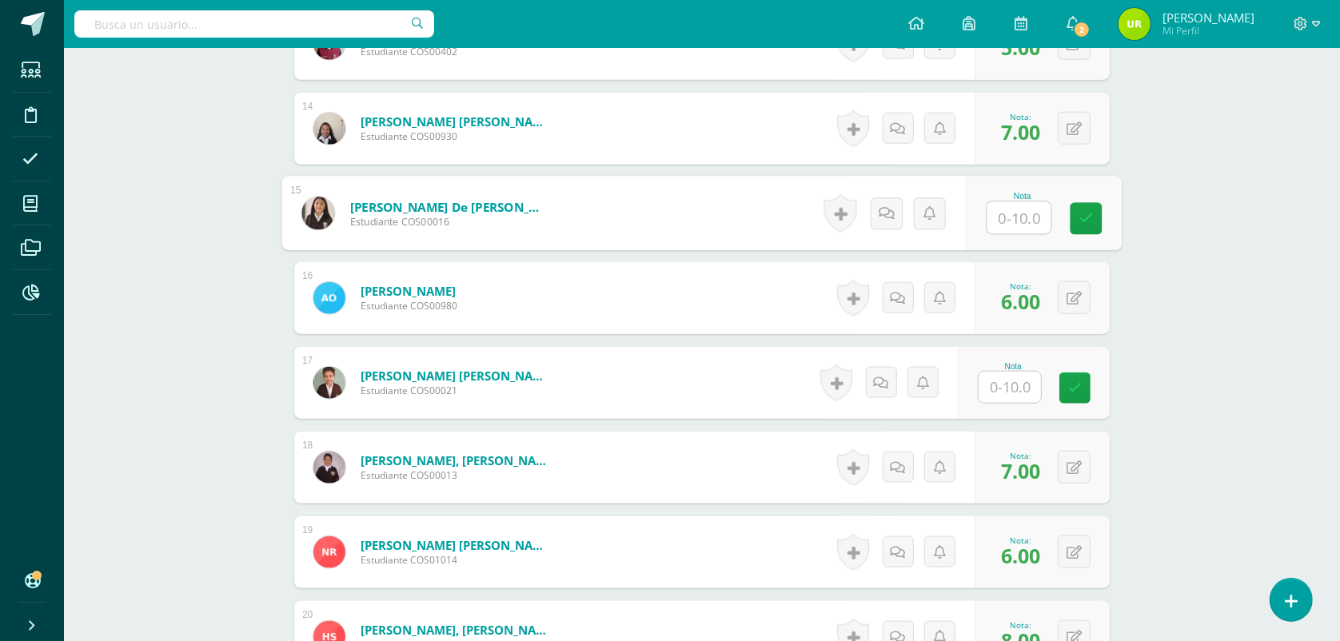
click at [1007, 212] on input "text" at bounding box center [1019, 218] width 64 height 32
type input "5"
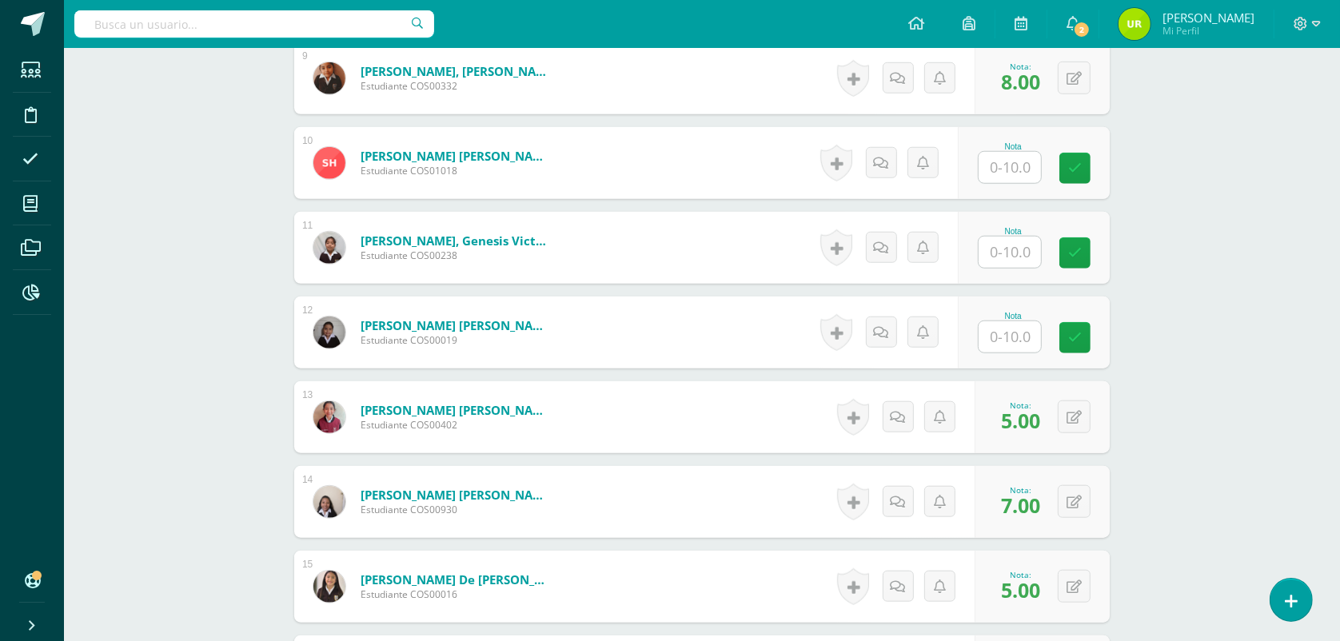
scroll to position [1165, 0]
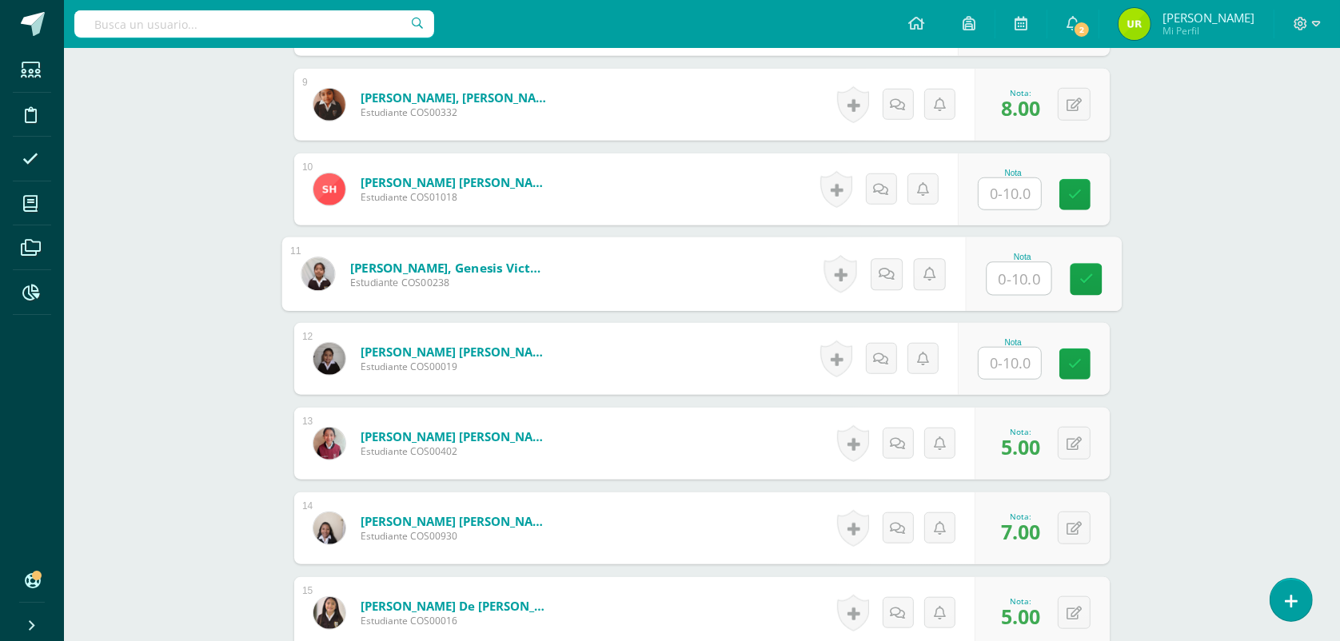
click at [1011, 277] on input "text" at bounding box center [1019, 279] width 64 height 32
type input "8"
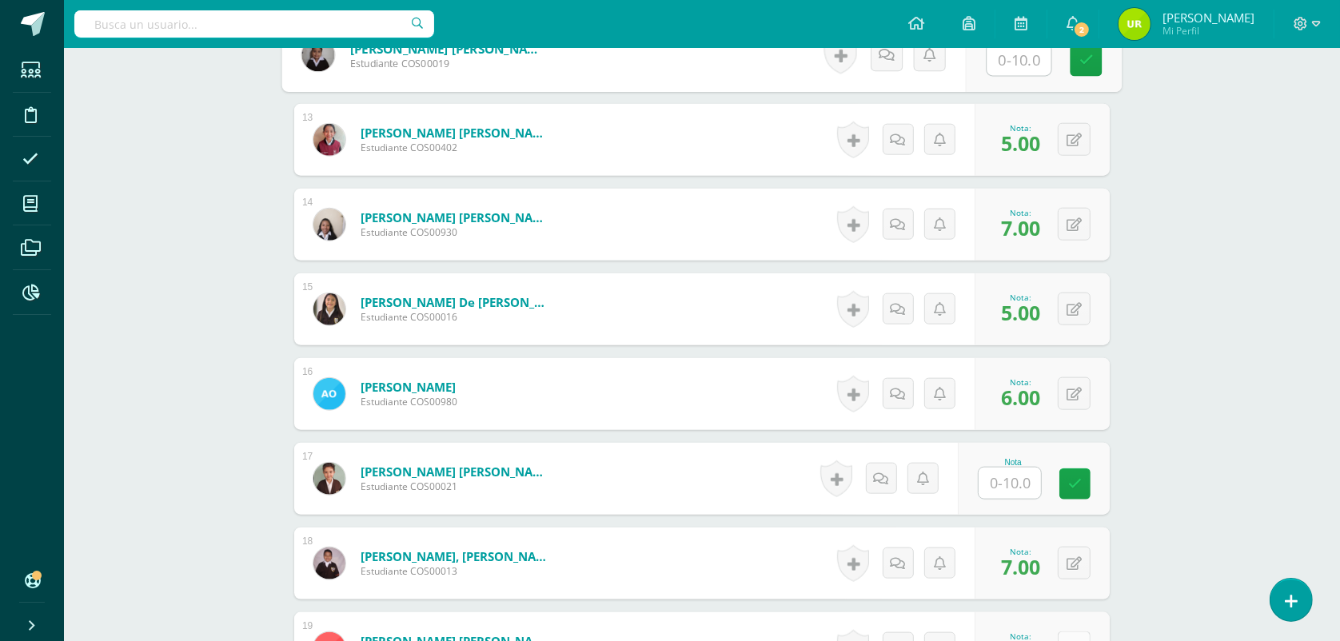
scroll to position [1764, 0]
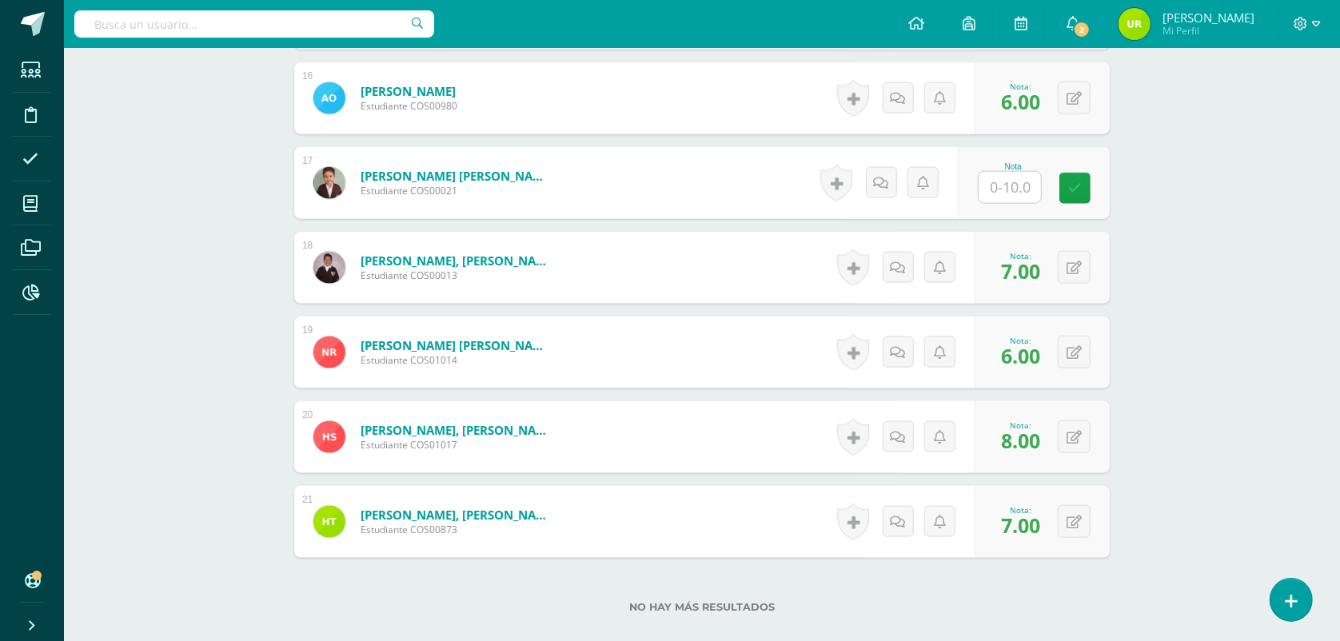
click at [1001, 189] on input "text" at bounding box center [1009, 187] width 62 height 31
type input "4"
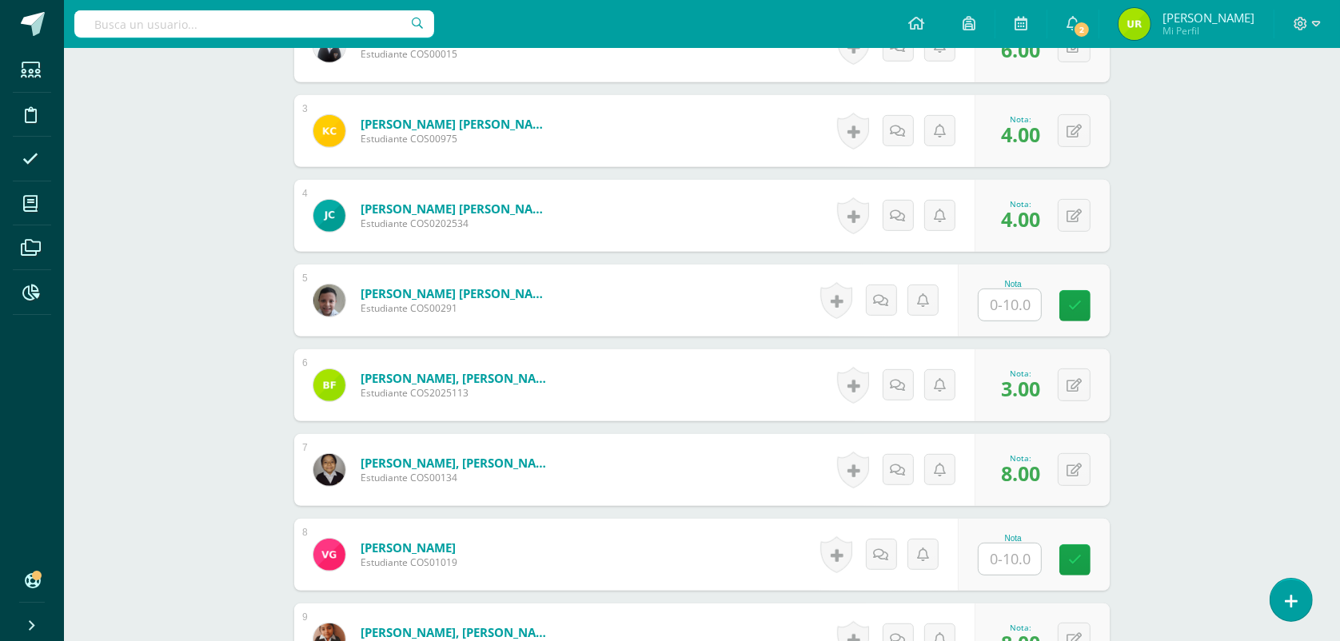
scroll to position [665, 0]
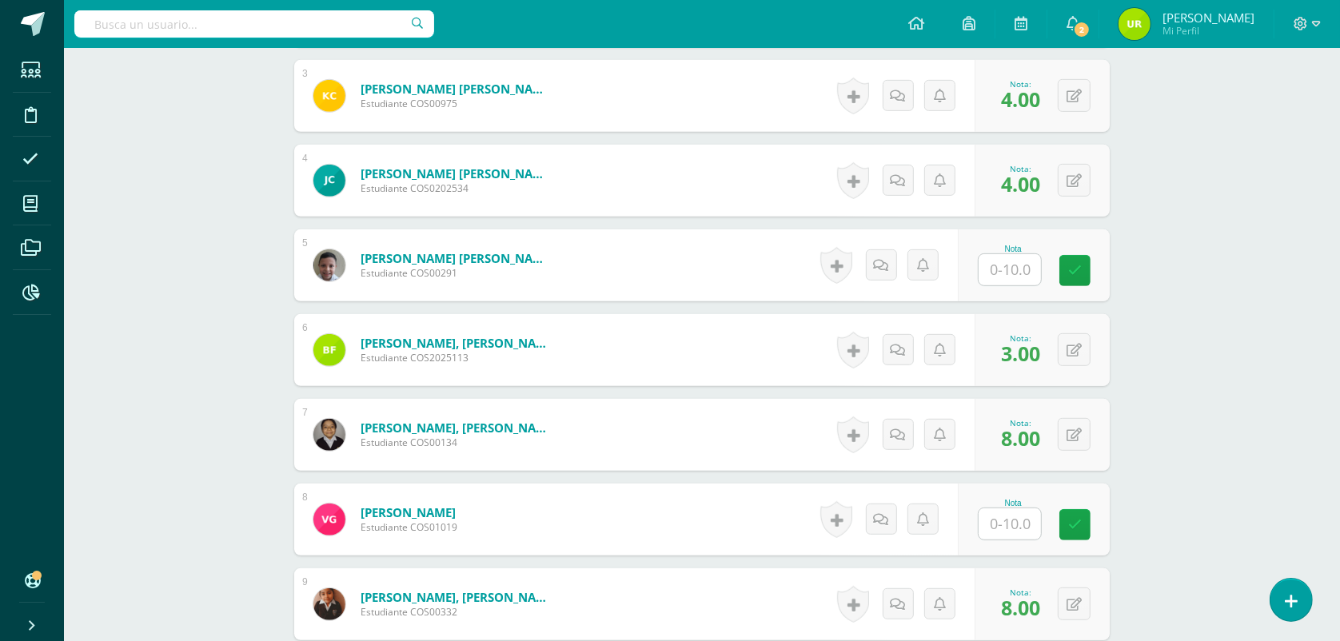
click at [1021, 280] on input "text" at bounding box center [1009, 269] width 62 height 31
type input "8"
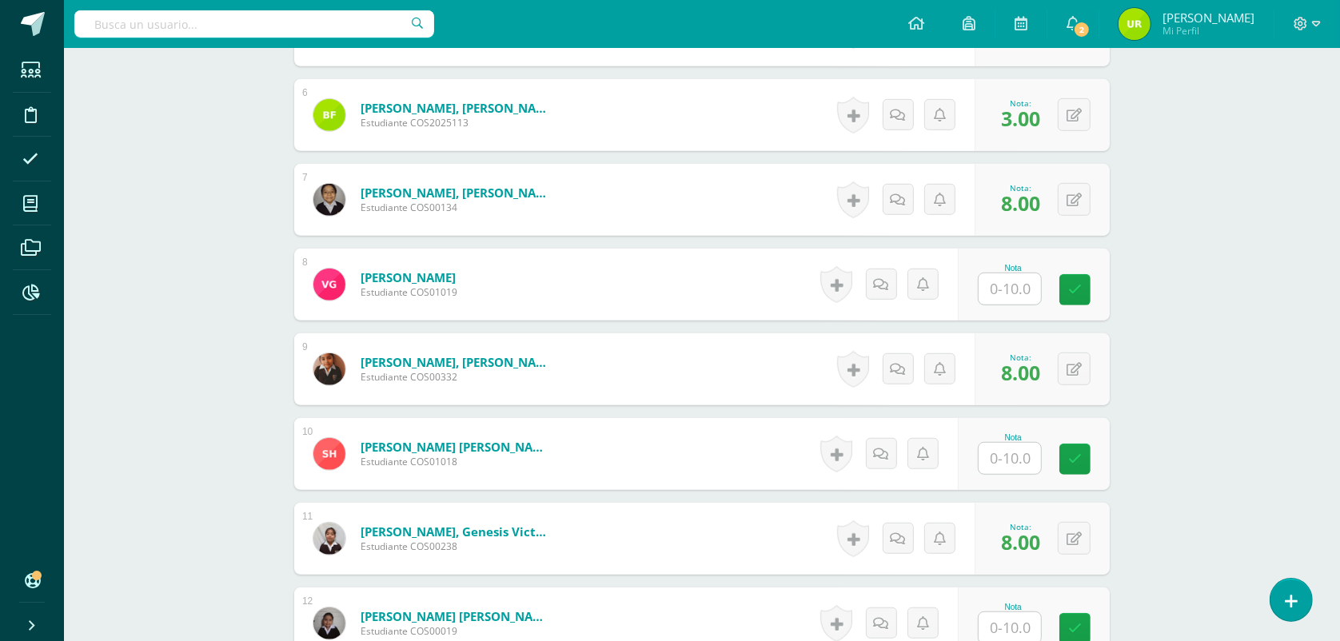
scroll to position [965, 0]
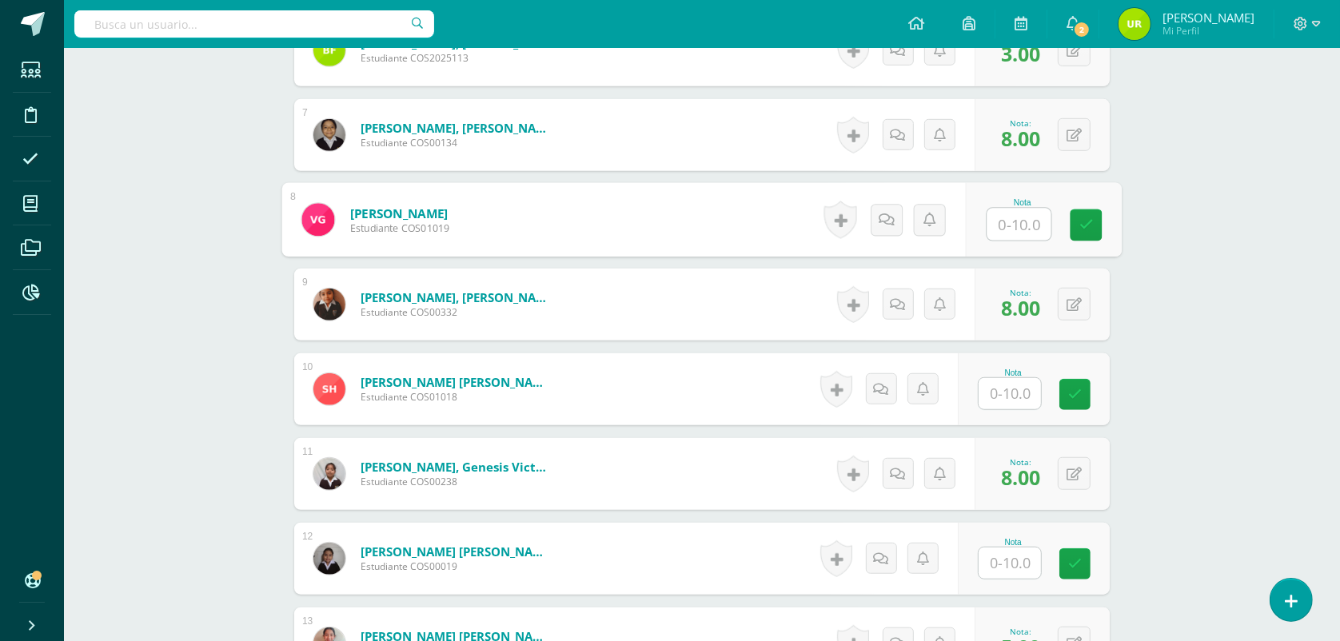
click at [1025, 221] on input "text" at bounding box center [1019, 225] width 64 height 32
type input "7"
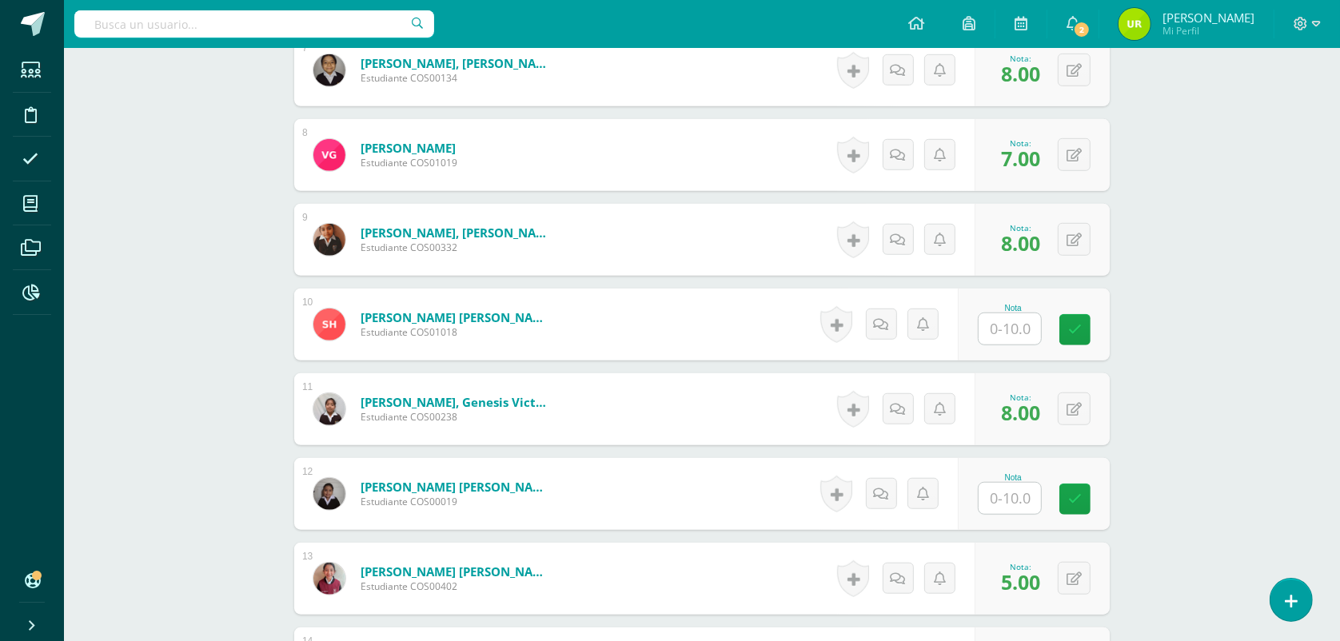
scroll to position [1065, 0]
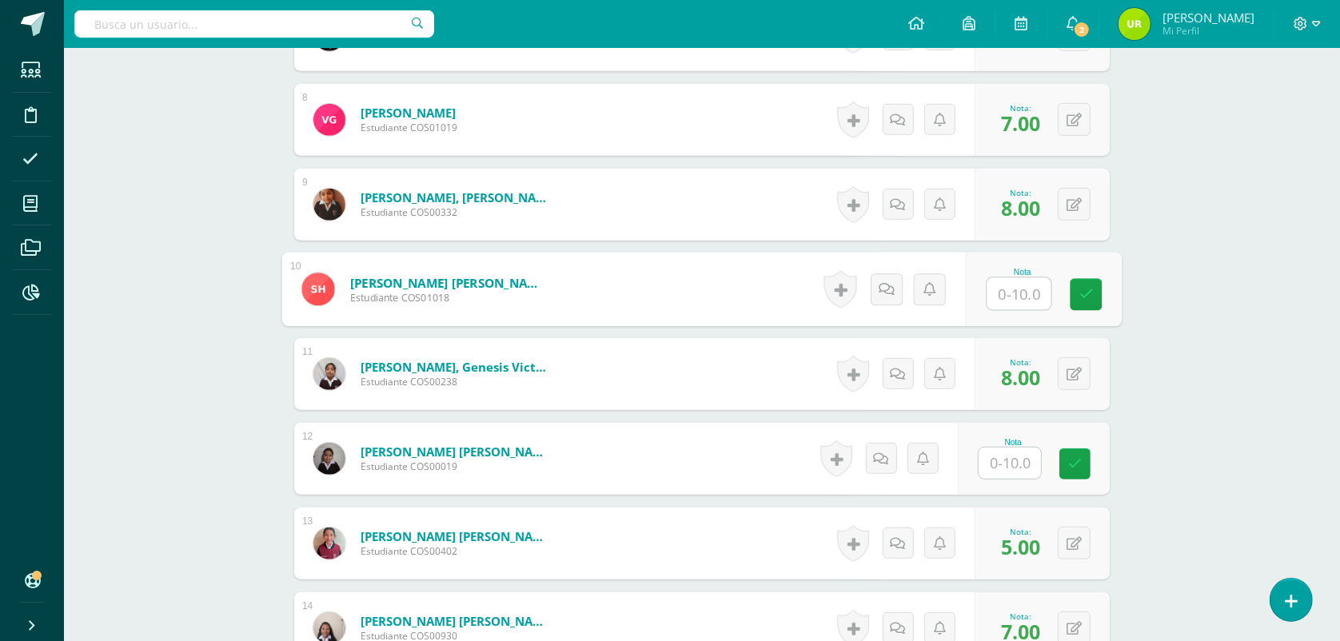
click at [1001, 300] on input "text" at bounding box center [1019, 294] width 64 height 32
type input "4"
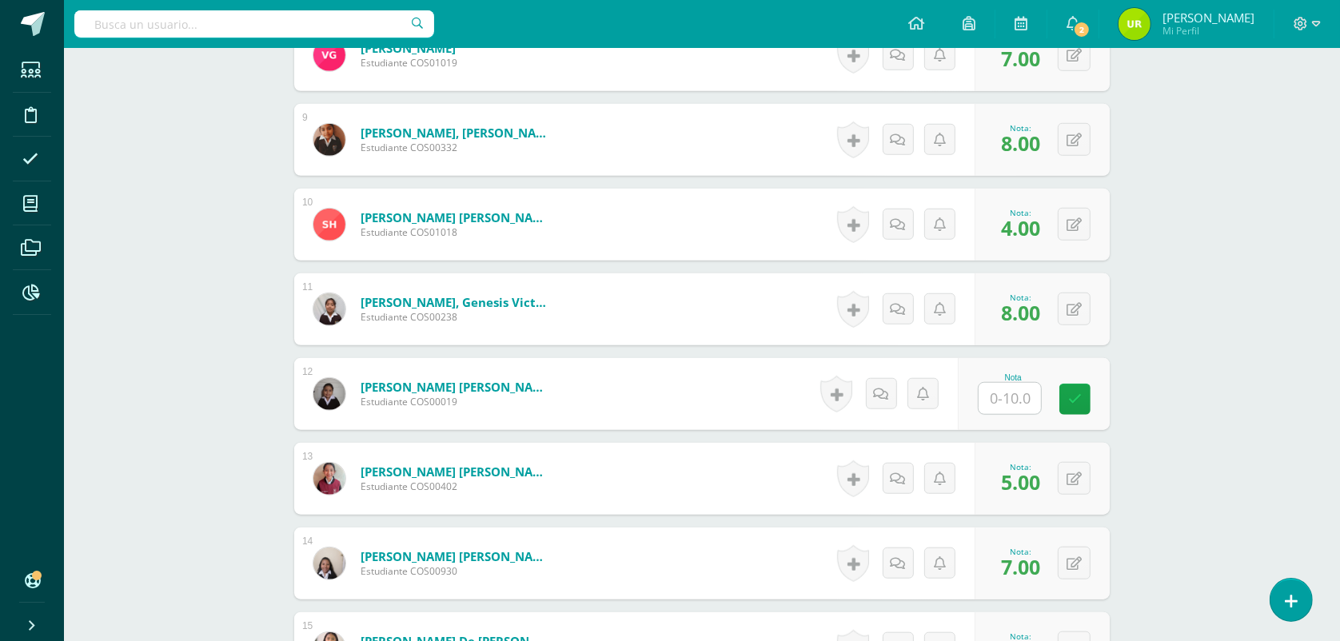
scroll to position [1165, 0]
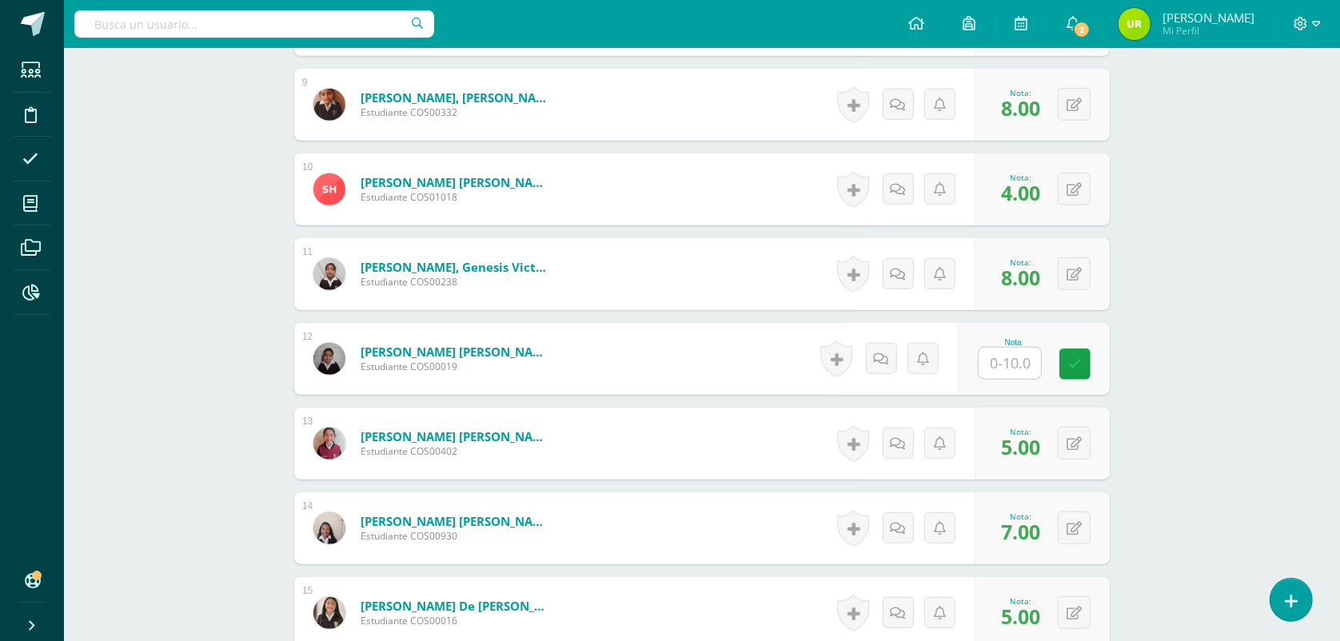
click at [1015, 352] on input "text" at bounding box center [1009, 363] width 62 height 31
type input "9"
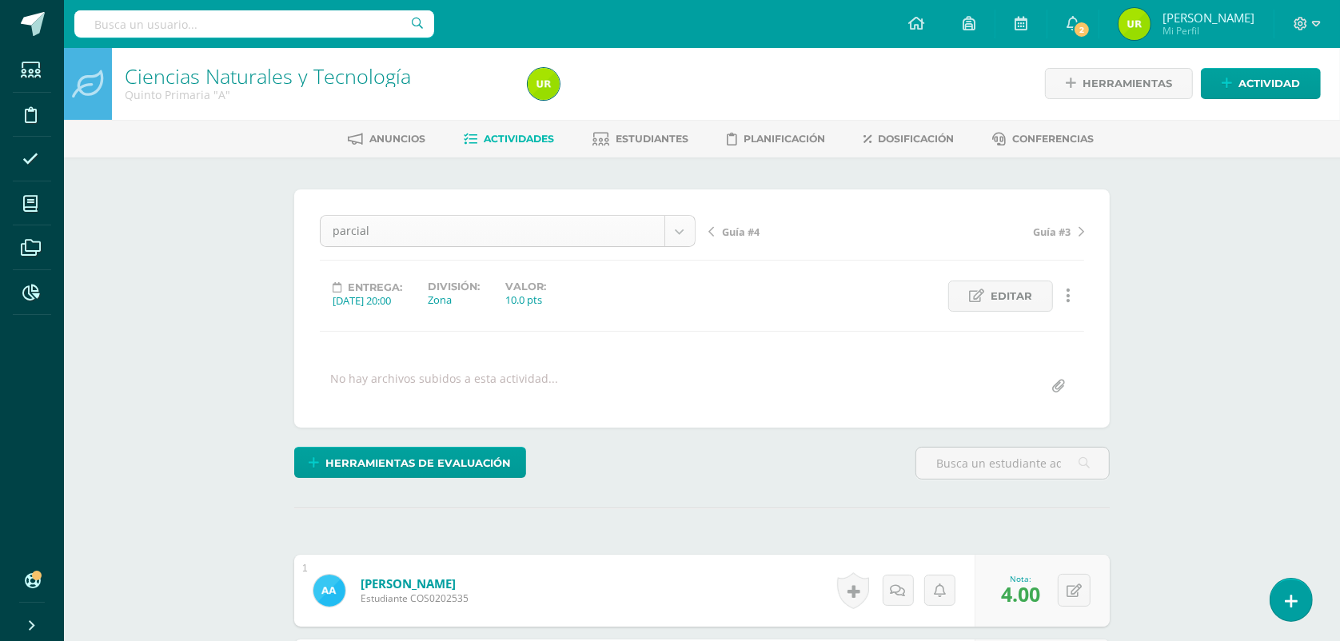
scroll to position [0, 0]
click at [634, 129] on link "Estudiantes" at bounding box center [641, 140] width 96 height 26
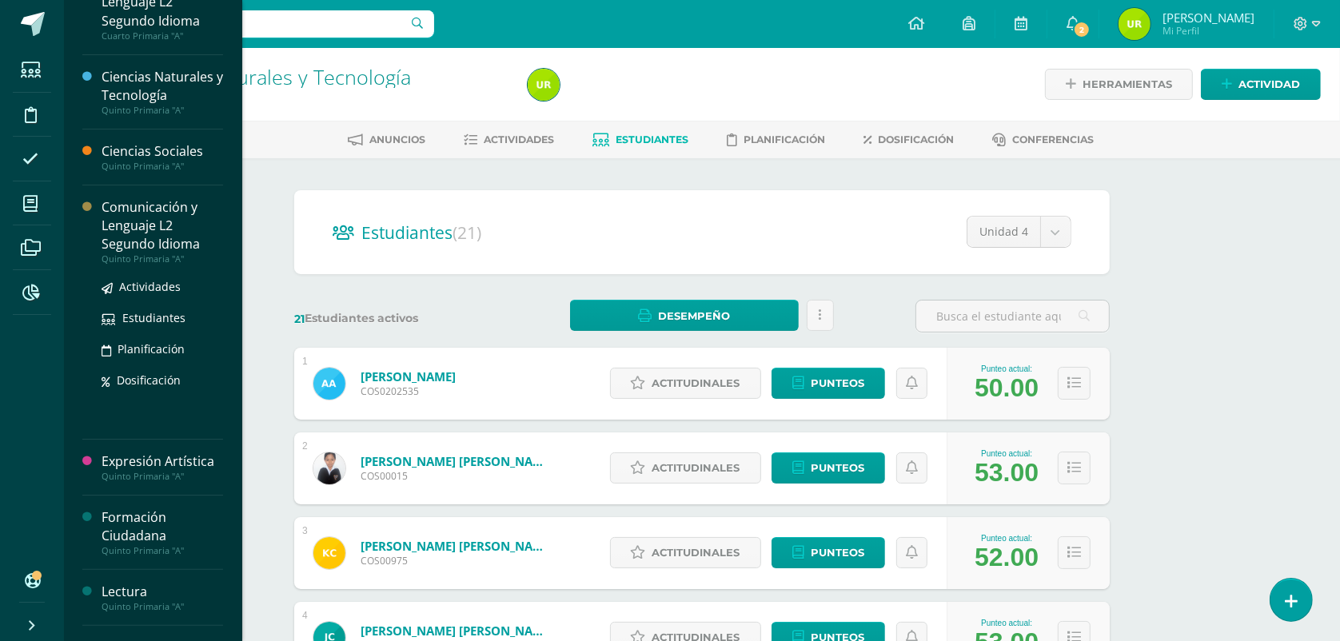
scroll to position [312, 0]
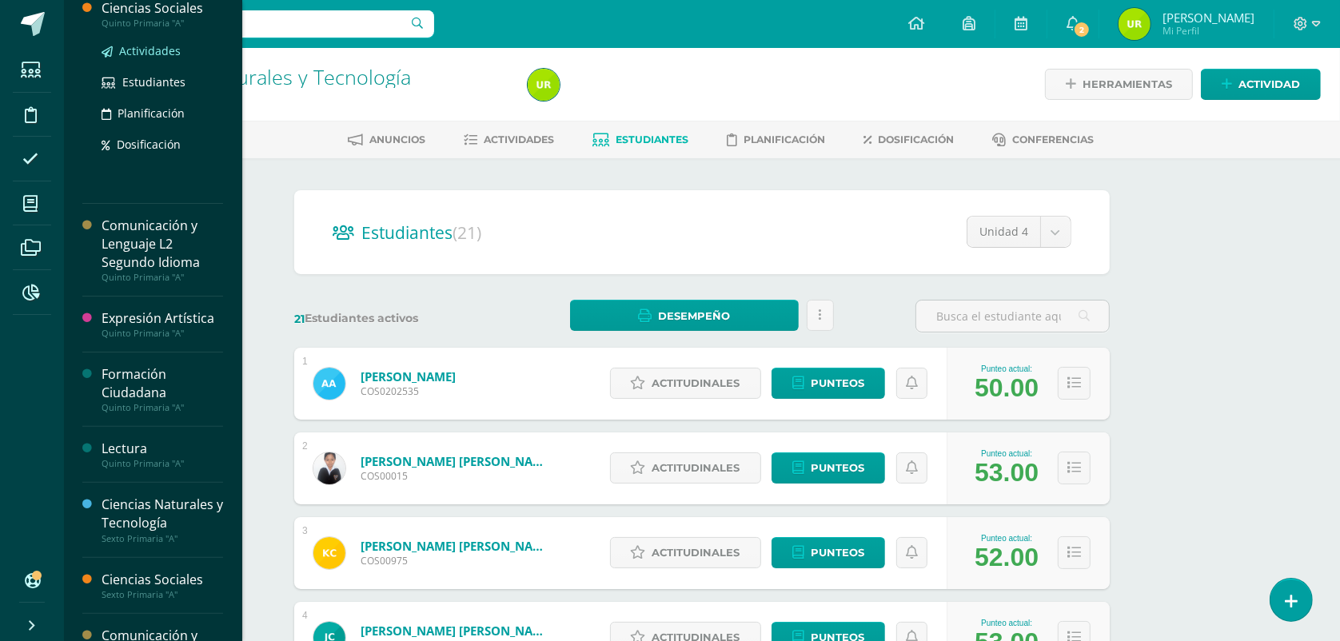
click at [157, 52] on span "Actividades" at bounding box center [150, 50] width 62 height 15
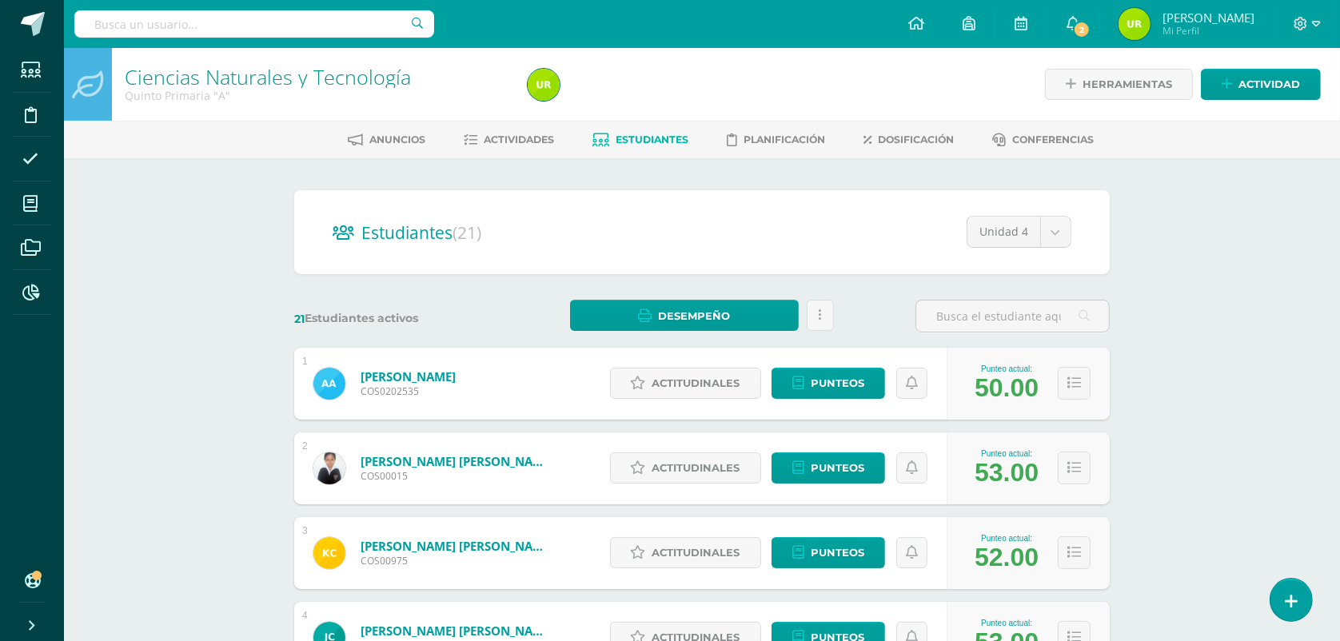
scroll to position [217, 0]
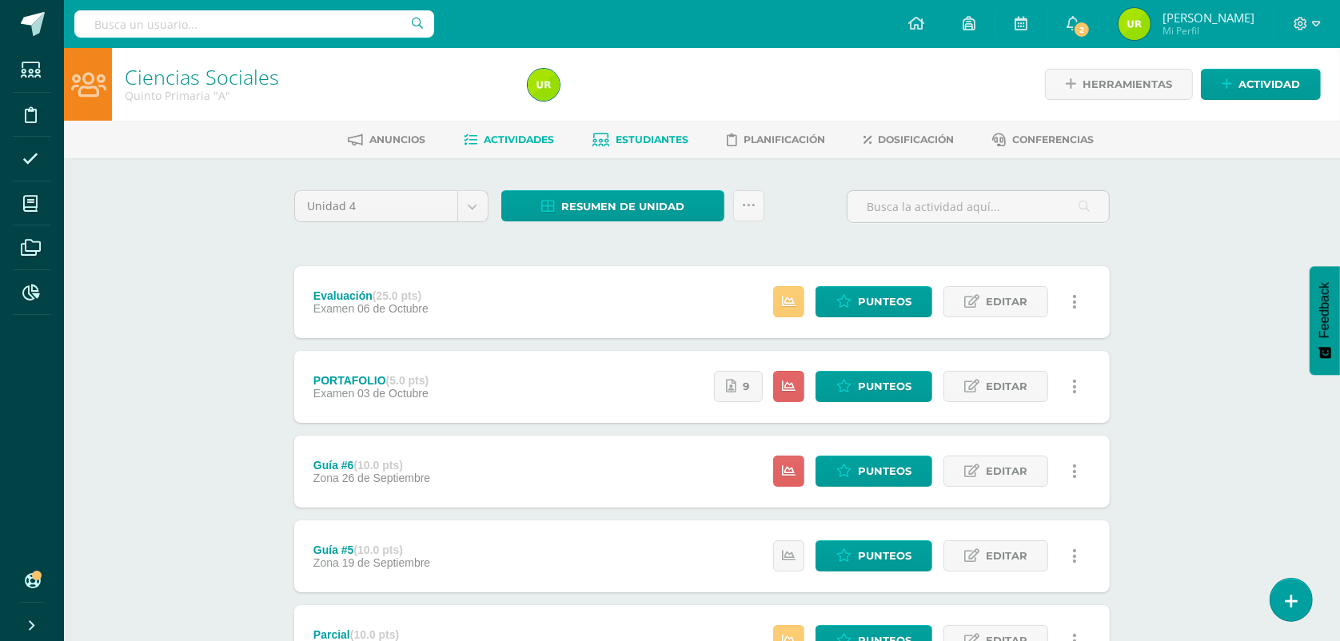
click at [664, 142] on span "Estudiantes" at bounding box center [652, 139] width 73 height 12
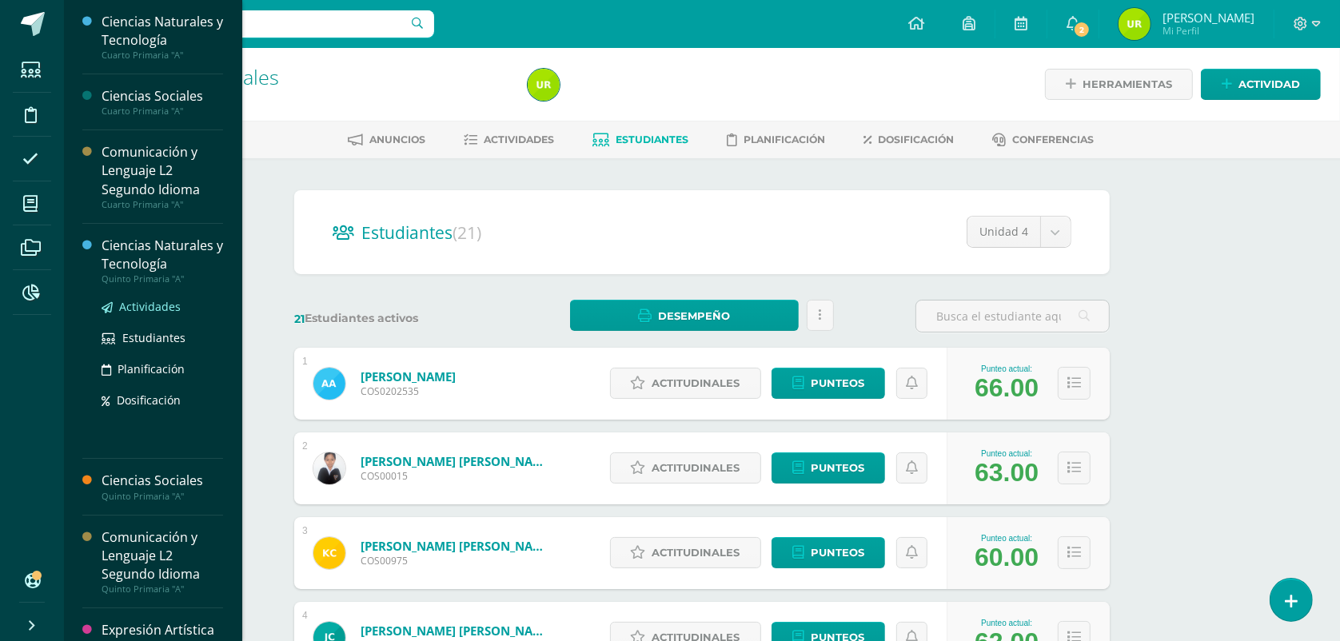
click at [153, 302] on span "Actividades" at bounding box center [150, 306] width 62 height 15
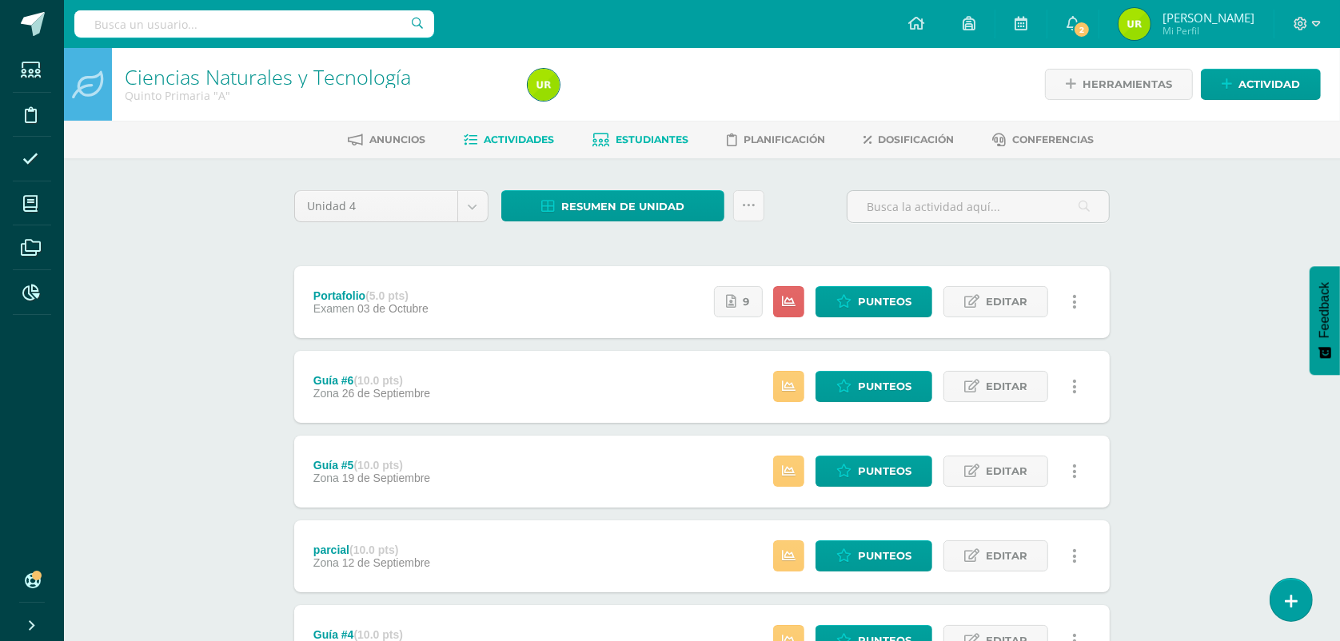
click at [634, 145] on link "Estudiantes" at bounding box center [641, 140] width 96 height 26
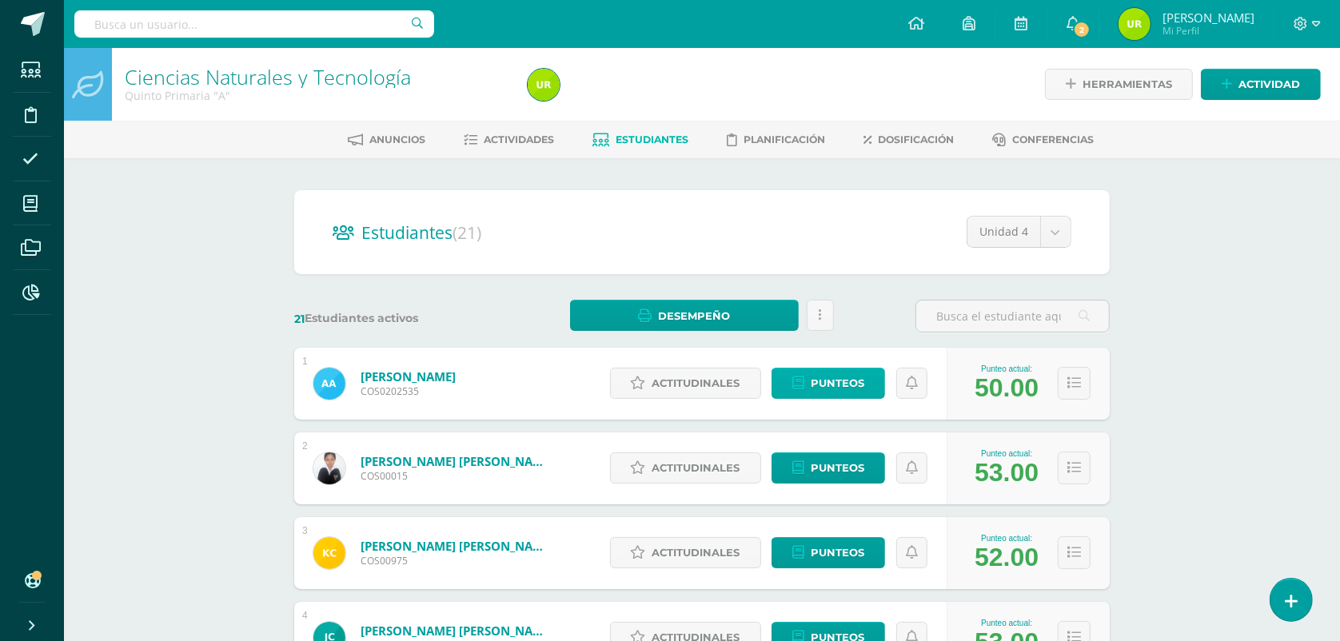
scroll to position [200, 0]
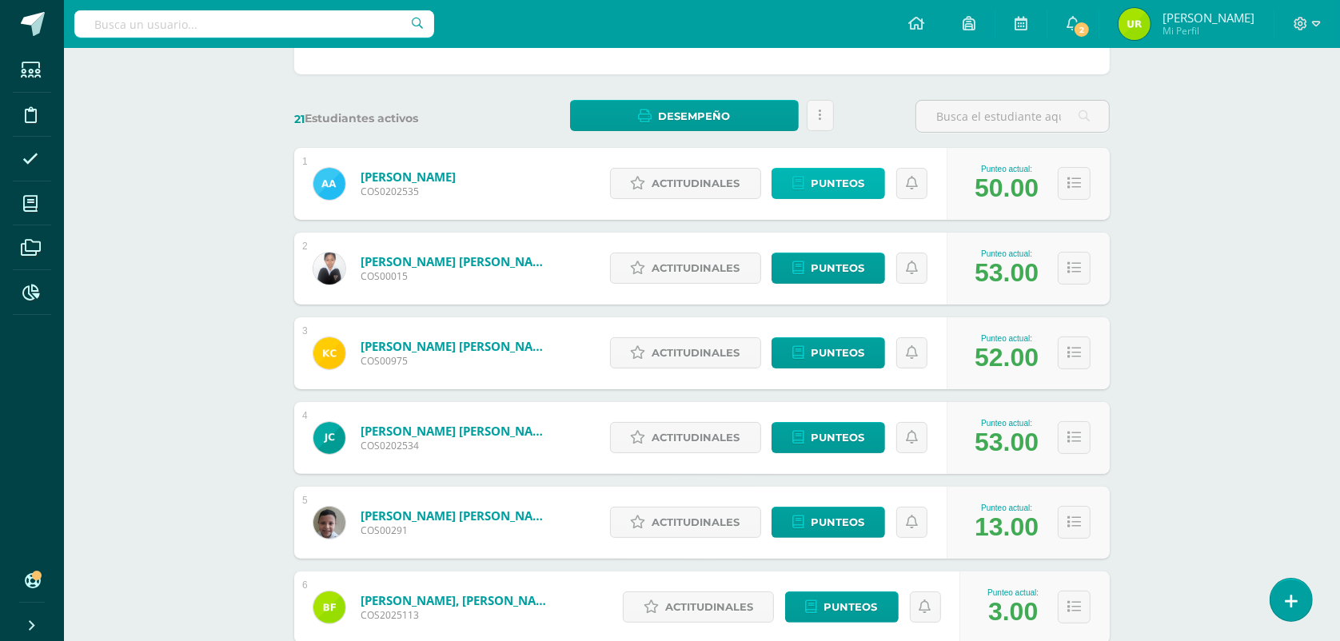
click at [806, 181] on link "Punteos" at bounding box center [827, 183] width 113 height 31
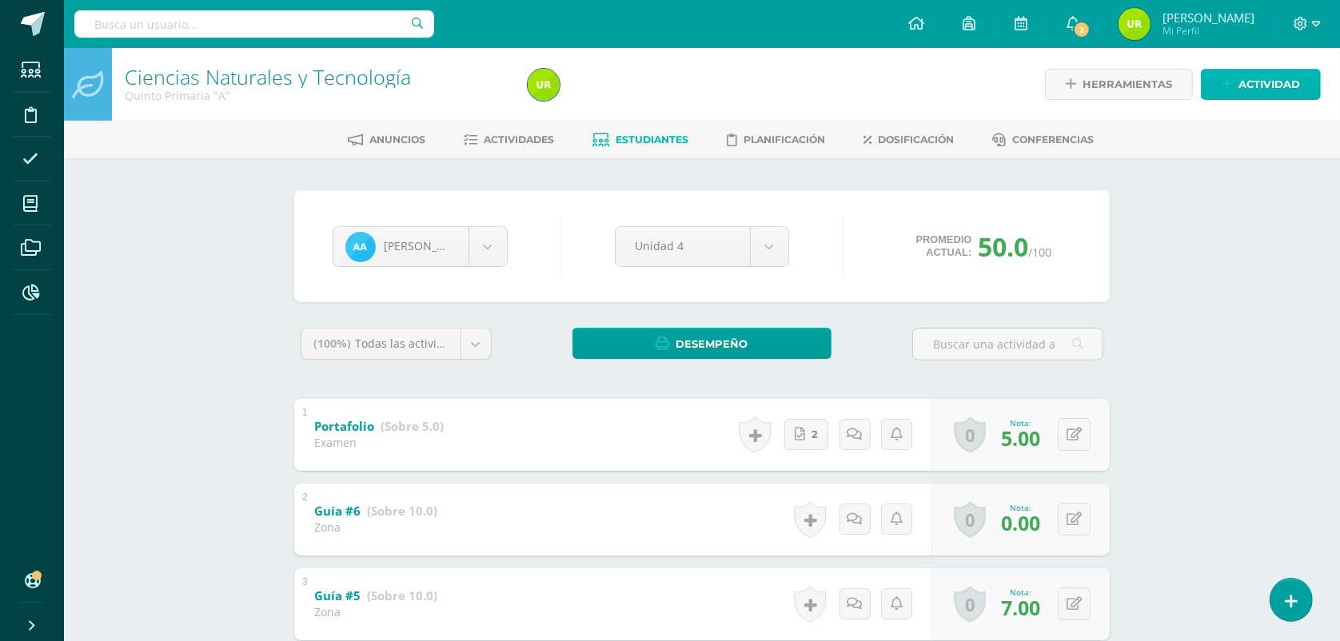
click at [1255, 98] on span "Actividad" at bounding box center [1269, 85] width 62 height 30
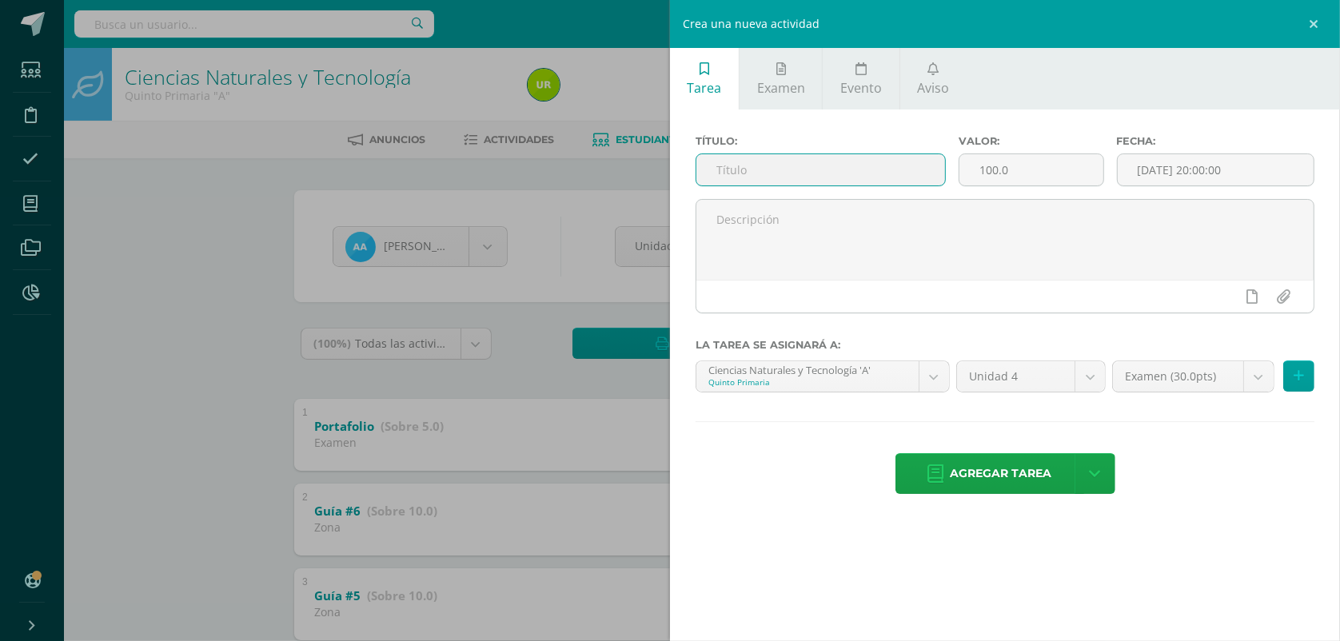
click at [865, 173] on input "text" at bounding box center [820, 169] width 249 height 31
type input "Evaluación"
click at [1041, 184] on input "100.0" at bounding box center [1031, 169] width 144 height 31
type input "1"
type input "25"
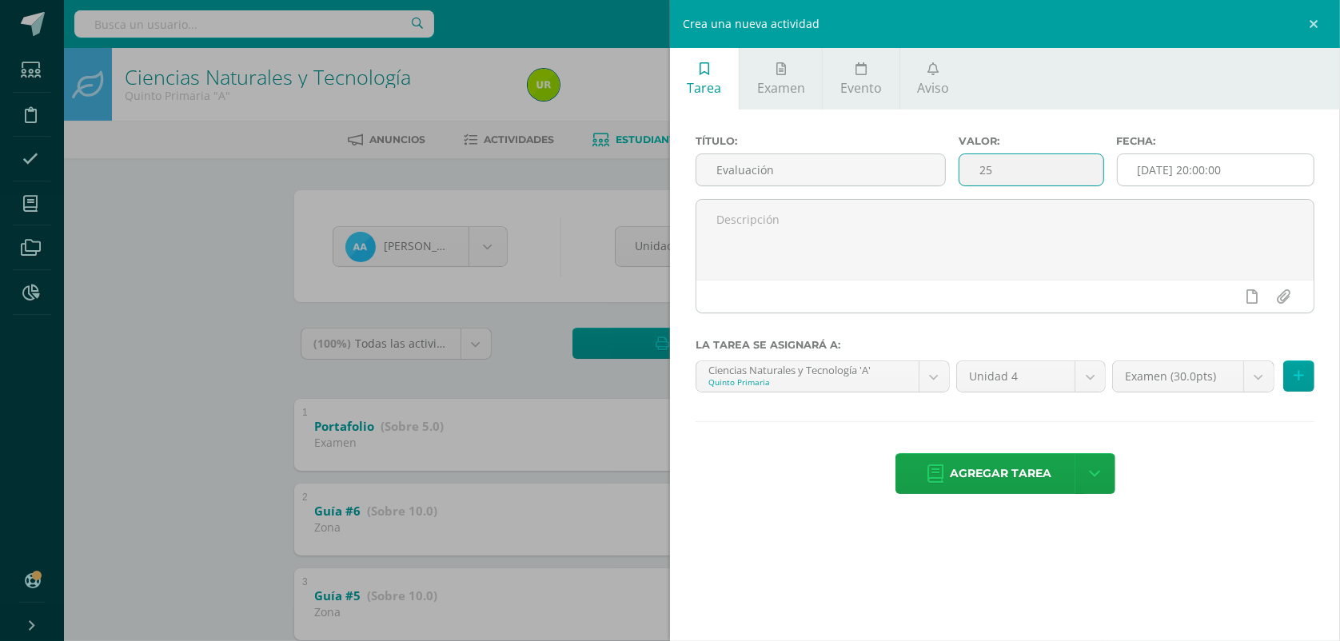
click at [1231, 181] on input "[DATE] 20:00:00" at bounding box center [1215, 169] width 196 height 31
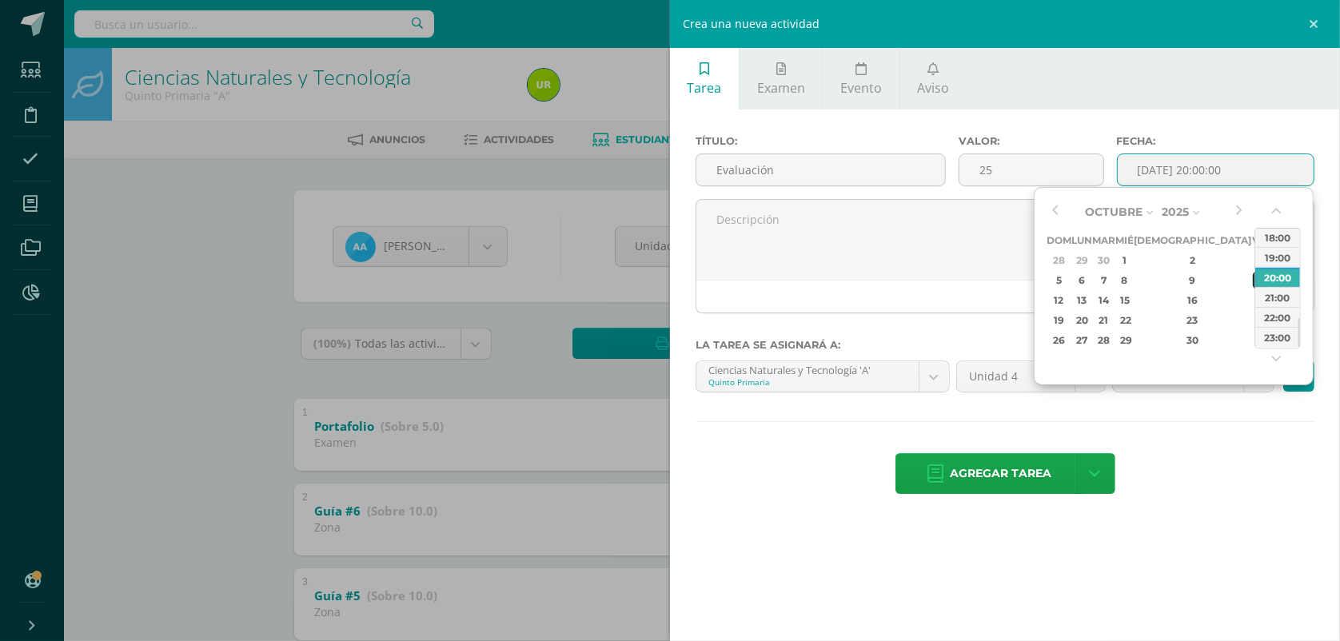
click at [1252, 281] on div "10" at bounding box center [1259, 280] width 14 height 18
type input "2025-10-10 20:00"
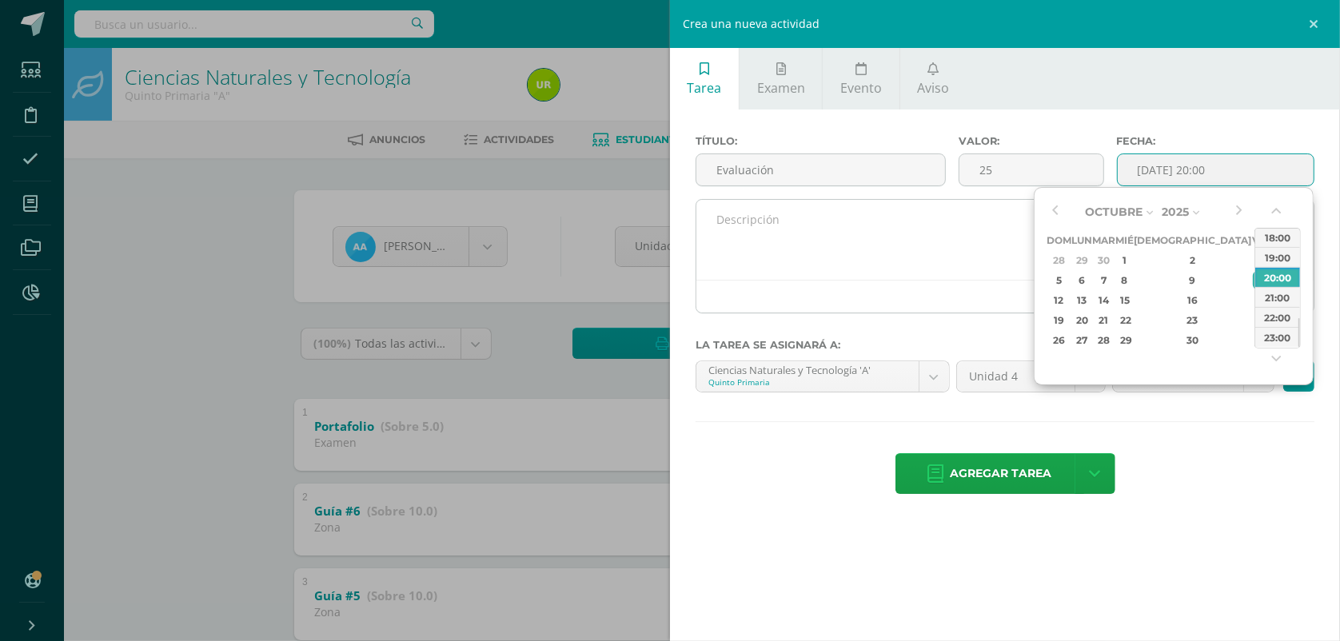
click at [985, 261] on textarea at bounding box center [1004, 240] width 617 height 80
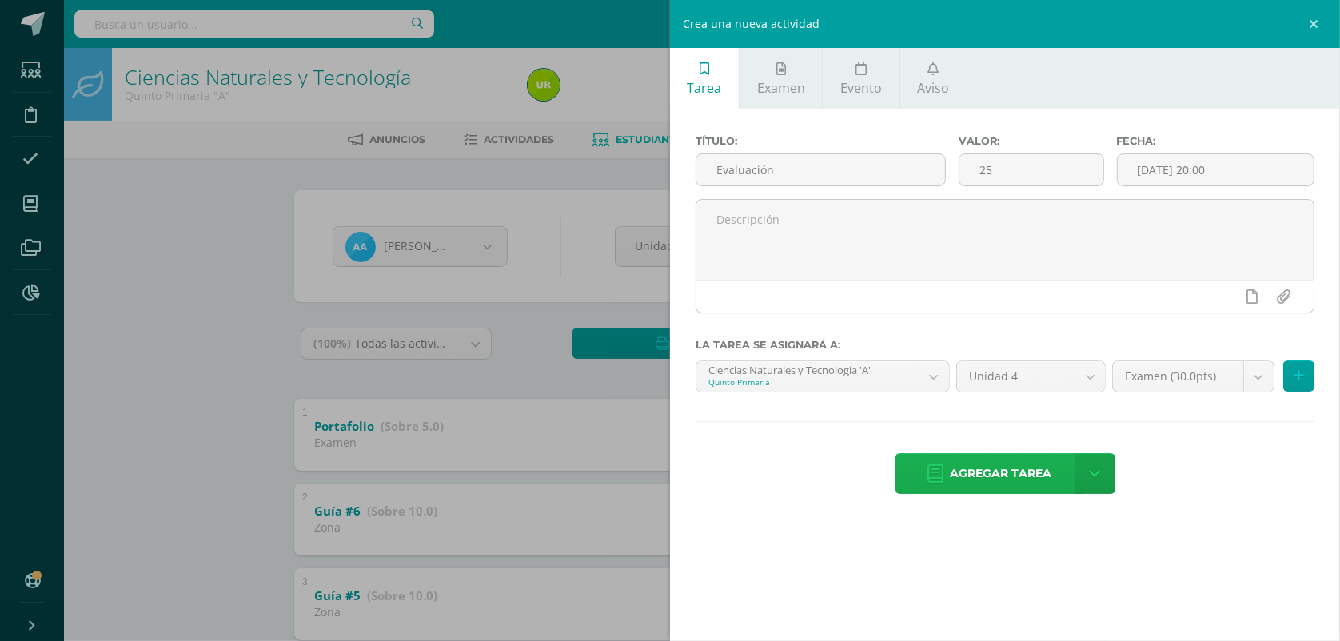
click at [983, 474] on span "Agregar tarea" at bounding box center [1001, 473] width 102 height 39
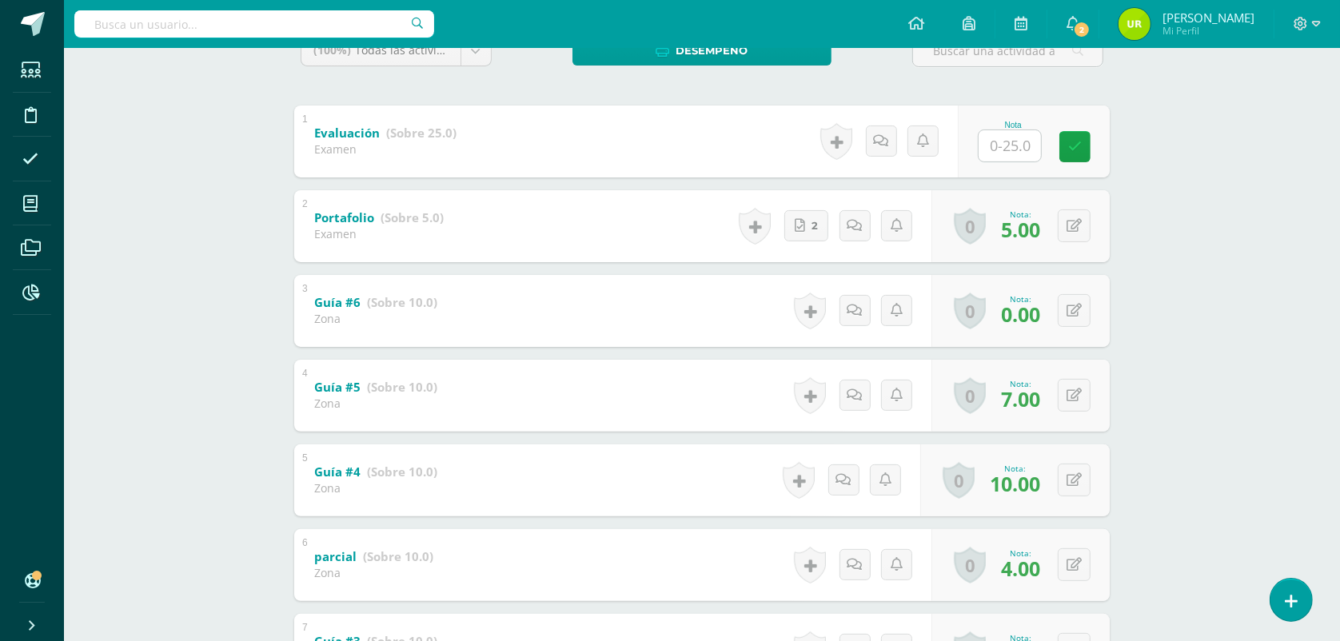
scroll to position [200, 0]
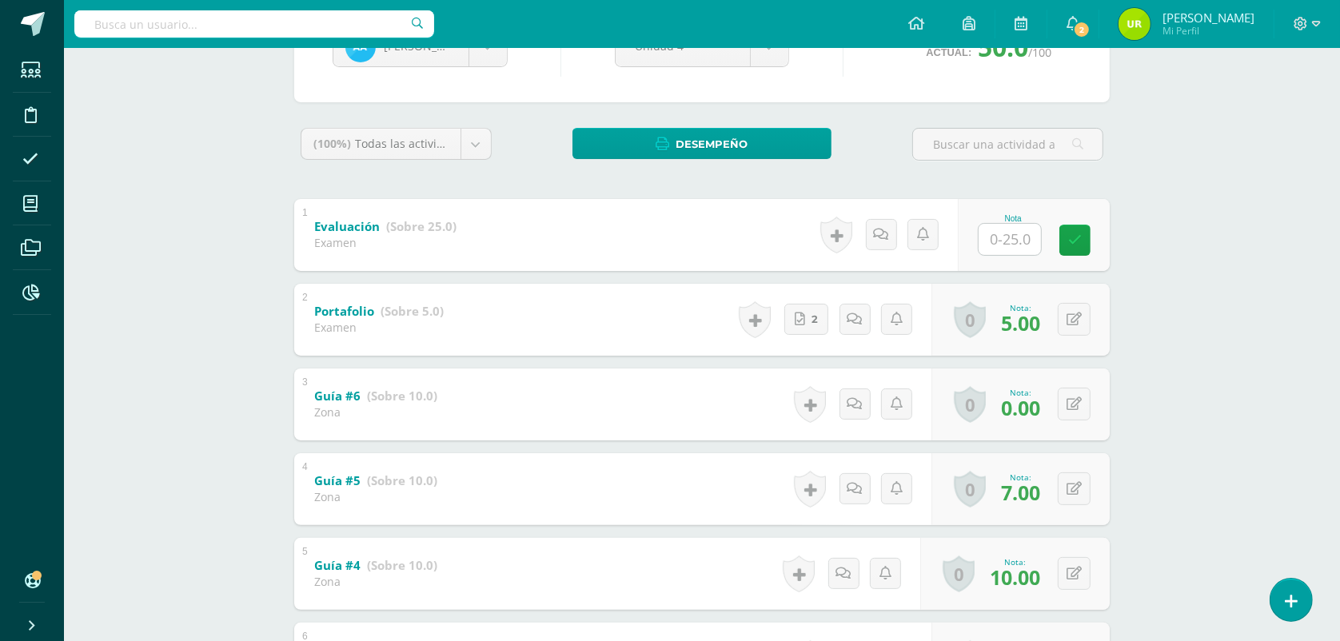
click at [1027, 229] on input "text" at bounding box center [1009, 239] width 62 height 31
drag, startPoint x: 1261, startPoint y: 257, endPoint x: 1219, endPoint y: 273, distance: 45.3
click at [1263, 256] on div "Ciencias Naturales y Tecnología Quinto Primaria "A" Herramientas Detalle de asi…" at bounding box center [702, 451] width 1276 height 1207
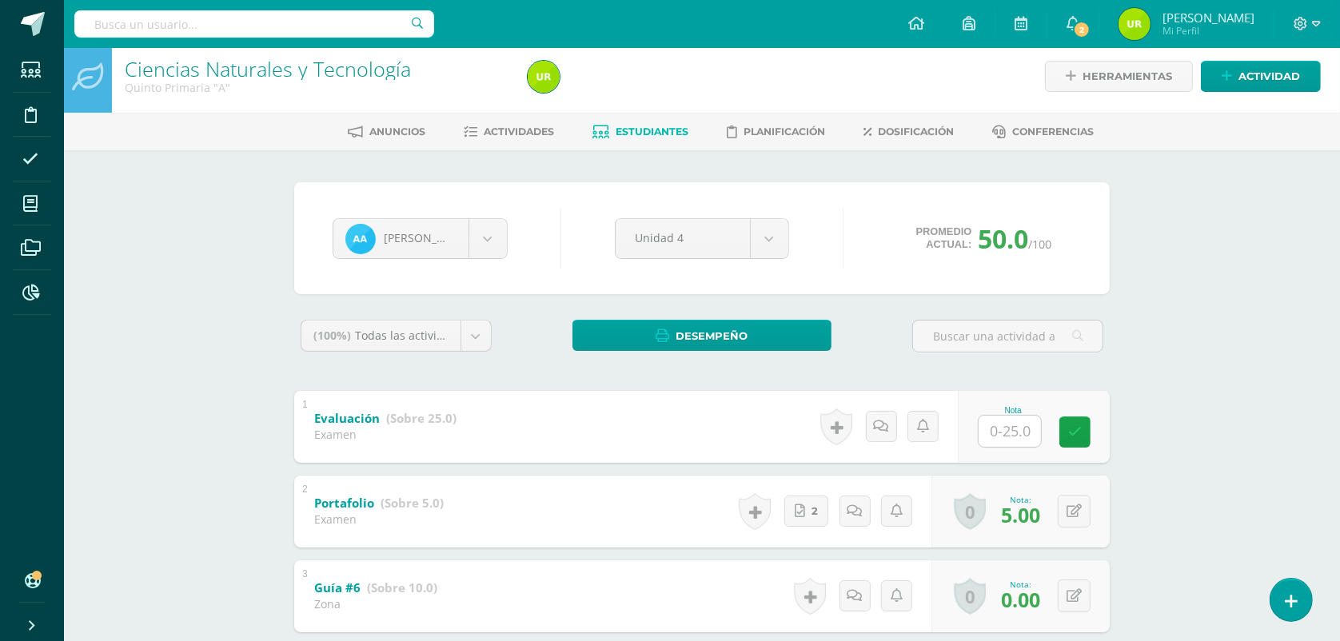
scroll to position [0, 0]
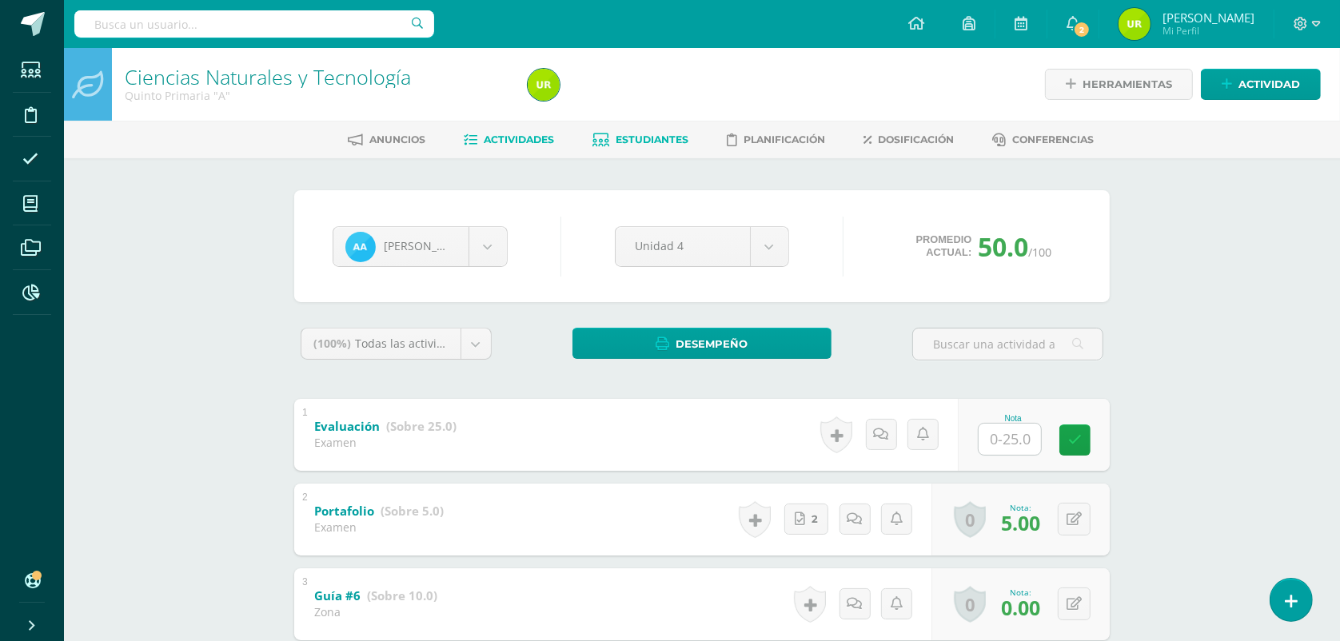
click at [533, 141] on span "Actividades" at bounding box center [519, 139] width 70 height 12
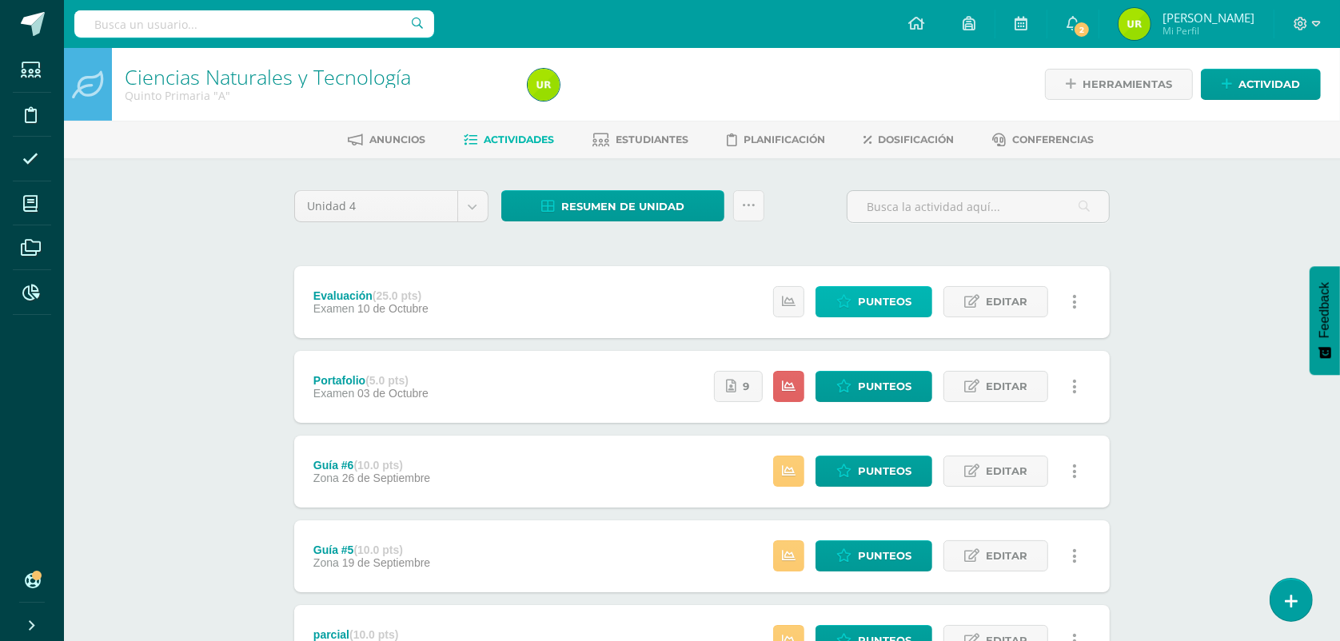
click at [889, 309] on span "Punteos" at bounding box center [885, 302] width 54 height 30
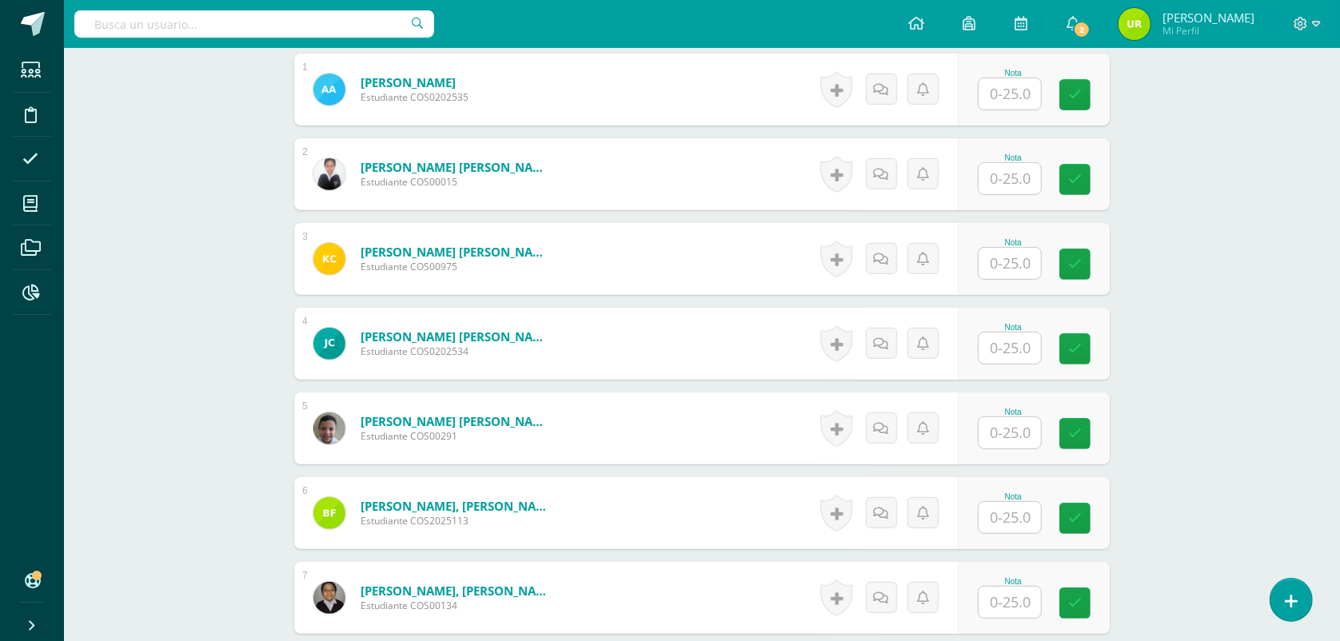
scroll to position [702, 0]
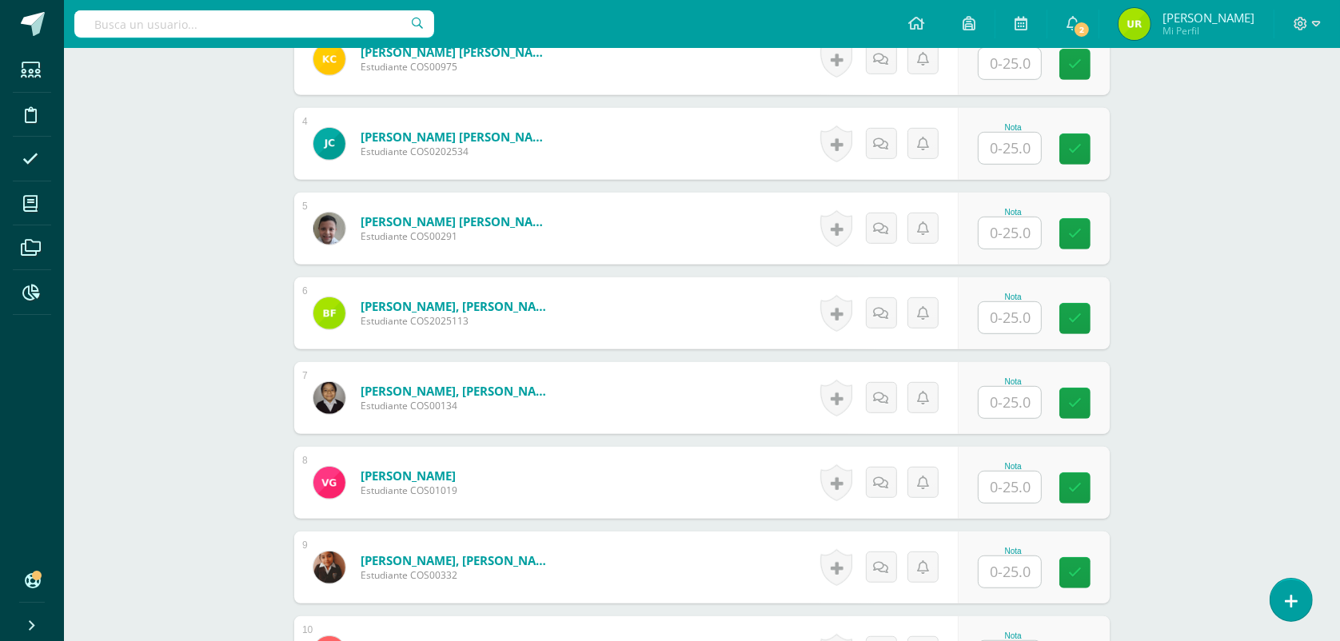
click at [1012, 324] on input "text" at bounding box center [1009, 317] width 62 height 31
type input "19"
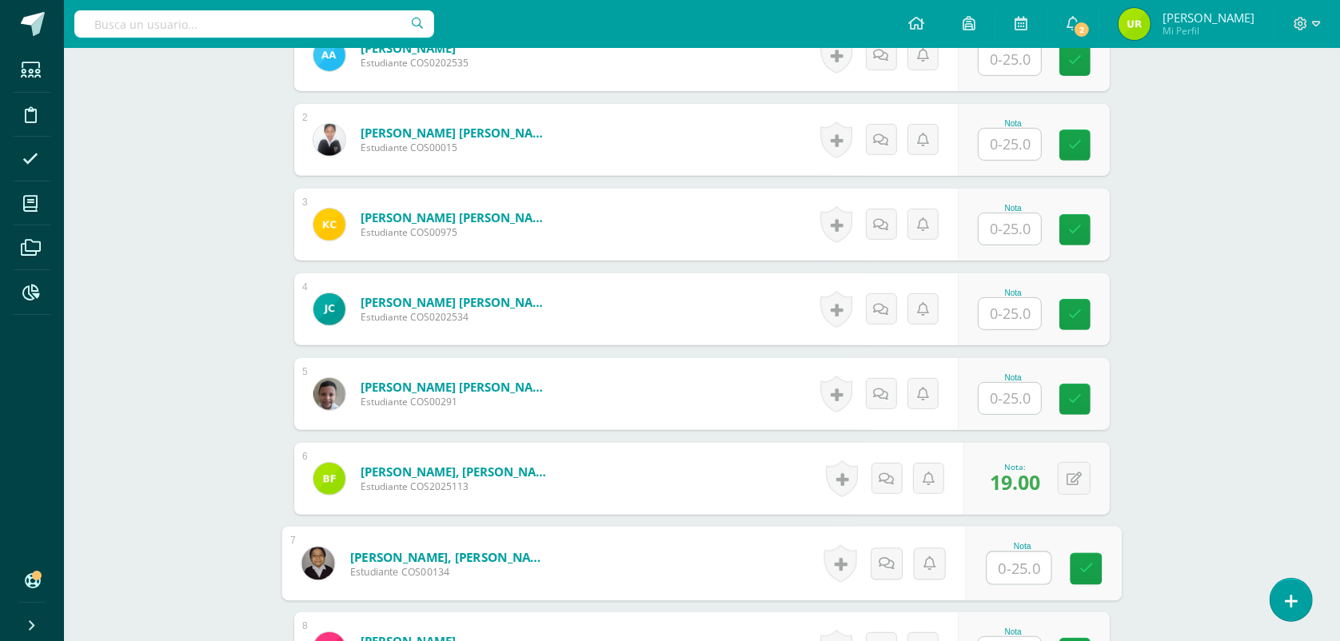
scroll to position [502, 0]
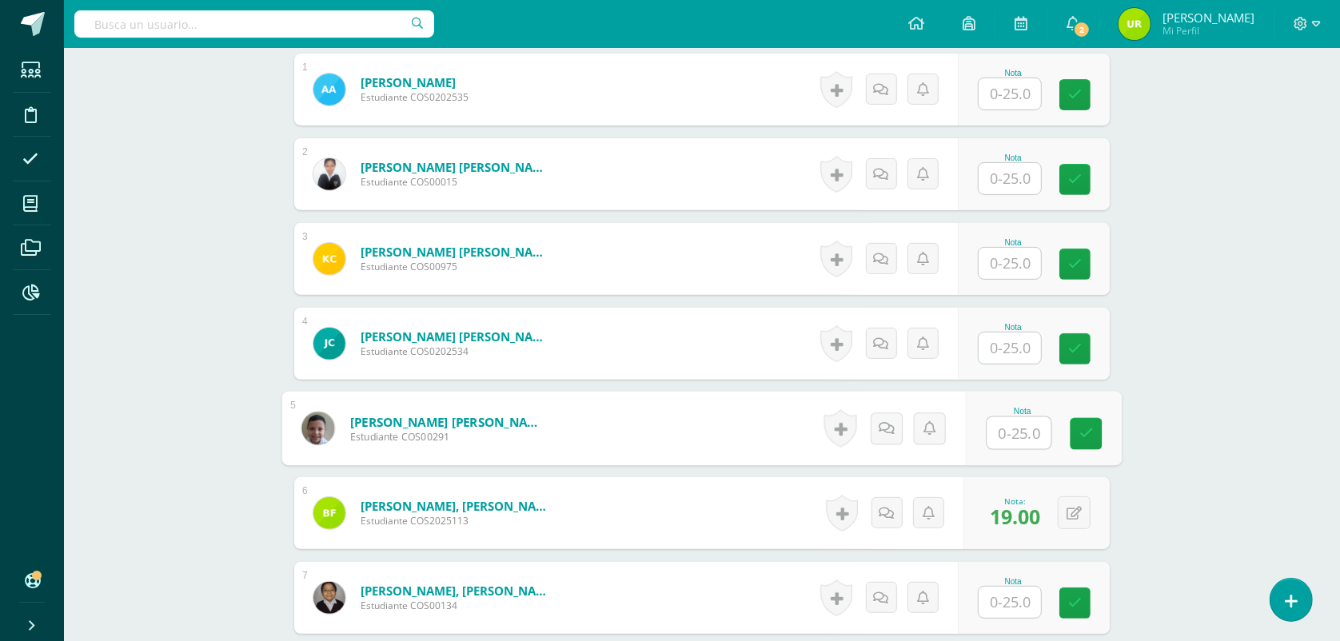
click at [1015, 444] on input "text" at bounding box center [1019, 433] width 64 height 32
type input "20"
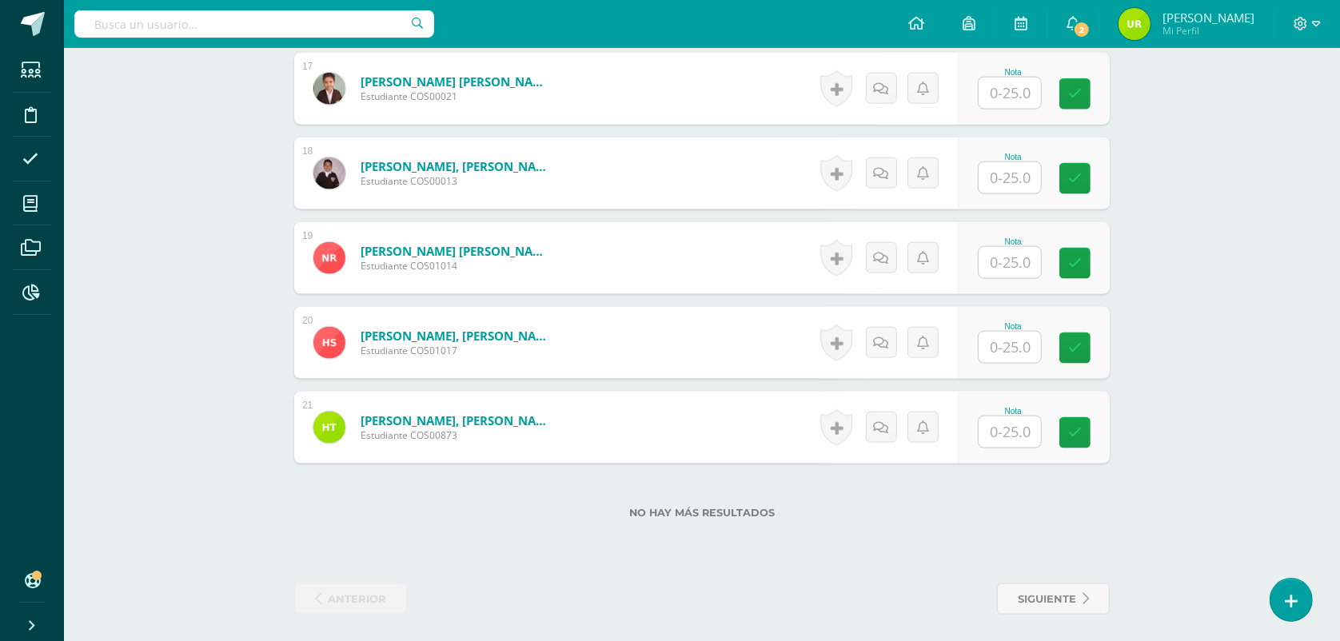
scroll to position [1864, 0]
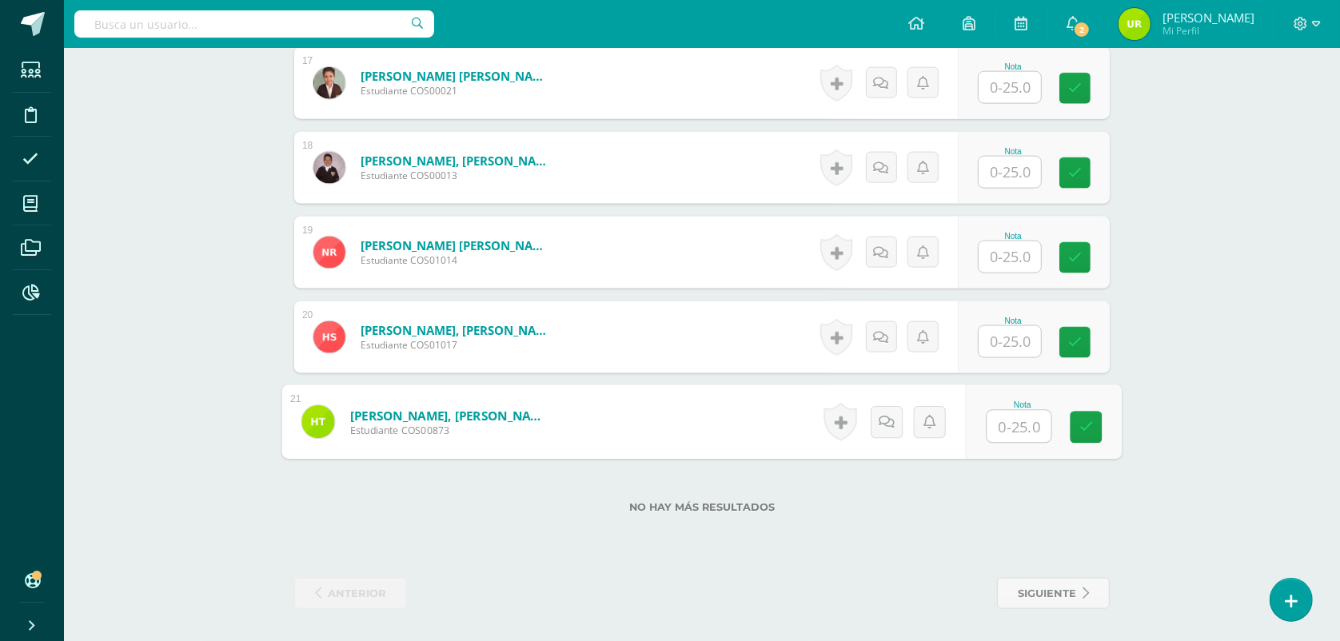
click at [1029, 420] on input "text" at bounding box center [1019, 427] width 64 height 32
type input "15"
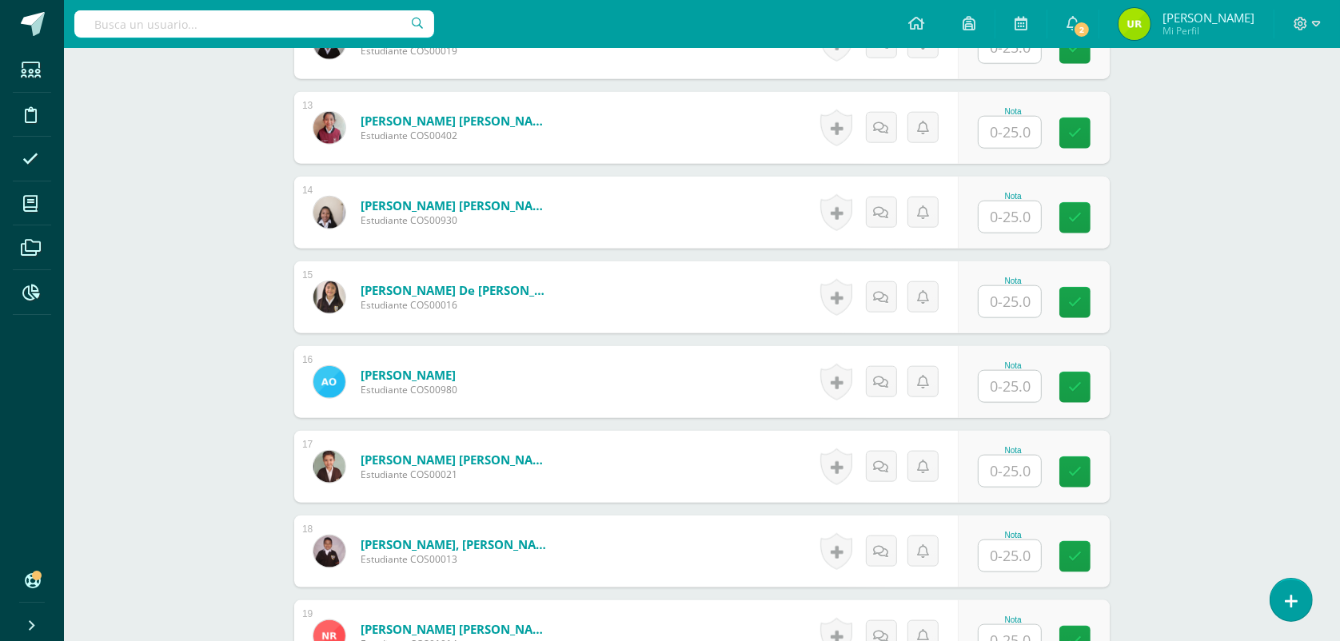
scroll to position [1464, 0]
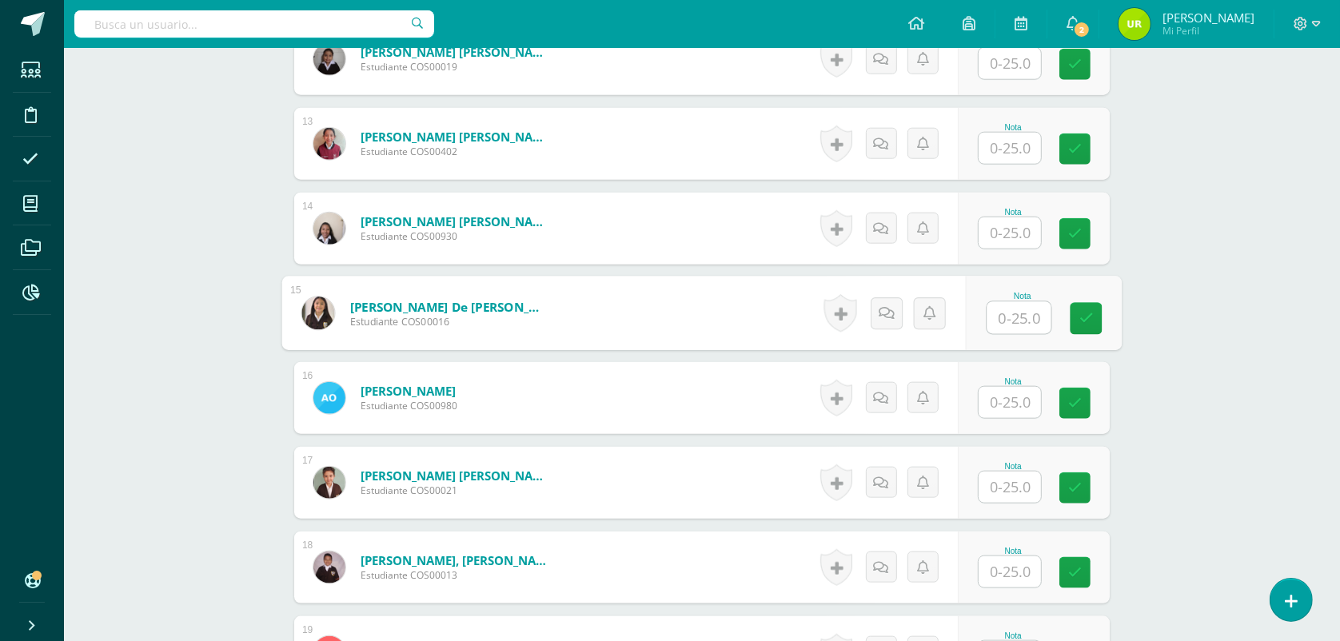
click at [1008, 318] on input "text" at bounding box center [1019, 318] width 64 height 32
type input "22"
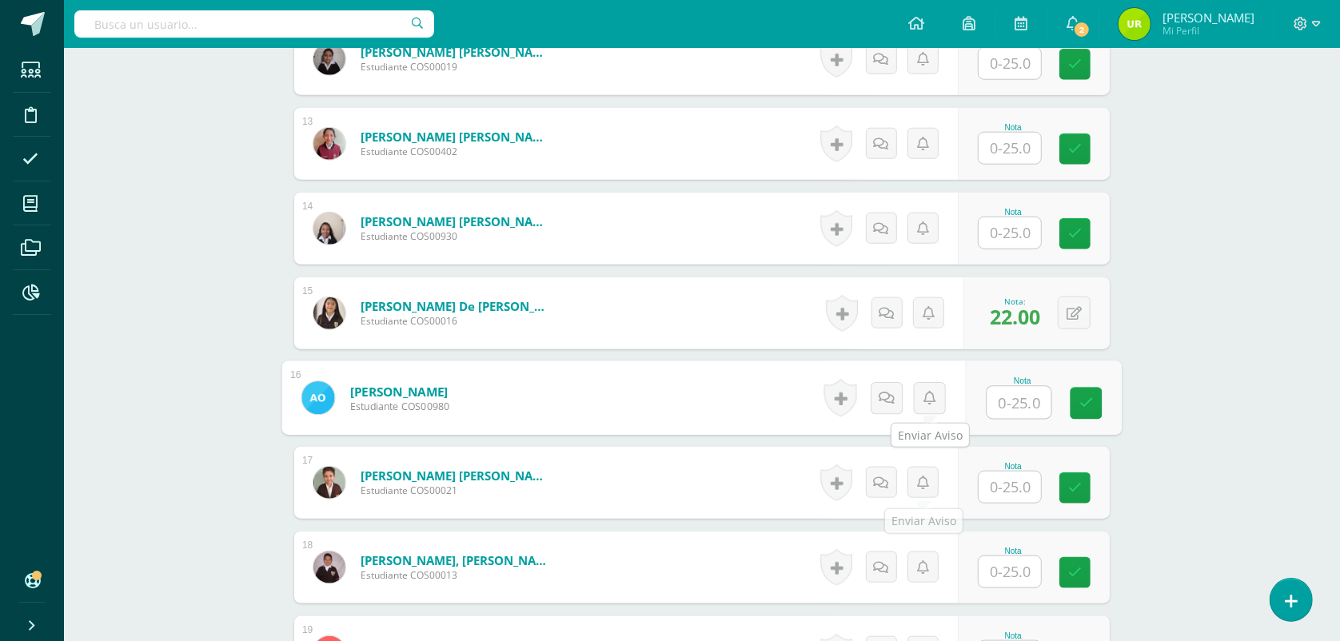
scroll to position [1864, 0]
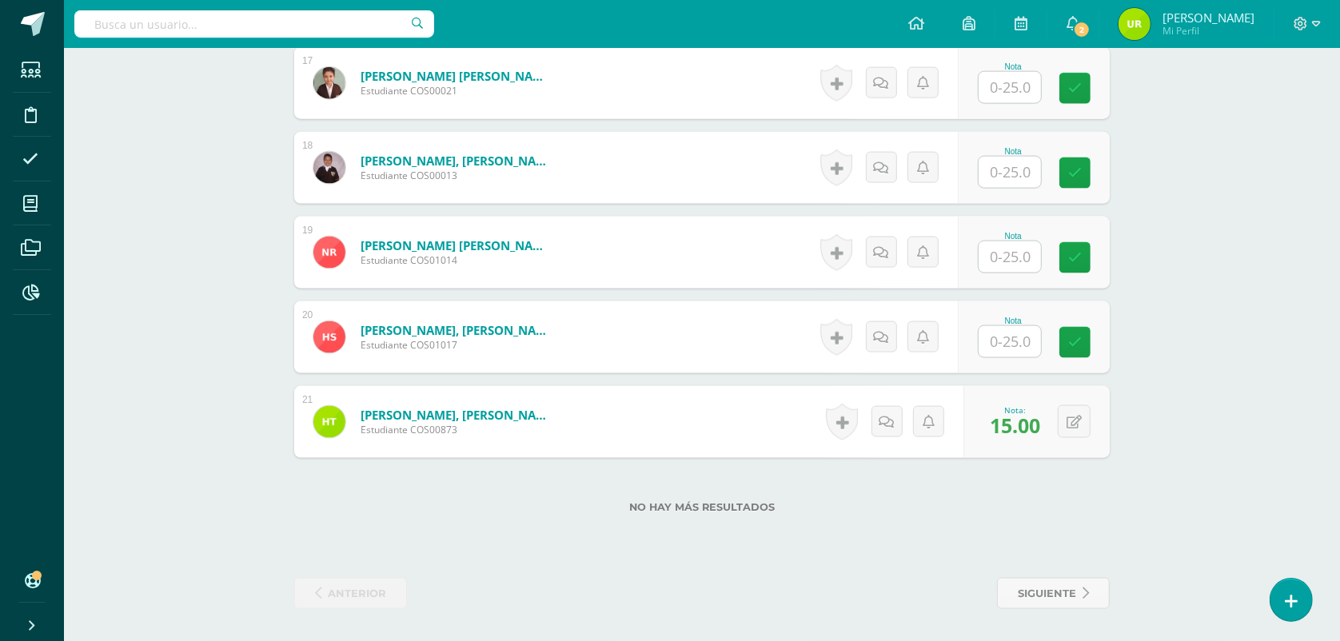
click at [992, 336] on input "text" at bounding box center [1009, 341] width 62 height 31
type input "24"
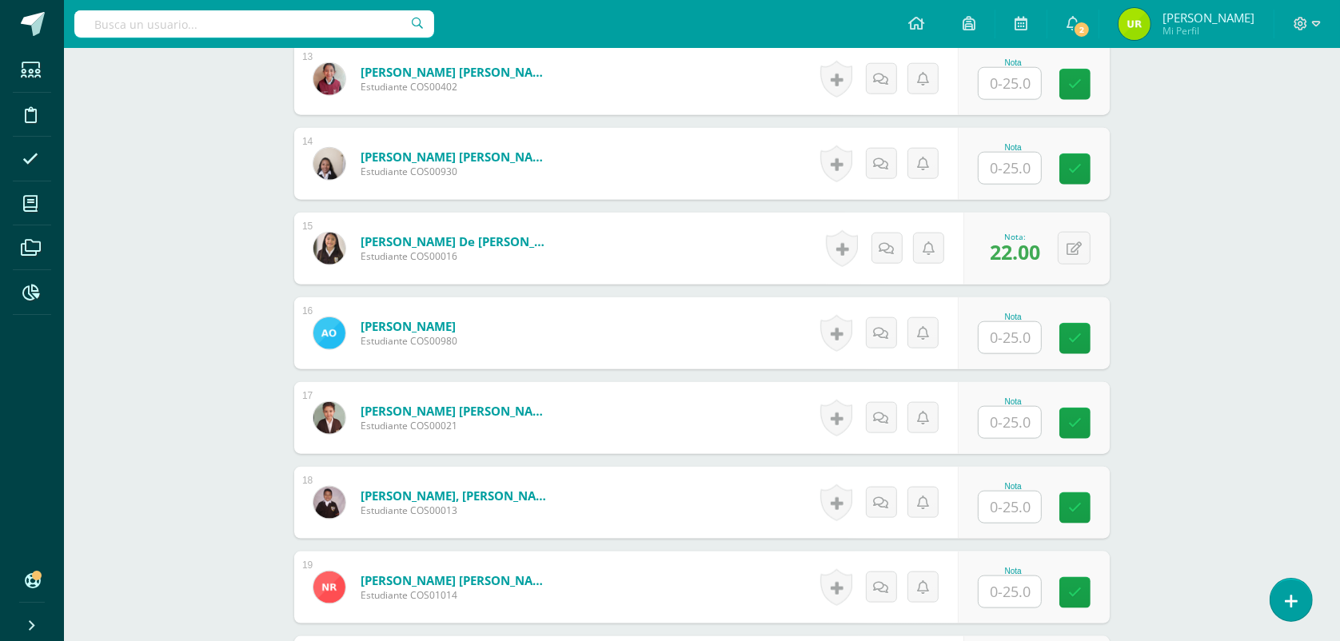
scroll to position [1564, 0]
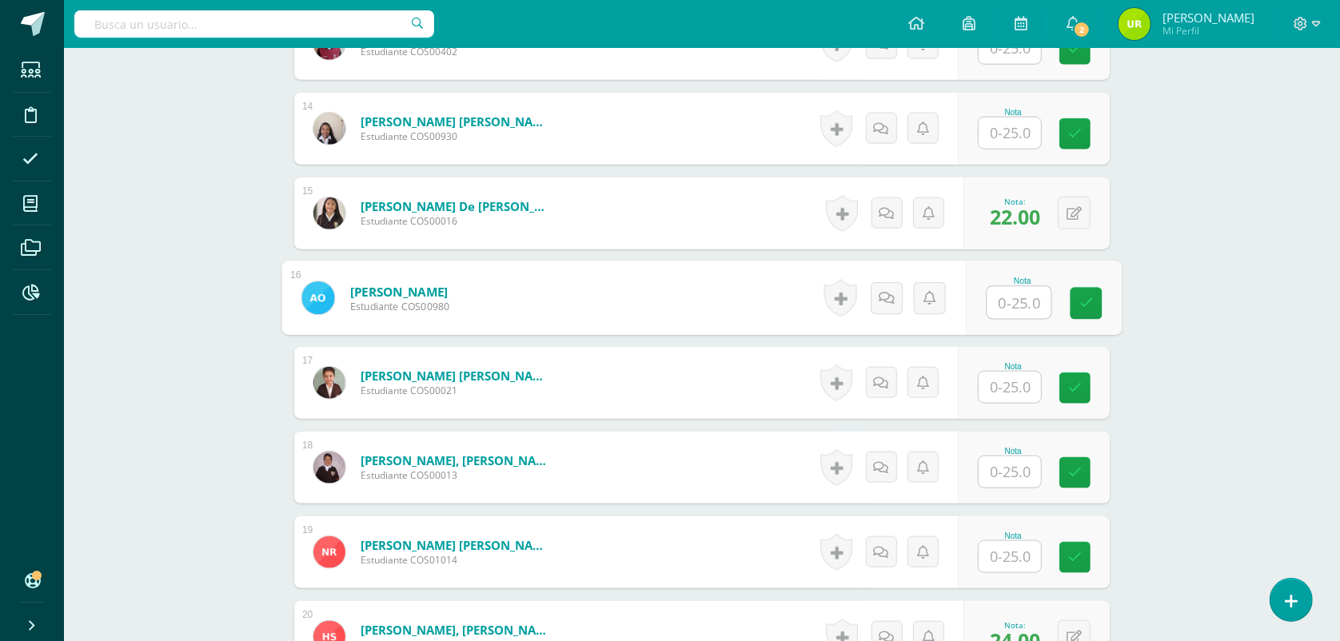
click at [1021, 301] on input "text" at bounding box center [1019, 303] width 64 height 32
type input "20"
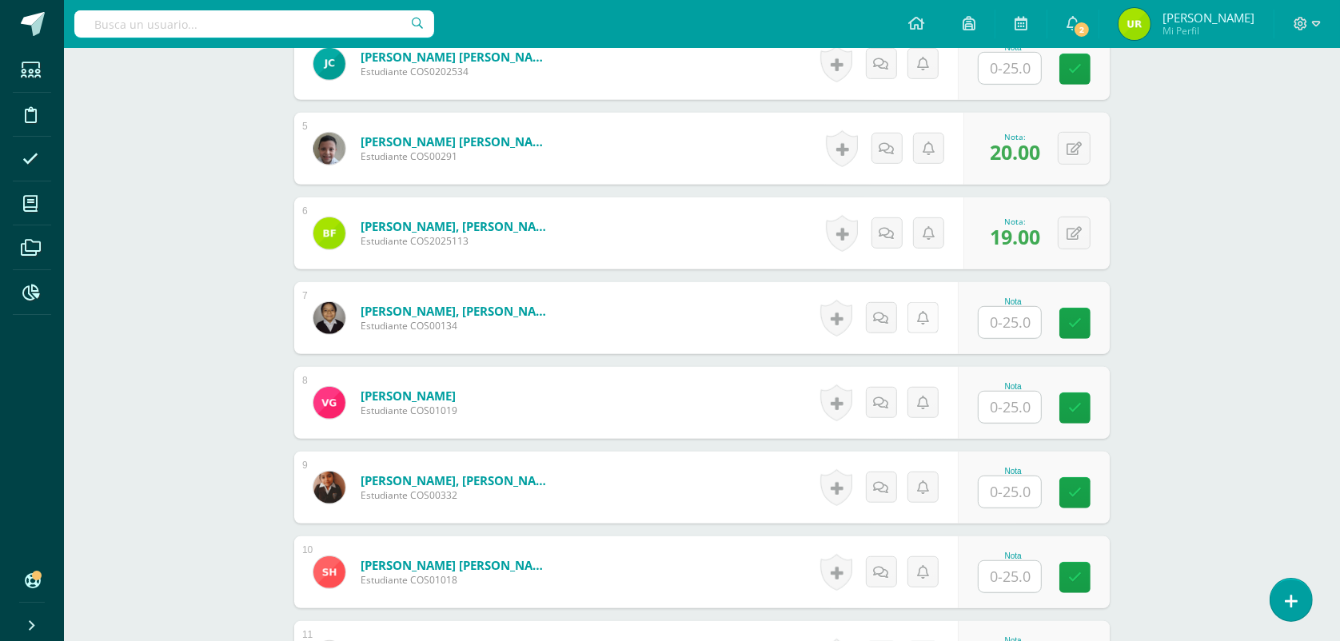
scroll to position [565, 0]
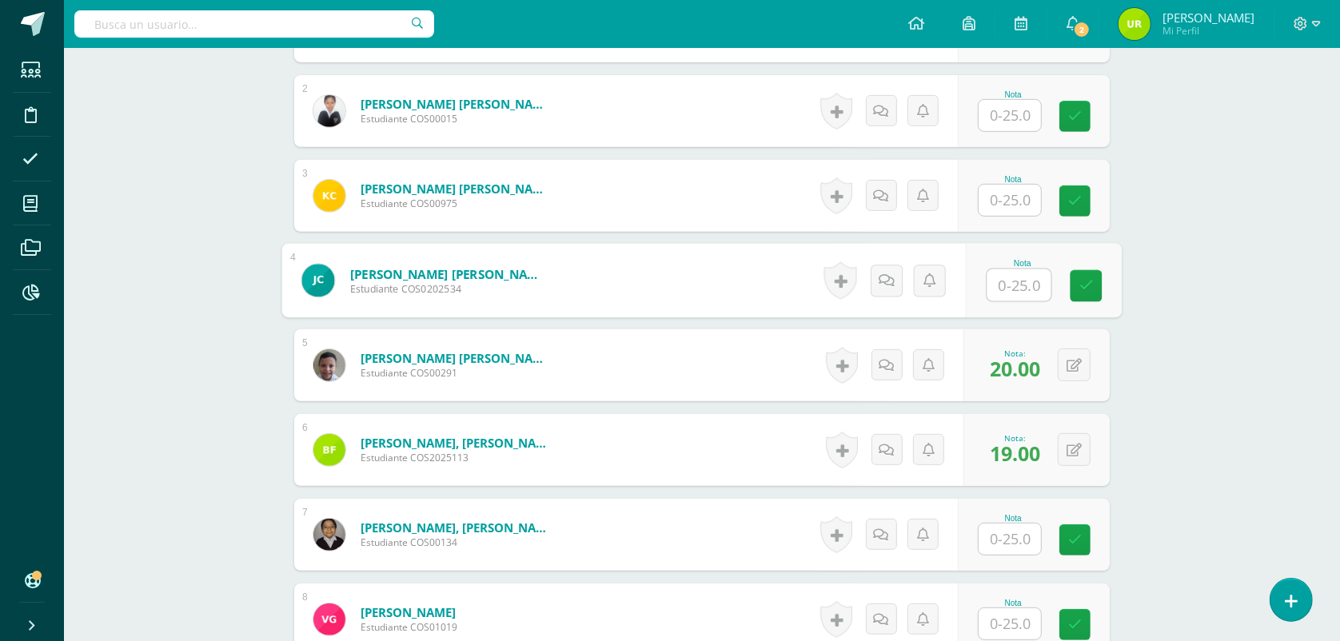
click at [1021, 285] on input "text" at bounding box center [1019, 285] width 64 height 32
type input "18"
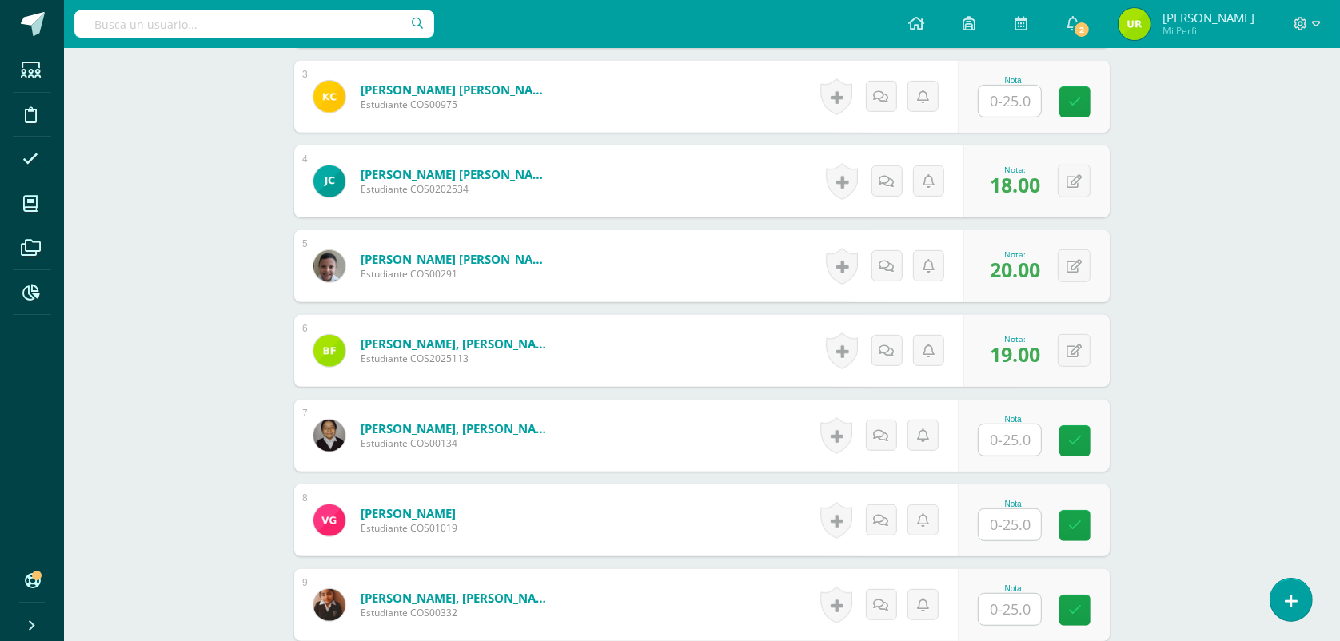
scroll to position [699, 0]
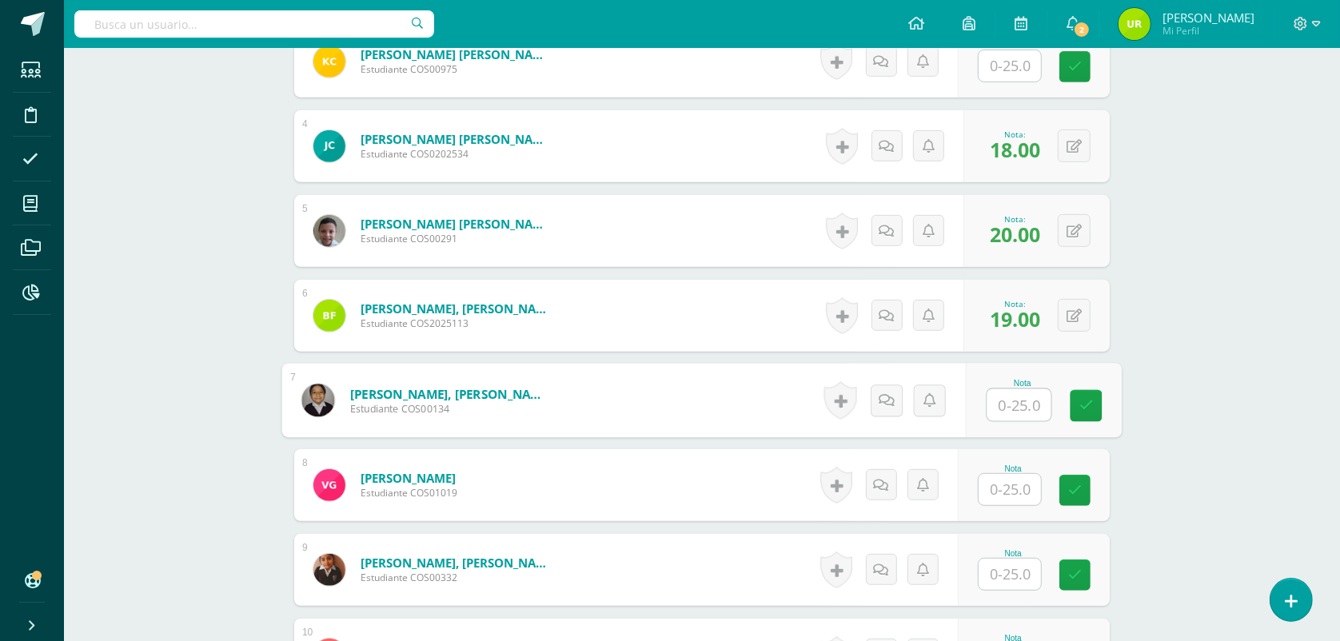
click at [1019, 401] on input "text" at bounding box center [1019, 405] width 64 height 32
type input "24"
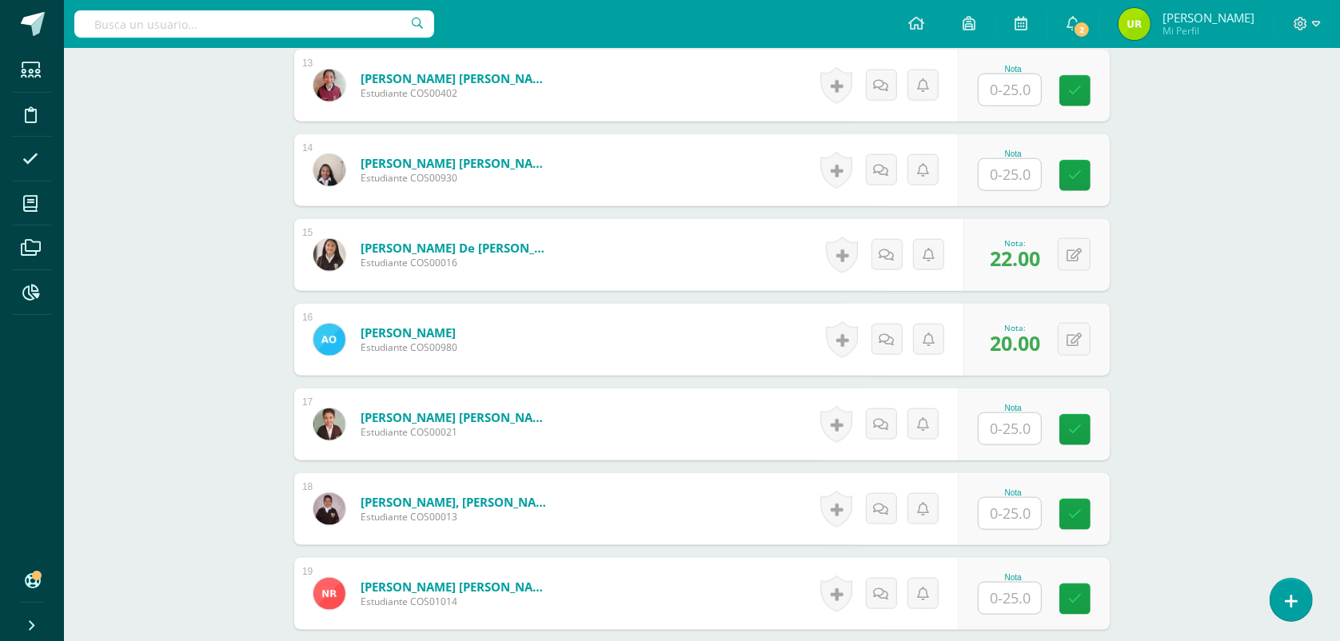
scroll to position [1499, 0]
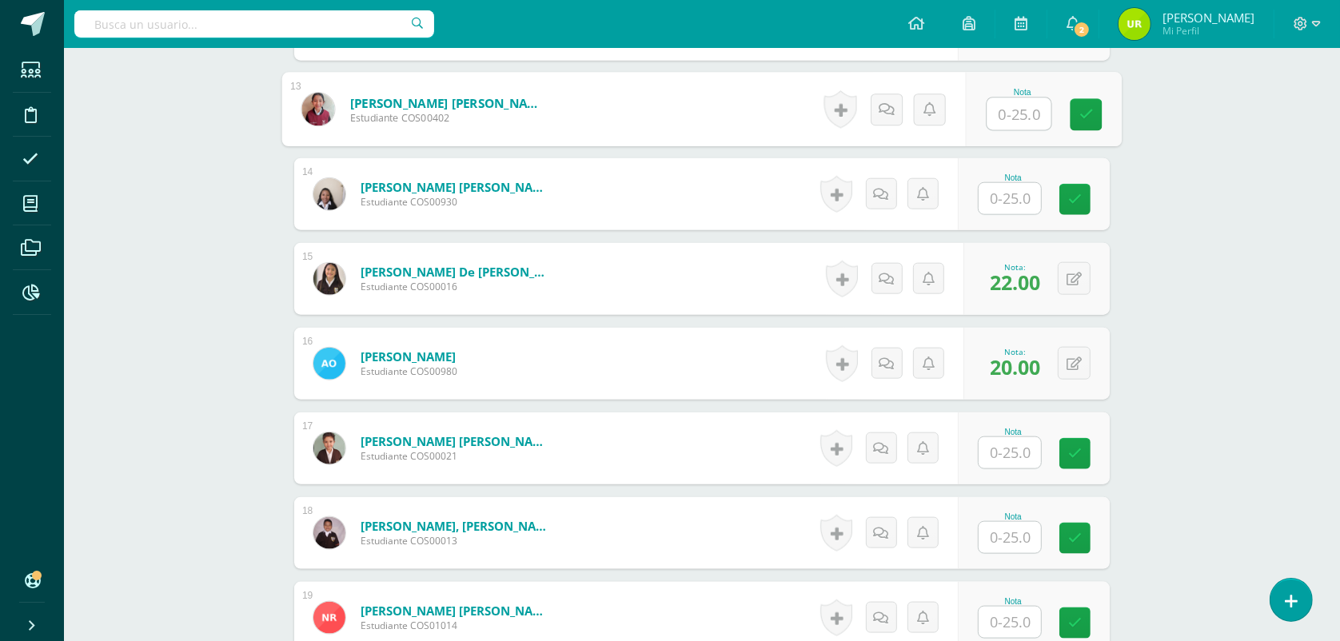
click at [993, 120] on input "text" at bounding box center [1019, 114] width 64 height 32
type input "23"
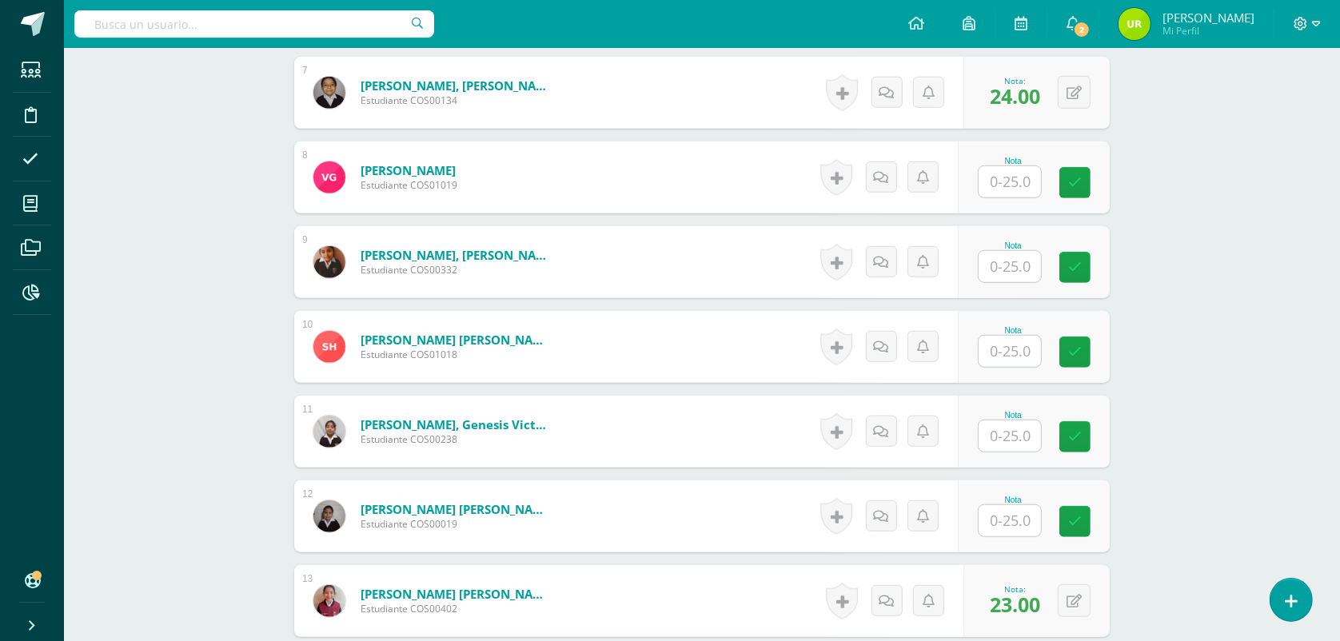
scroll to position [999, 0]
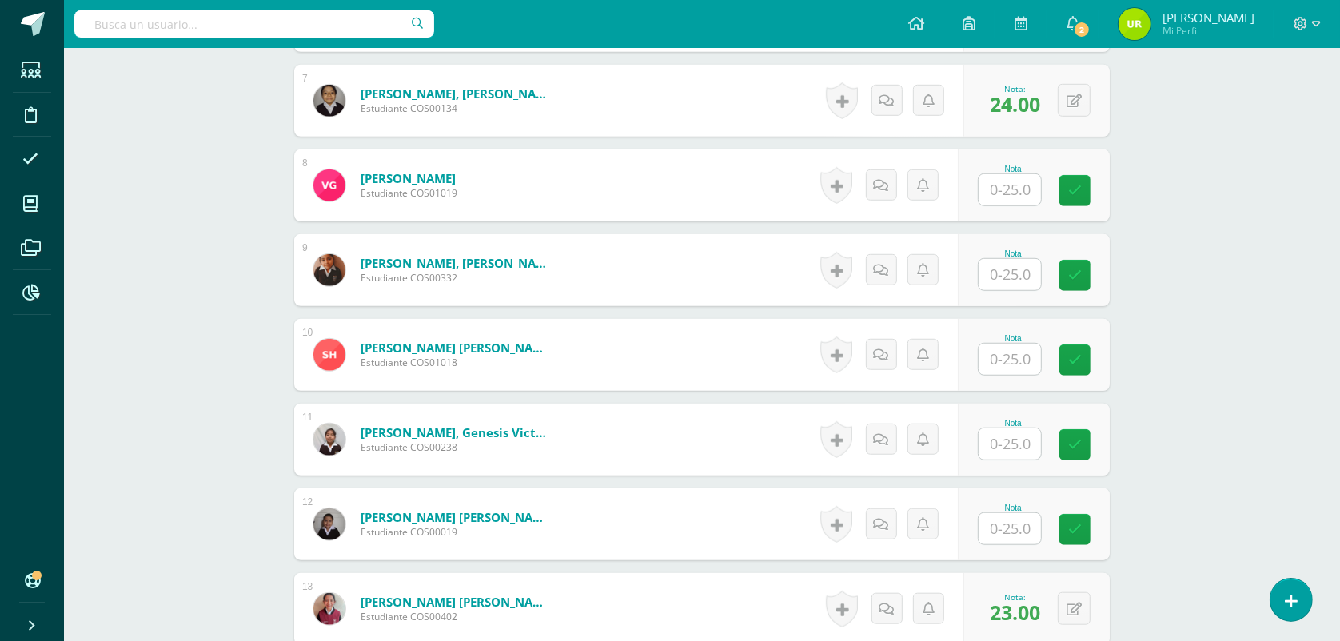
click at [1041, 278] on div at bounding box center [1009, 274] width 64 height 33
click at [1017, 274] on input "text" at bounding box center [1009, 274] width 62 height 31
type input "21"
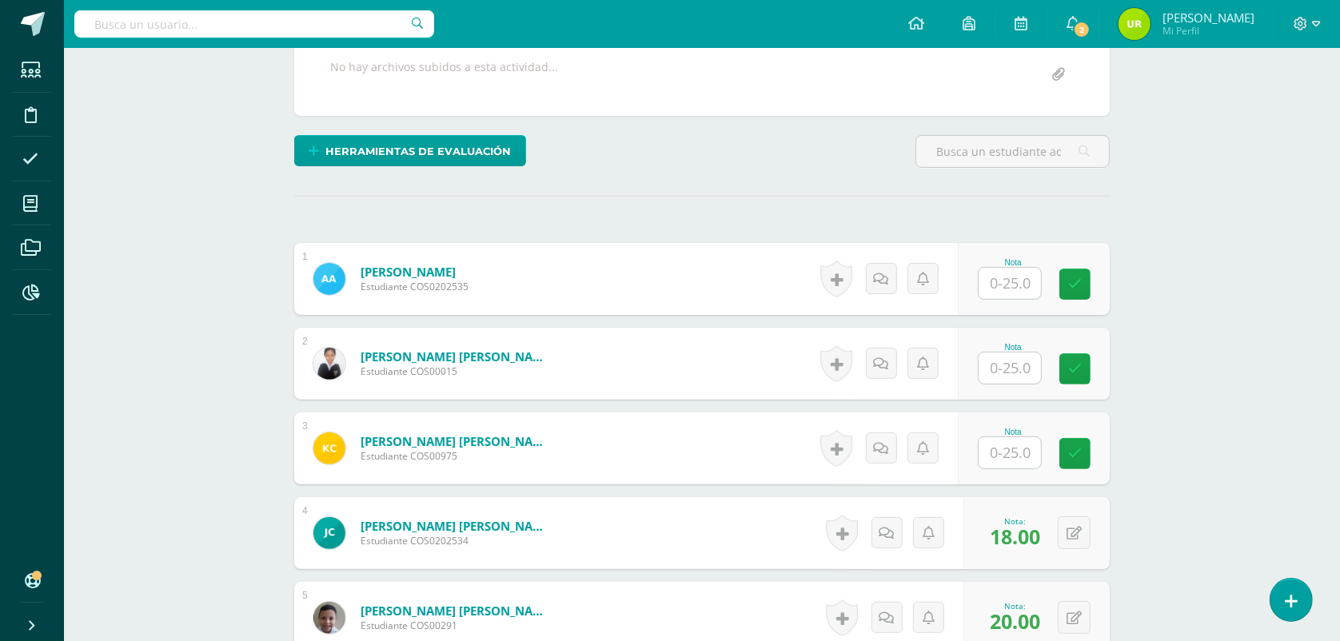
scroll to position [300, 0]
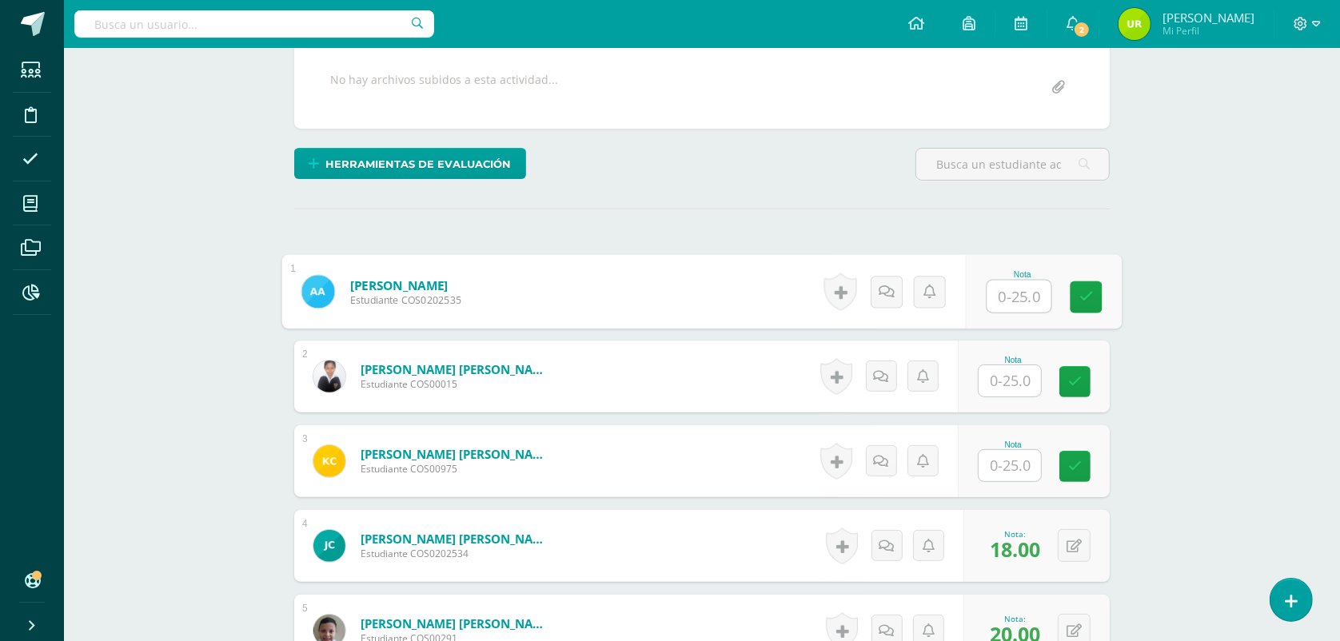
click at [1033, 304] on input "text" at bounding box center [1019, 297] width 64 height 32
type input "17"
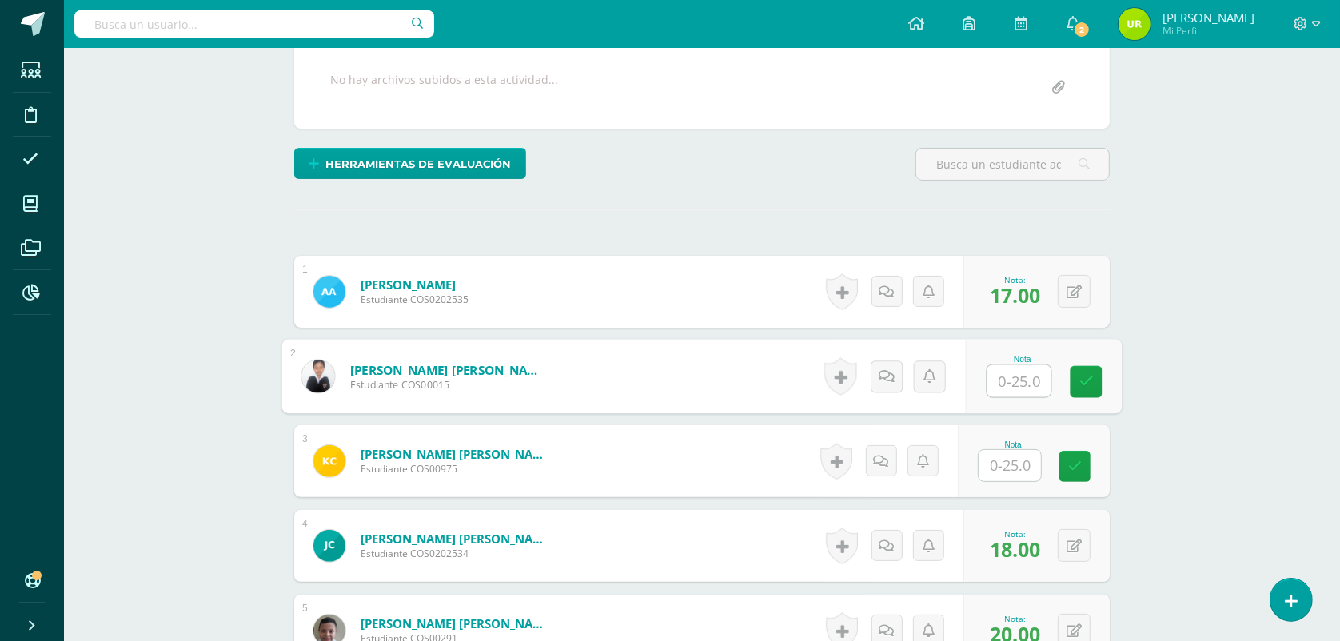
click at [1001, 466] on input "text" at bounding box center [1009, 465] width 62 height 31
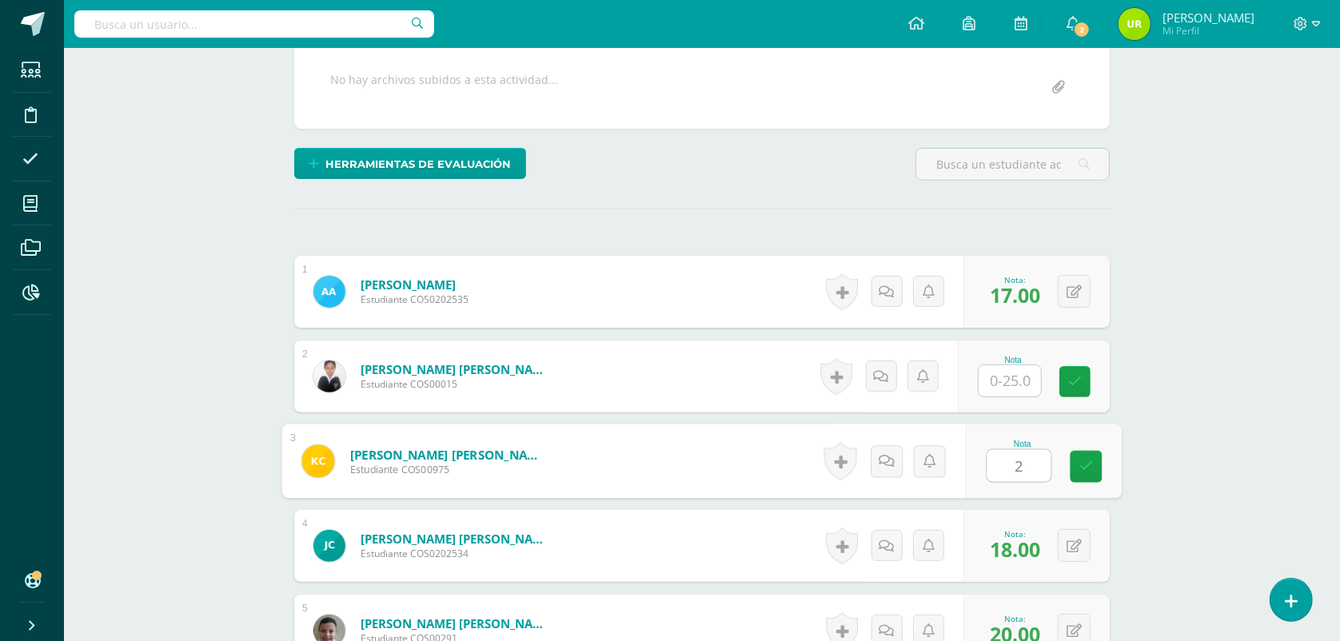
type input "22"
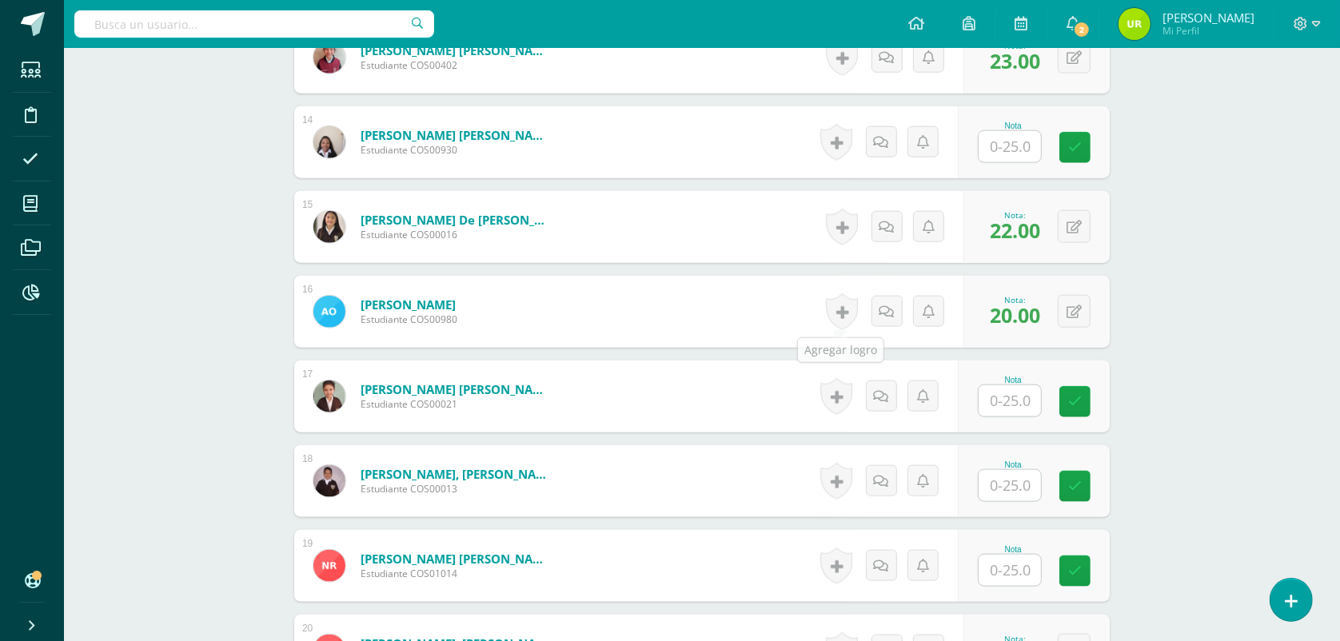
scroll to position [1599, 0]
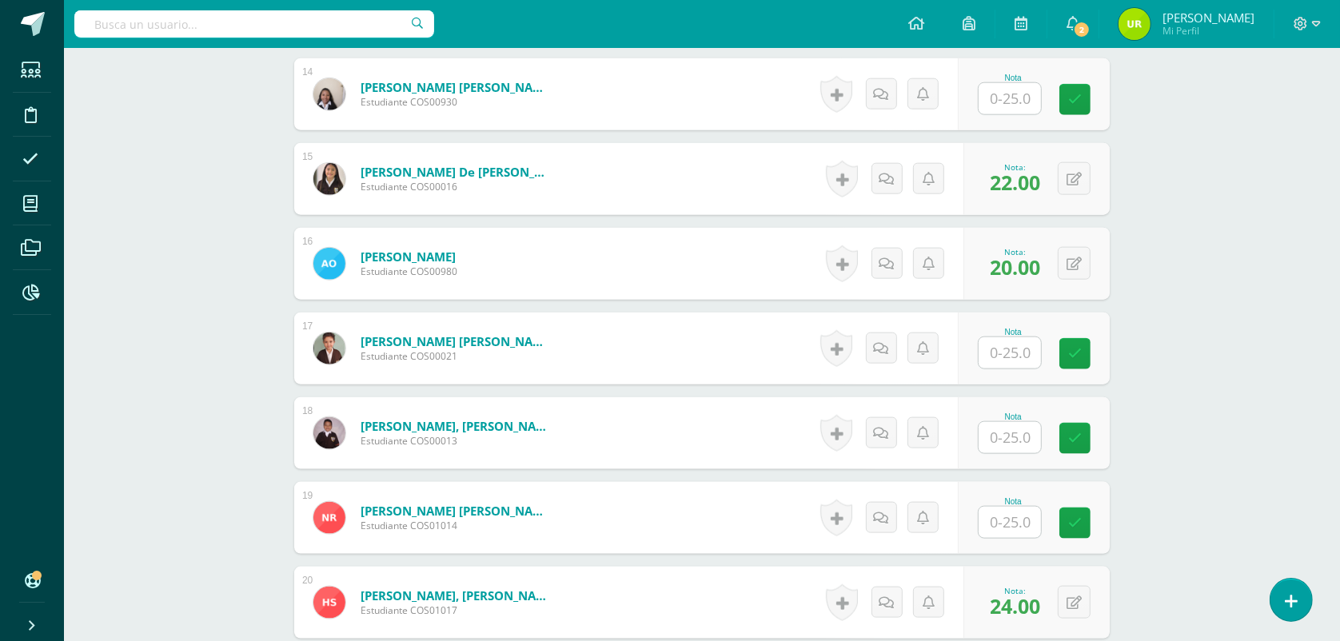
click at [1017, 528] on input "text" at bounding box center [1009, 522] width 62 height 31
type input "19"
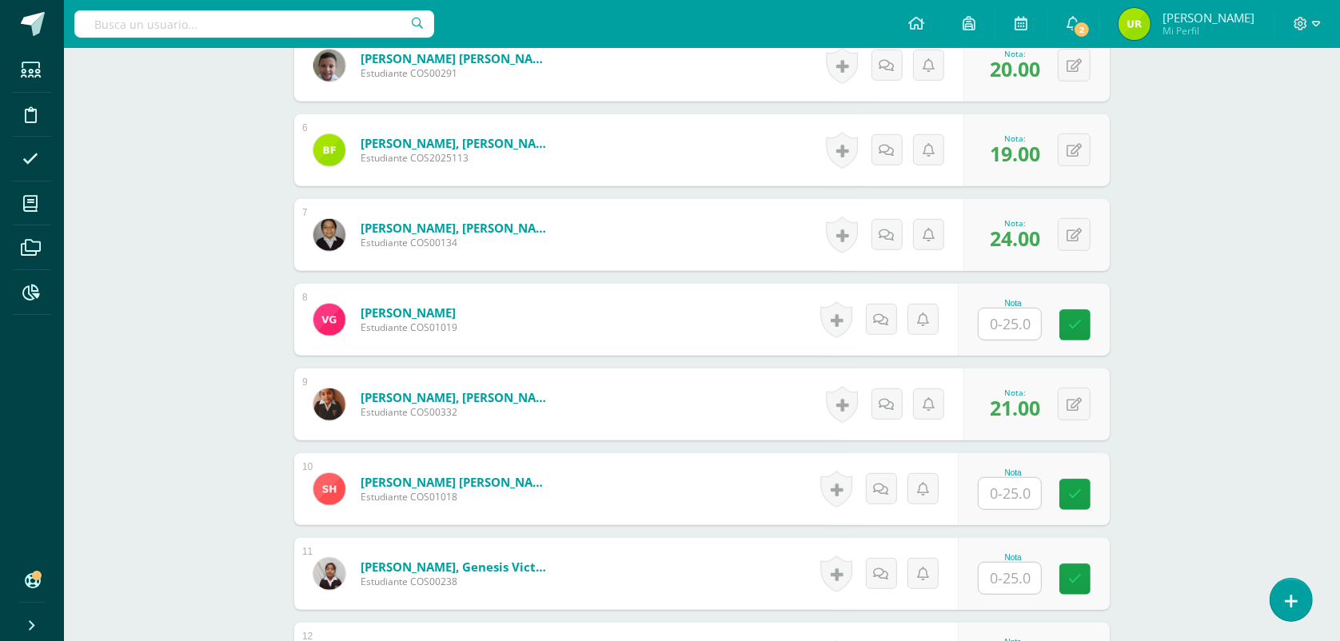
scroll to position [965, 0]
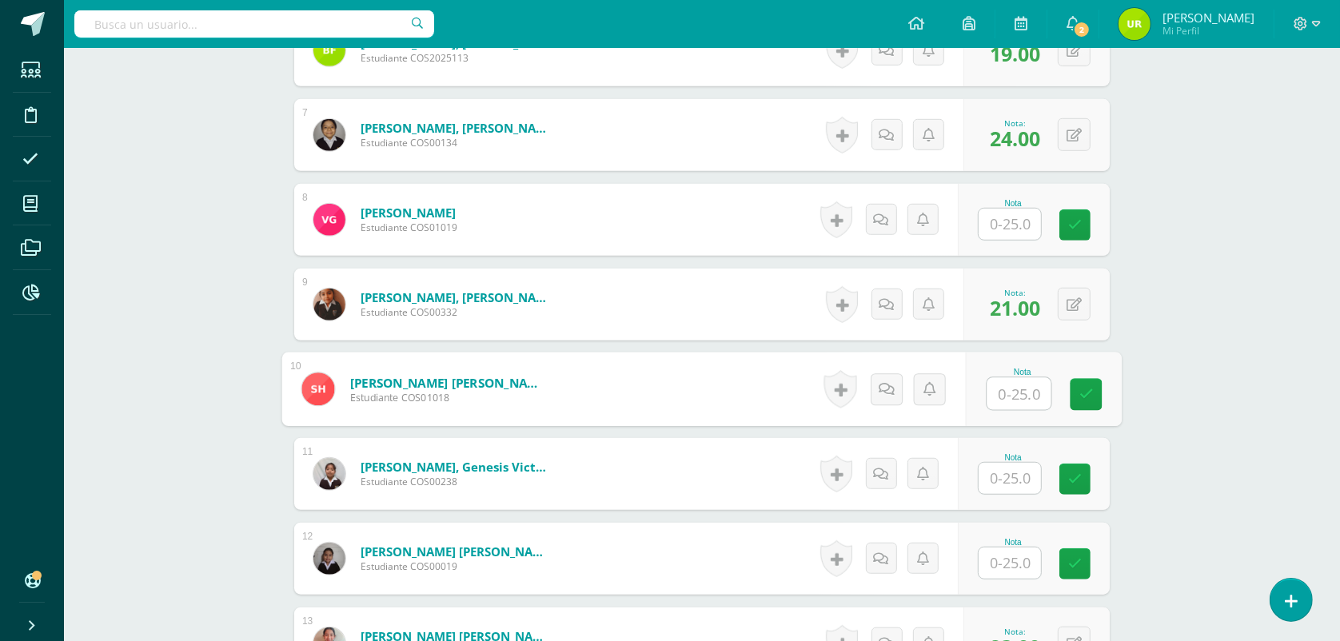
click at [1029, 394] on input "text" at bounding box center [1019, 394] width 64 height 32
type input "21"
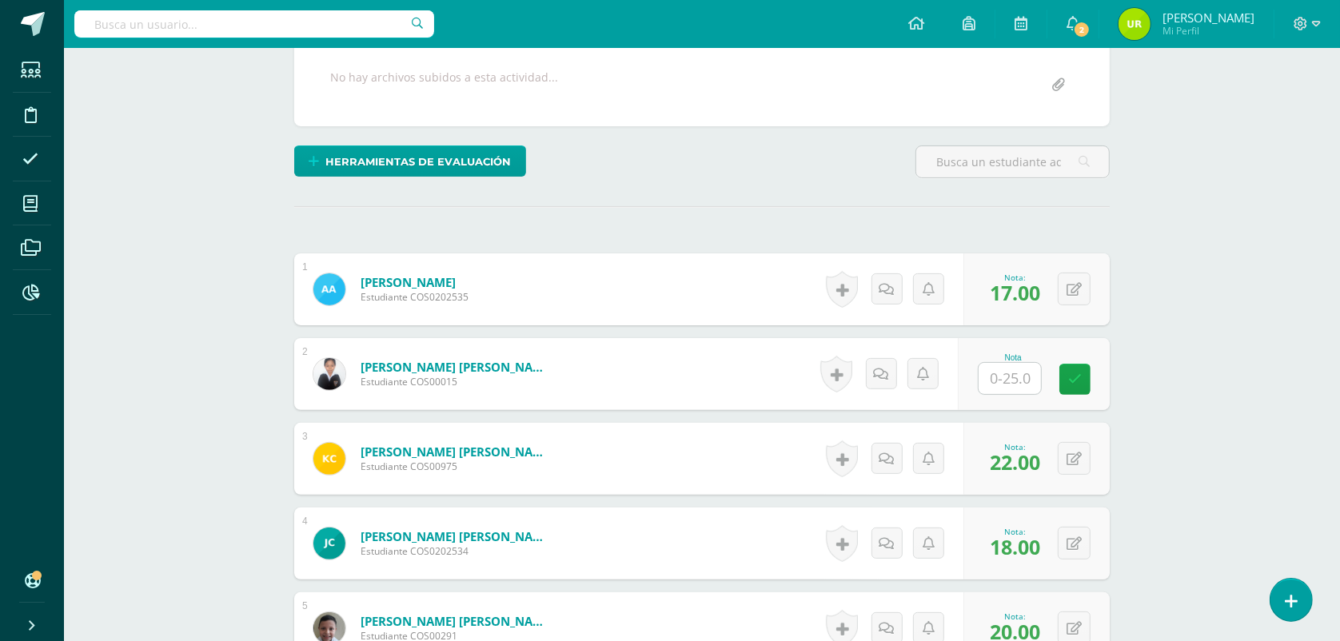
scroll to position [265, 0]
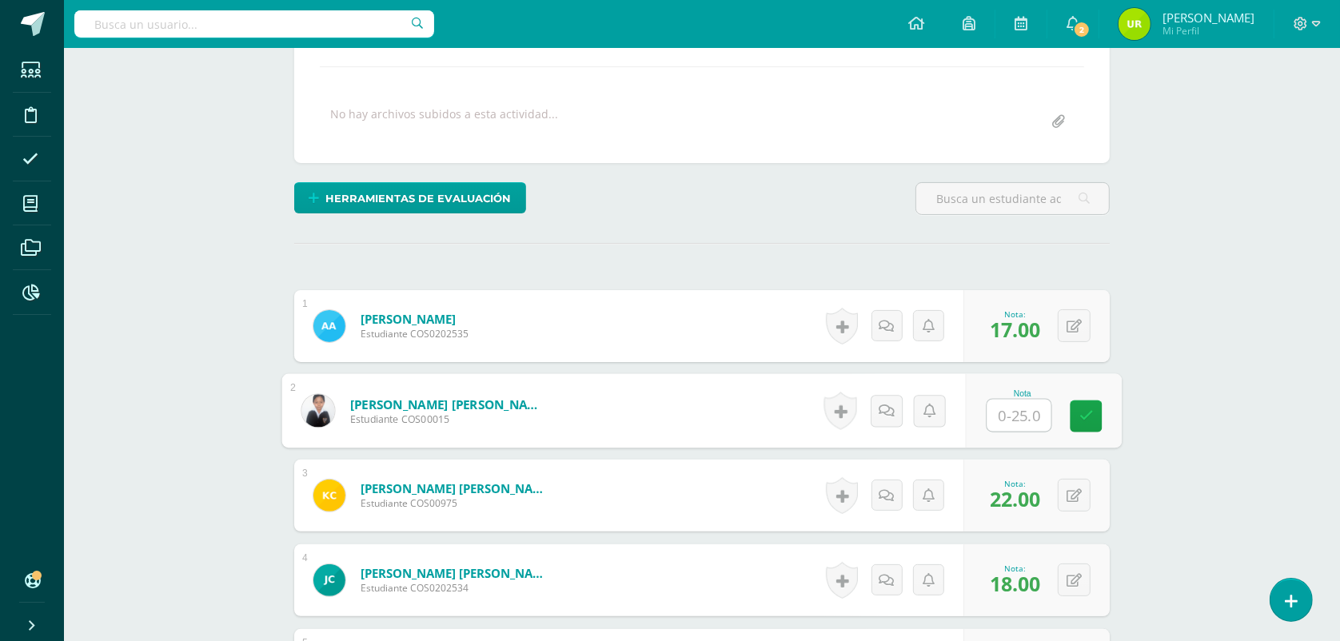
drag, startPoint x: 1033, startPoint y: 417, endPoint x: 993, endPoint y: 360, distance: 70.1
click at [1031, 416] on input "text" at bounding box center [1019, 416] width 64 height 32
type input "15"
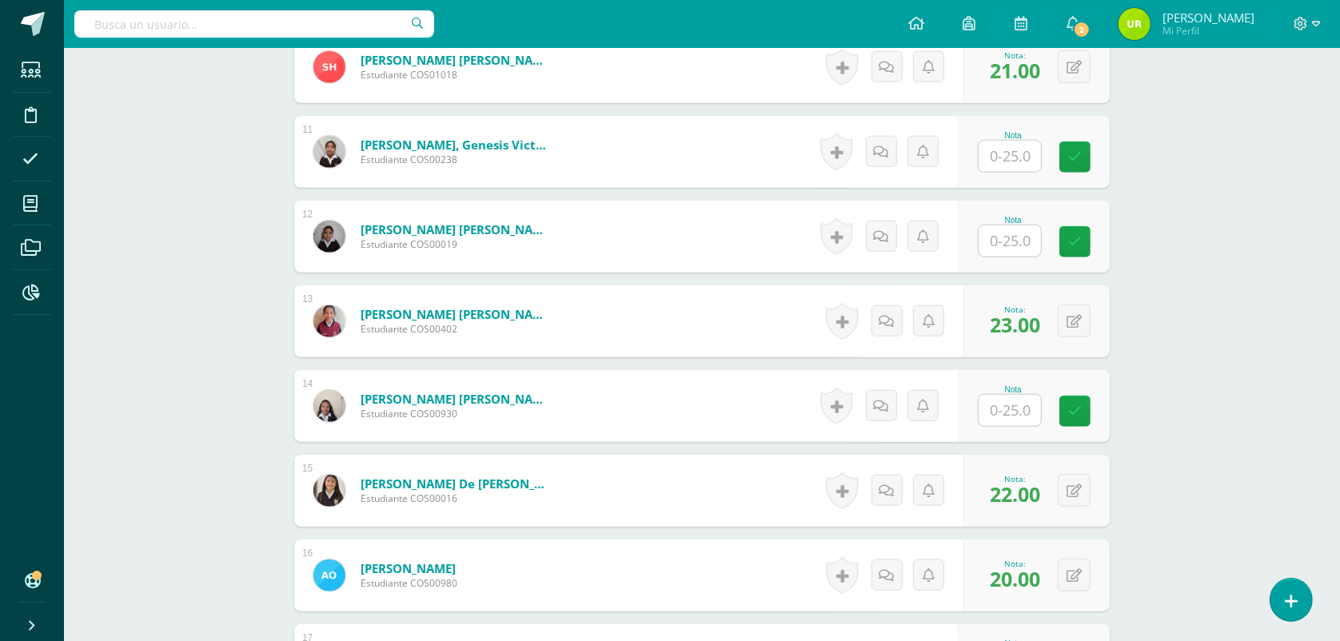
scroll to position [1264, 0]
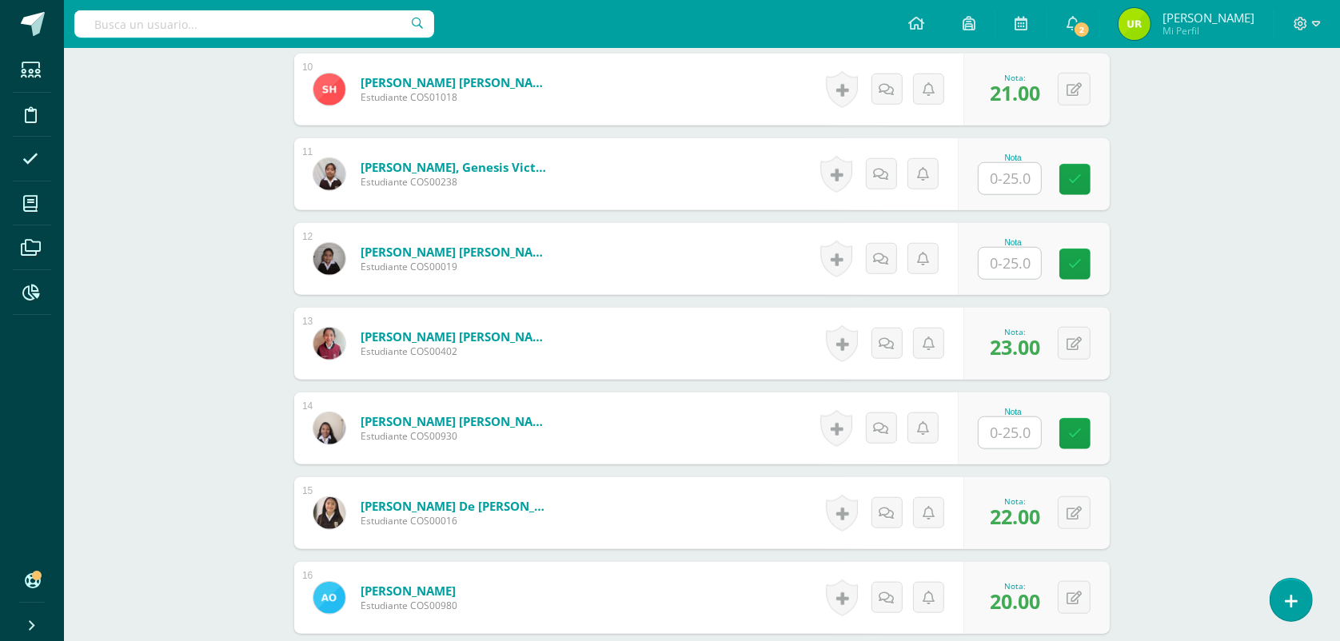
drag, startPoint x: 1021, startPoint y: 280, endPoint x: 1019, endPoint y: 257, distance: 22.4
click at [1017, 281] on div "Nota" at bounding box center [1034, 259] width 152 height 72
click at [1019, 256] on input "text" at bounding box center [1009, 263] width 62 height 31
type input "23"
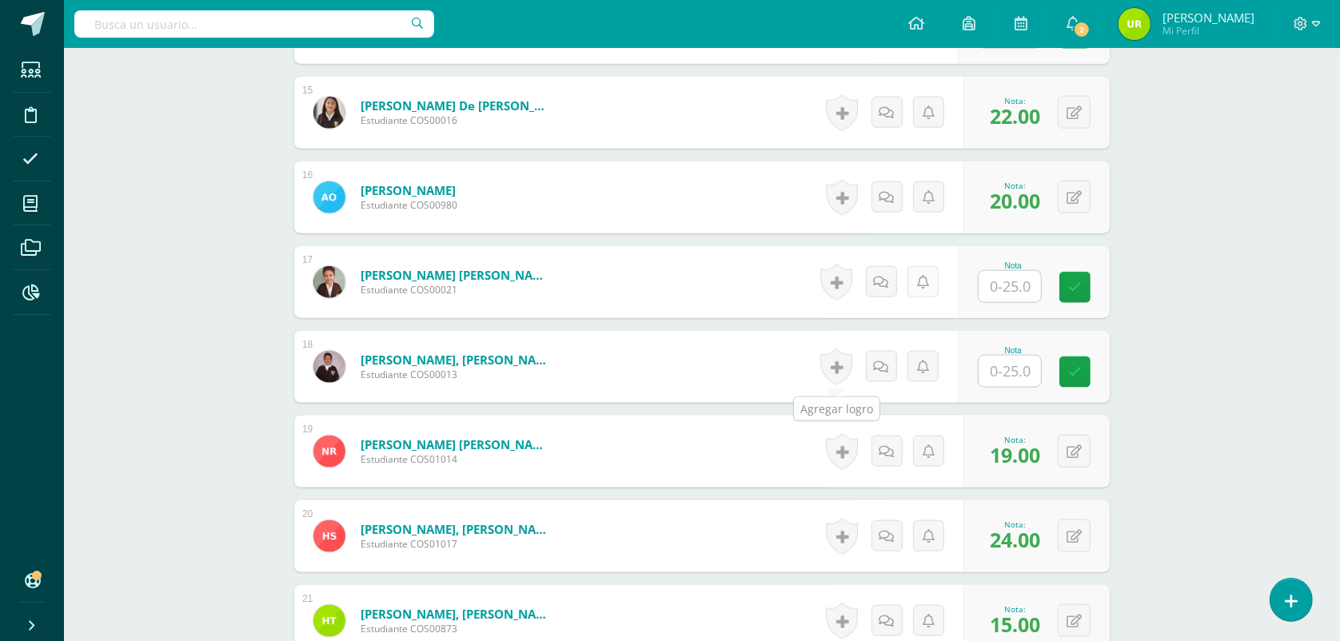
scroll to position [1664, 0]
click at [1007, 285] on input "text" at bounding box center [1019, 288] width 64 height 32
type input "21"
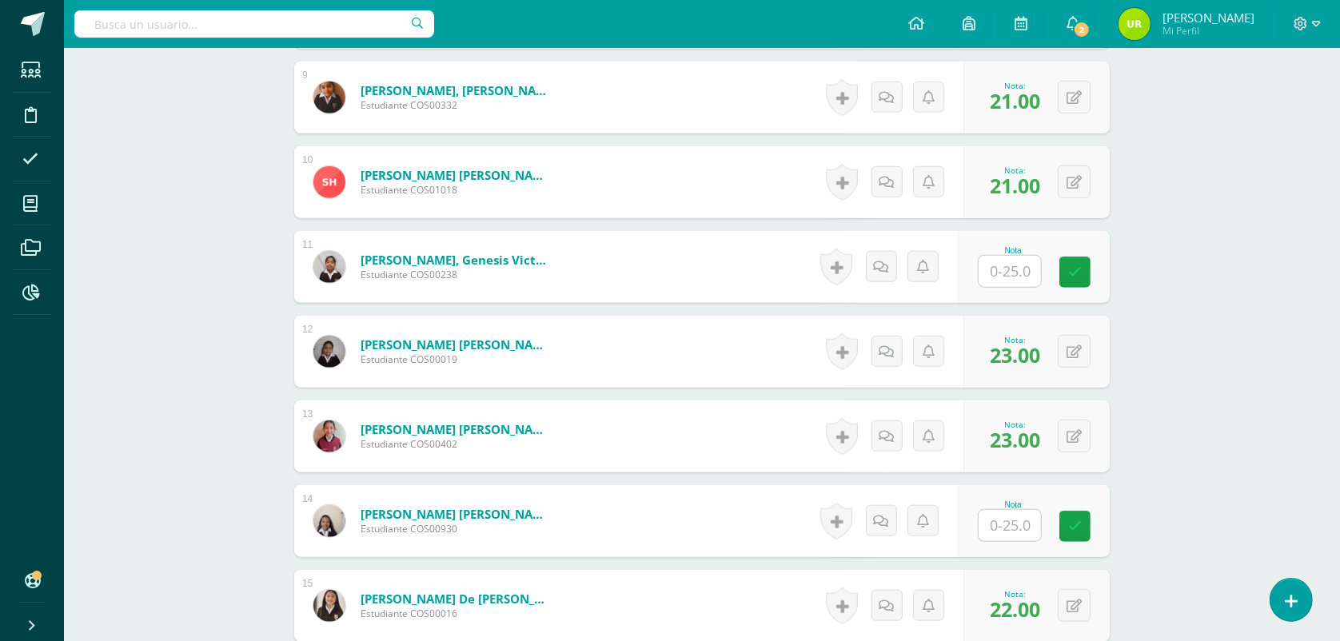
scroll to position [1165, 0]
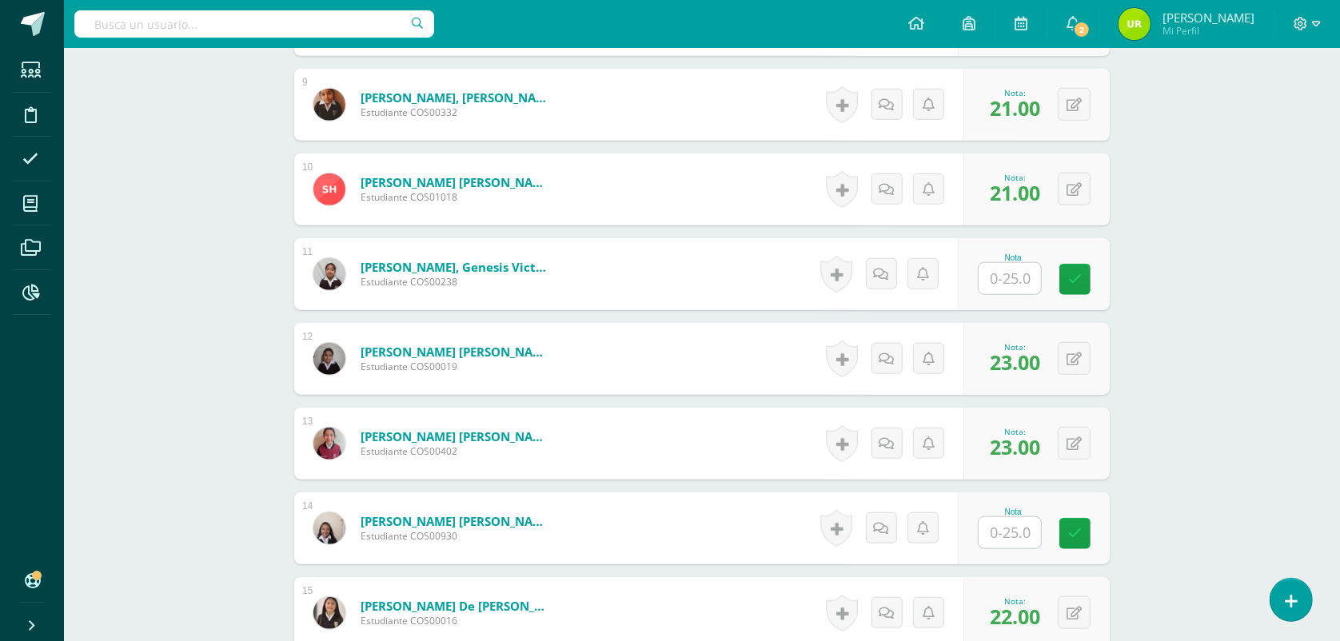
click at [1035, 289] on input "text" at bounding box center [1009, 278] width 62 height 31
type input "20"
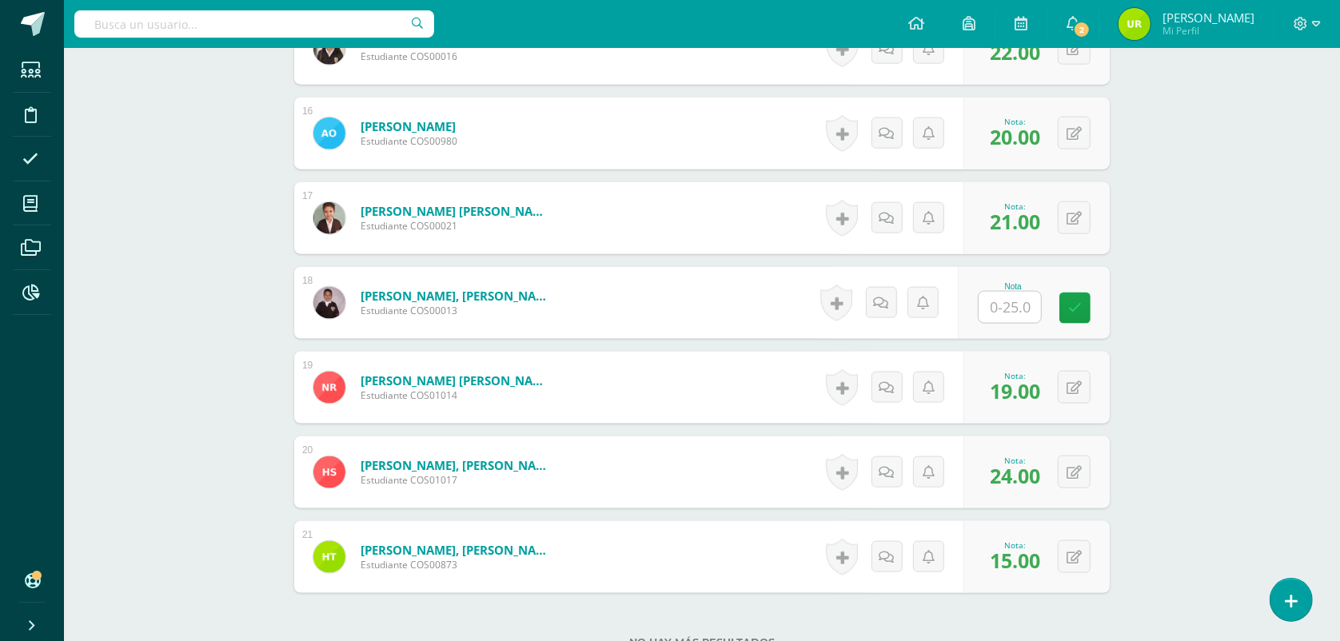
scroll to position [1764, 0]
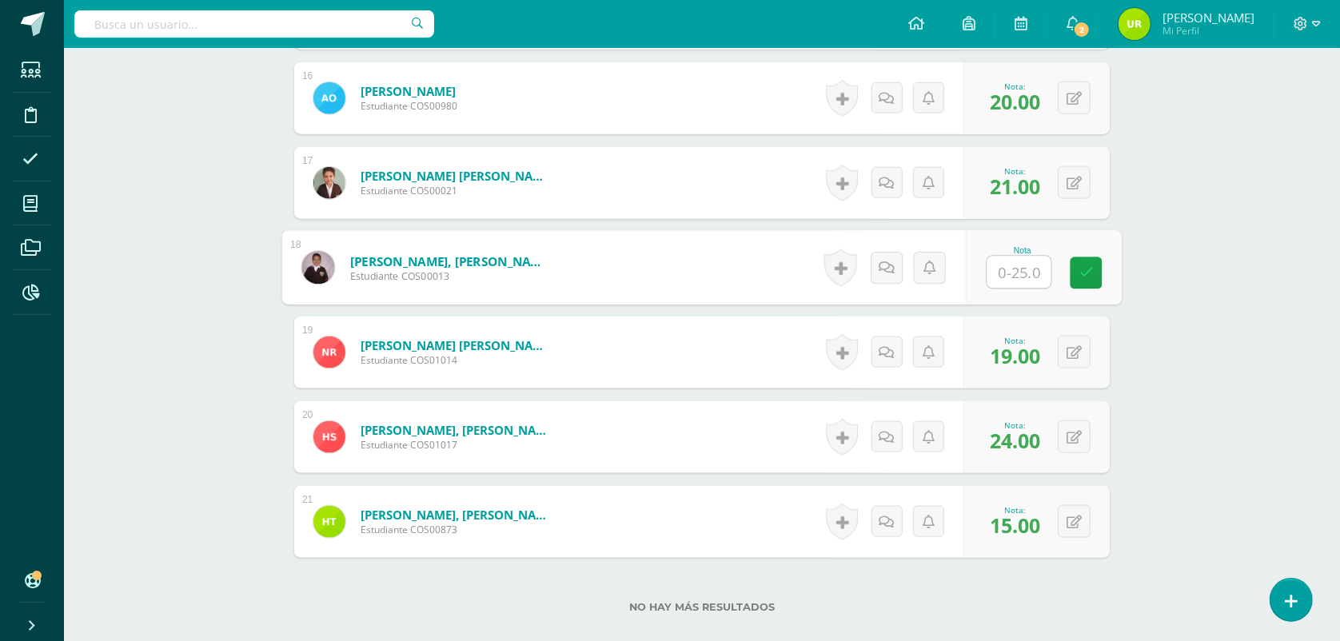
drag, startPoint x: 1029, startPoint y: 277, endPoint x: 1016, endPoint y: 273, distance: 13.2
click at [1021, 276] on input "text" at bounding box center [1019, 273] width 64 height 32
type input "24"
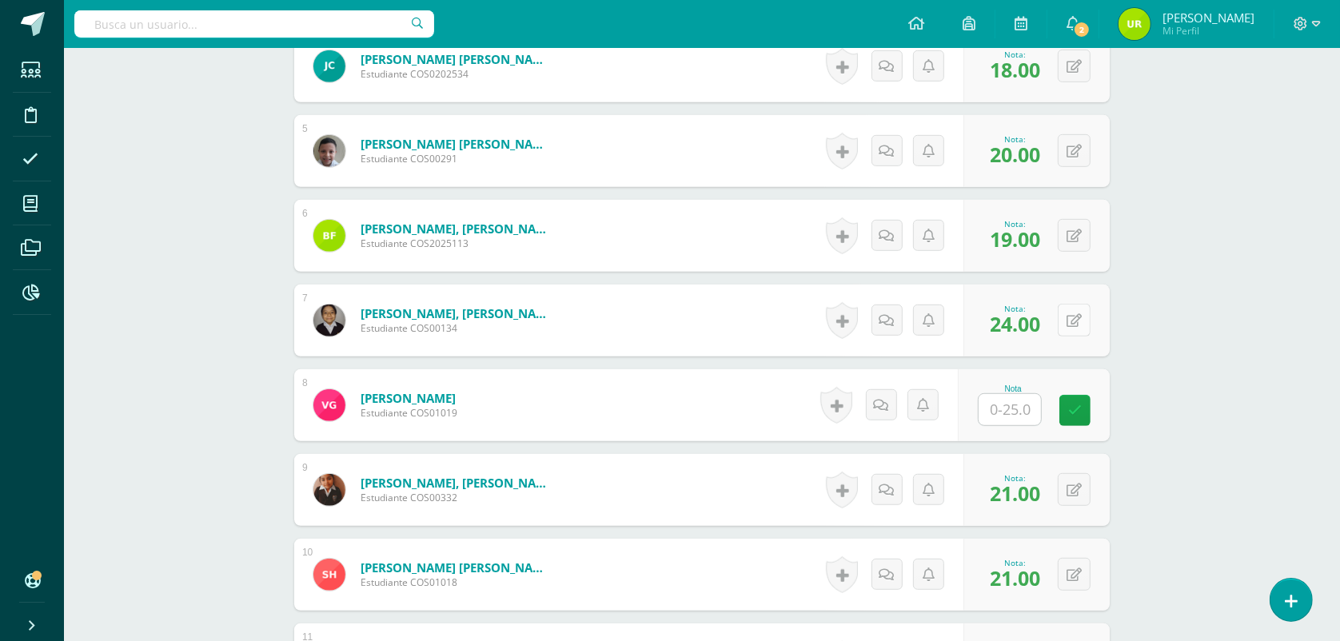
scroll to position [765, 0]
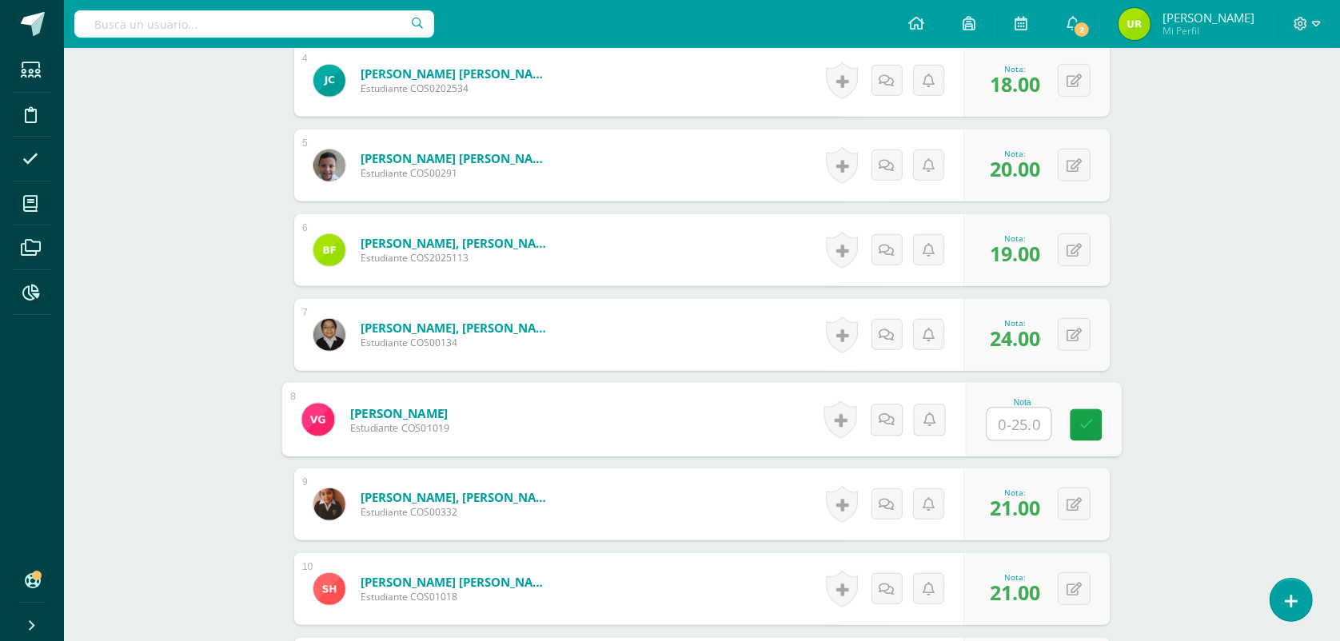
click at [1009, 438] on input "text" at bounding box center [1019, 424] width 64 height 32
type input "19"
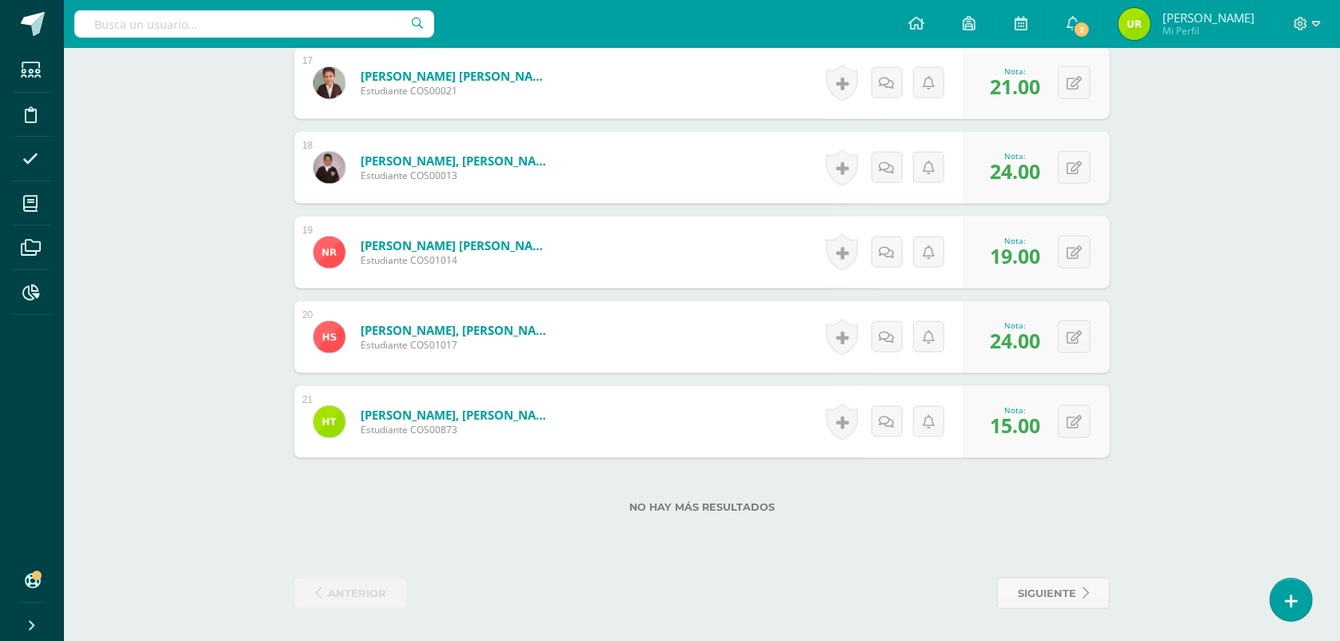
scroll to position [1564, 0]
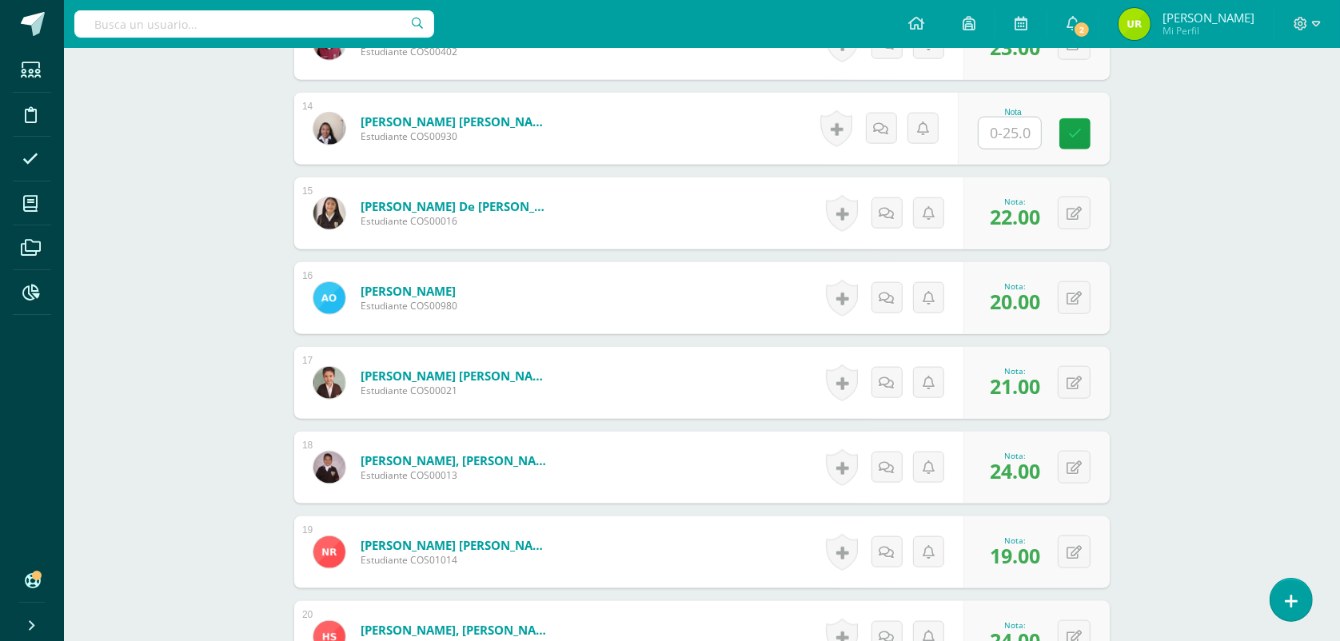
click at [977, 124] on div at bounding box center [1009, 133] width 64 height 33
click at [997, 137] on input "text" at bounding box center [1009, 132] width 62 height 31
type input "22"
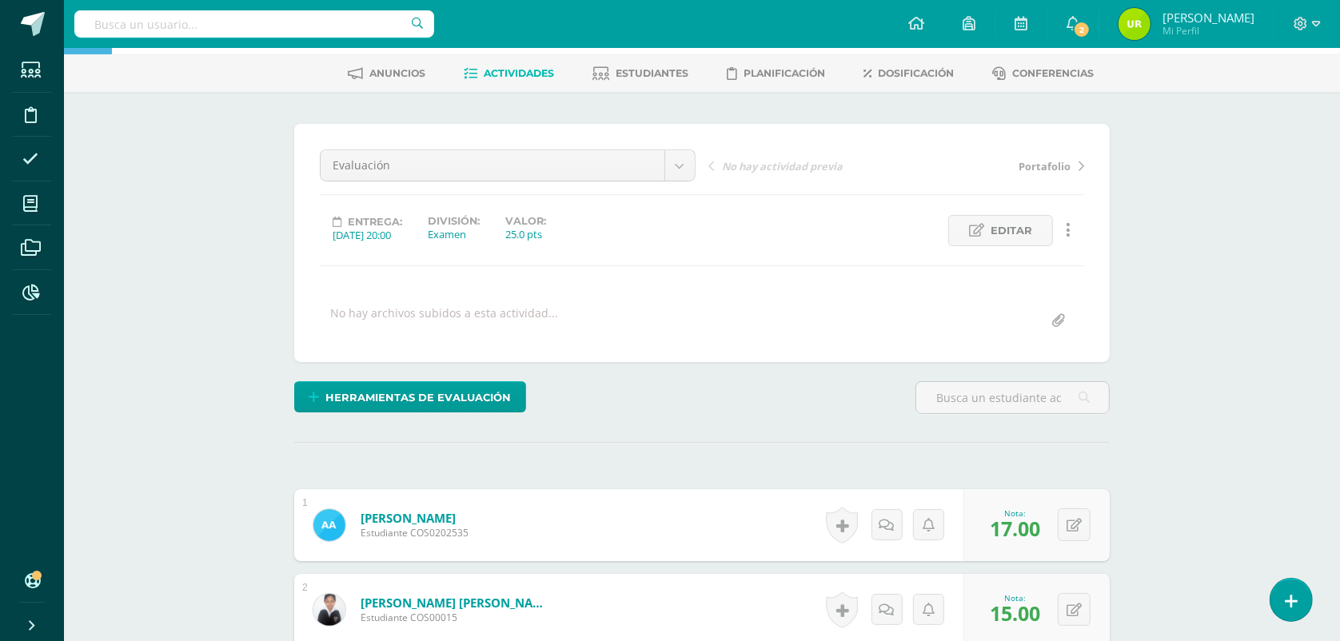
scroll to position [0, 0]
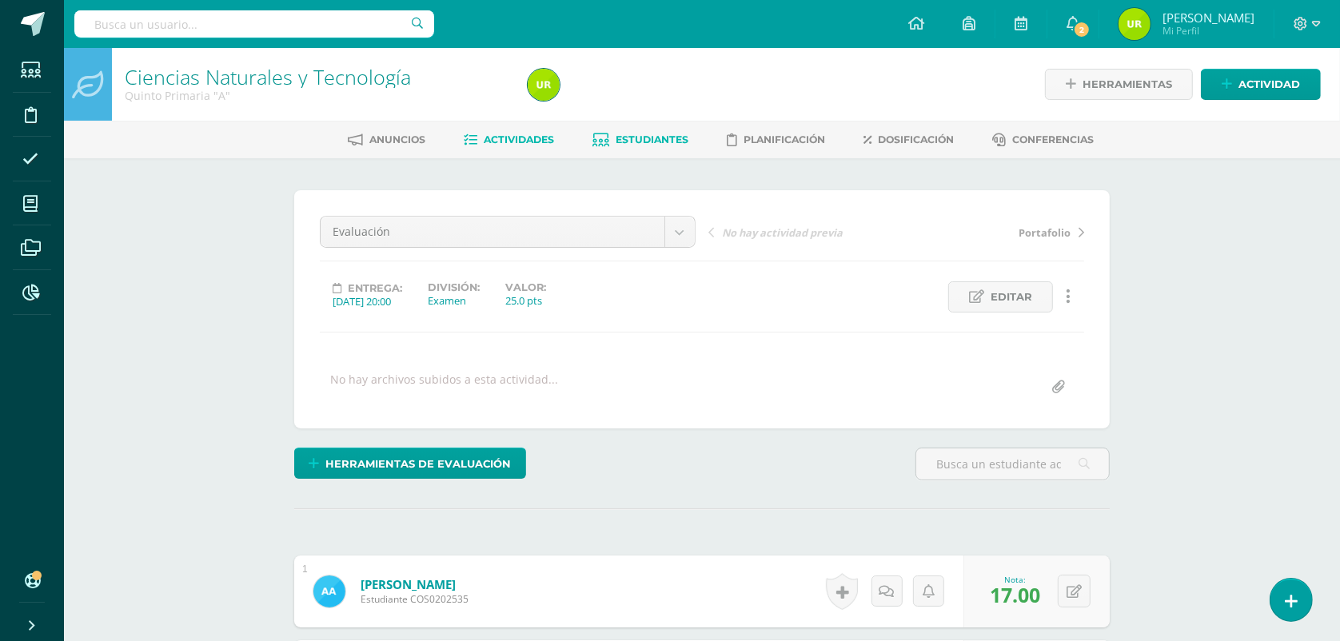
click at [634, 141] on span "Estudiantes" at bounding box center [652, 139] width 73 height 12
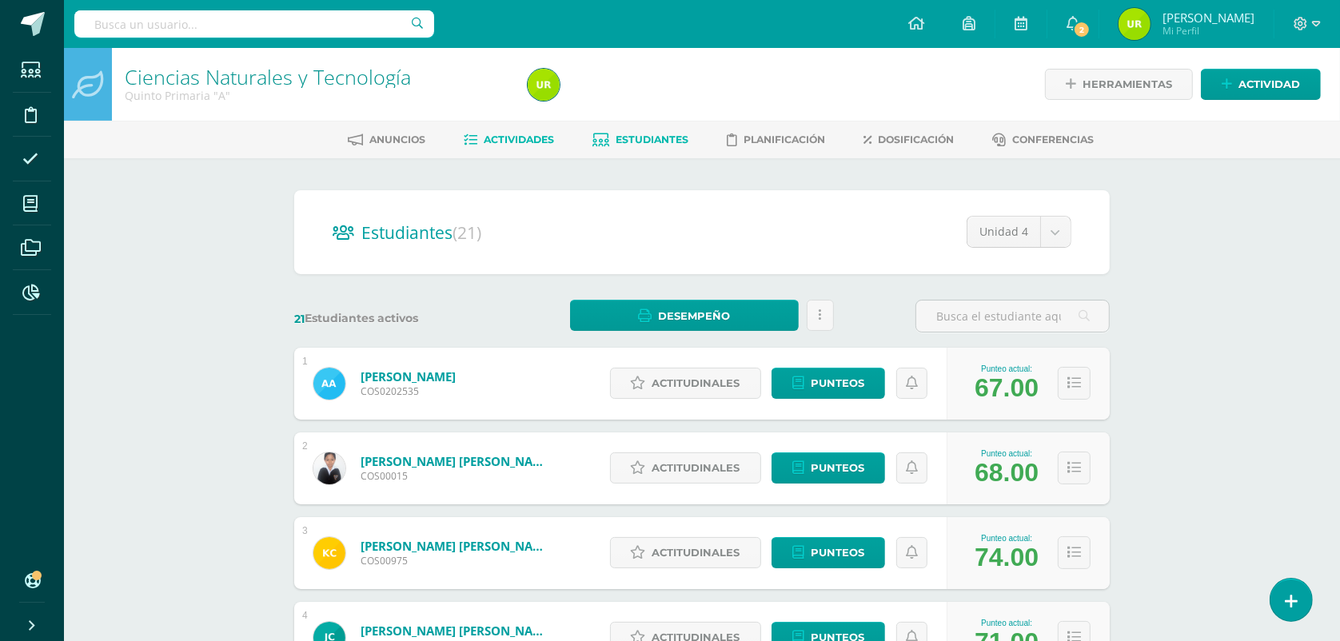
click at [501, 133] on span "Actividades" at bounding box center [519, 139] width 70 height 12
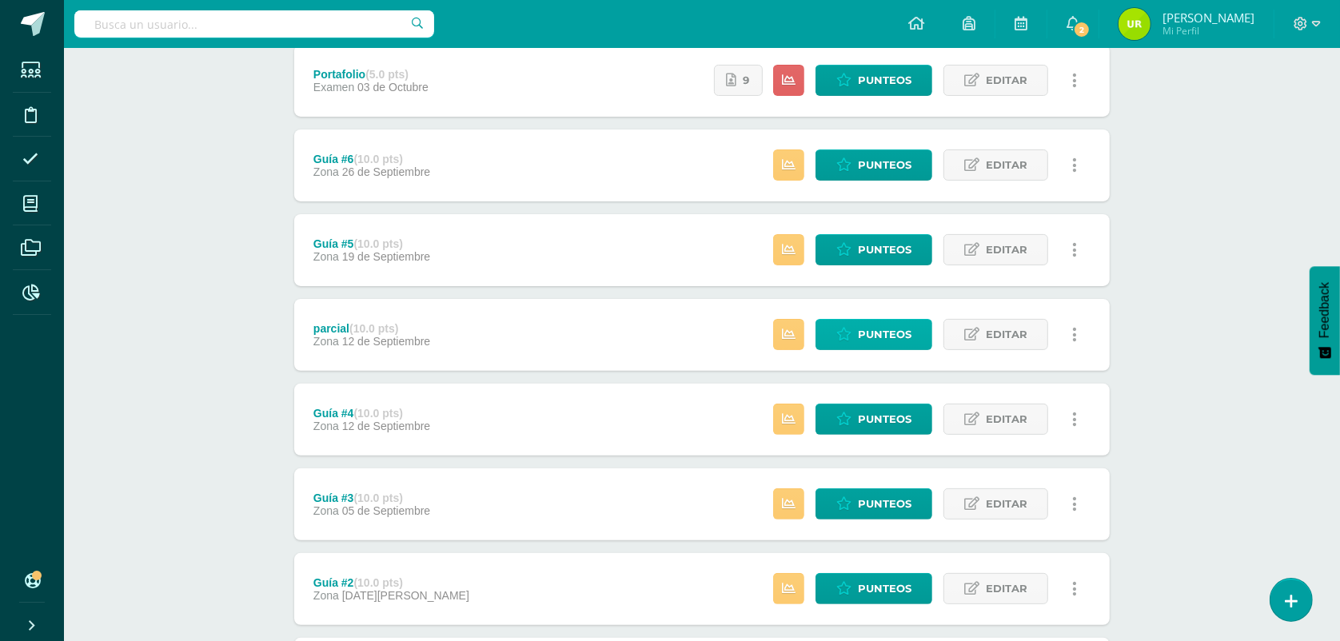
scroll to position [480, 0]
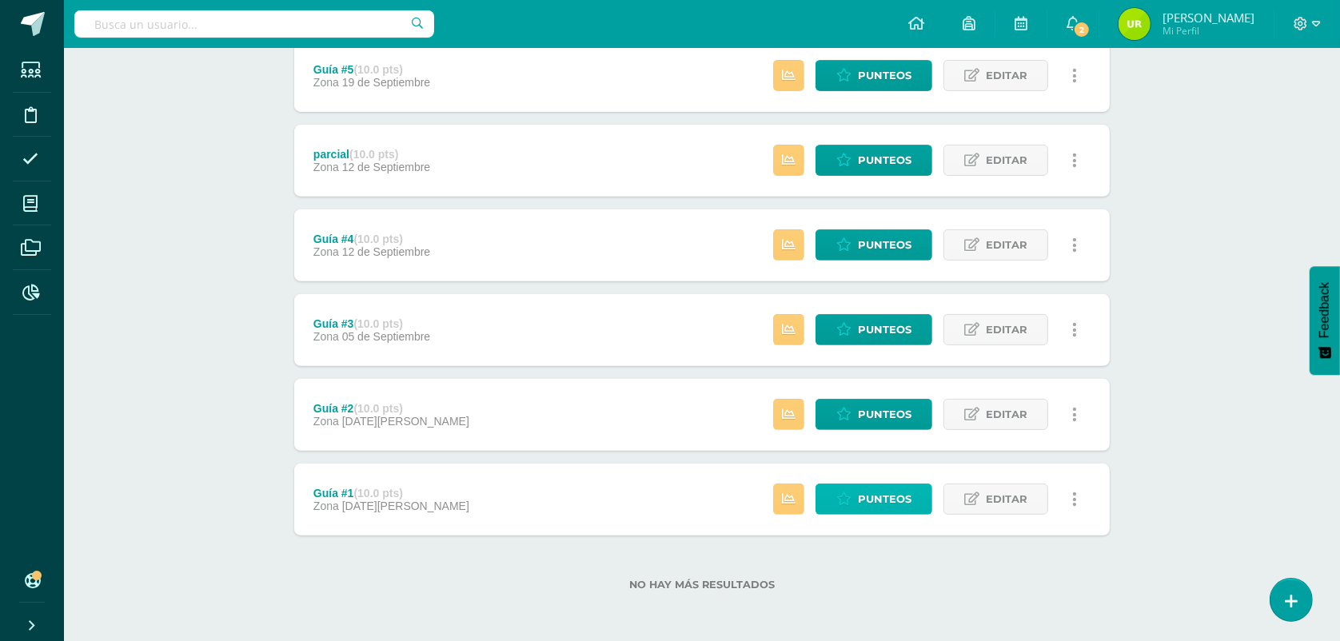
click at [888, 508] on span "Punteos" at bounding box center [885, 499] width 54 height 30
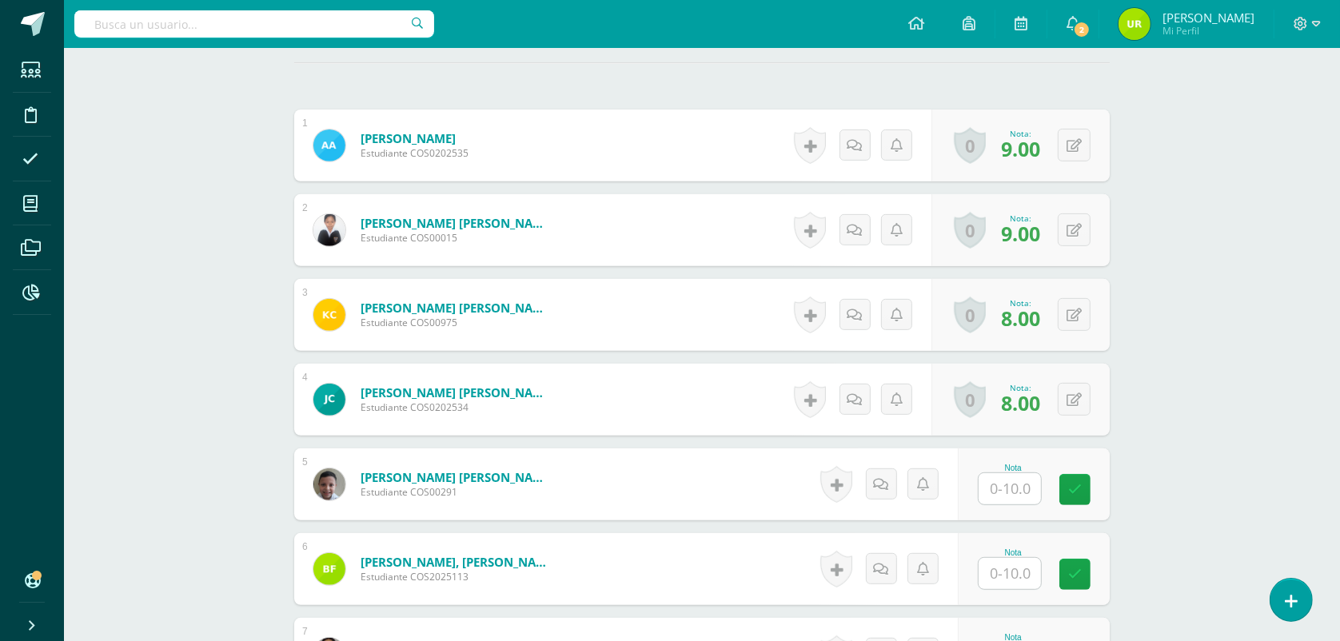
scroll to position [502, 0]
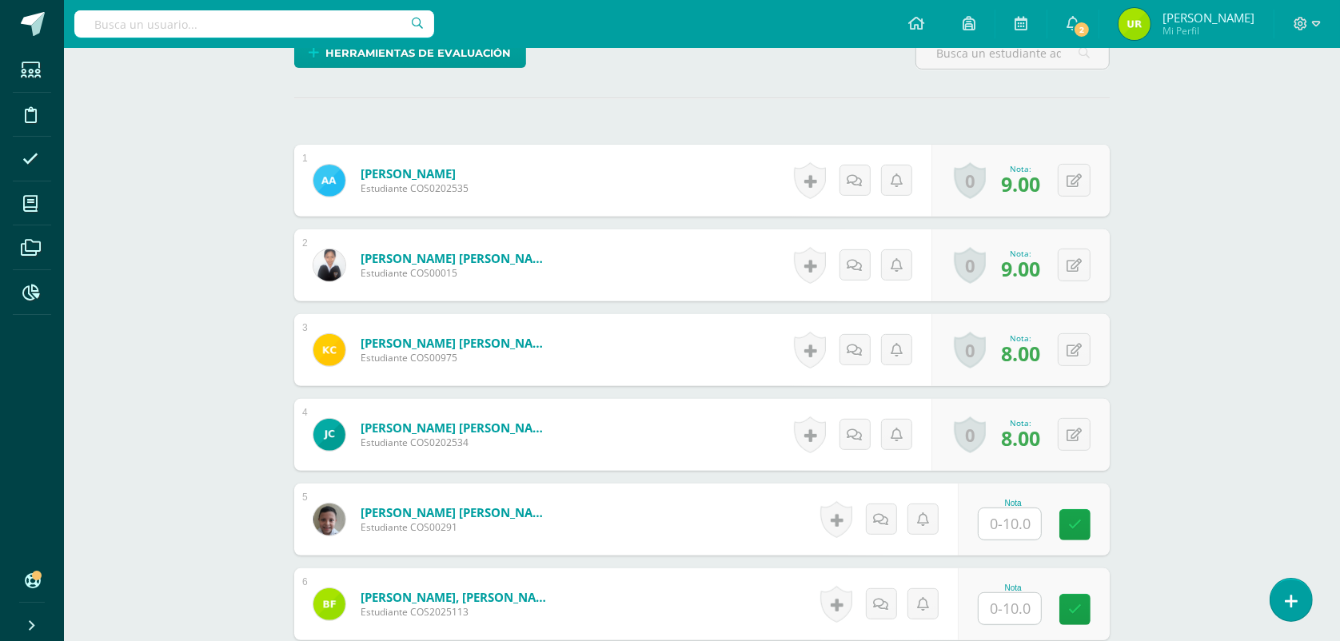
click at [1017, 536] on input "text" at bounding box center [1009, 523] width 62 height 31
type input "9"
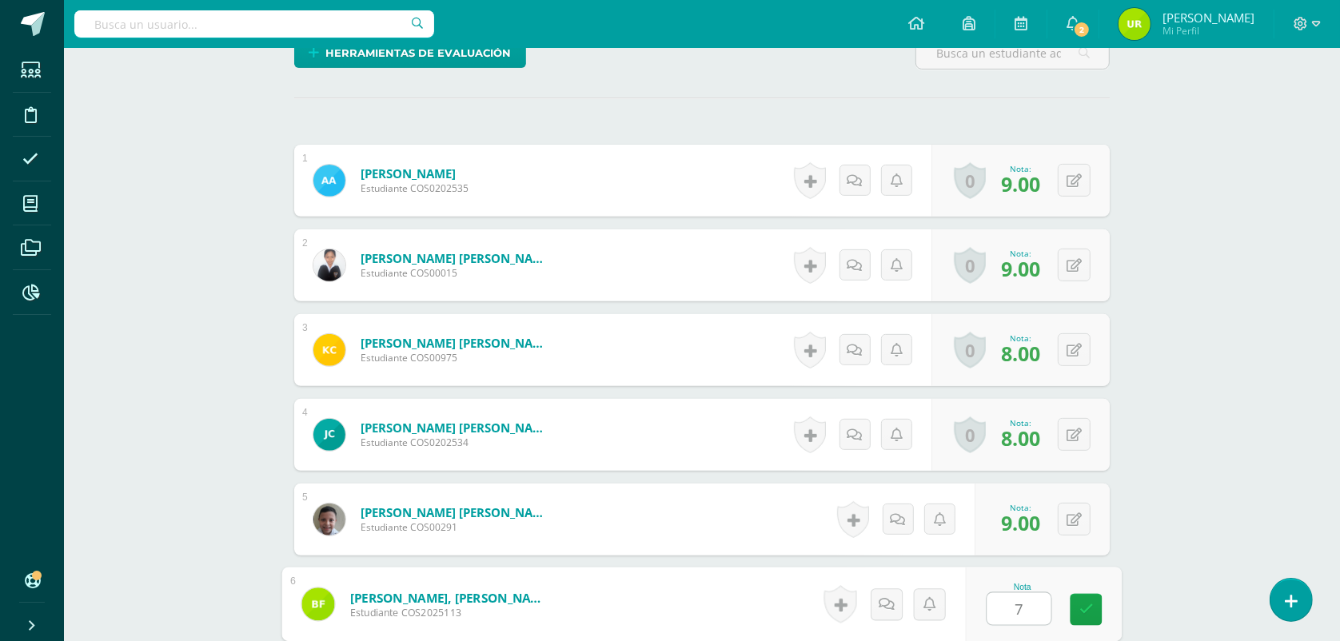
type input "7"
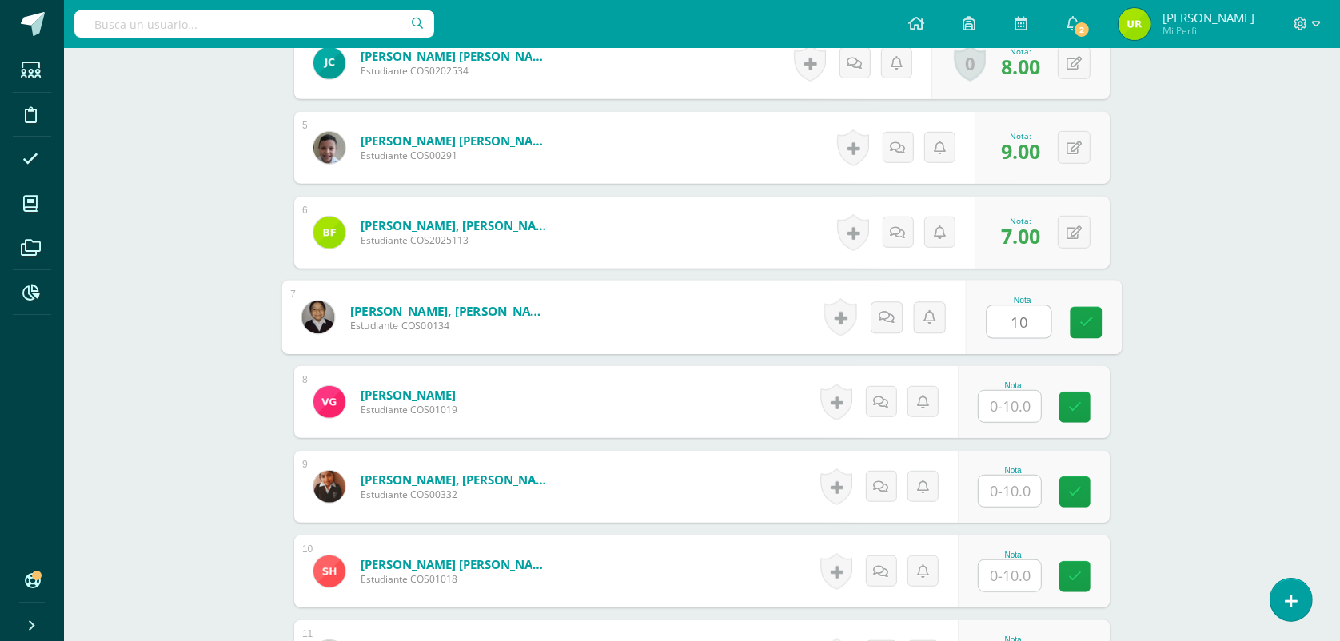
type input "10"
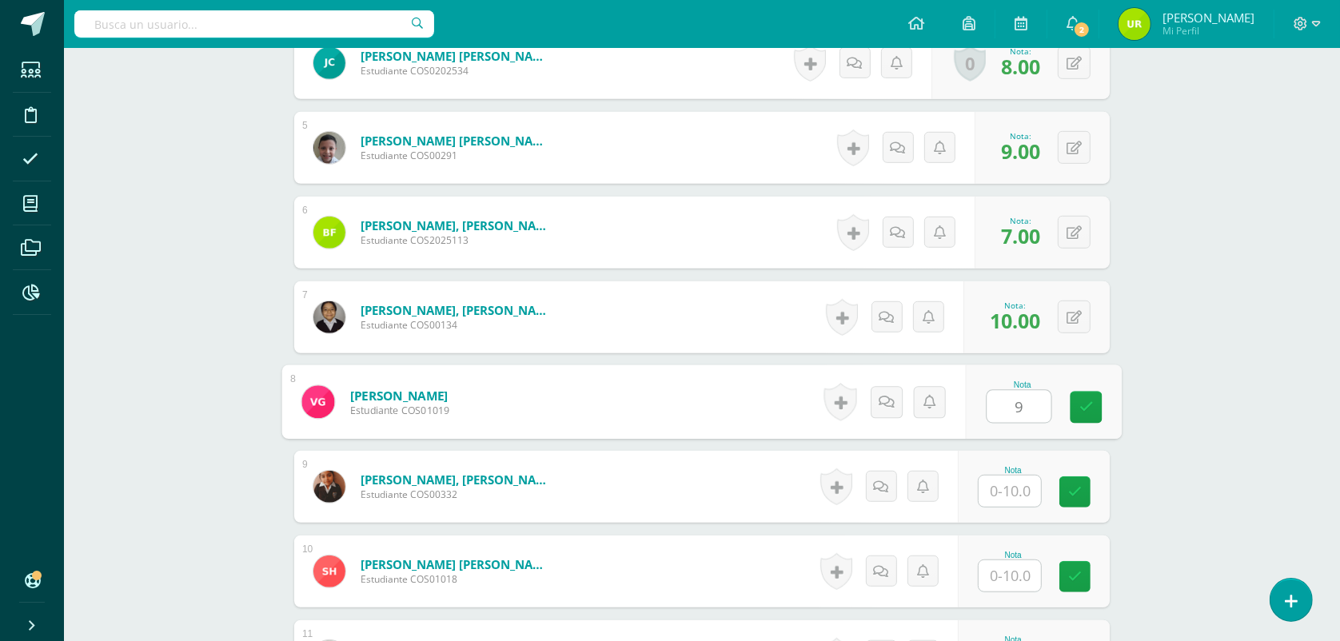
type input "9"
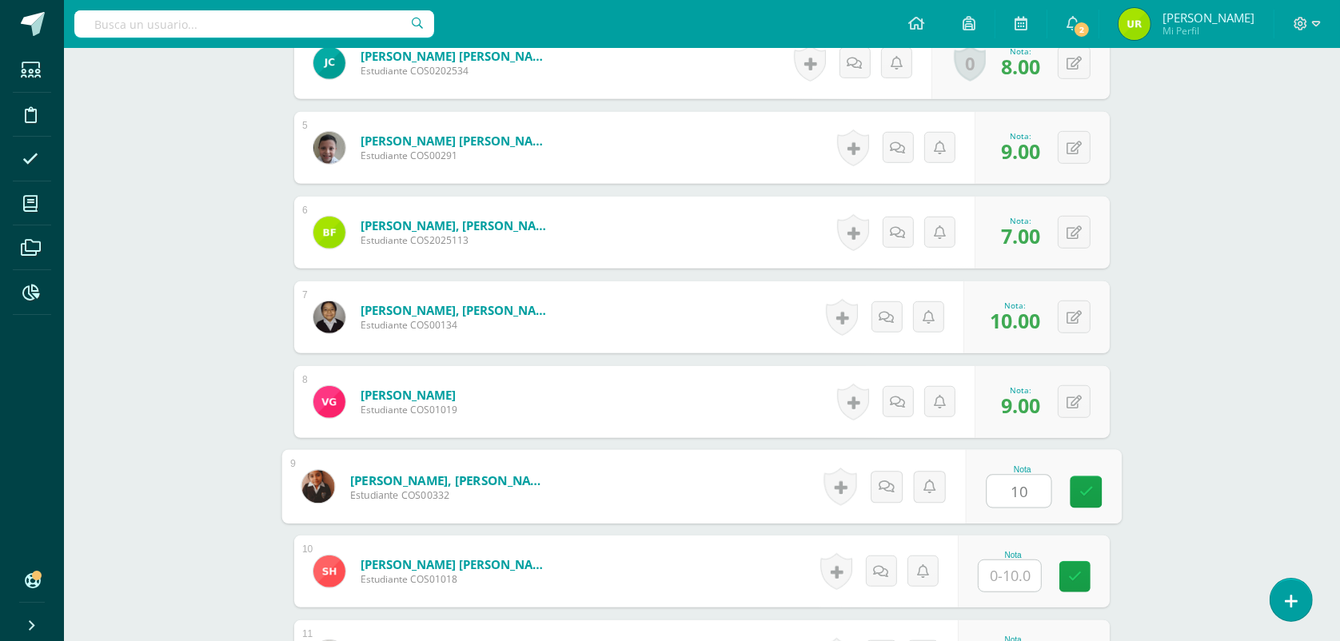
type input "10"
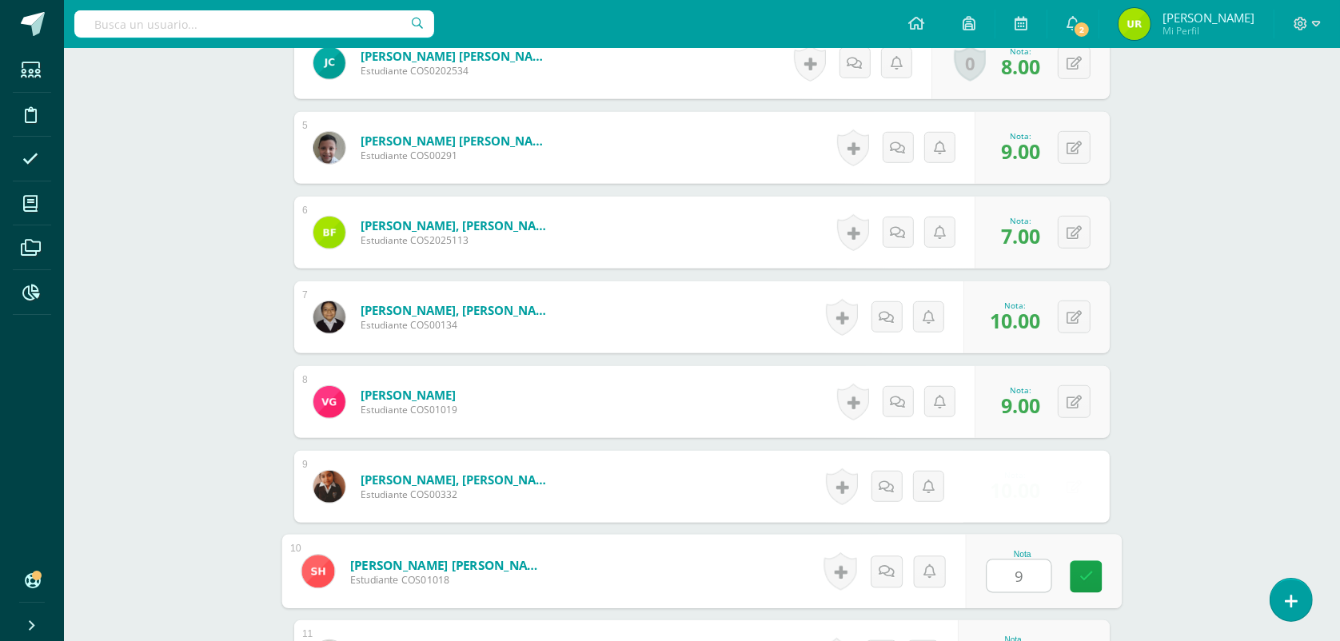
type input "9"
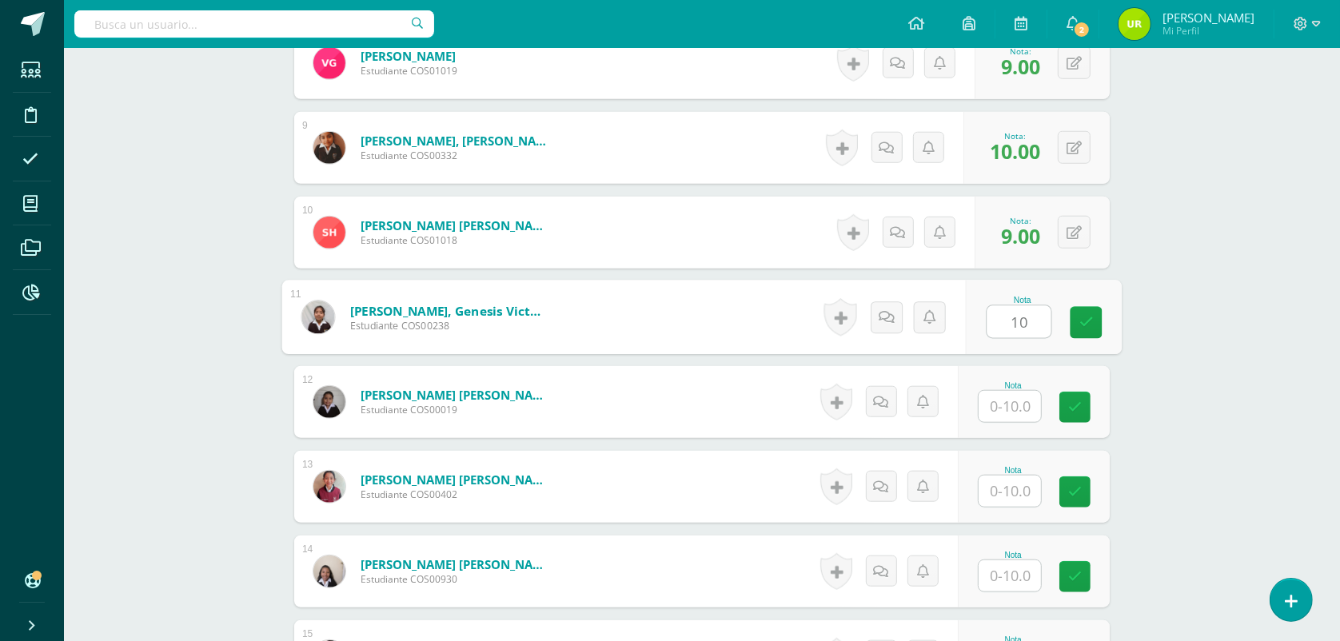
type input "10"
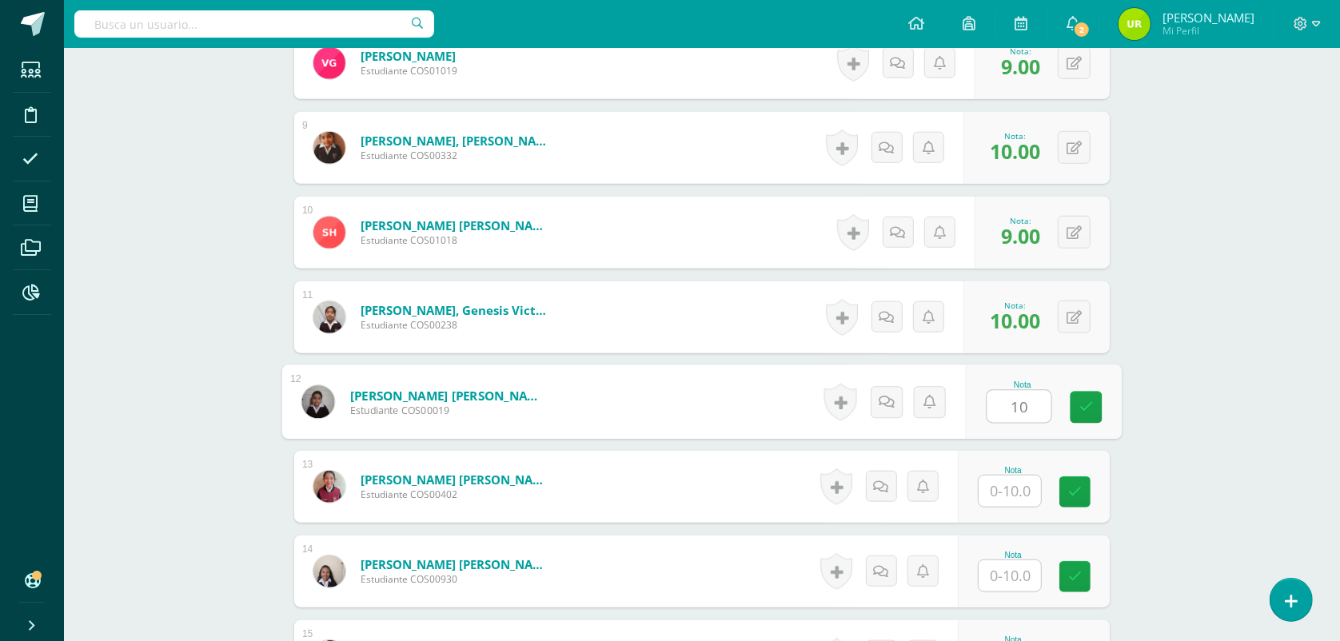
type input "10"
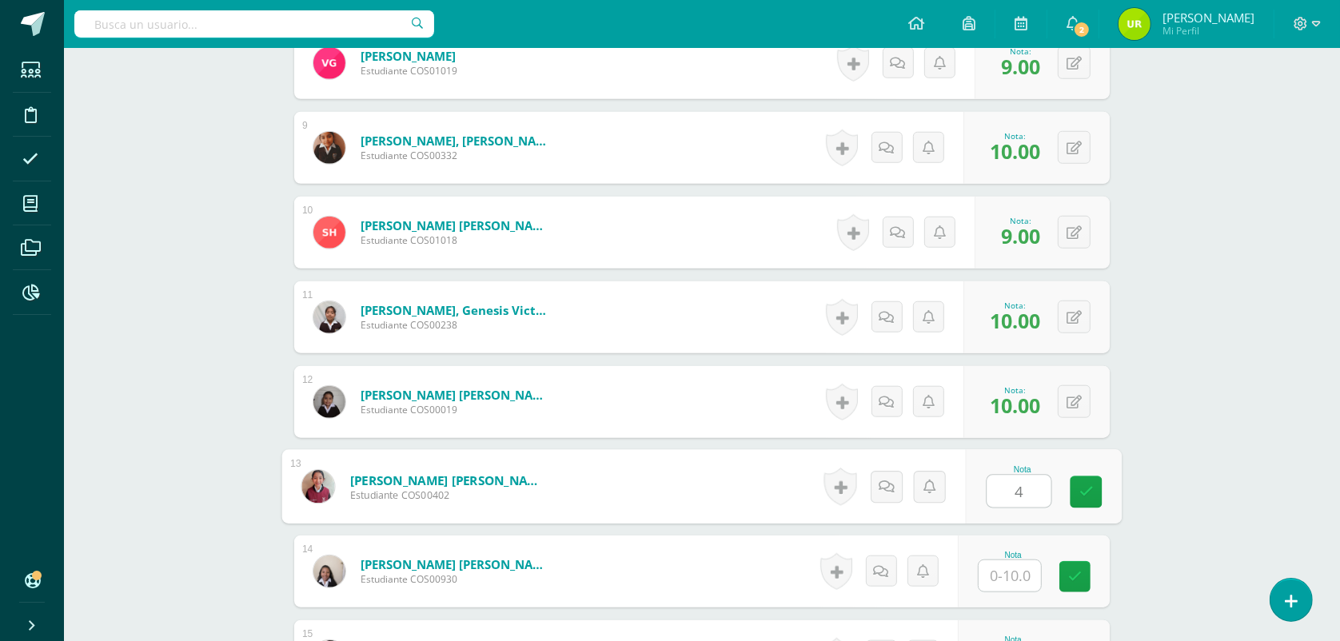
type input "4"
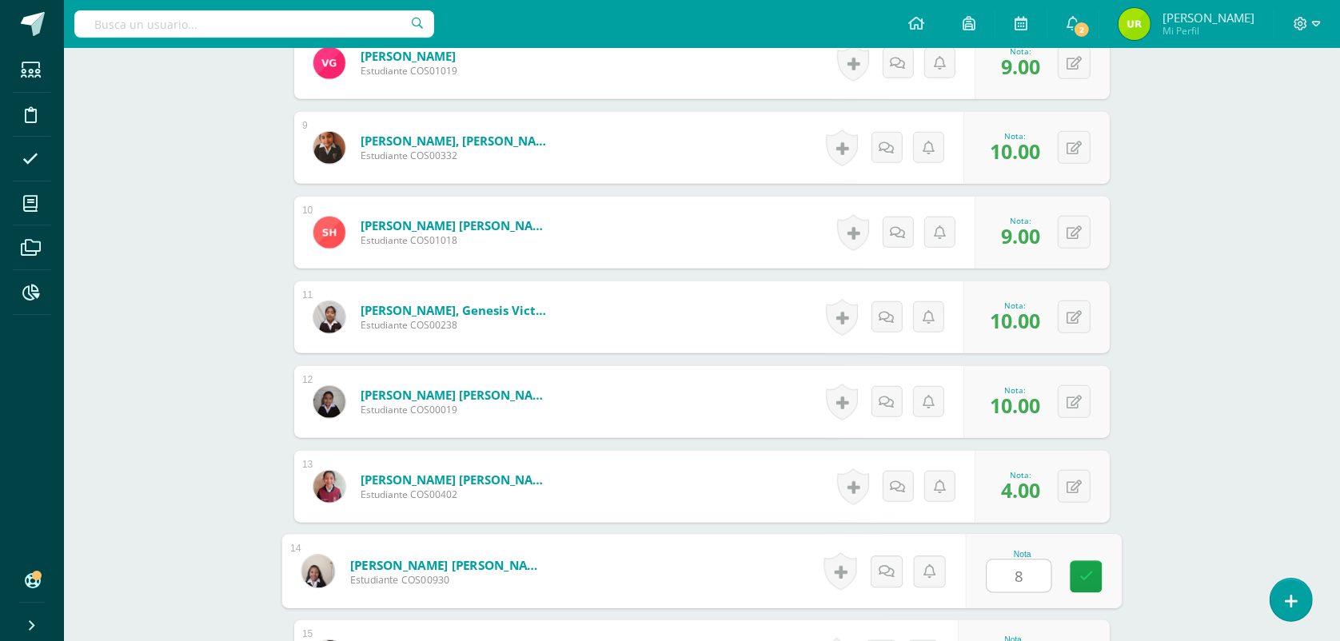
type input "8"
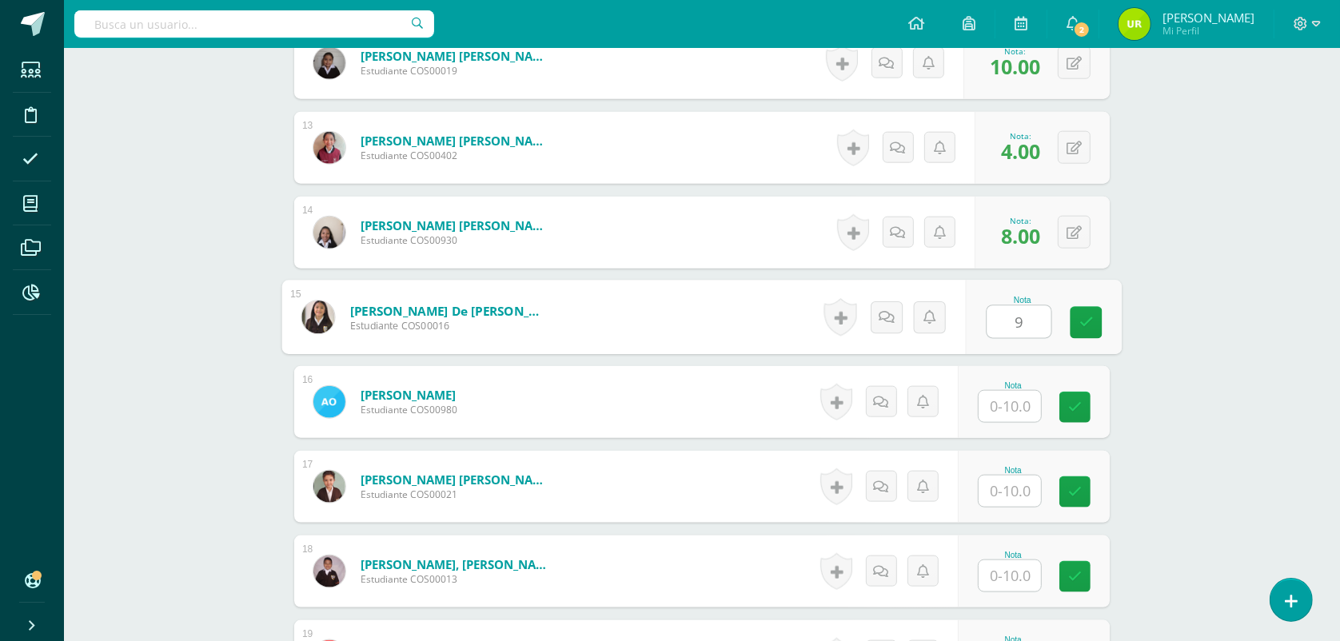
type input "9"
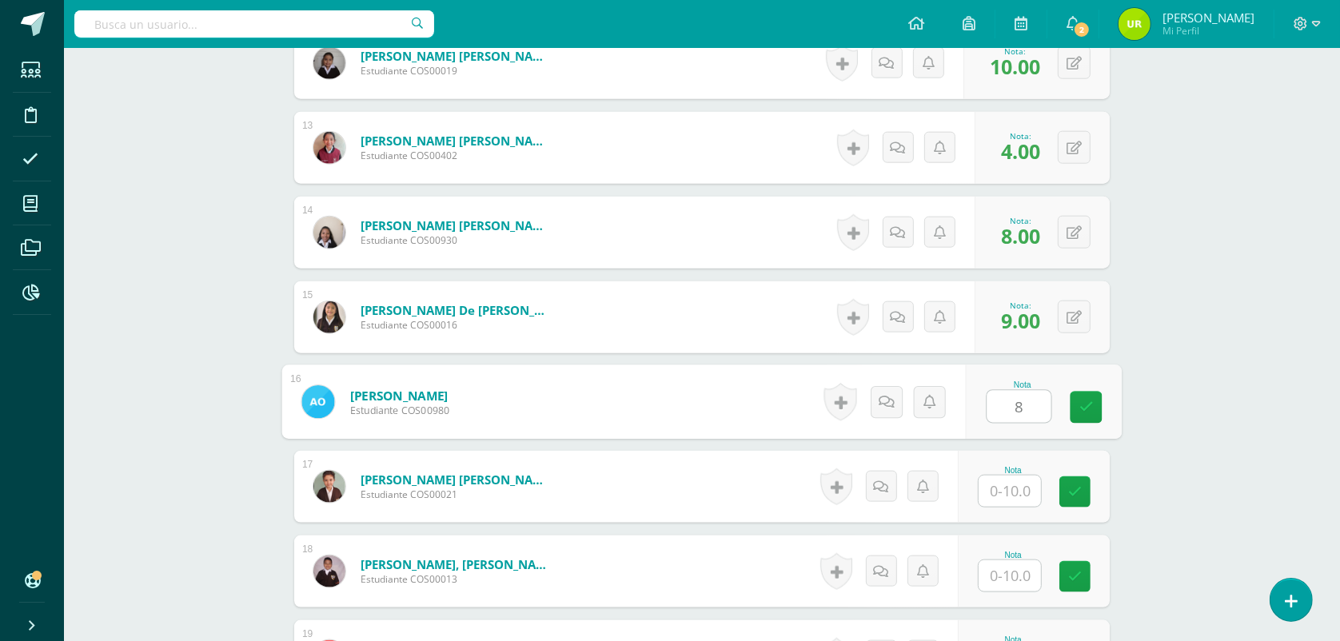
type input "8"
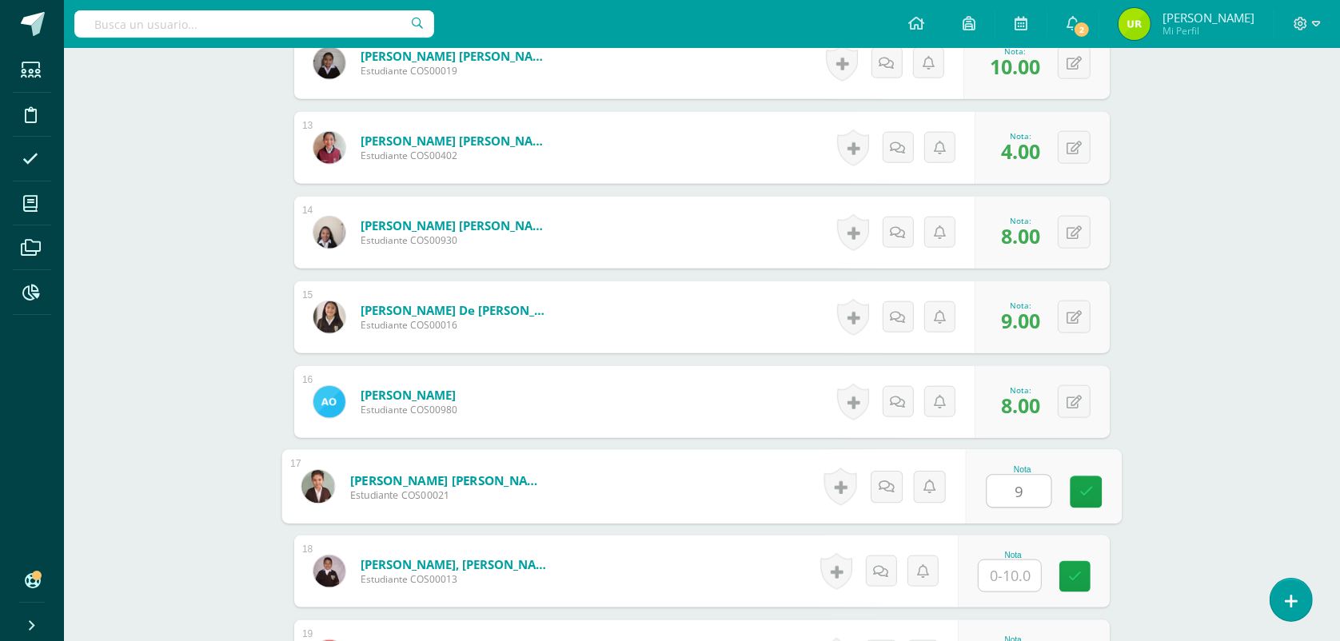
type input "9"
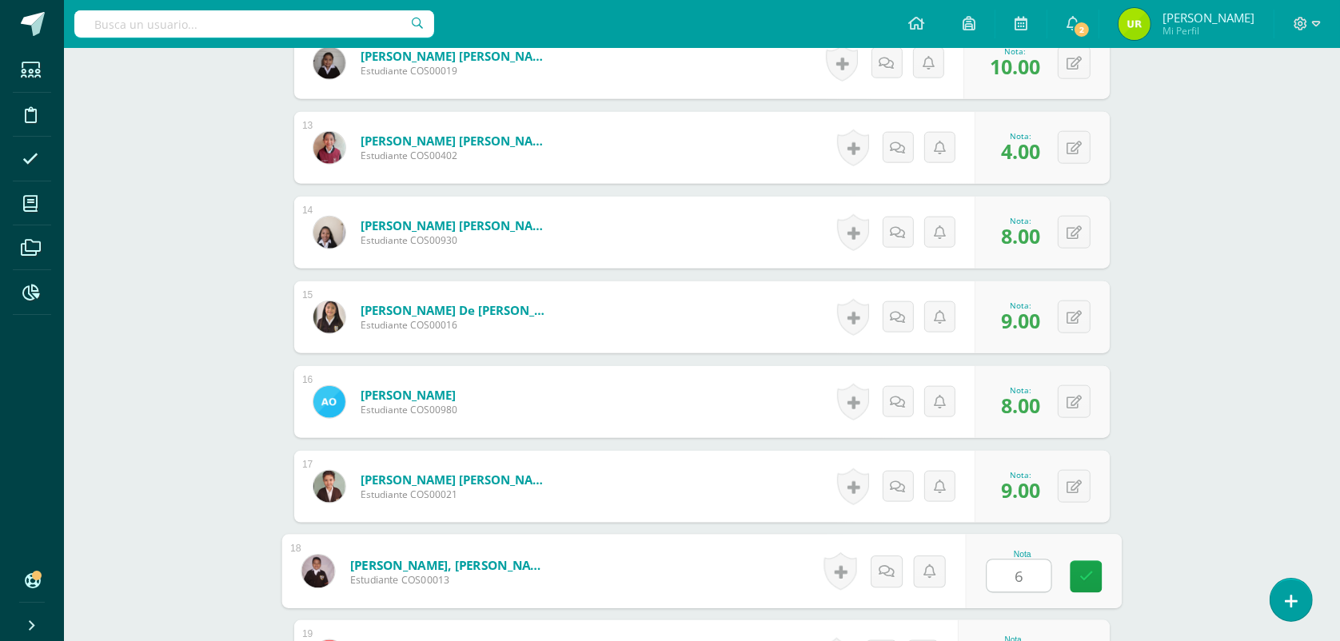
type input "6"
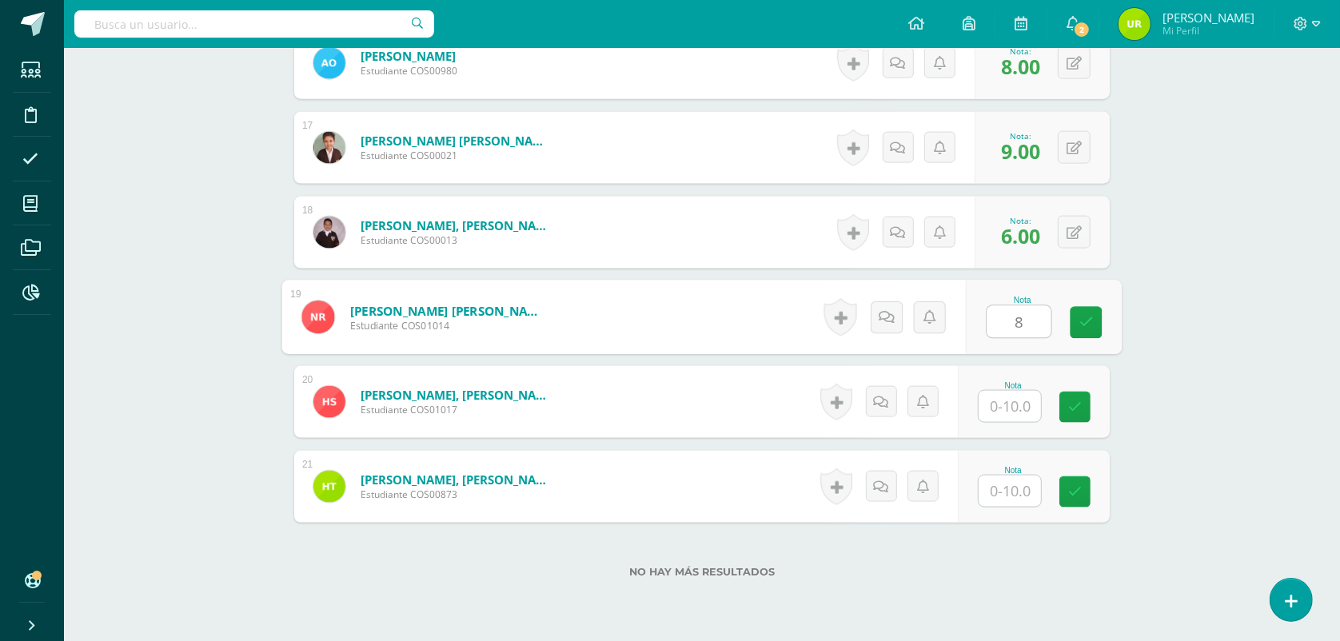
type input "8"
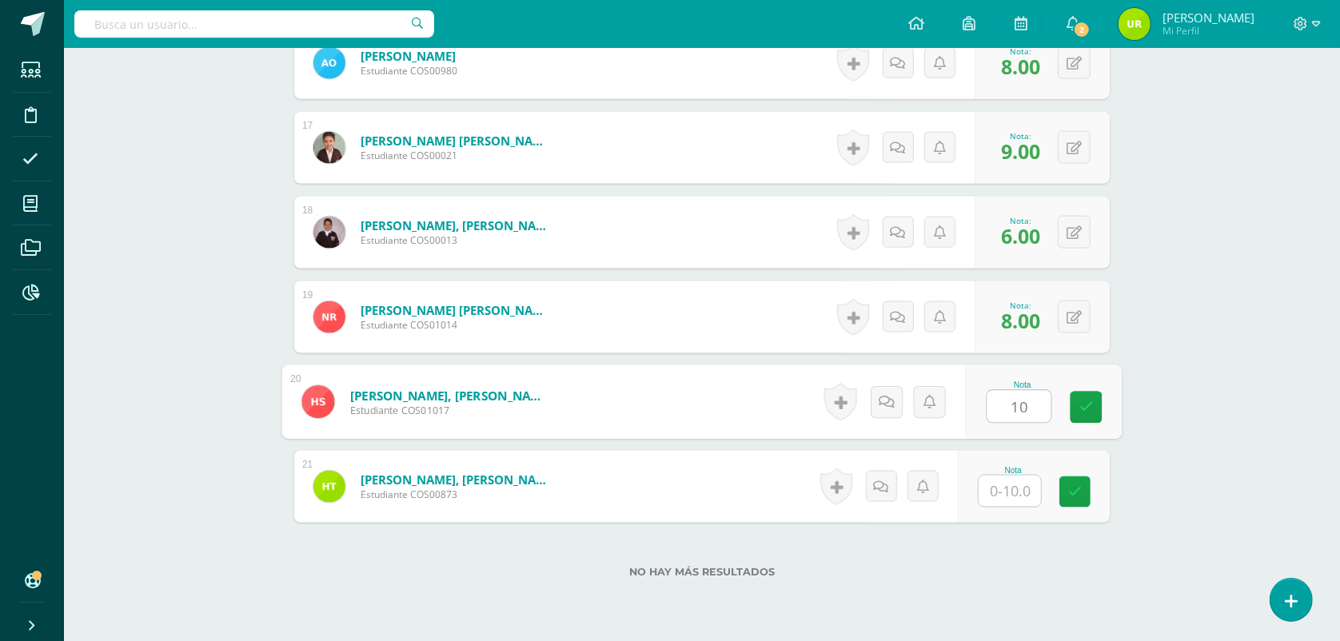
type input "10"
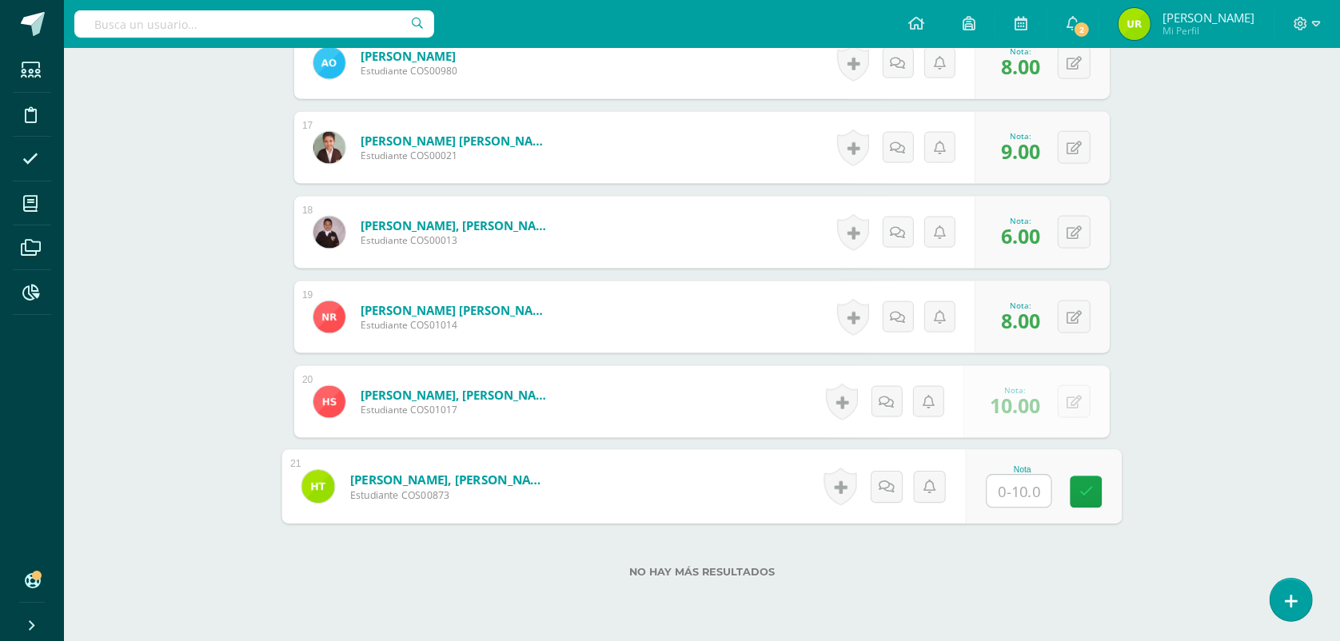
type input "7"
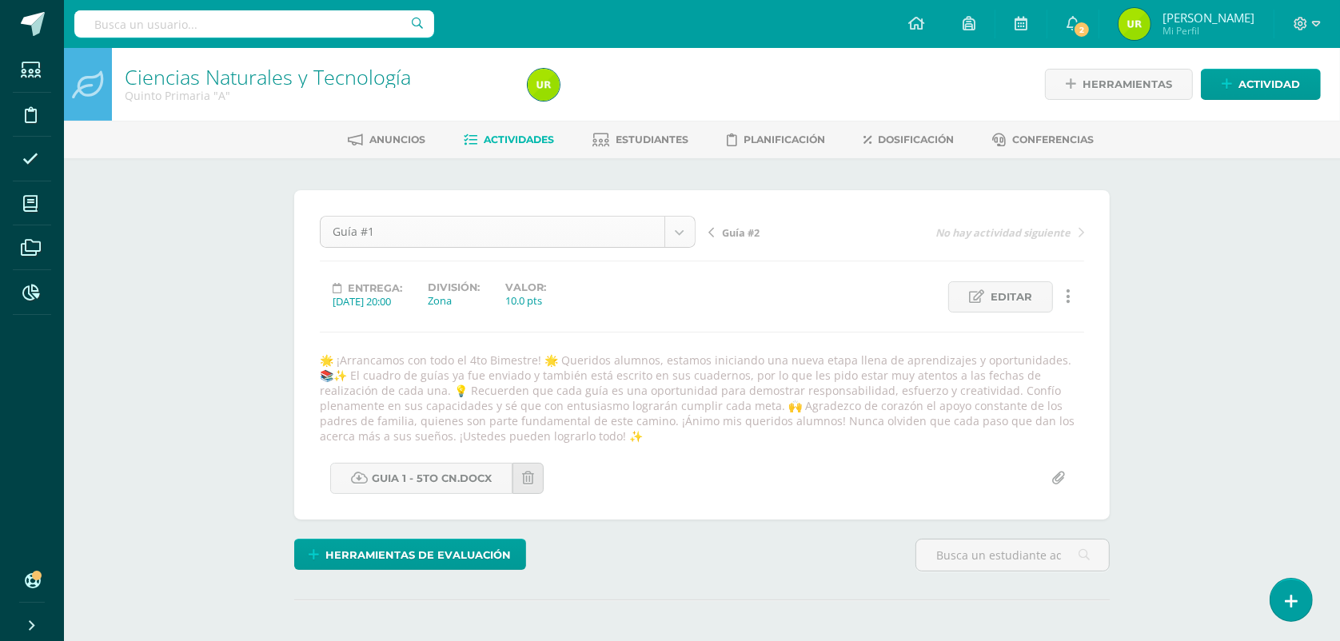
scroll to position [113, 0]
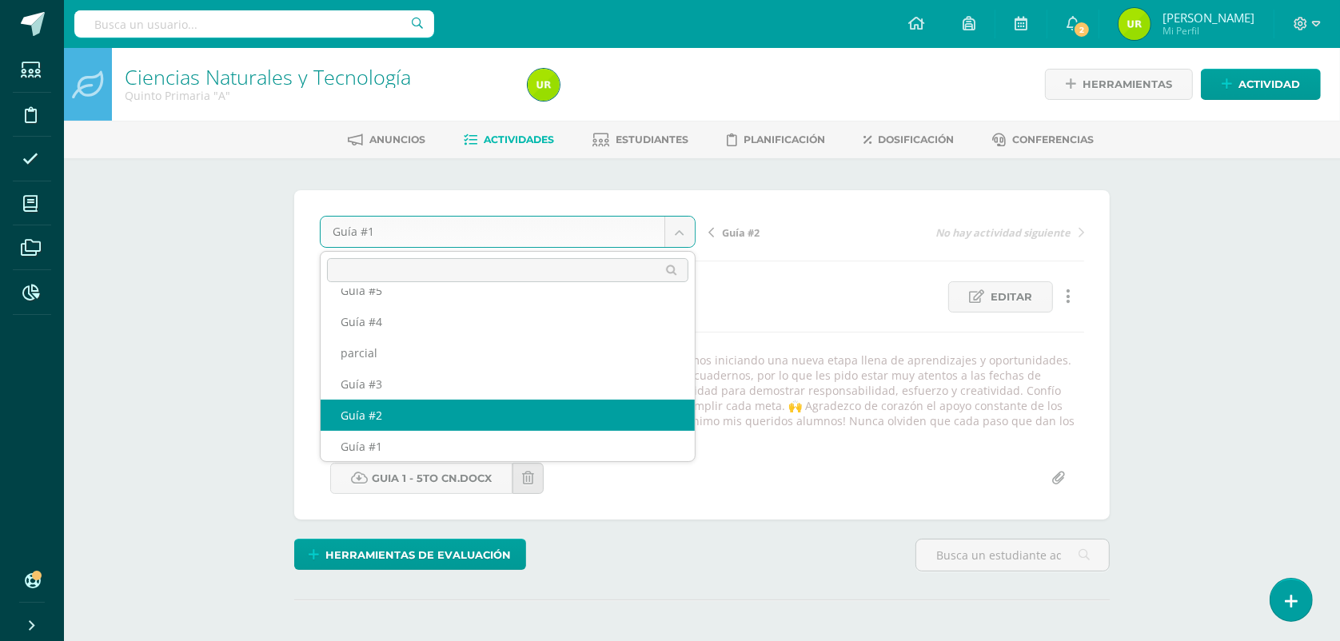
select select "/dashboard/teacher/grade-activity/123536/"
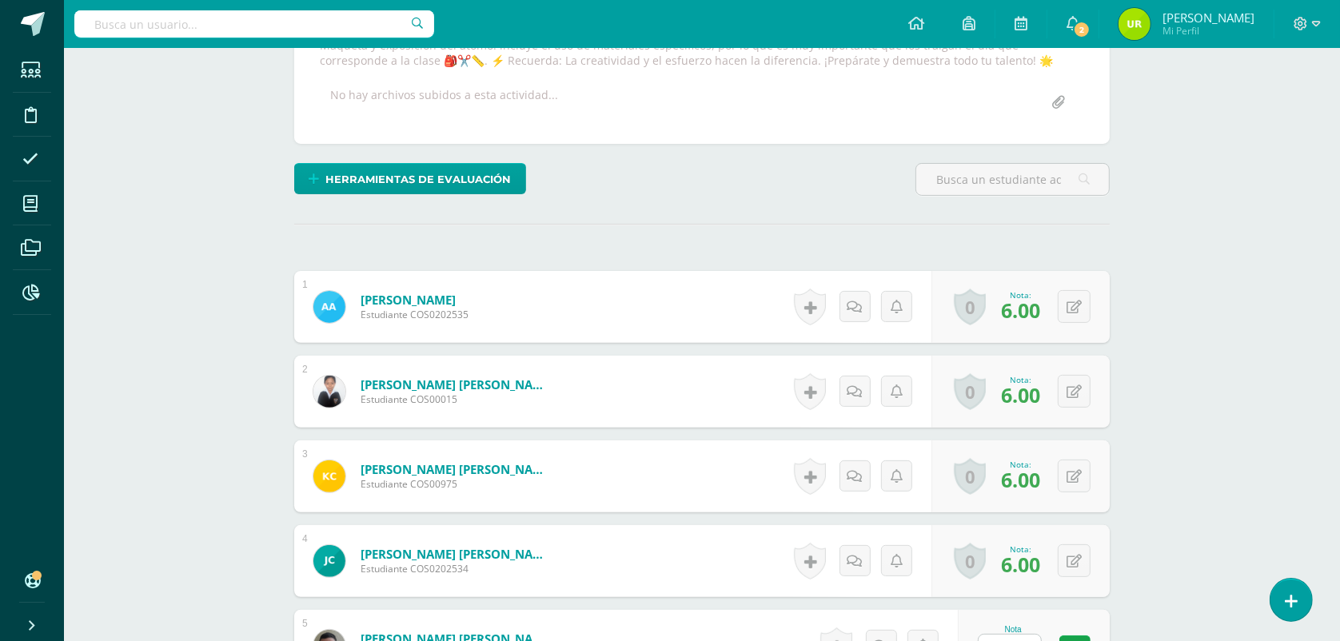
scroll to position [602, 0]
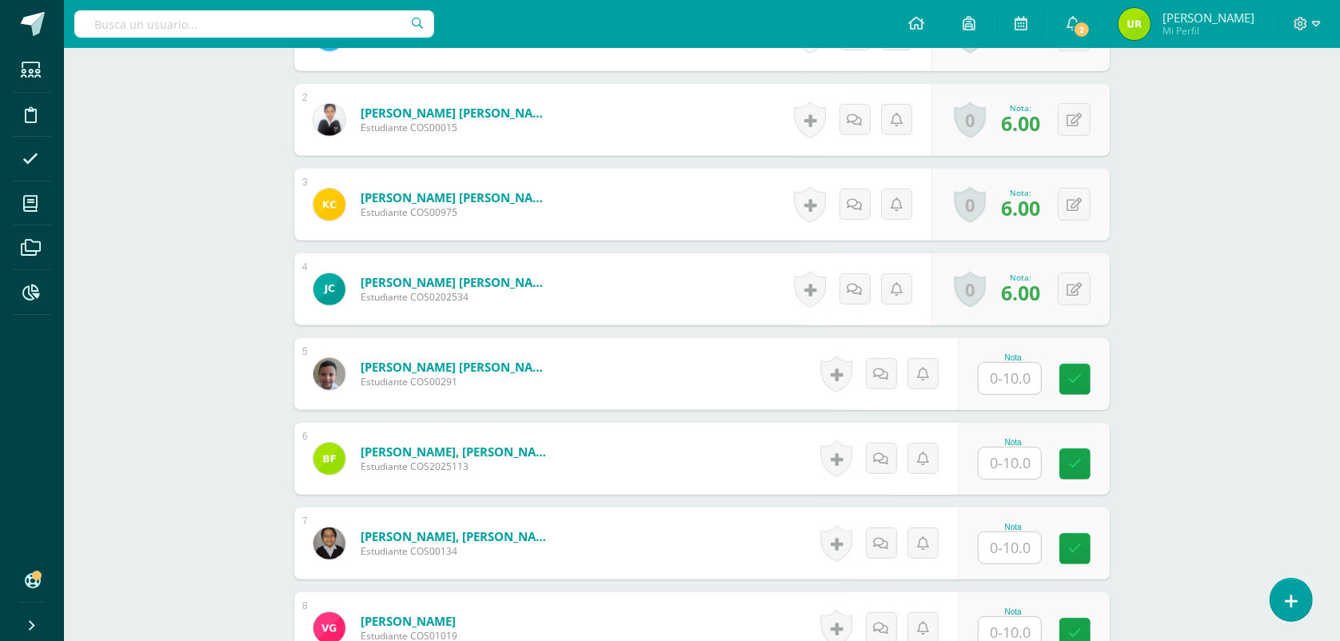
click at [1029, 382] on input "text" at bounding box center [1009, 378] width 62 height 31
type input "6"
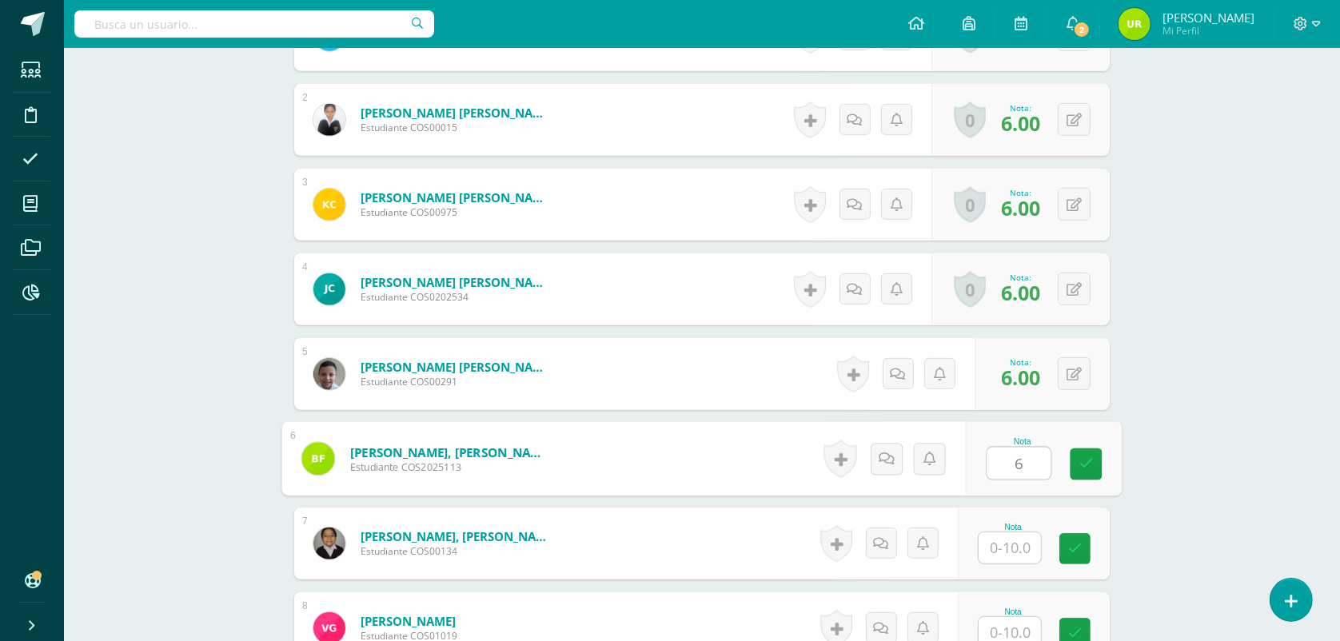
type input "6"
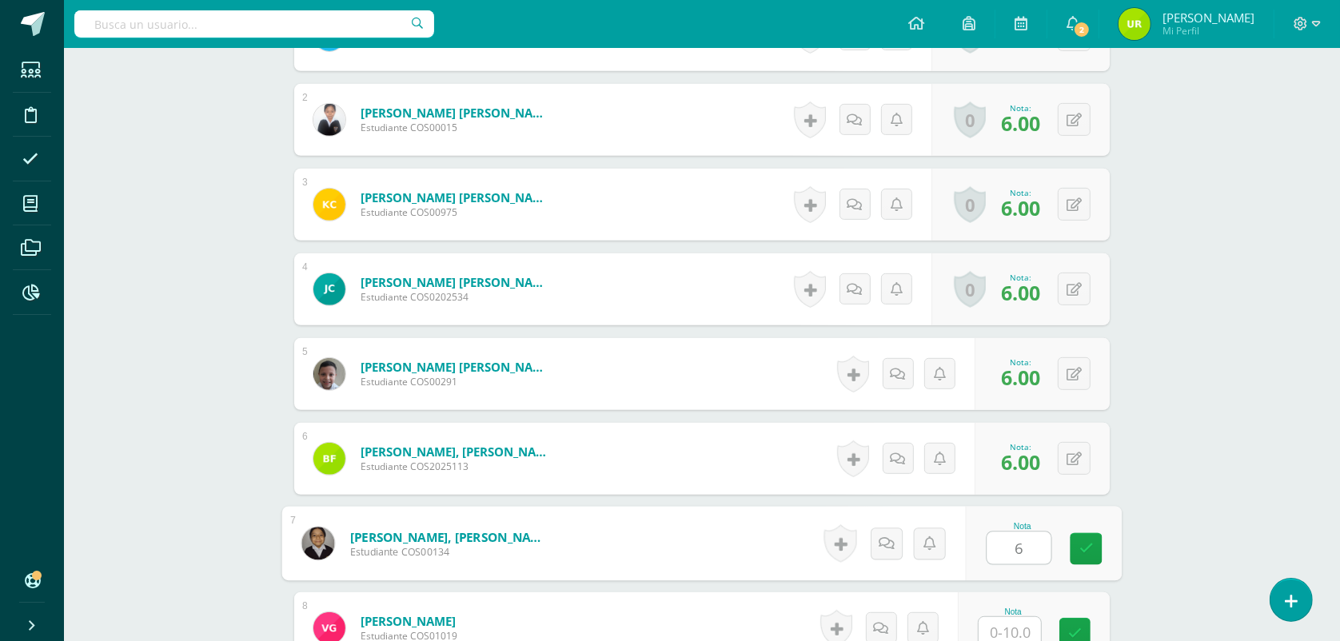
type input "6"
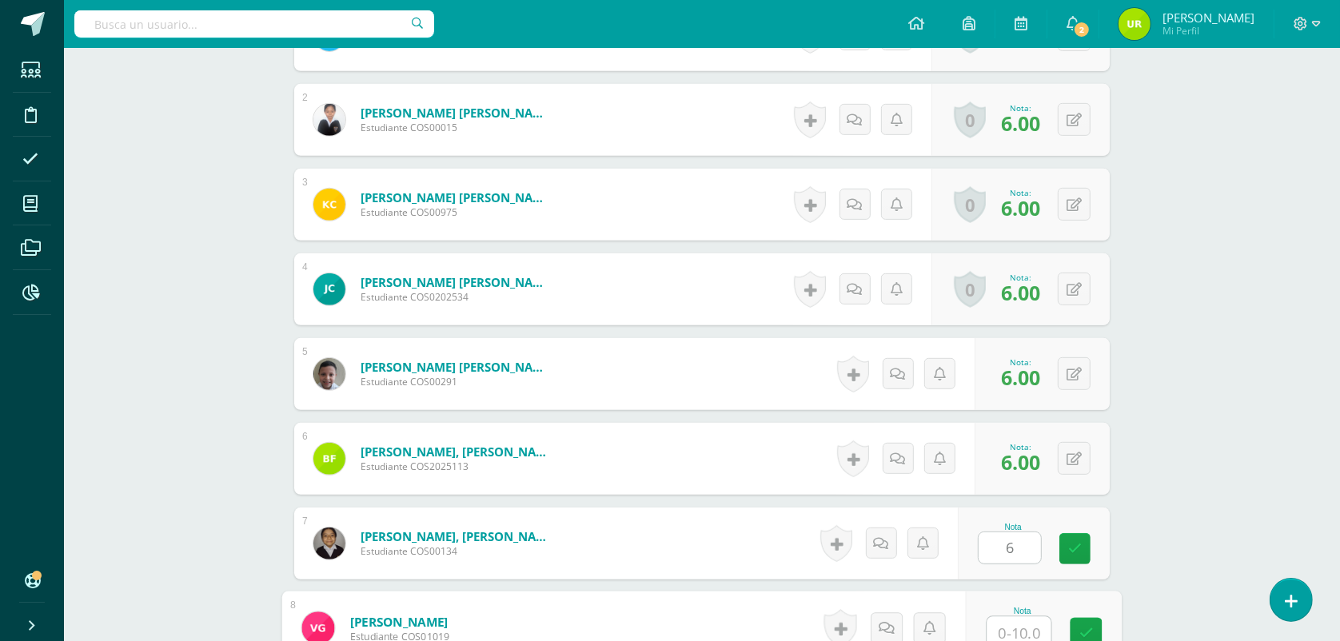
scroll to position [608, 0]
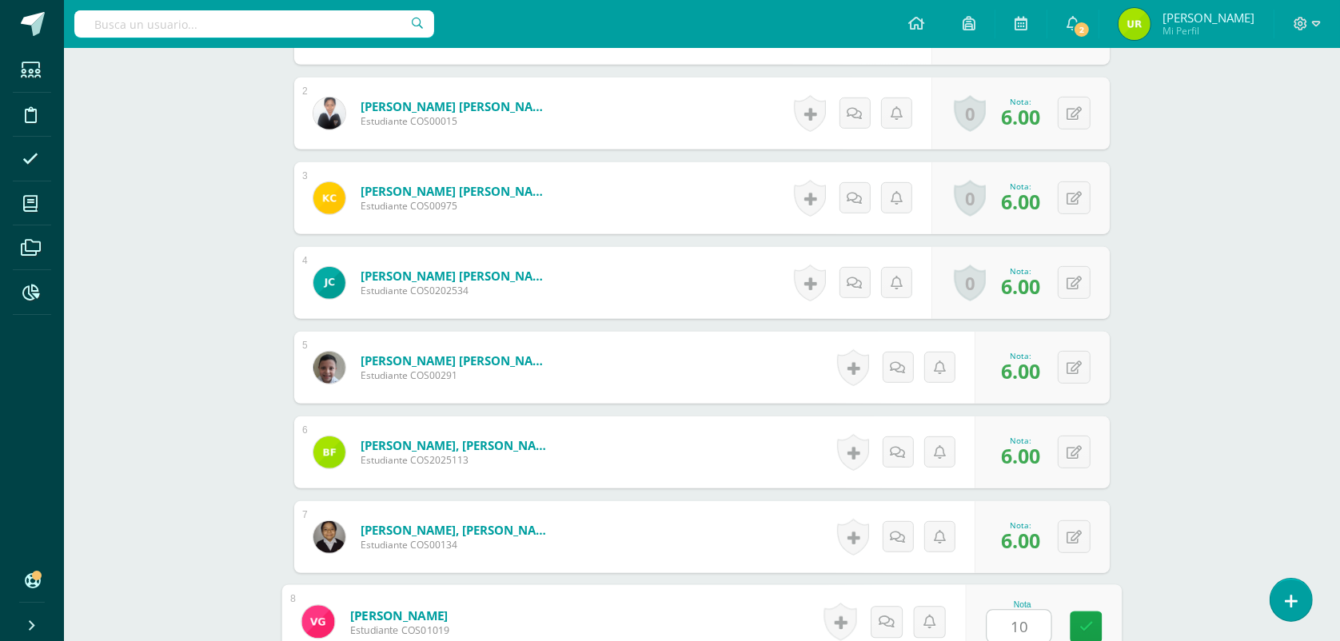
type input "10"
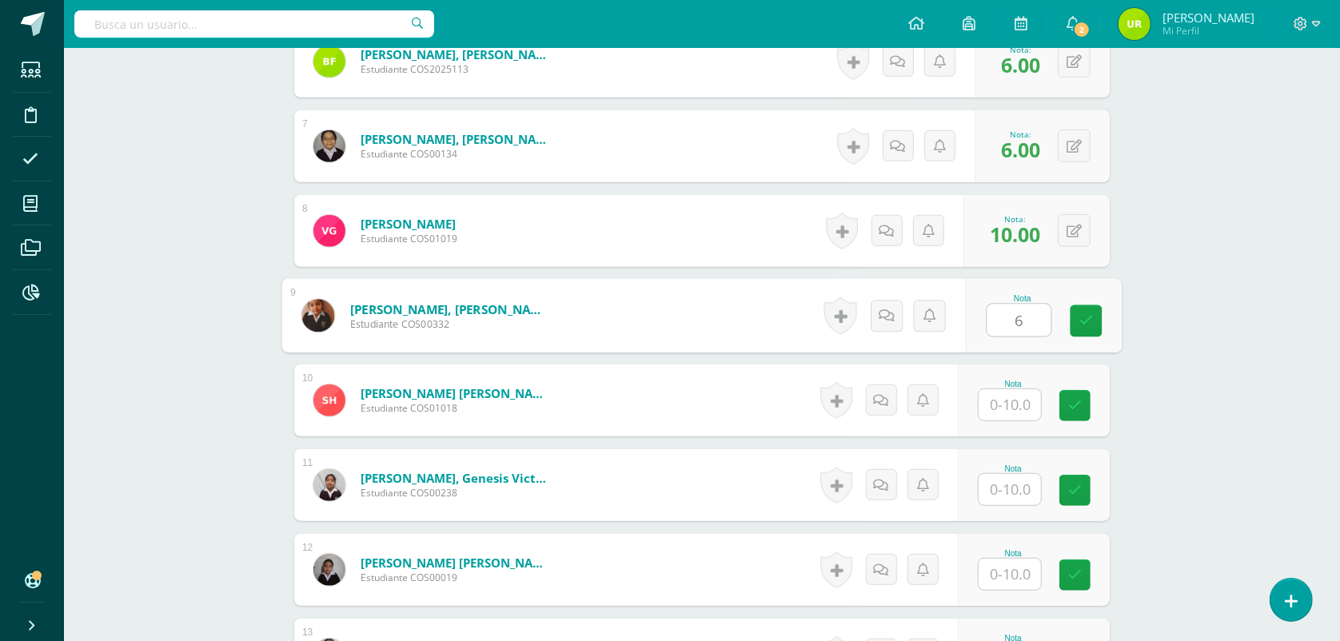
type input "6"
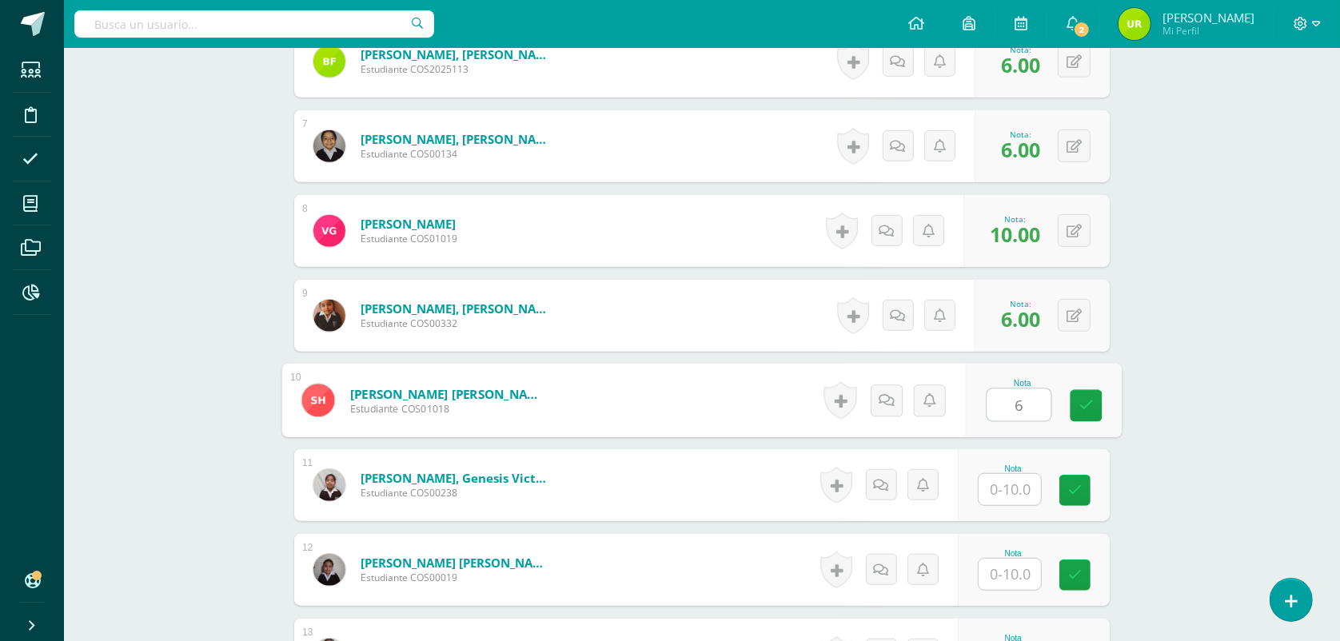
type input "6"
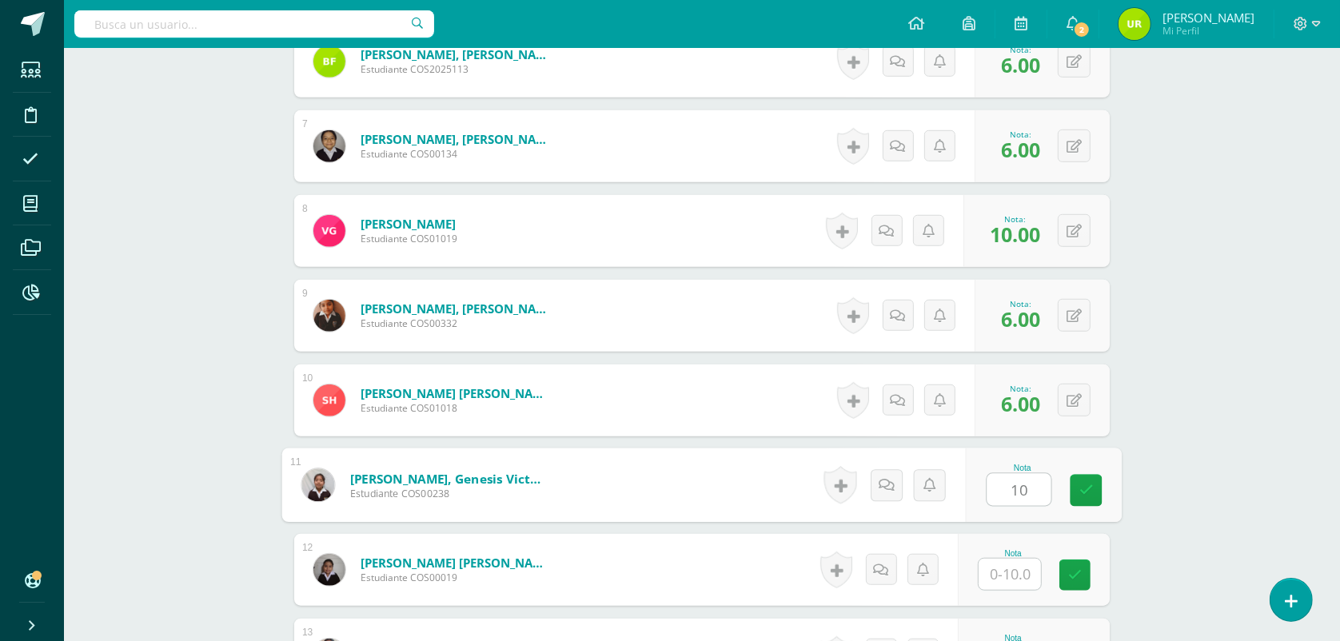
type input "10"
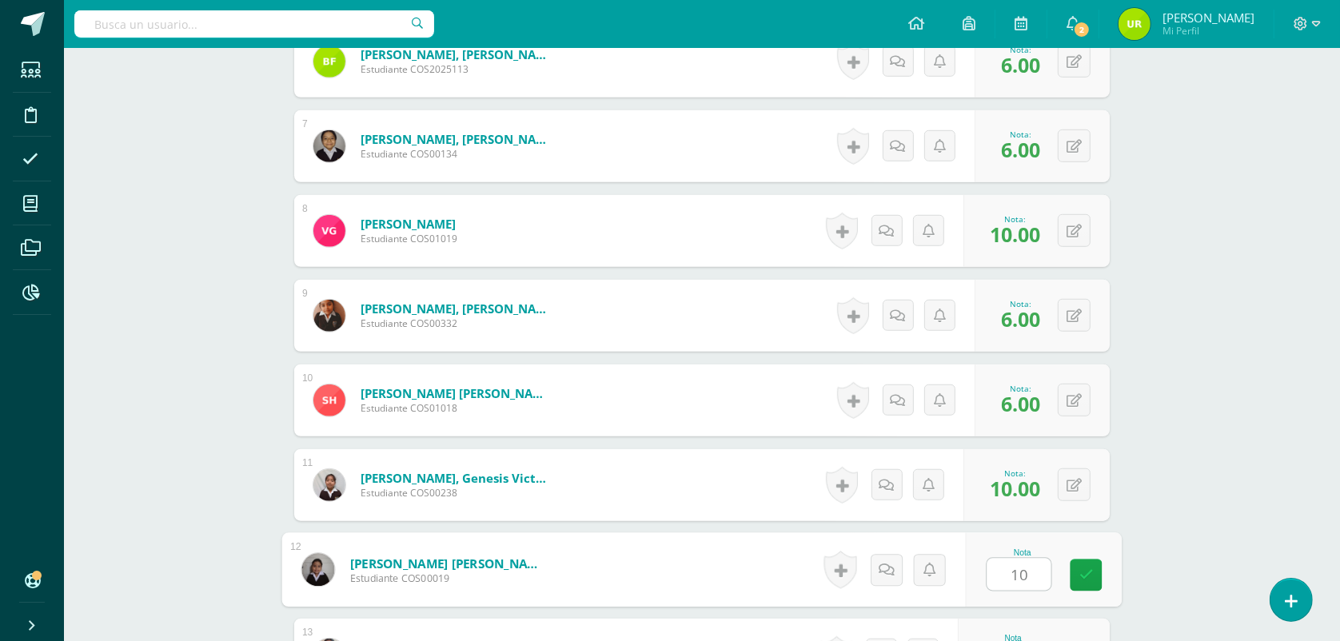
type input "10"
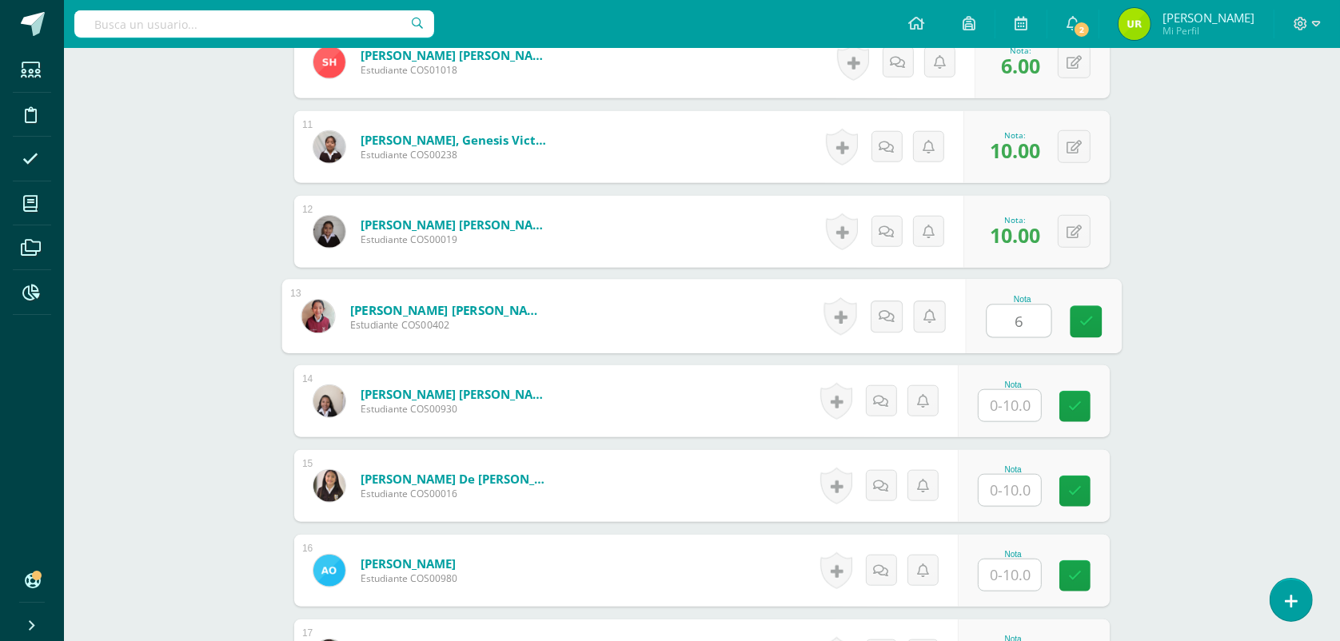
type input "6"
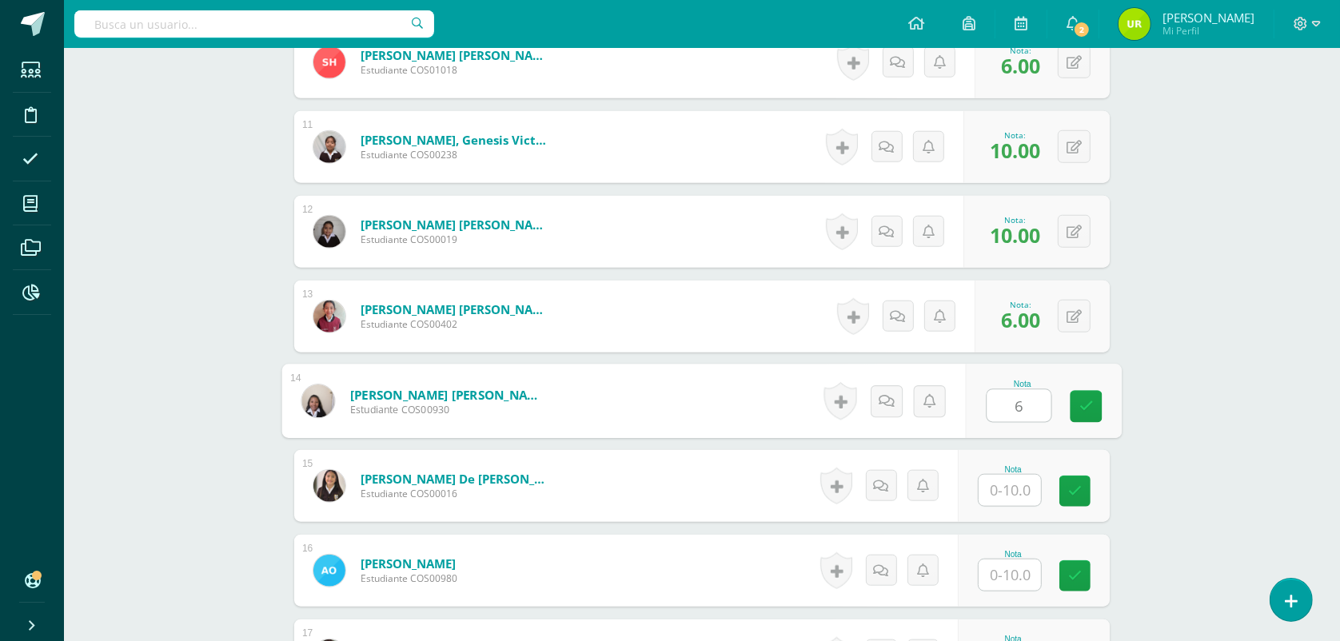
type input "6"
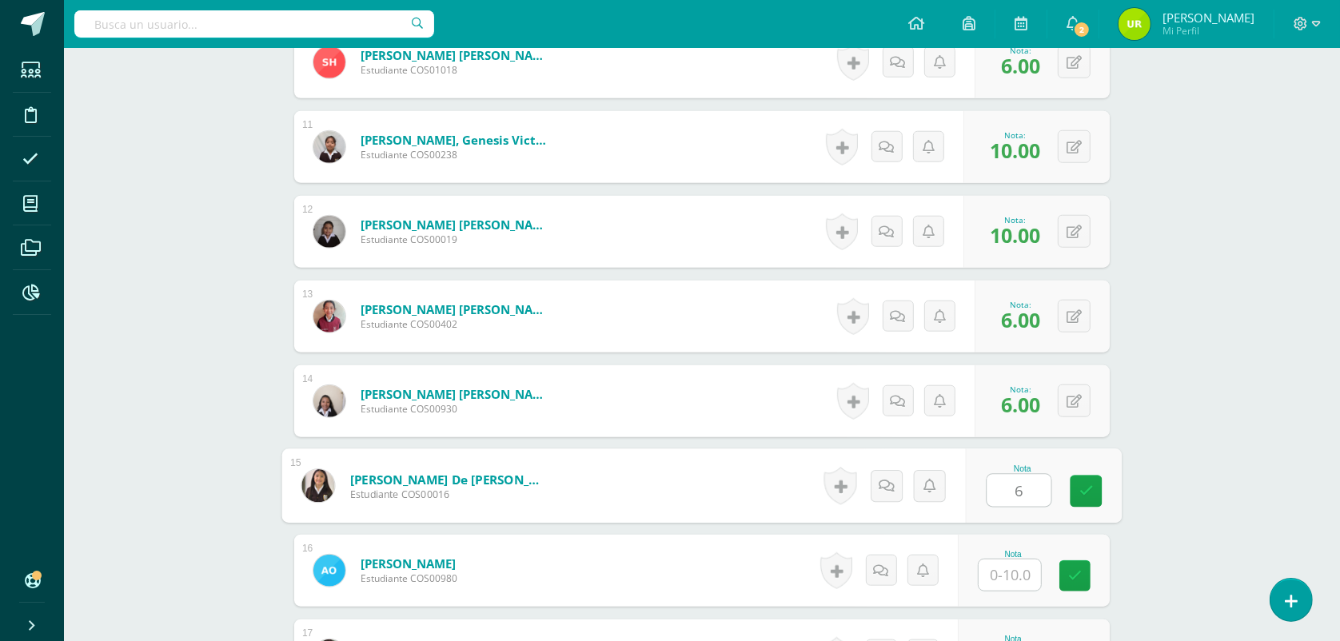
type input "6"
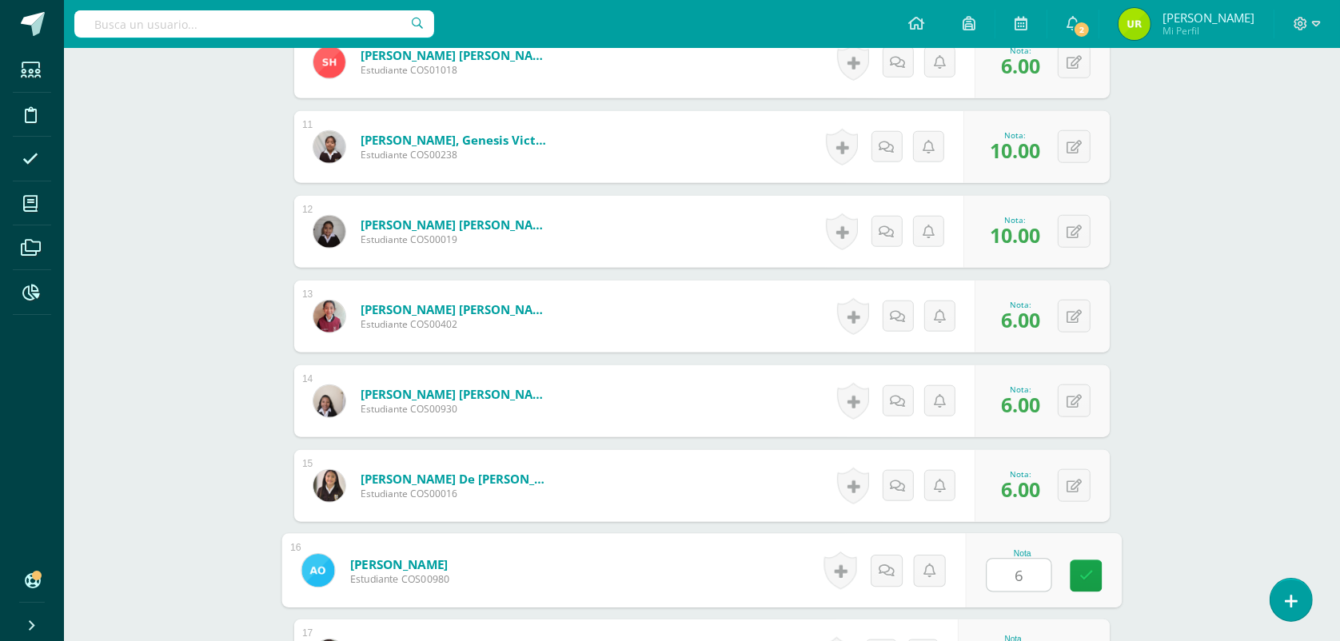
type input "6"
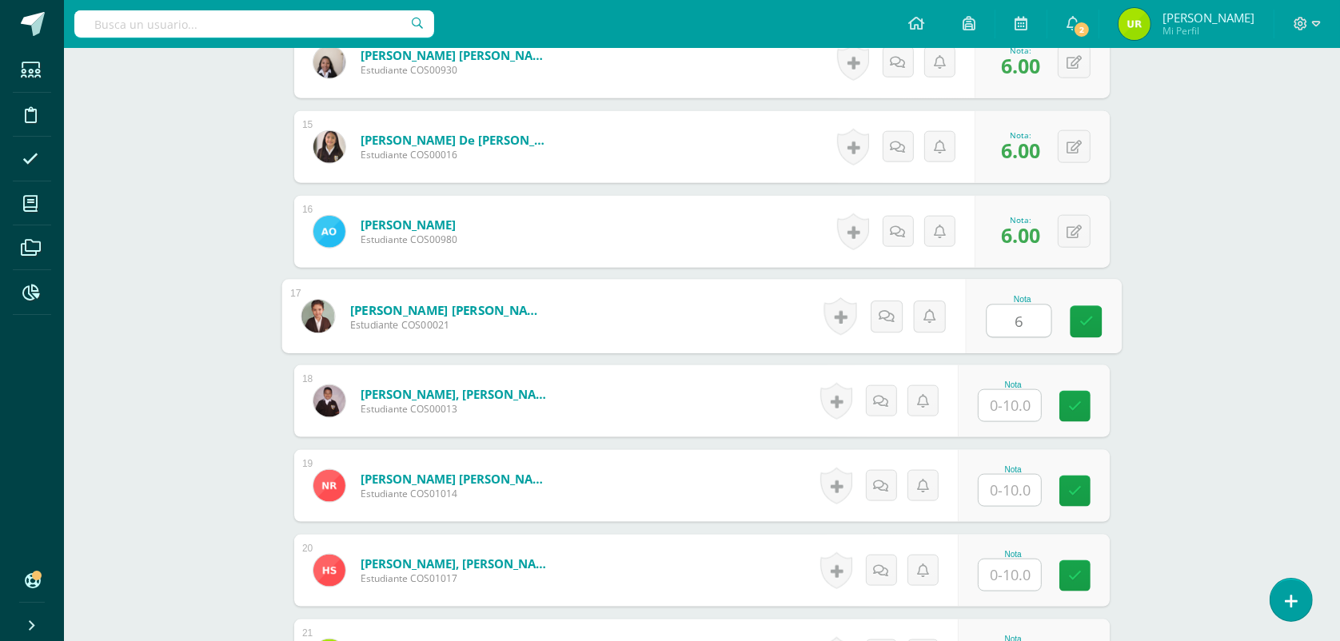
type input "6"
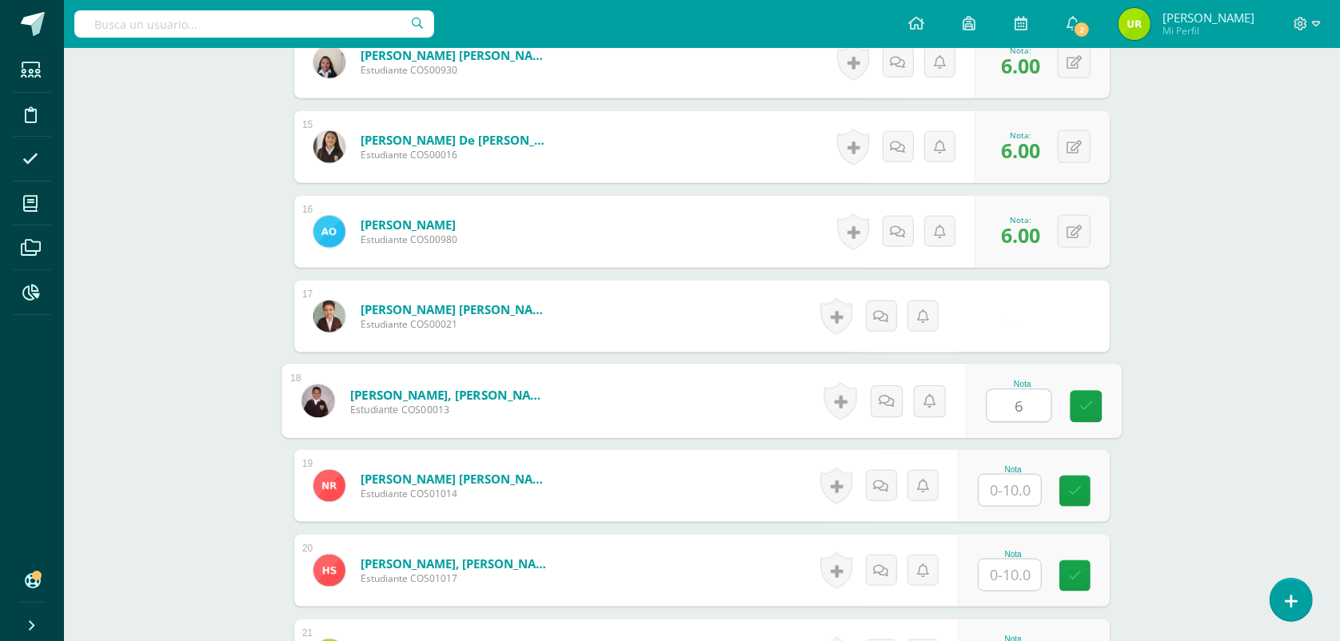
type input "6"
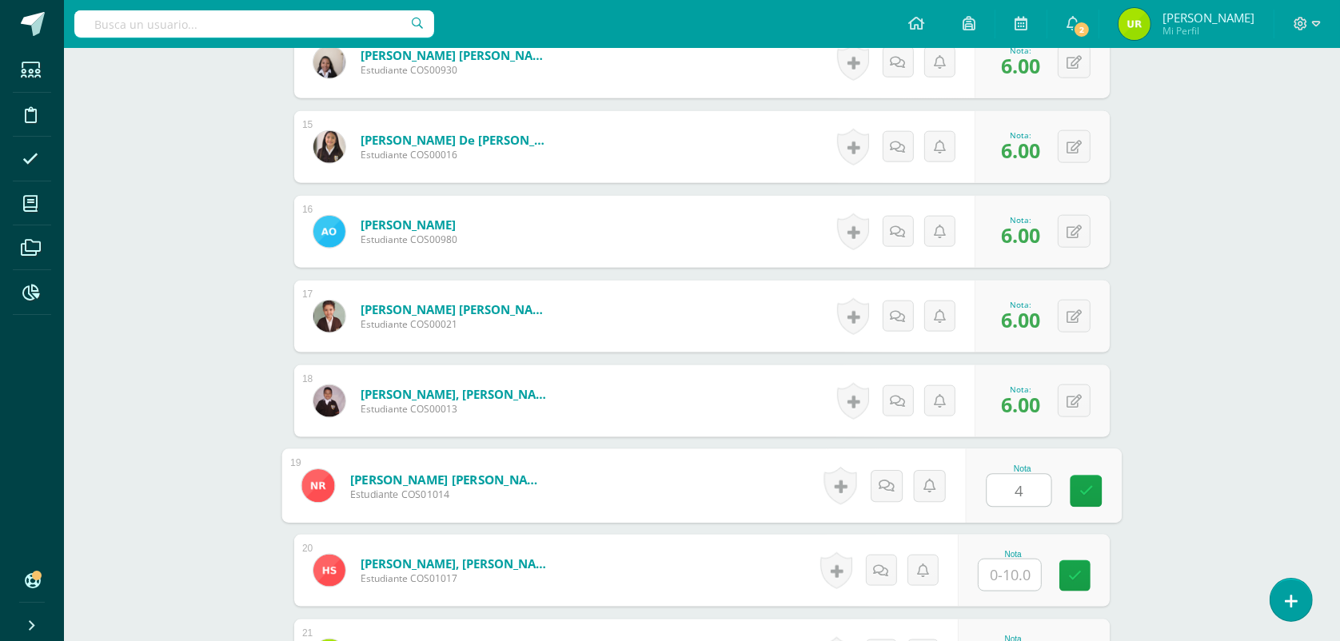
type input "4"
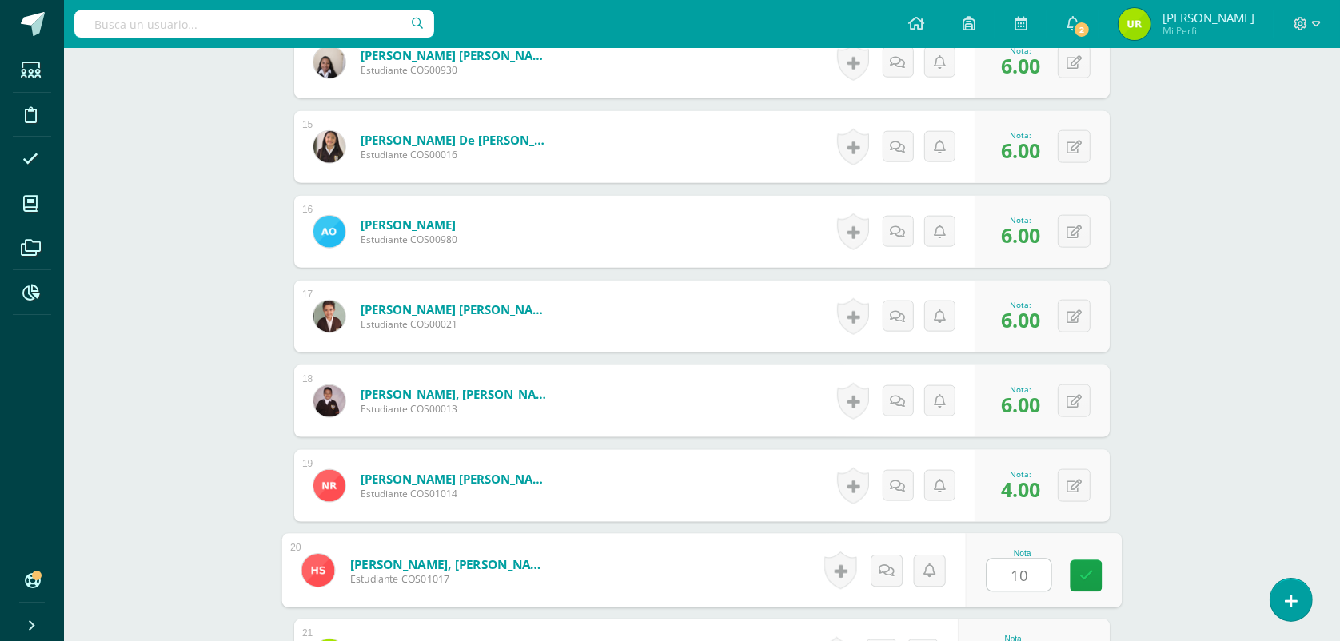
type input "10"
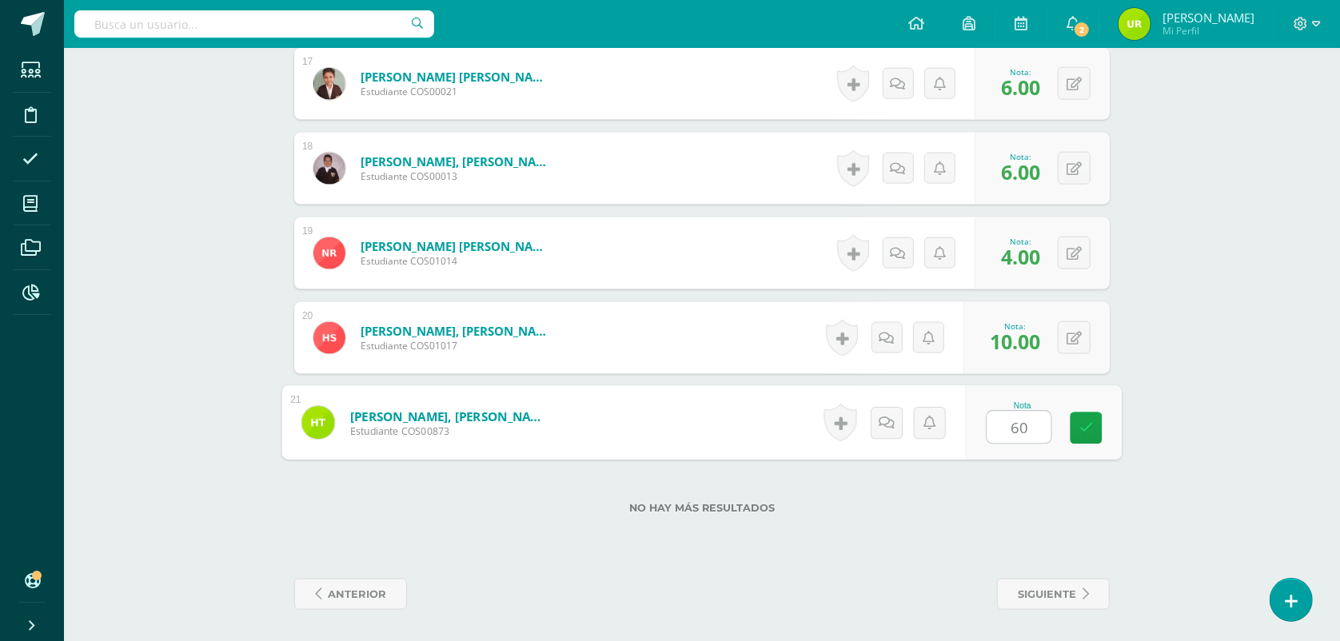
type input "6"
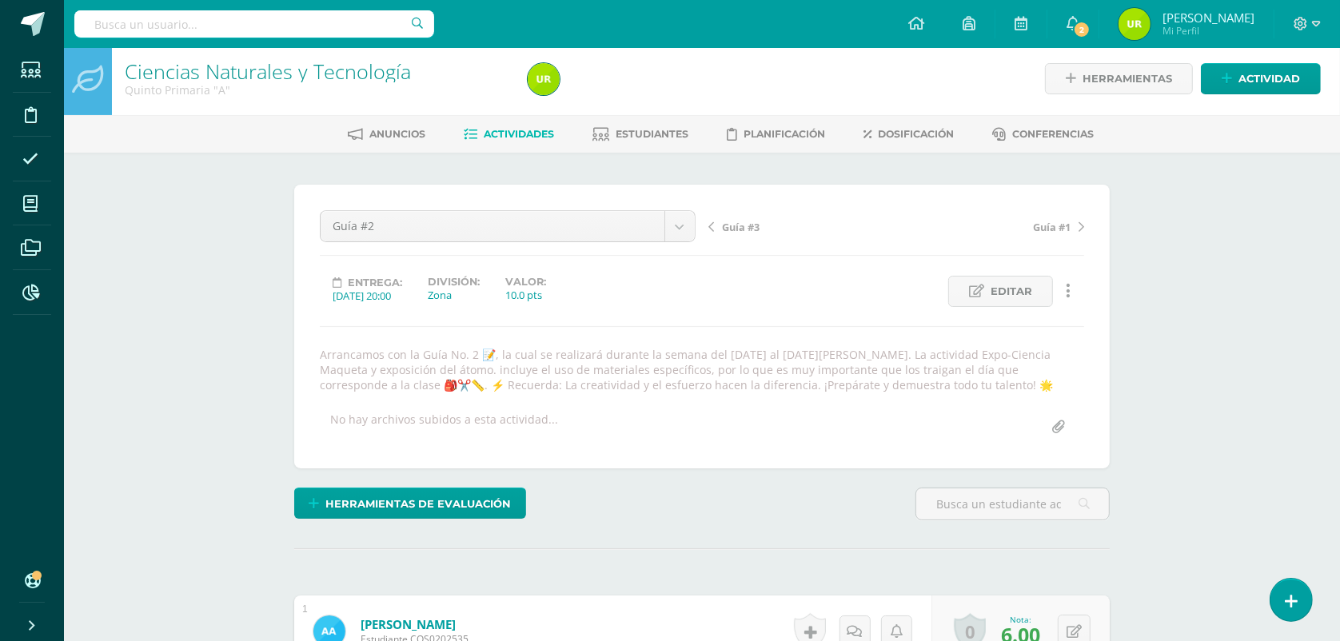
scroll to position [0, 0]
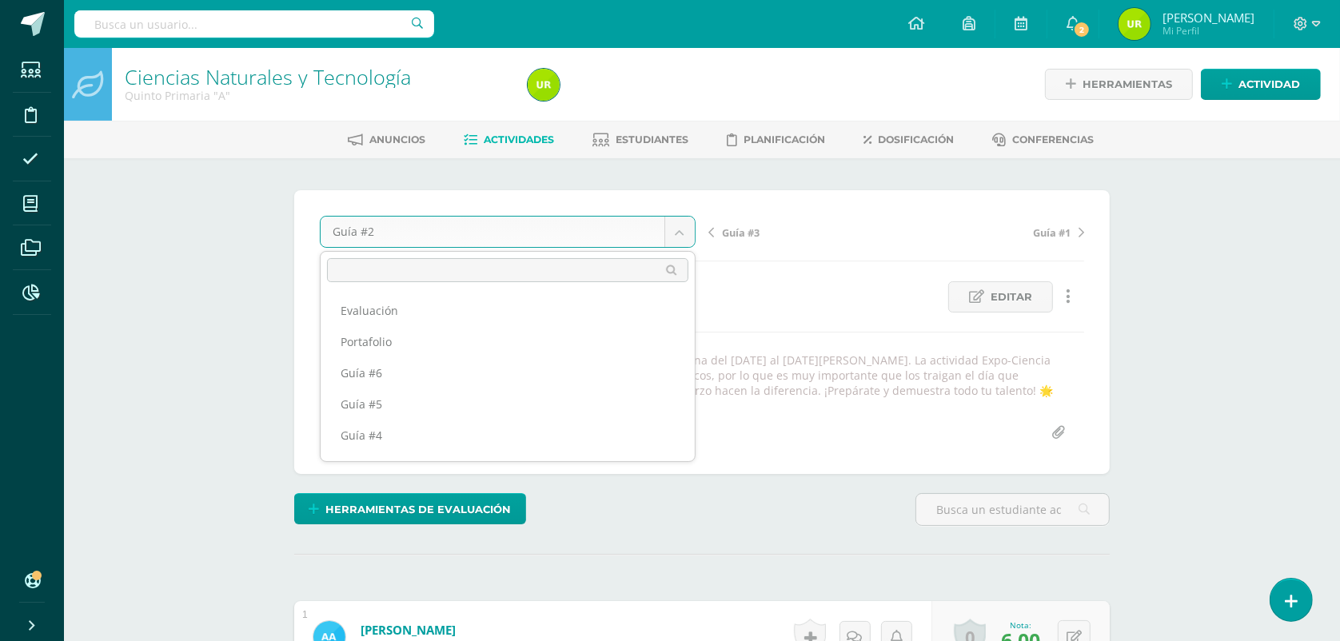
scroll to position [82, 0]
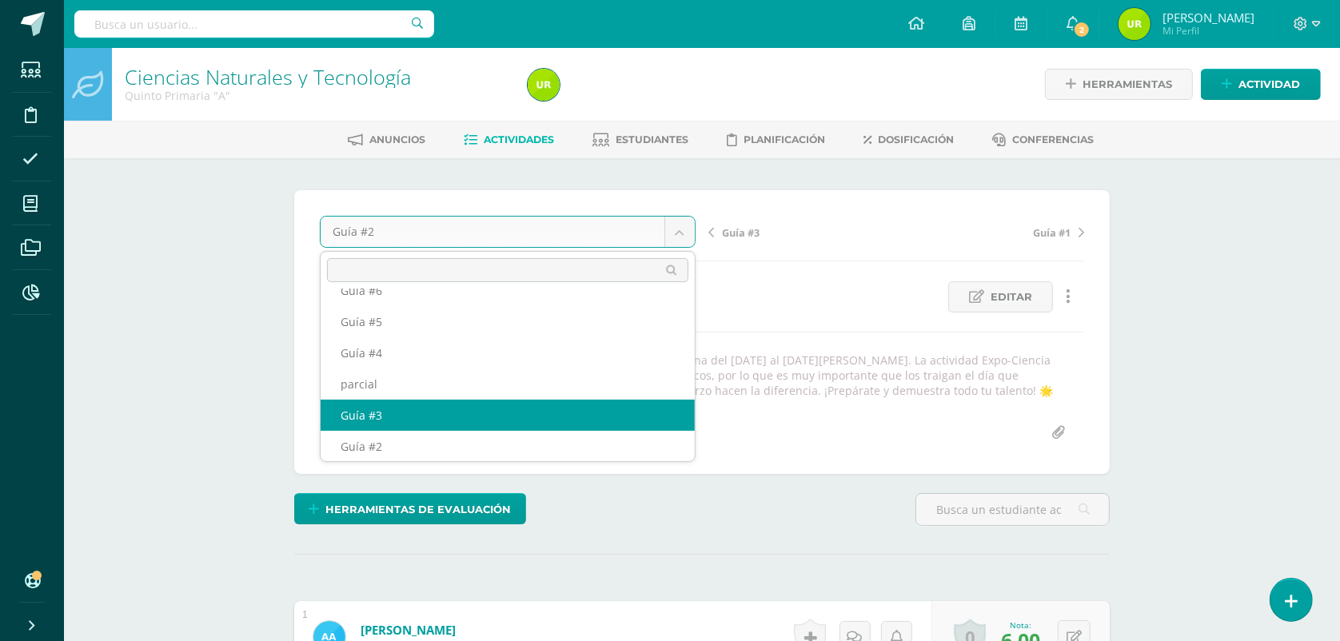
select select "/dashboard/teacher/grade-activity/123645/"
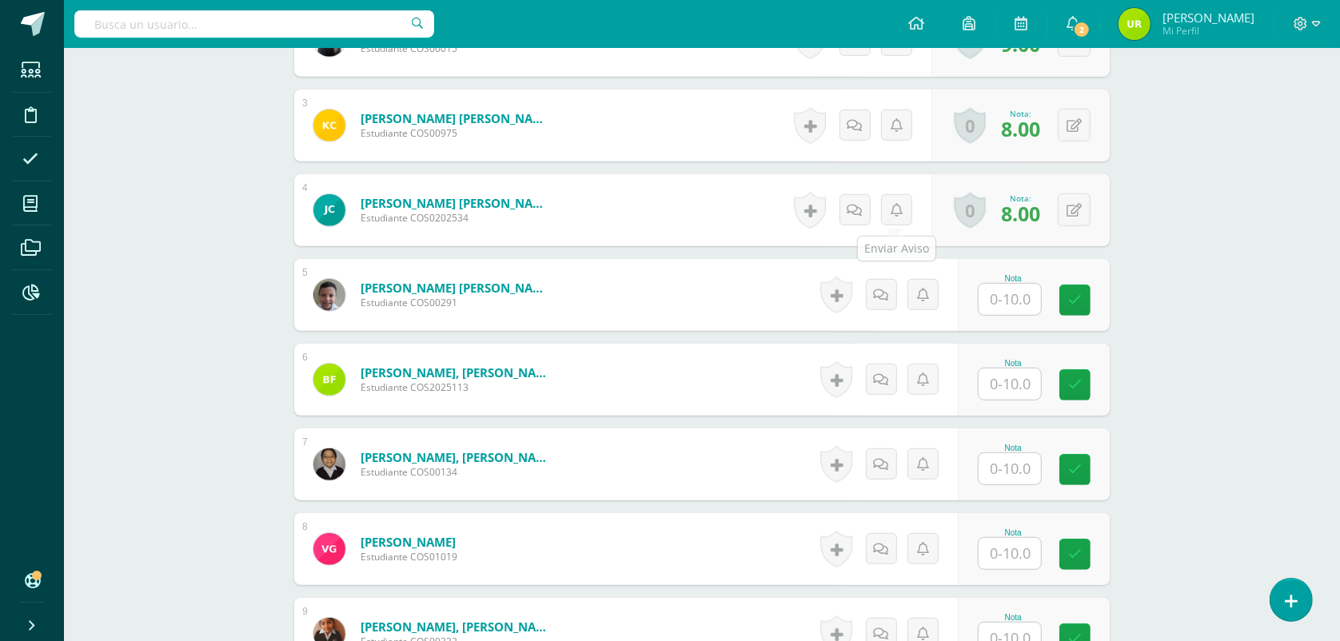
scroll to position [702, 0]
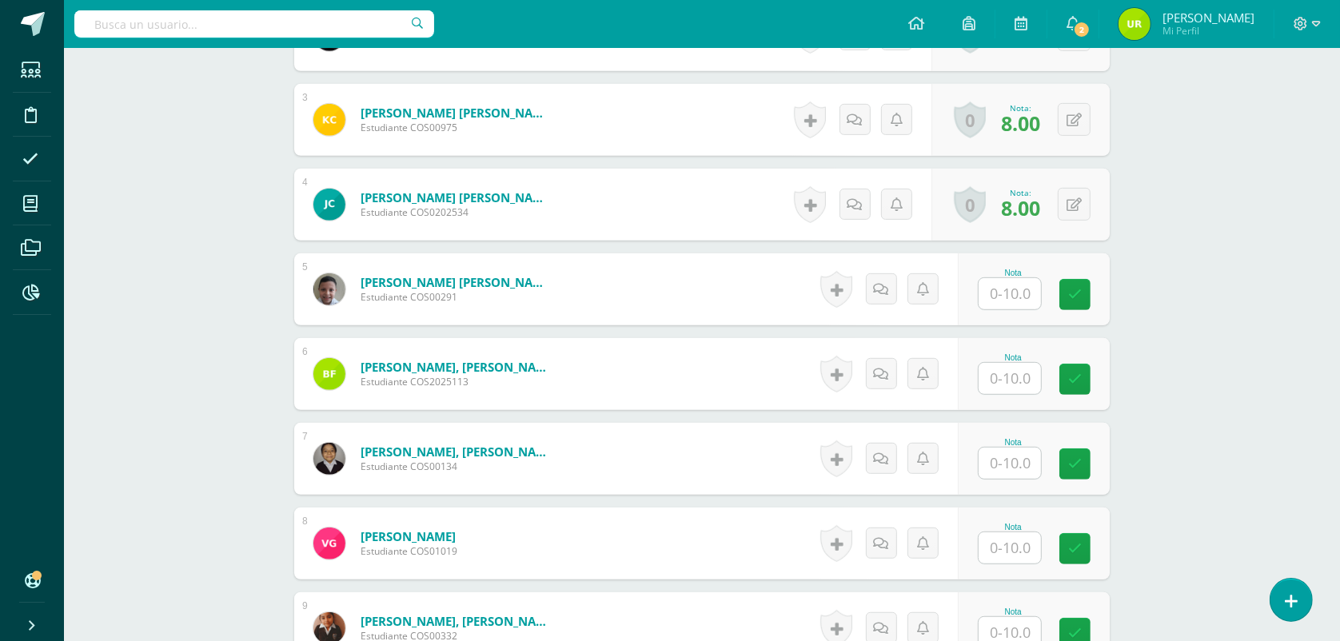
type input "9"
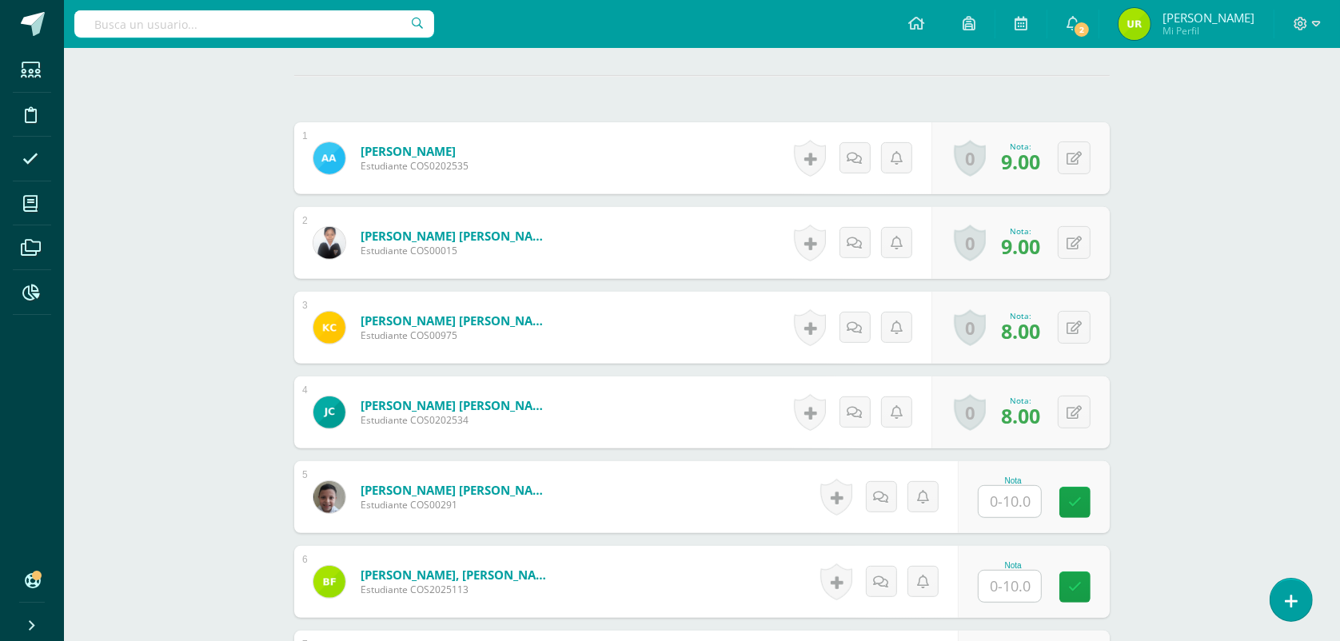
scroll to position [655, 0]
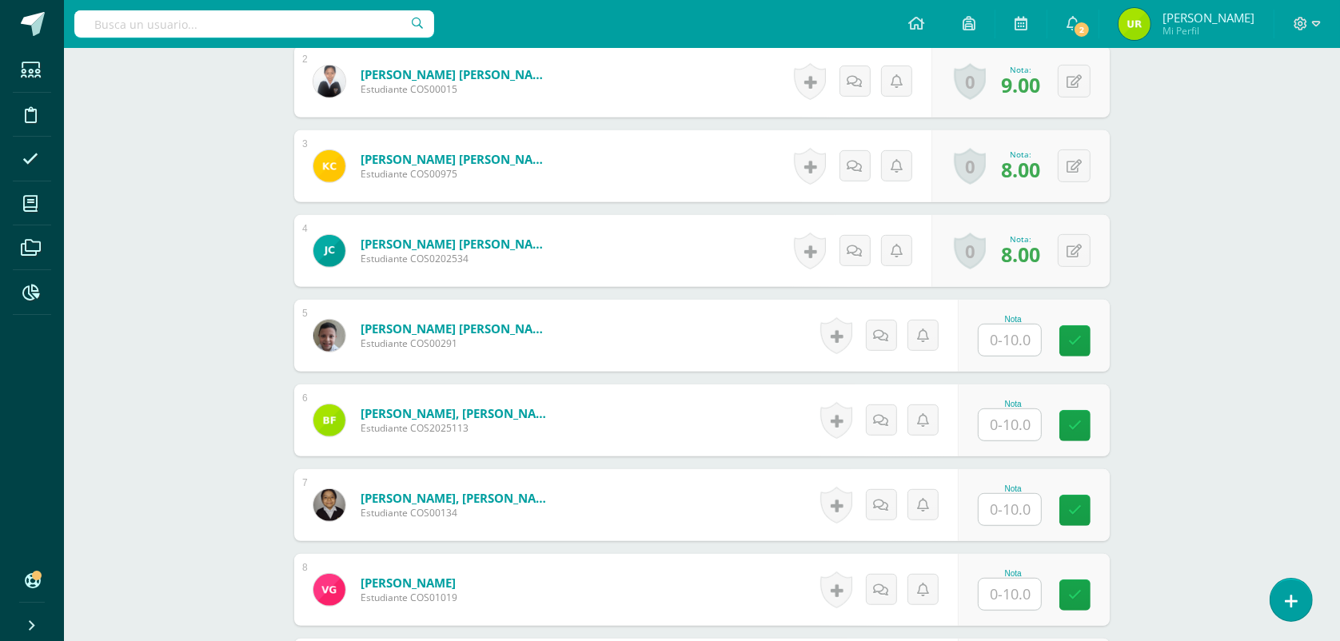
click at [1032, 325] on input "text" at bounding box center [1009, 339] width 62 height 31
type input "9"
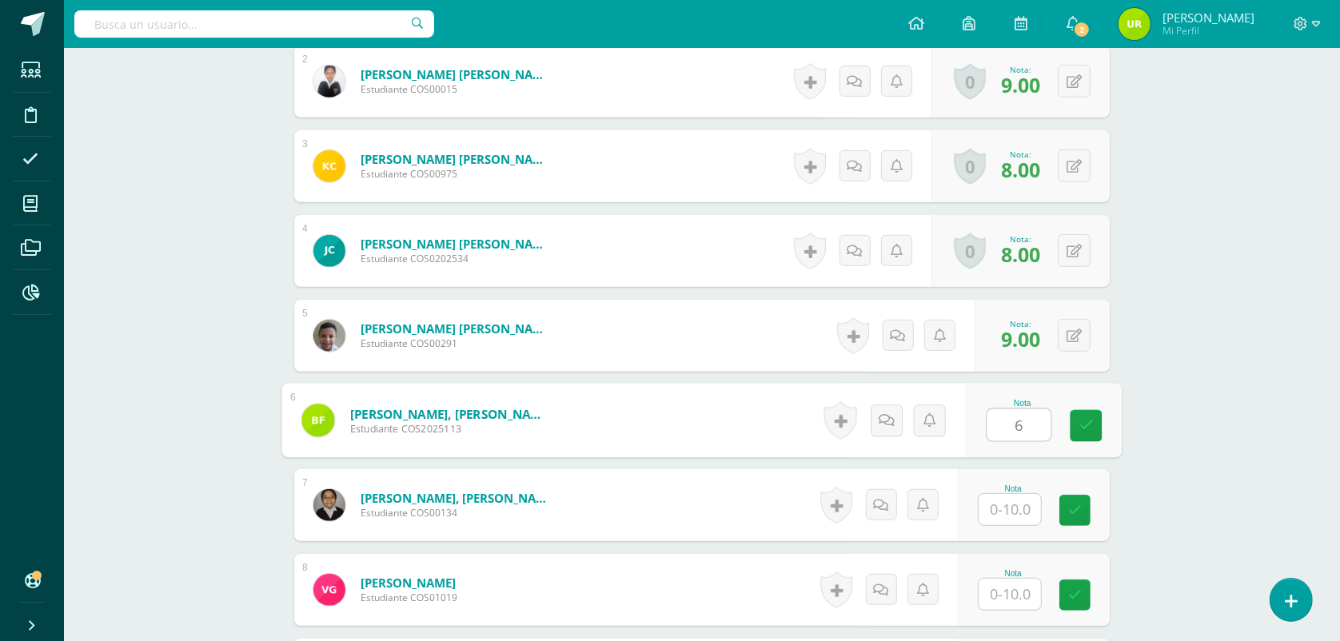
type input "6"
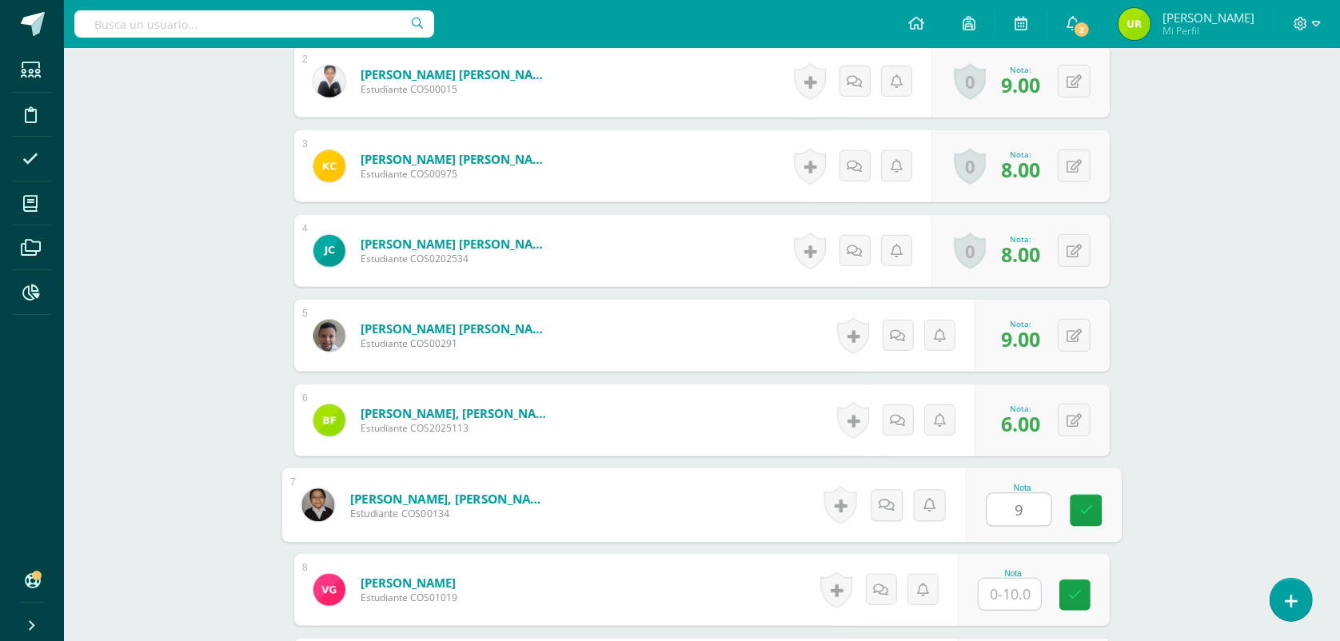
type input "9"
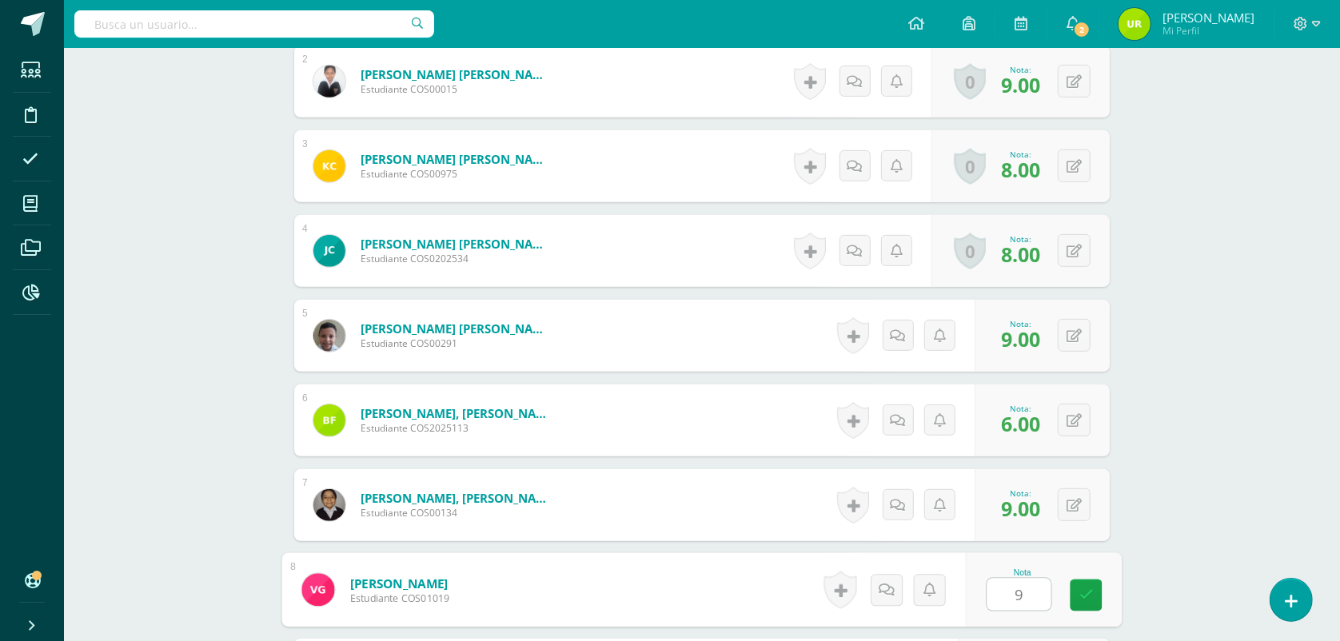
type input "9"
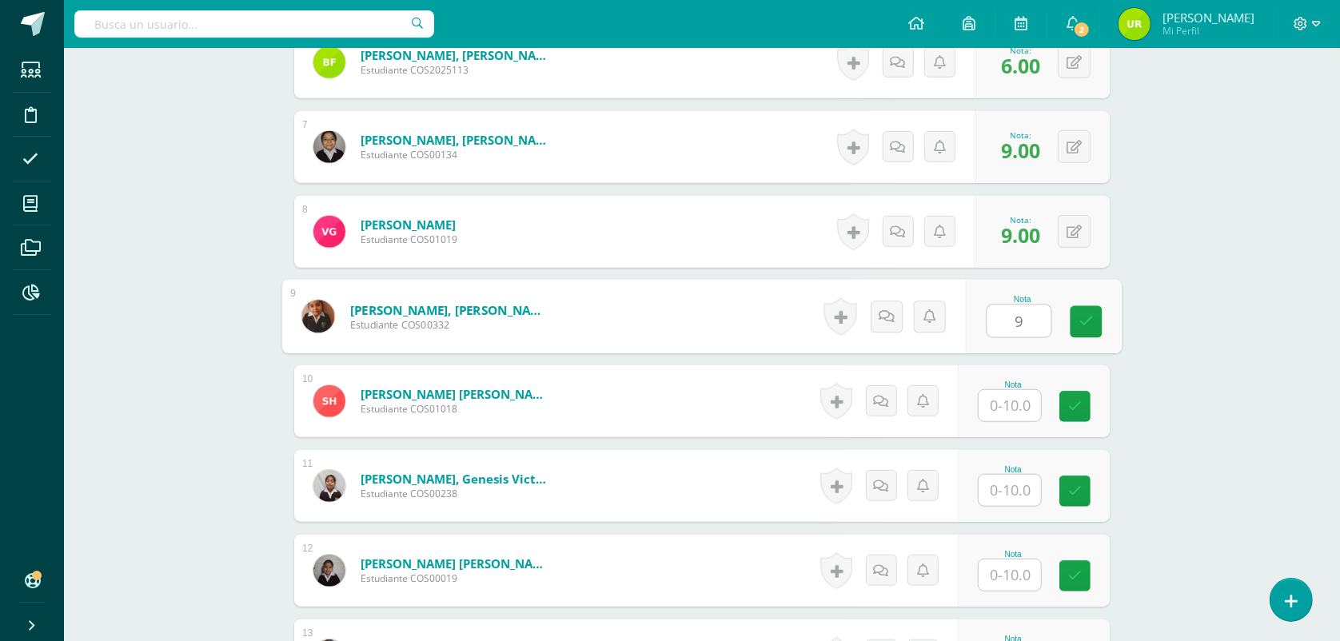
type input "9"
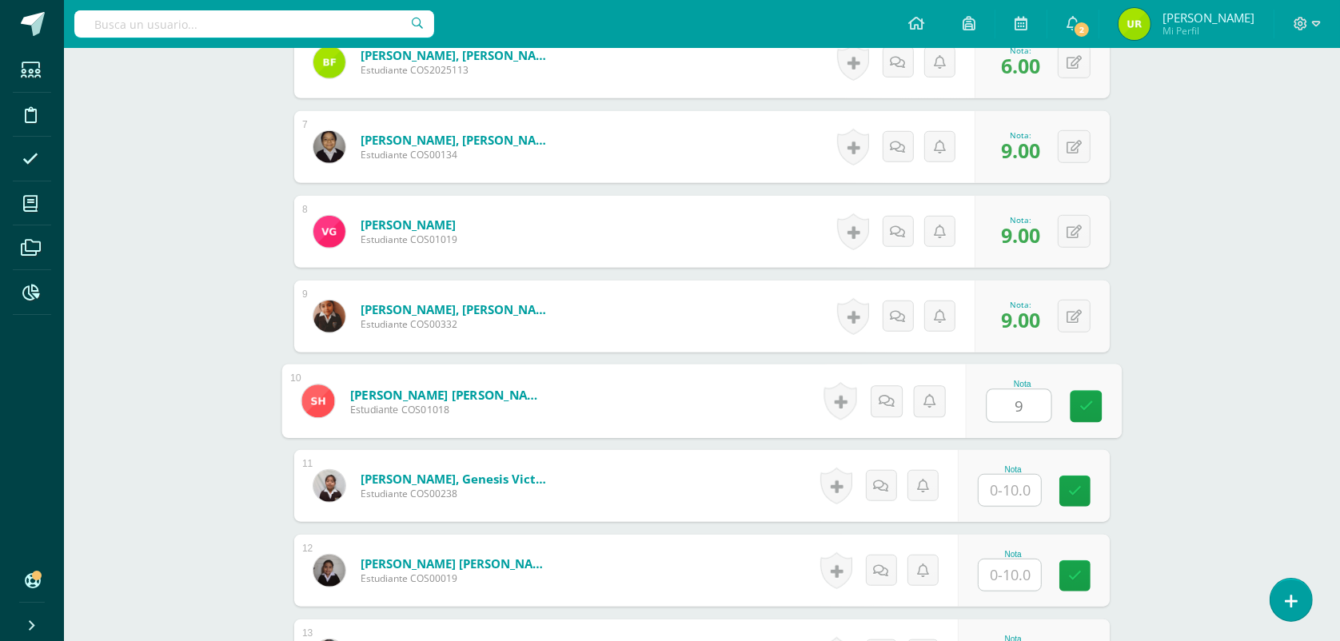
type input "9"
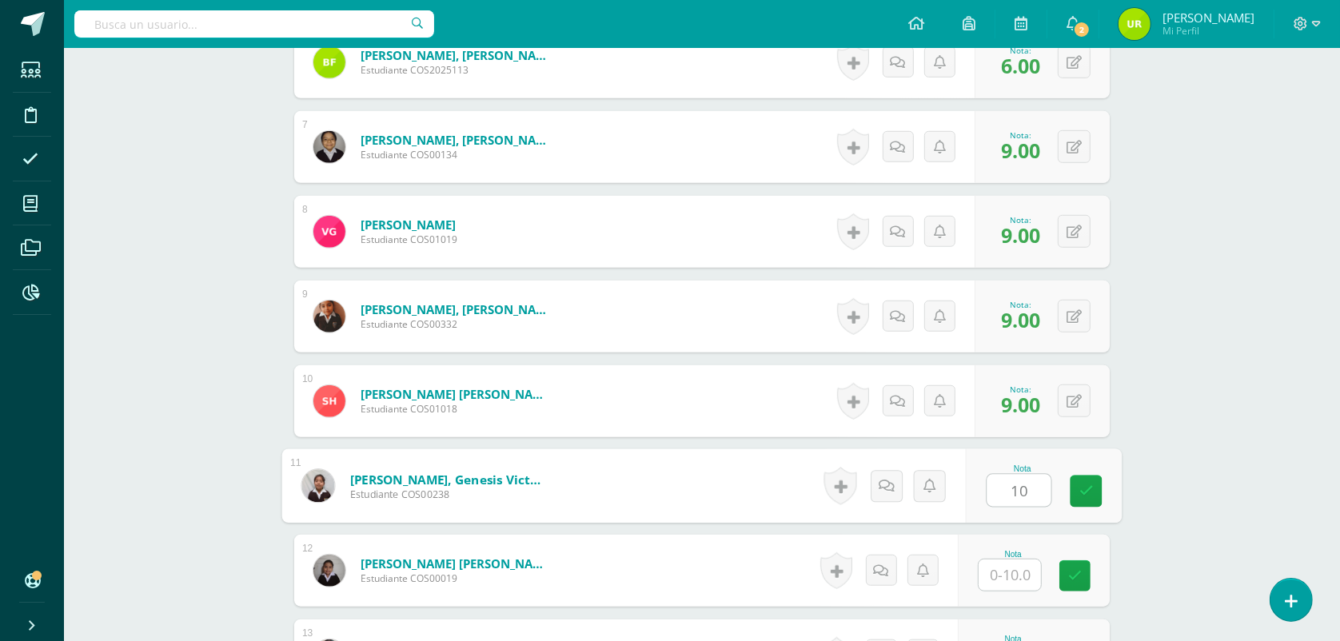
type input "10"
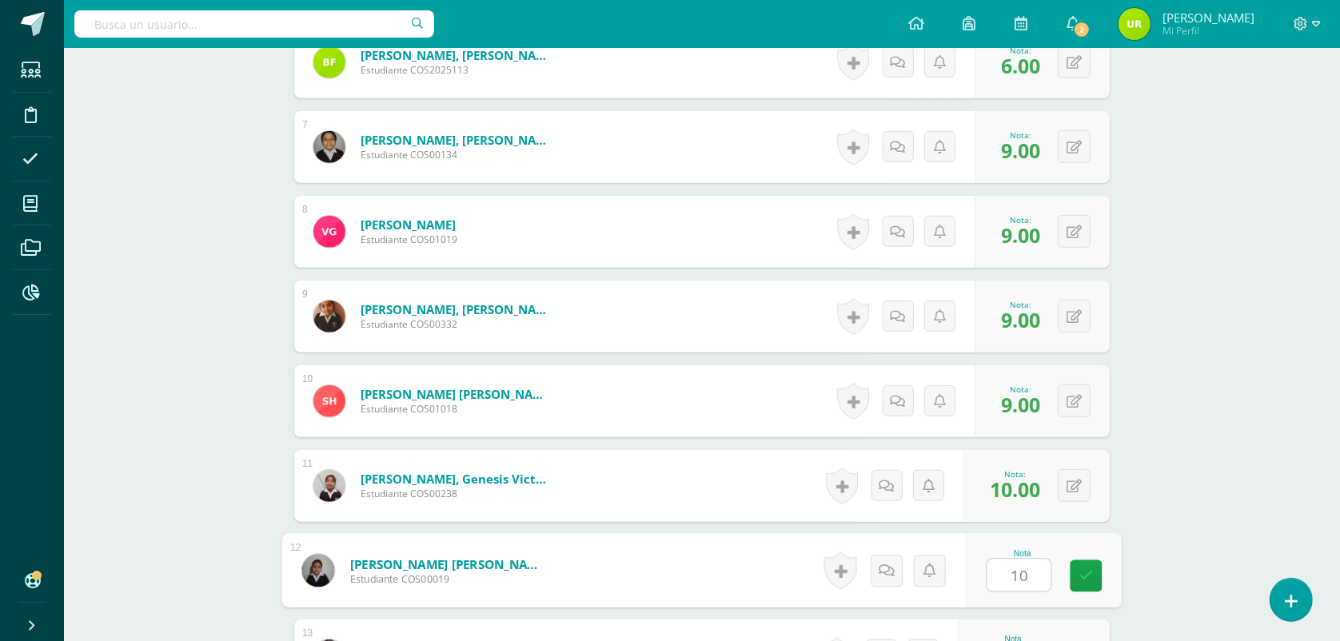
type input "10"
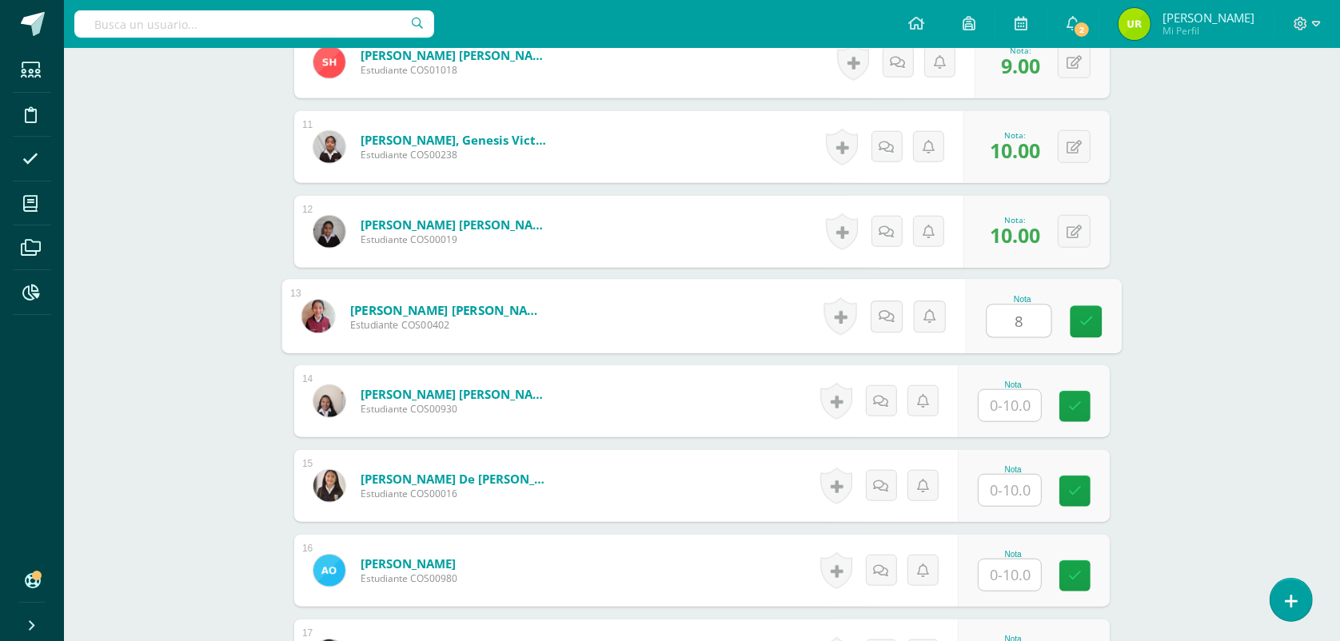
type input "8"
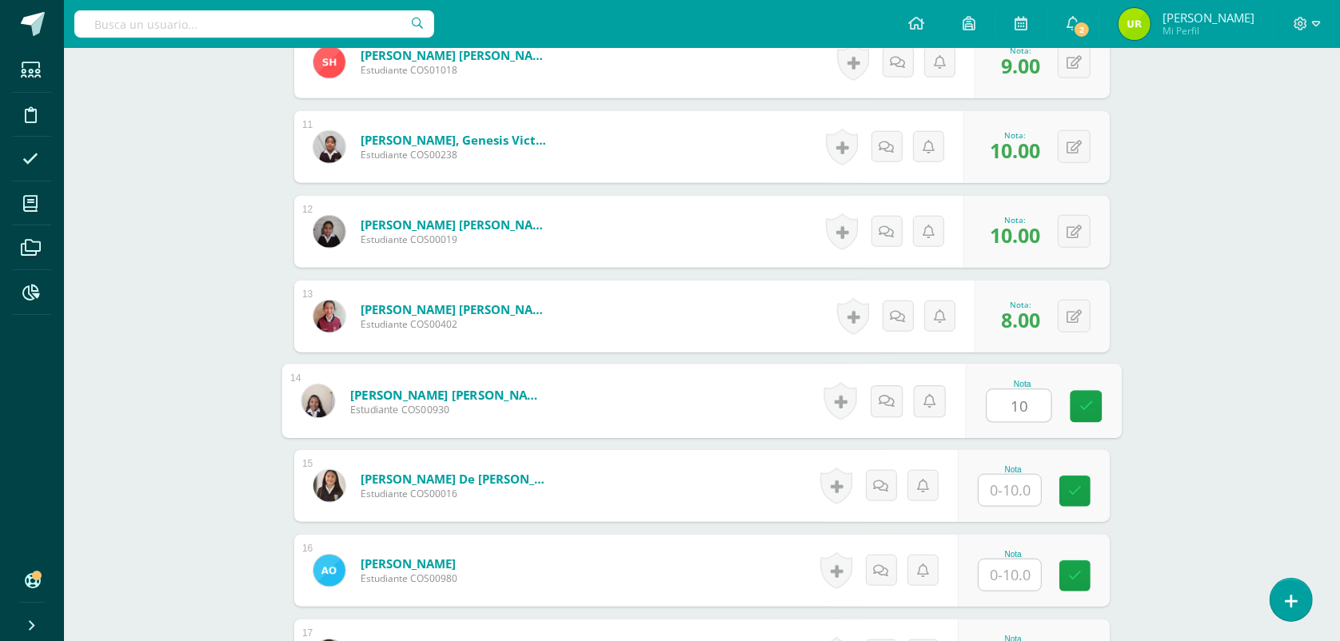
type input "10"
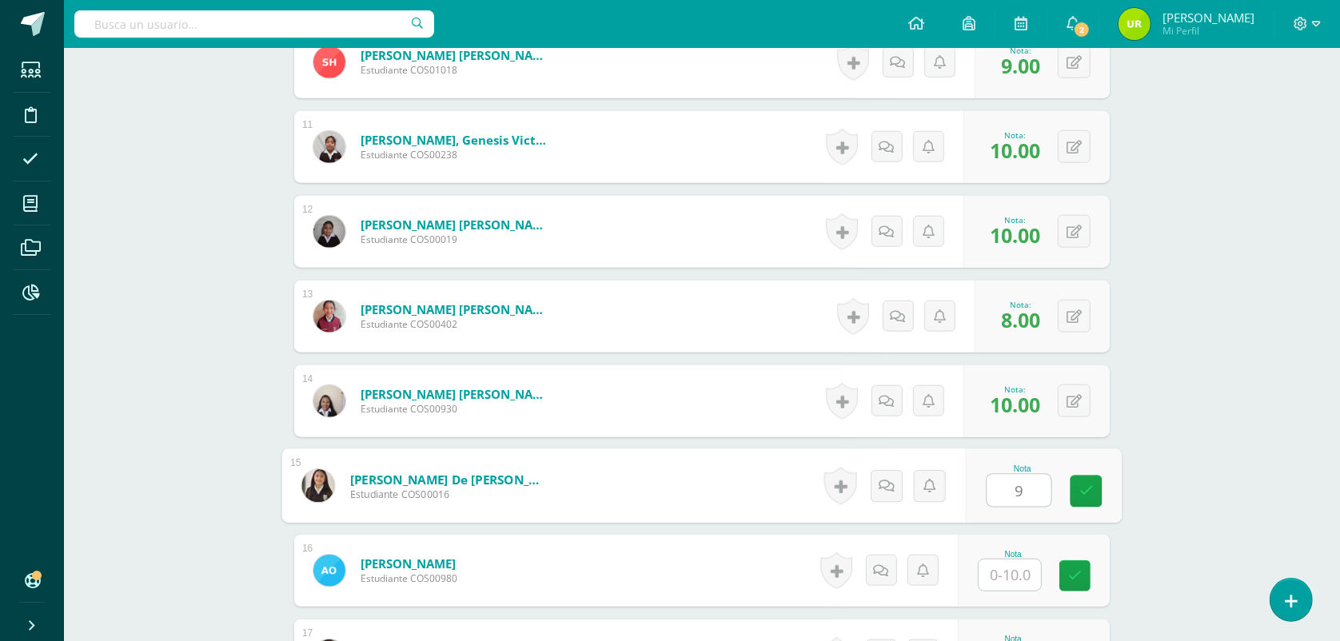
type input "9"
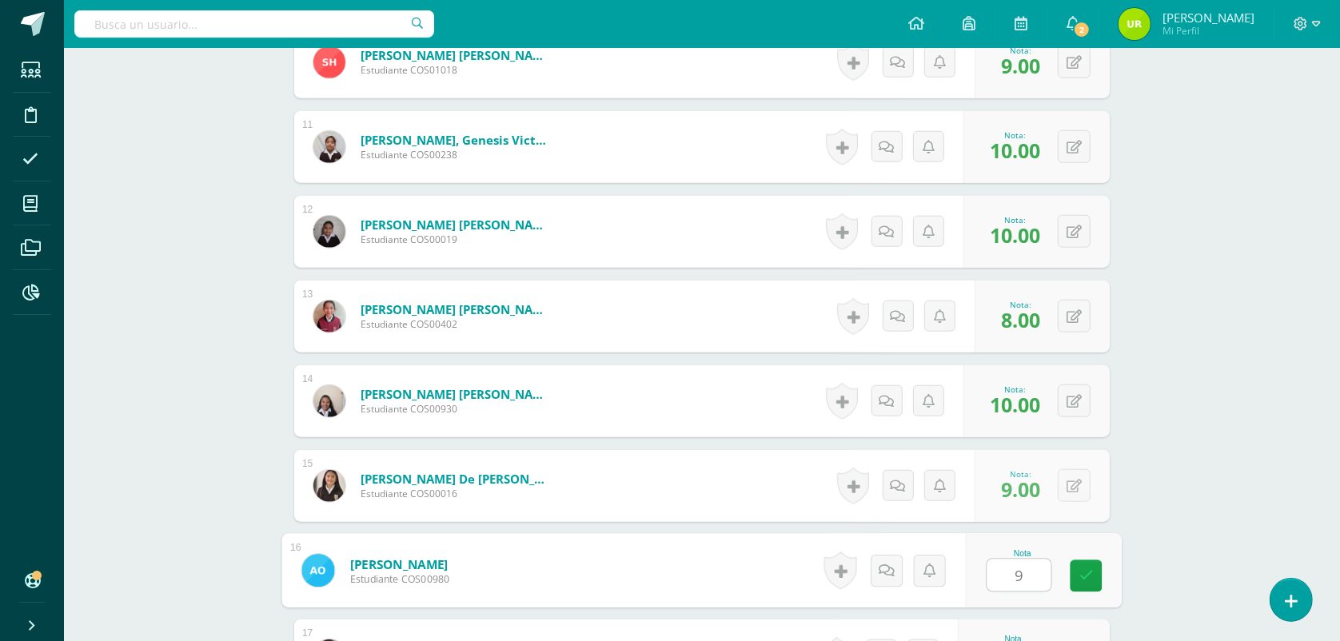
type input "9"
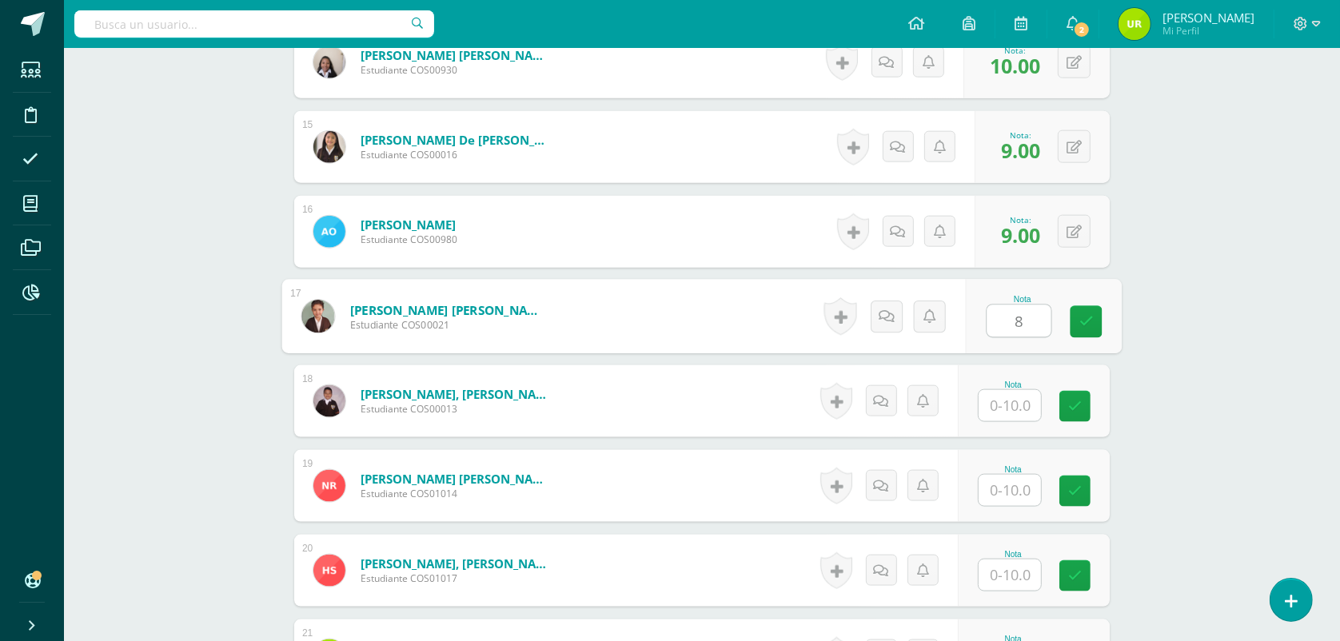
type input "8"
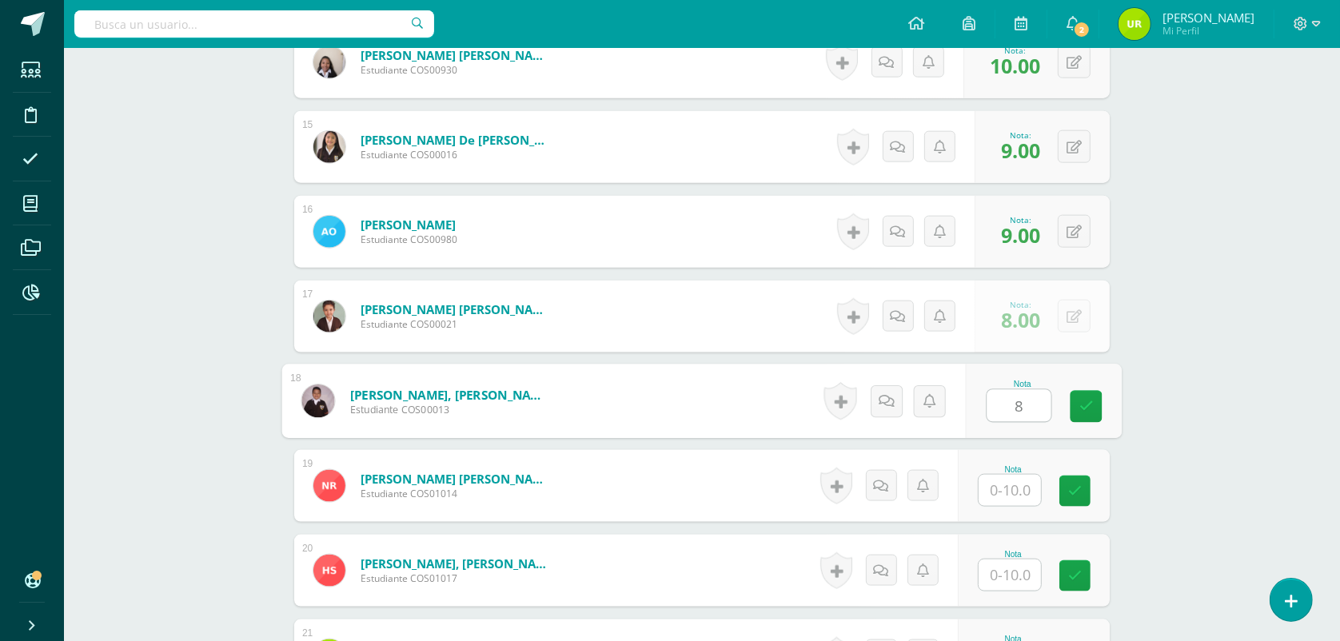
type input "8"
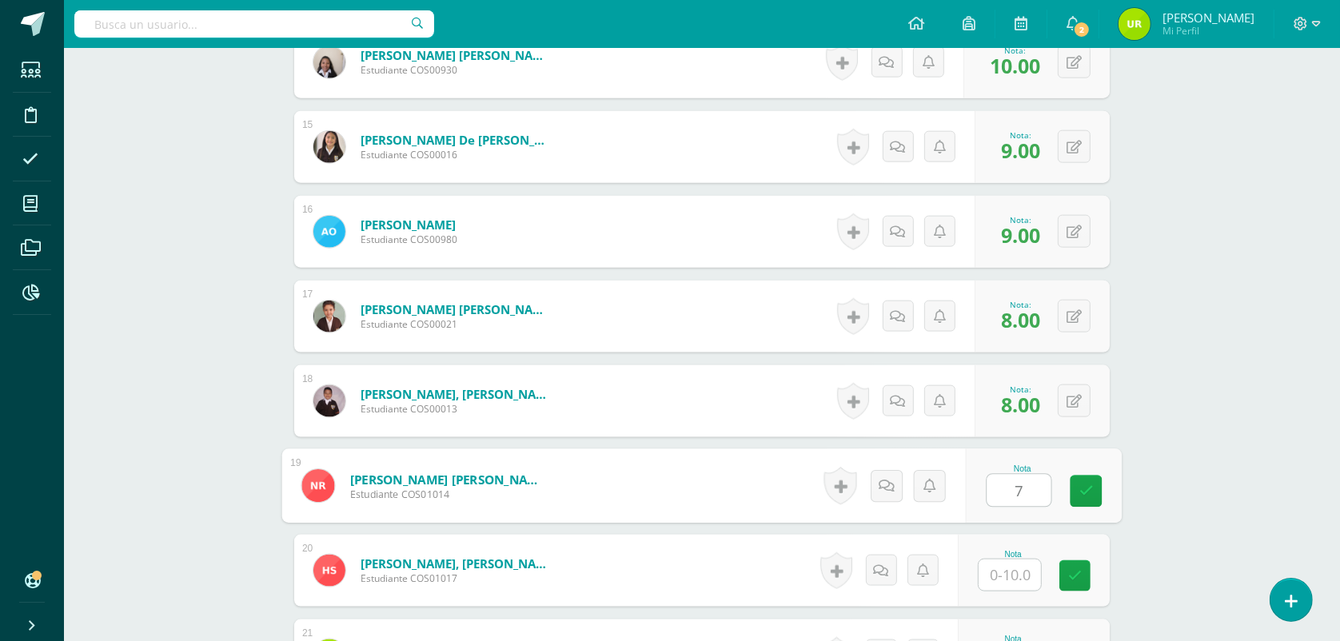
type input "7"
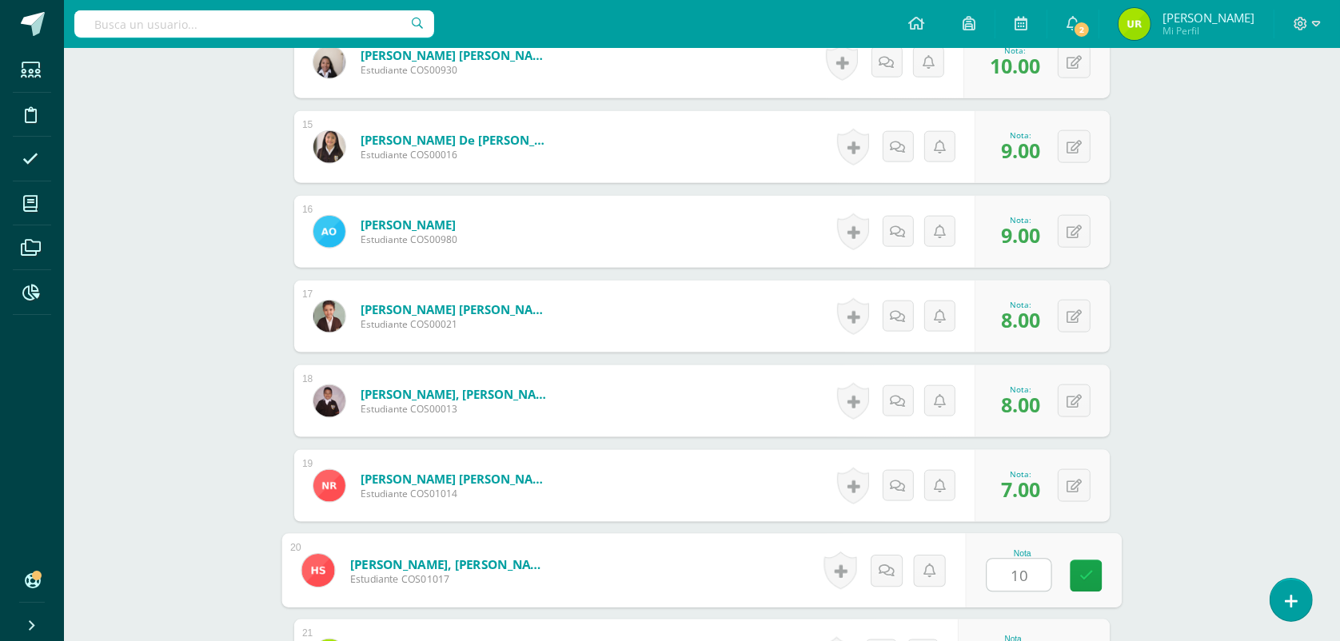
type input "10"
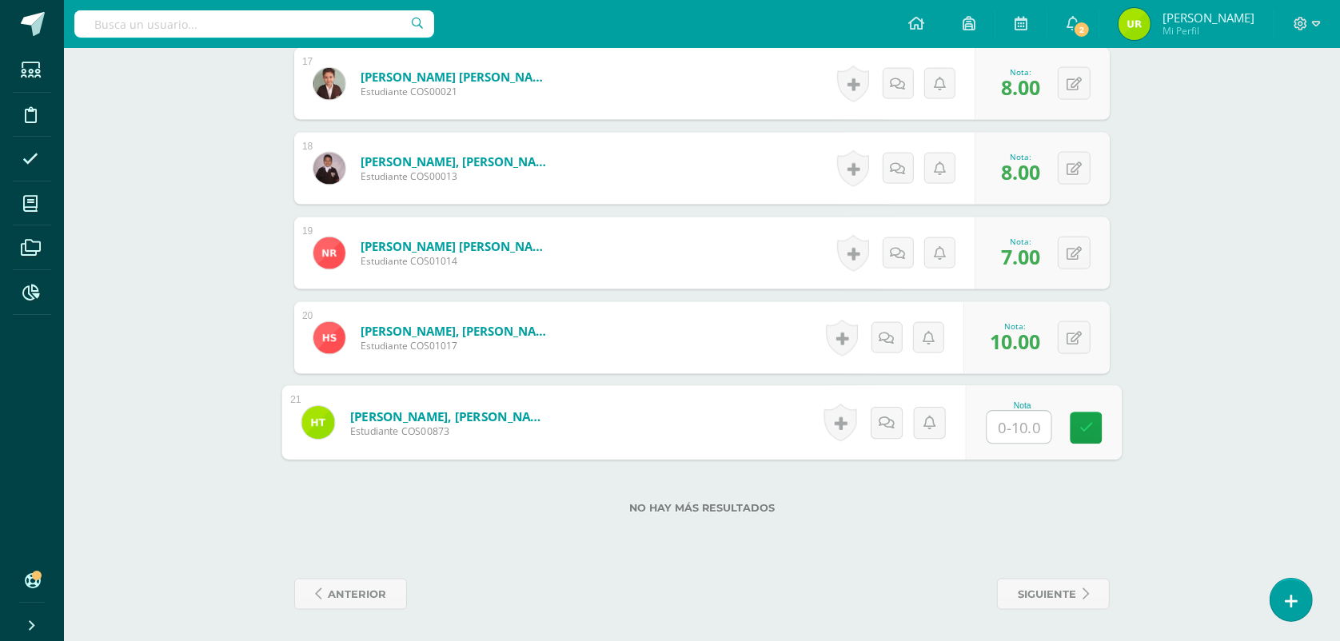
type input "9"
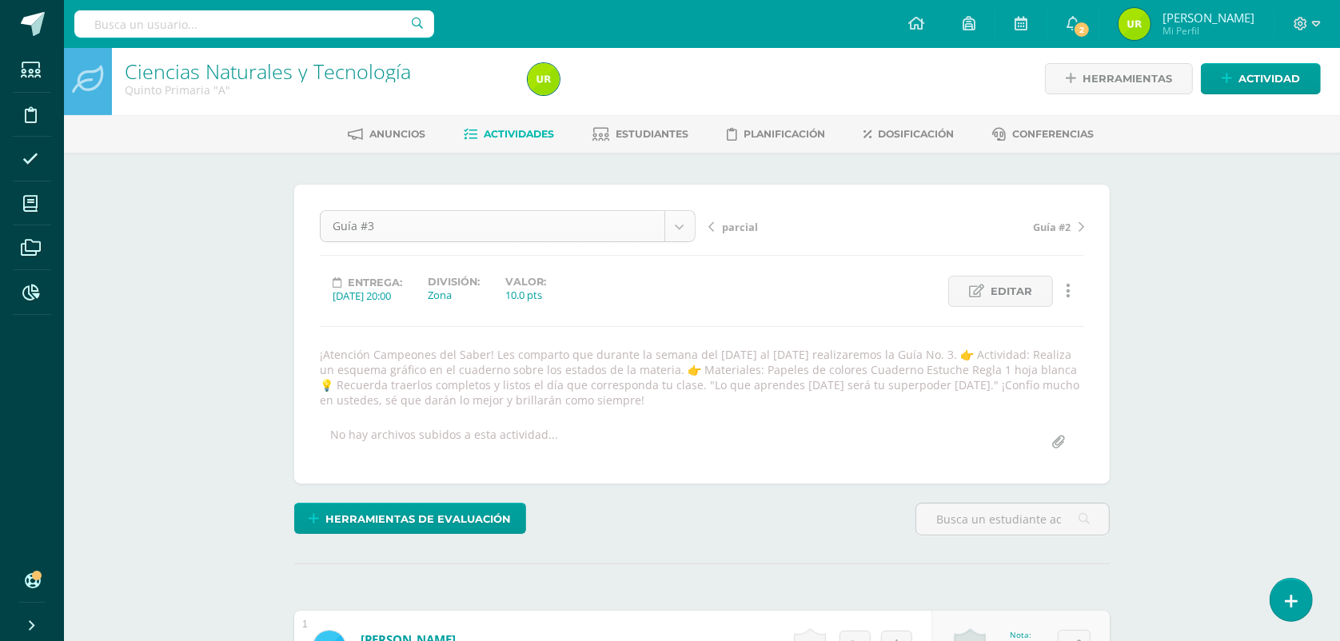
scroll to position [0, 0]
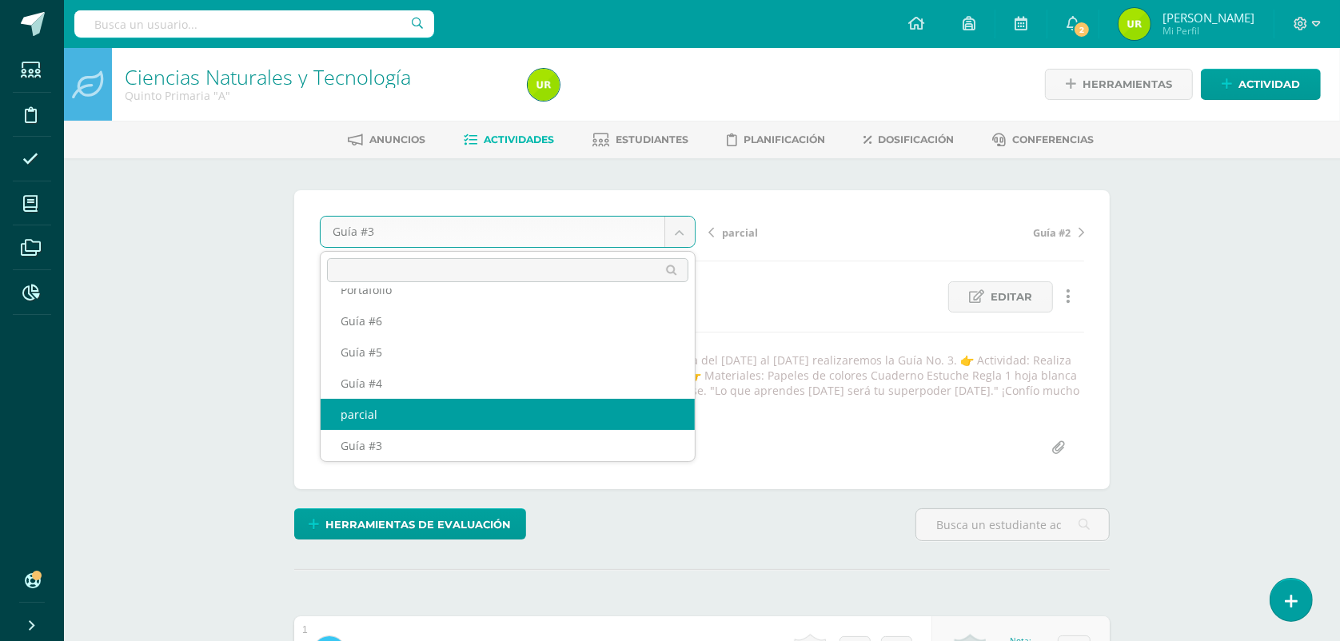
select select "/dashboard/teacher/grade-activity/124204/"
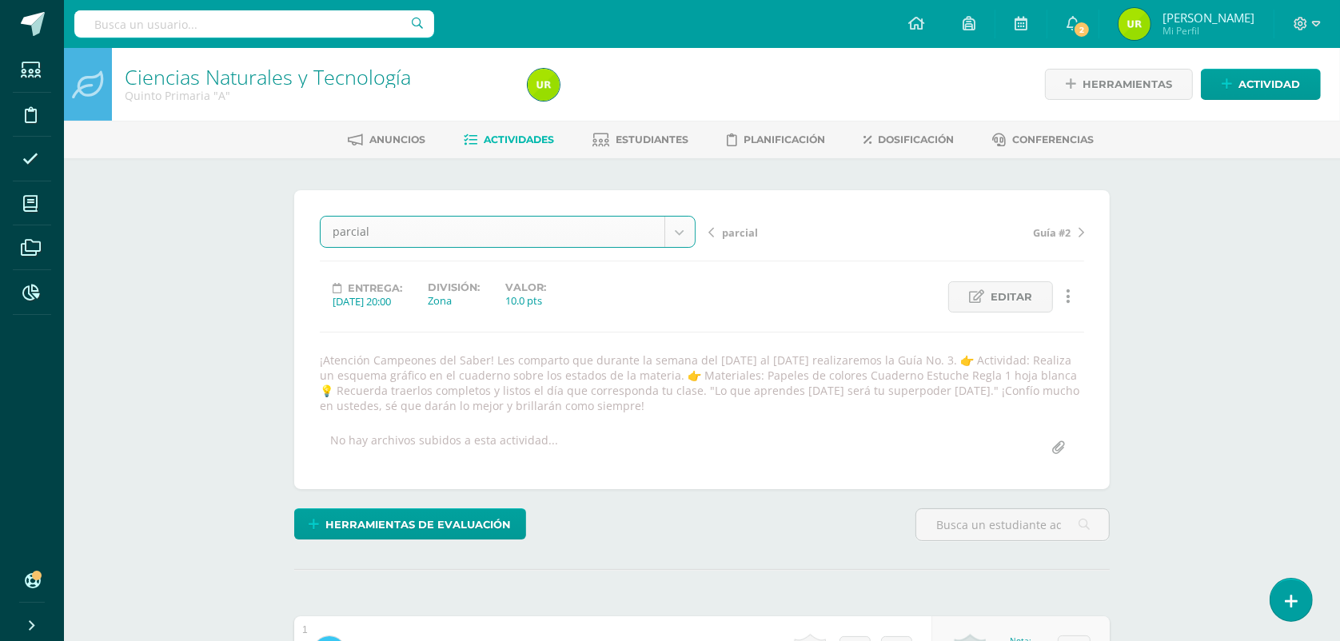
scroll to position [21, 0]
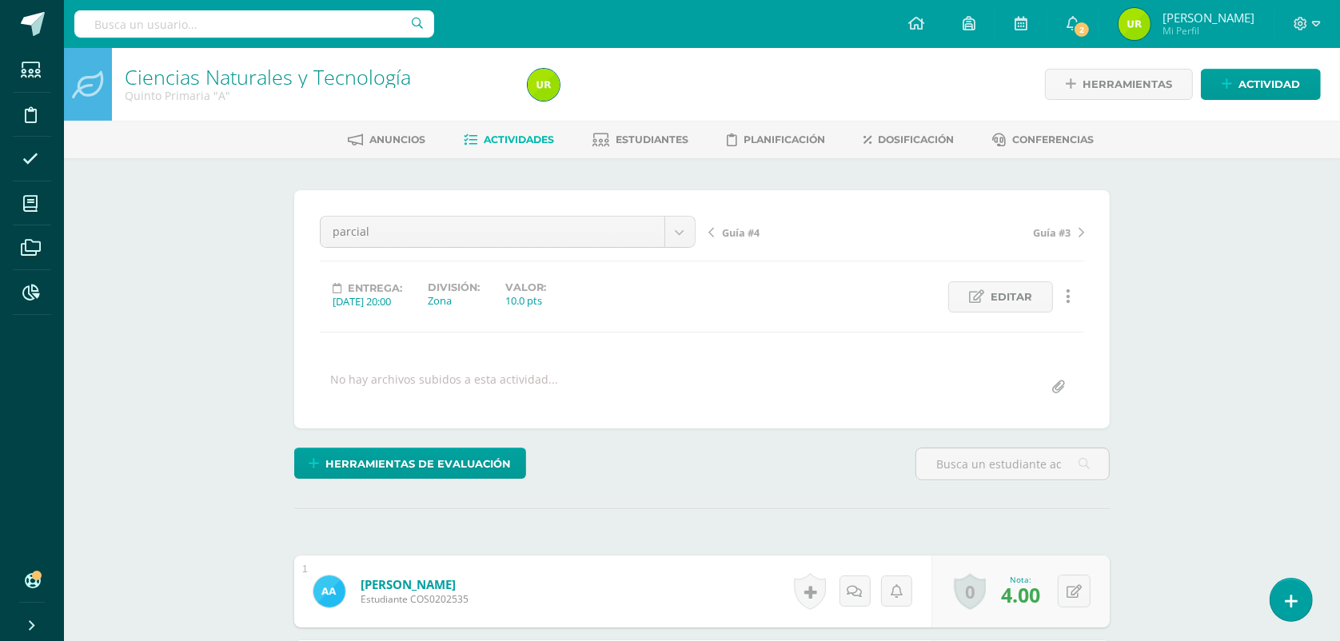
scroll to position [1, 0]
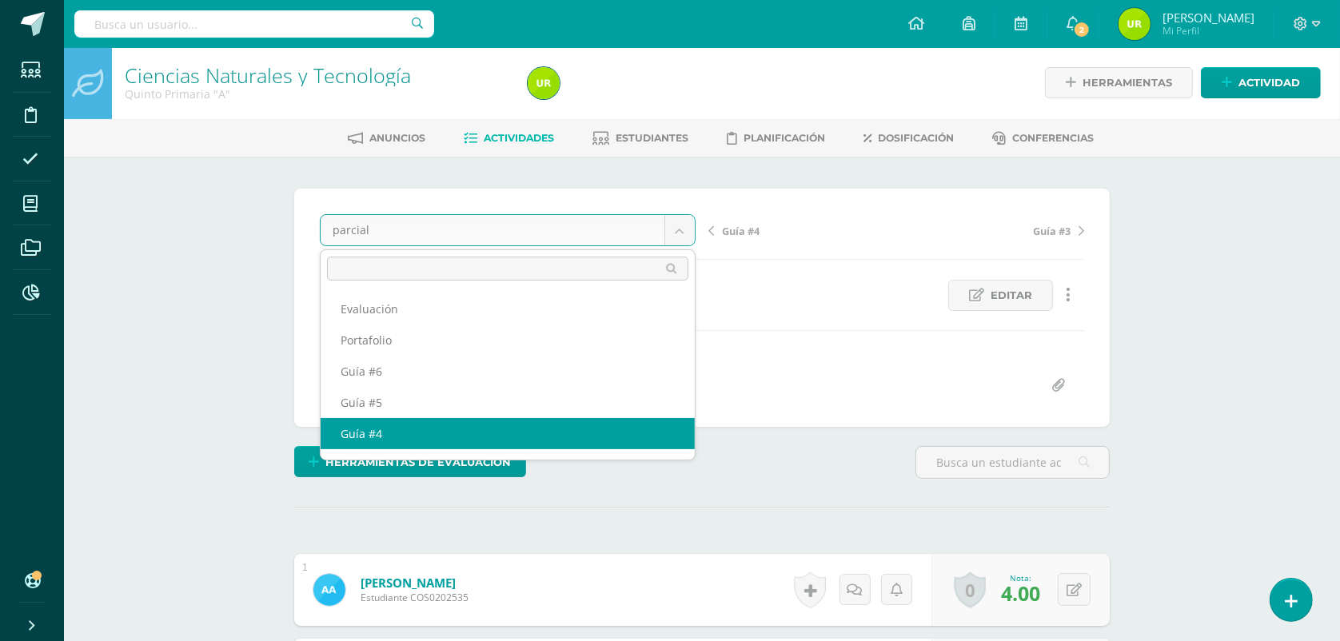
scroll to position [2, 0]
select select "/dashboard/teacher/grade-activity/124205/"
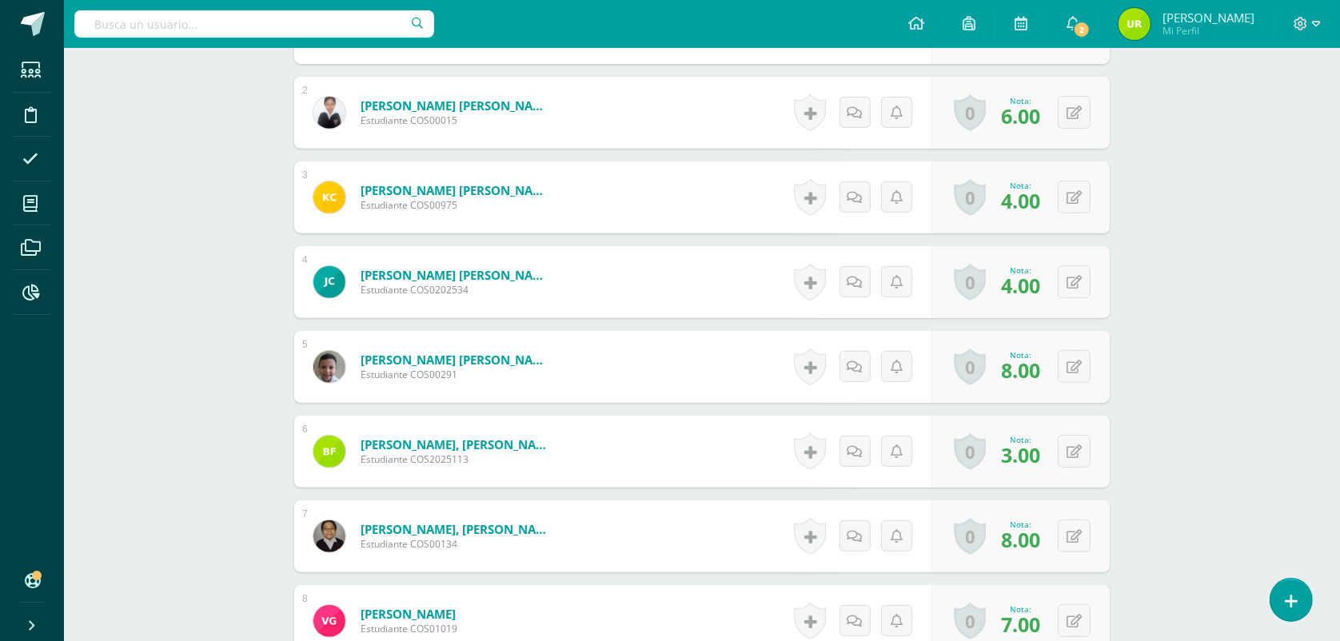
scroll to position [602, 0]
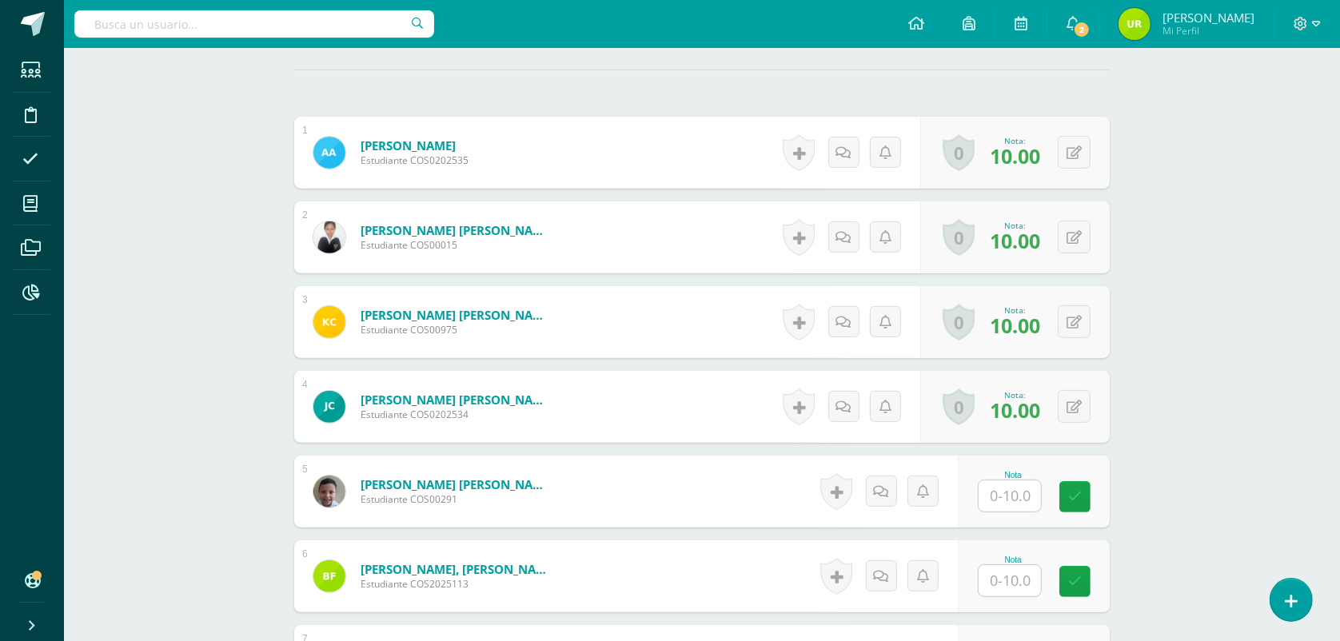
scroll to position [500, 0]
click at [1029, 492] on input "text" at bounding box center [1019, 496] width 64 height 32
type input "10"
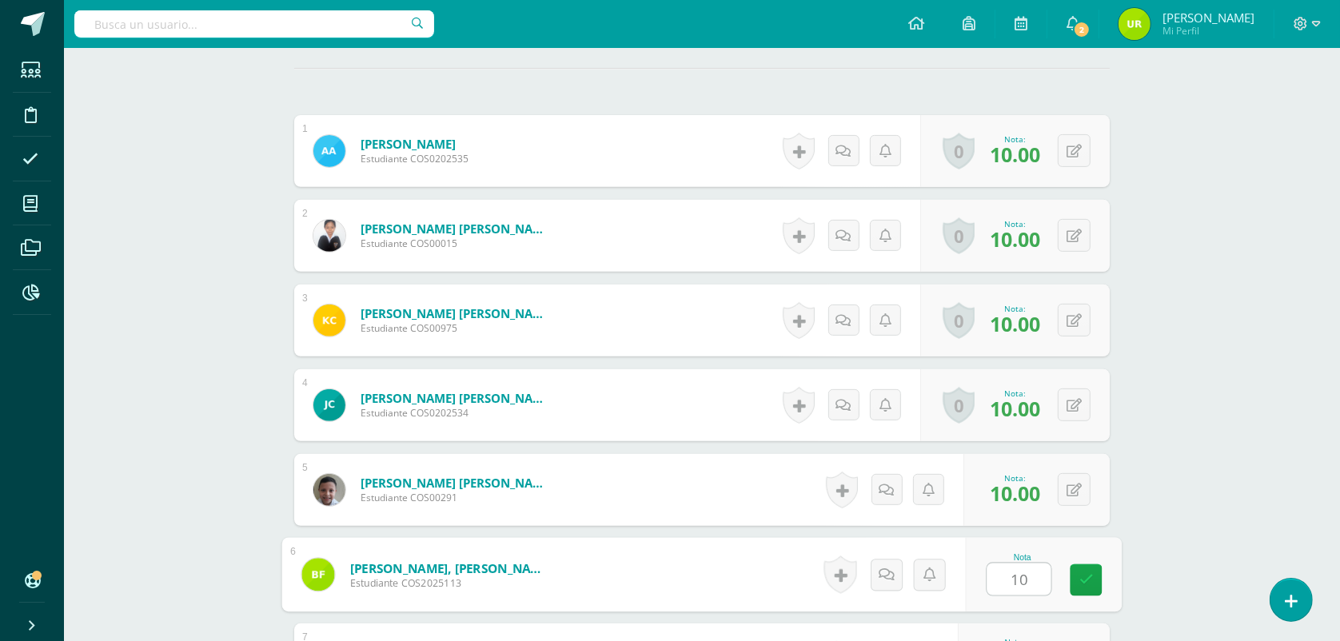
type input "10"
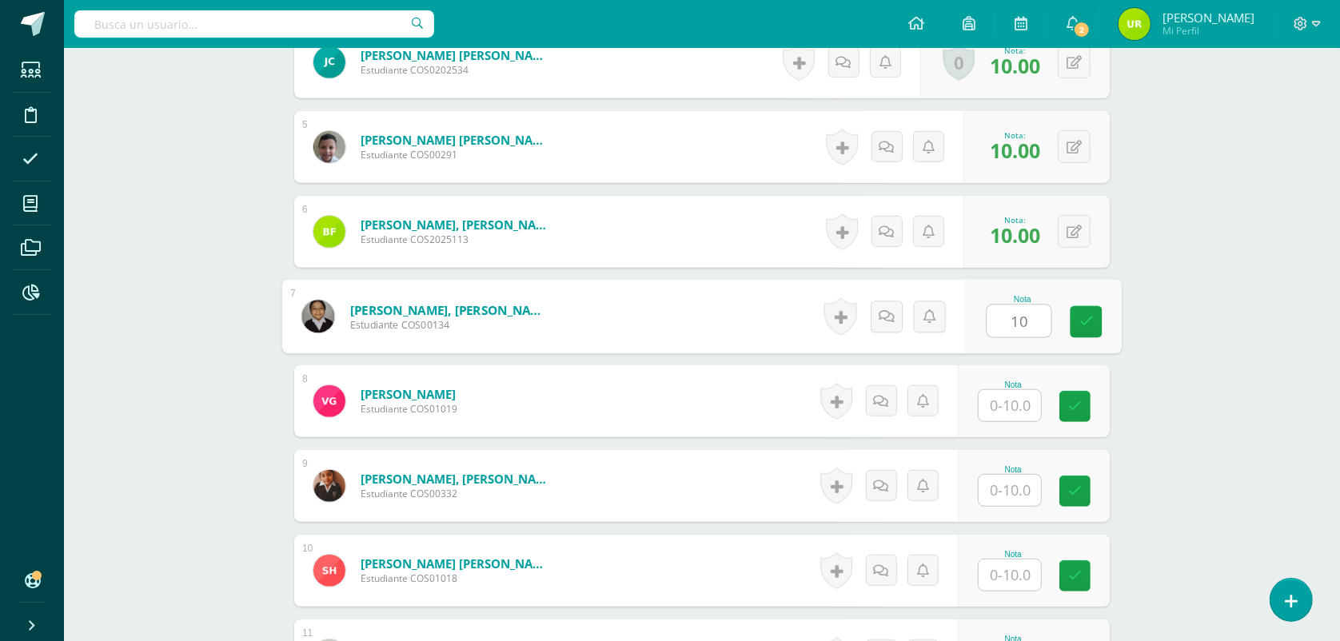
type input "10"
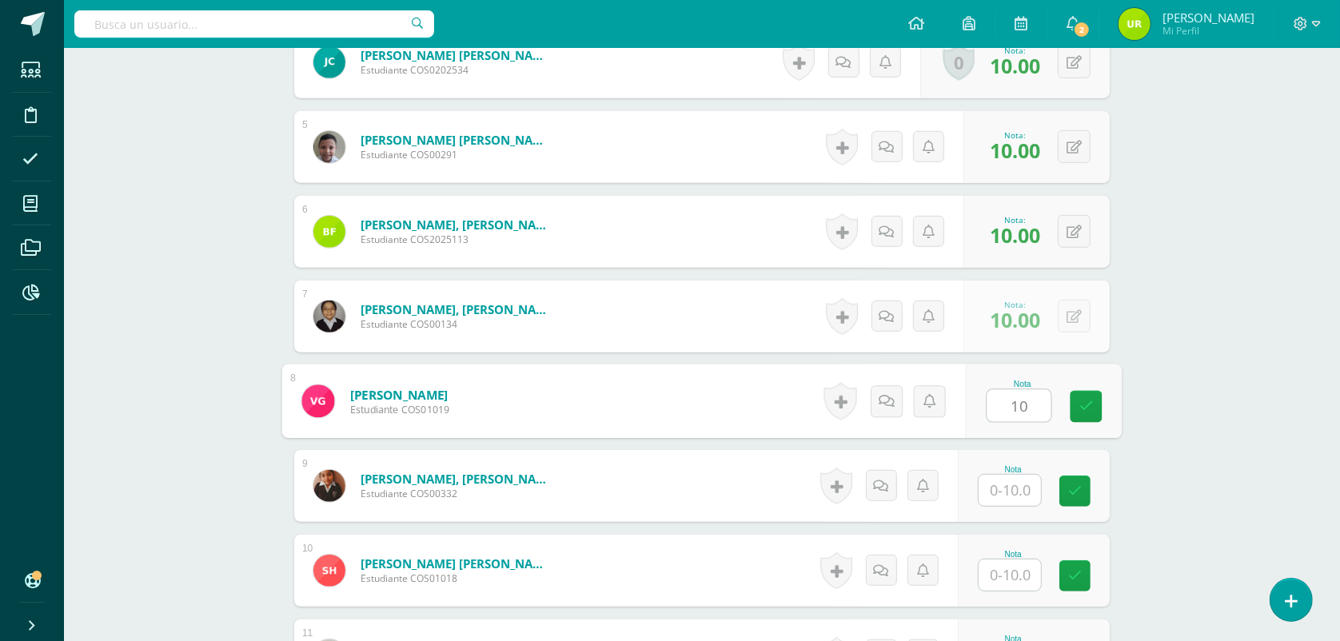
type input "10"
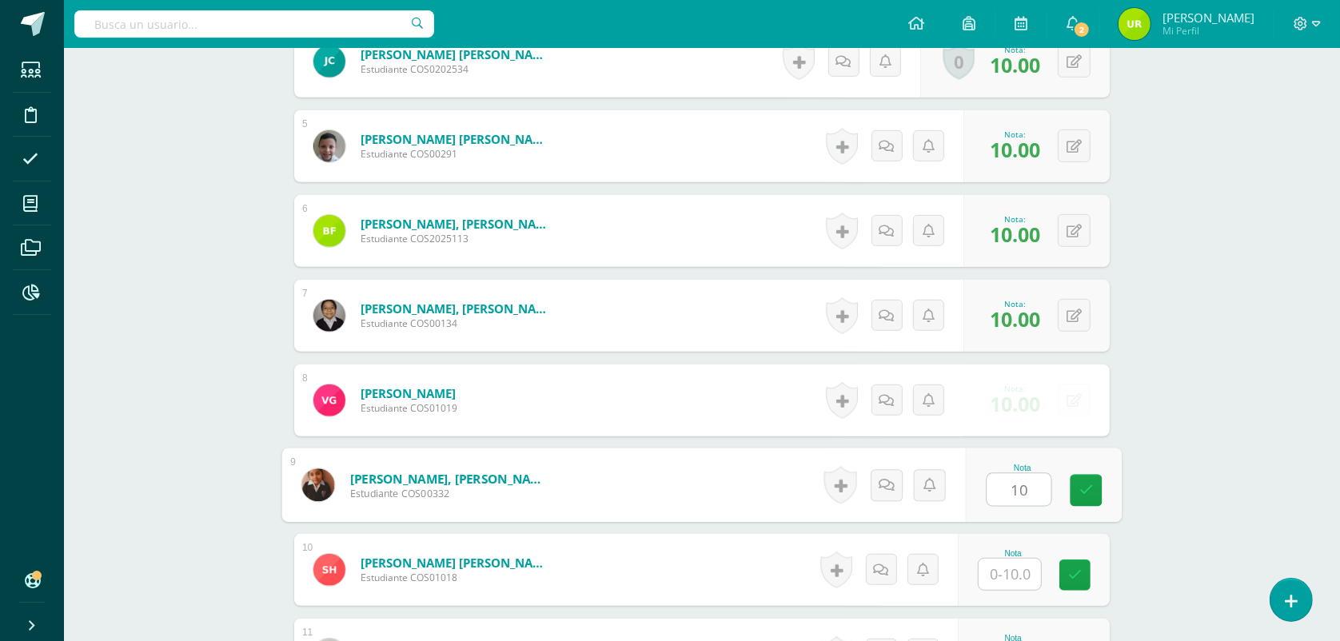
type input "10"
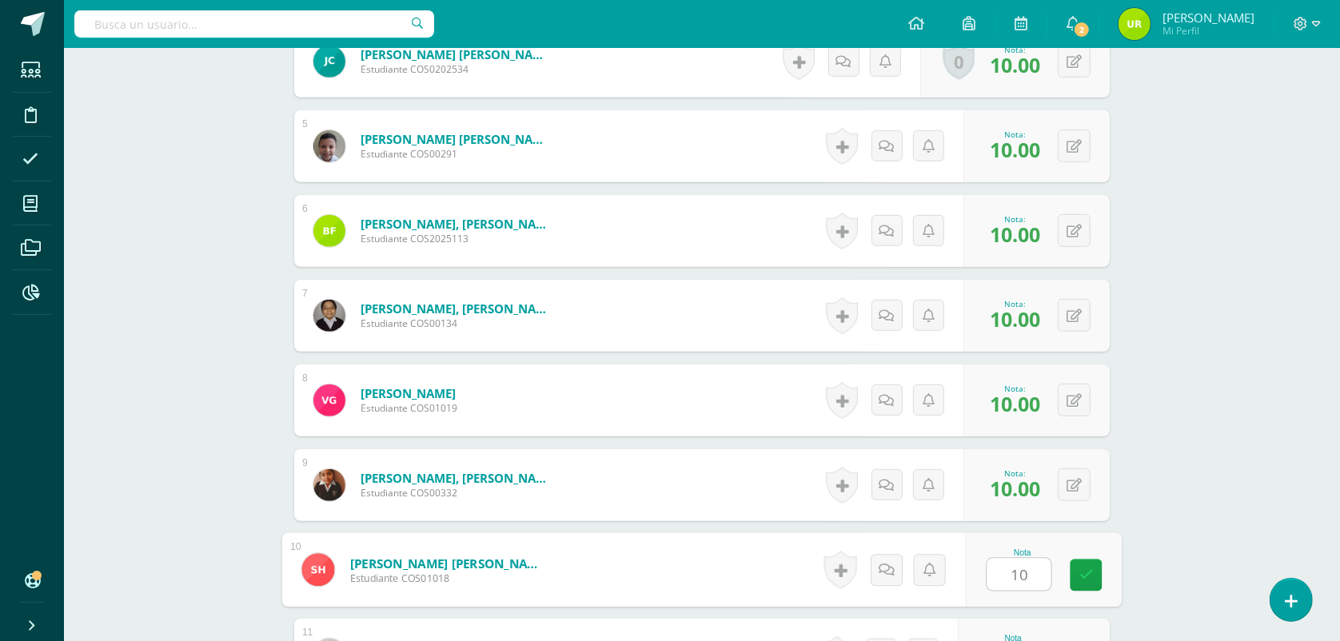
type input "10"
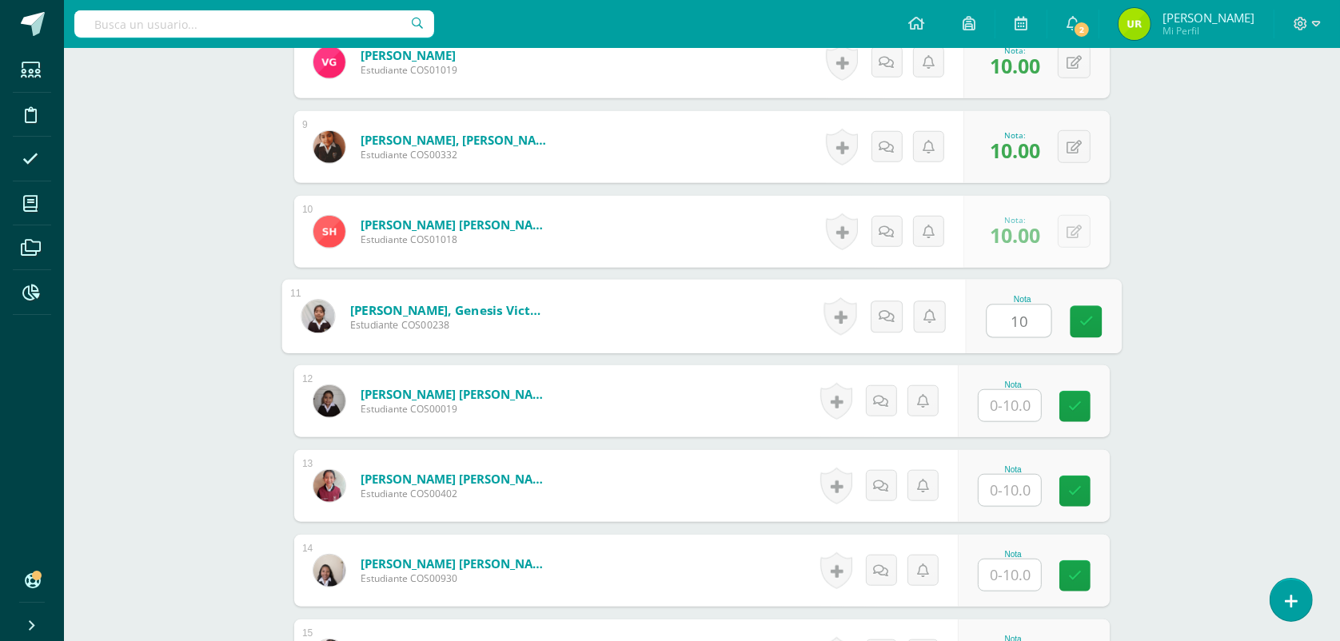
type input "10"
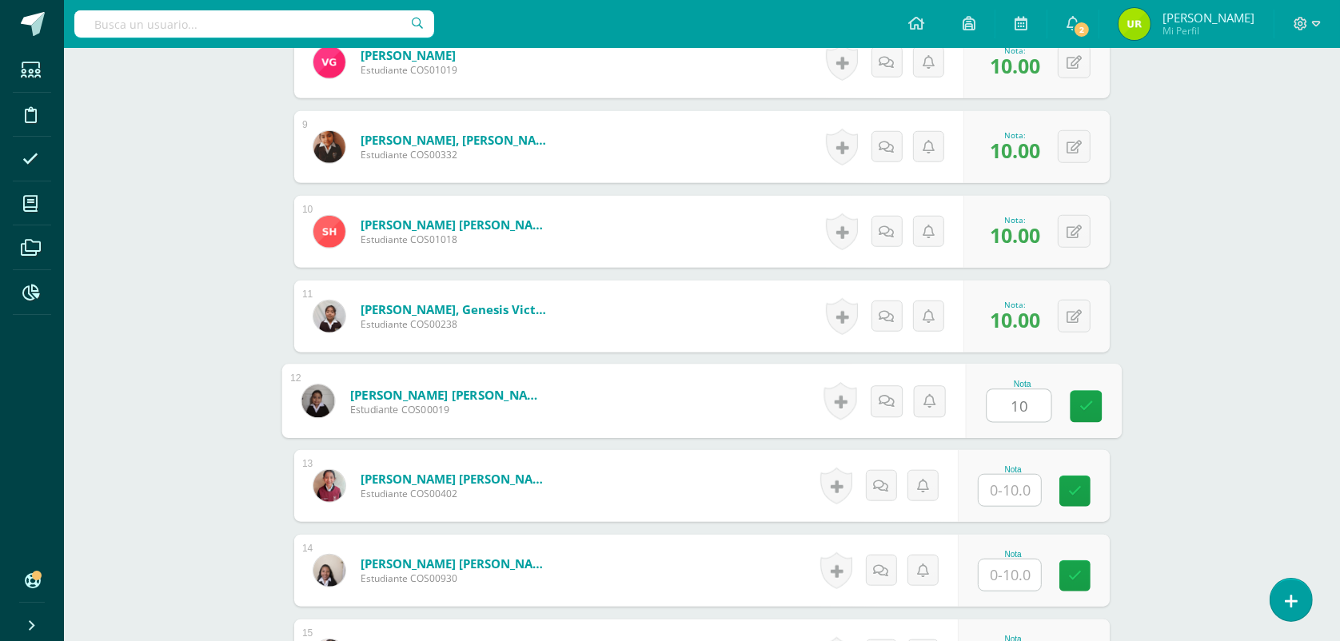
type input "10"
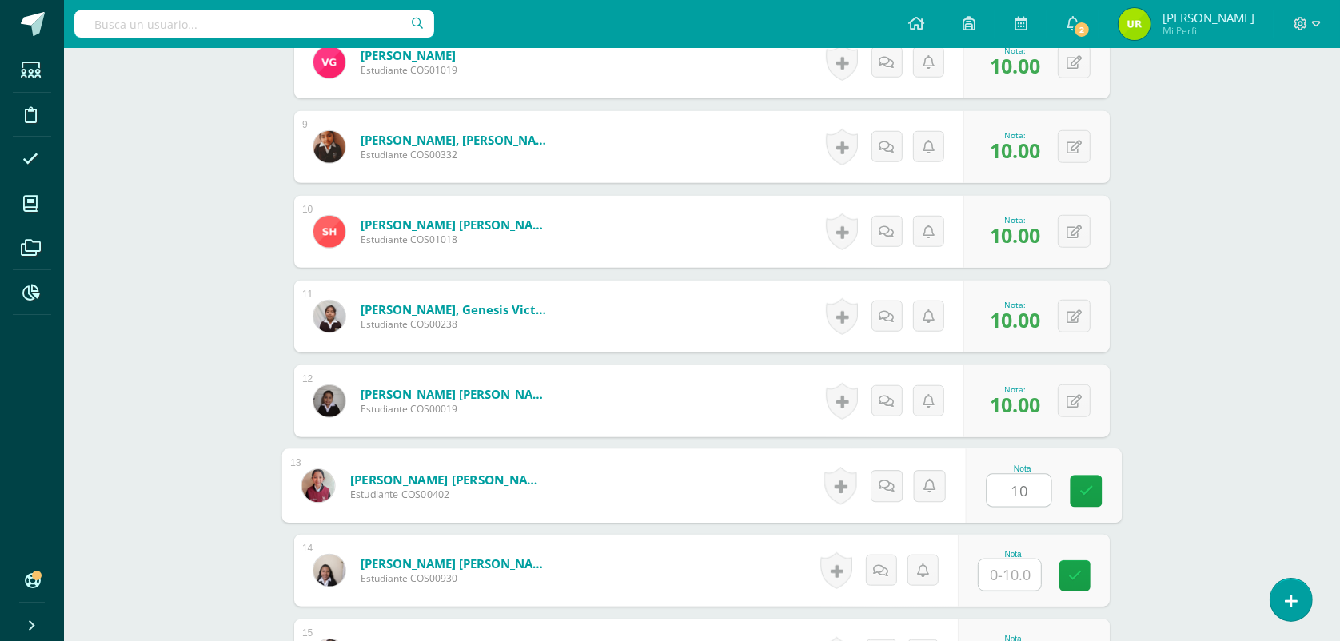
type input "10"
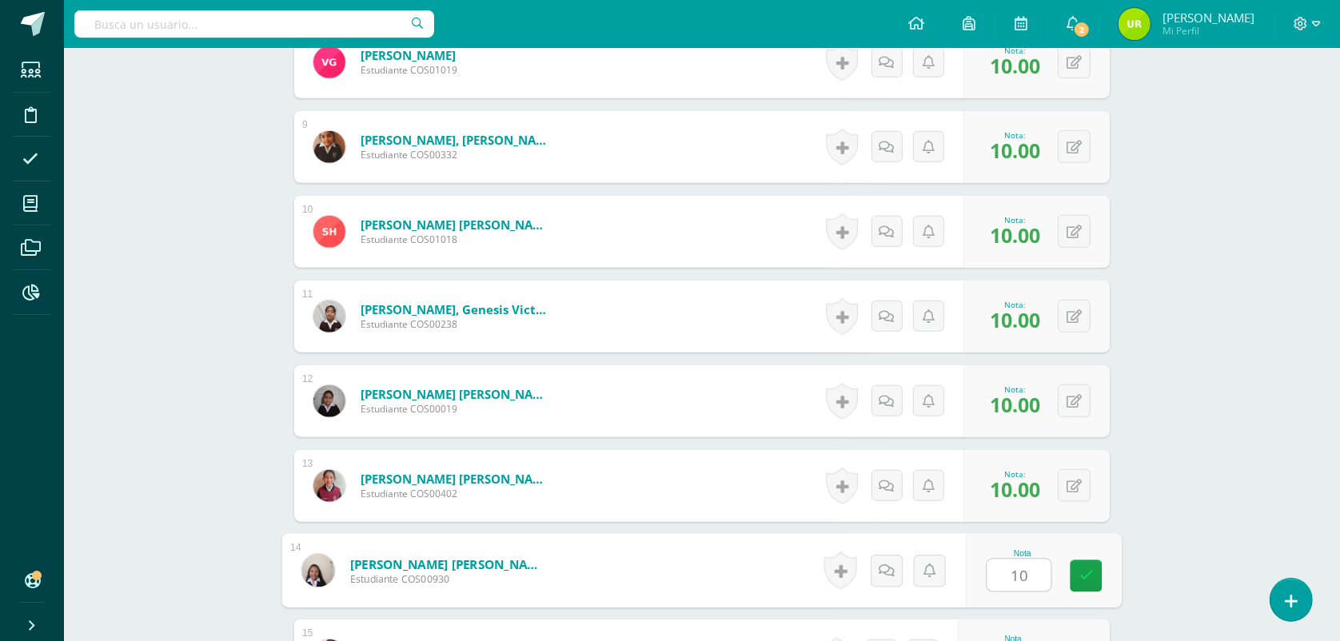
type input "10"
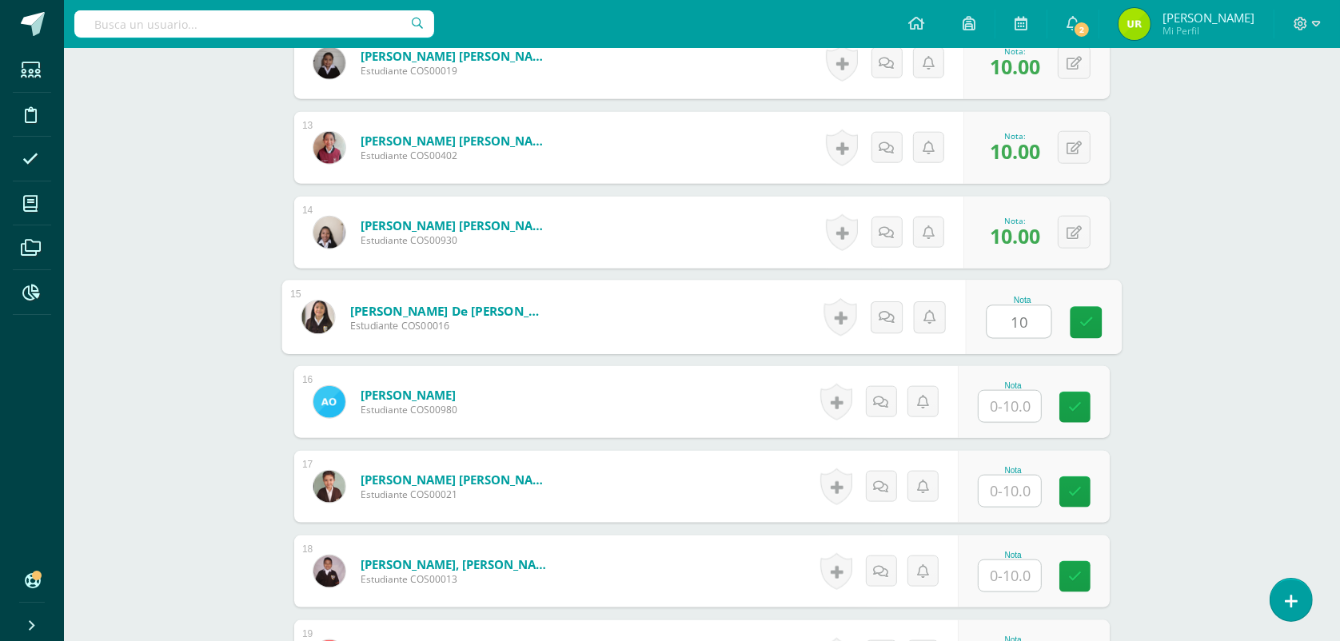
type input "10"
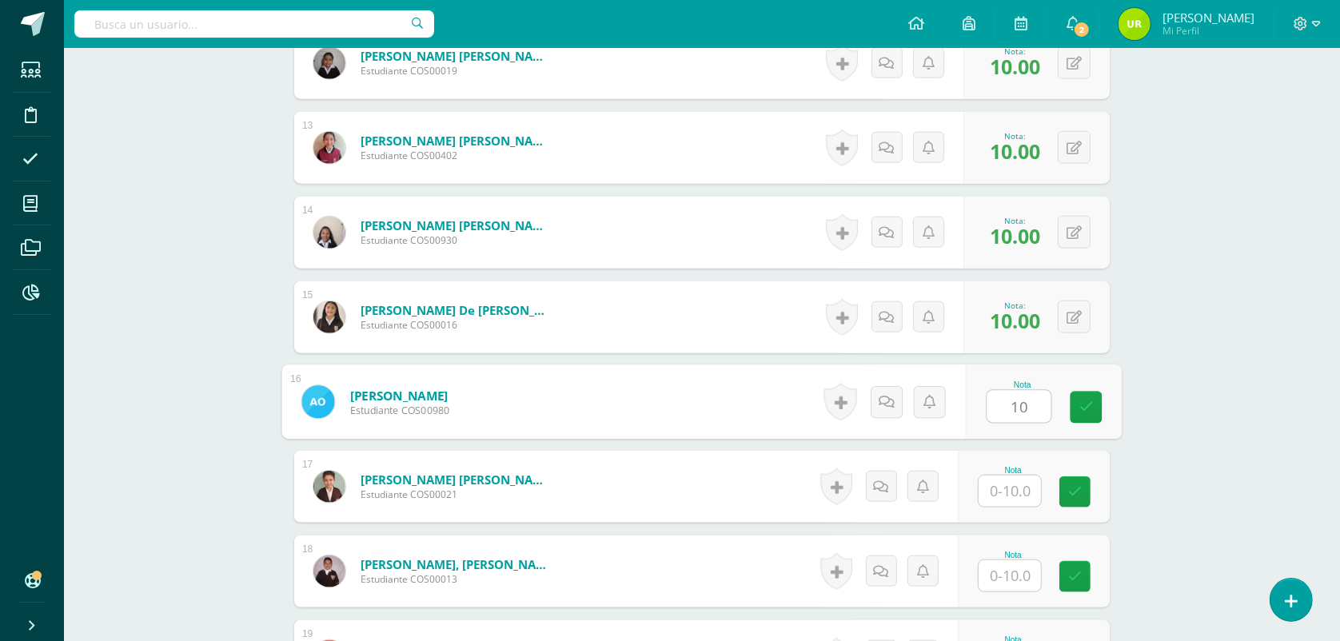
type input "10"
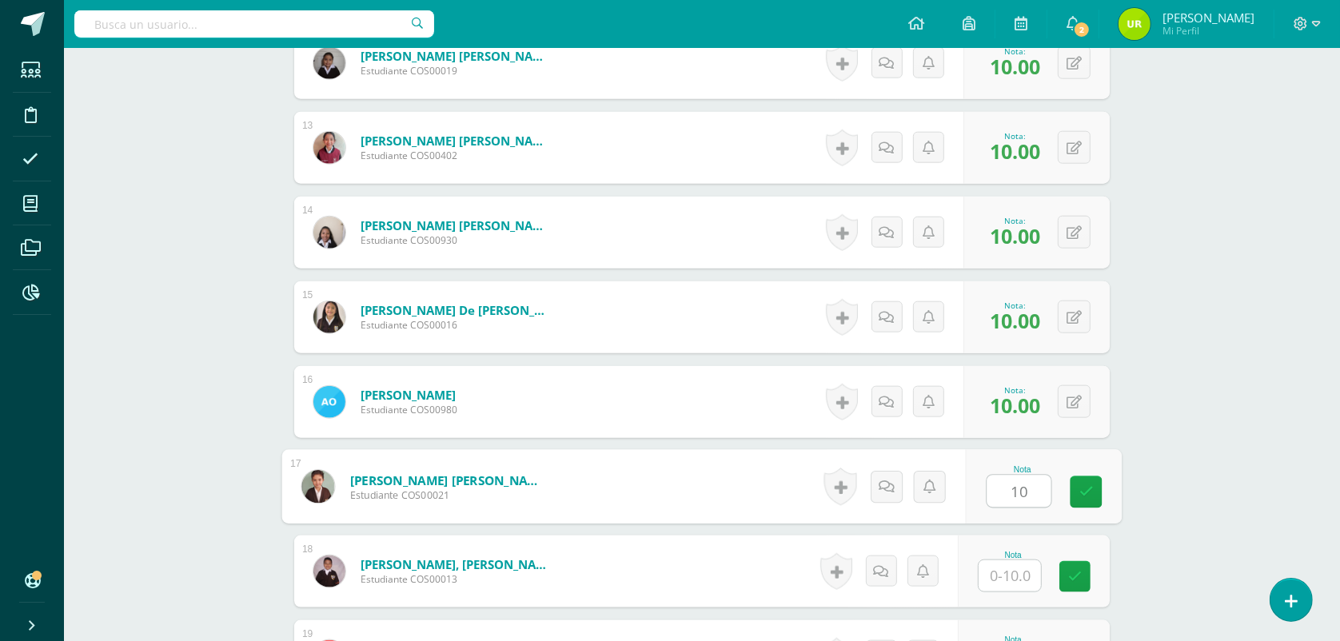
type input "10"
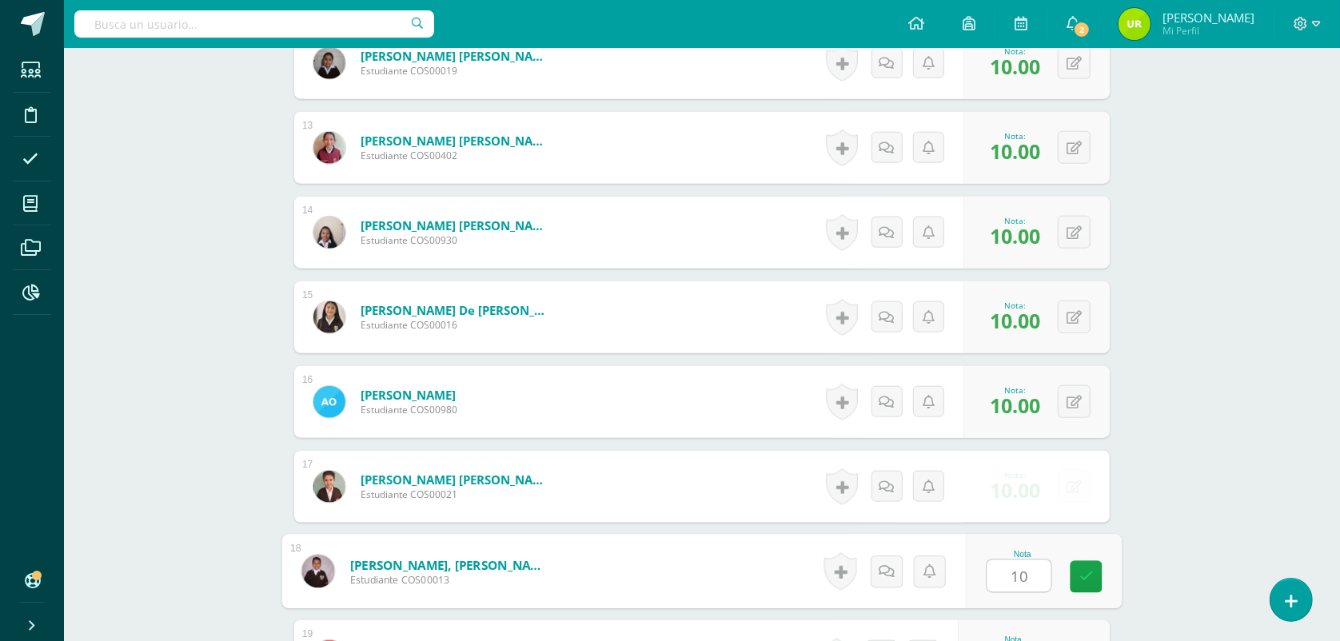
type input "10"
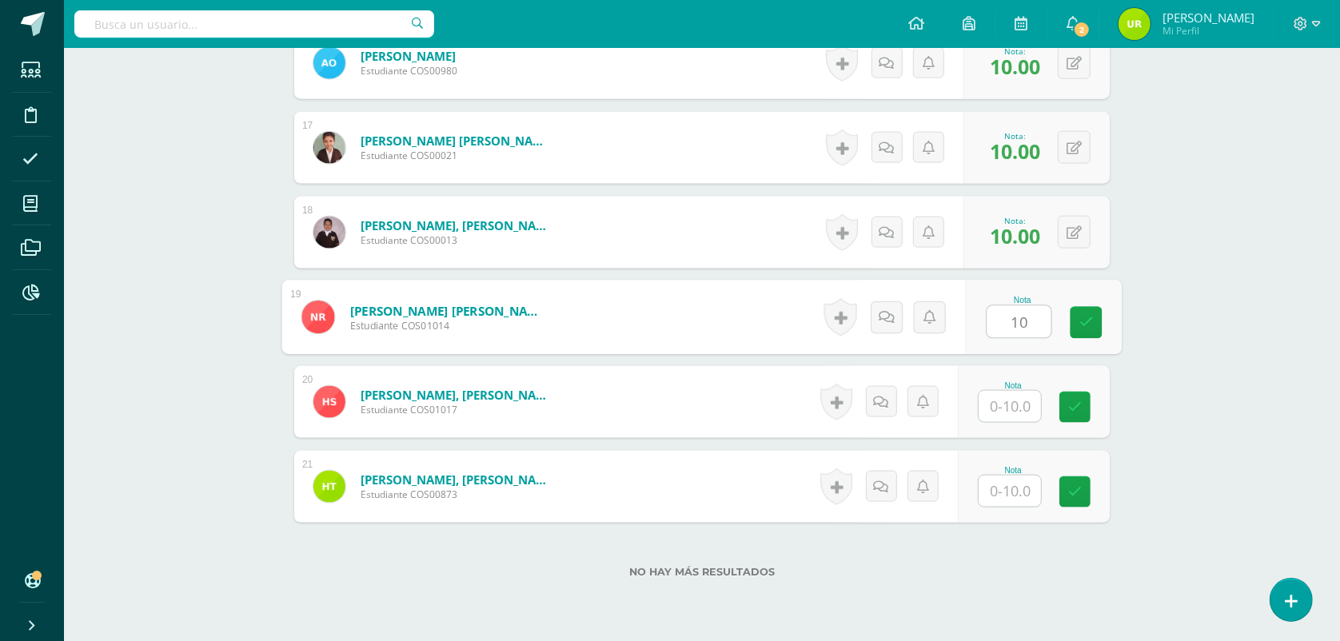
type input "10"
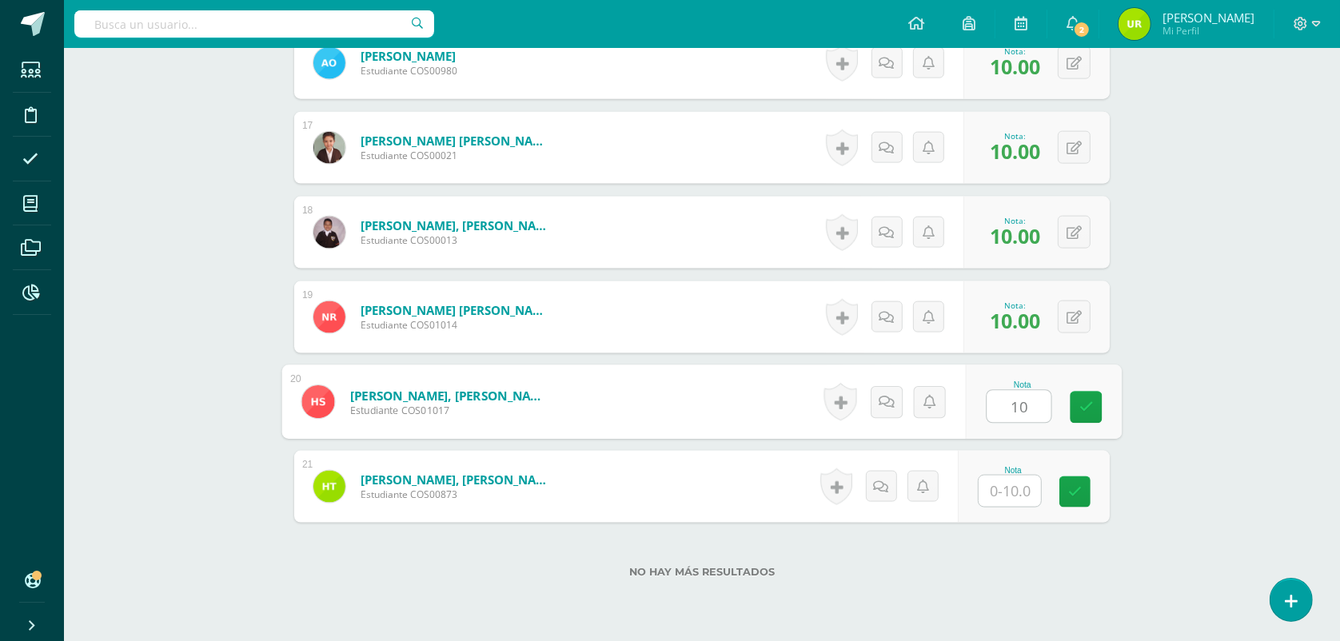
type input "10"
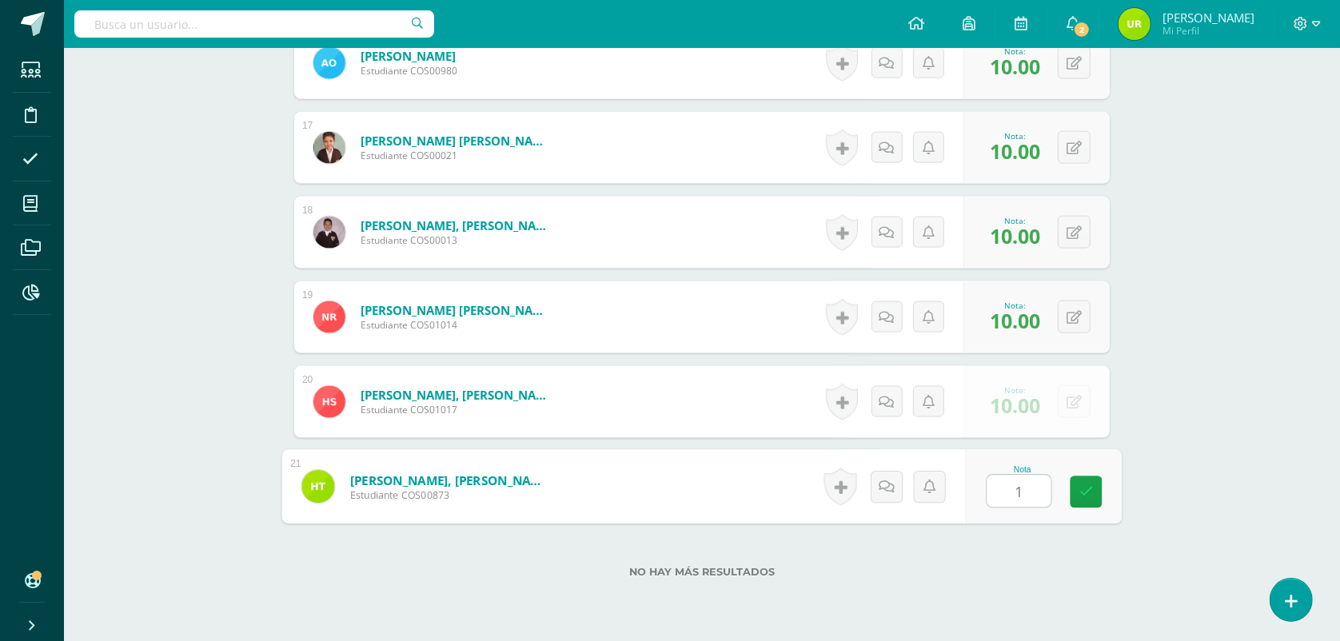
type input "10"
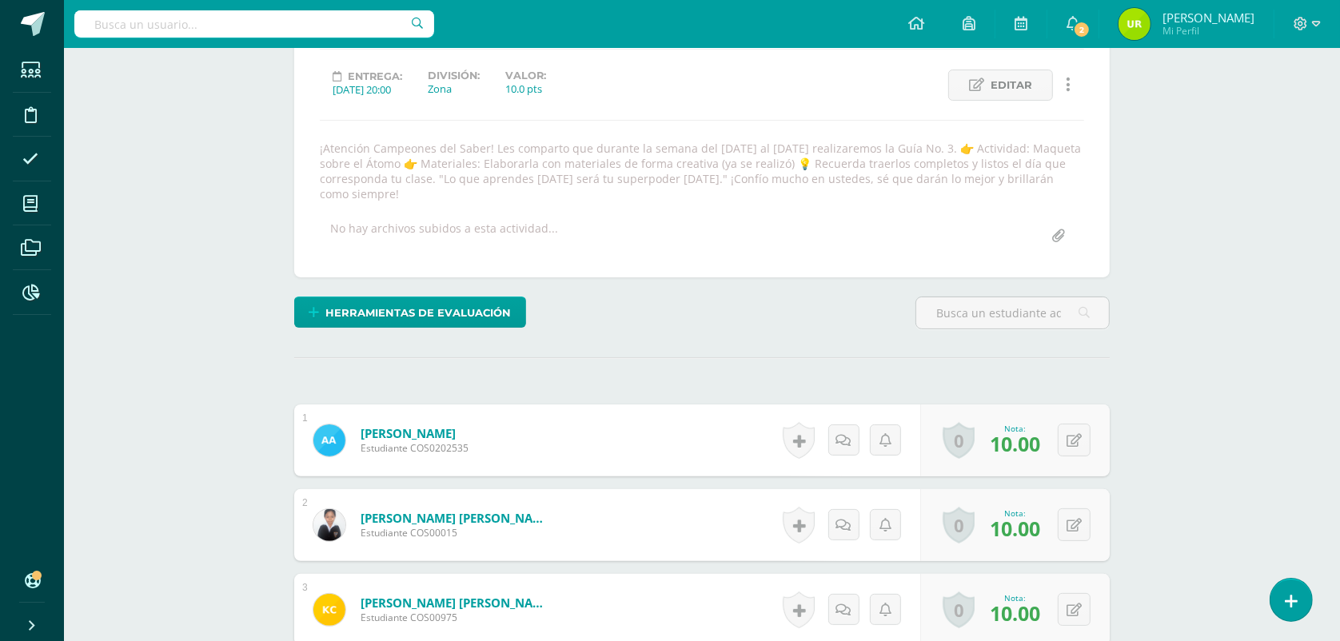
scroll to position [0, 0]
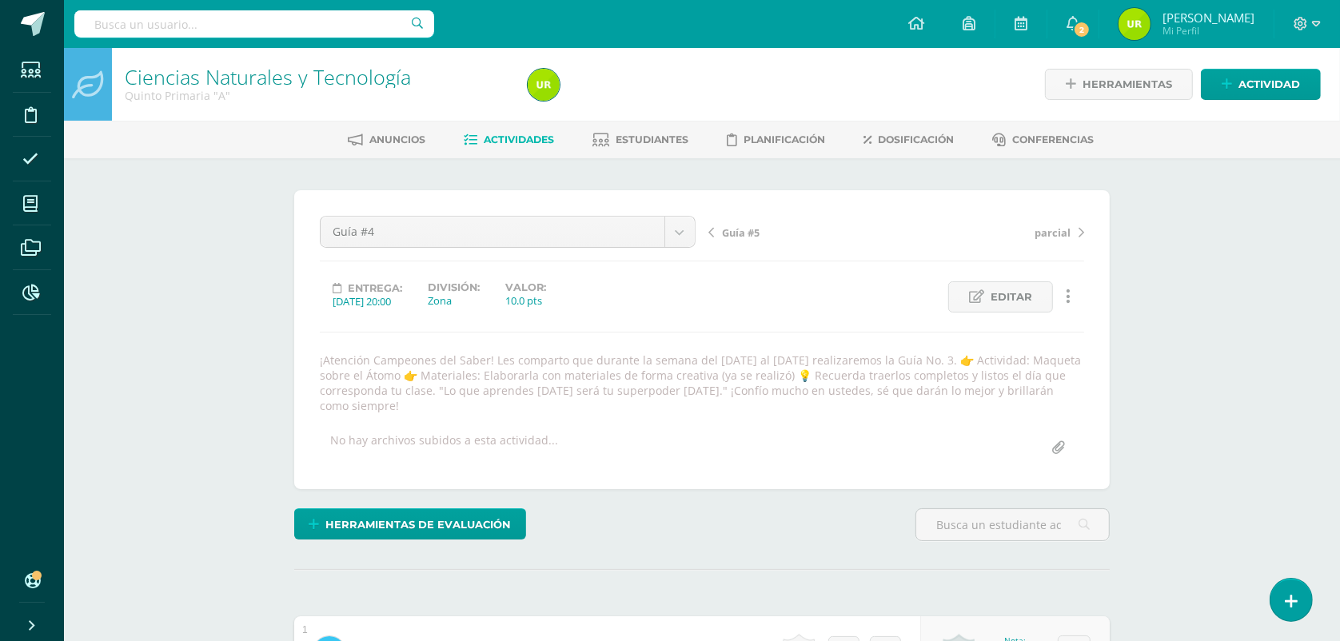
drag, startPoint x: 677, startPoint y: 241, endPoint x: 639, endPoint y: 268, distance: 45.9
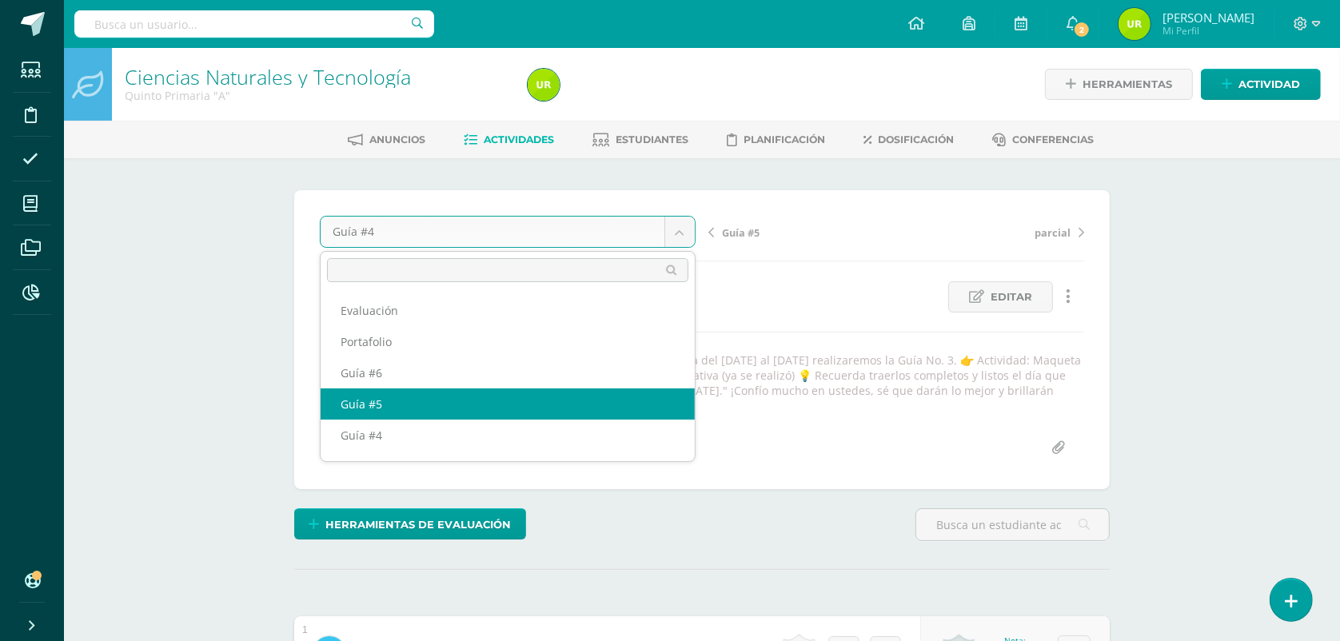
select select "/dashboard/teacher/grade-activity/124206/"
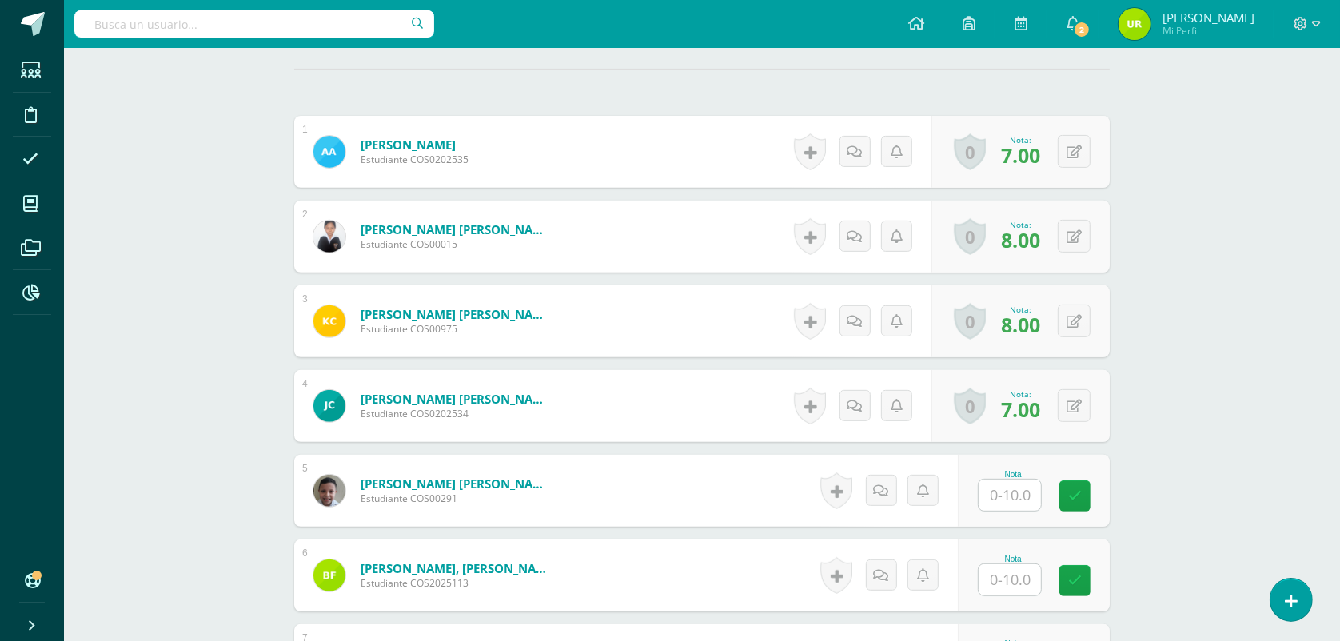
scroll to position [501, 0]
click at [1021, 488] on input "text" at bounding box center [1009, 494] width 62 height 31
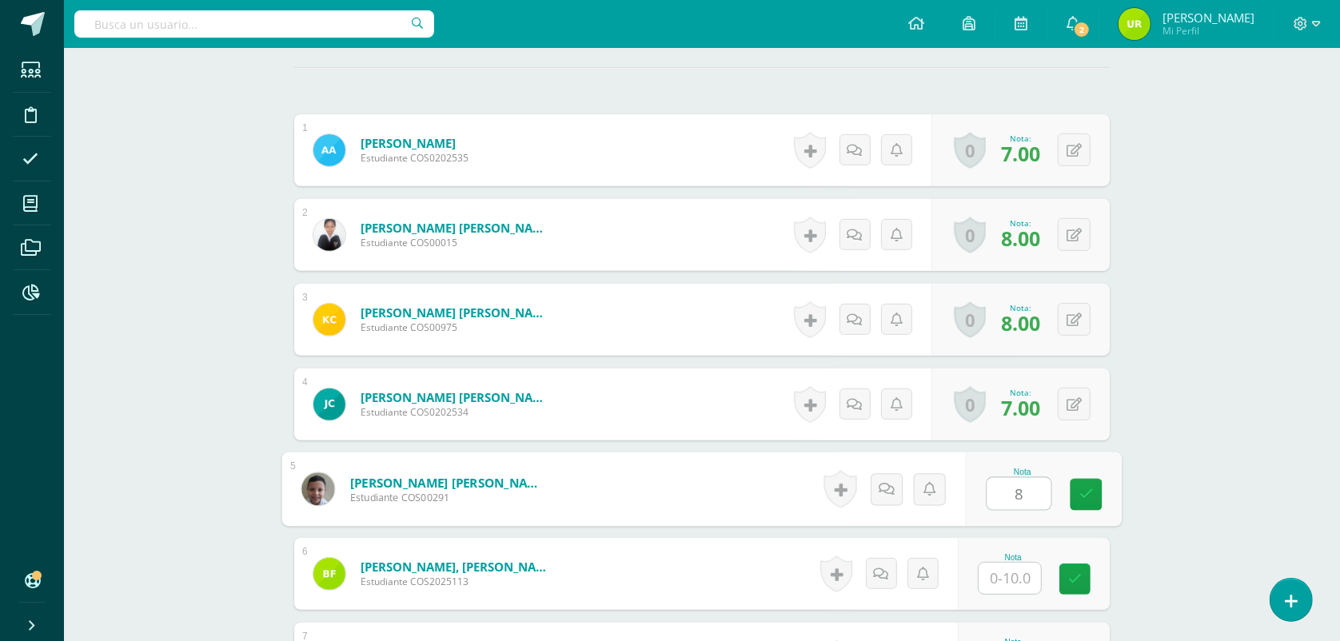
type input "8"
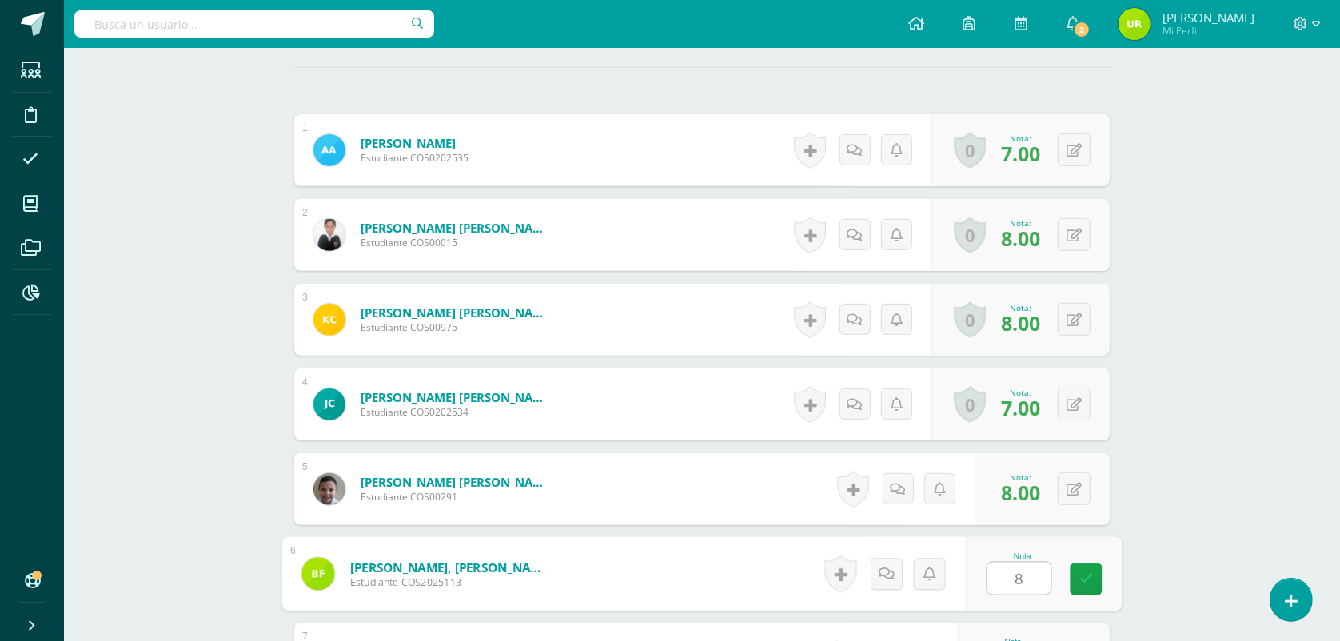
type input "8"
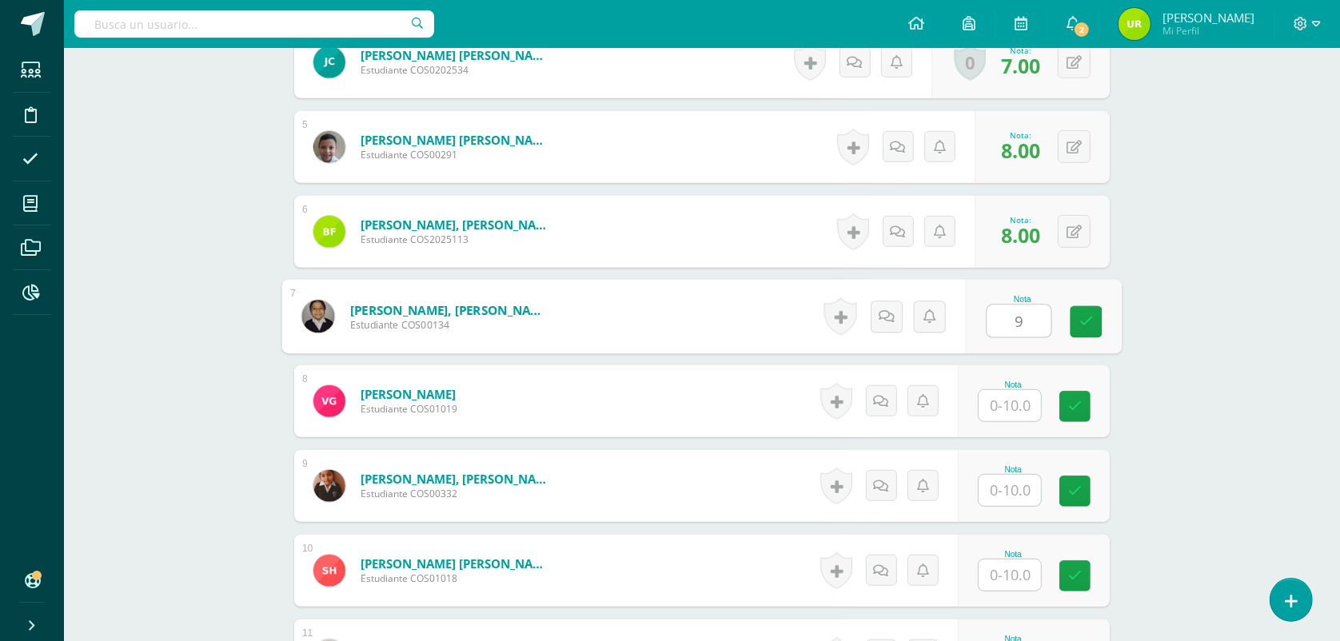
type input "9"
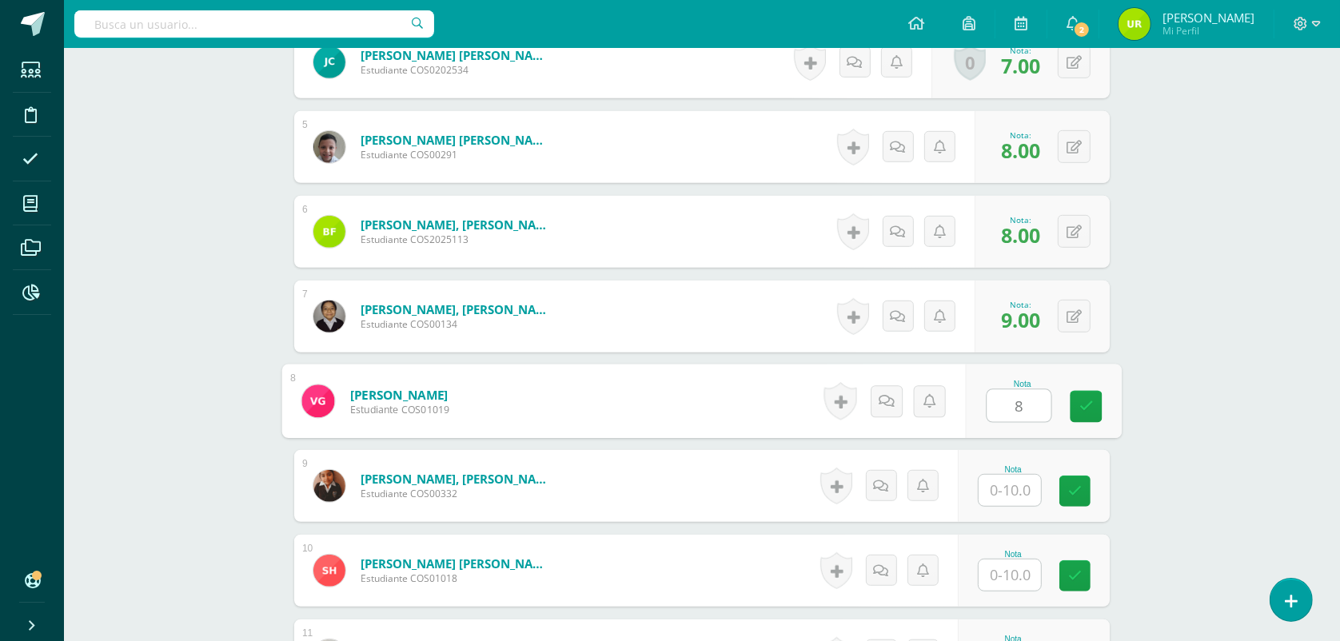
type input "8"
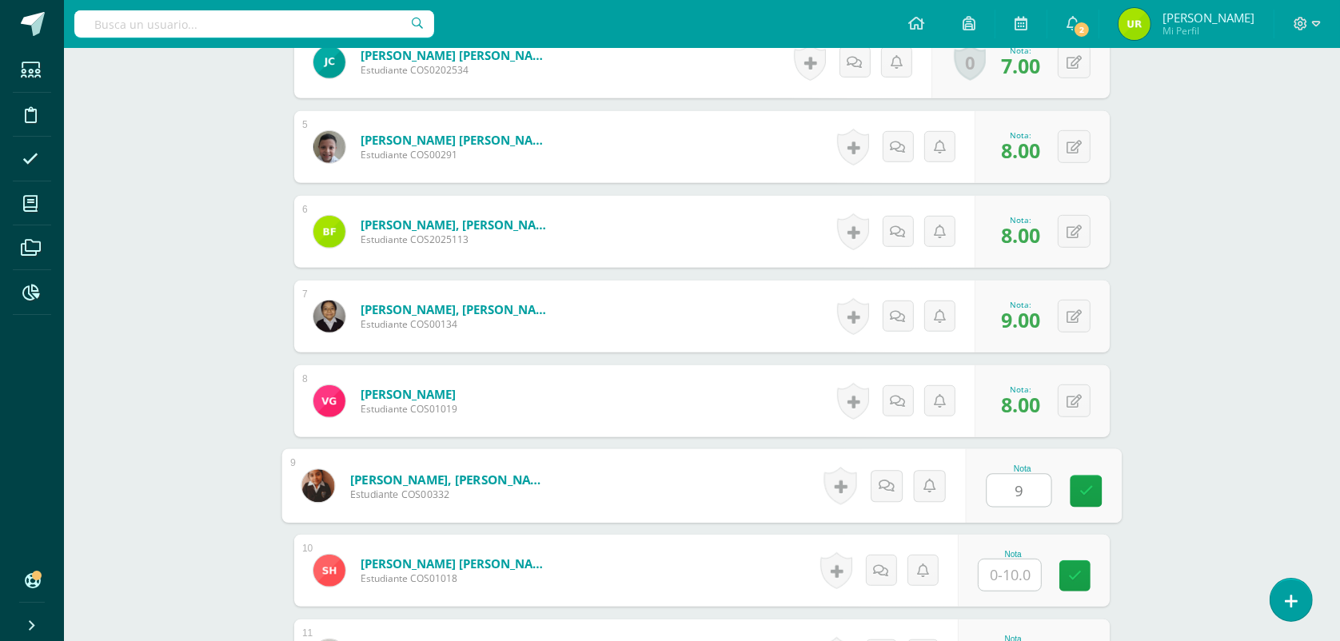
type input "9"
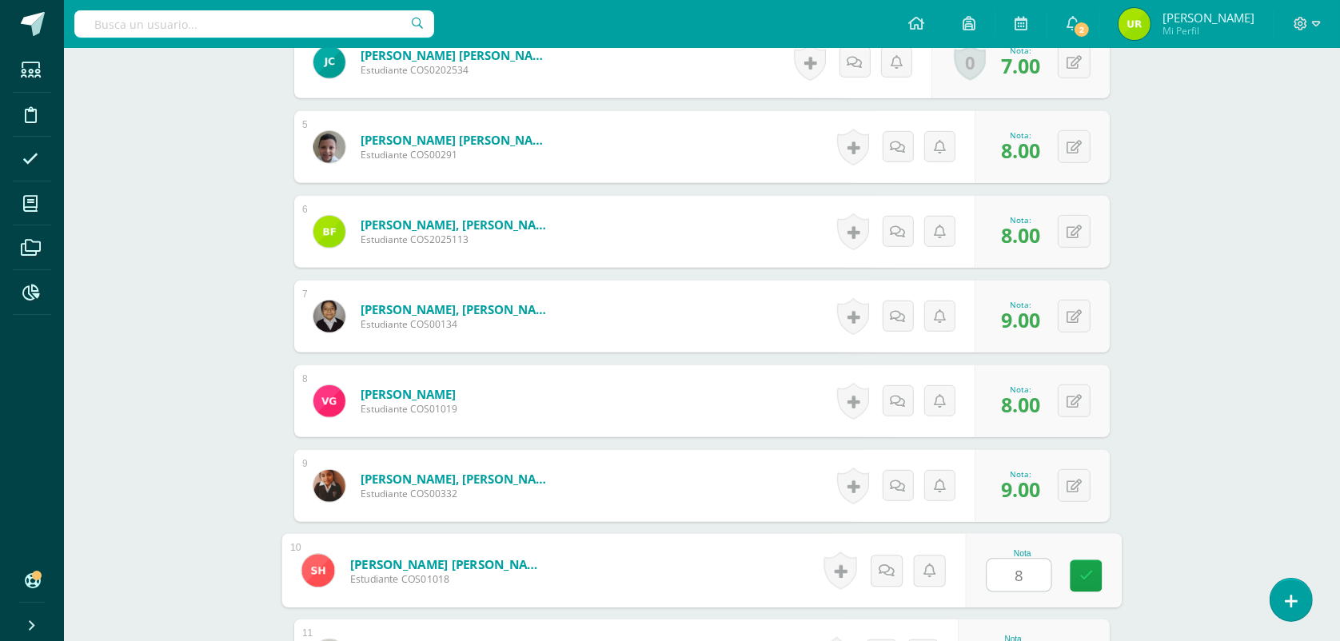
type input "8"
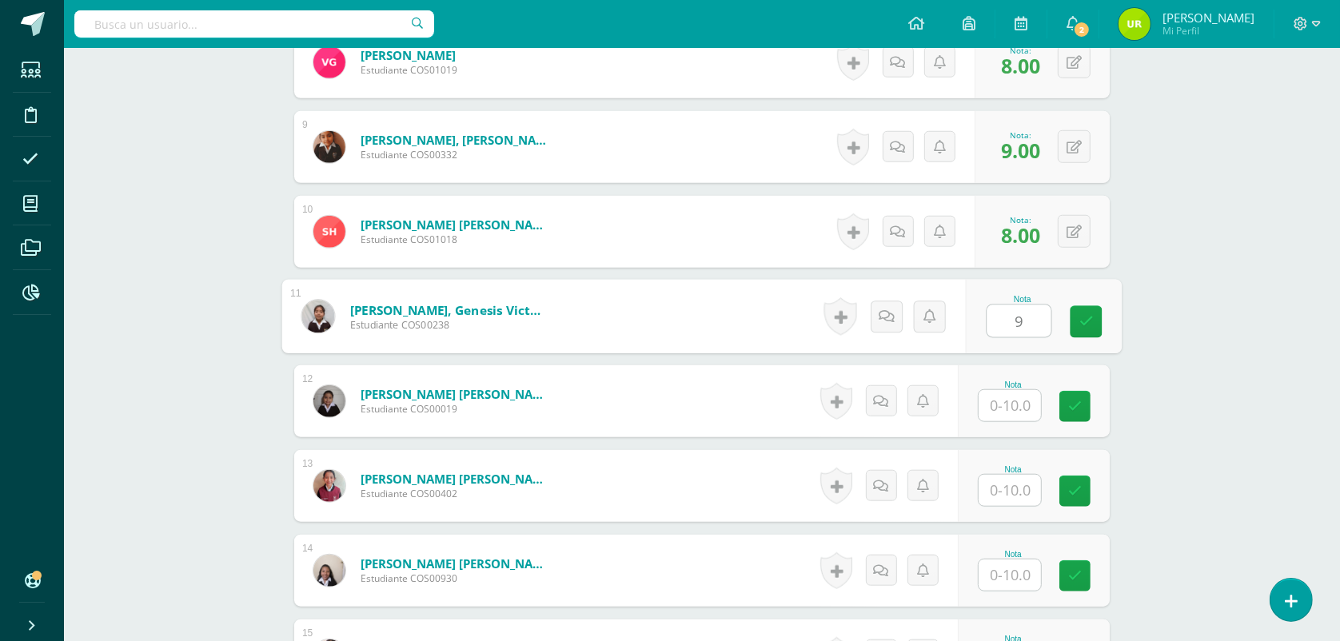
type input "9"
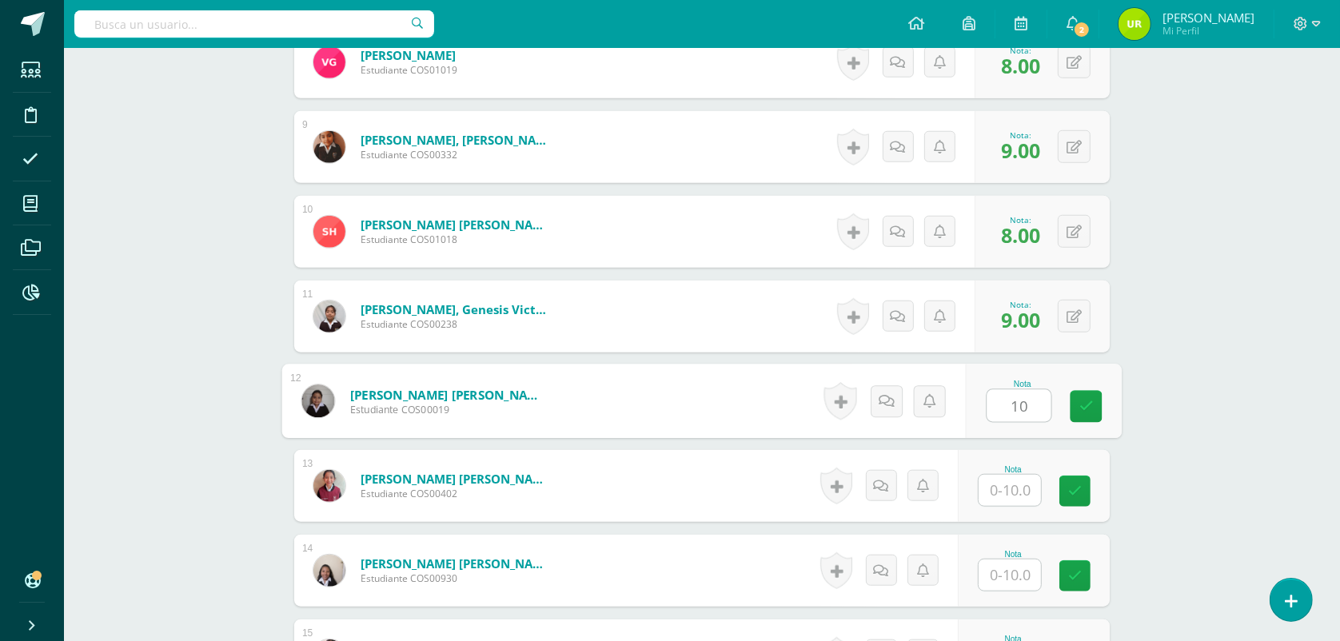
type input "10"
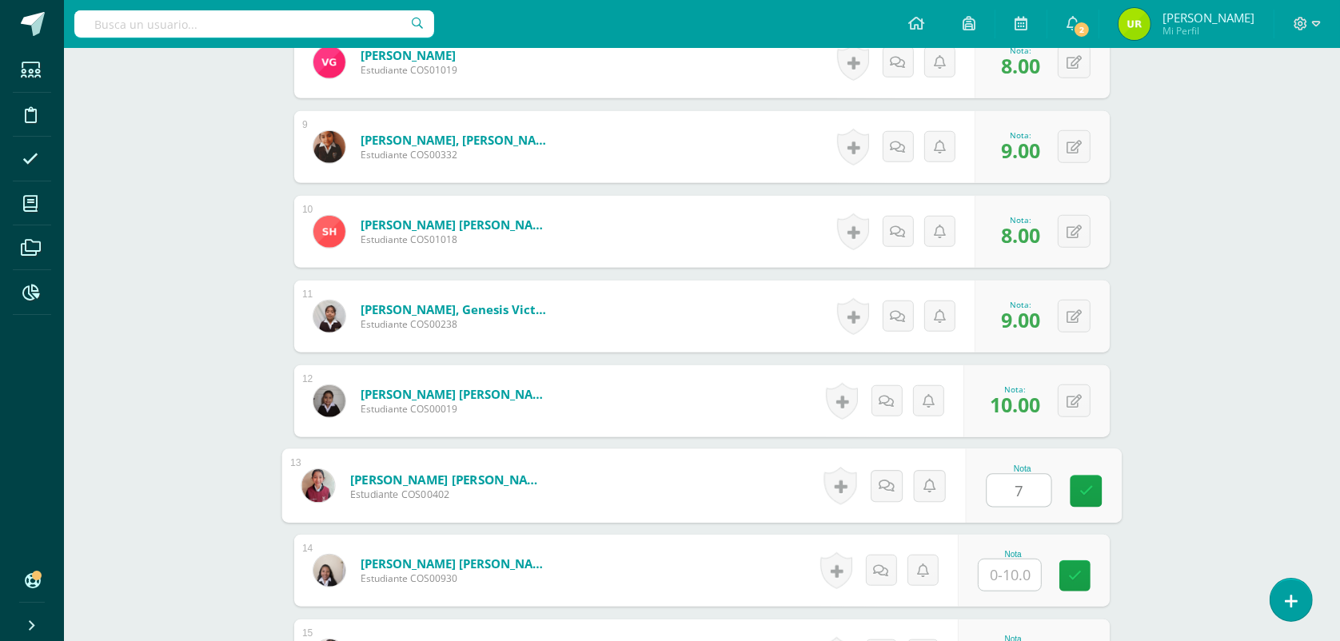
type input "7"
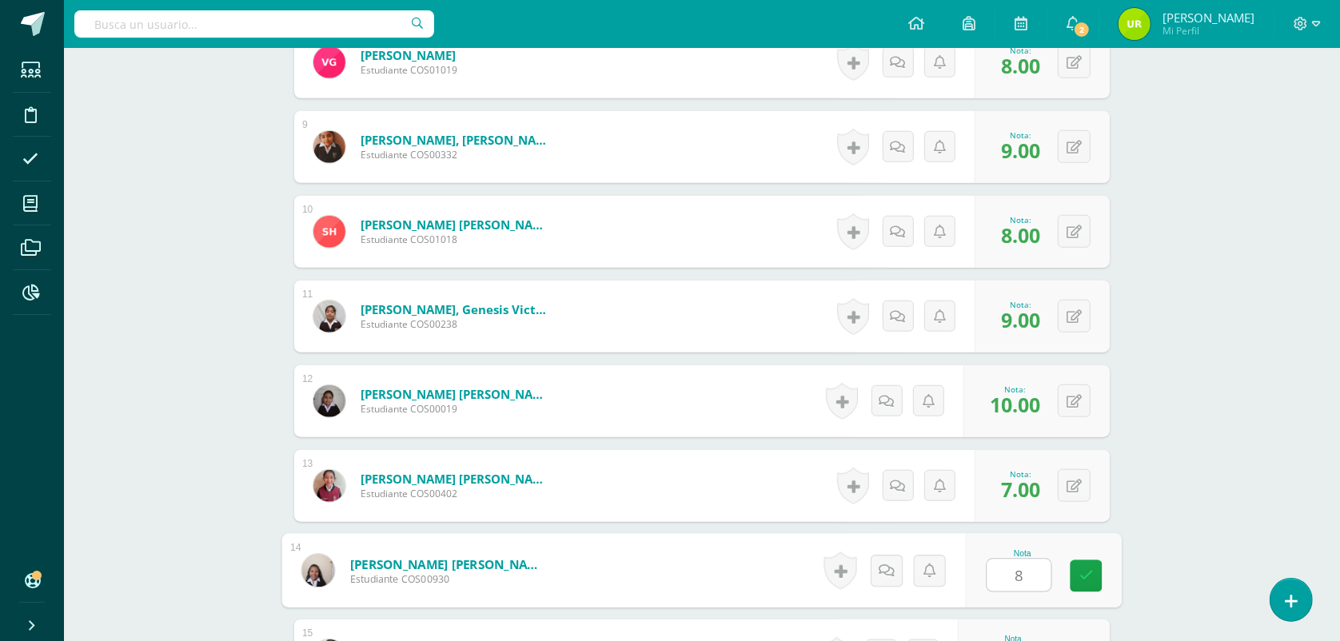
type input "8"
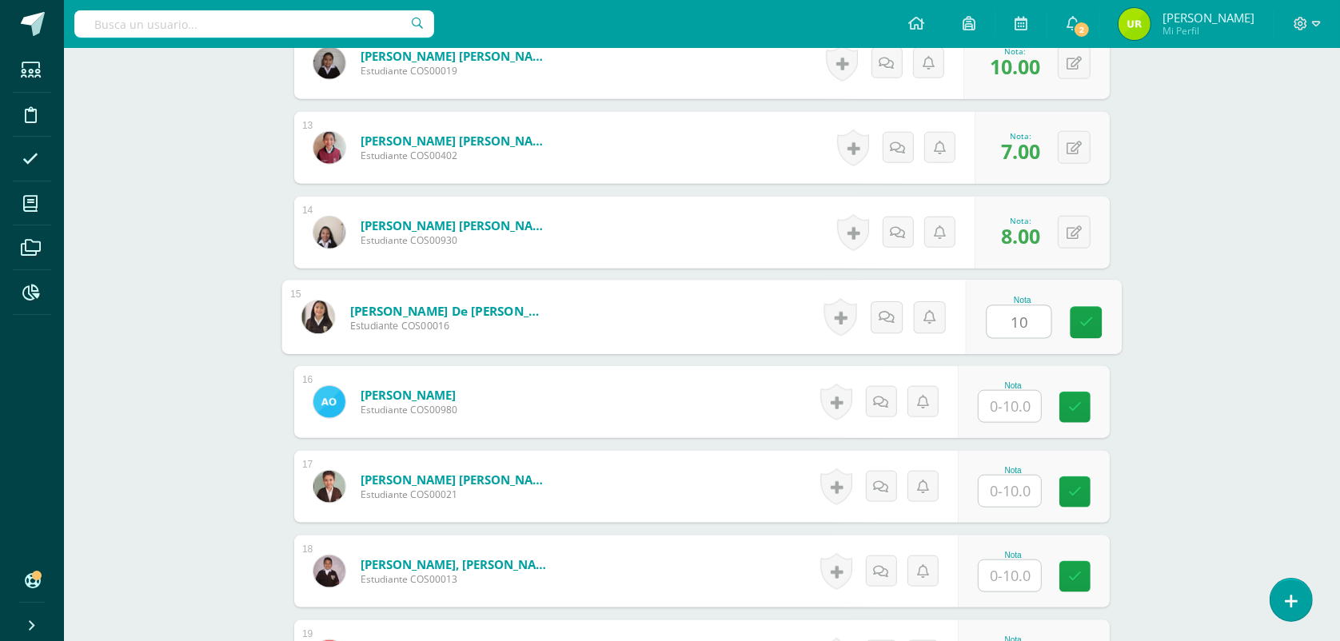
type input "10"
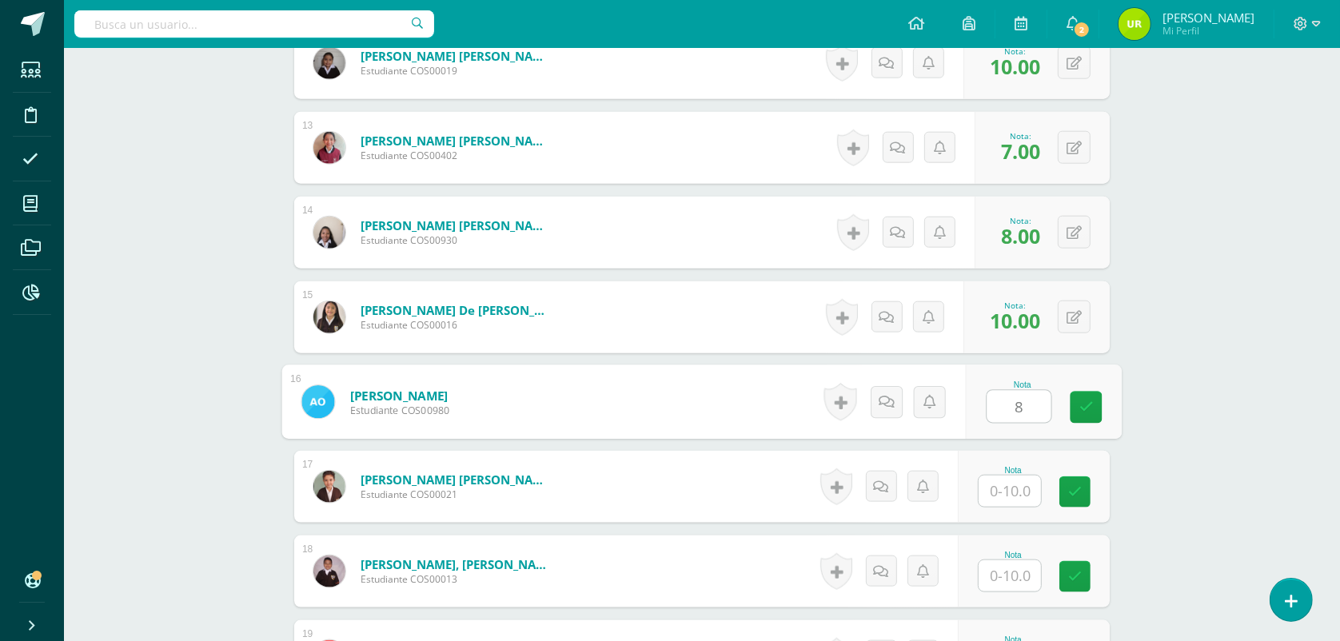
type input "8"
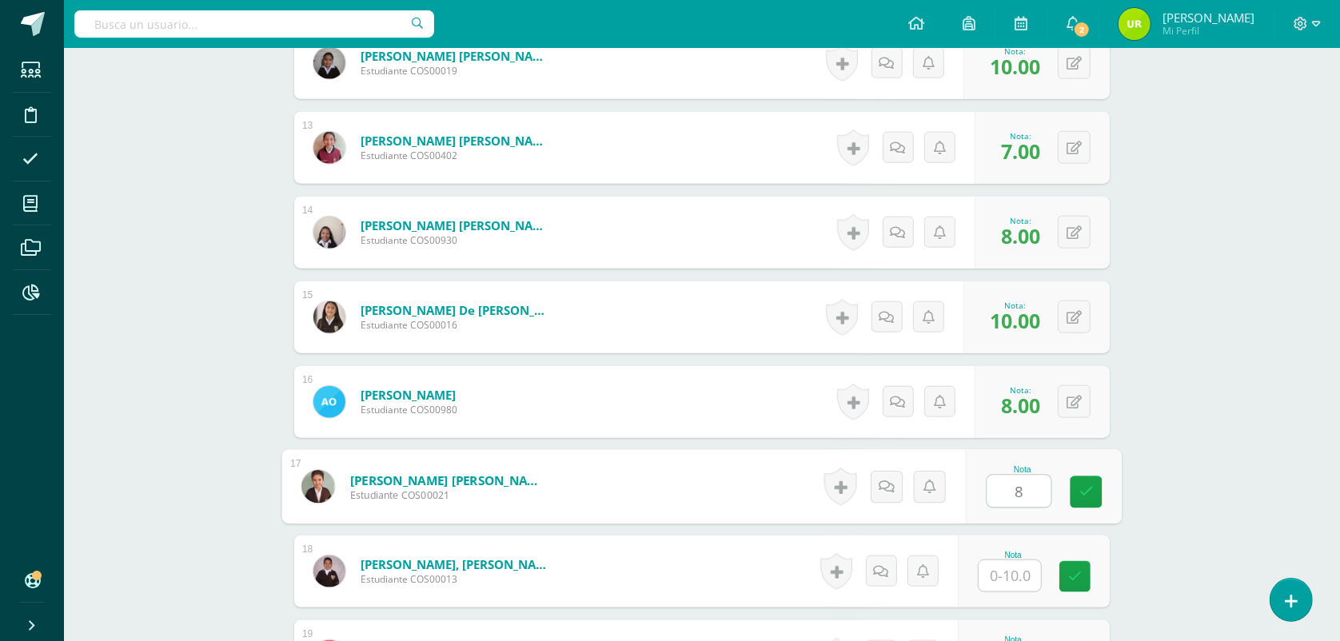
type input "8"
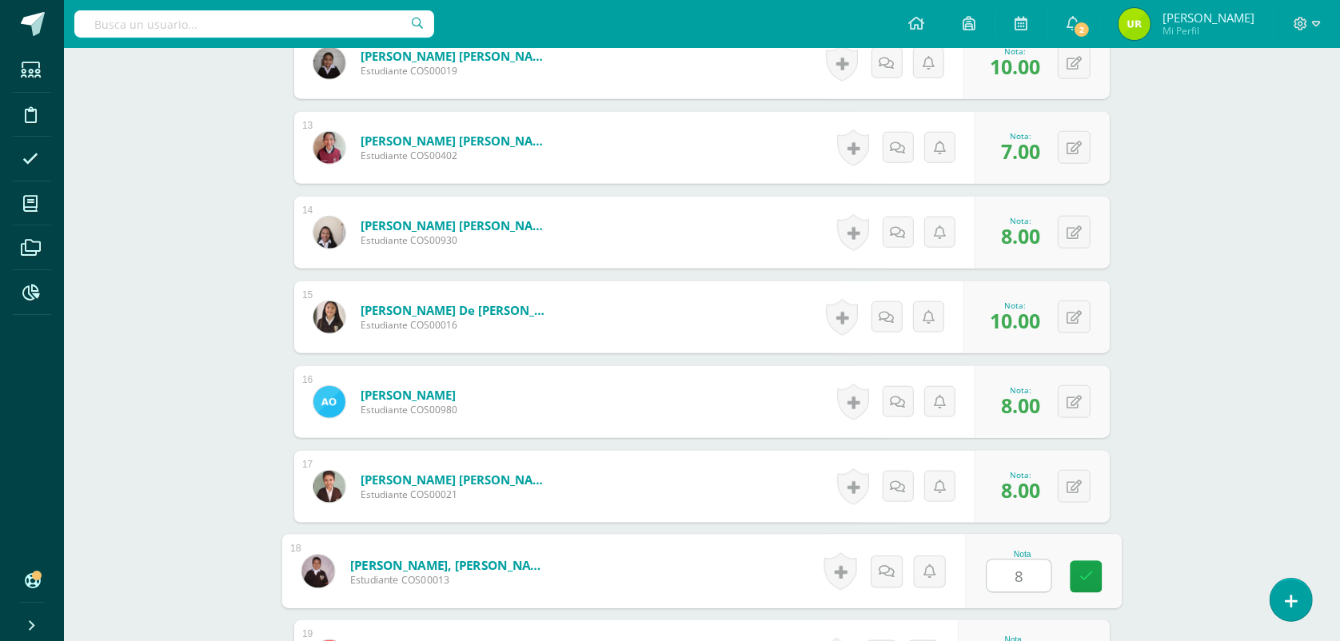
type input "8"
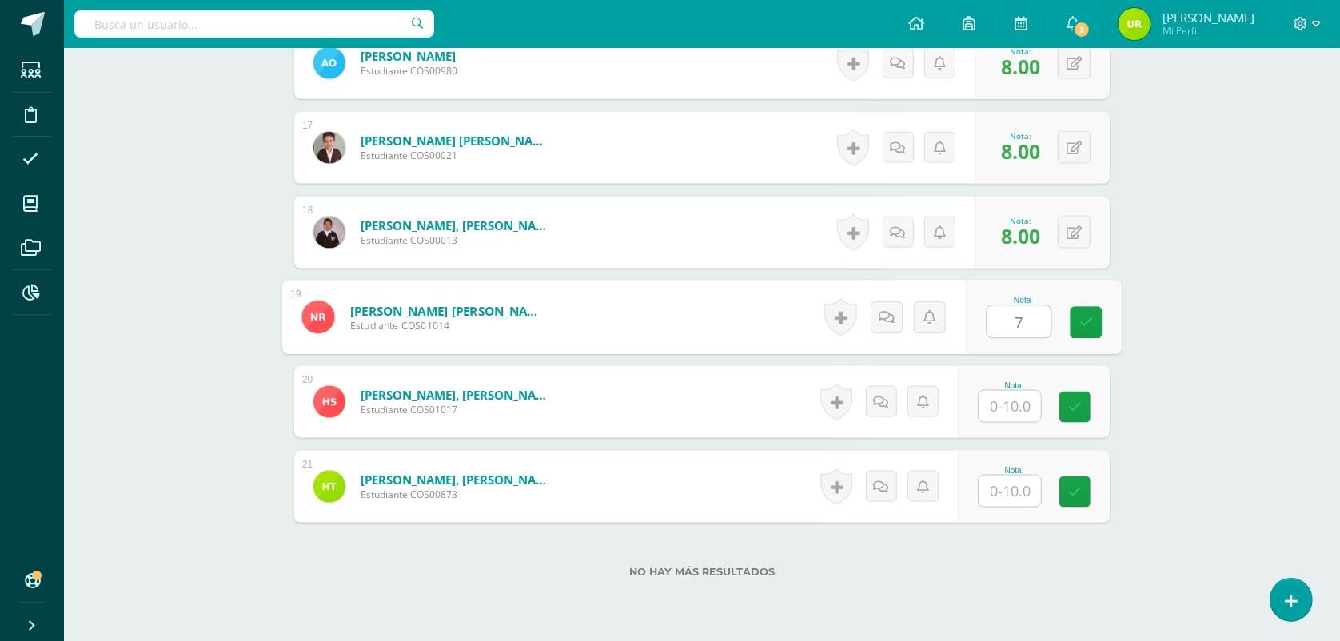
type input "7"
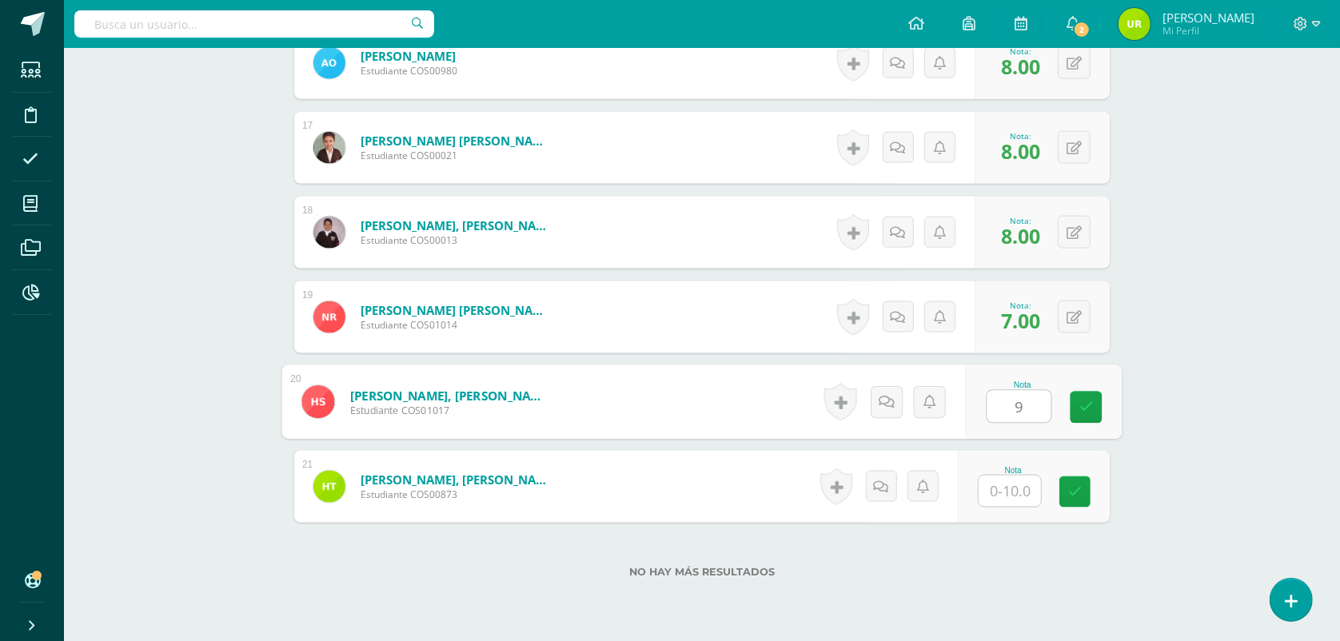
type input "9"
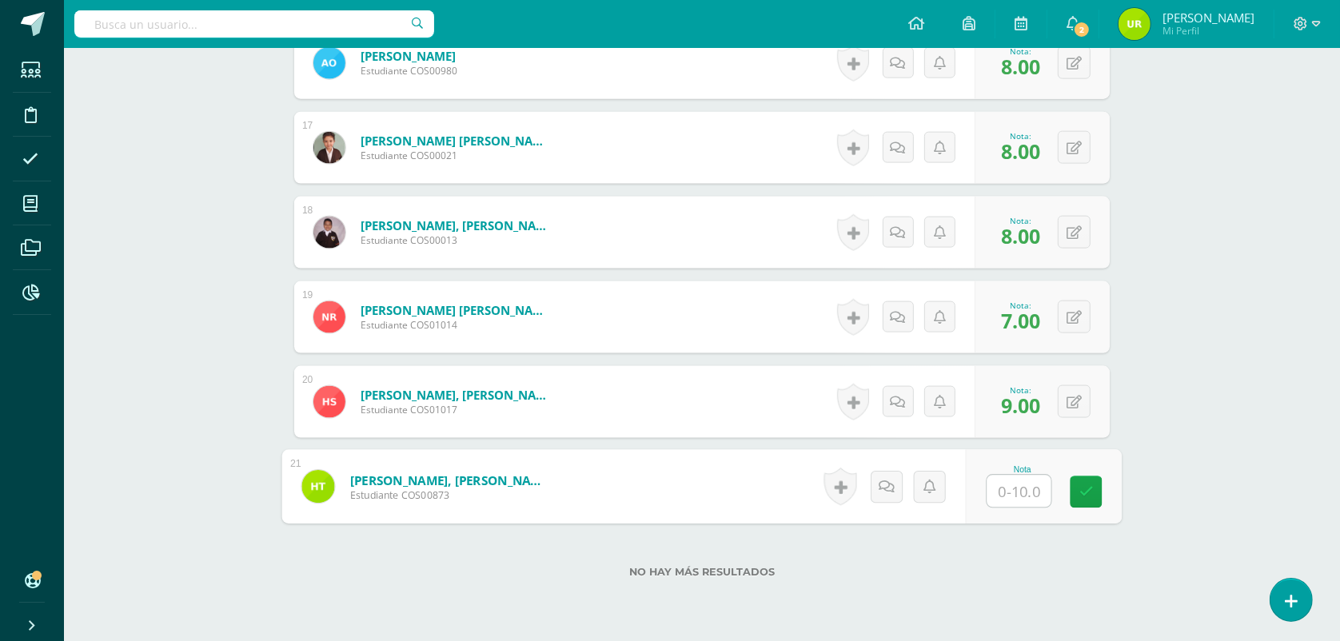
type input "5"
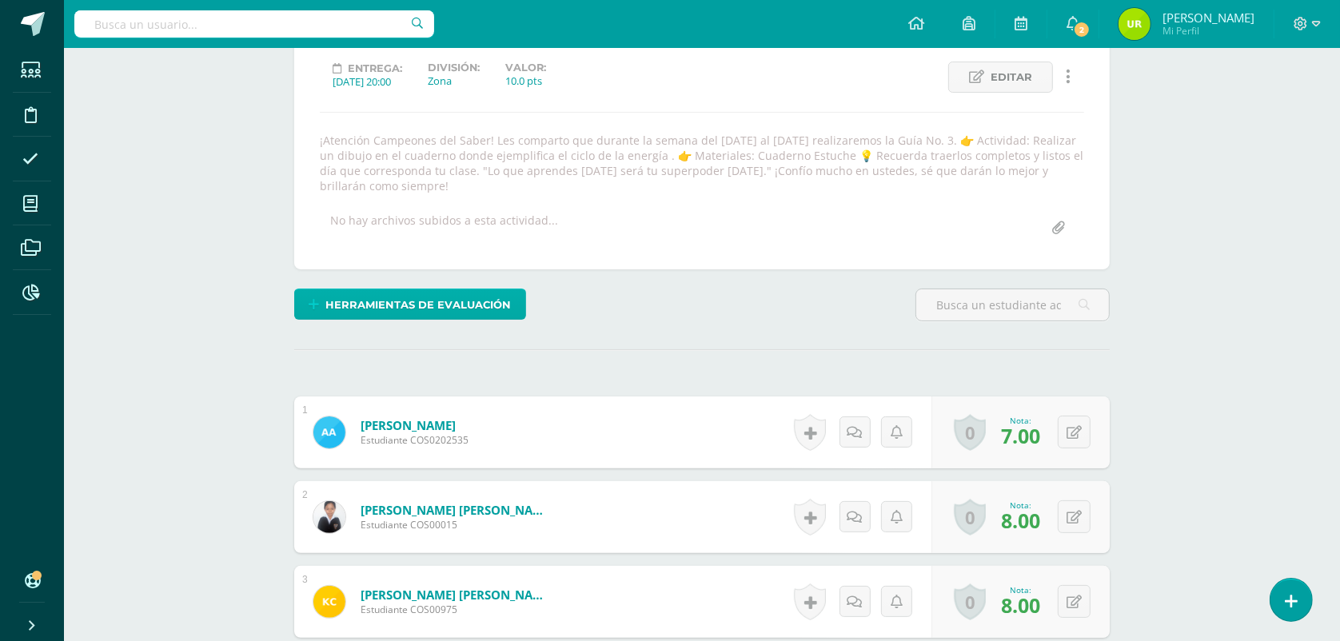
scroll to position [0, 0]
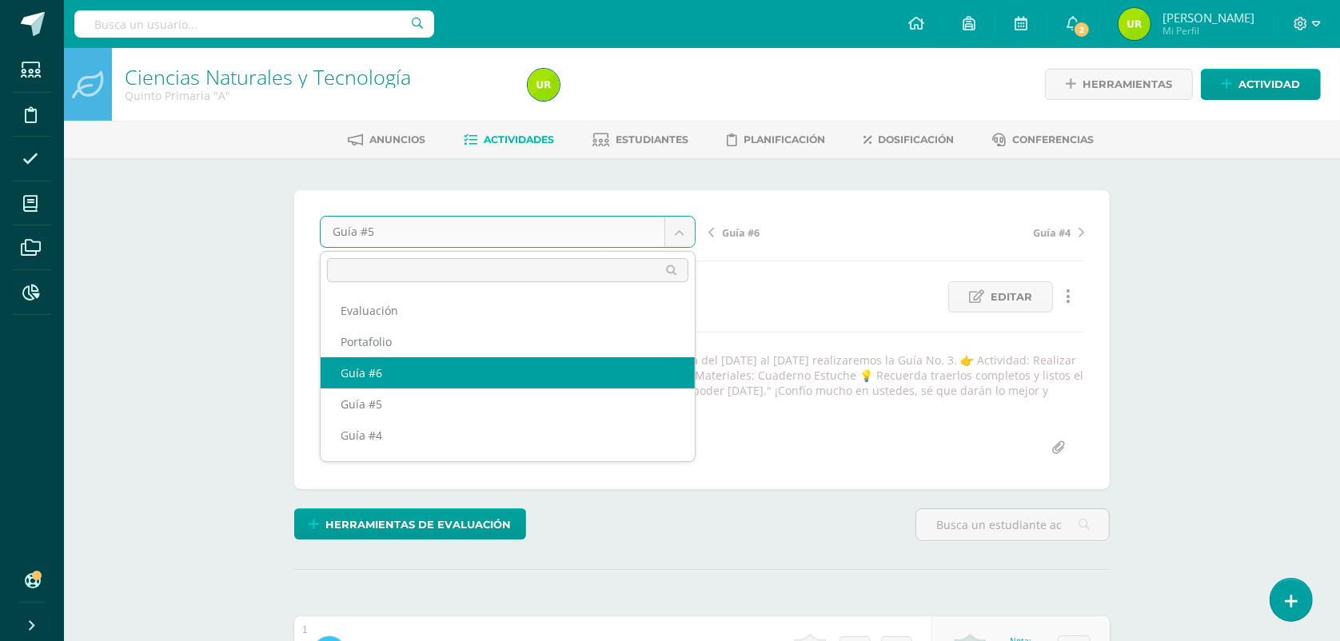
select select "/dashboard/teacher/grade-activity/124437/"
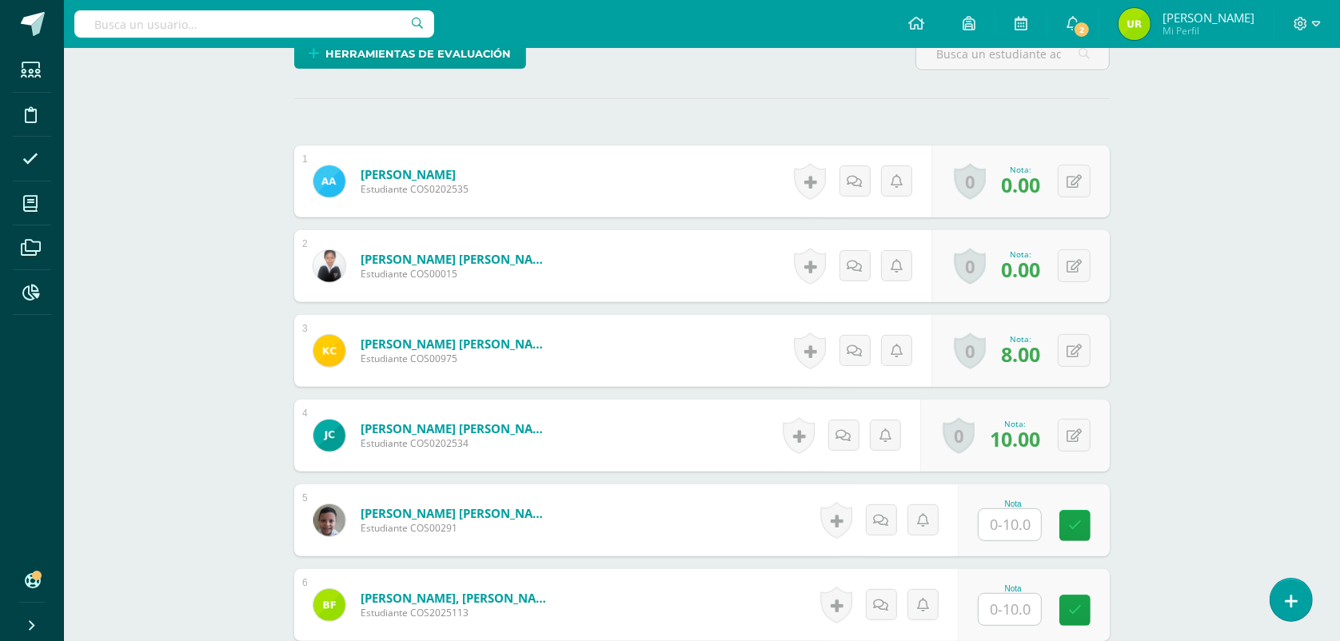
scroll to position [502, 0]
click at [1013, 524] on input "text" at bounding box center [1019, 524] width 64 height 32
type input "10"
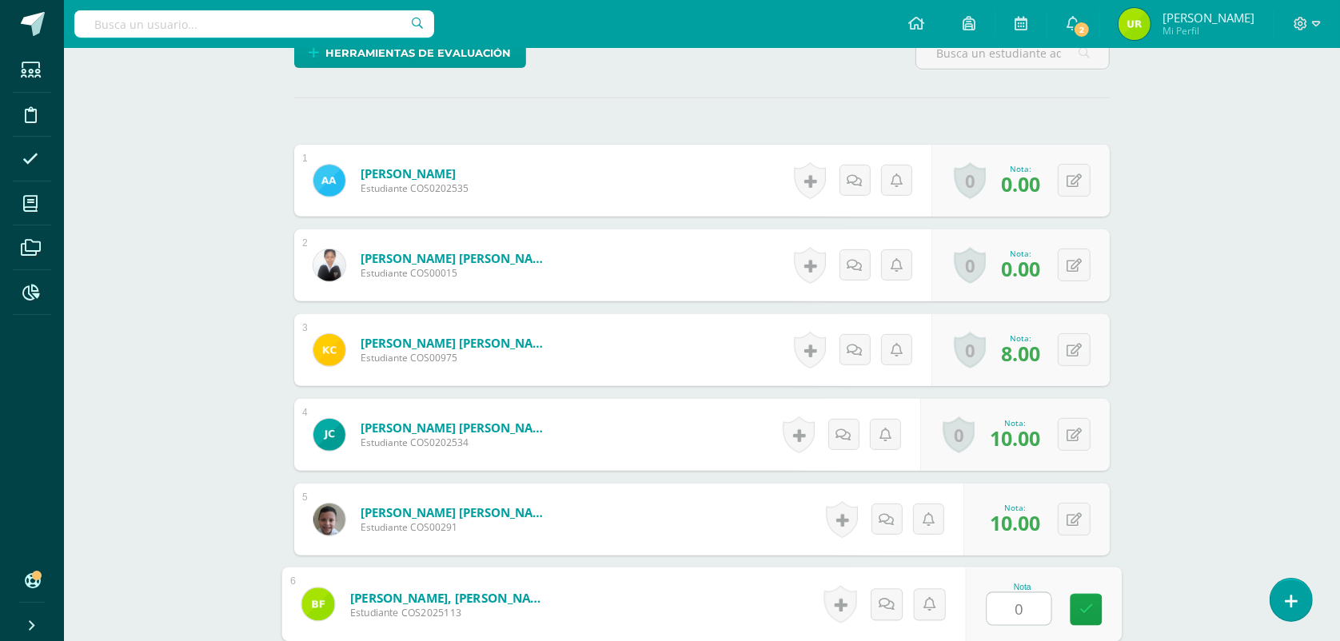
type input "0"
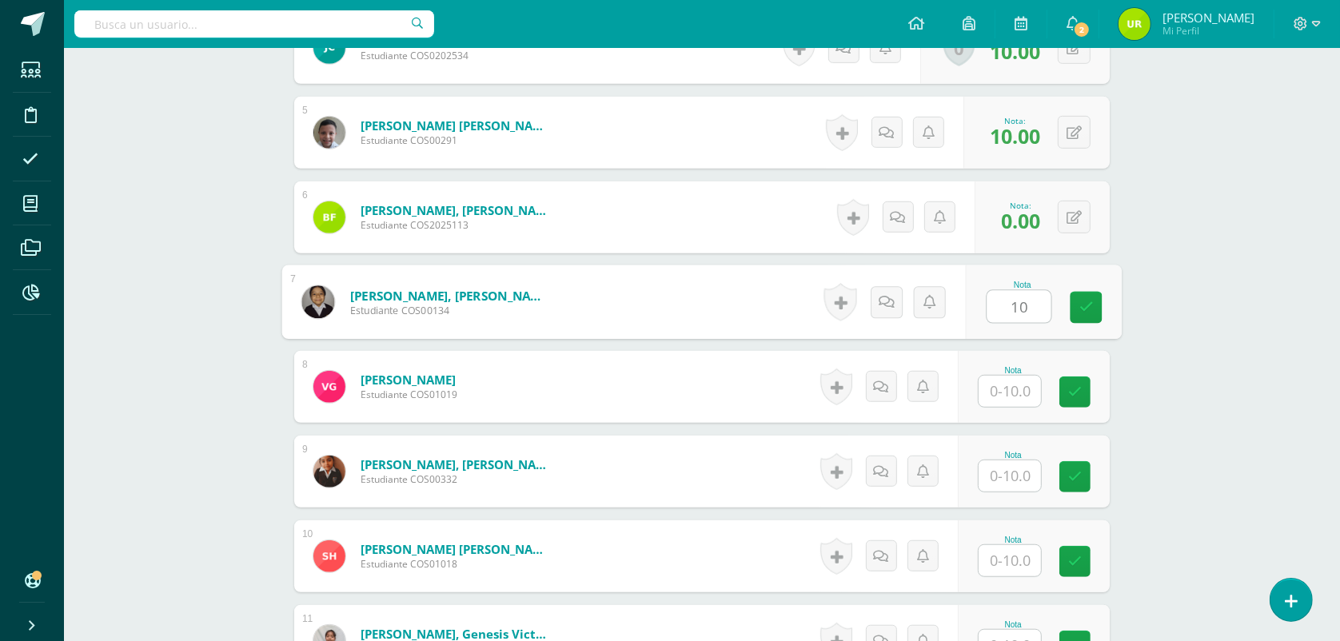
type input "10"
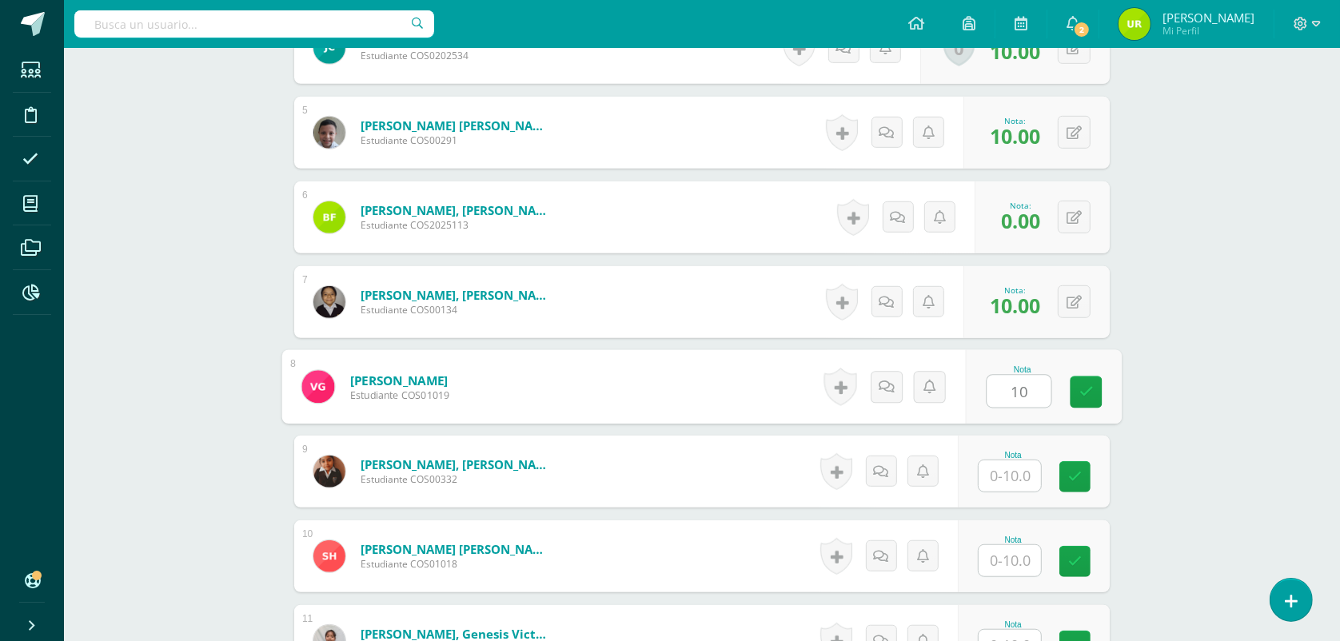
type input "10"
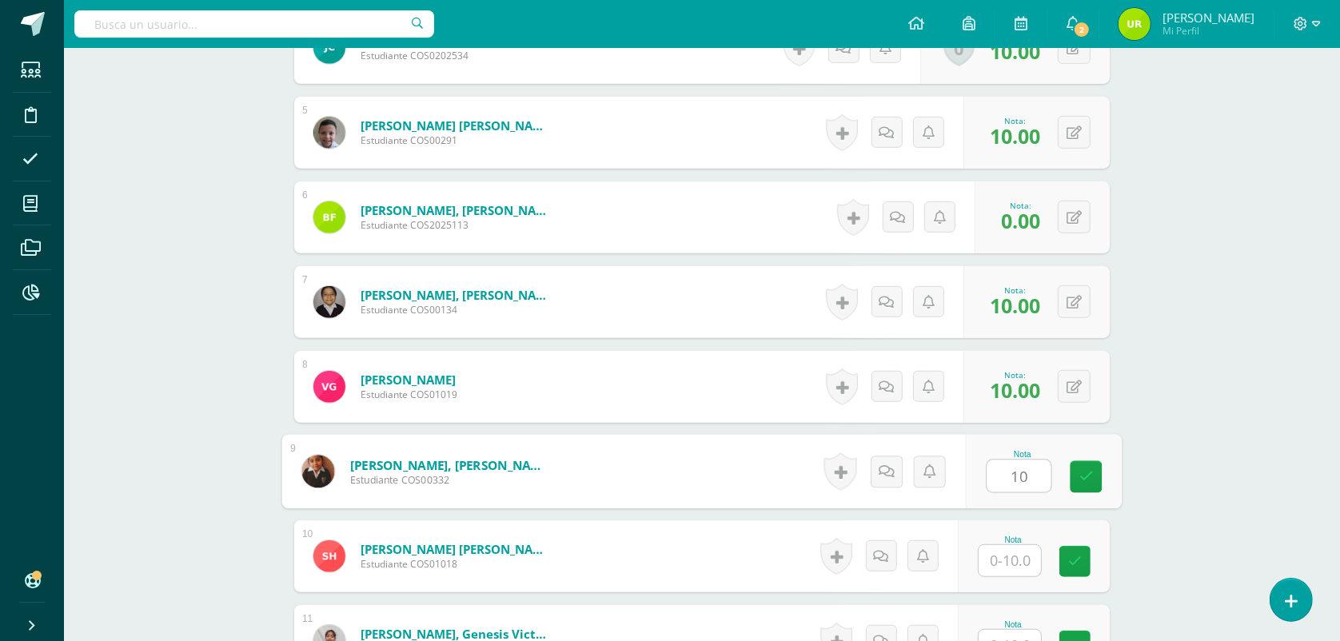
type input "10"
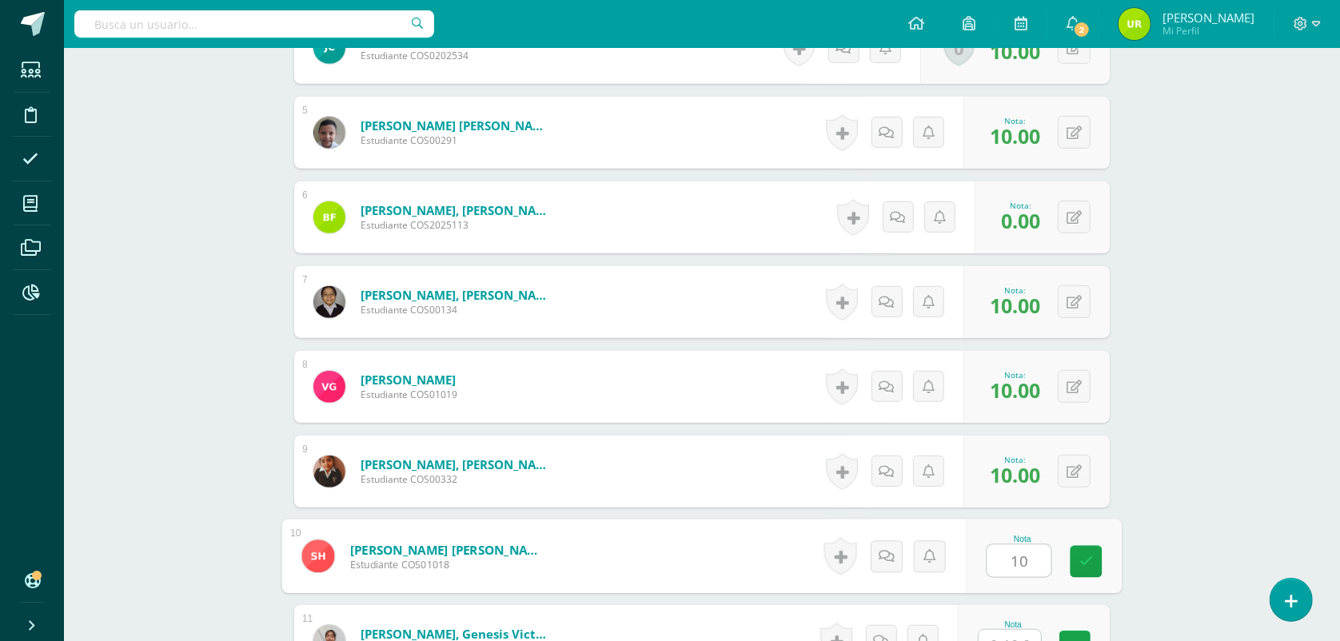
type input "10"
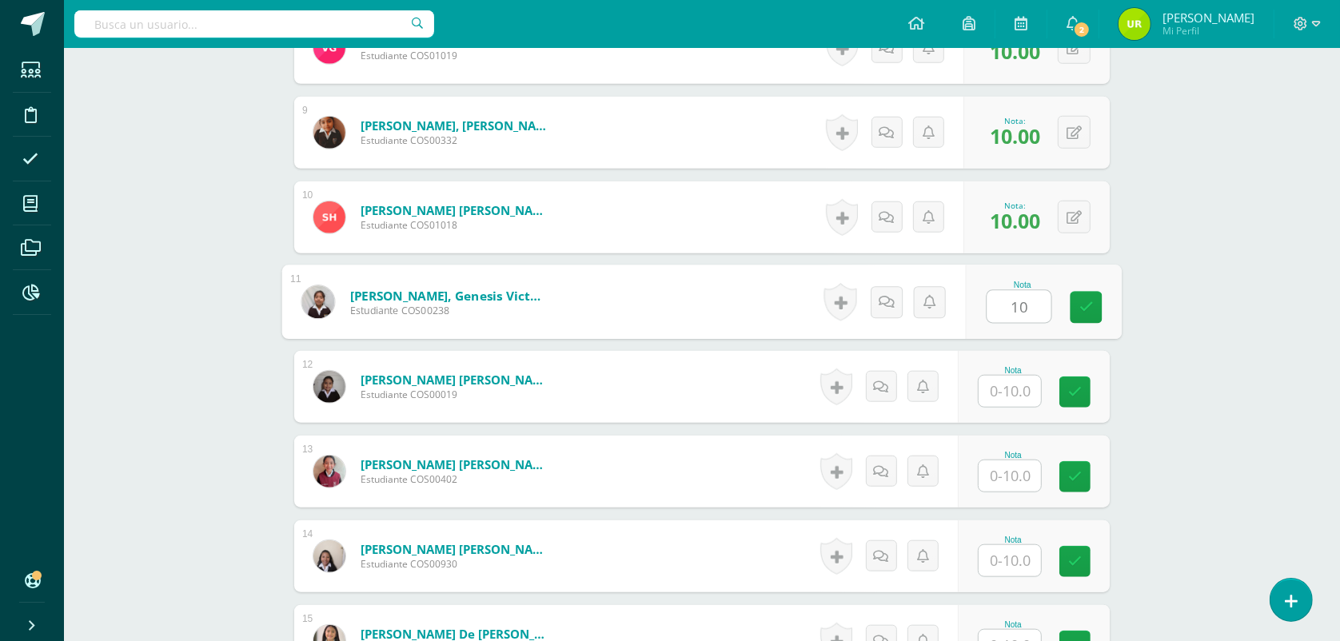
type input "10"
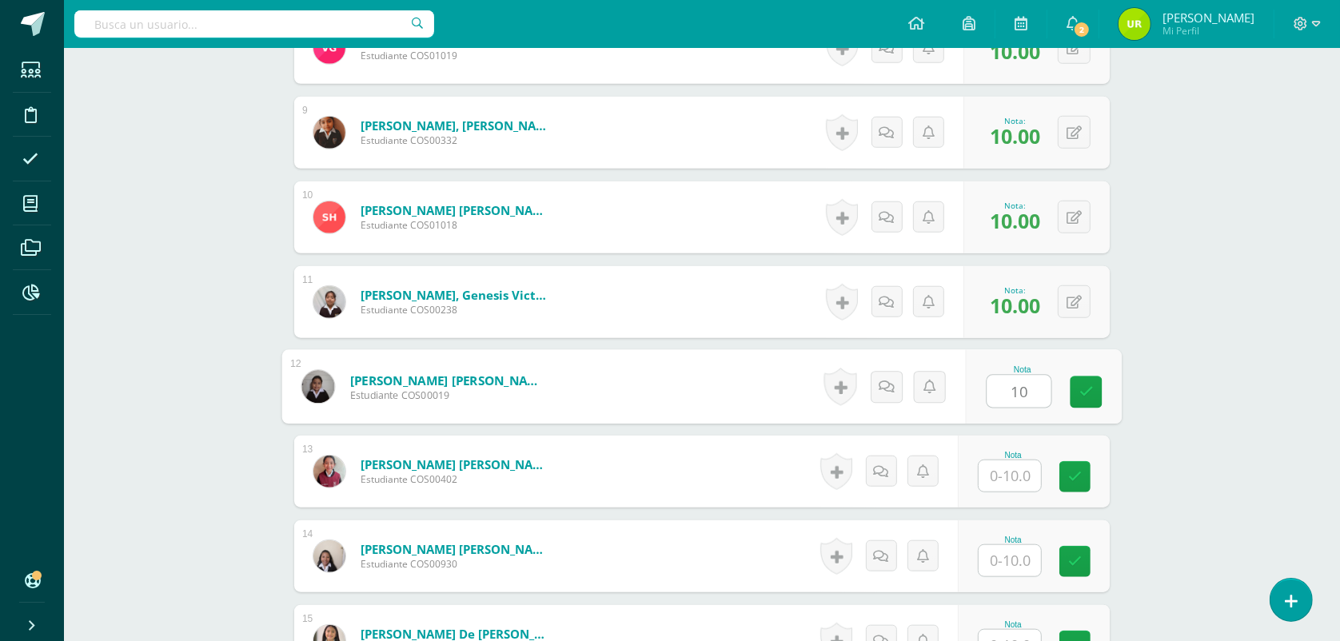
type input "10"
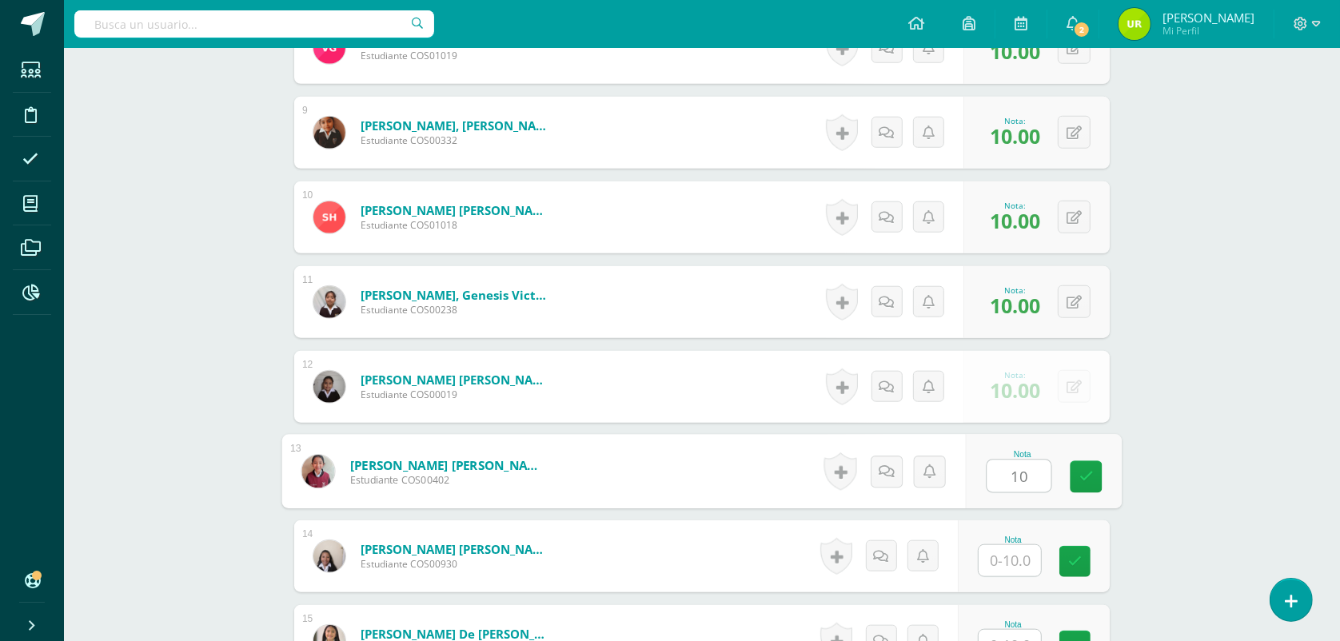
type input "10"
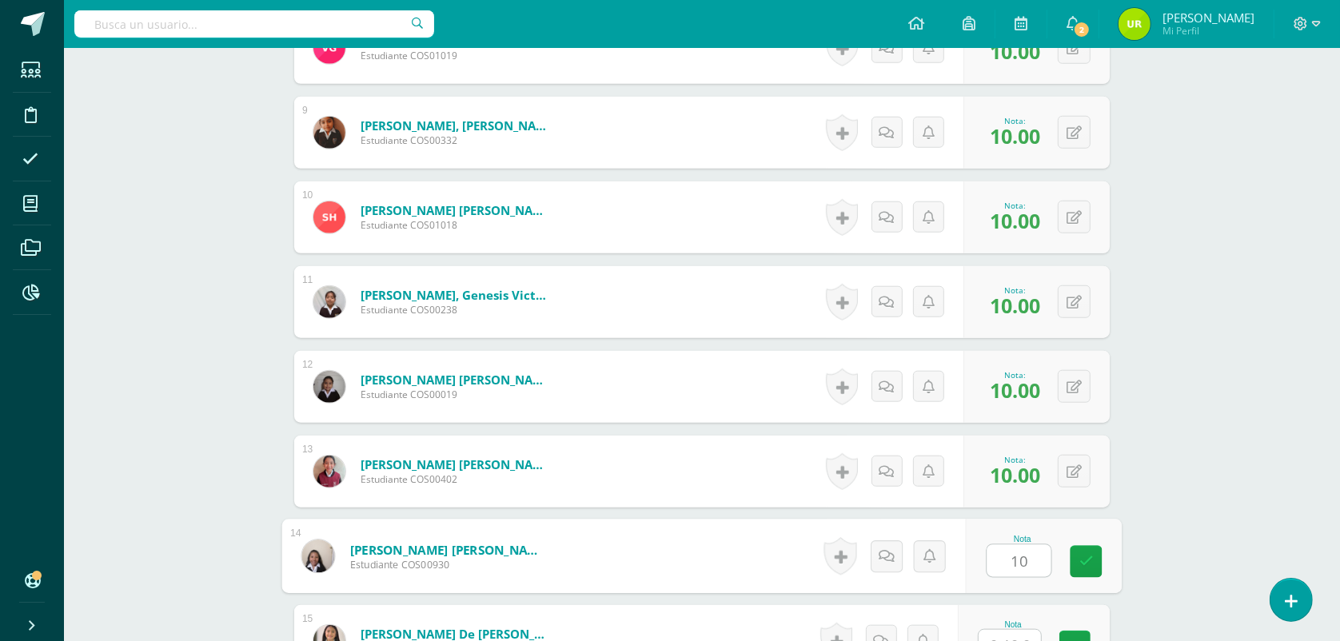
type input "10"
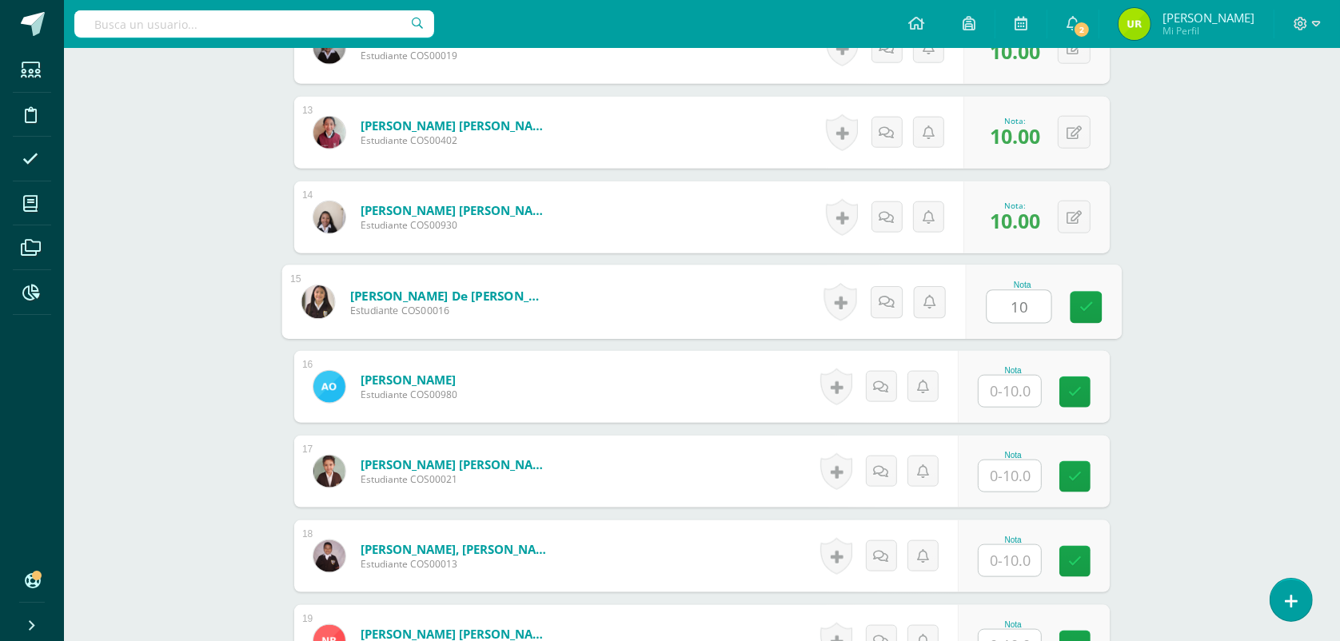
type input "10"
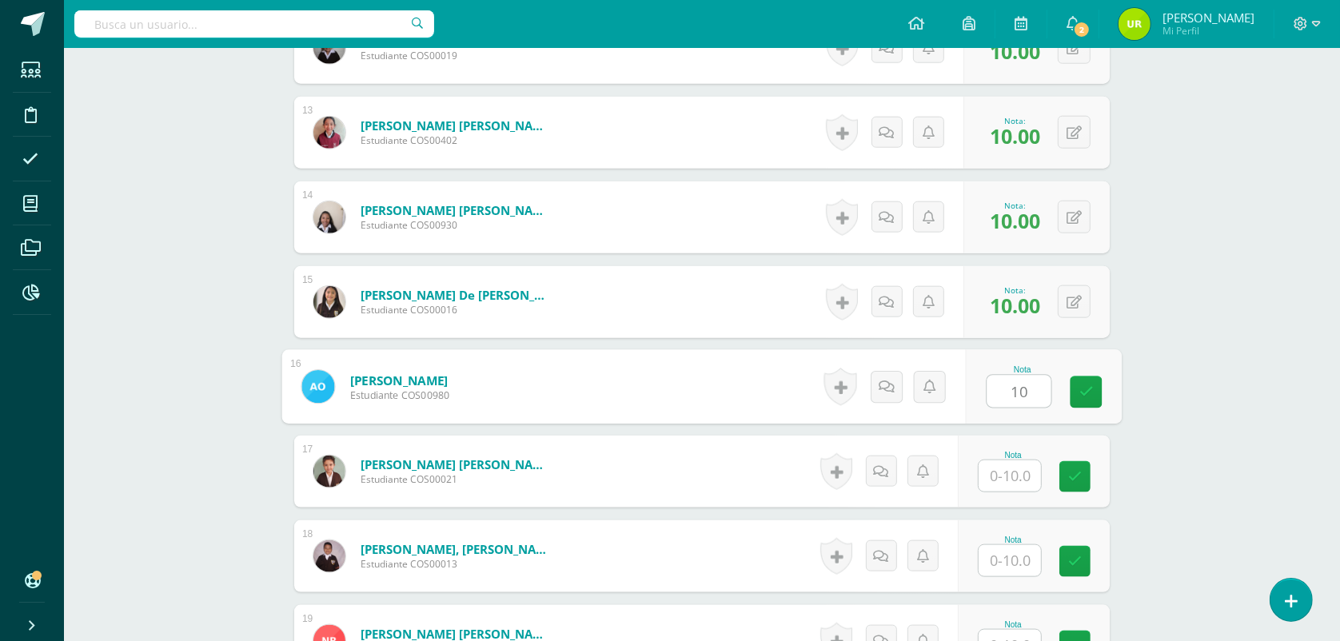
type input "10"
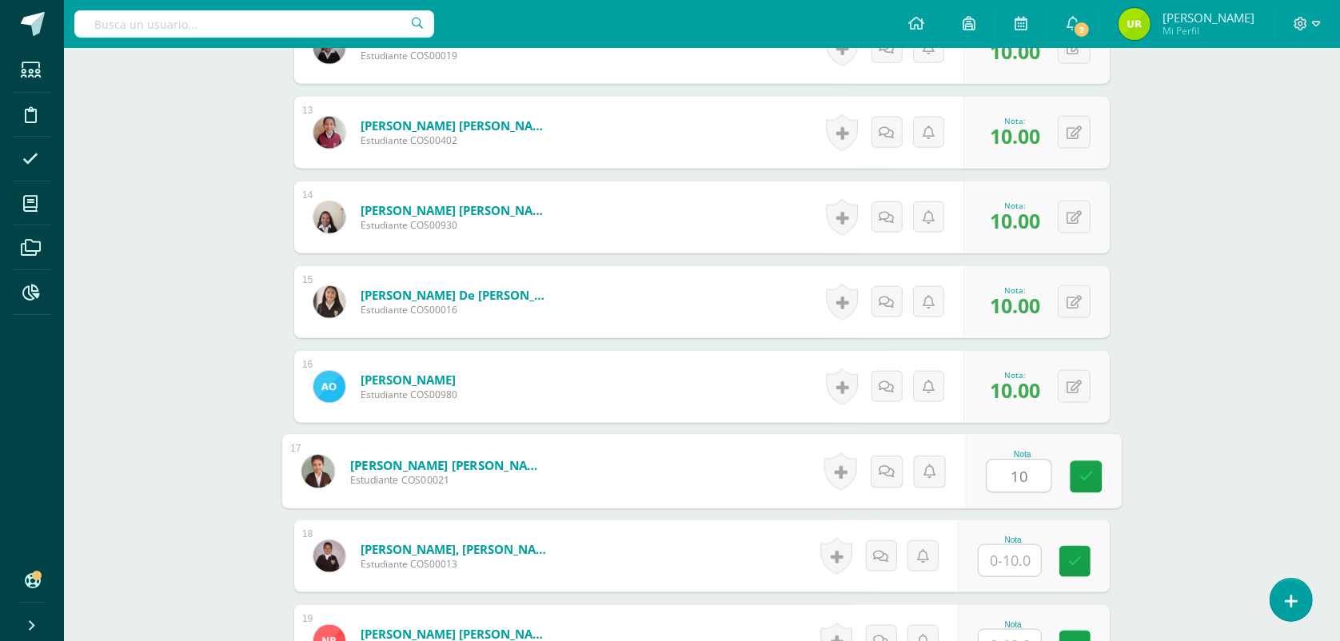
type input "10"
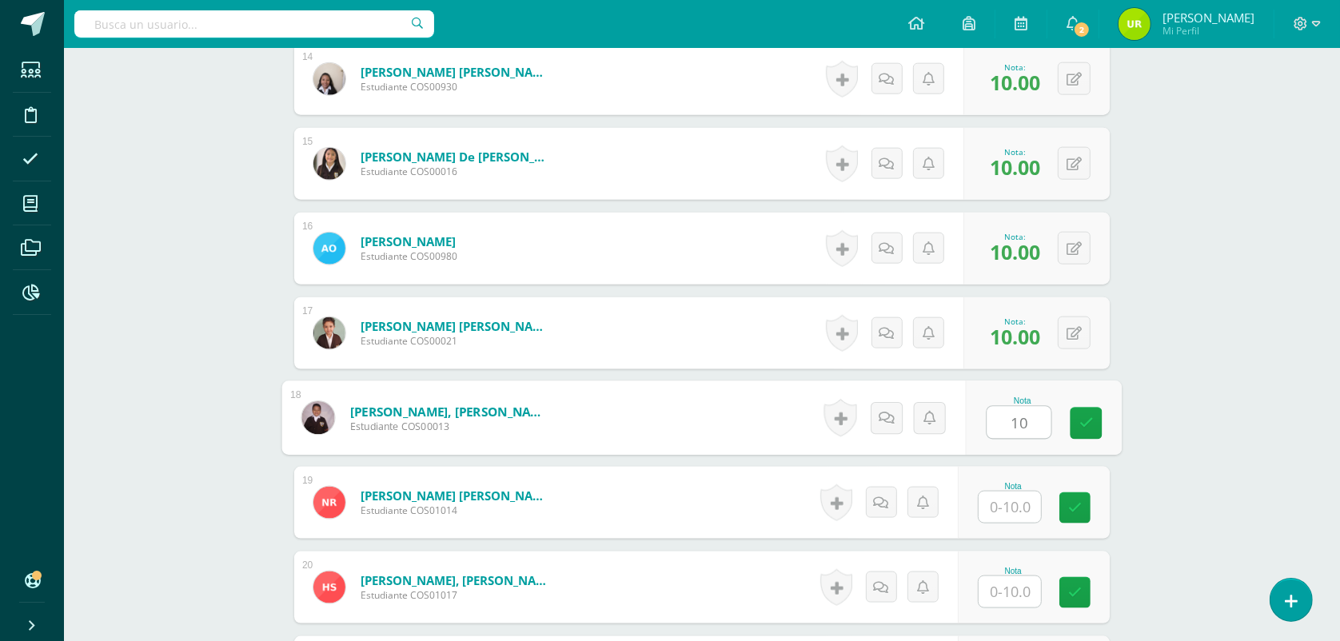
scroll to position [1866, 0]
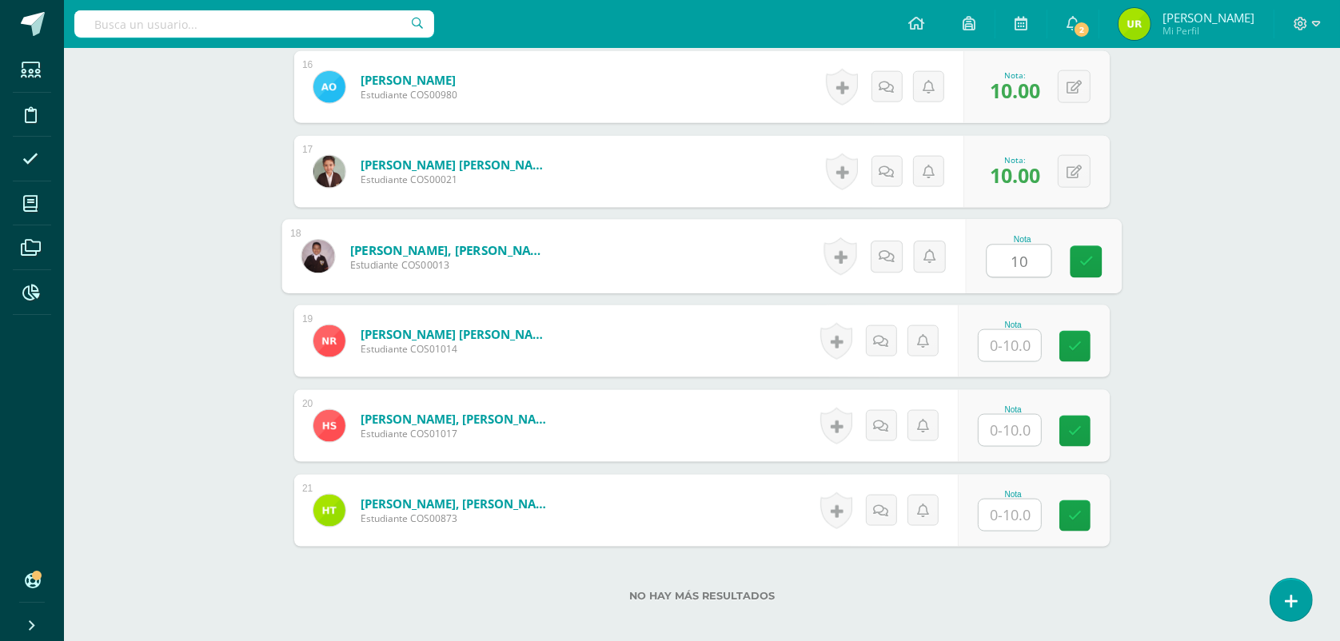
type input "1"
type input "0"
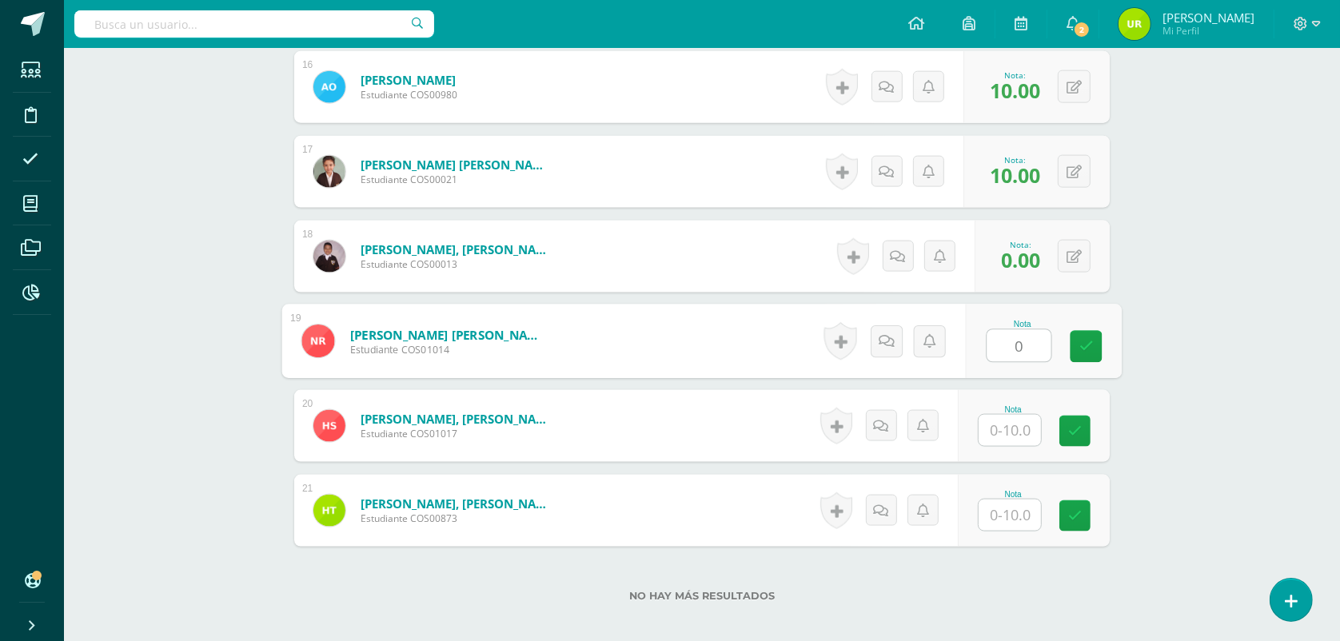
type input "0"
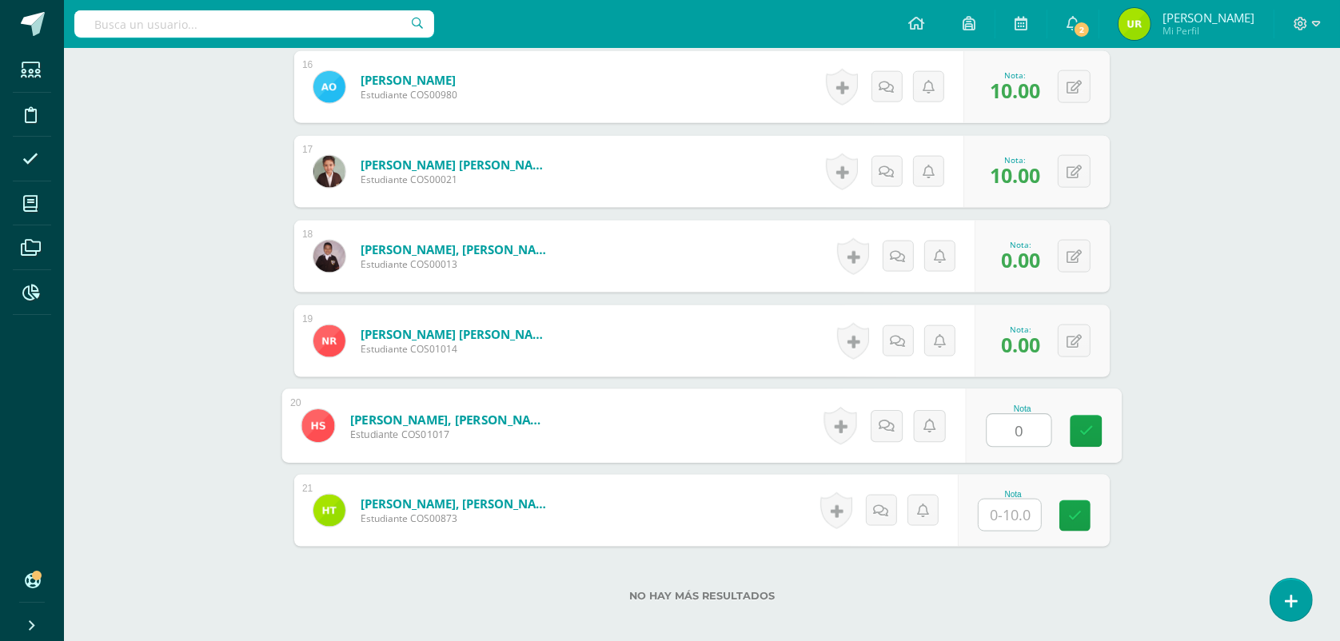
type input "0"
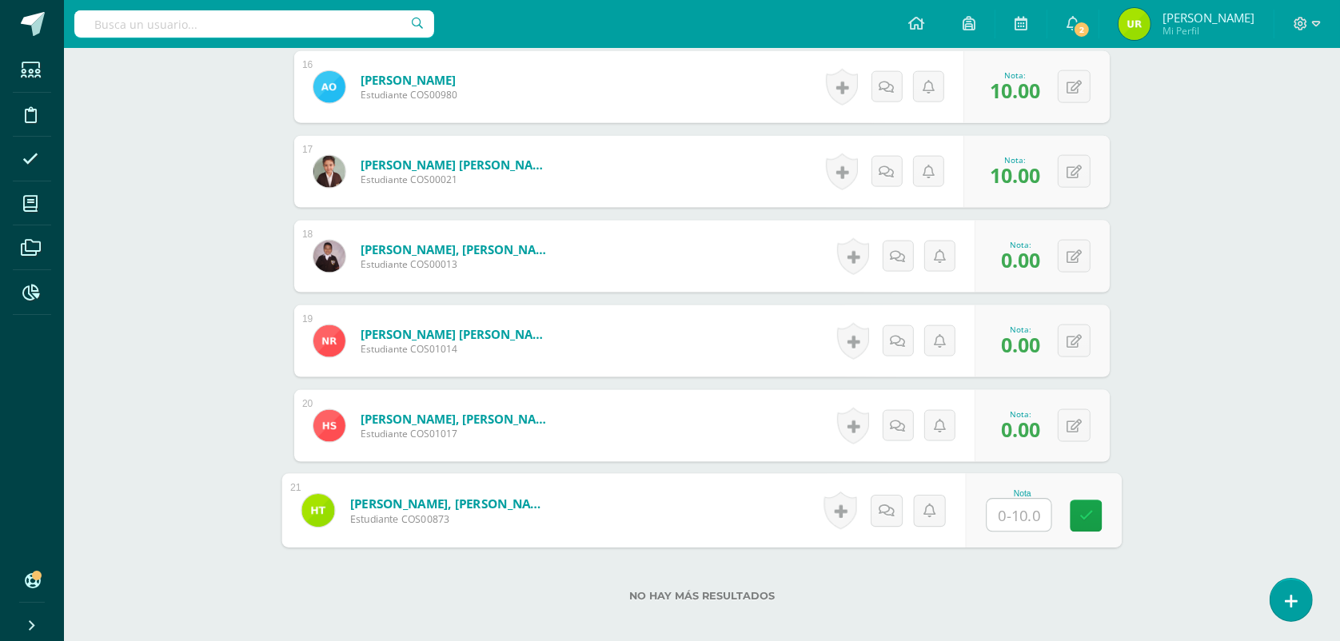
type input "9"
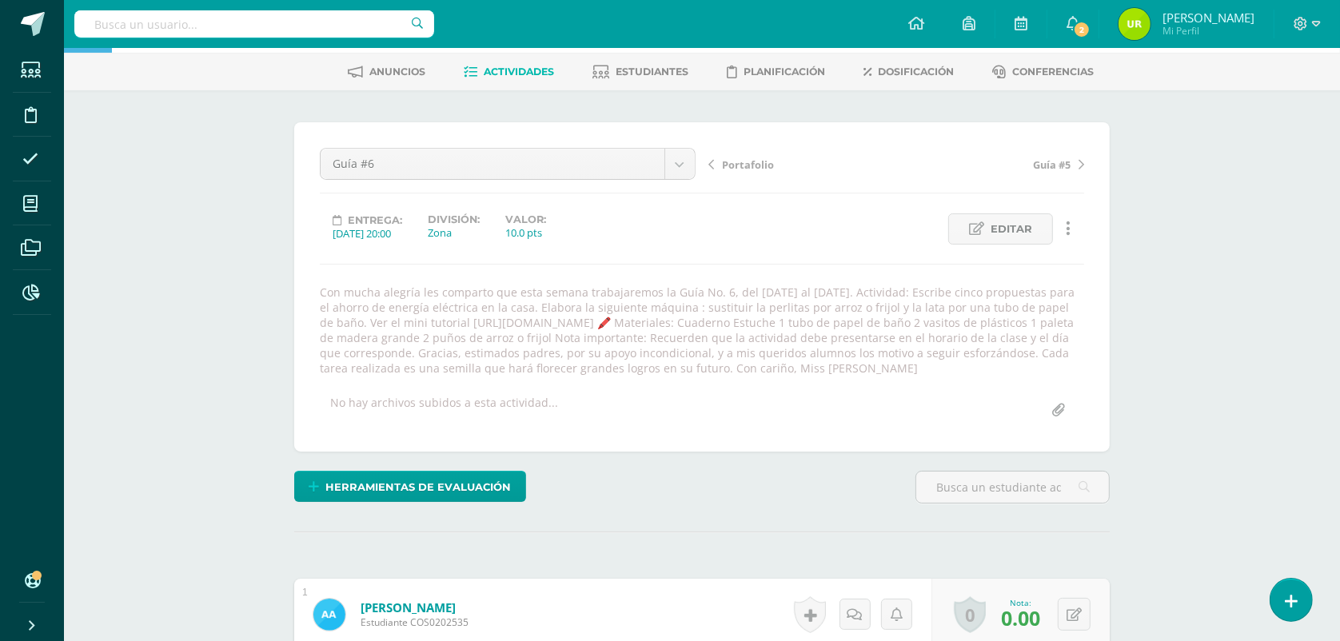
scroll to position [0, 0]
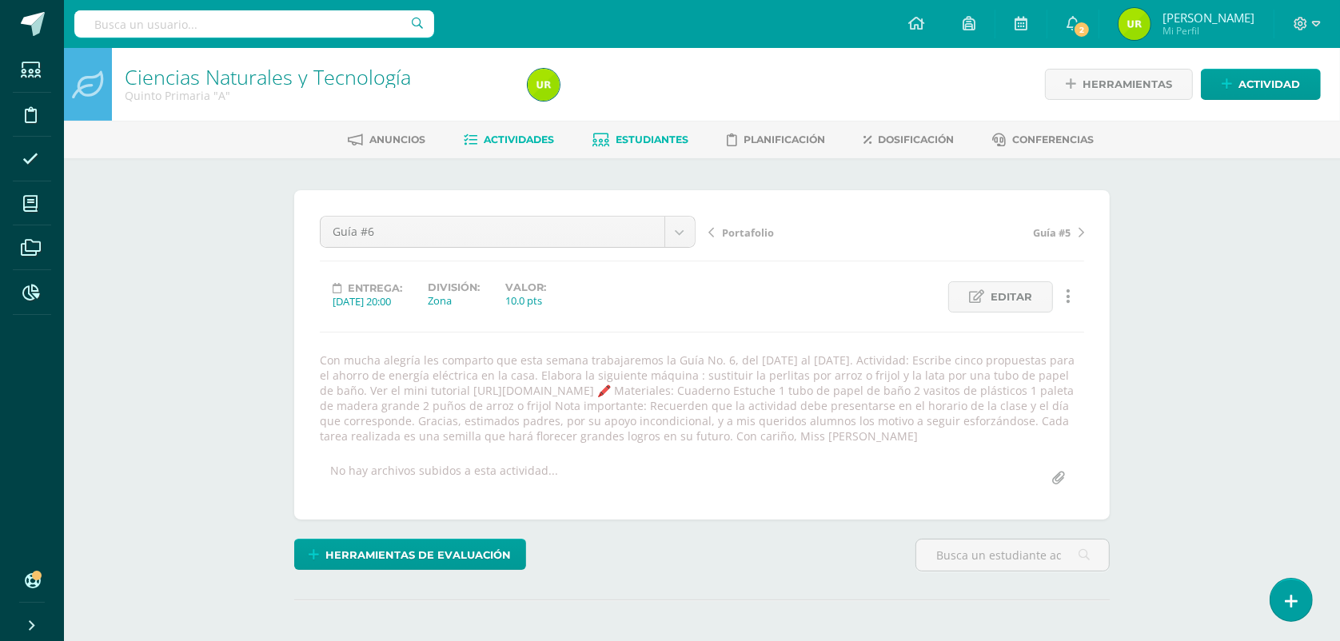
click at [630, 148] on link "Estudiantes" at bounding box center [641, 140] width 96 height 26
